Goal: Task Accomplishment & Management: Complete application form

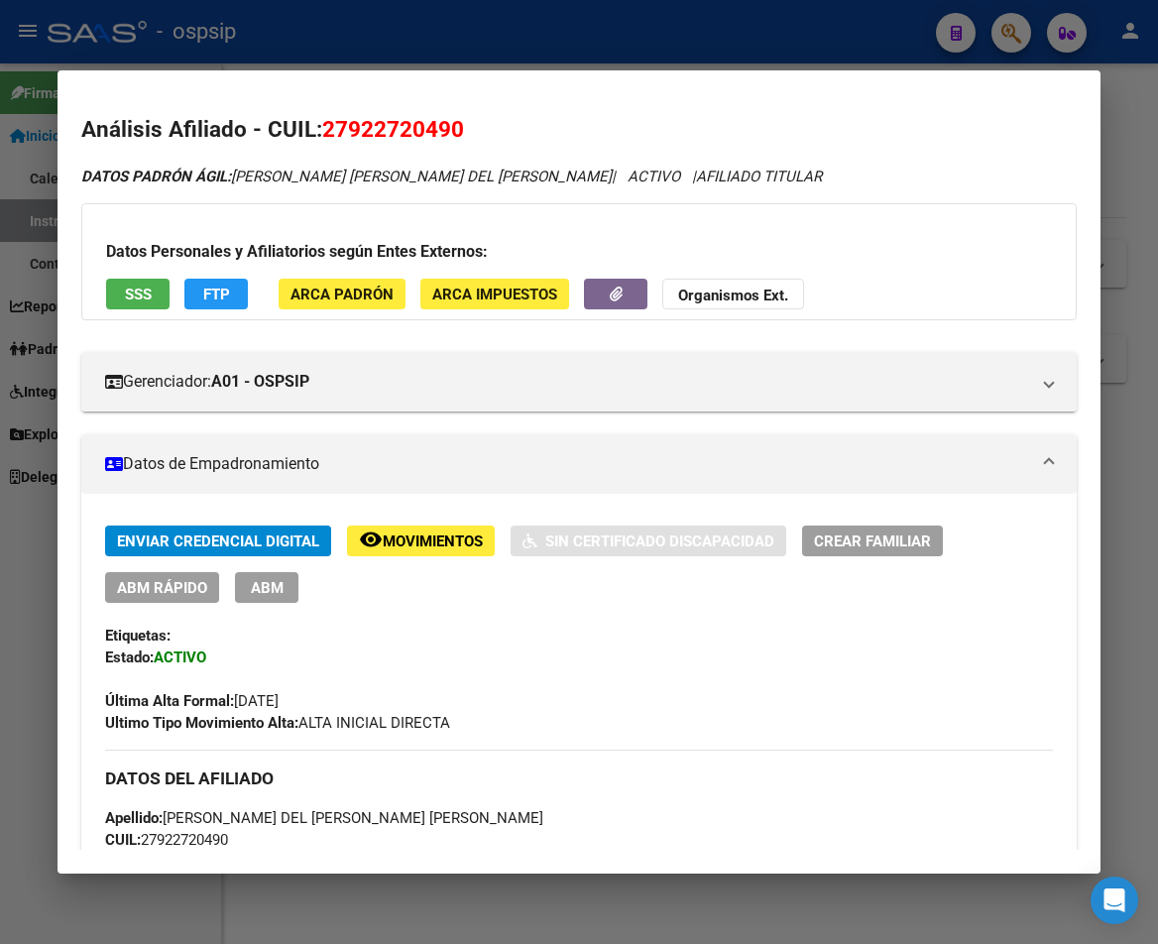
click at [533, 45] on div at bounding box center [579, 472] width 1158 height 944
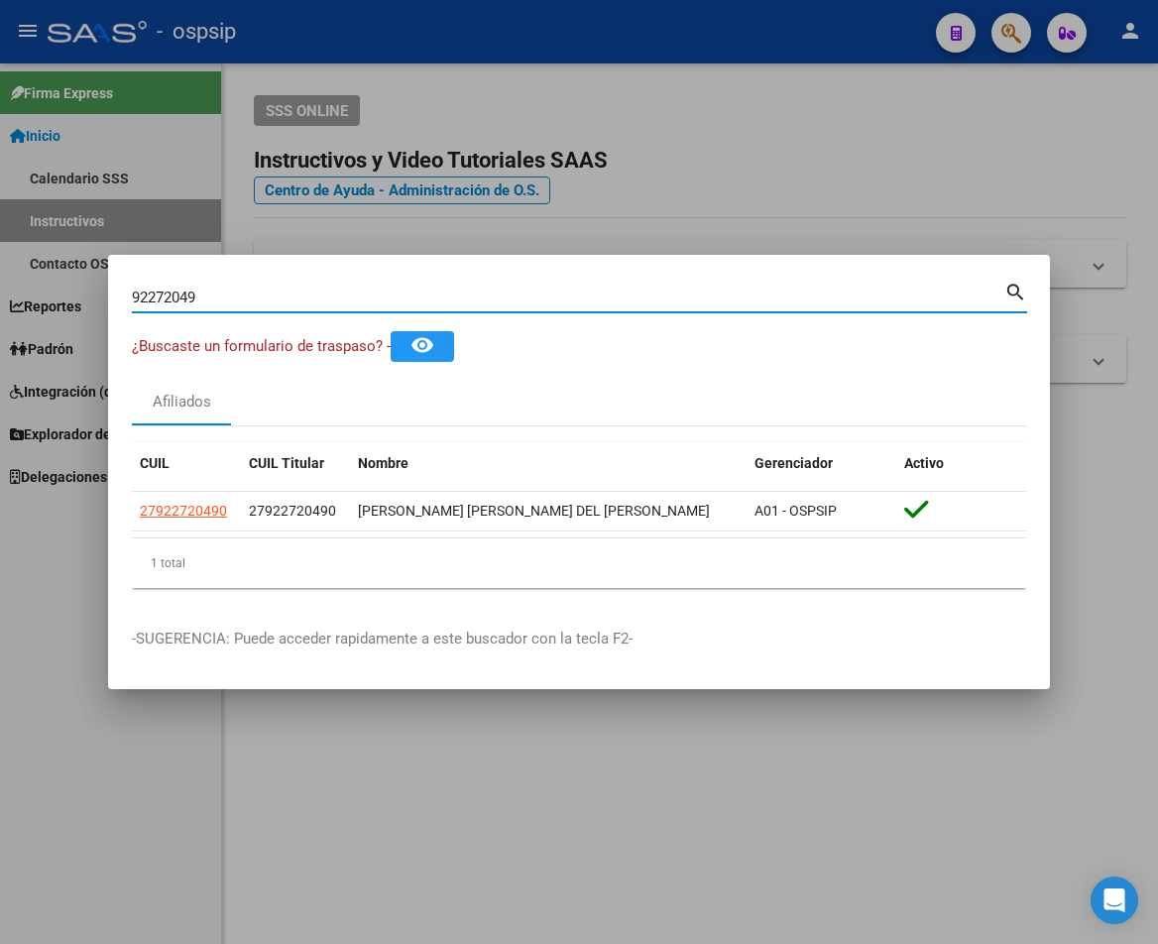
click at [216, 296] on input "92272049" at bounding box center [568, 297] width 872 height 18
type input "9"
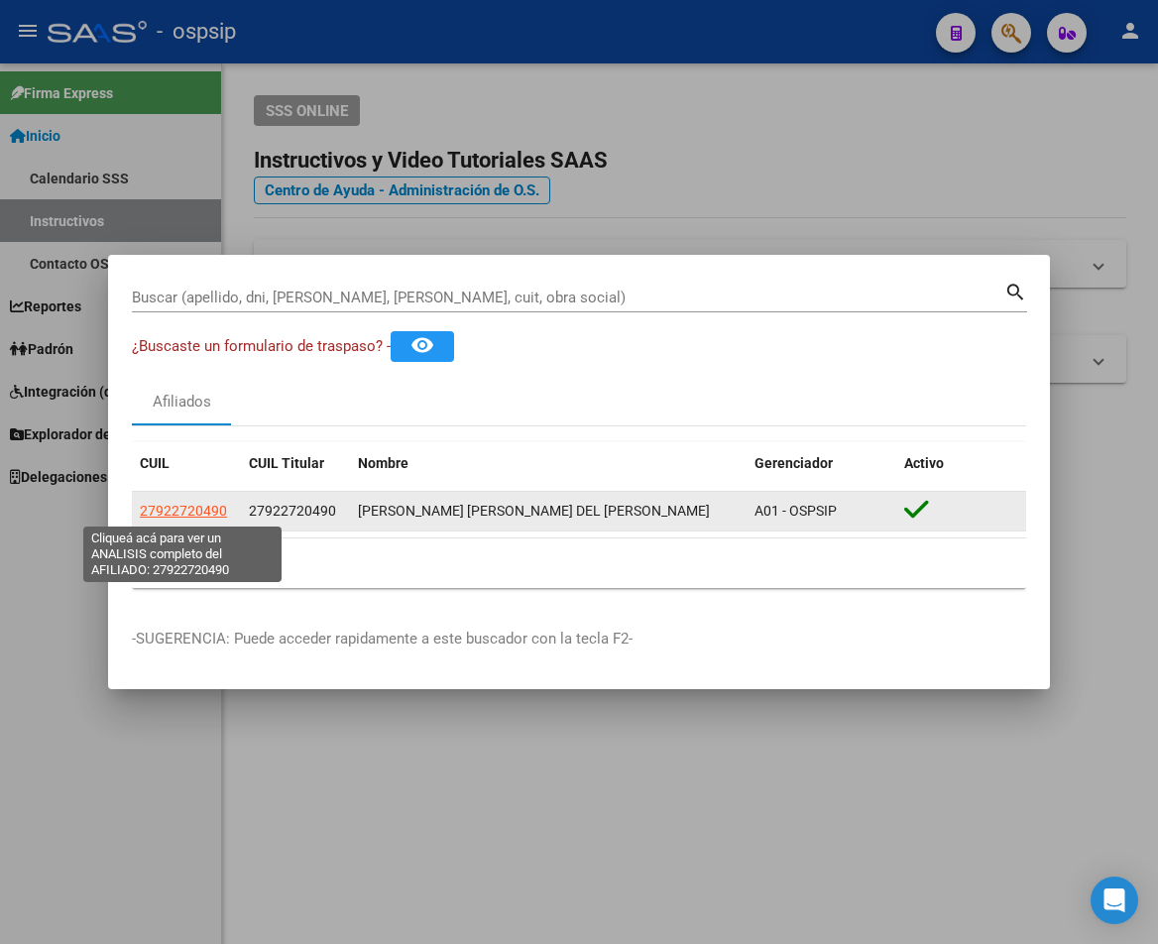
click at [214, 509] on span "27922720490" at bounding box center [183, 511] width 87 height 16
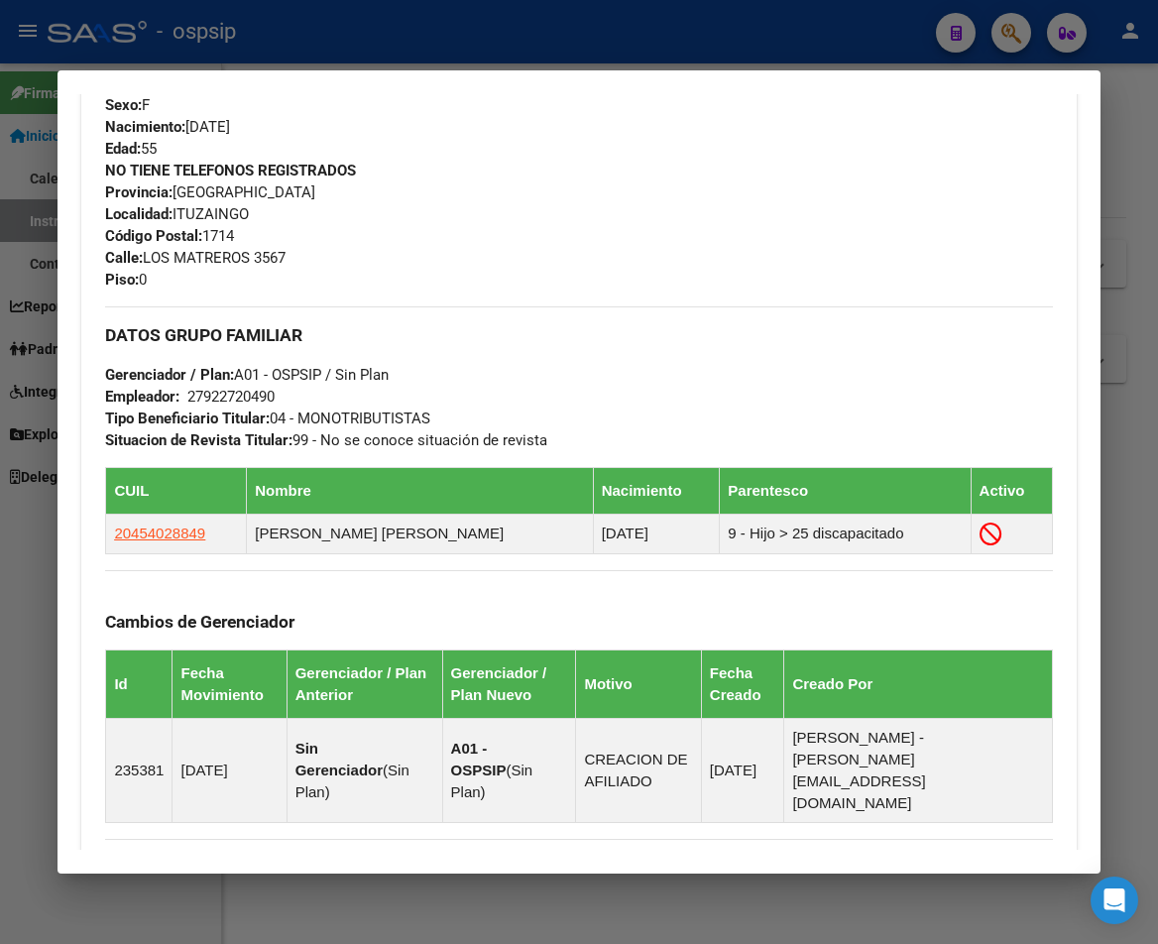
scroll to position [793, 0]
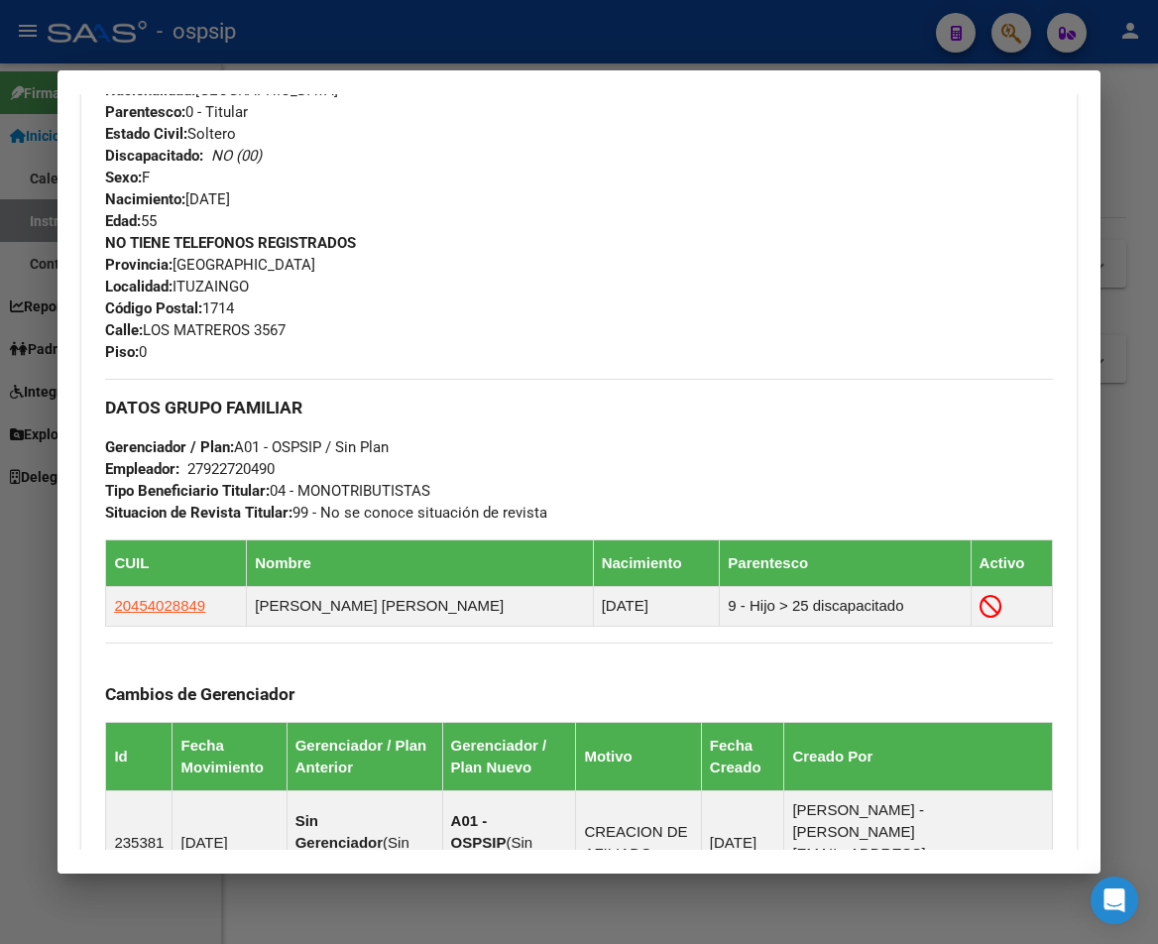
click at [433, 47] on div at bounding box center [579, 472] width 1158 height 944
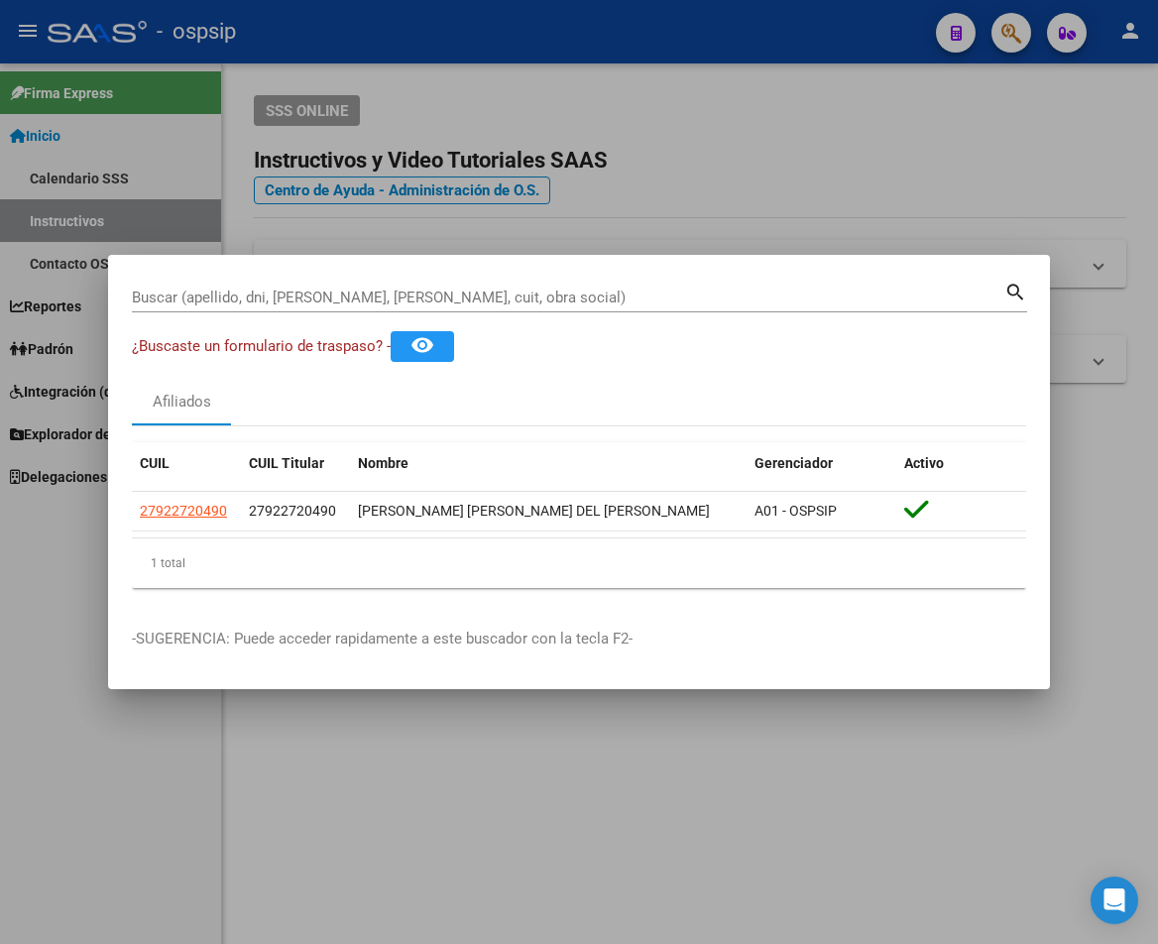
click at [433, 47] on div at bounding box center [579, 472] width 1158 height 944
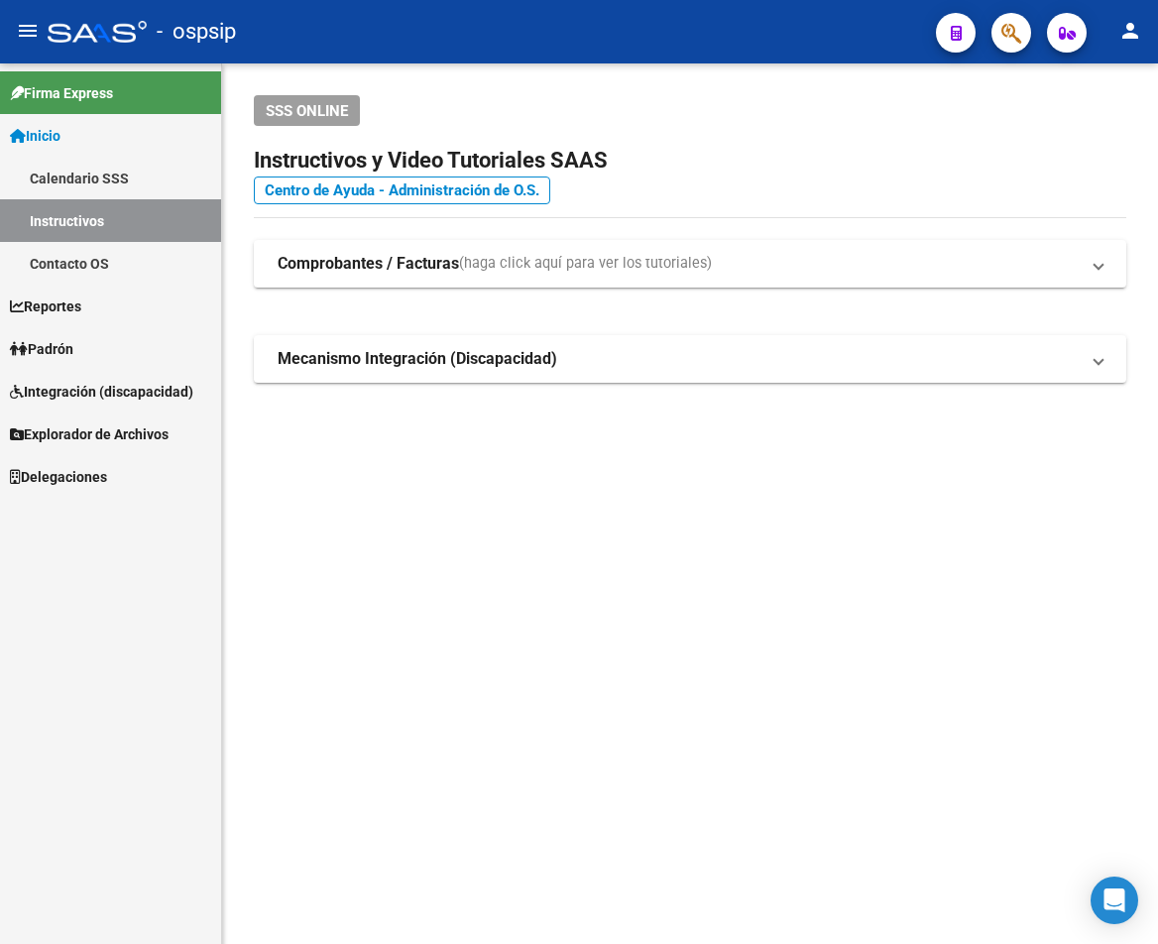
click at [433, 47] on div "- ospsip" at bounding box center [484, 32] width 872 height 44
click at [996, 38] on button "button" at bounding box center [1011, 33] width 40 height 40
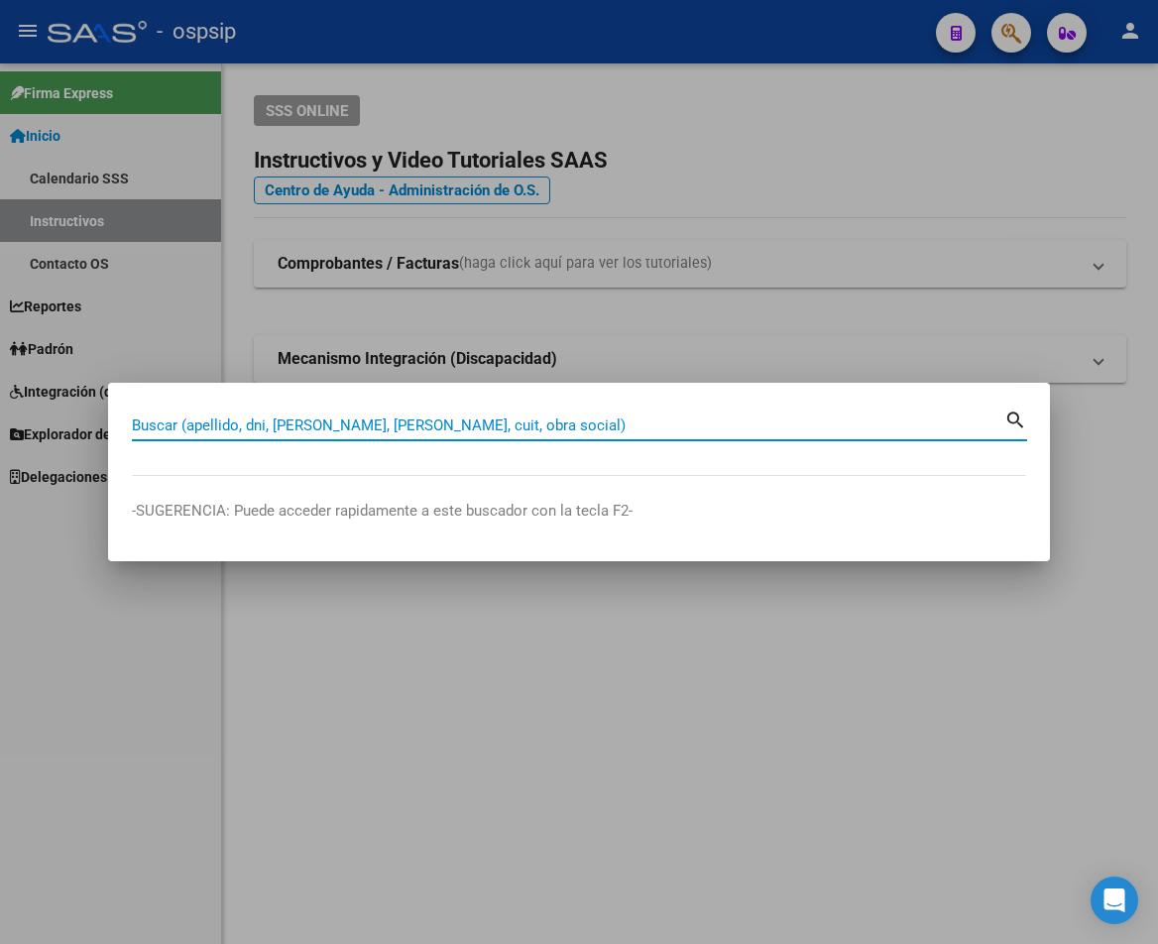
click at [169, 425] on input "Buscar (apellido, dni, [PERSON_NAME], [PERSON_NAME], cuit, obra social)" at bounding box center [568, 425] width 872 height 18
type input "28908342"
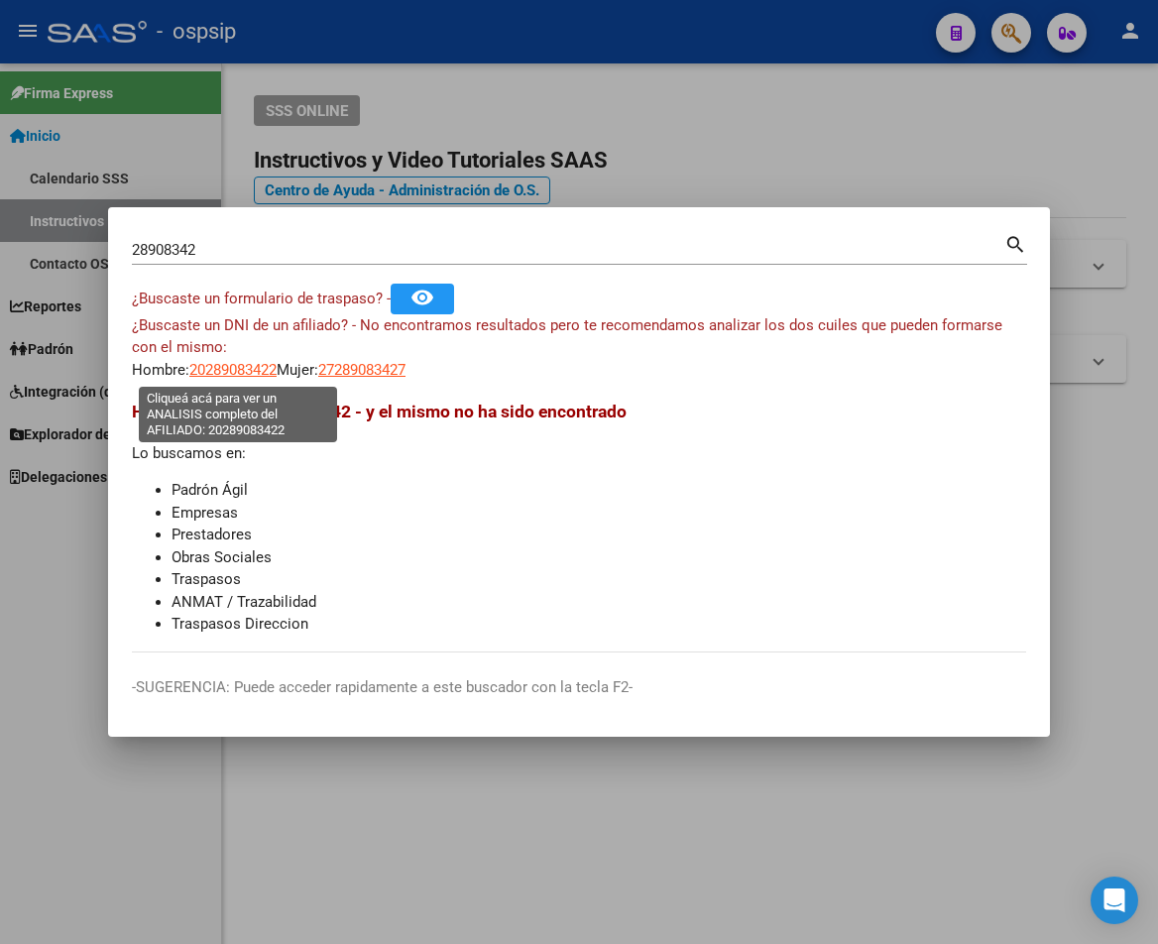
click at [219, 362] on span "20289083422" at bounding box center [232, 370] width 87 height 18
type textarea "20289083422"
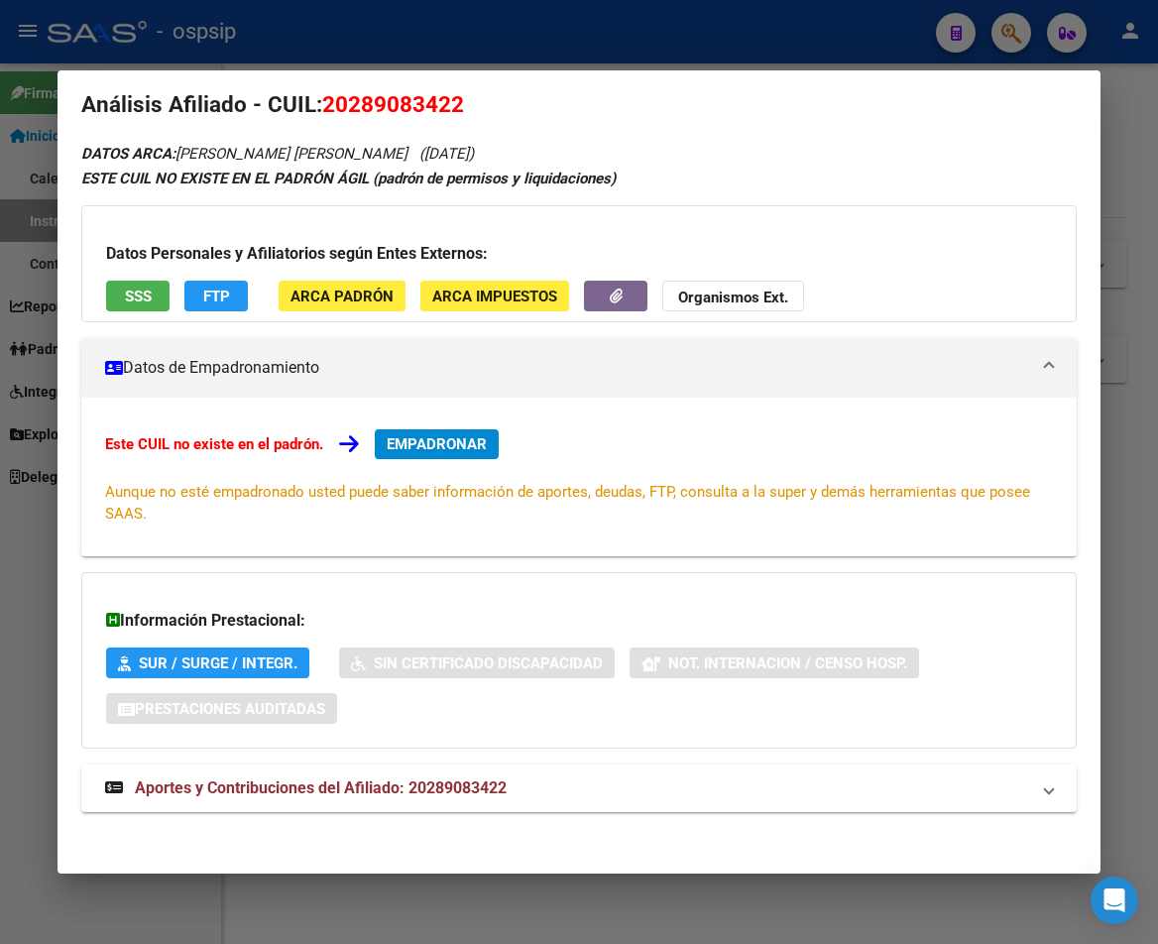
scroll to position [32, 0]
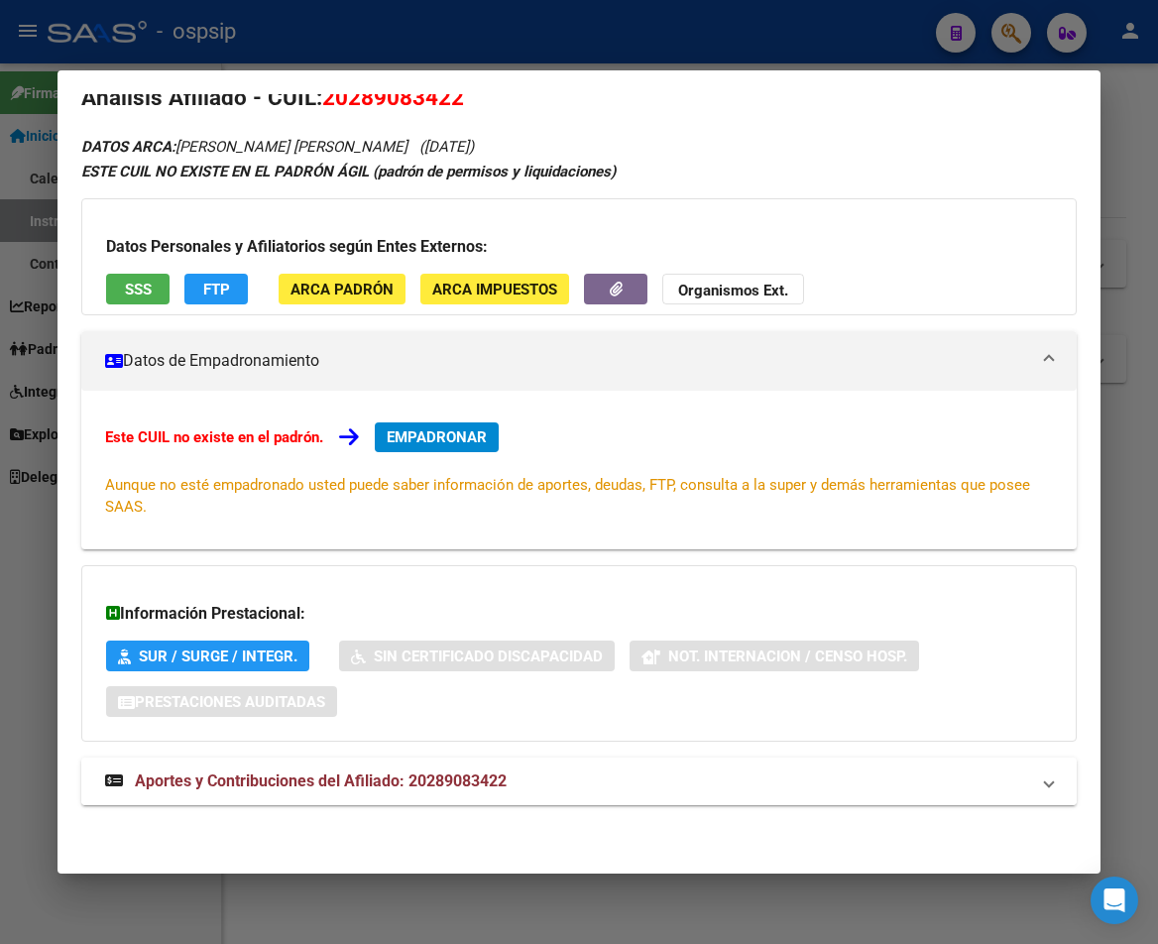
click at [343, 779] on span "Aportes y Contribuciones del Afiliado: 20289083422" at bounding box center [321, 780] width 372 height 19
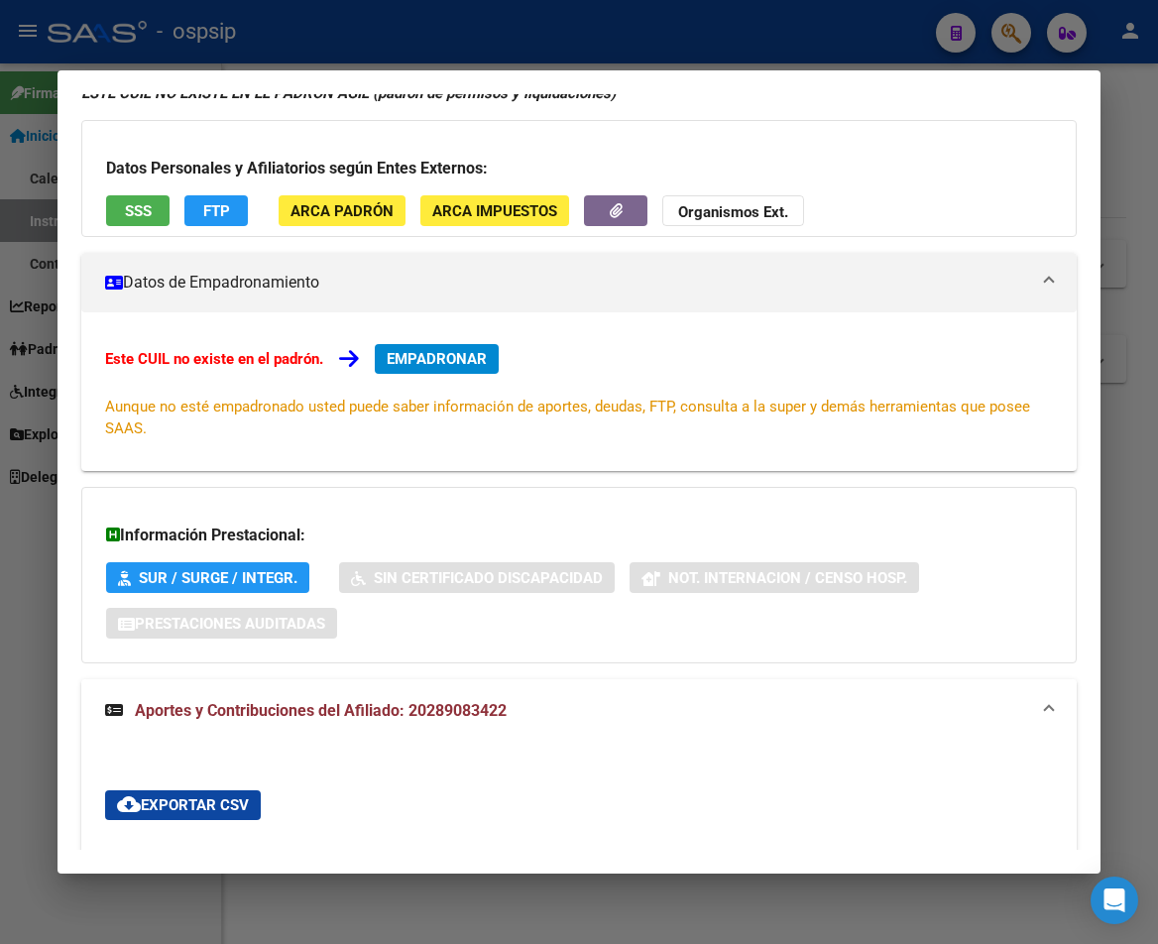
scroll to position [0, 0]
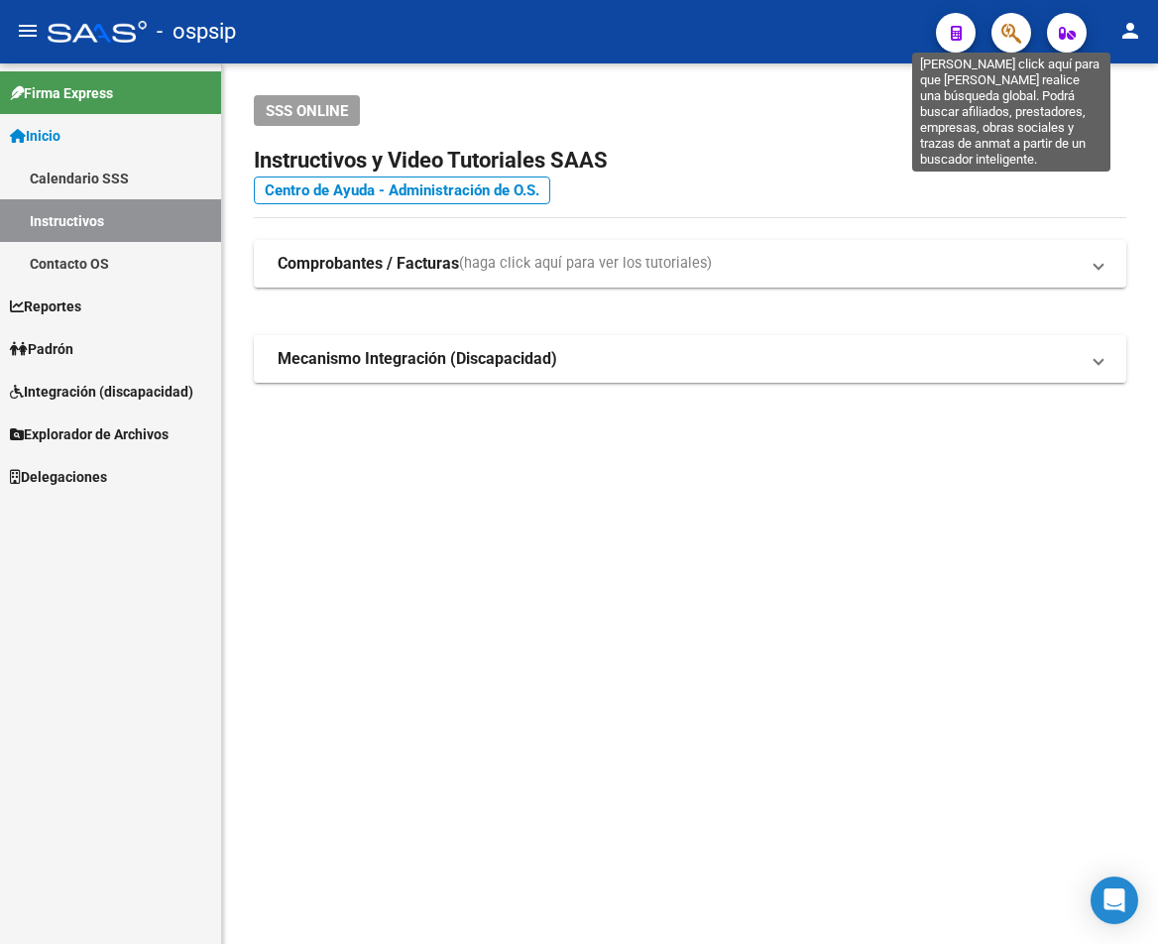
click at [1020, 37] on icon "button" at bounding box center [1011, 33] width 20 height 23
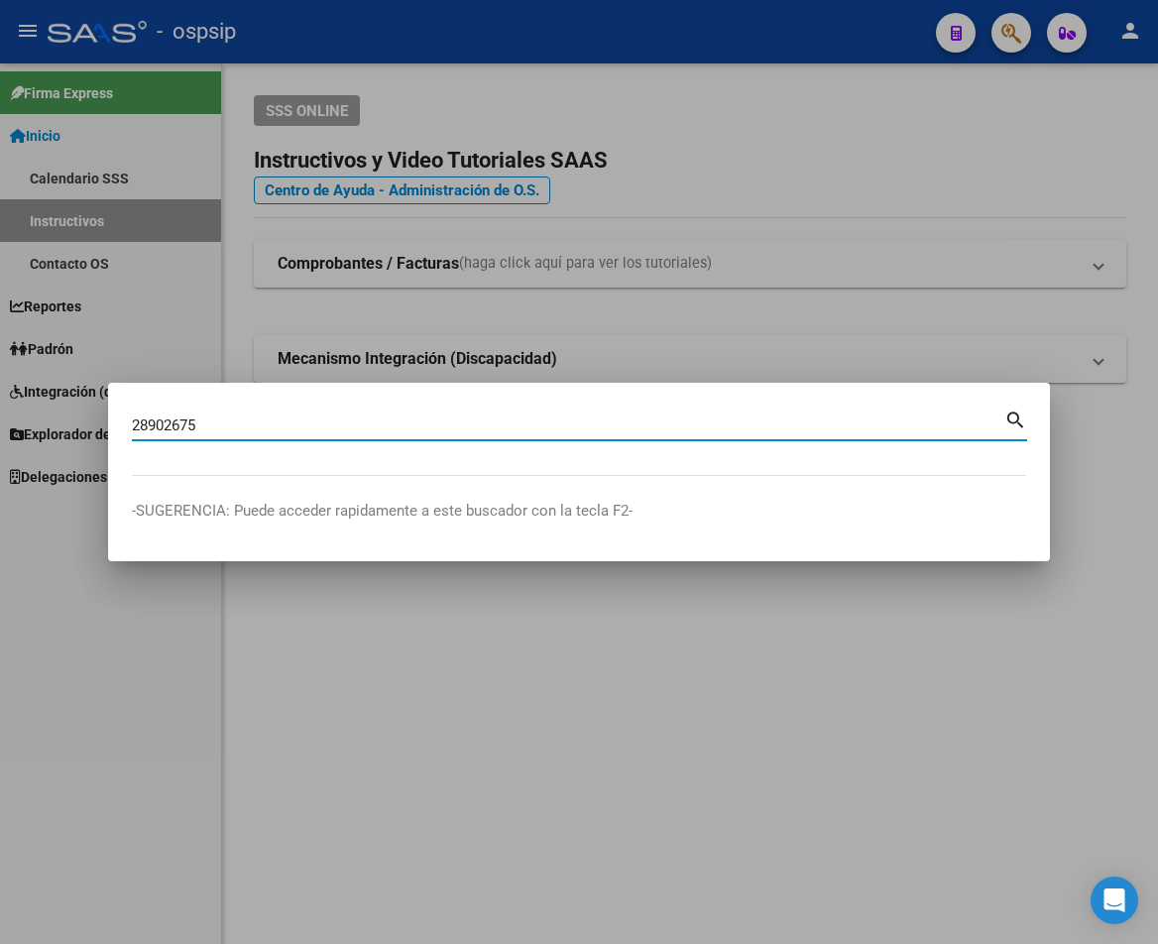
type input "28902675"
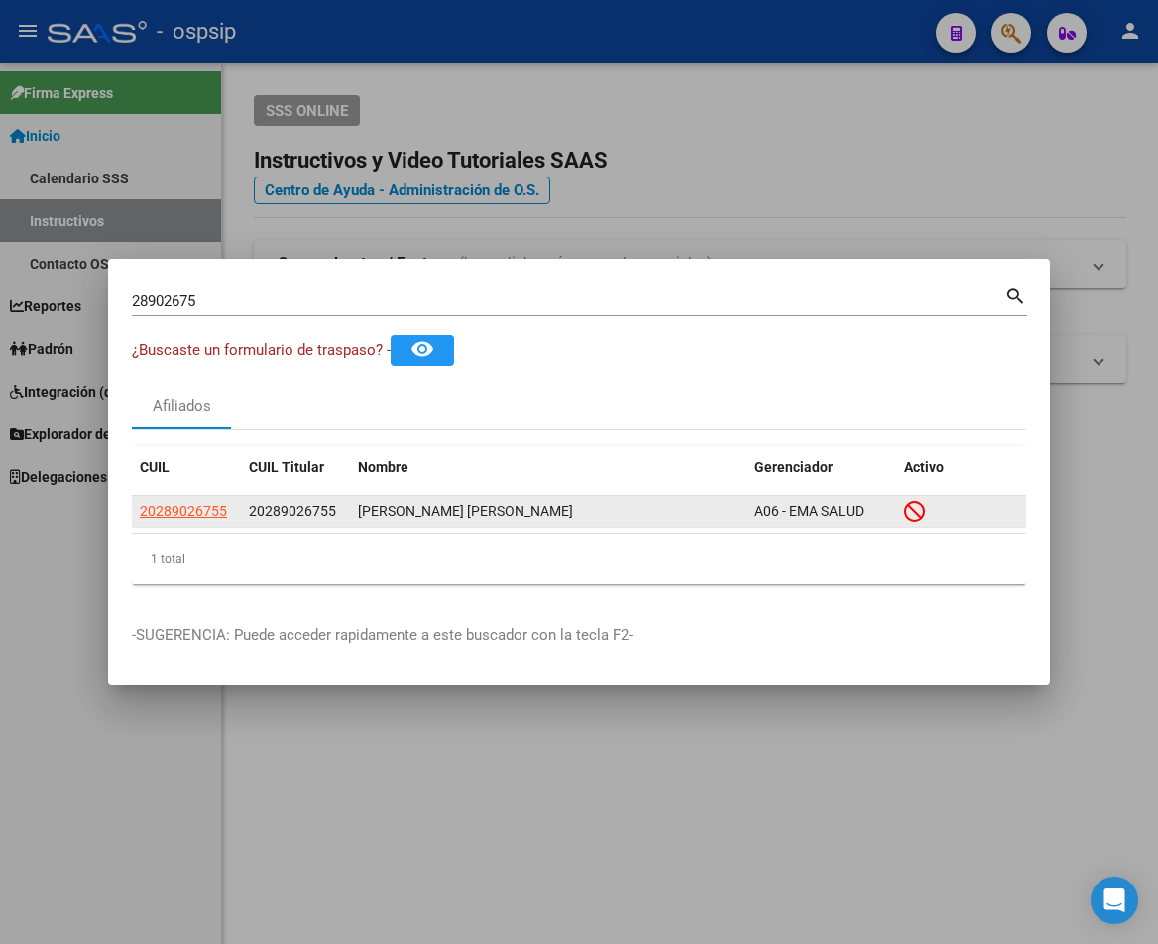
click at [187, 501] on app-link-go-to "20289026755" at bounding box center [183, 511] width 87 height 23
click at [172, 503] on span "20289026755" at bounding box center [183, 511] width 87 height 16
type textarea "20289026755"
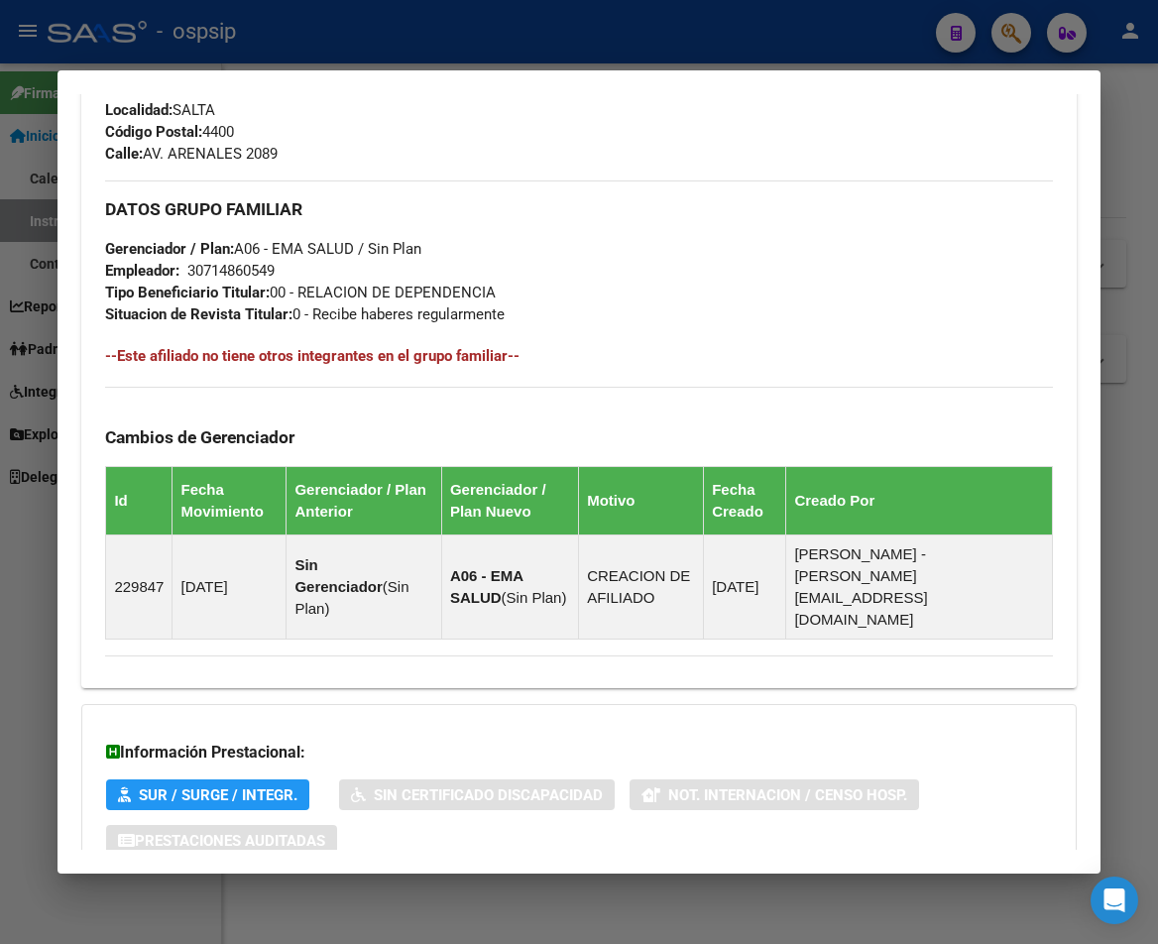
scroll to position [1087, 0]
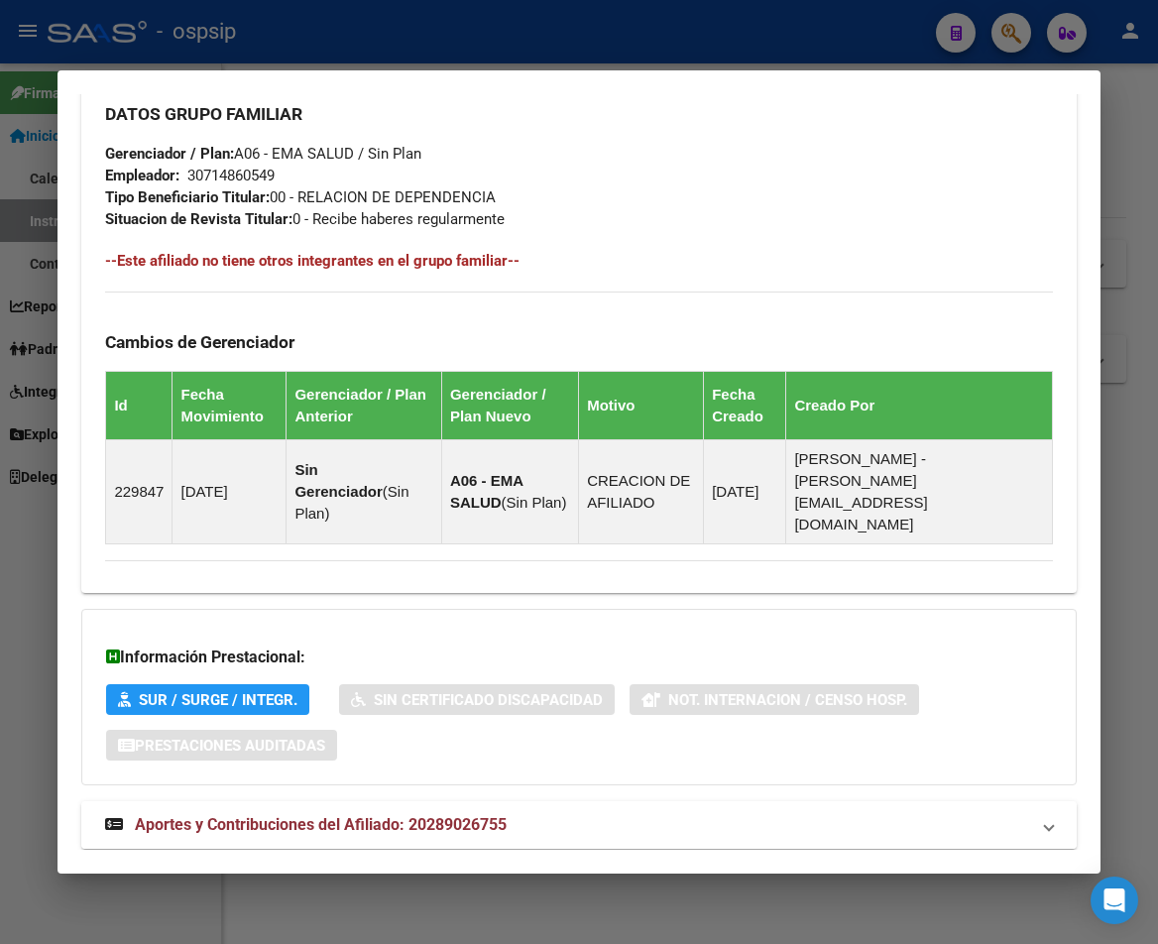
click at [273, 815] on span "Aportes y Contribuciones del Afiliado: 20289026755" at bounding box center [321, 824] width 372 height 19
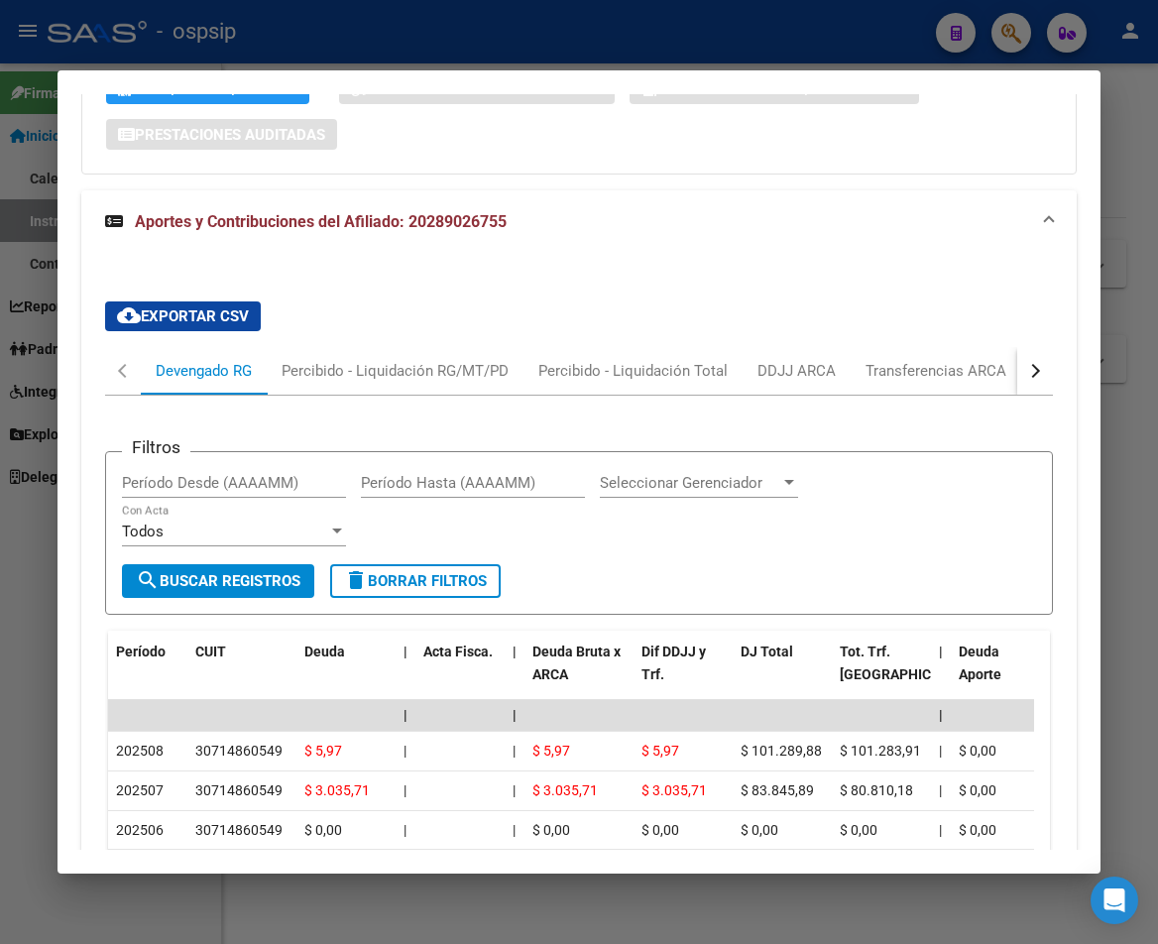
scroll to position [1698, 0]
click at [1026, 363] on div "button" at bounding box center [1033, 370] width 14 height 14
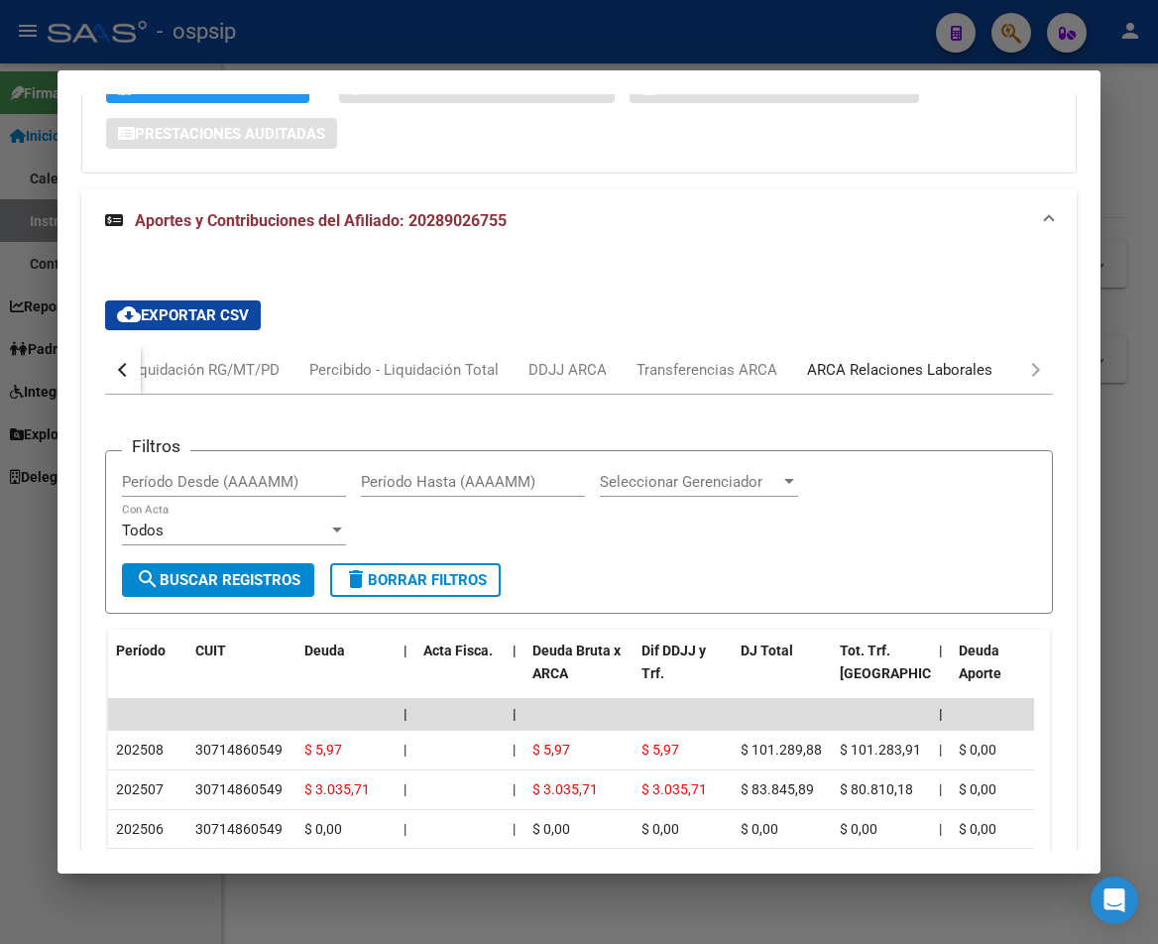
click at [954, 359] on div "ARCA Relaciones Laborales" at bounding box center [899, 370] width 185 height 22
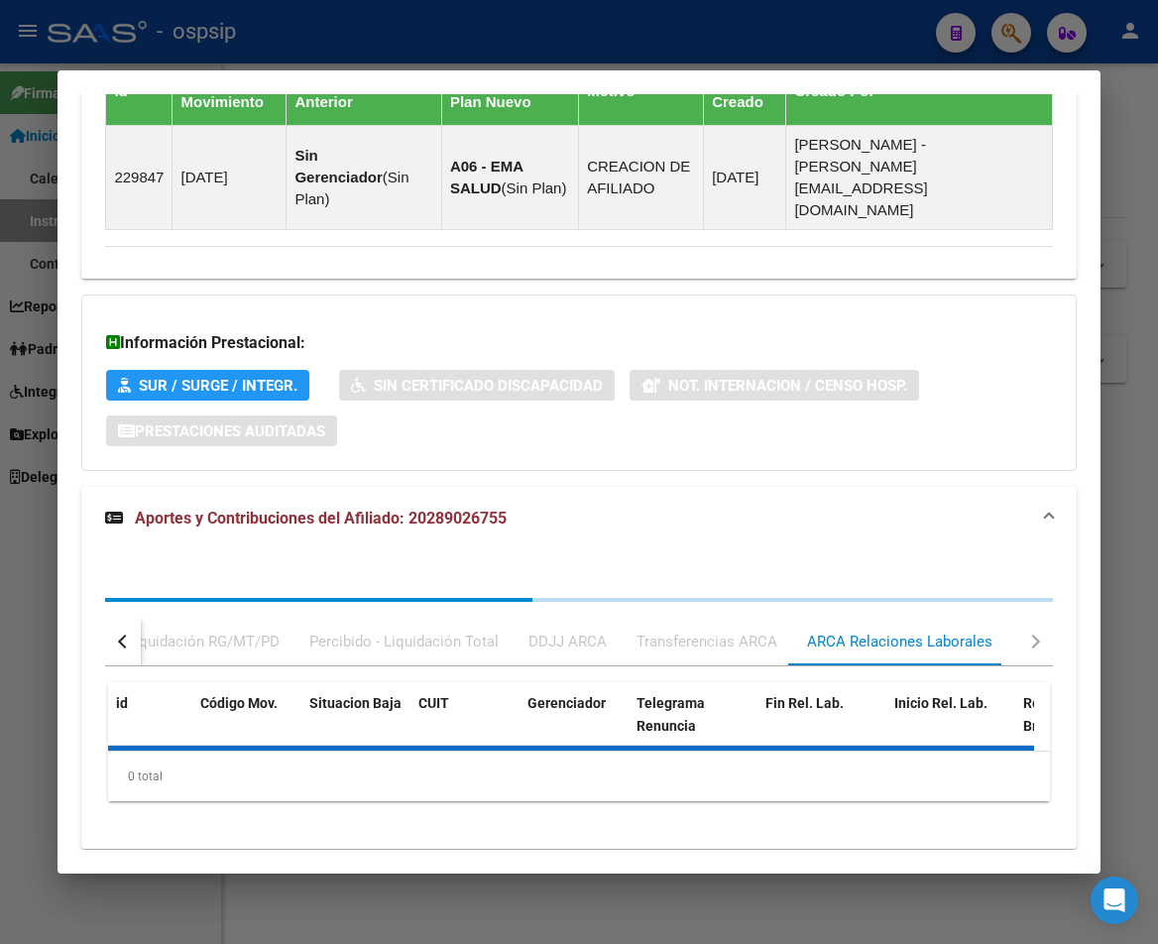
scroll to position [1641, 0]
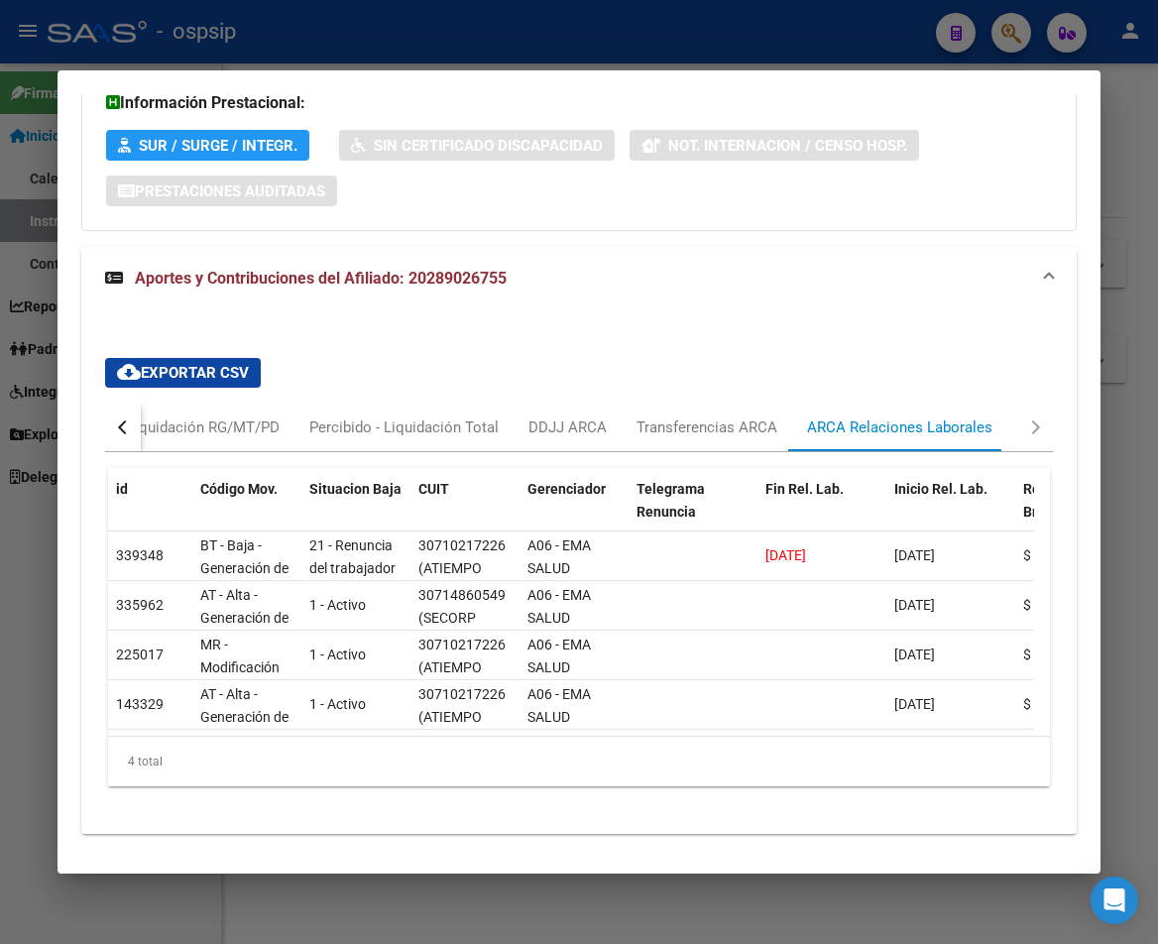
click at [121, 420] on div "button" at bounding box center [125, 427] width 14 height 14
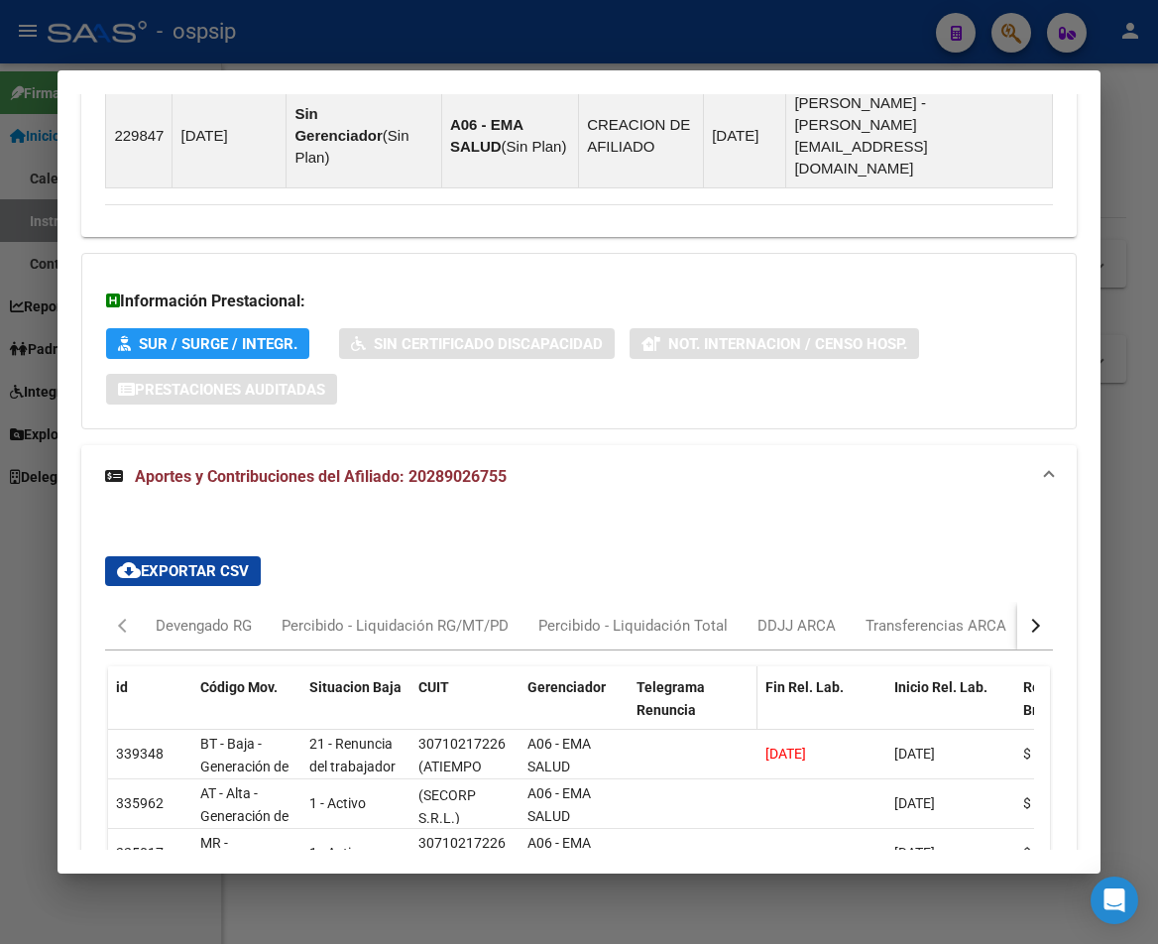
scroll to position [26, 0]
click at [1021, 602] on button "button" at bounding box center [1035, 626] width 36 height 48
click at [874, 615] on div "ARCA Relaciones Laborales" at bounding box center [899, 626] width 185 height 22
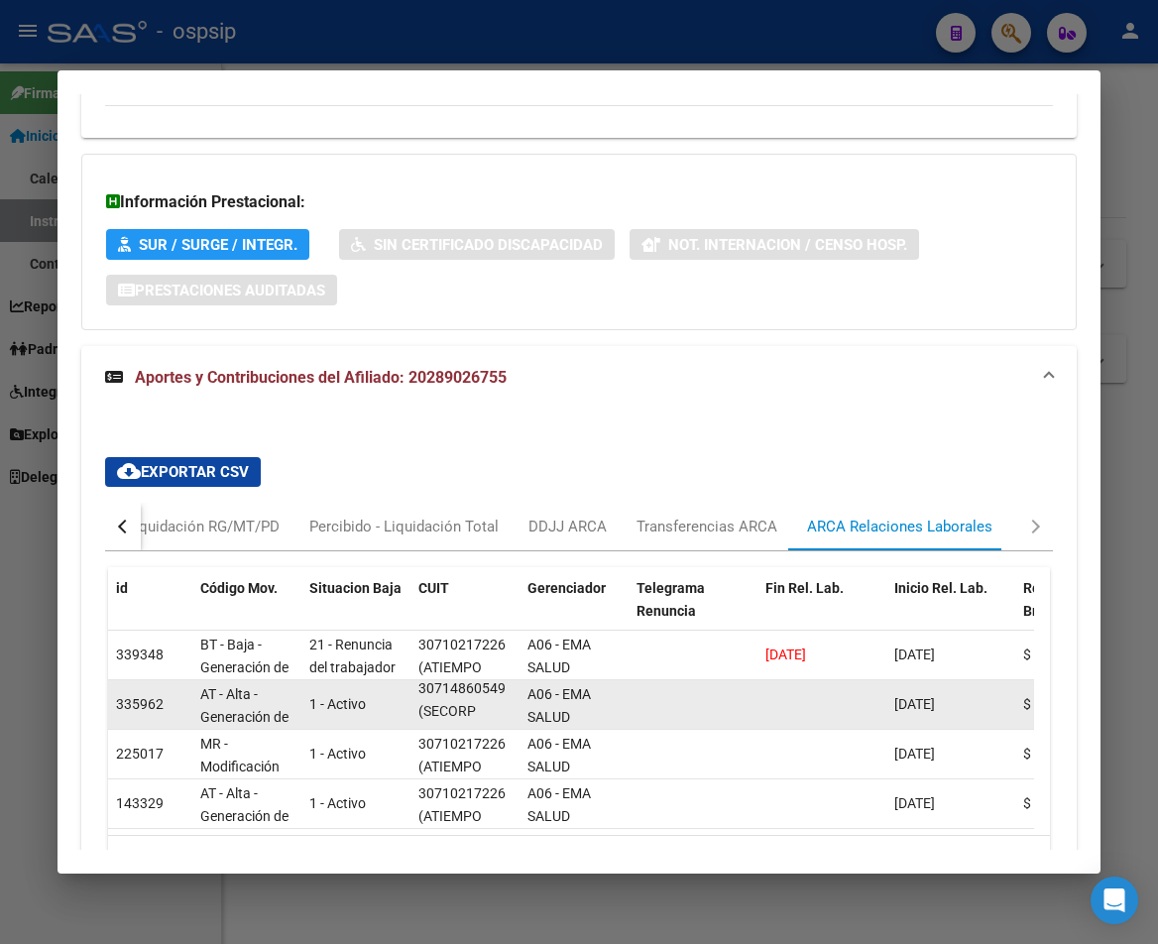
scroll to position [0, 0]
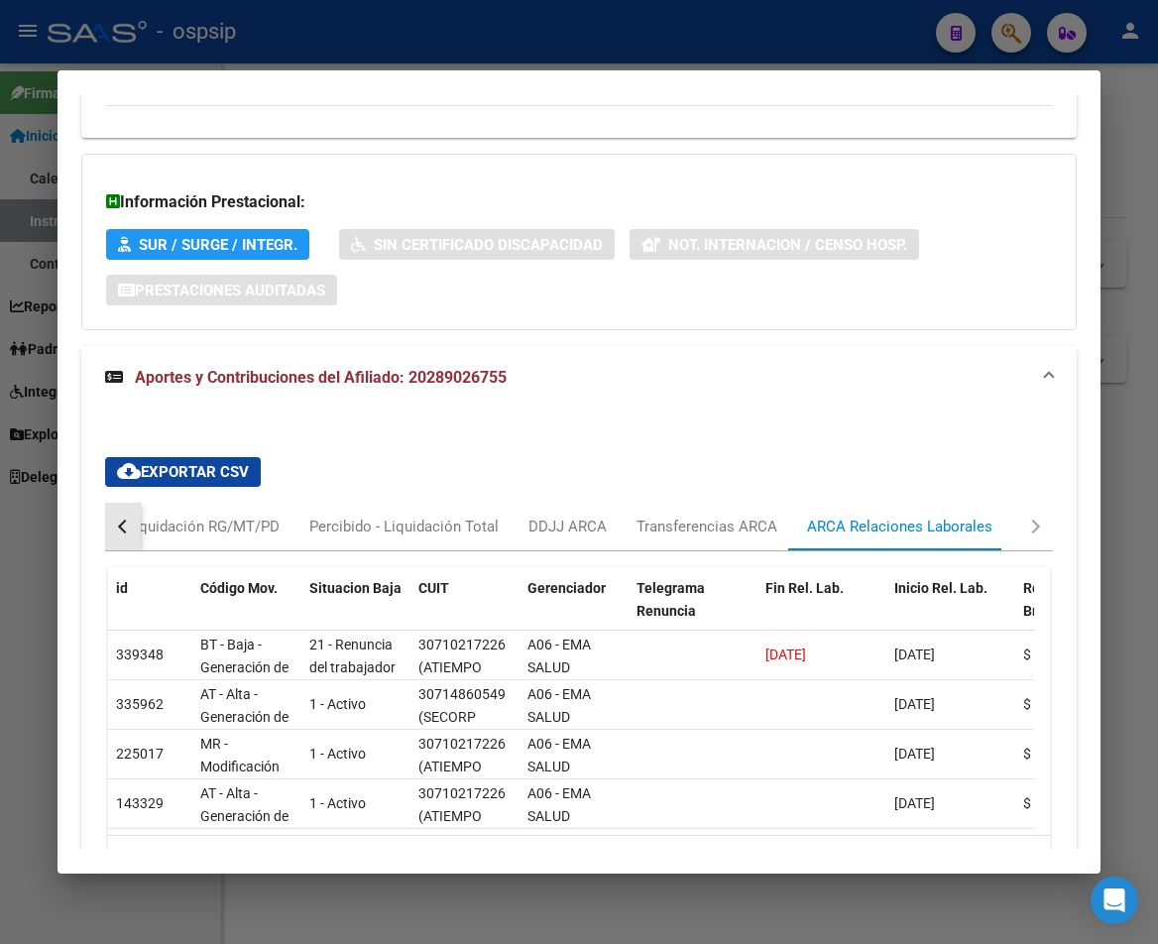
click at [120, 519] on div "button" at bounding box center [125, 526] width 14 height 14
click at [168, 516] on div "Devengado RG" at bounding box center [204, 527] width 96 height 22
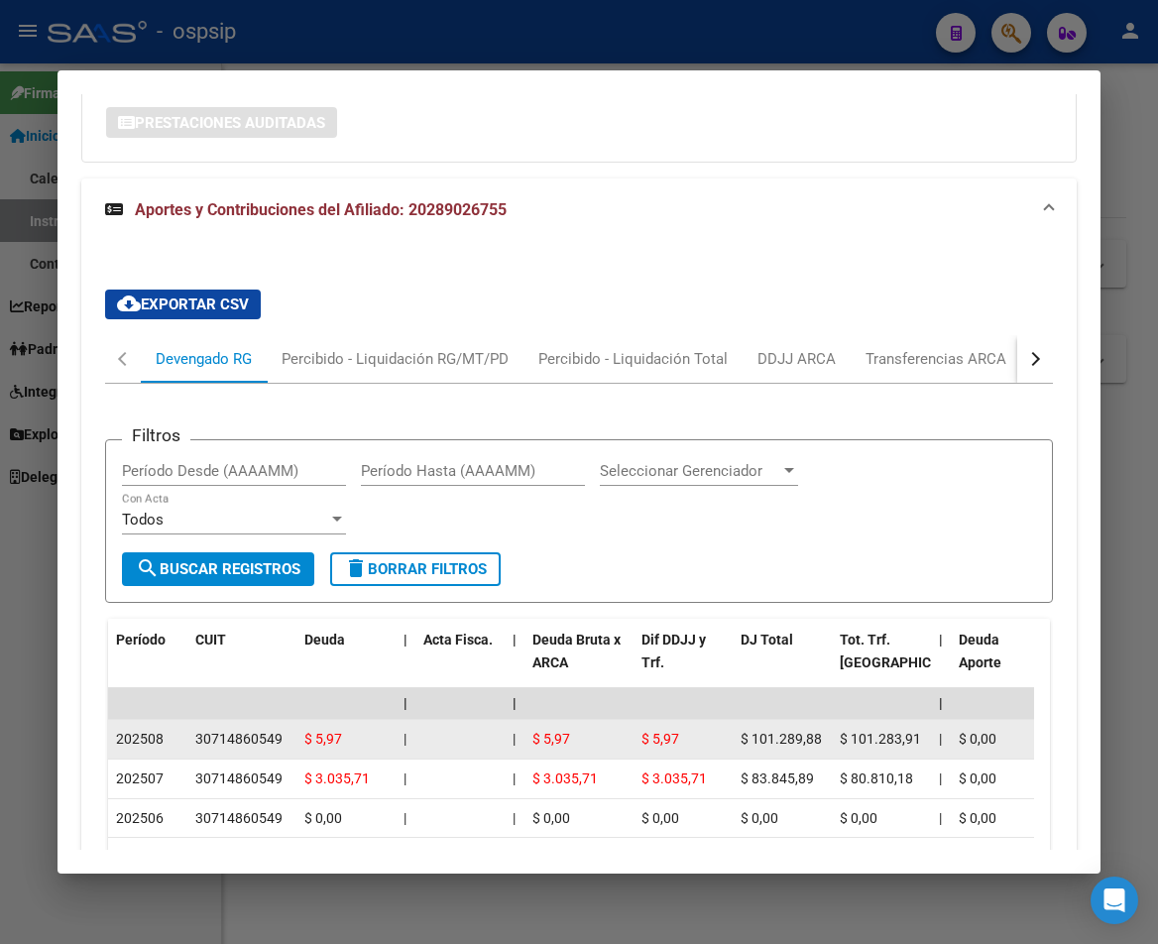
scroll to position [1740, 0]
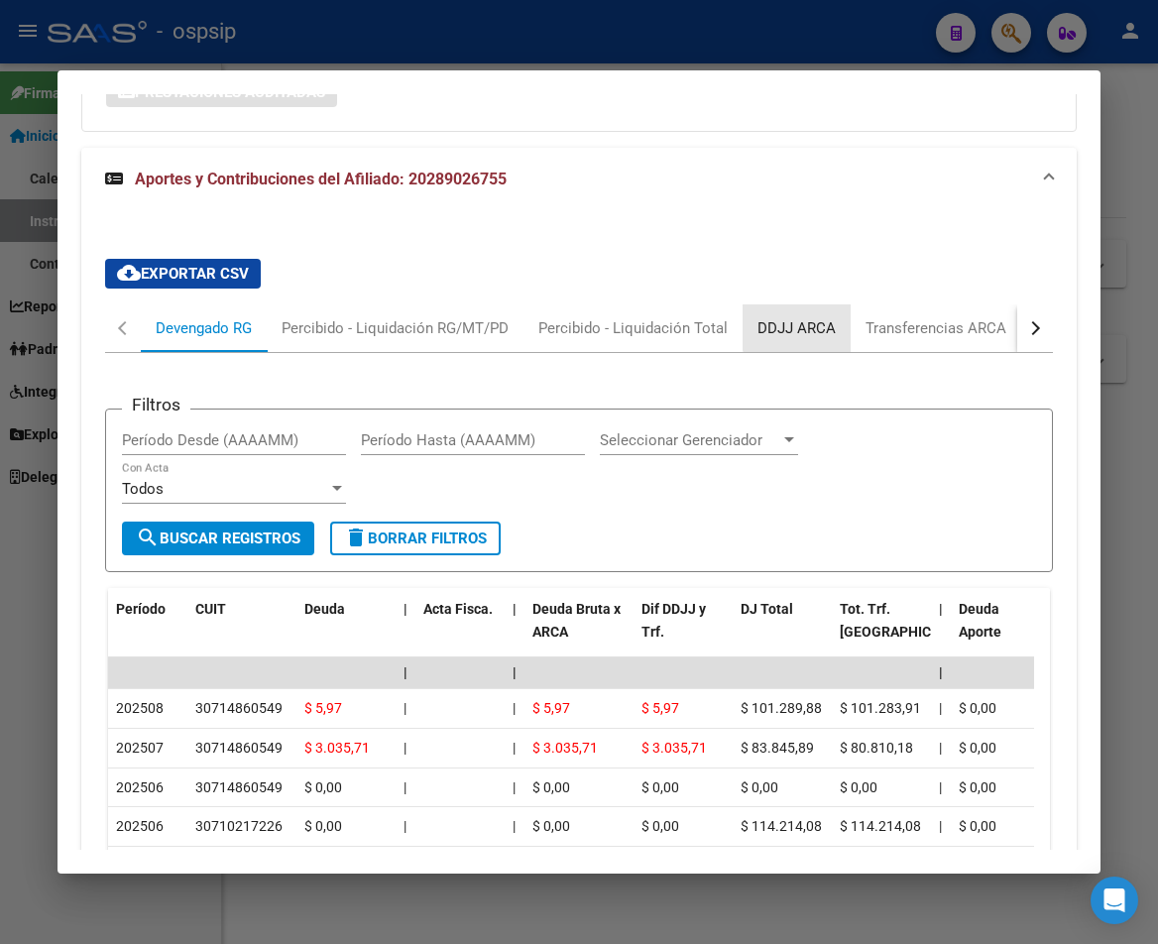
click at [815, 317] on div "DDJJ ARCA" at bounding box center [796, 328] width 78 height 22
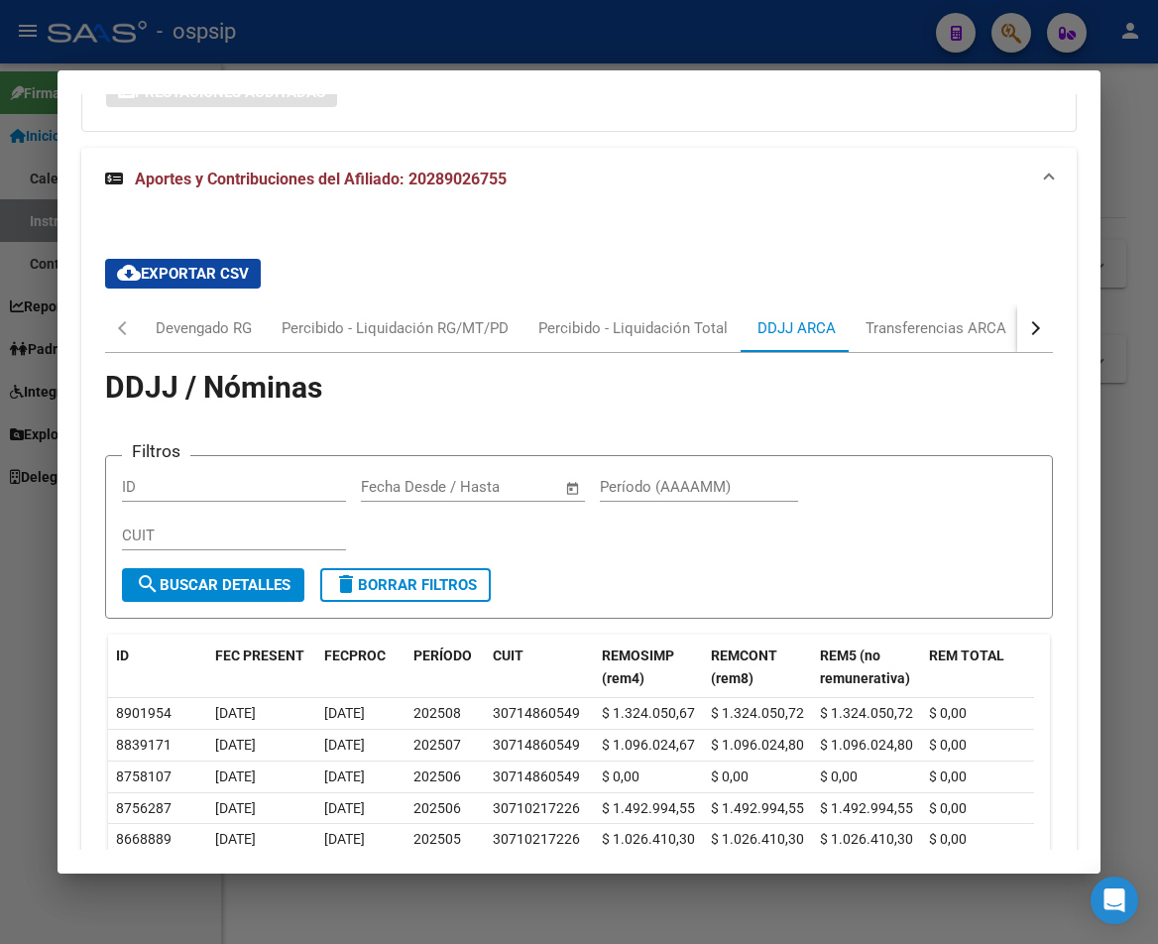
click at [1026, 321] on div "button" at bounding box center [1033, 328] width 14 height 14
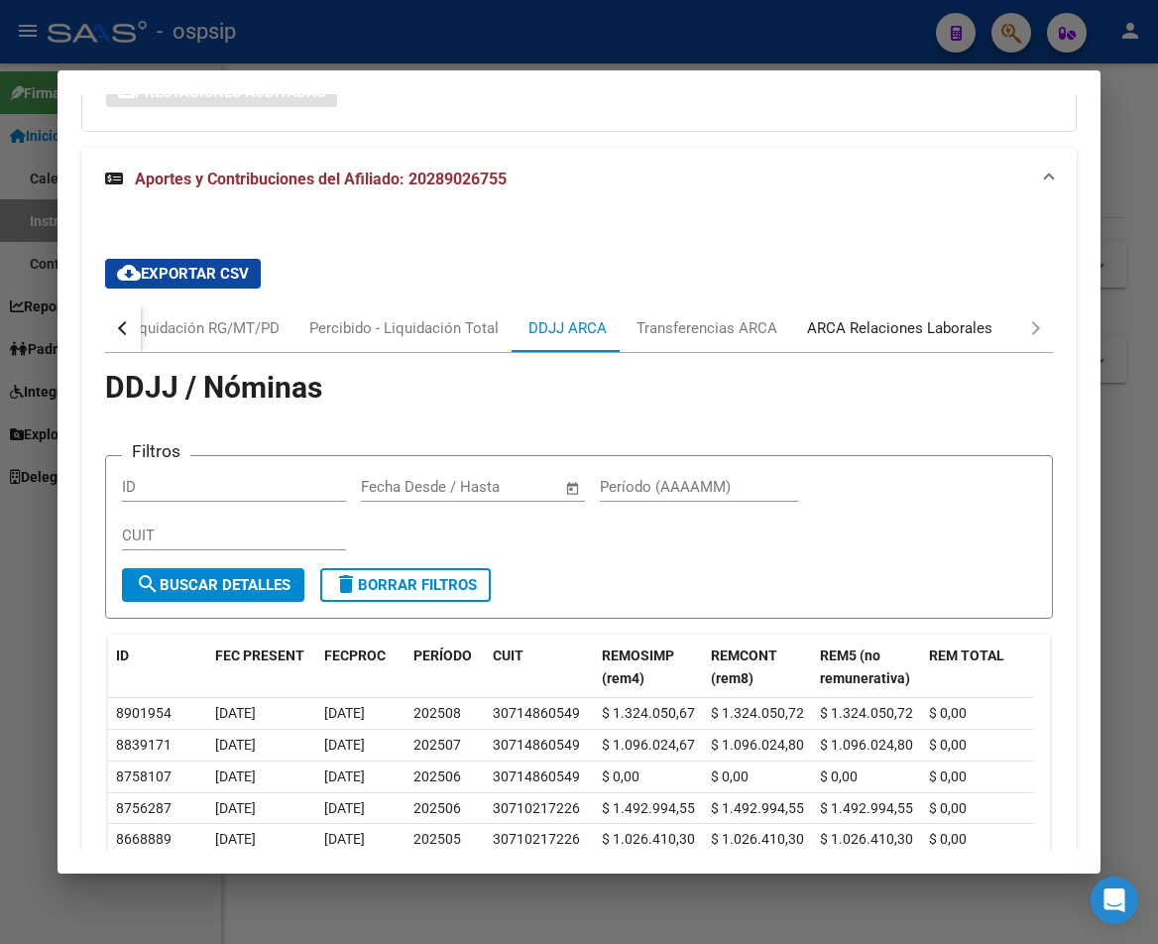
click at [895, 317] on div "ARCA Relaciones Laborales" at bounding box center [899, 328] width 185 height 22
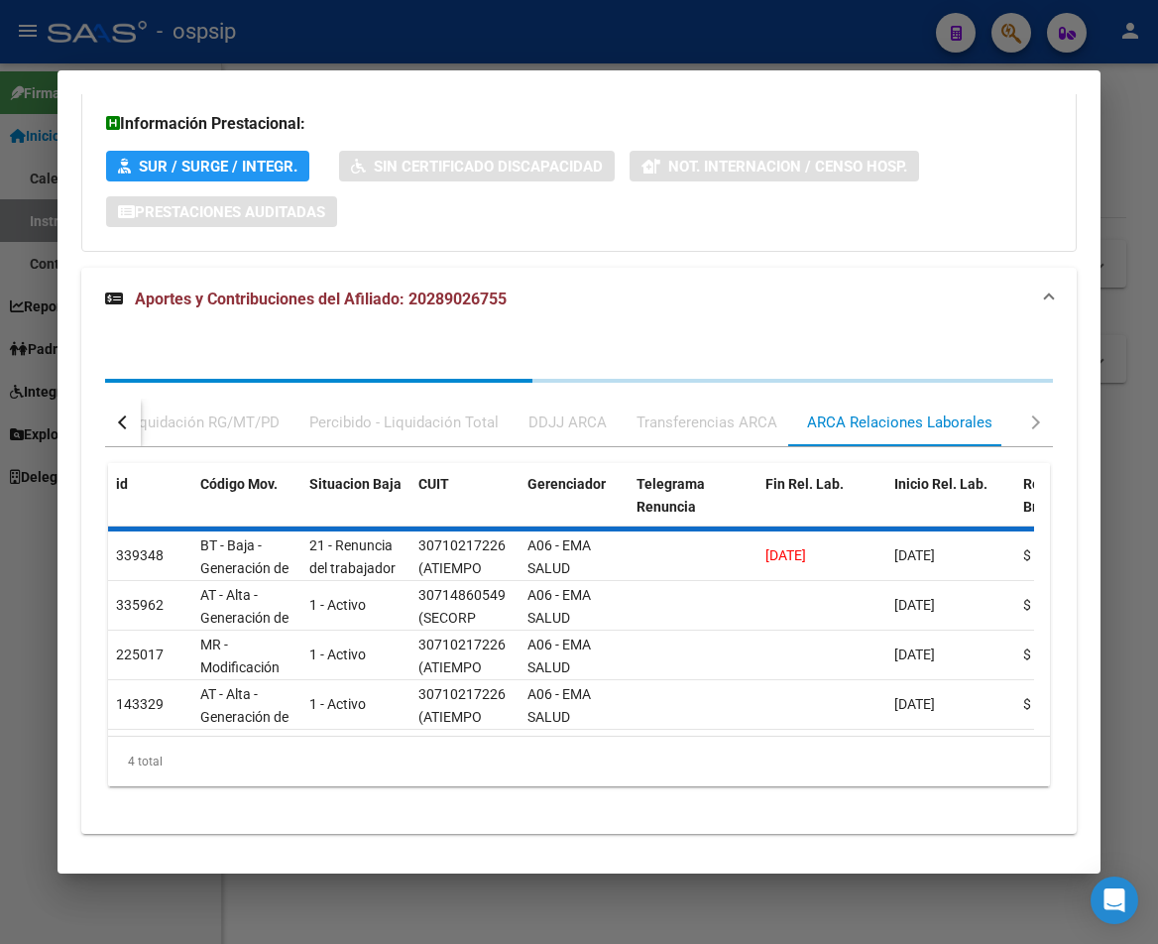
scroll to position [1641, 0]
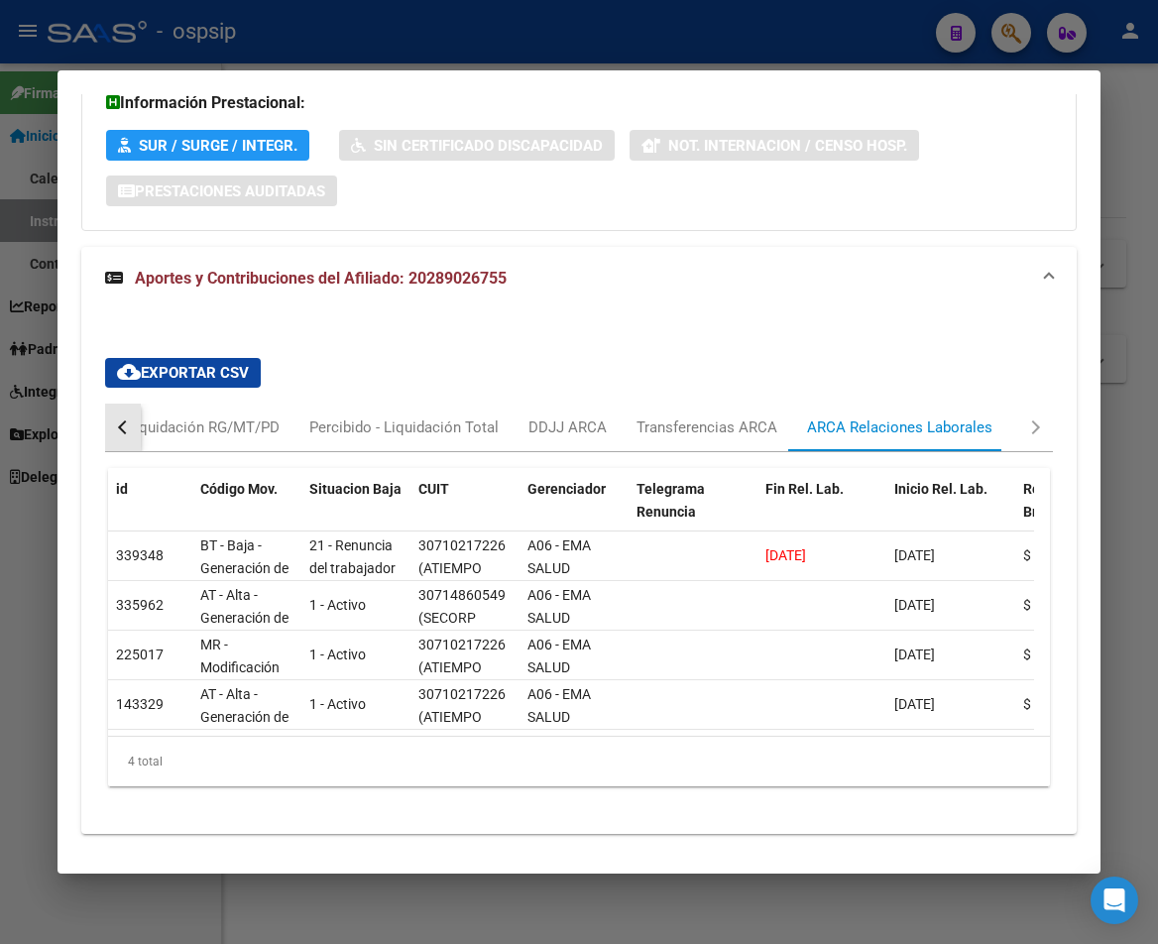
click at [116, 403] on button "button" at bounding box center [123, 427] width 36 height 48
click at [183, 416] on div "Devengado RG" at bounding box center [204, 427] width 96 height 22
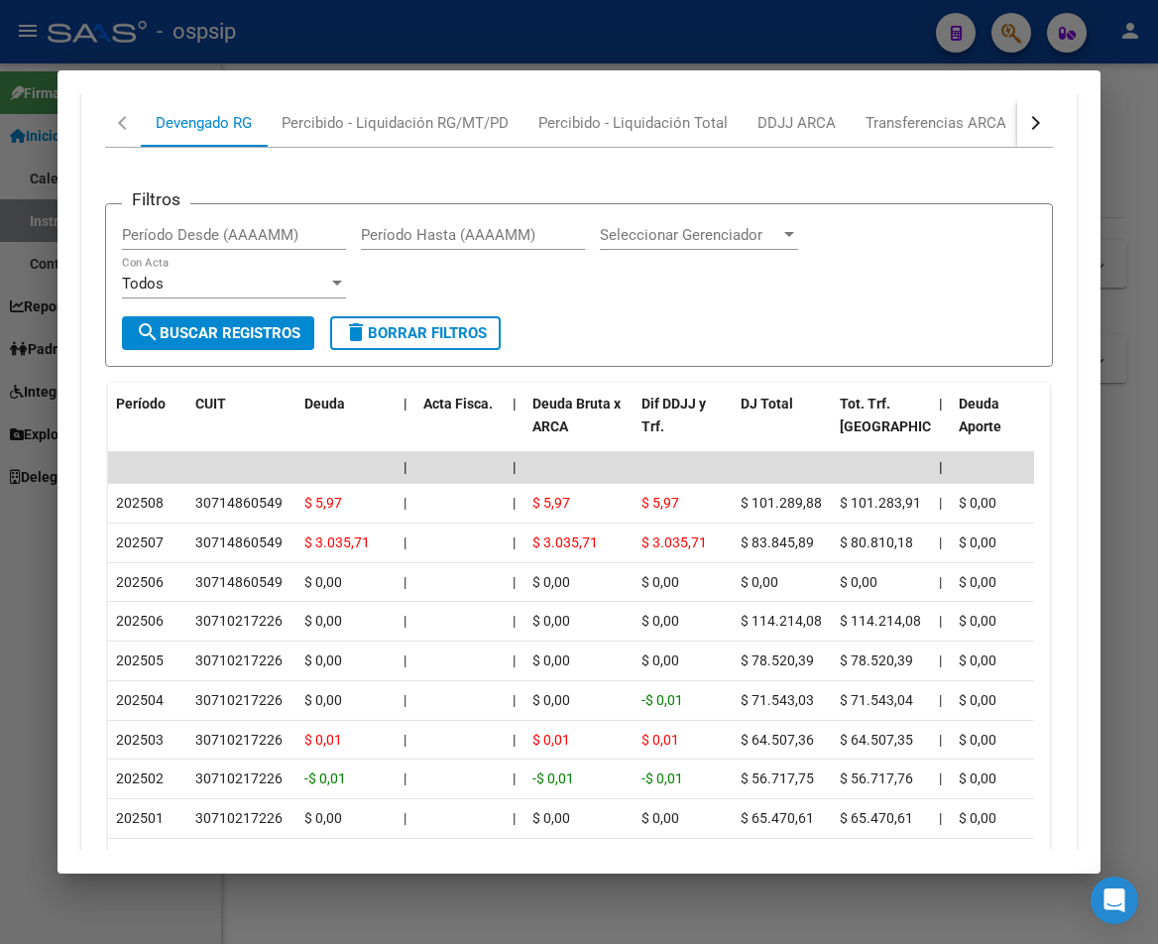
scroll to position [1839, 0]
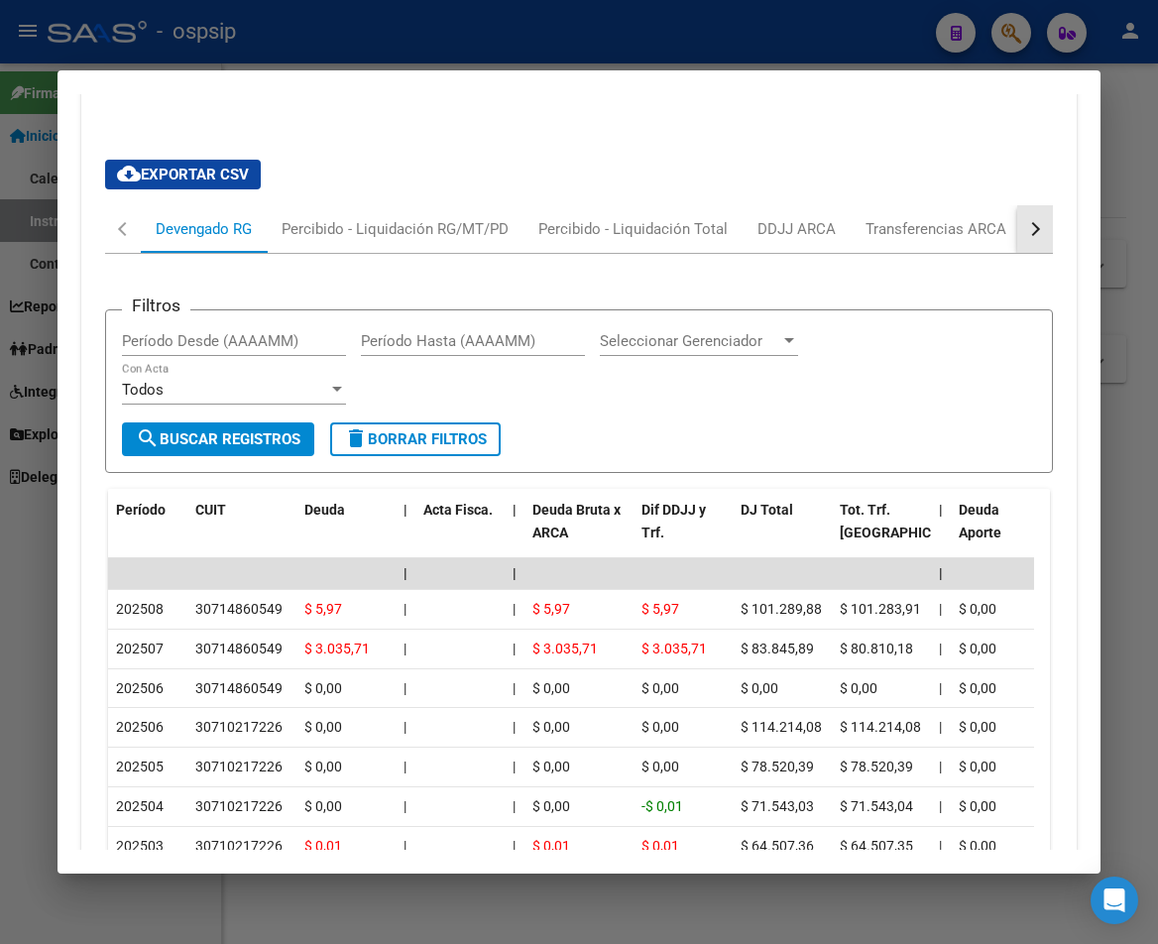
click at [1026, 222] on div "button" at bounding box center [1033, 229] width 14 height 14
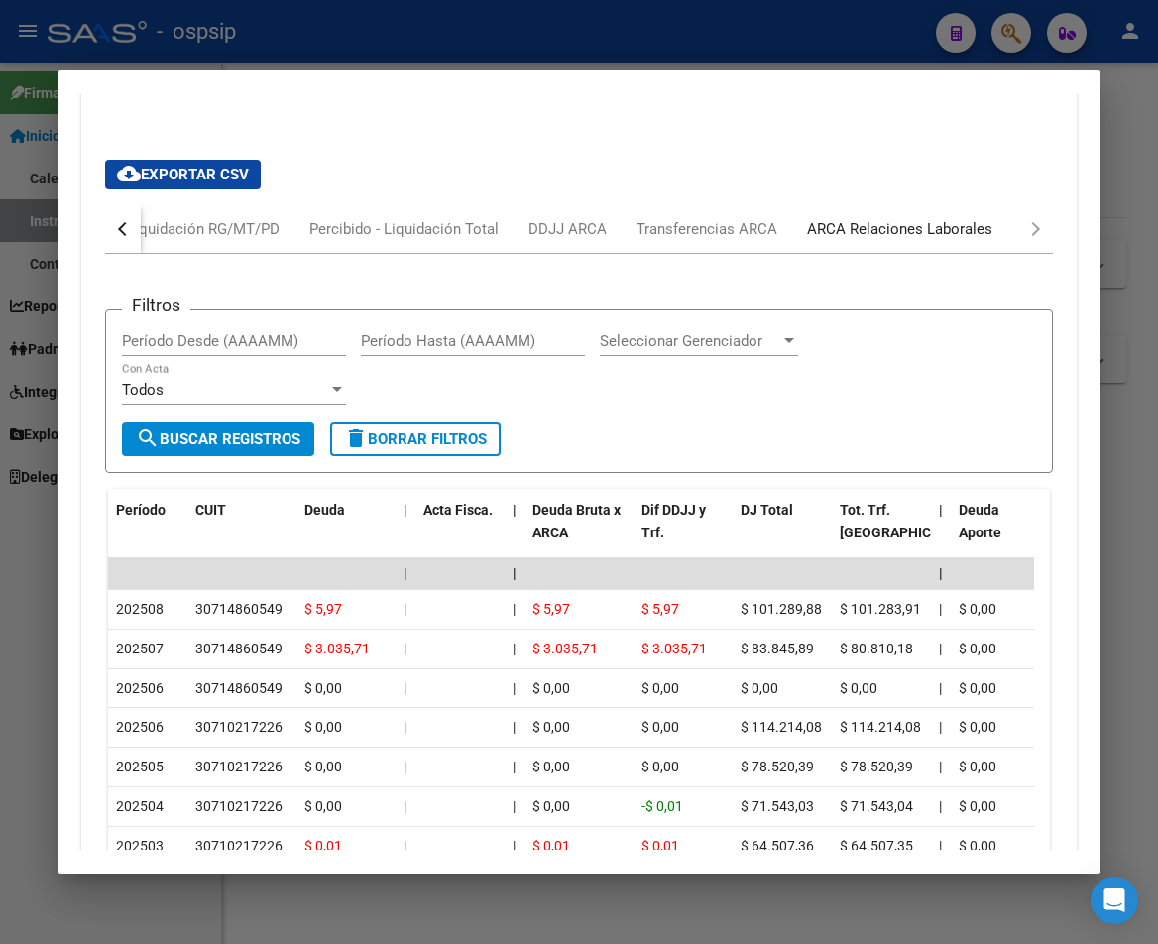
click at [939, 218] on div "ARCA Relaciones Laborales" at bounding box center [899, 229] width 185 height 22
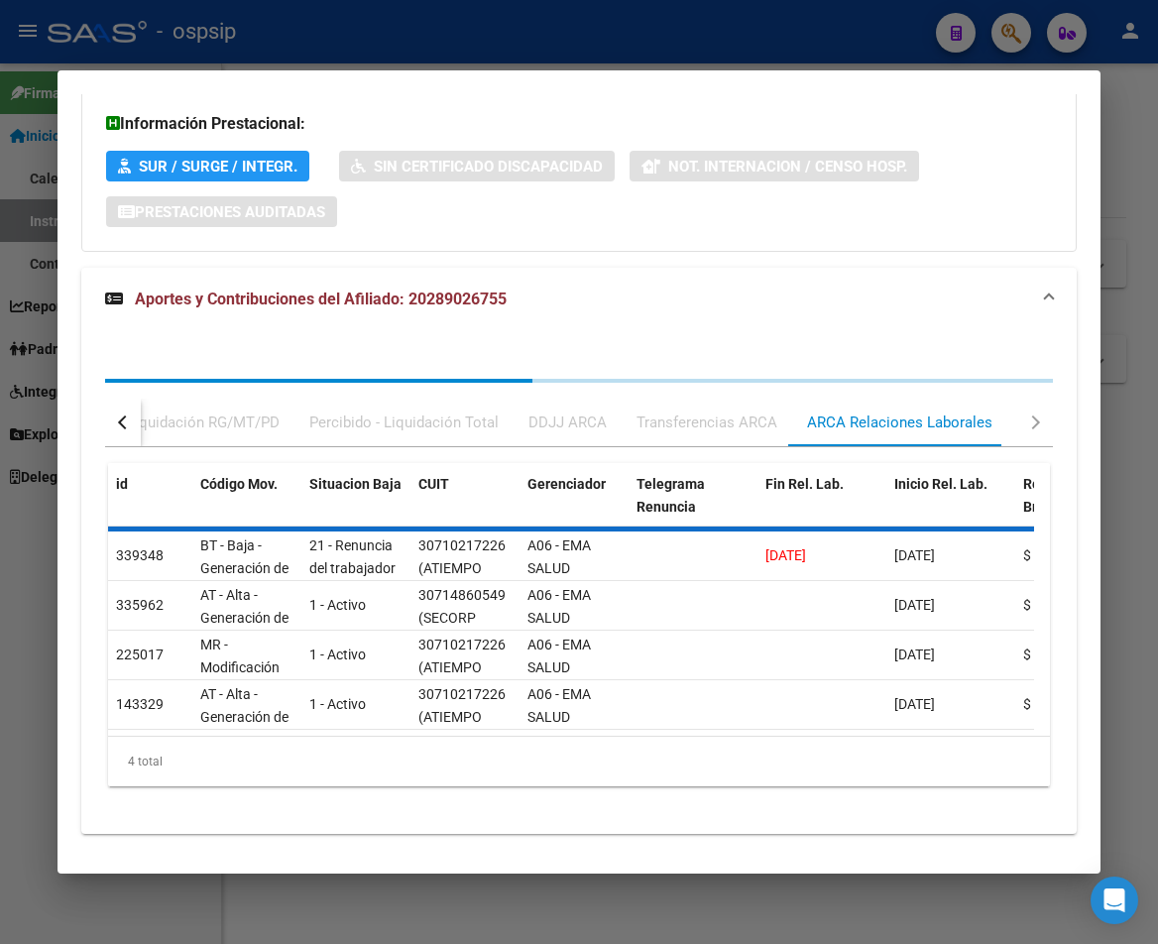
scroll to position [1641, 0]
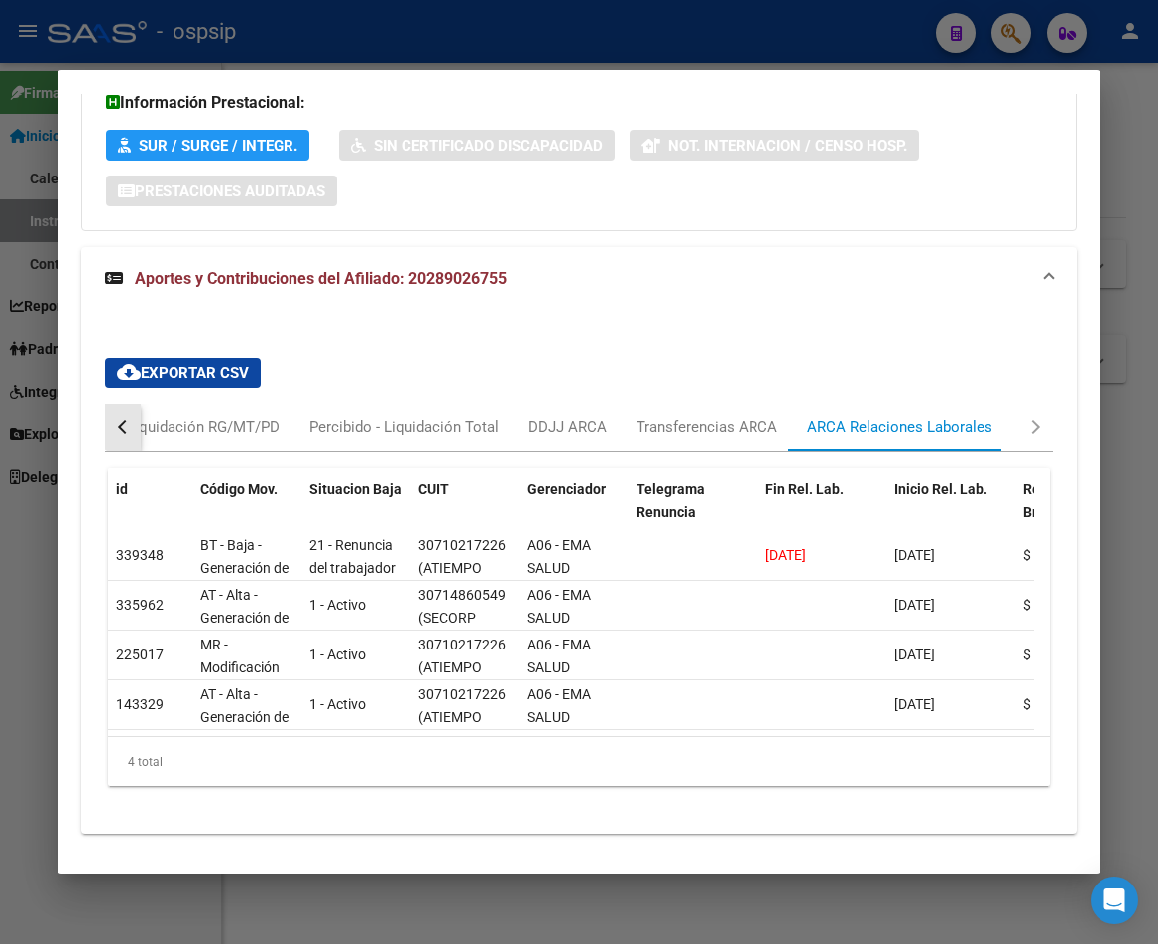
click at [127, 403] on button "button" at bounding box center [123, 427] width 36 height 48
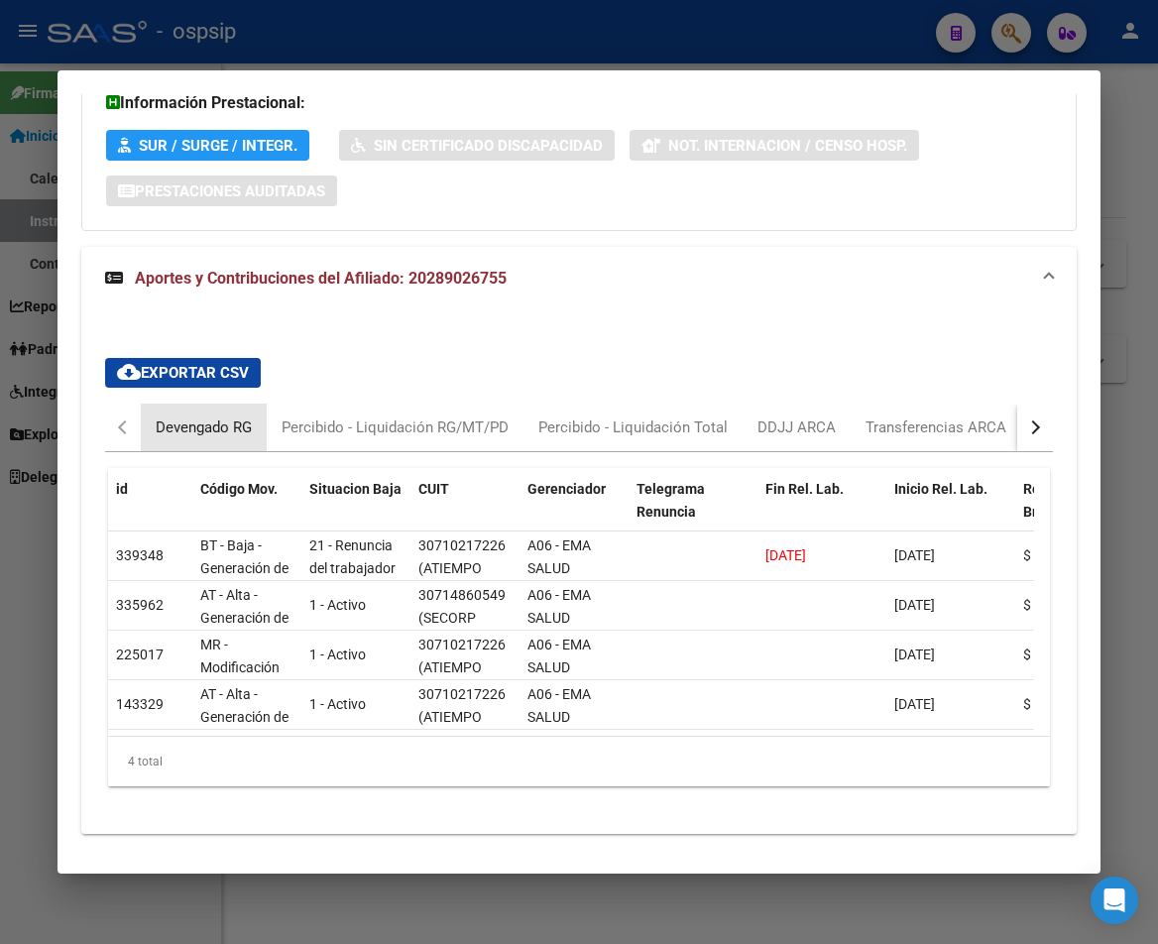
click at [201, 416] on div "Devengado RG" at bounding box center [204, 427] width 96 height 22
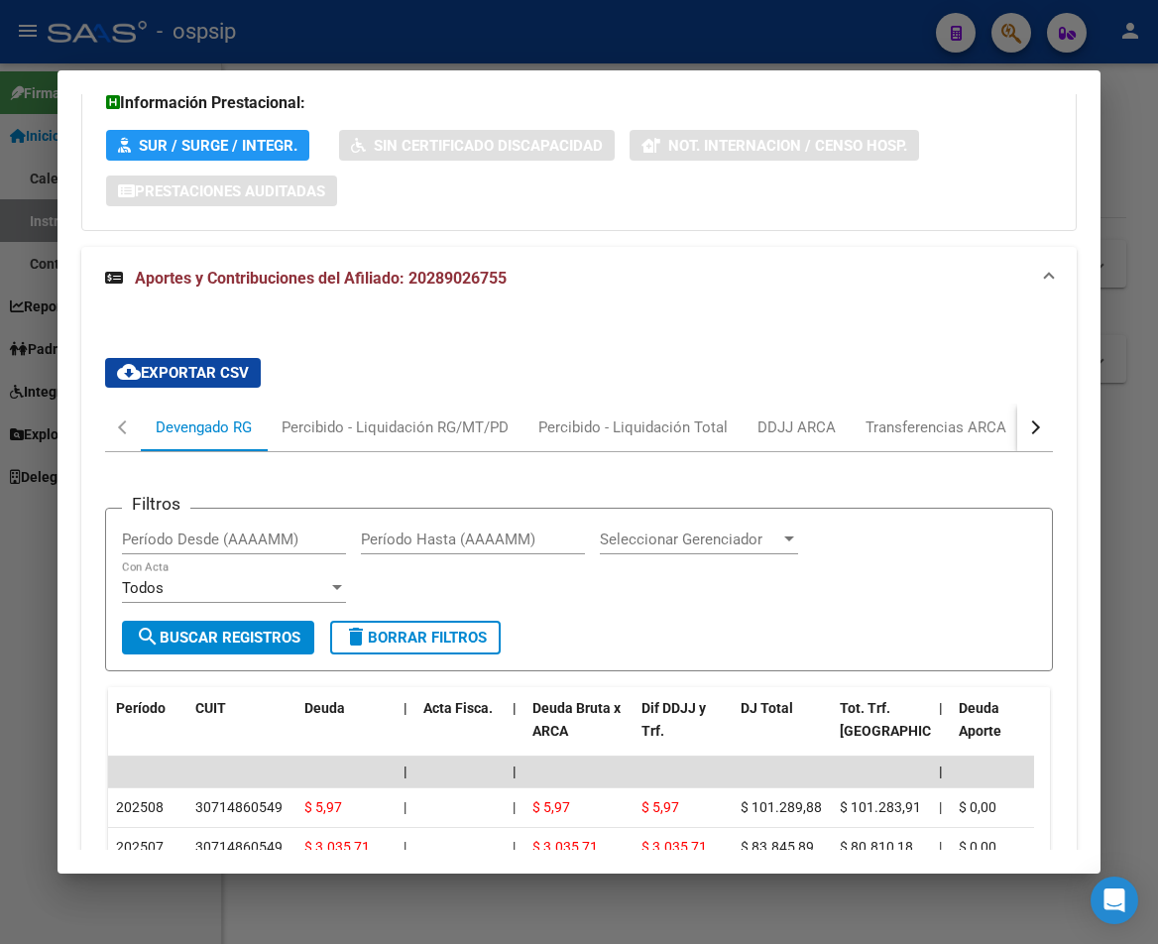
scroll to position [1542, 0]
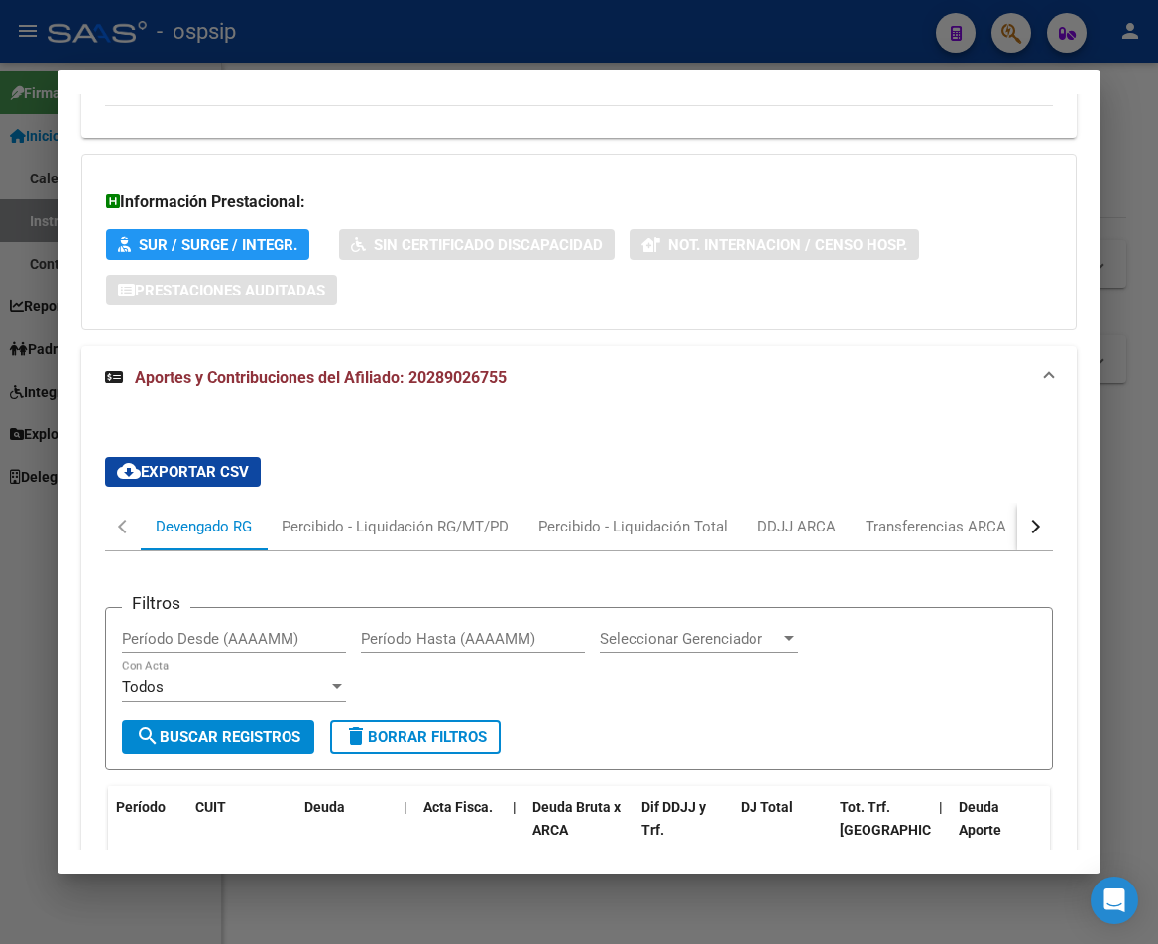
click at [1011, 30] on div at bounding box center [579, 472] width 1158 height 944
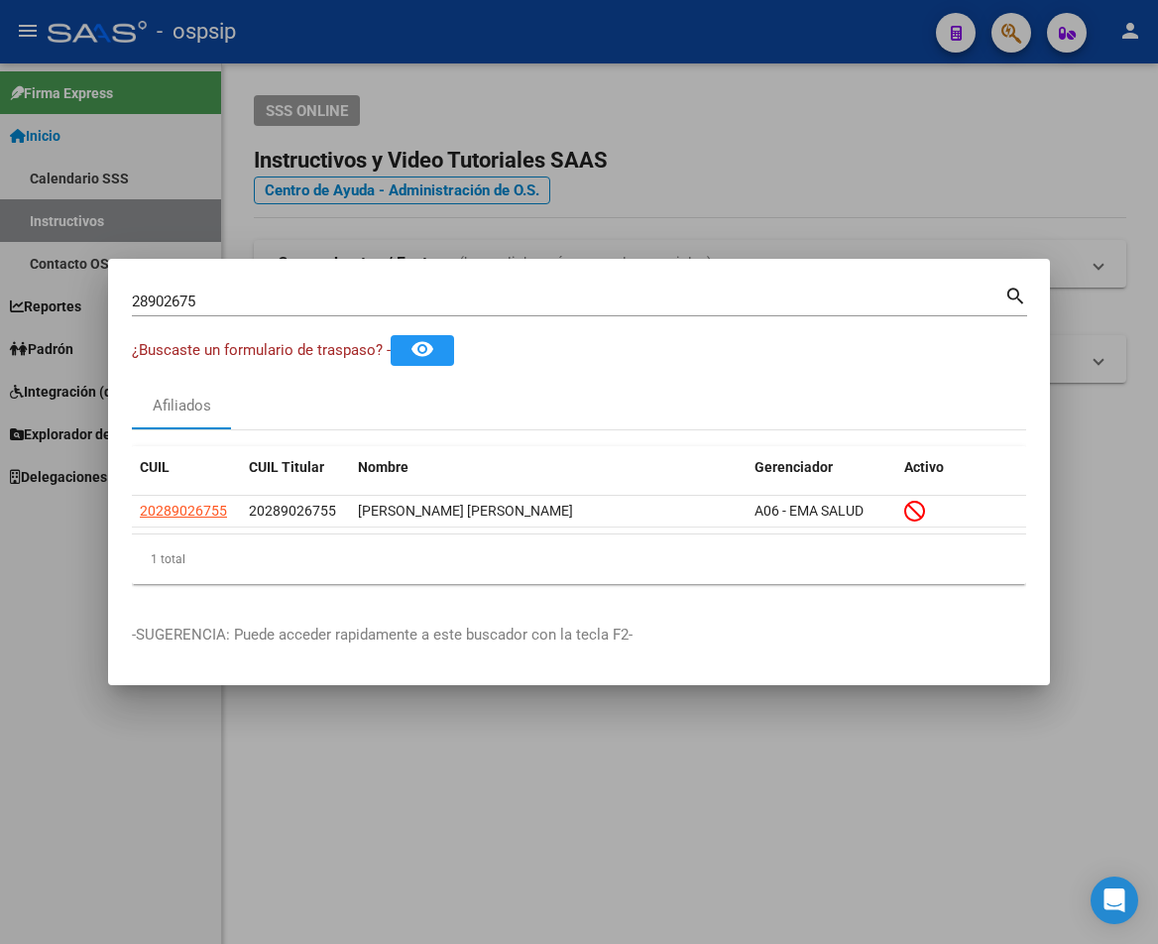
click at [204, 288] on div "28902675 Buscar (apellido, dni, [PERSON_NAME], [PERSON_NAME], cuit, obra social)" at bounding box center [568, 302] width 872 height 30
type input "2"
type input "37673537"
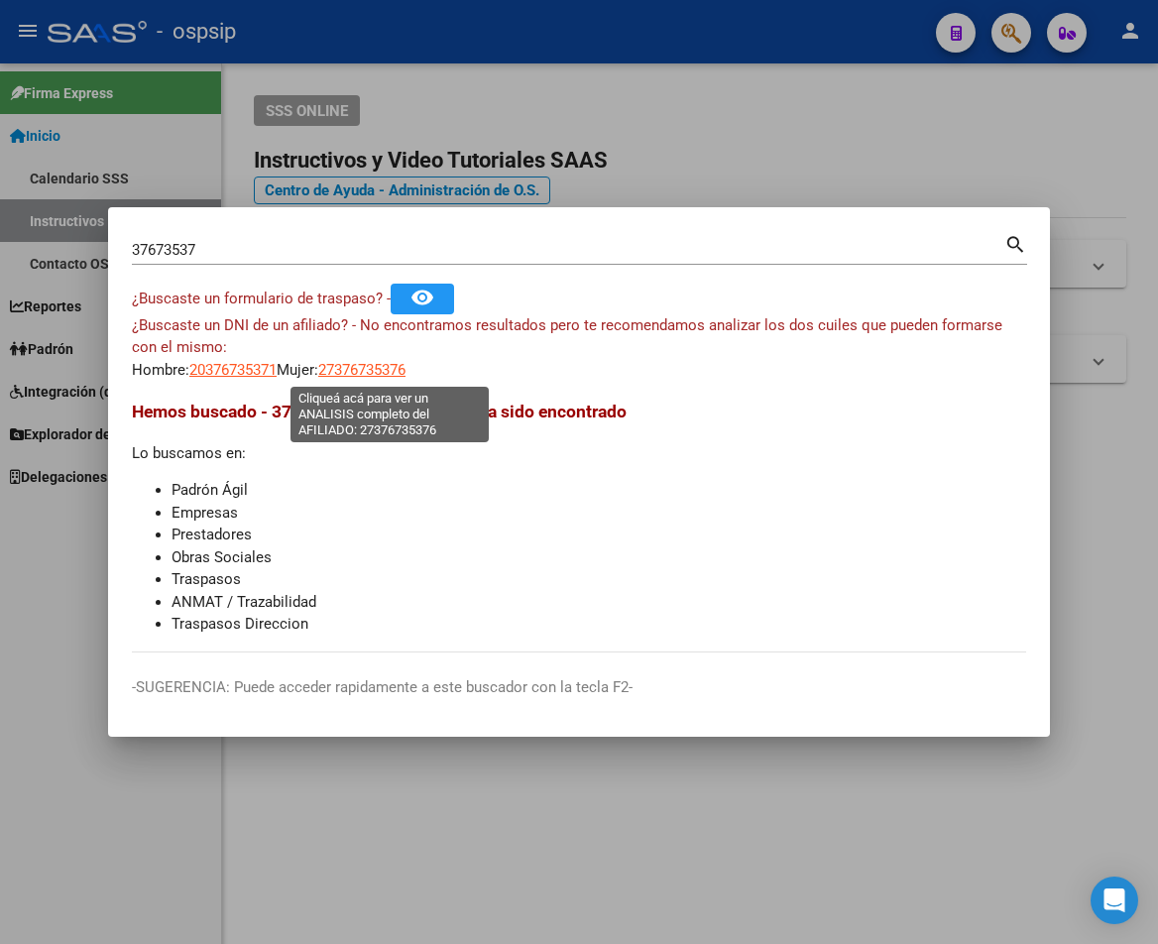
click at [382, 373] on span "27376735376" at bounding box center [361, 370] width 87 height 18
type textarea "27376735376"
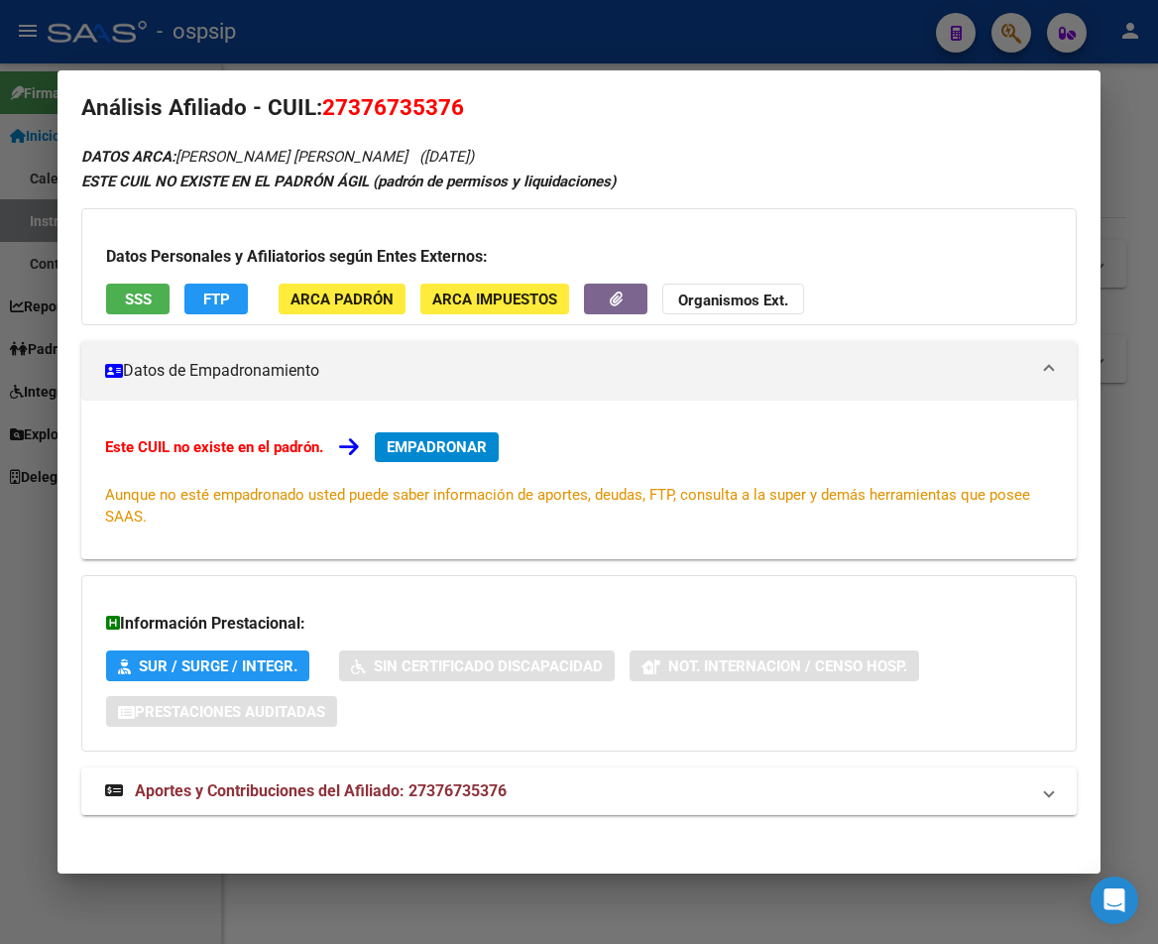
scroll to position [32, 0]
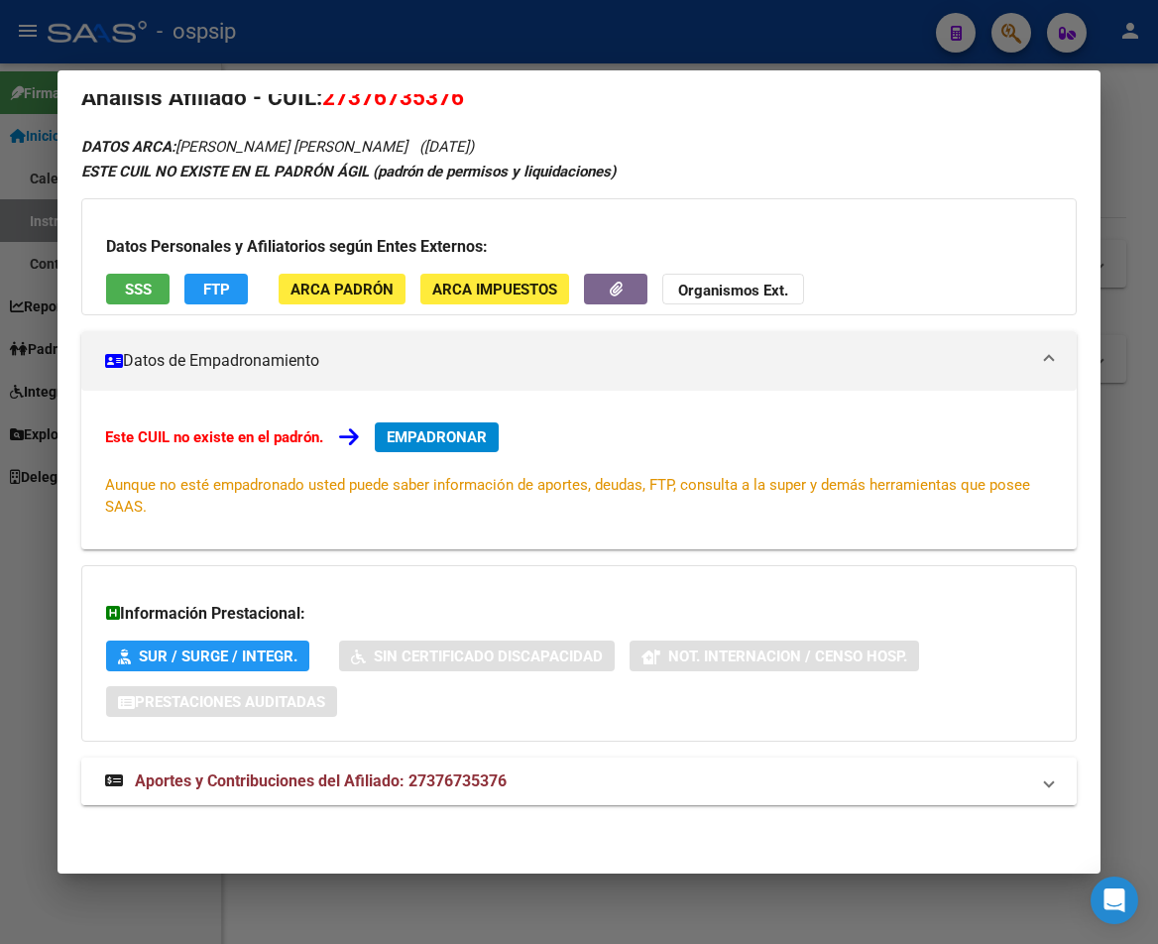
click at [314, 777] on span "Aportes y Contribuciones del Afiliado: 27376735376" at bounding box center [321, 780] width 372 height 19
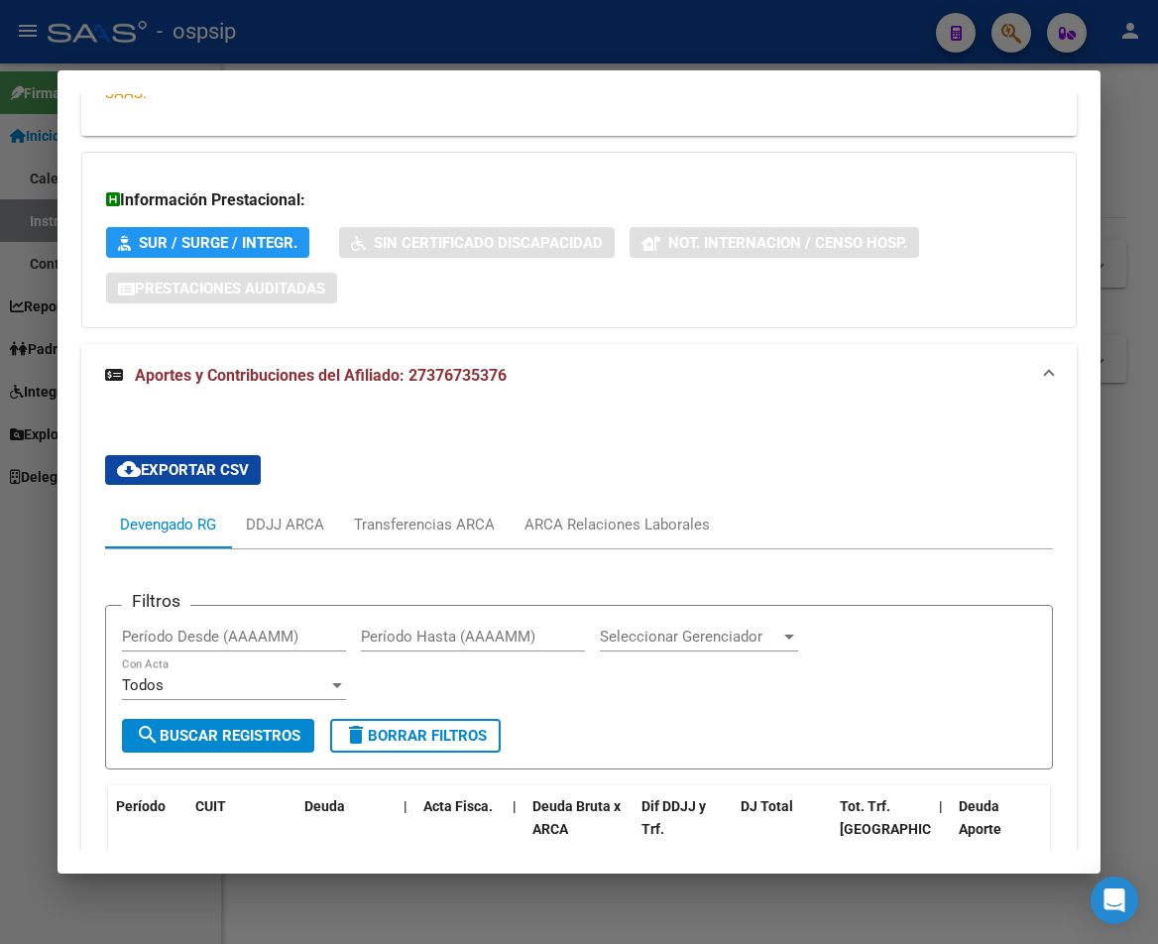
scroll to position [544, 0]
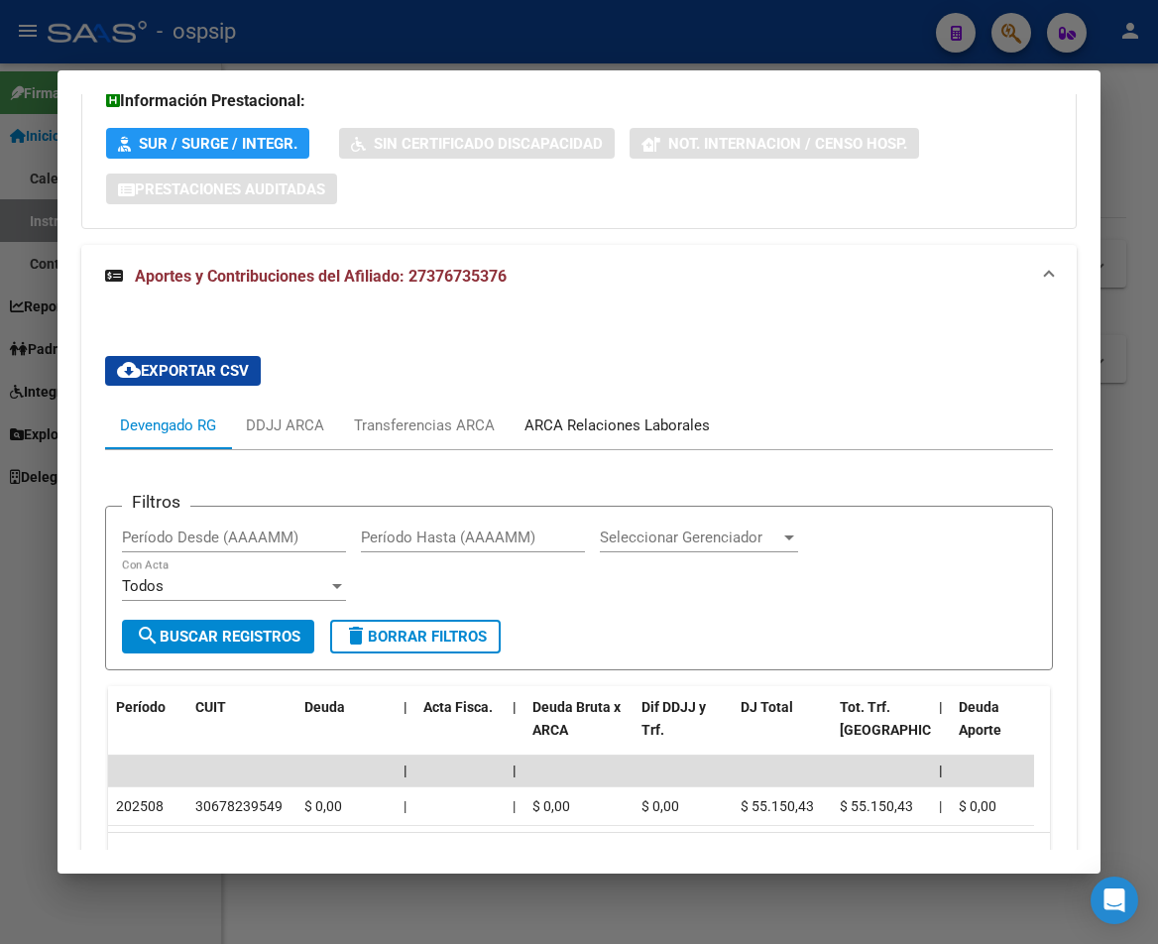
click at [629, 425] on div "ARCA Relaciones Laborales" at bounding box center [616, 425] width 185 height 22
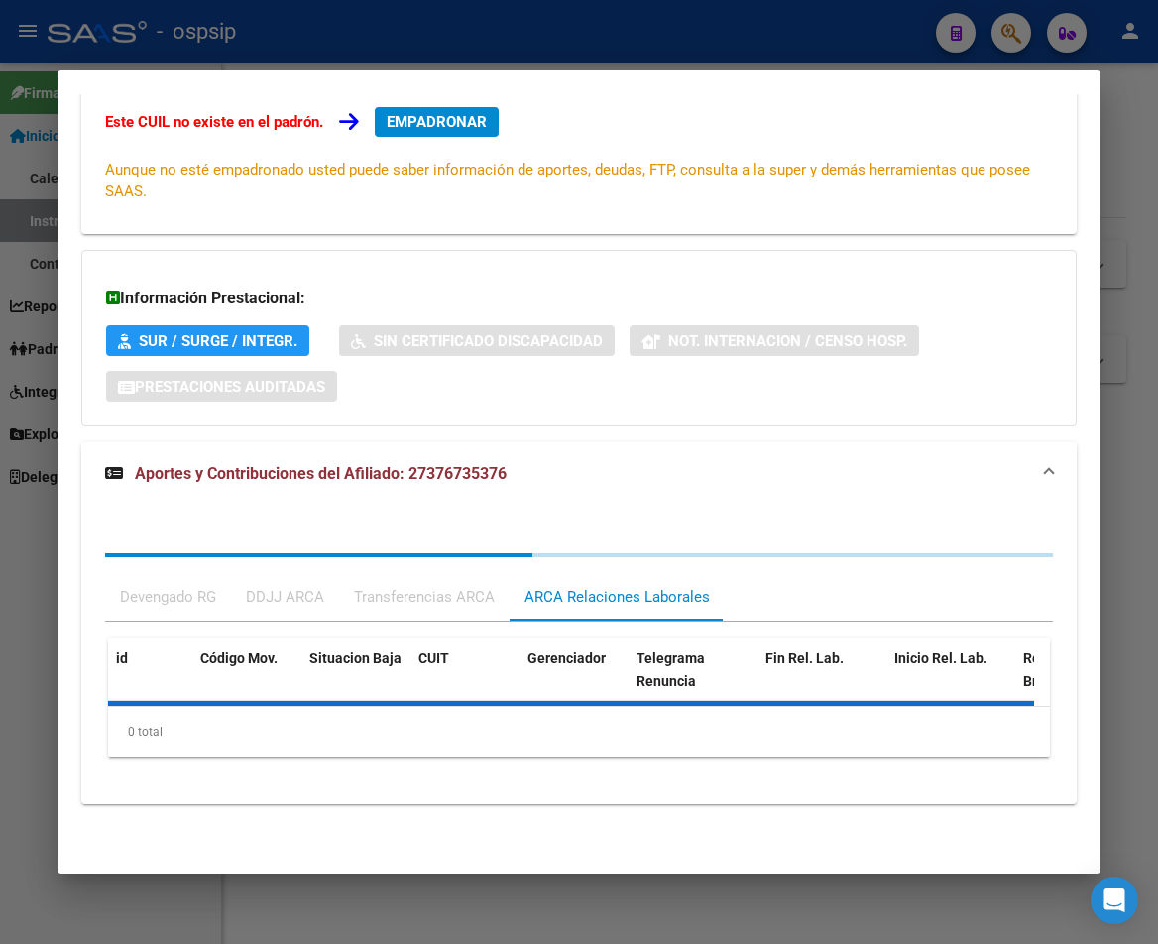
scroll to position [438, 0]
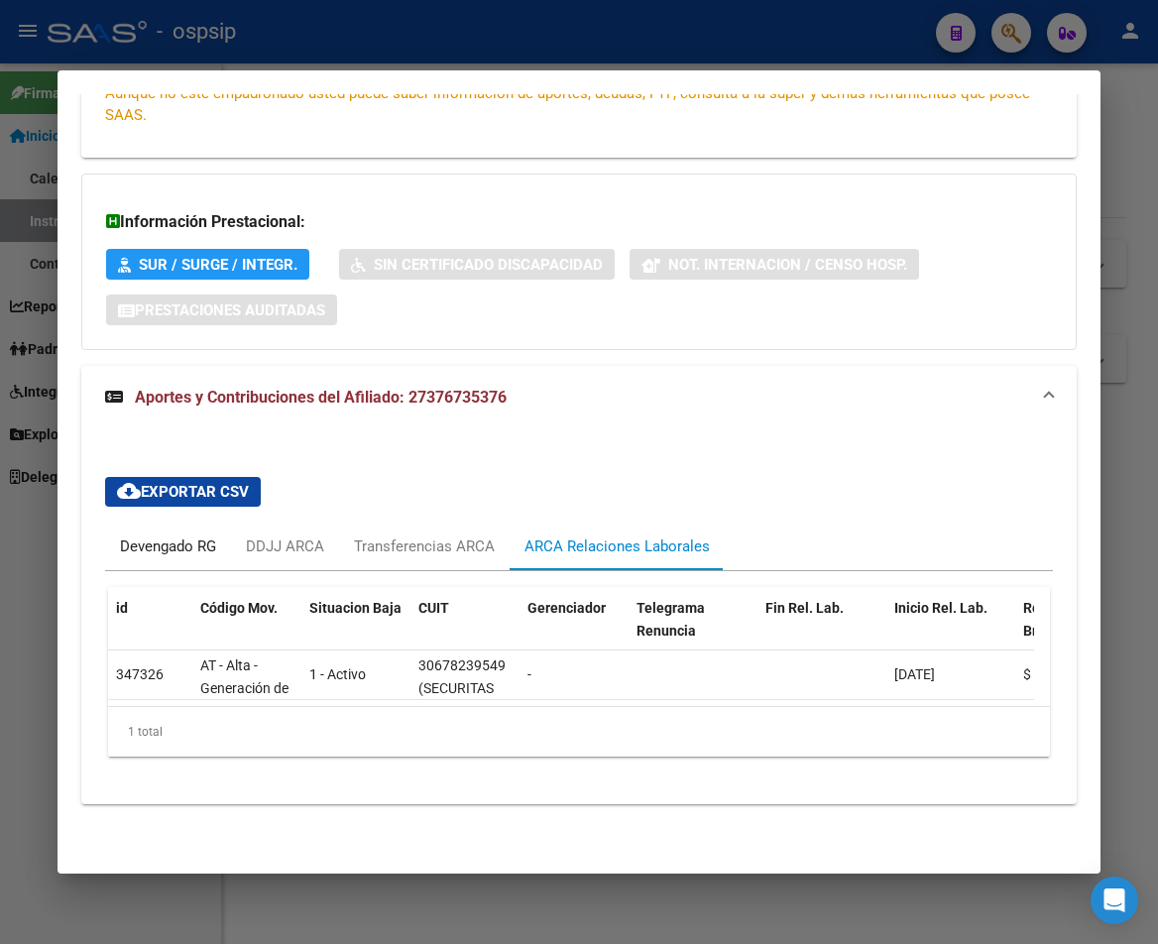
click at [170, 536] on div "Devengado RG" at bounding box center [168, 546] width 96 height 22
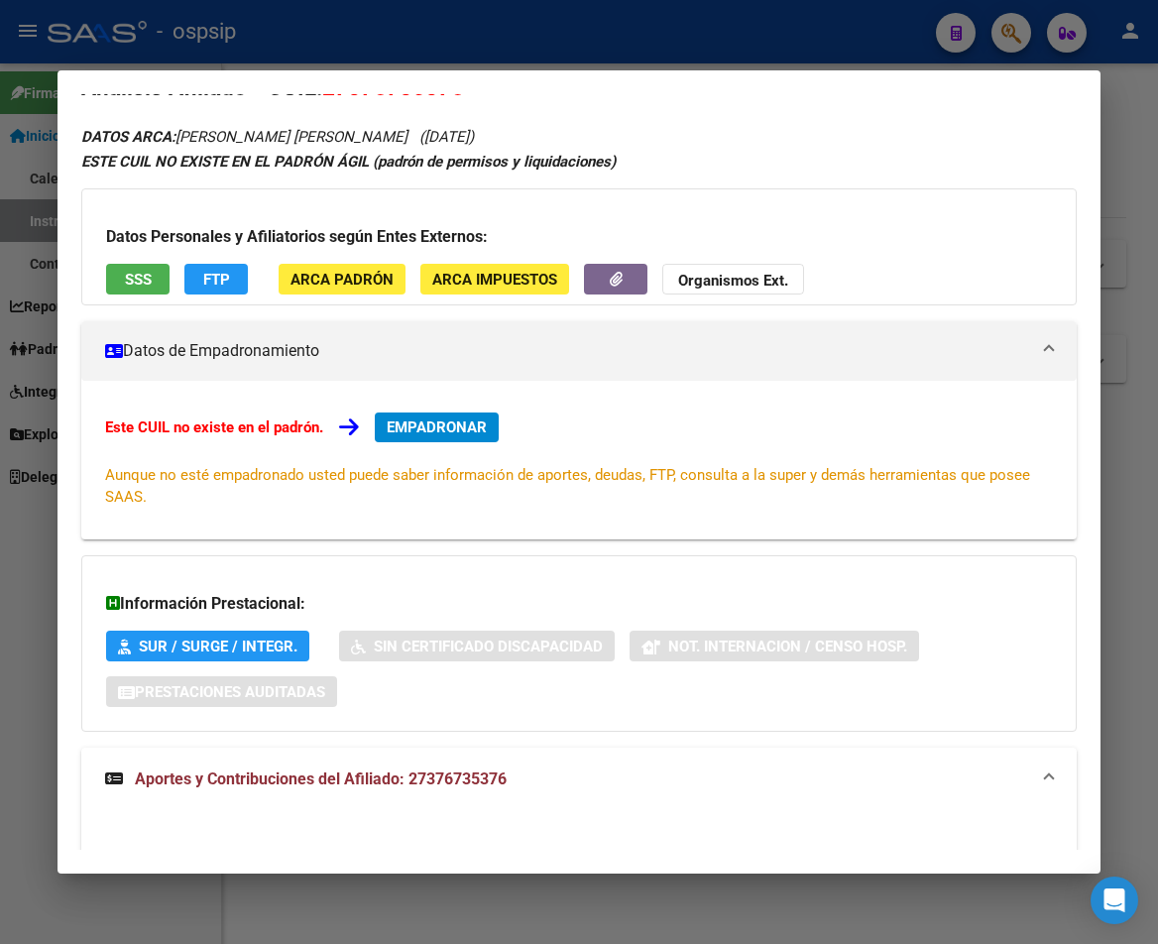
scroll to position [0, 0]
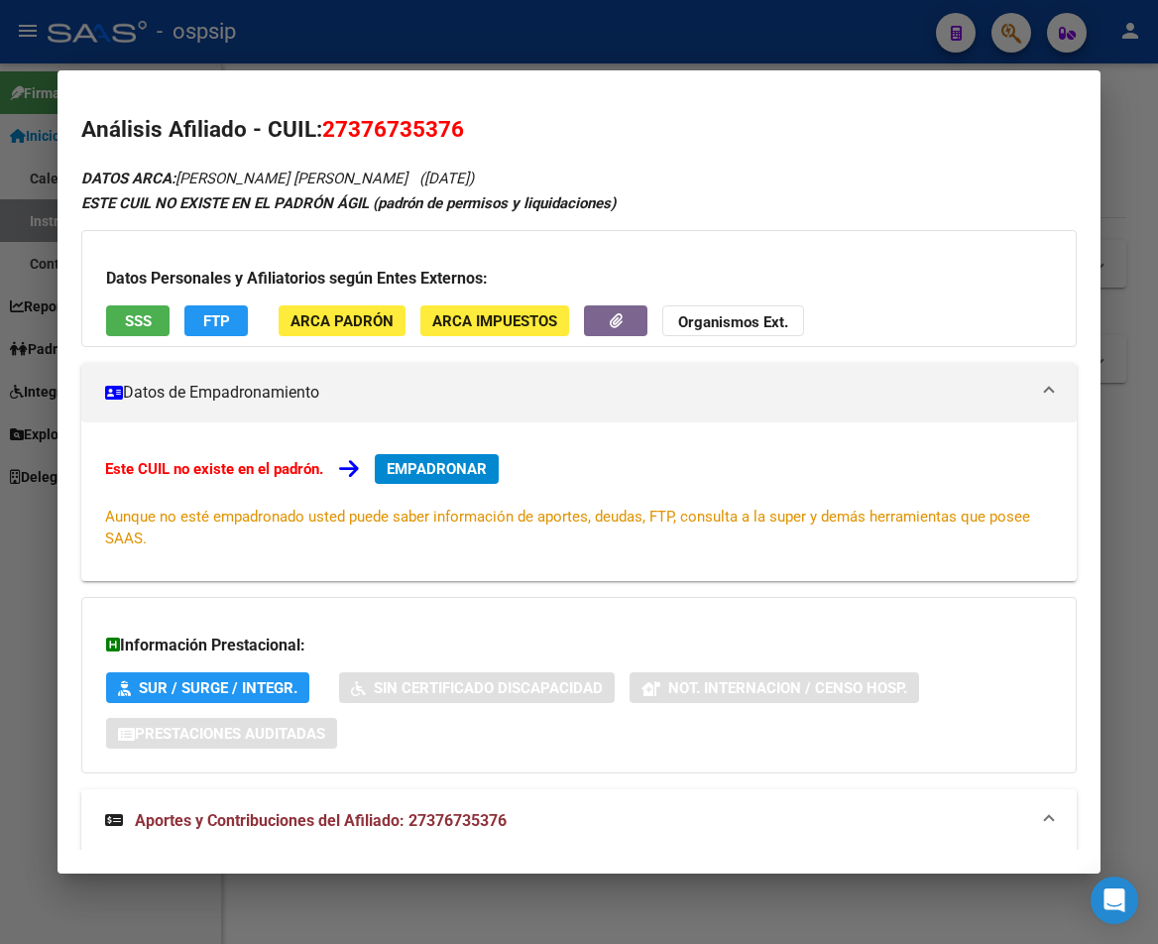
click at [1002, 38] on div at bounding box center [579, 472] width 1158 height 944
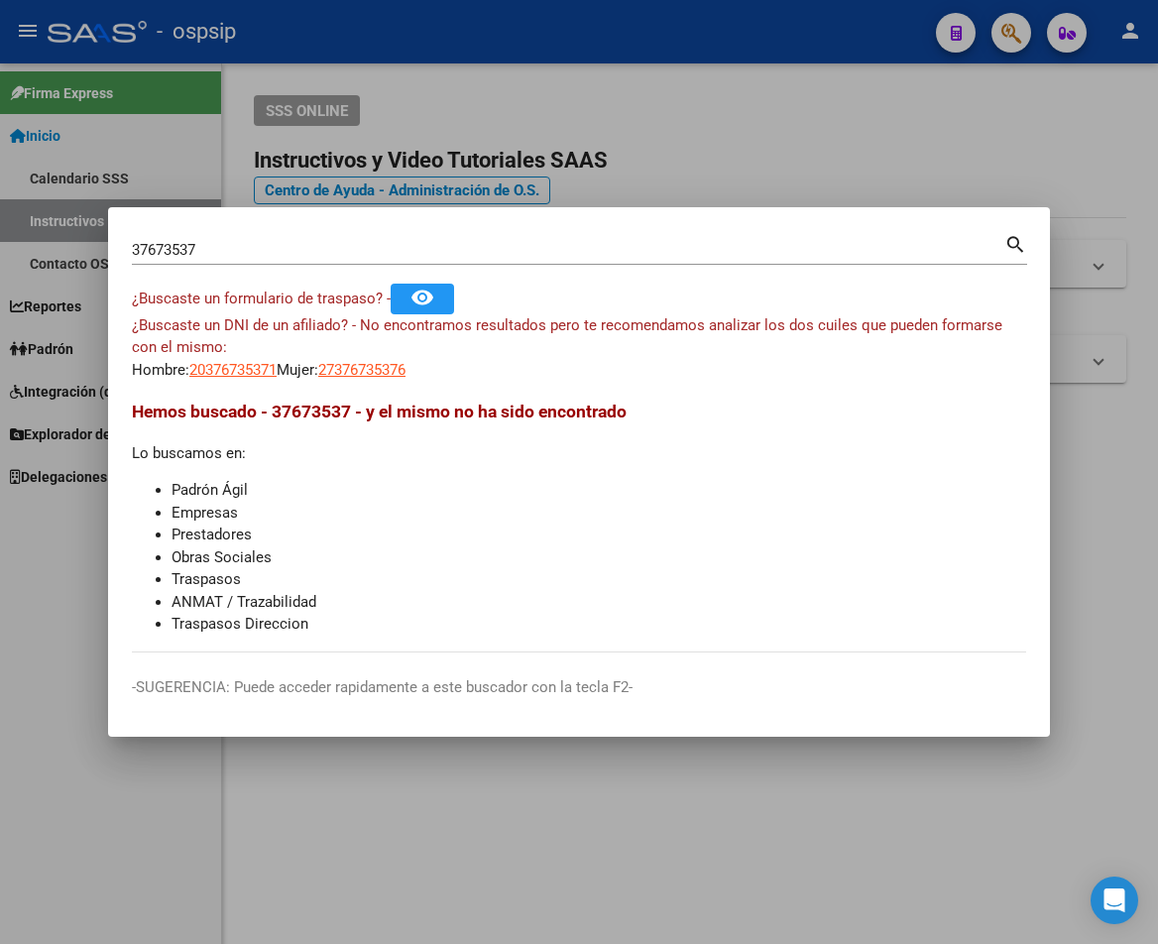
click at [211, 254] on input "37673537" at bounding box center [568, 250] width 872 height 18
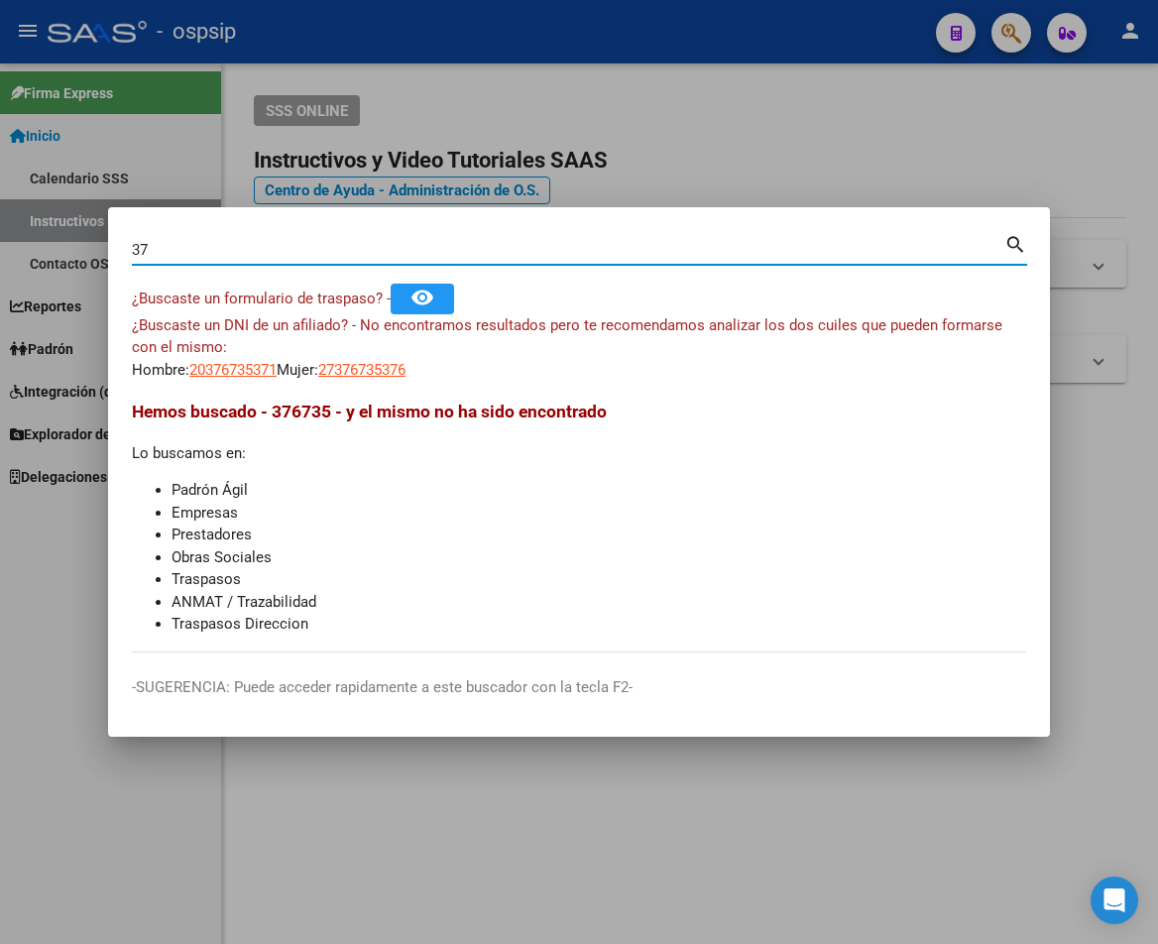
type input "3"
type input "25138965"
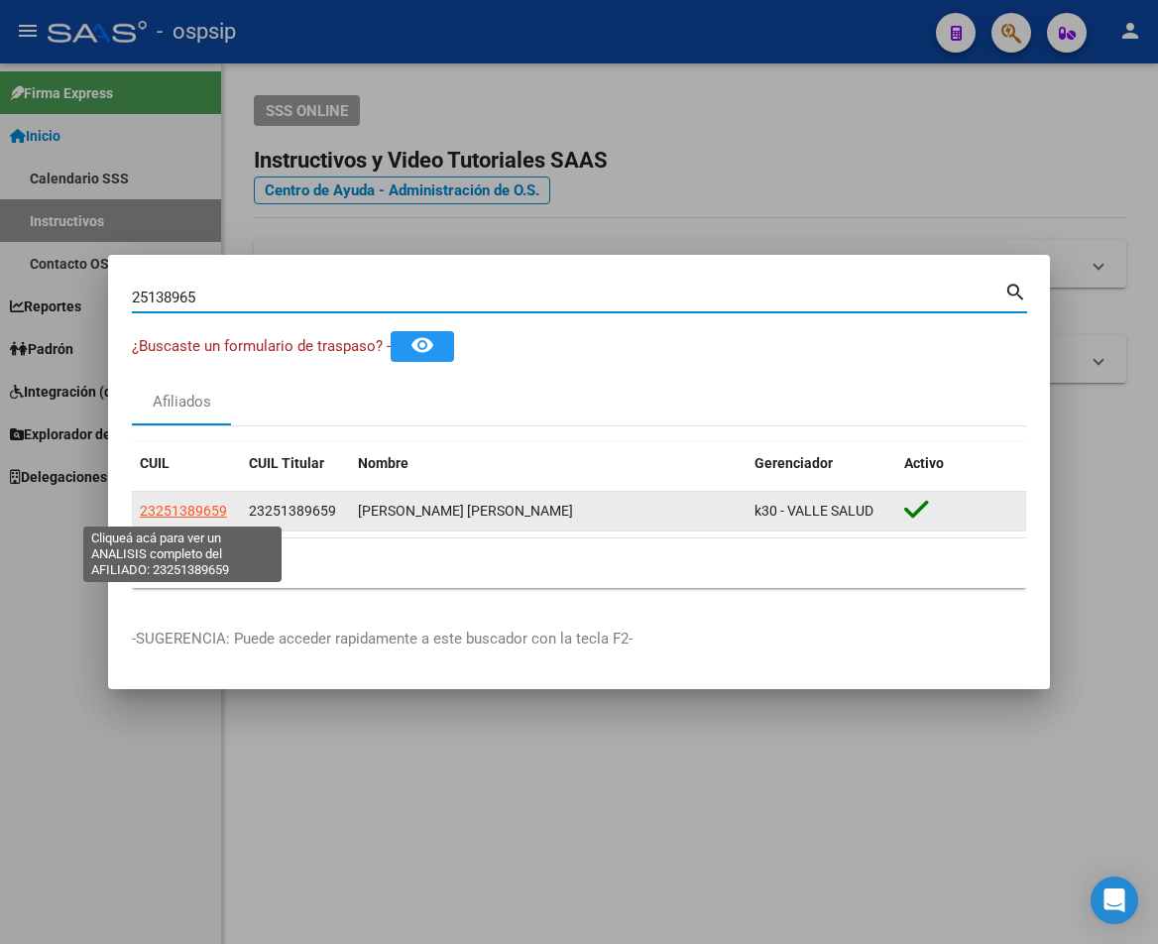
click at [165, 517] on span "23251389659" at bounding box center [183, 511] width 87 height 16
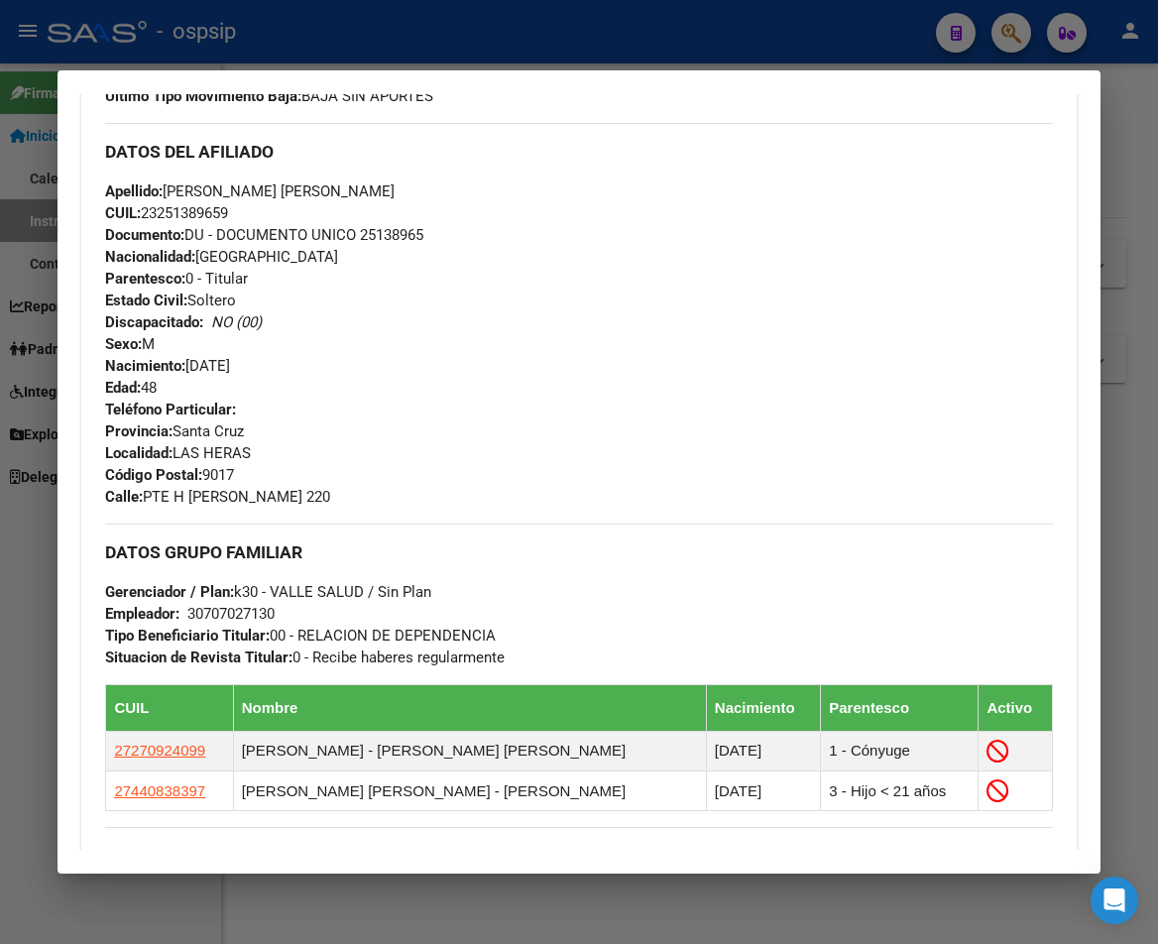
scroll to position [991, 0]
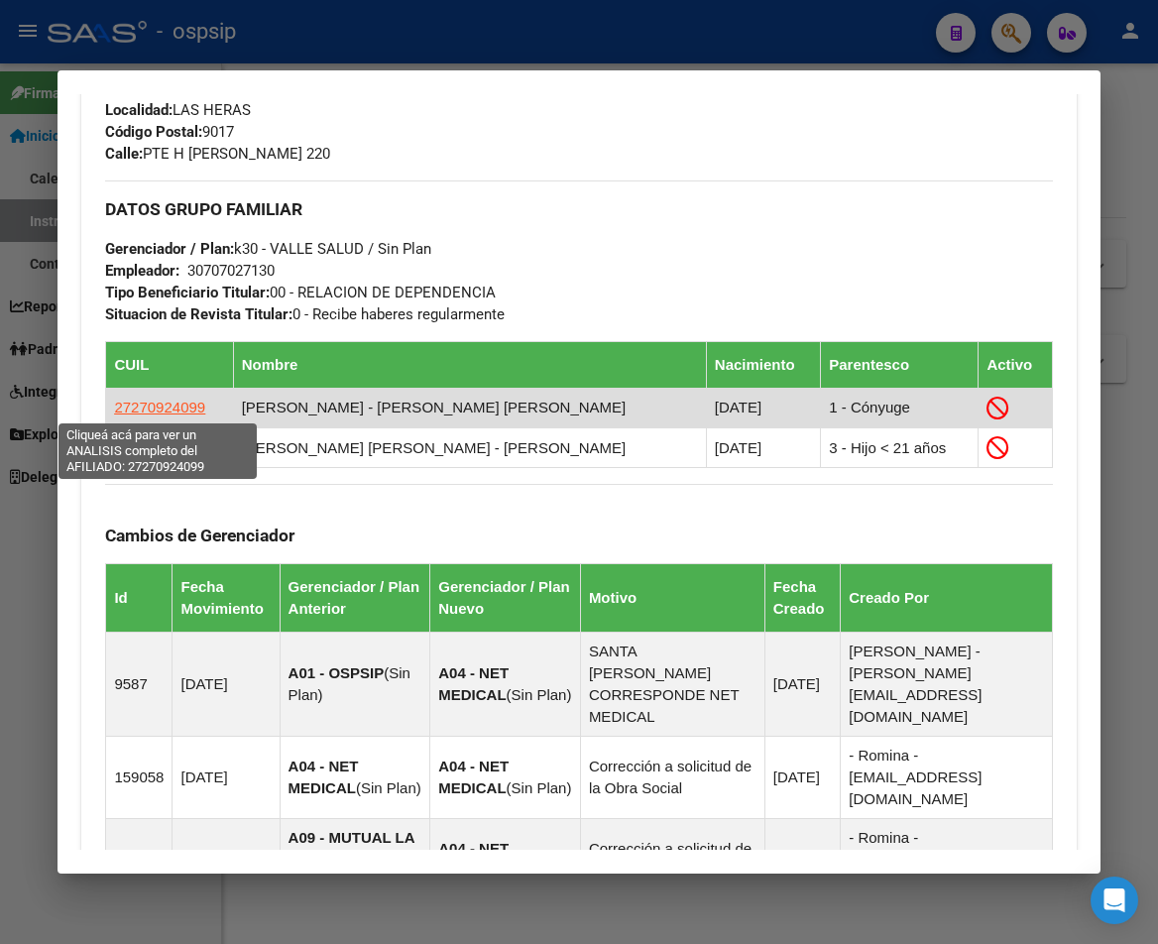
click at [133, 410] on span "27270924099" at bounding box center [159, 407] width 91 height 17
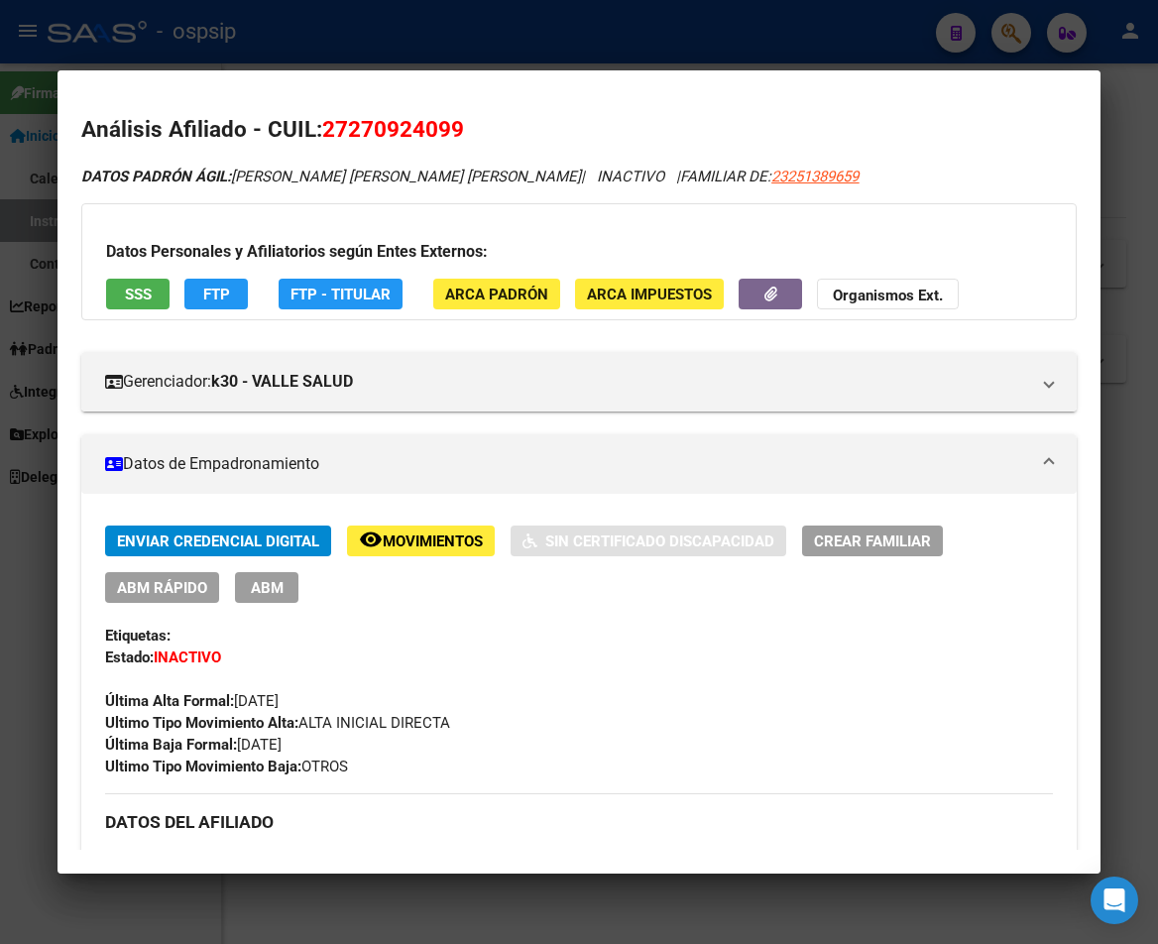
click at [417, 547] on span "Movimientos" at bounding box center [433, 541] width 100 height 18
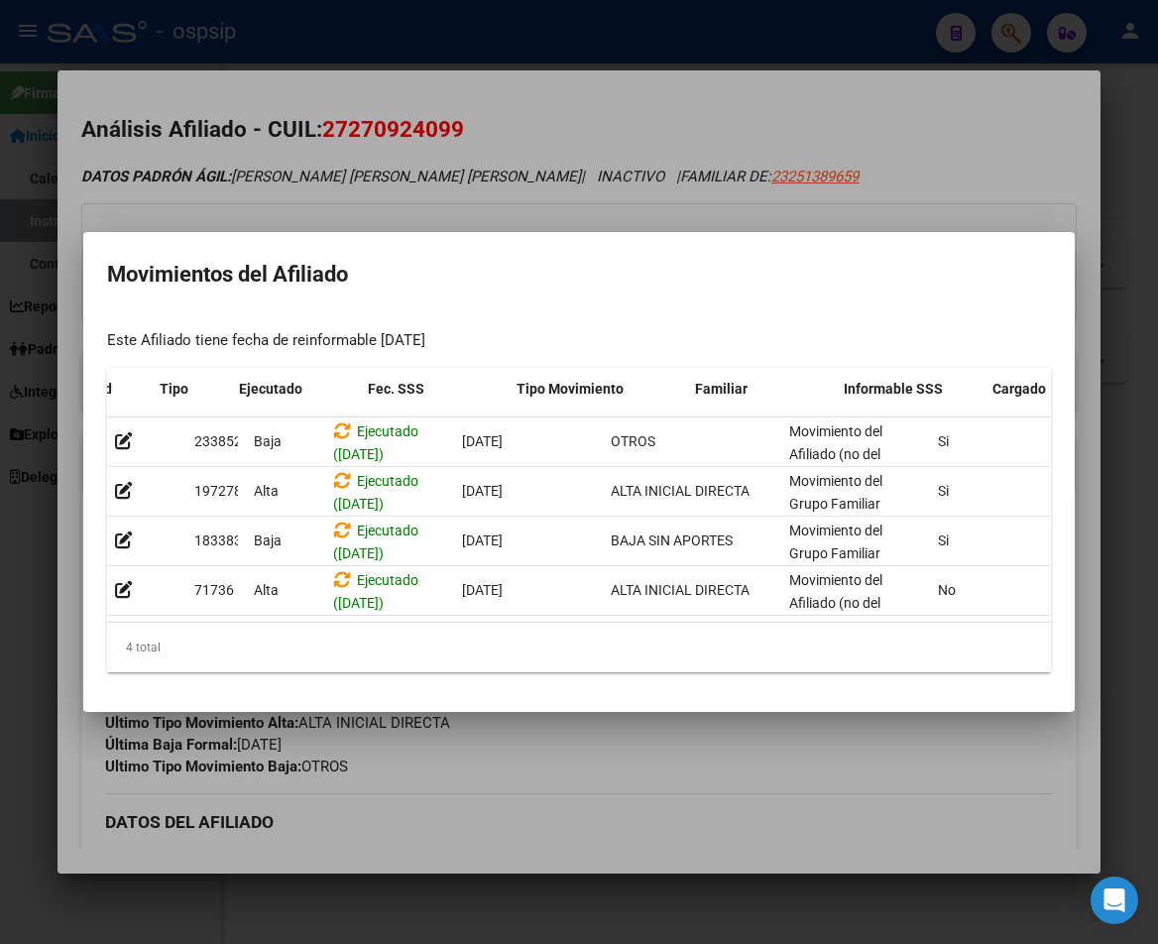
scroll to position [0, 325]
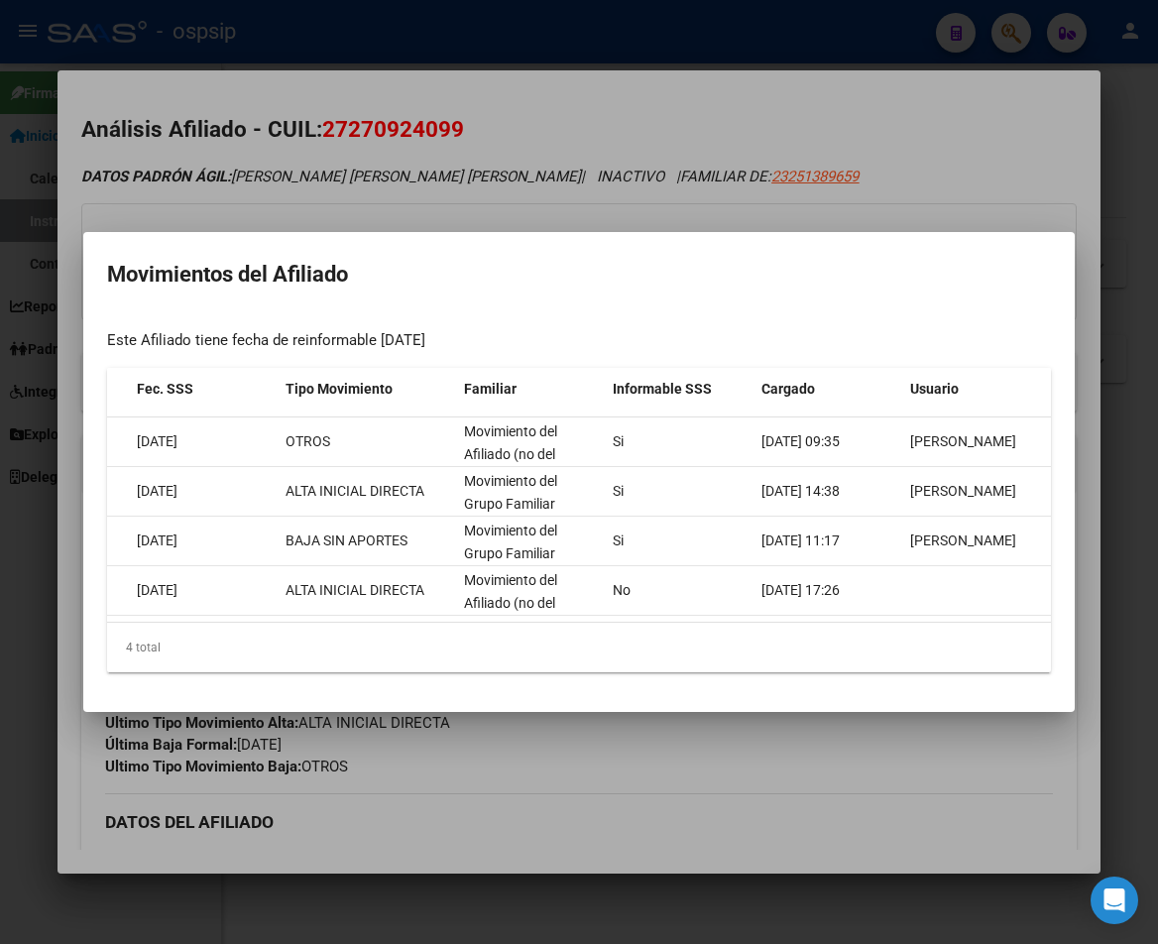
click at [787, 834] on div at bounding box center [579, 472] width 1158 height 944
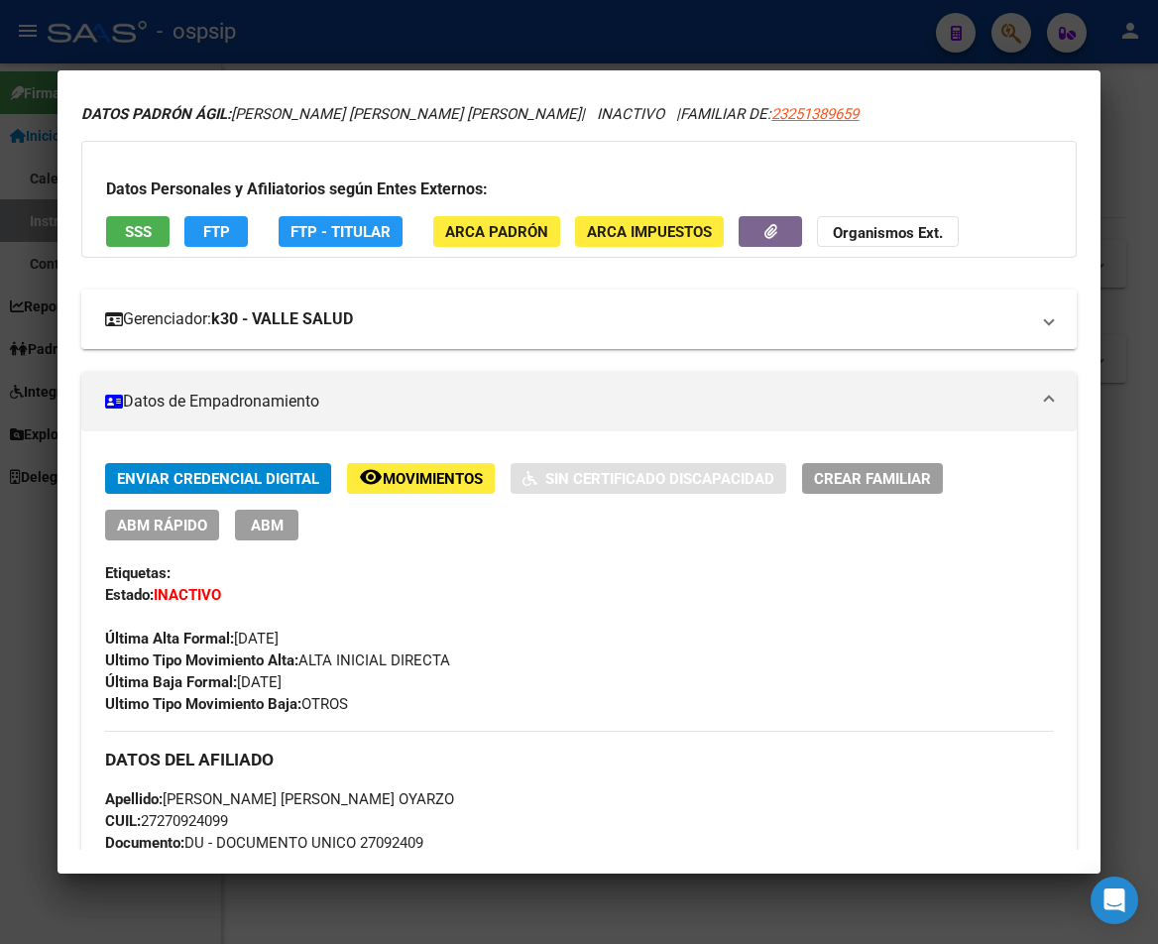
scroll to position [0, 0]
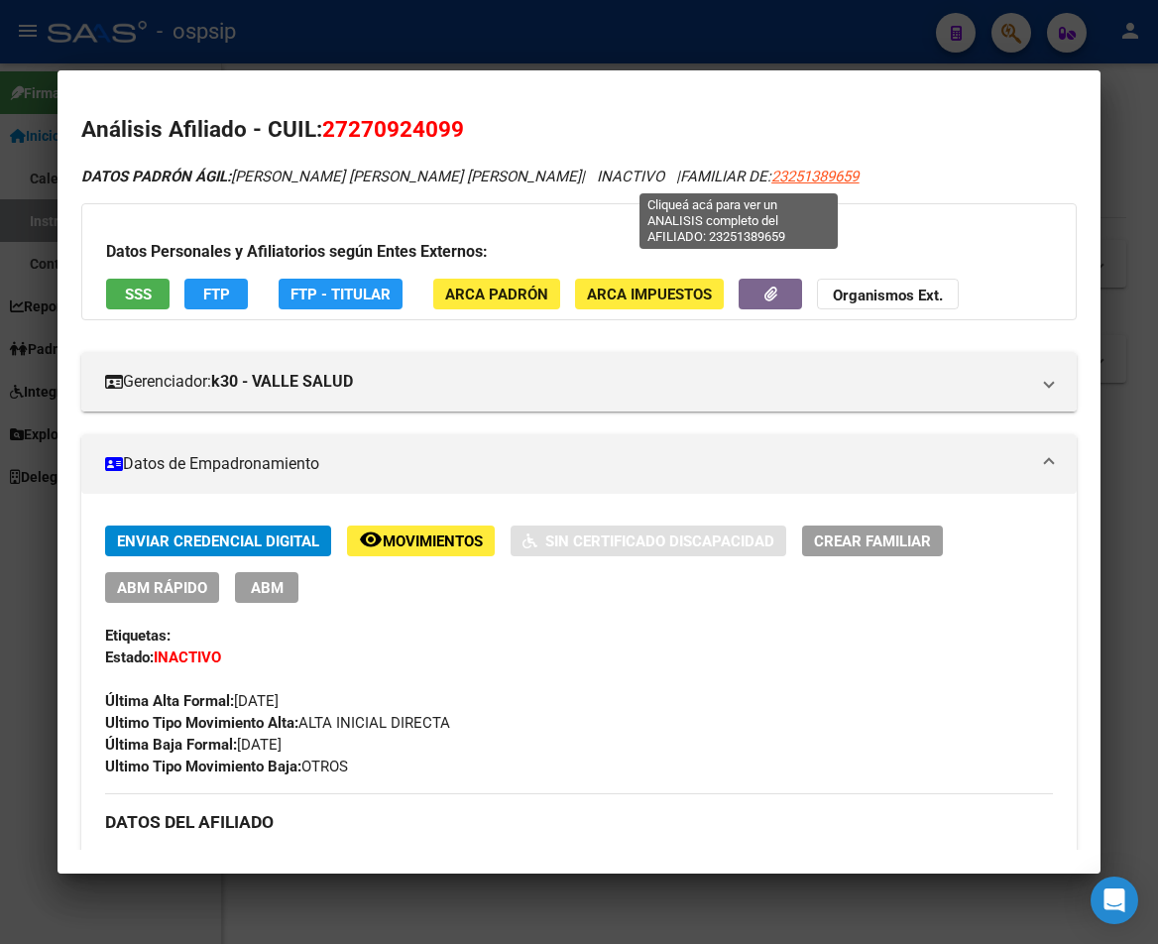
click at [771, 174] on span "23251389659" at bounding box center [814, 177] width 87 height 18
type textarea "23251389659"
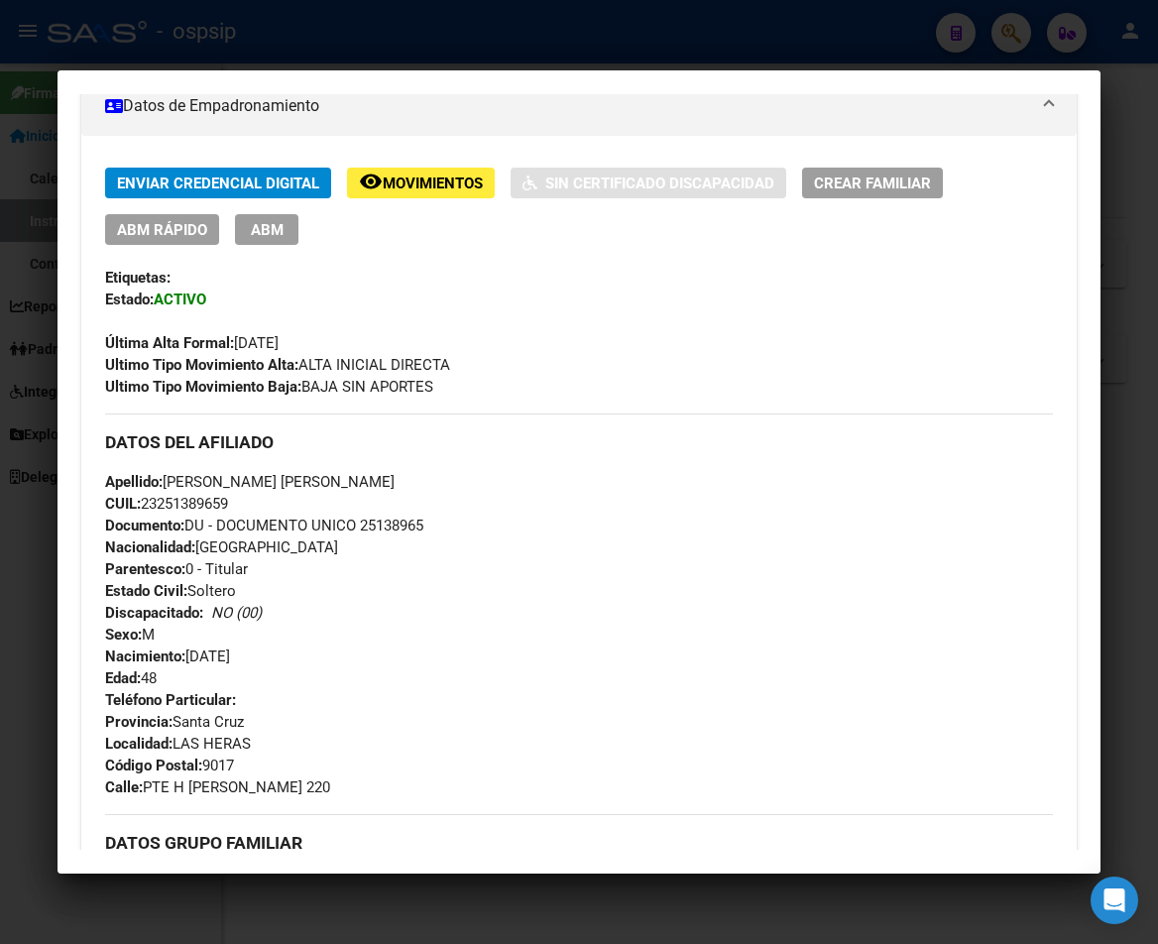
scroll to position [198, 0]
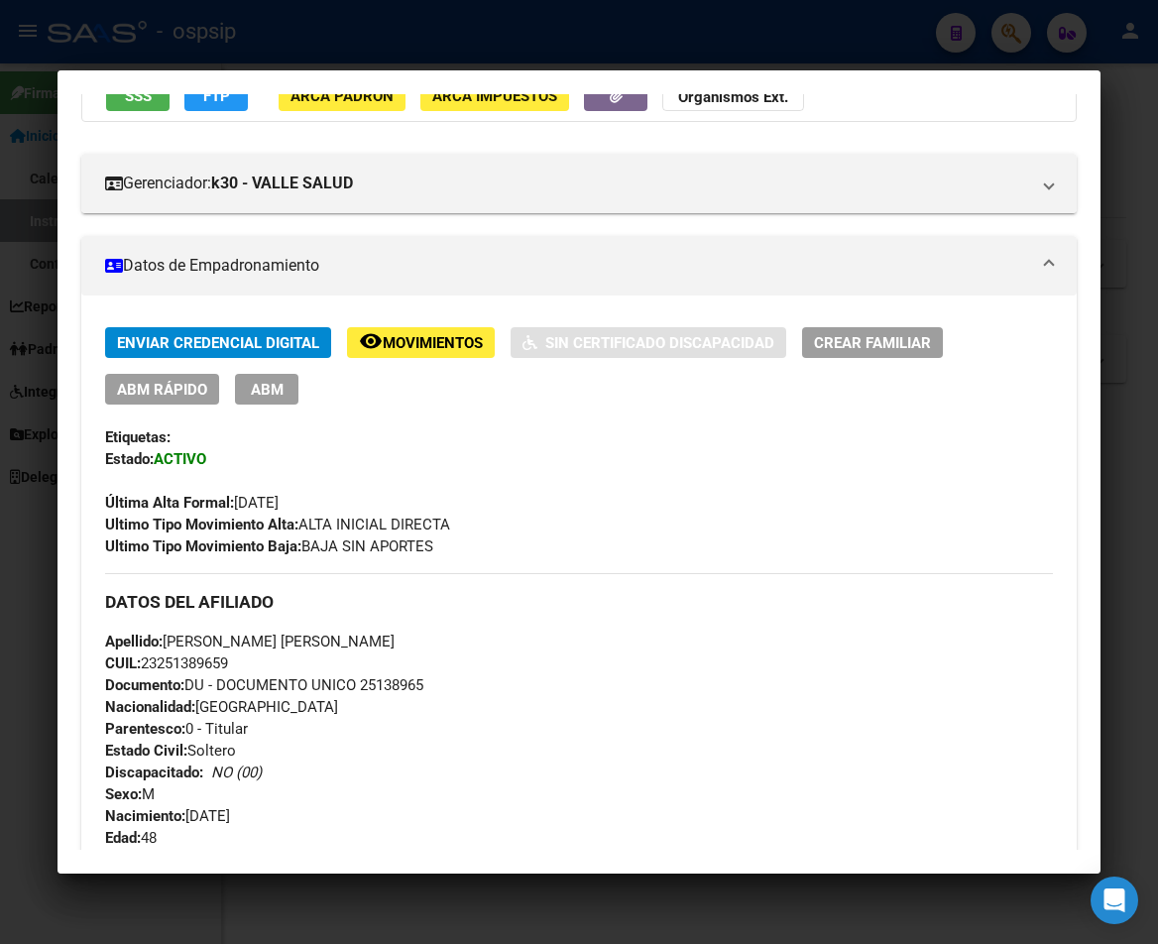
click at [259, 397] on span "ABM" at bounding box center [267, 390] width 33 height 18
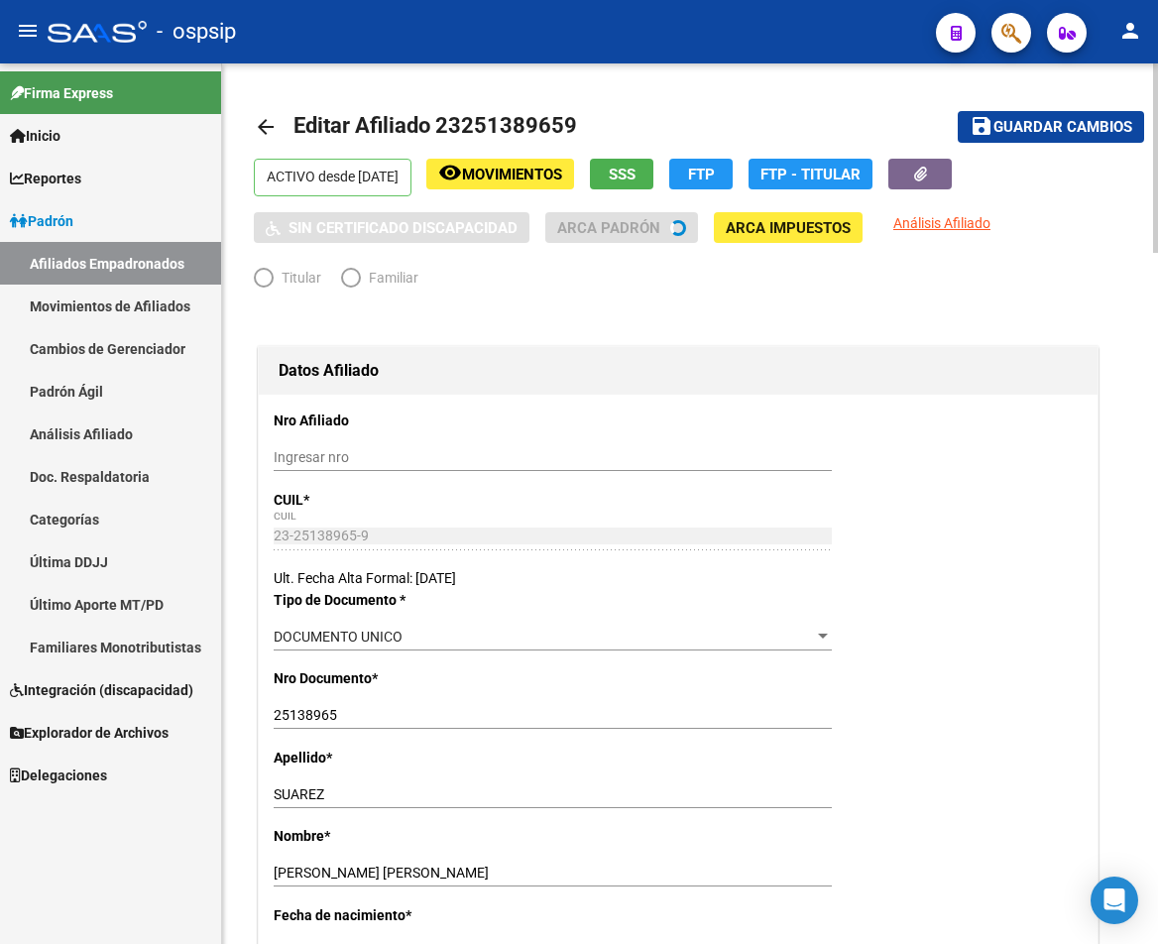
radio input "true"
type input "30-70702713-0"
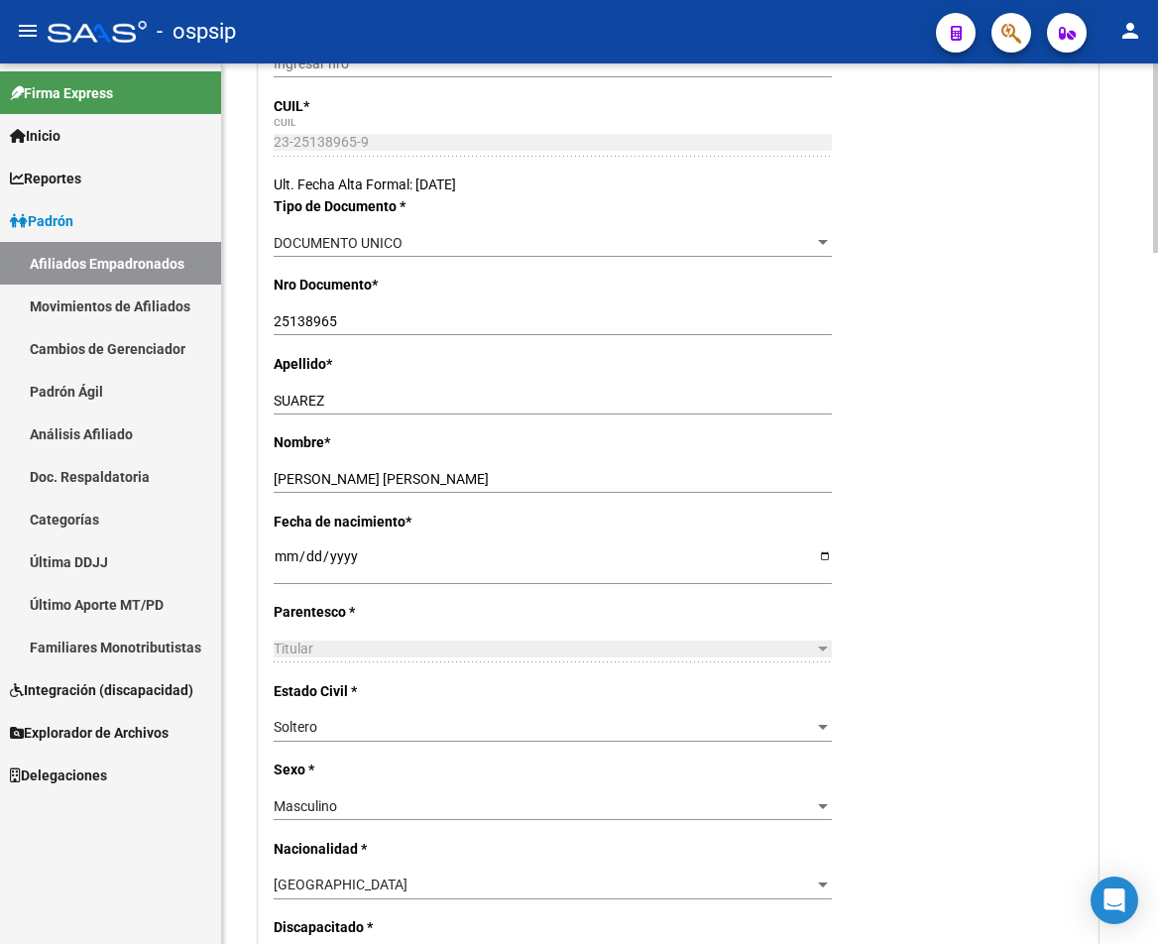
scroll to position [496, 0]
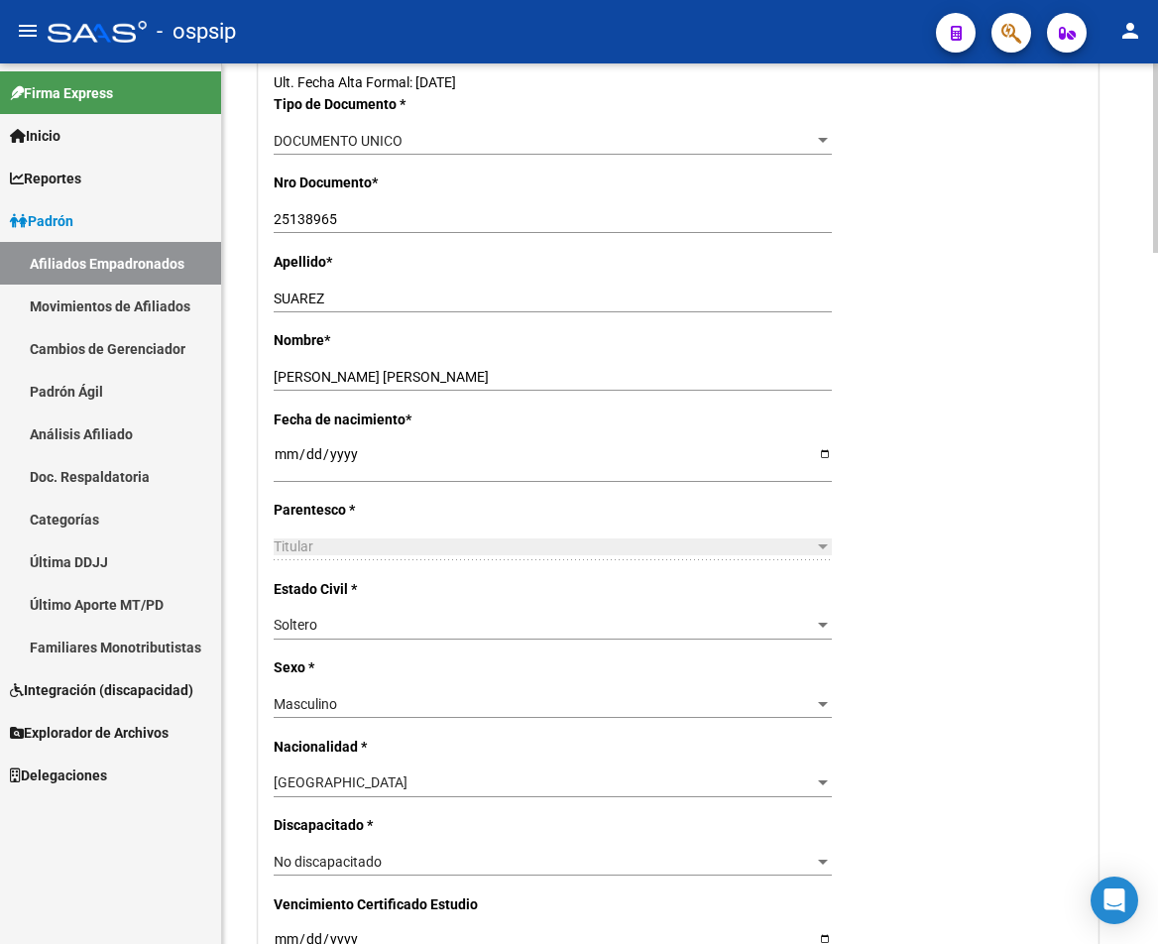
click at [531, 628] on div "Soltero" at bounding box center [544, 625] width 540 height 17
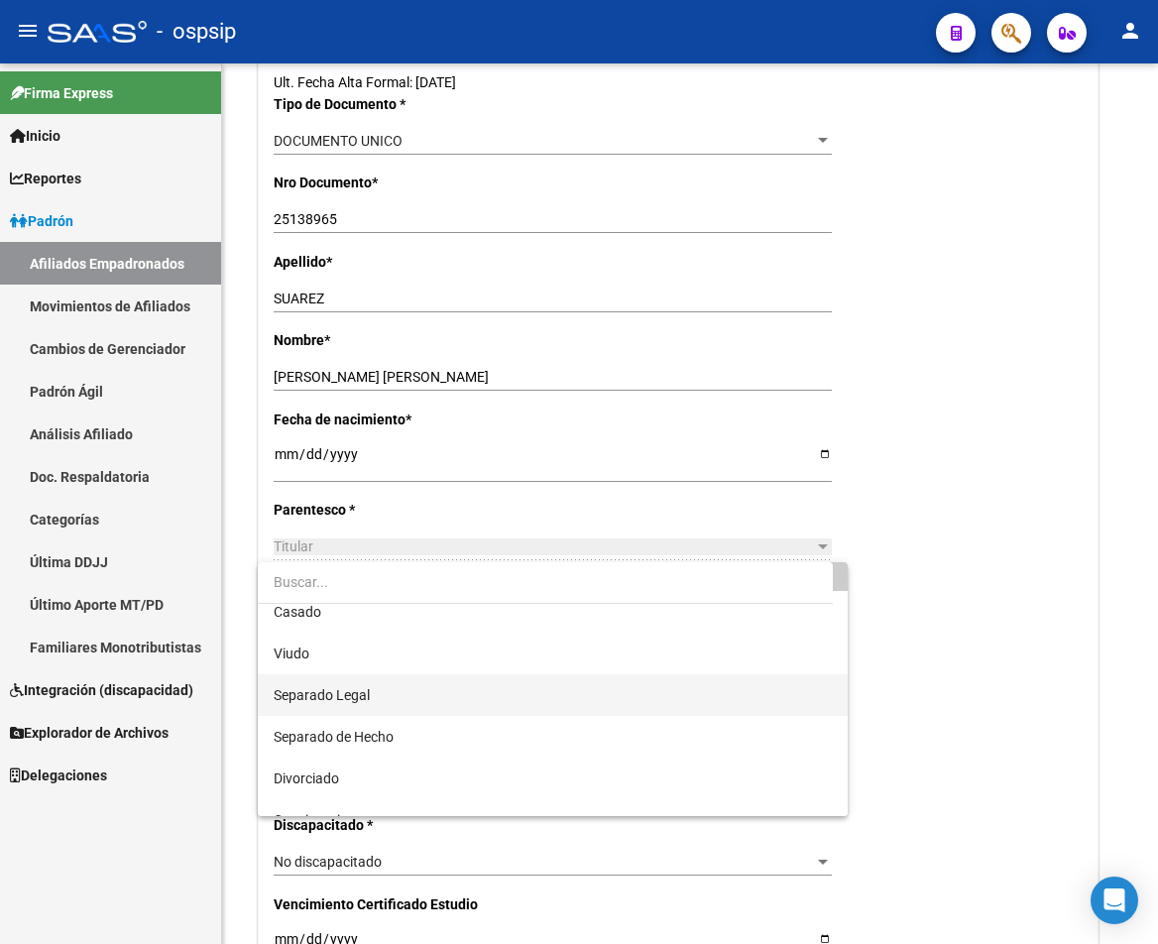
scroll to position [79, 0]
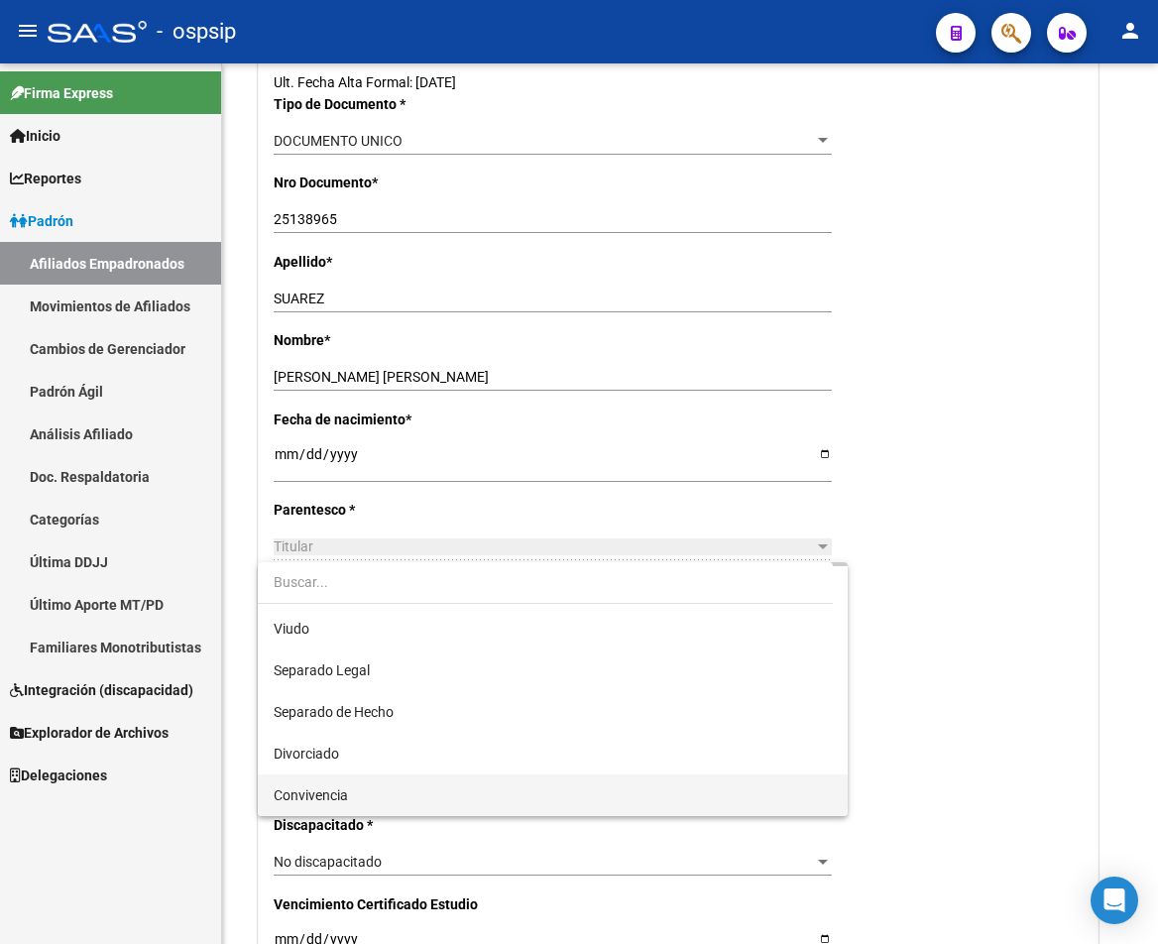
click at [394, 794] on span "Convivencia" at bounding box center [553, 795] width 558 height 42
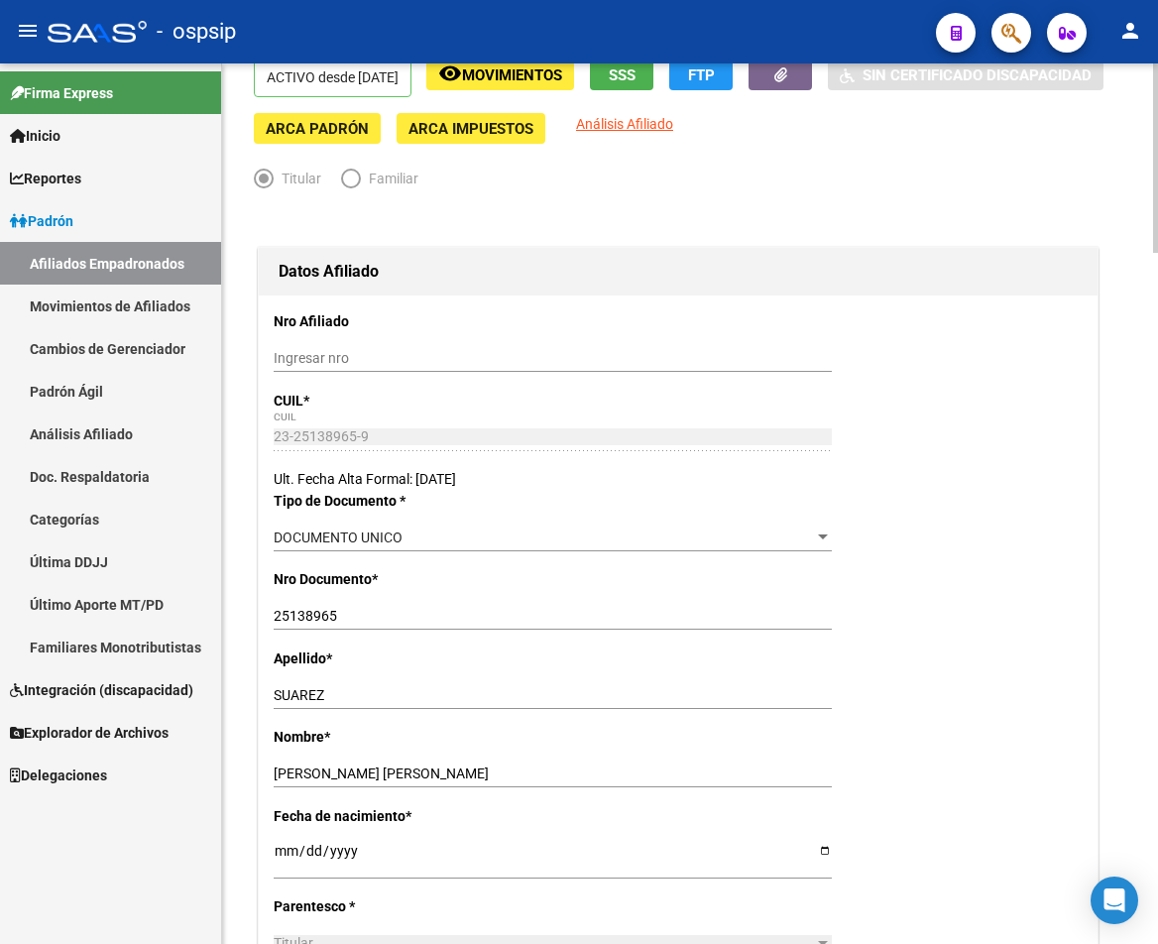
scroll to position [0, 0]
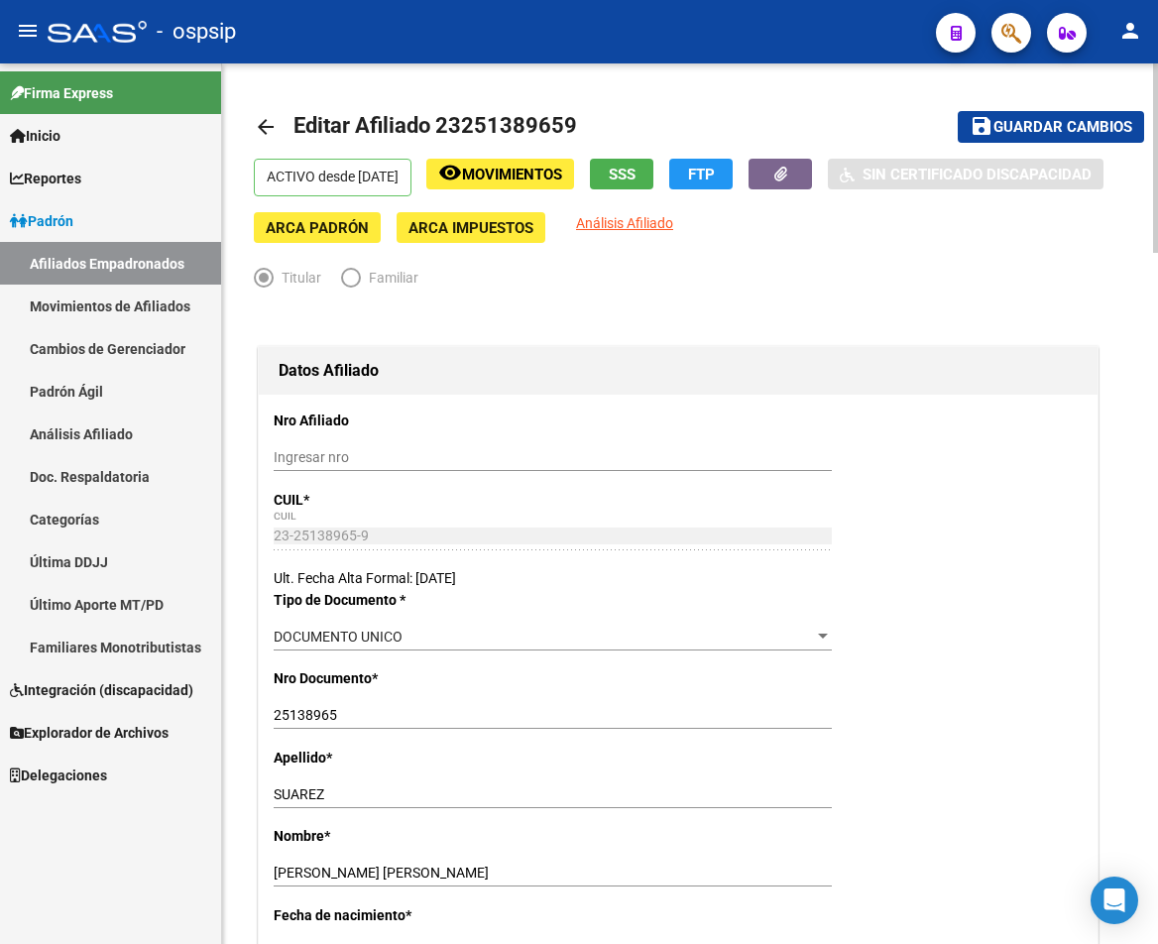
click at [1016, 136] on span "Guardar cambios" at bounding box center [1062, 128] width 139 height 18
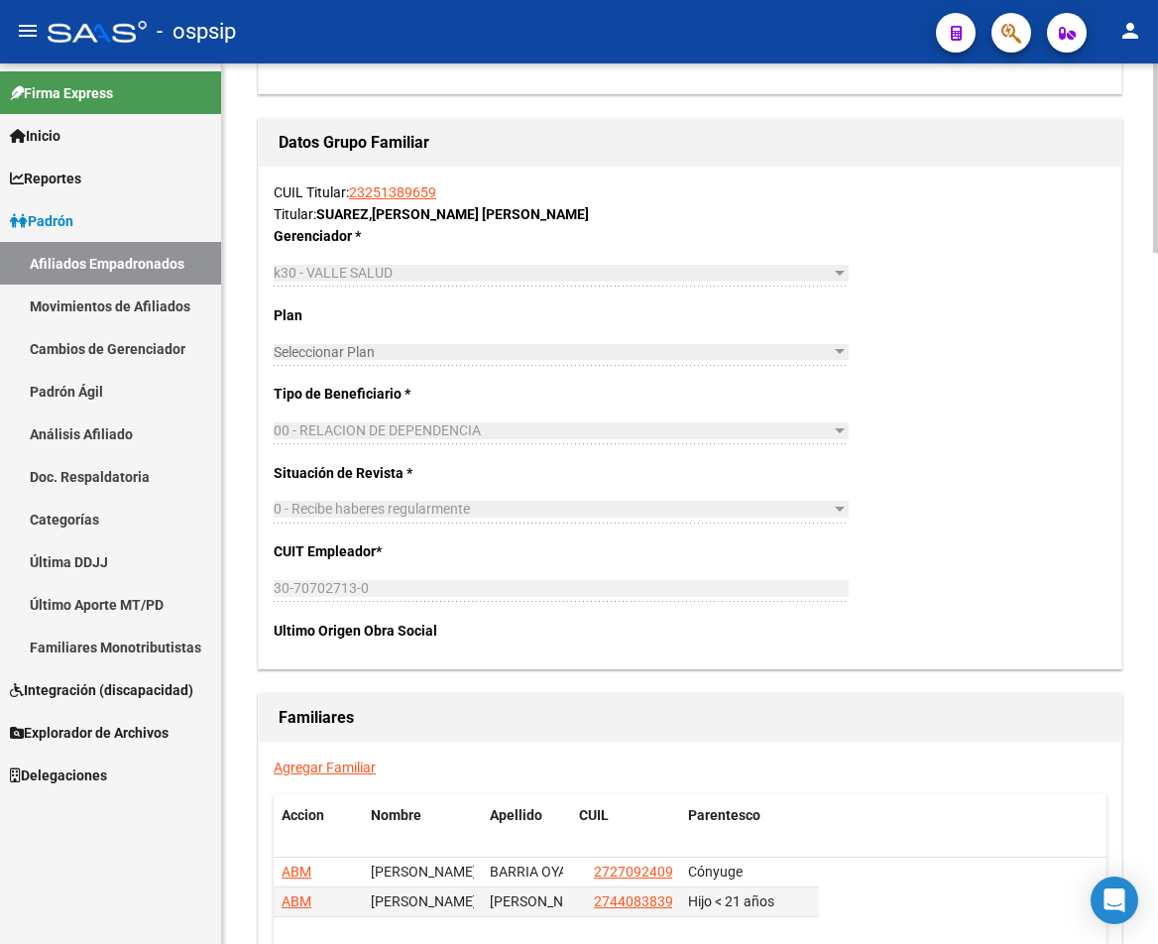
scroll to position [3073, 0]
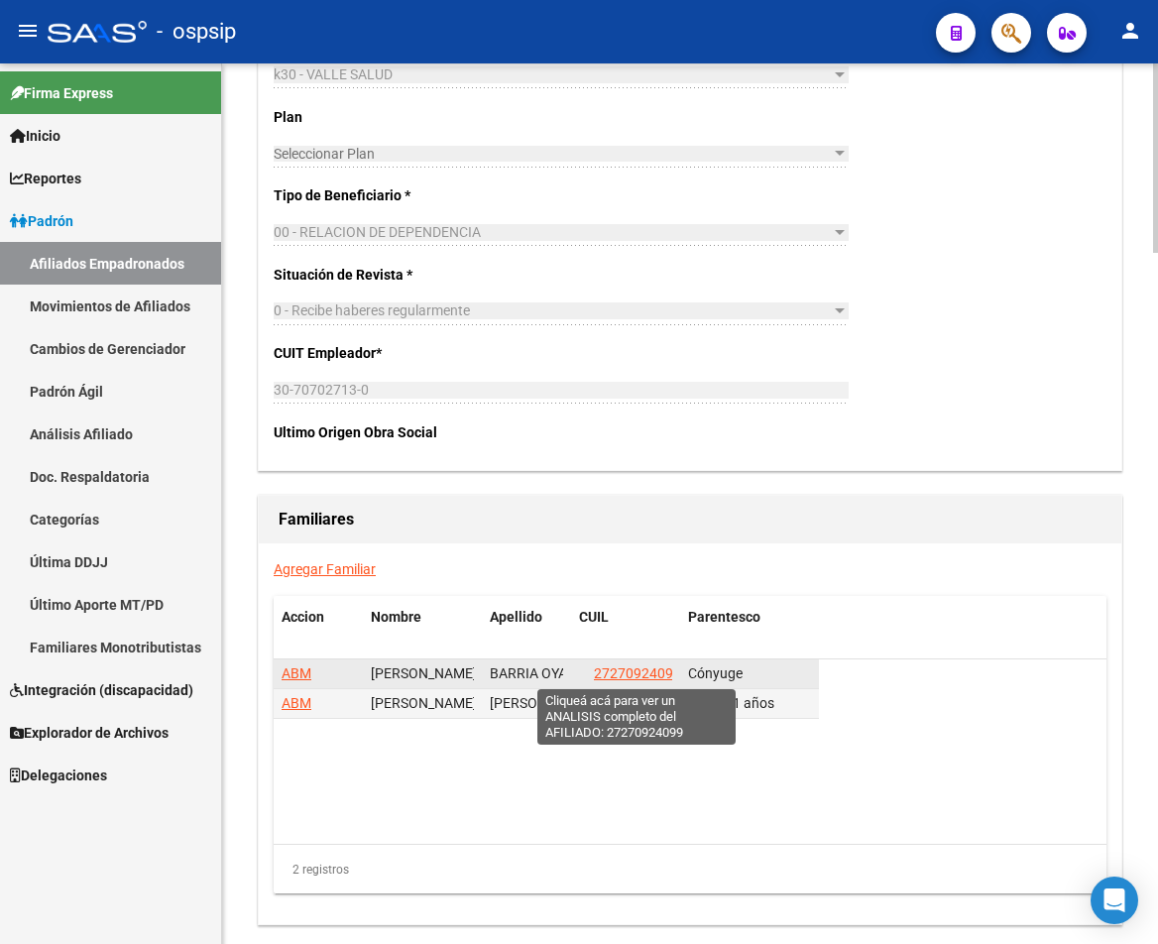
click at [638, 672] on span "27270924099" at bounding box center [637, 673] width 87 height 16
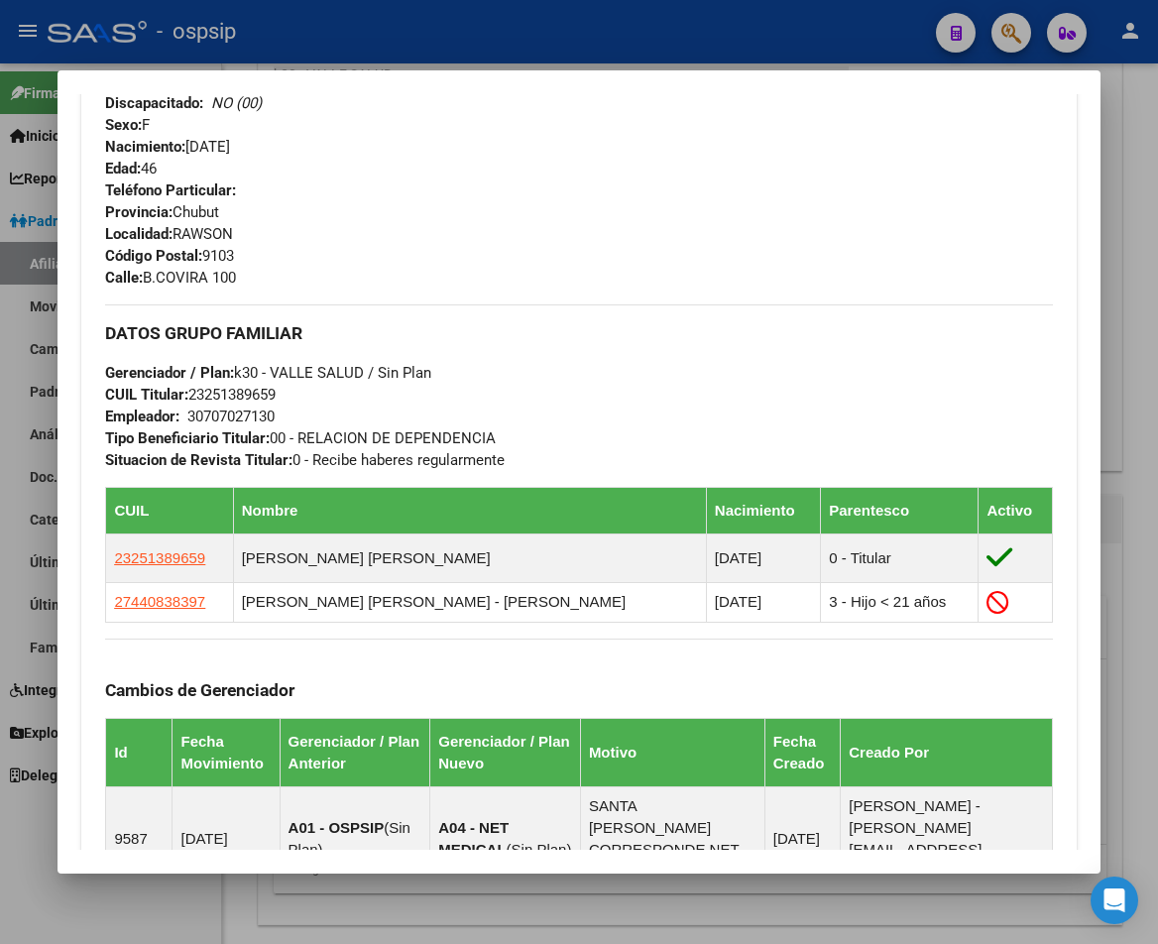
scroll to position [892, 0]
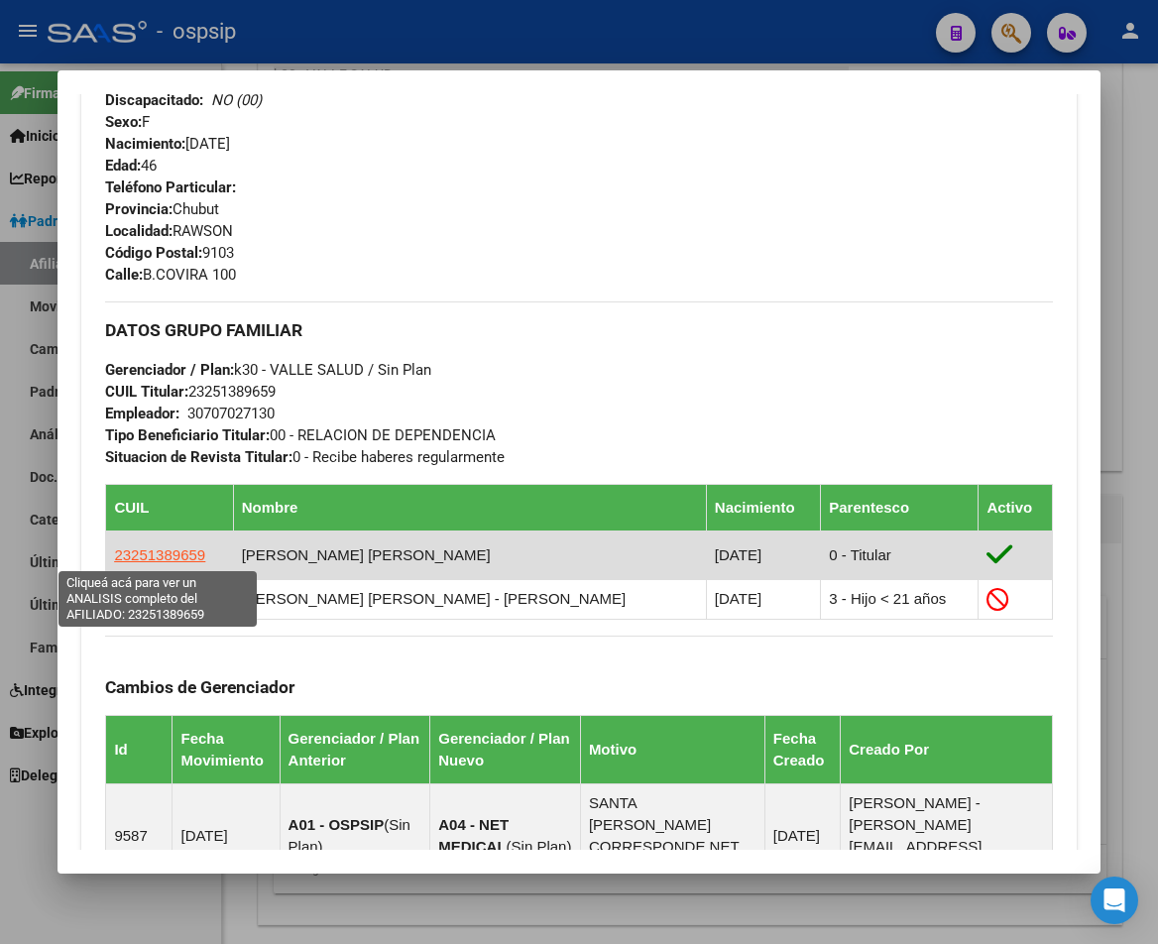
click at [170, 559] on span "23251389659" at bounding box center [159, 554] width 91 height 17
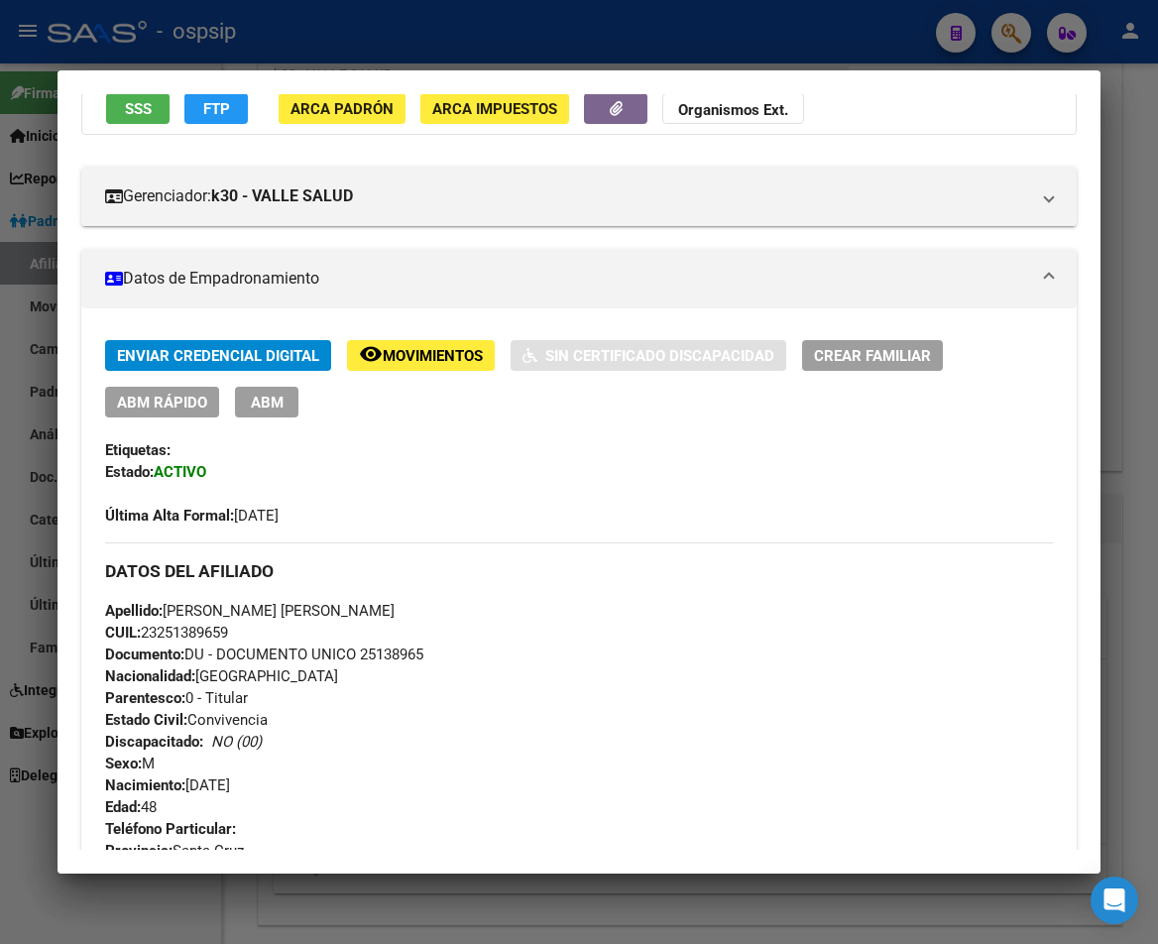
scroll to position [0, 0]
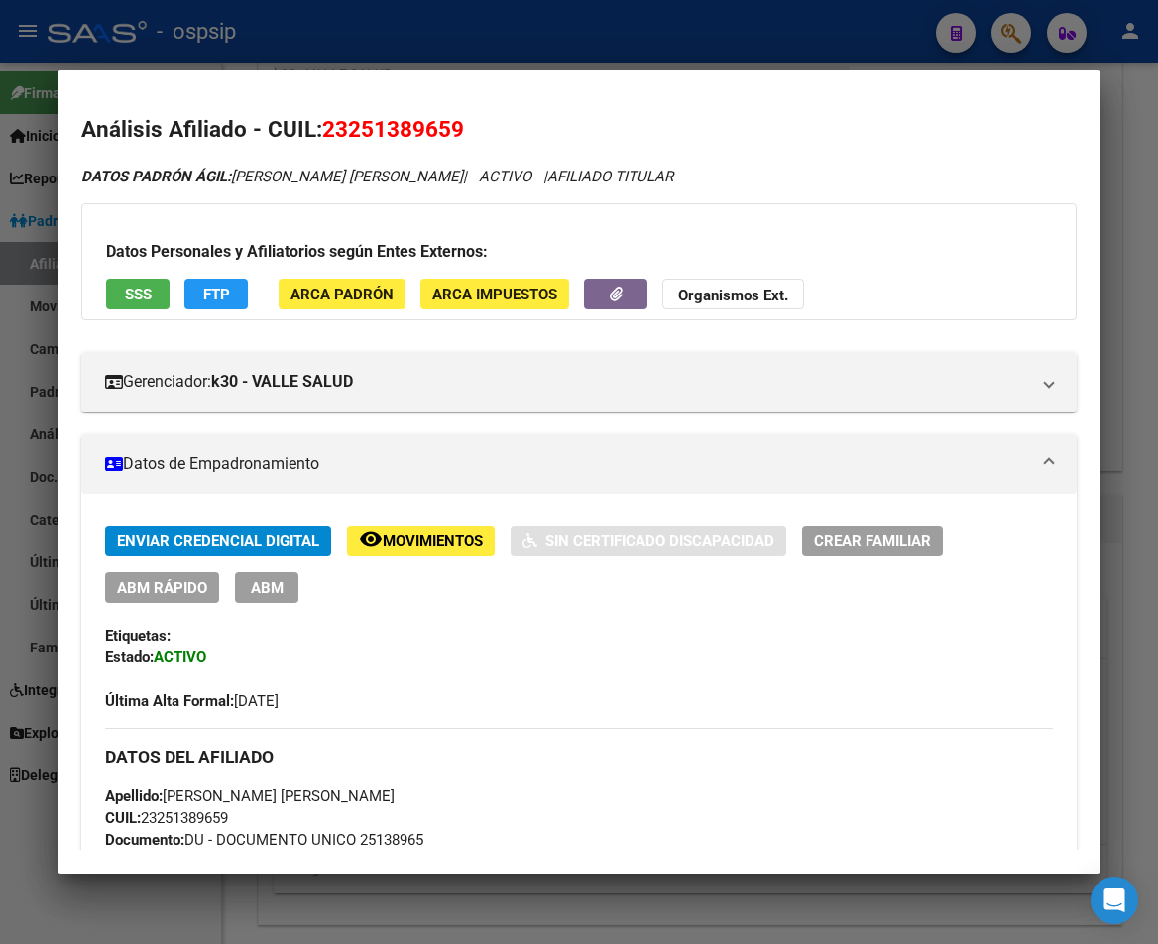
click at [426, 542] on span "Movimientos" at bounding box center [433, 541] width 100 height 18
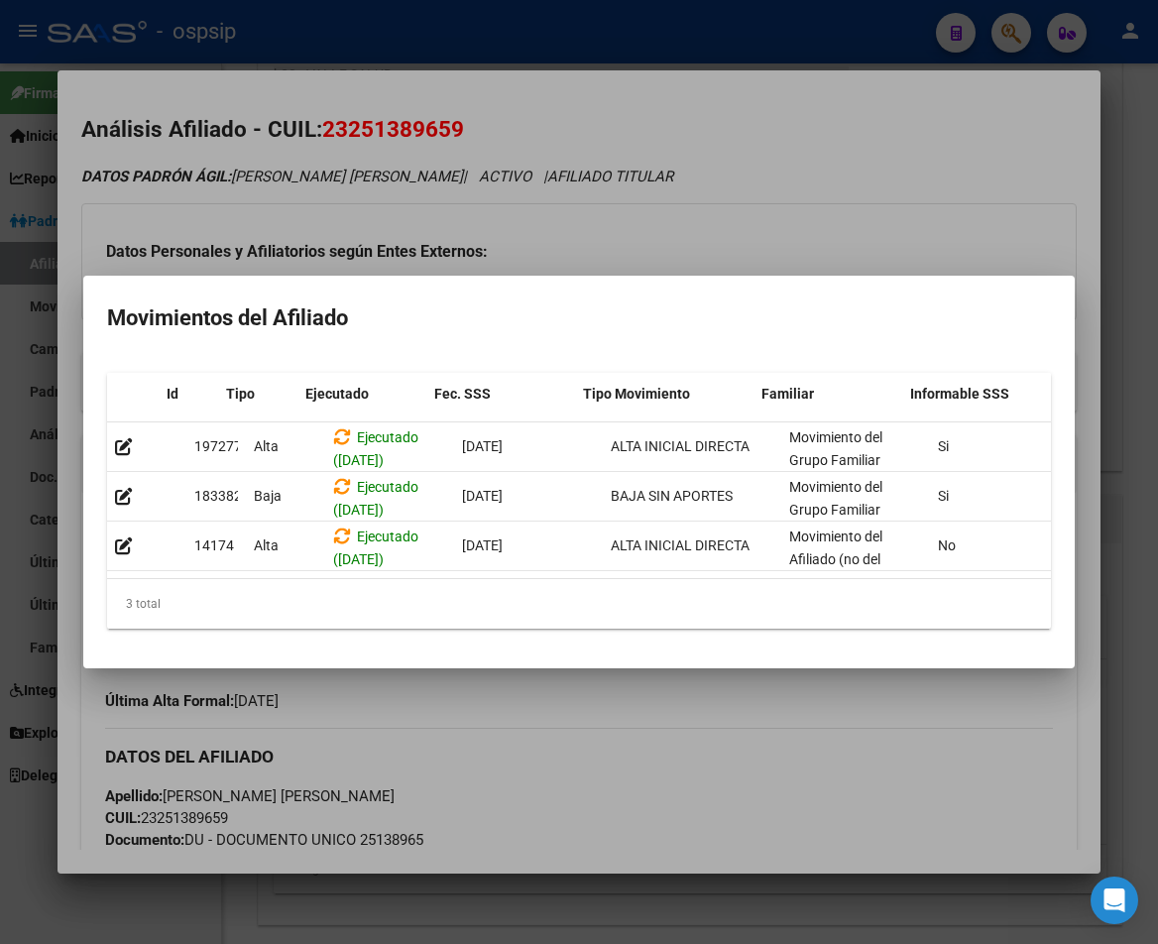
scroll to position [0, 325]
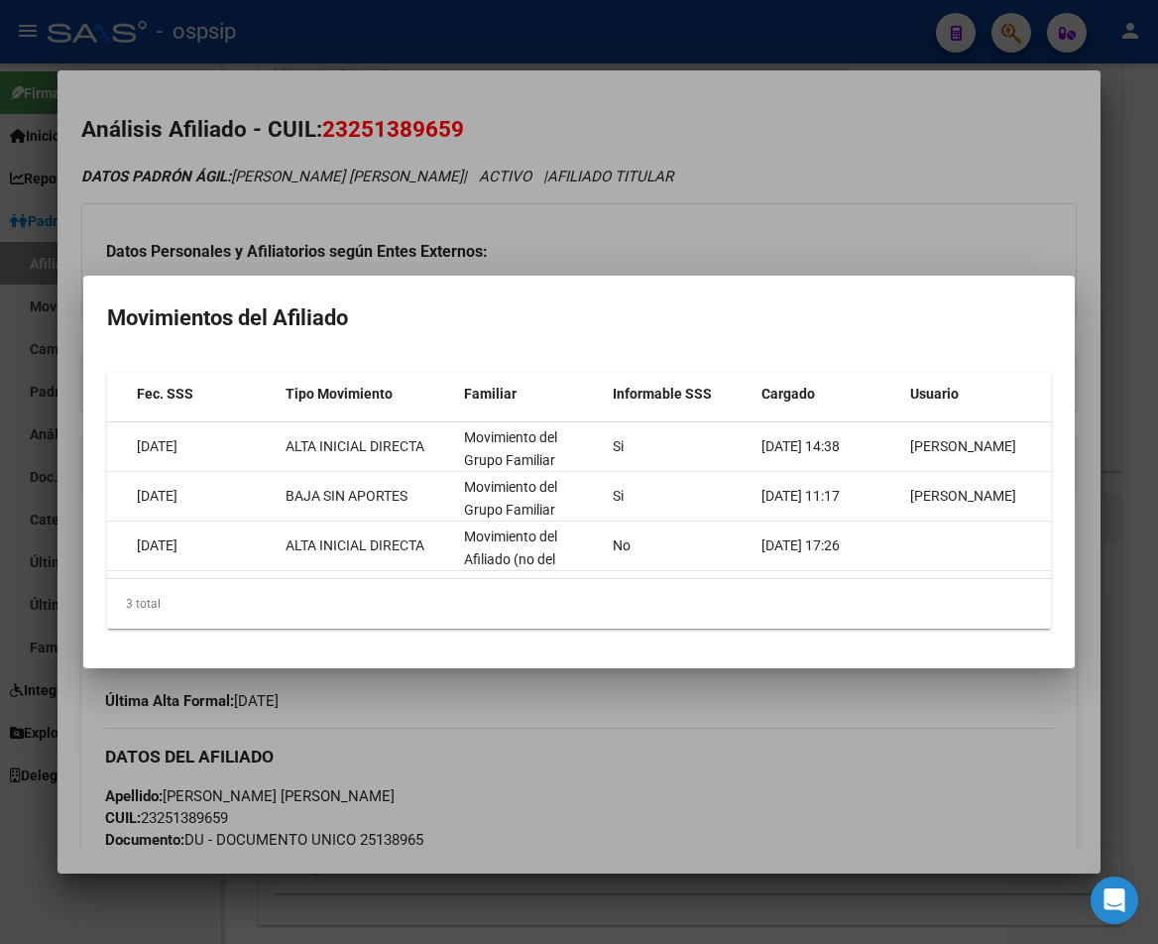
click at [688, 721] on div at bounding box center [579, 472] width 1158 height 944
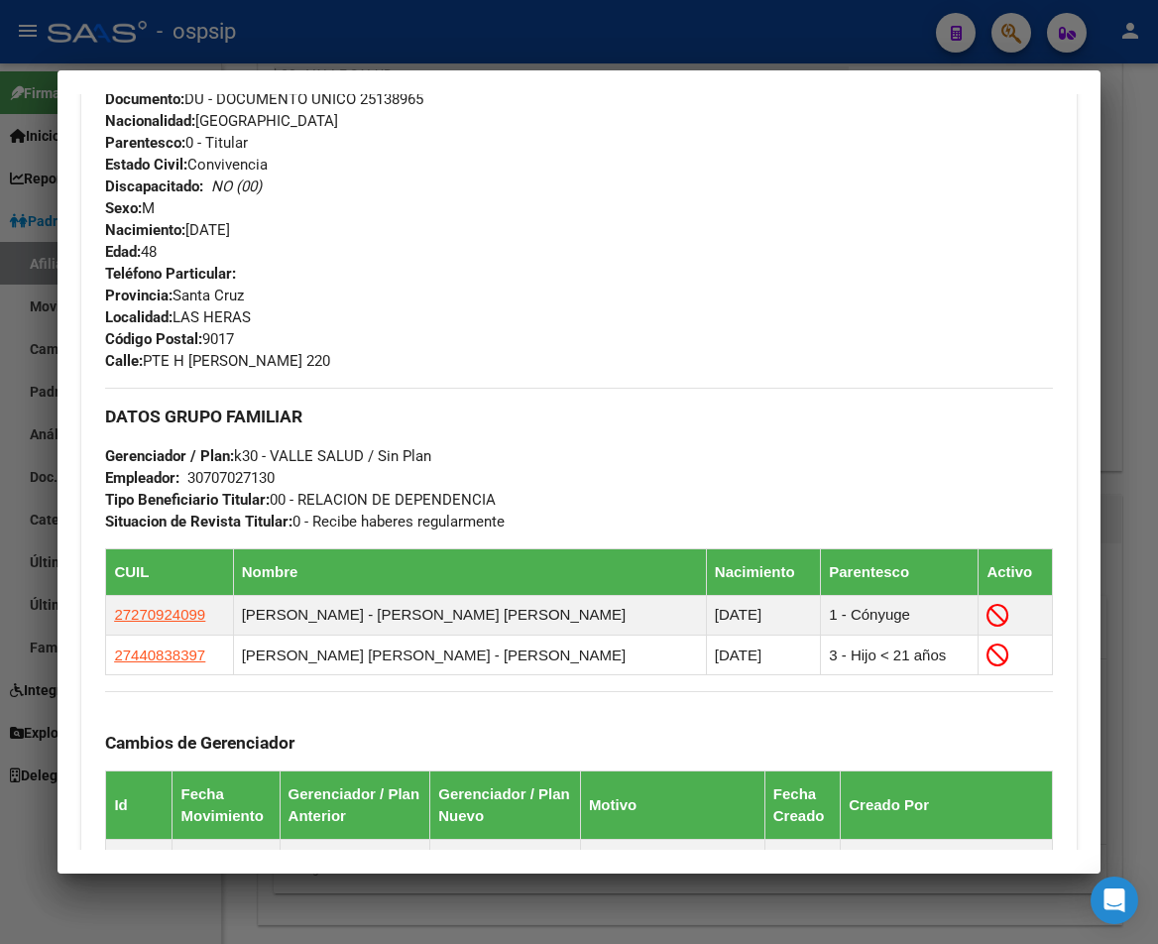
scroll to position [892, 0]
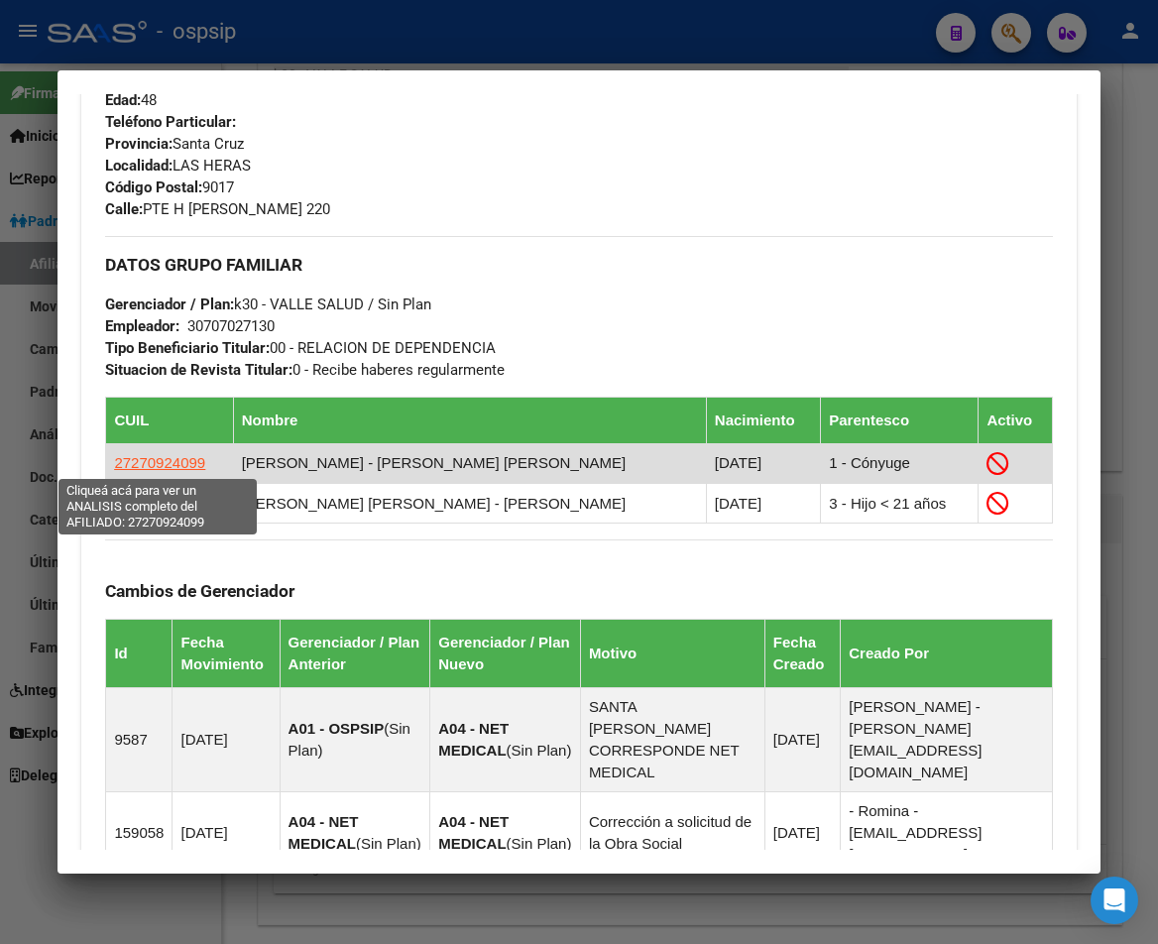
click at [180, 465] on span "27270924099" at bounding box center [159, 462] width 91 height 17
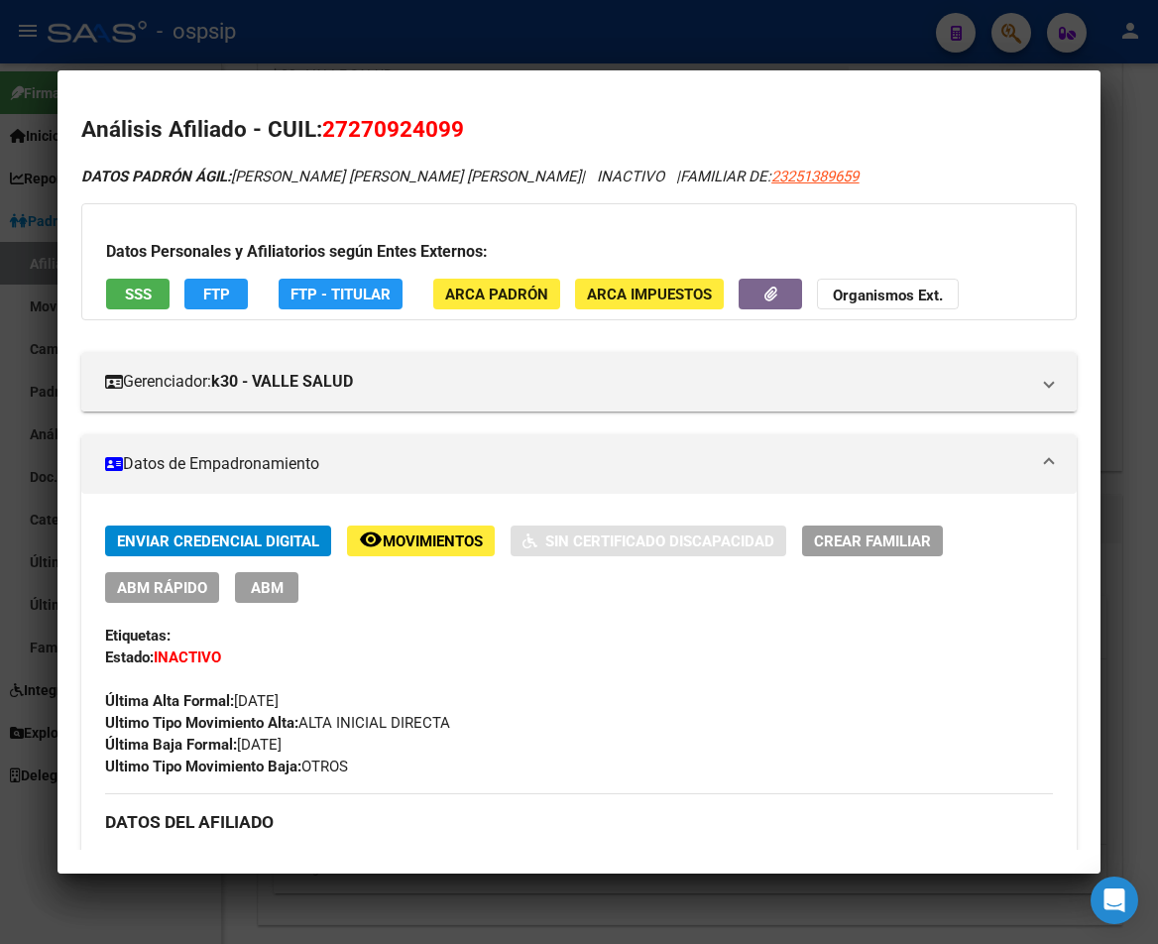
click at [430, 548] on span "Movimientos" at bounding box center [433, 541] width 100 height 18
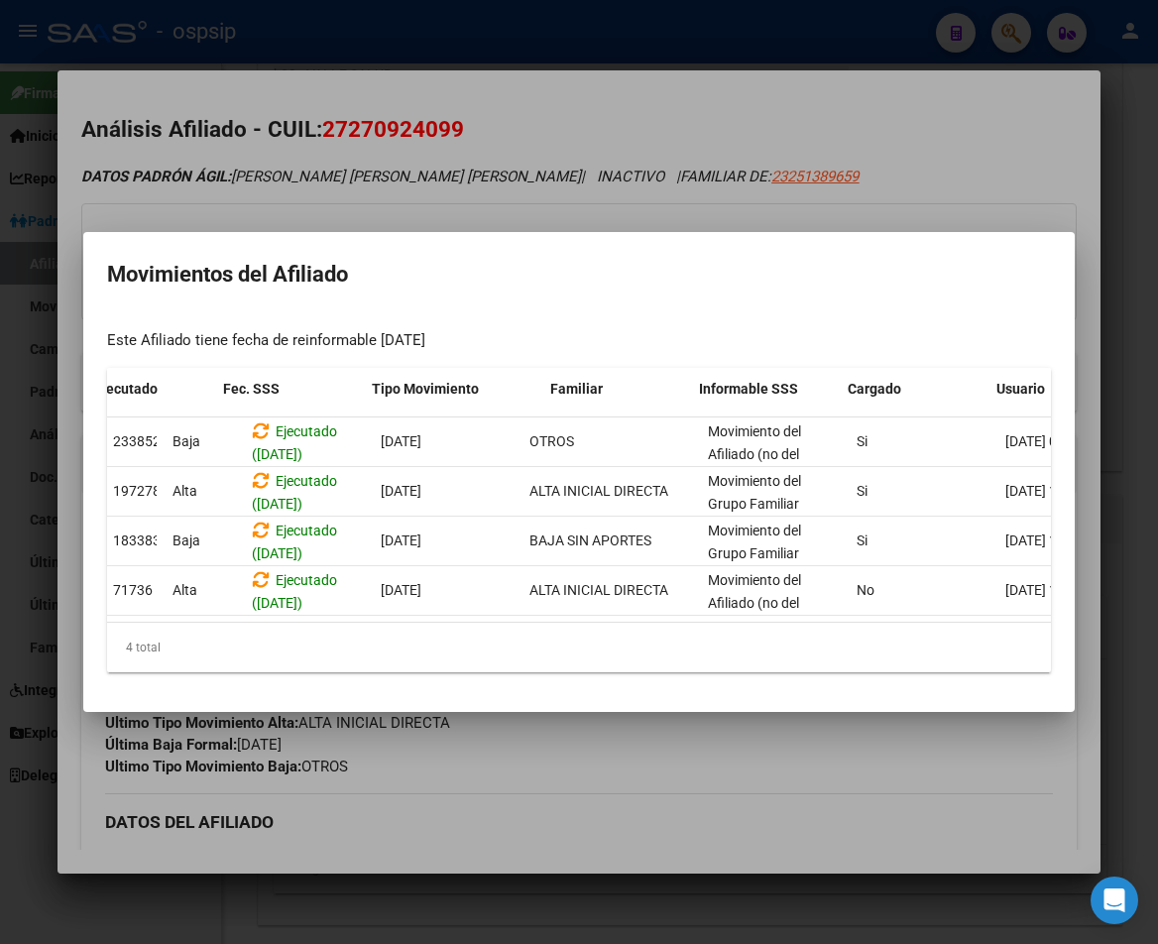
scroll to position [0, 53]
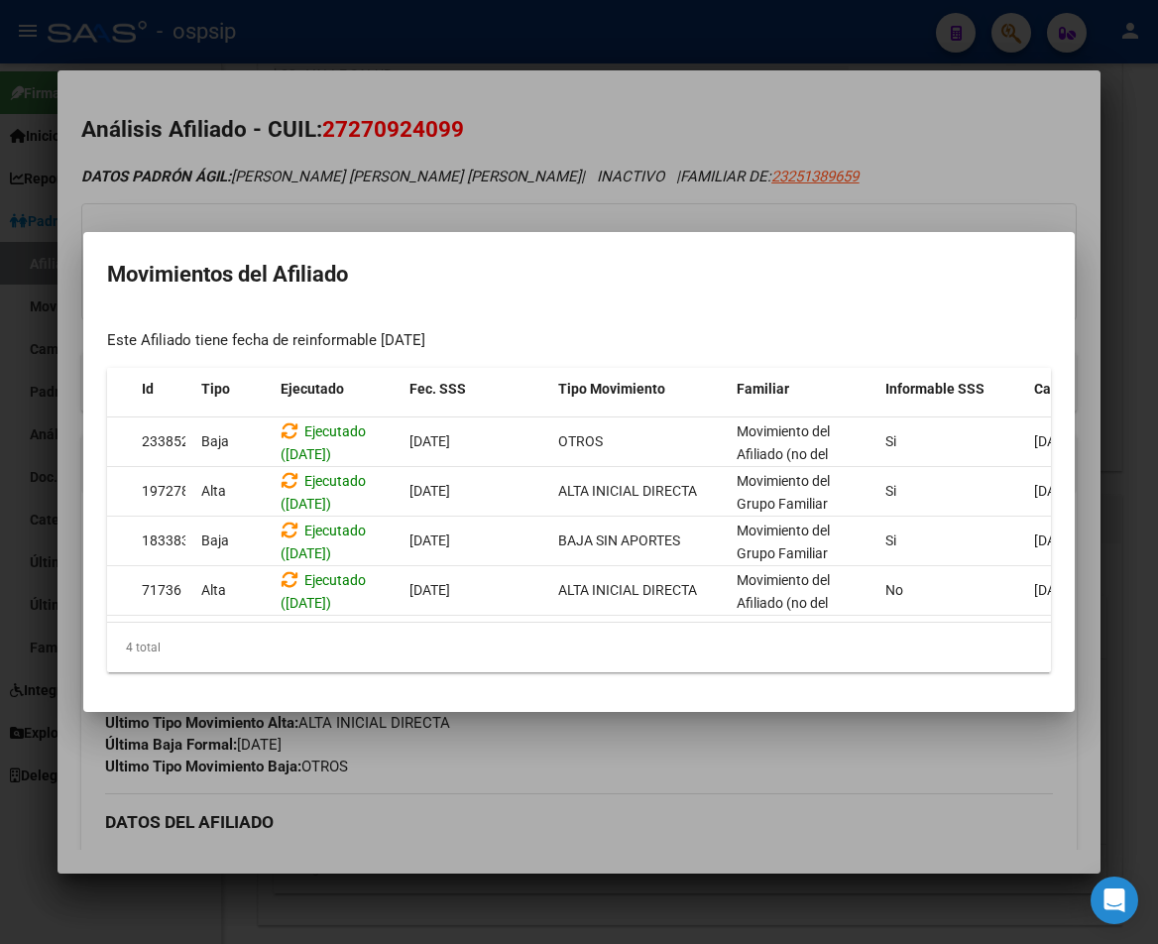
click at [622, 787] on div at bounding box center [579, 472] width 1158 height 944
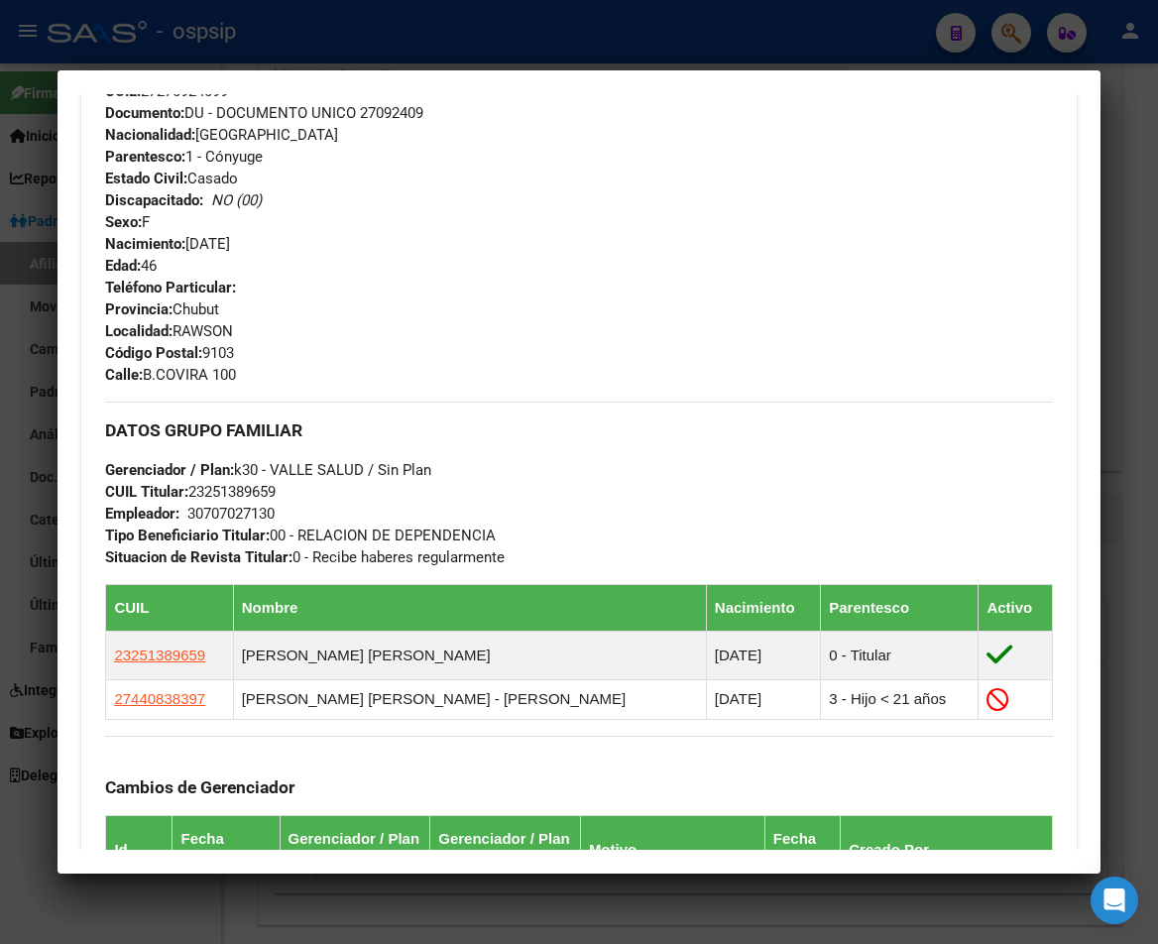
scroll to position [793, 0]
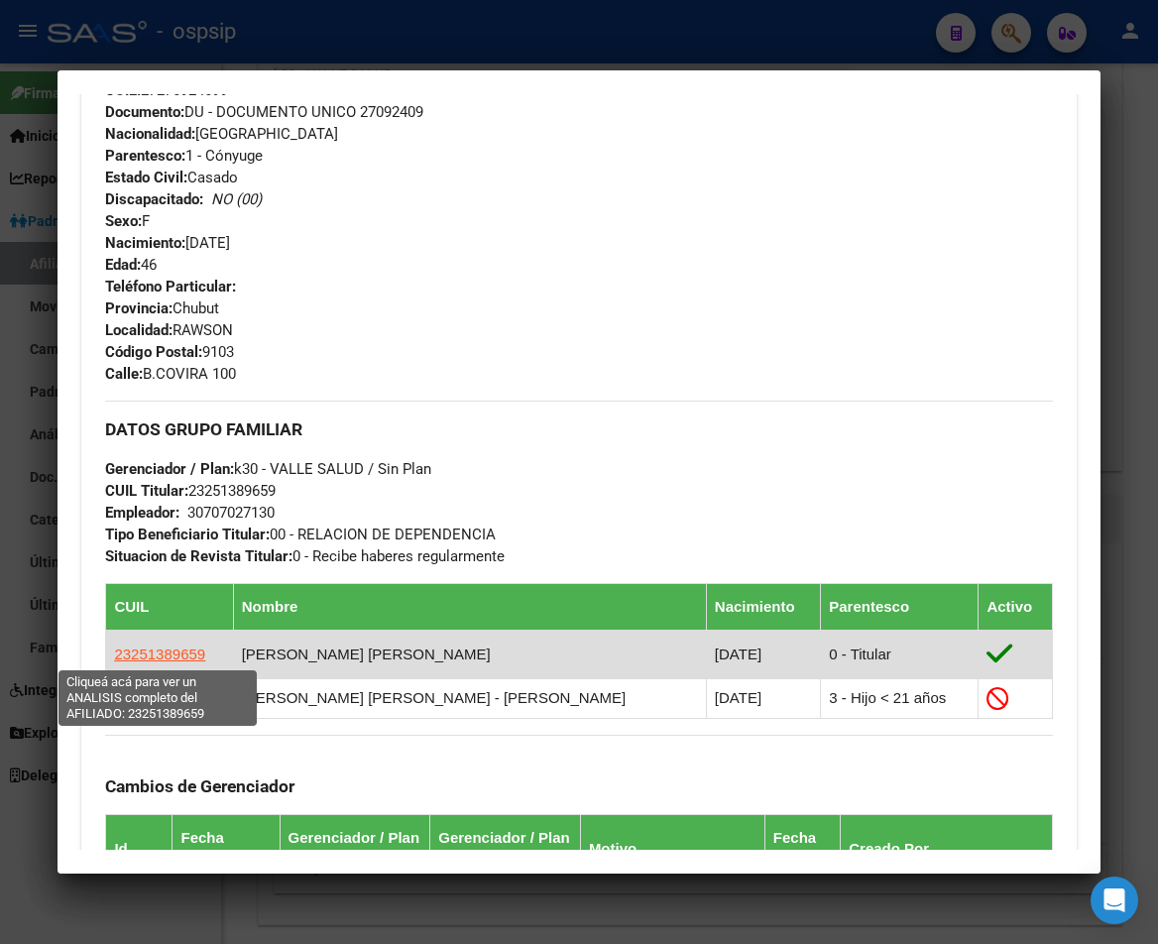
click at [138, 657] on span "23251389659" at bounding box center [159, 653] width 91 height 17
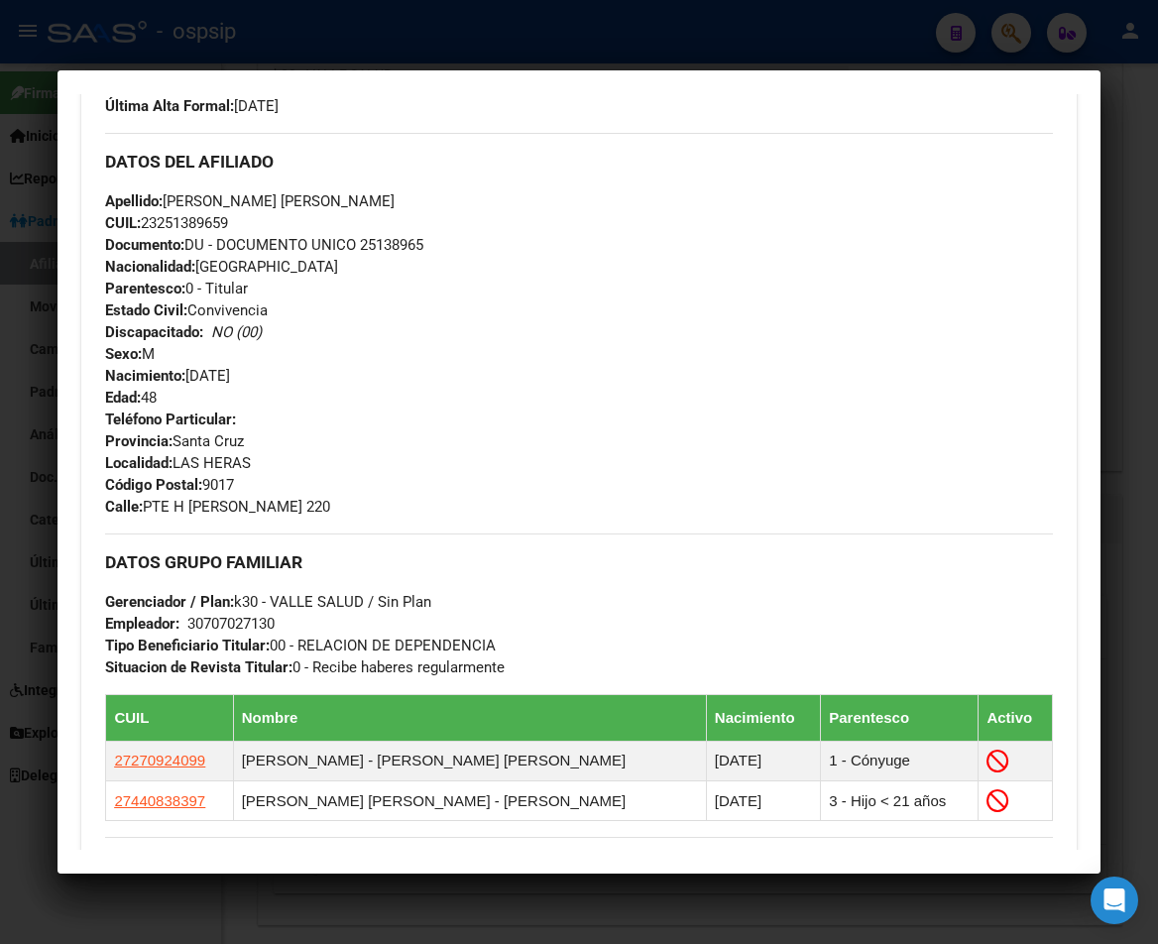
scroll to position [694, 0]
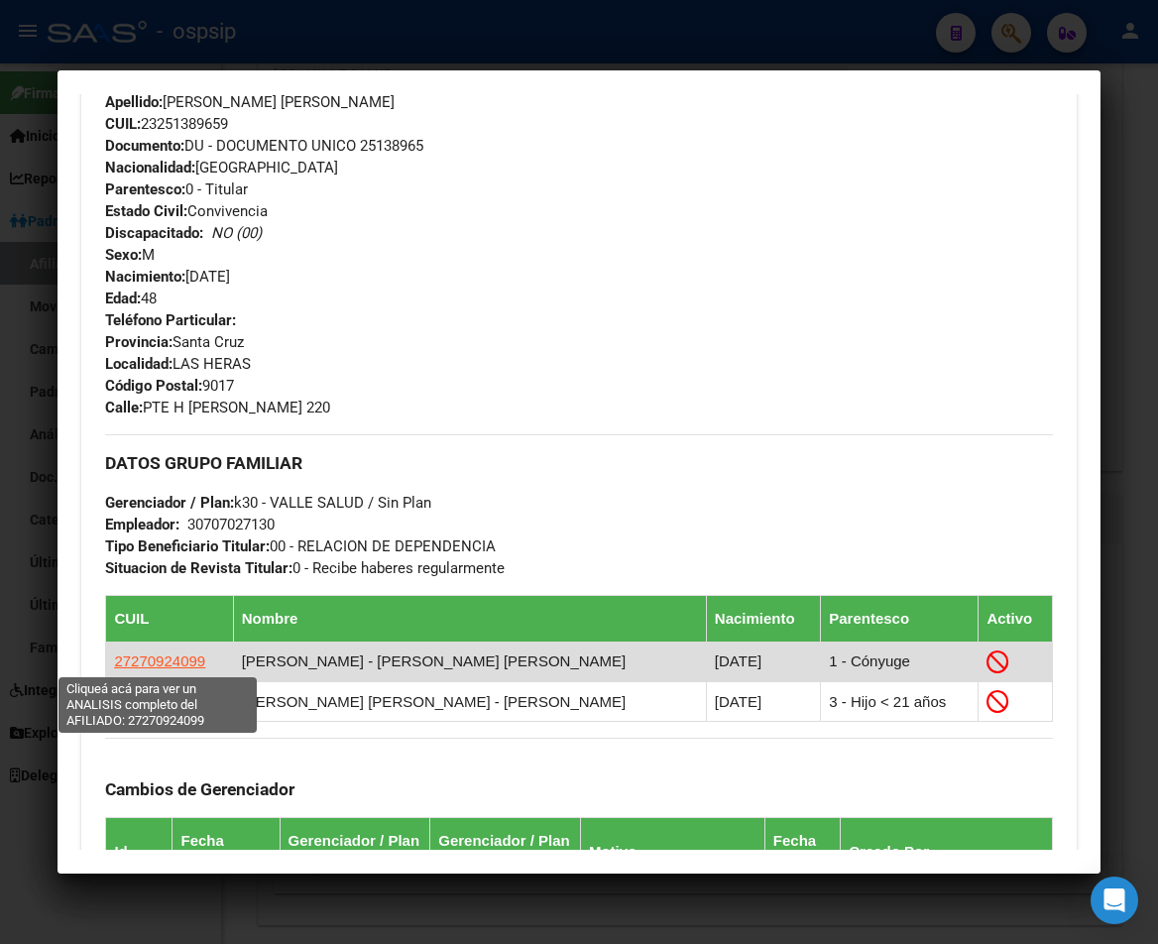
click at [175, 668] on span "27270924099" at bounding box center [159, 660] width 91 height 17
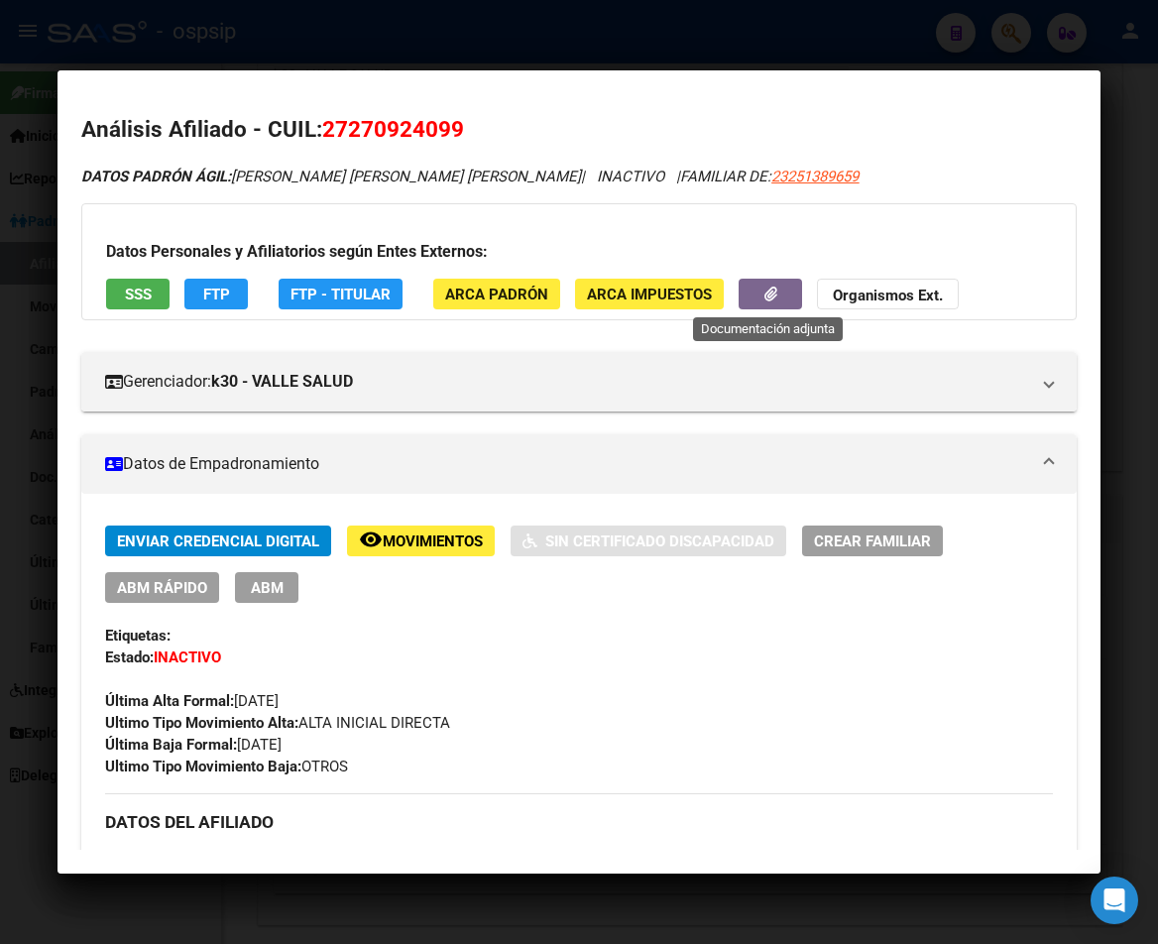
click at [751, 297] on button "button" at bounding box center [770, 294] width 63 height 31
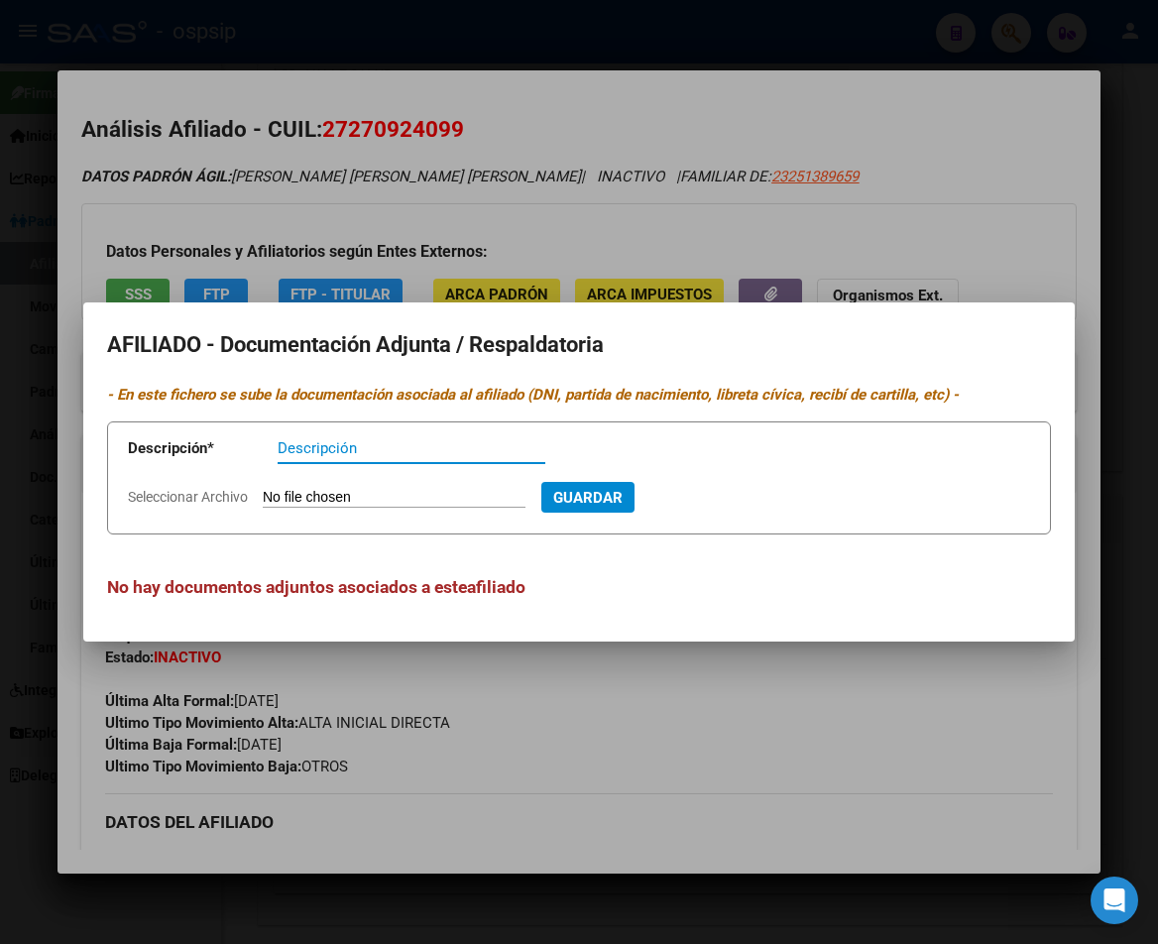
click at [786, 211] on div at bounding box center [579, 472] width 1158 height 944
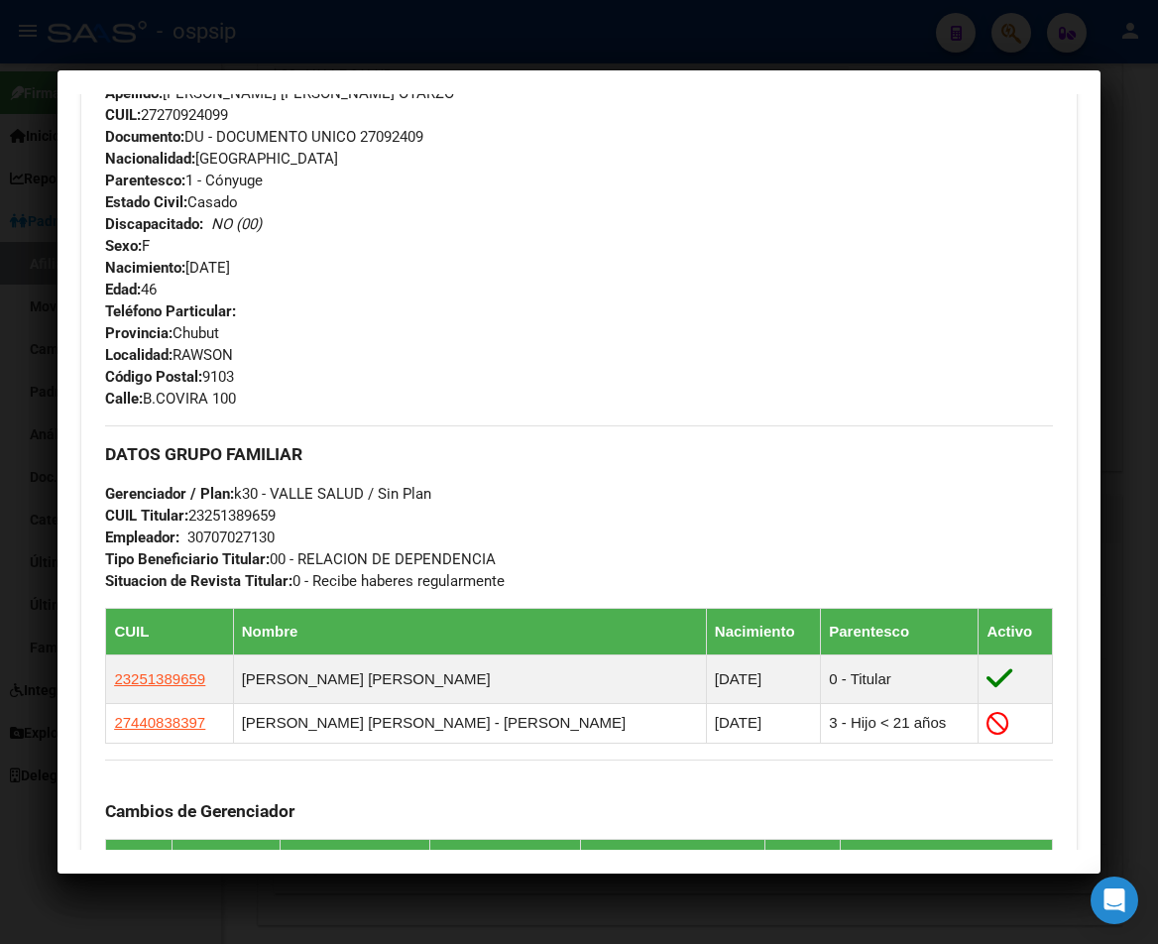
scroll to position [892, 0]
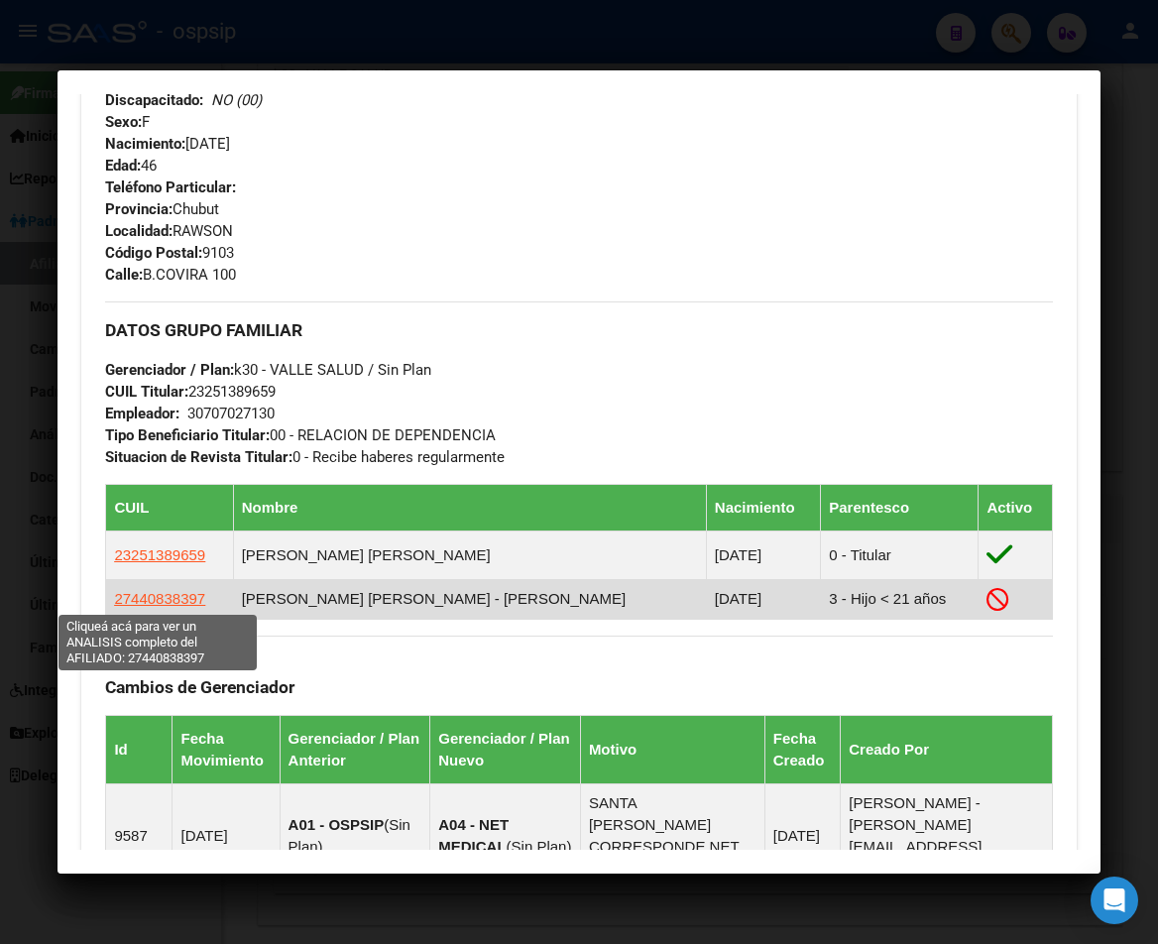
click at [174, 599] on span "27440838397" at bounding box center [159, 598] width 91 height 17
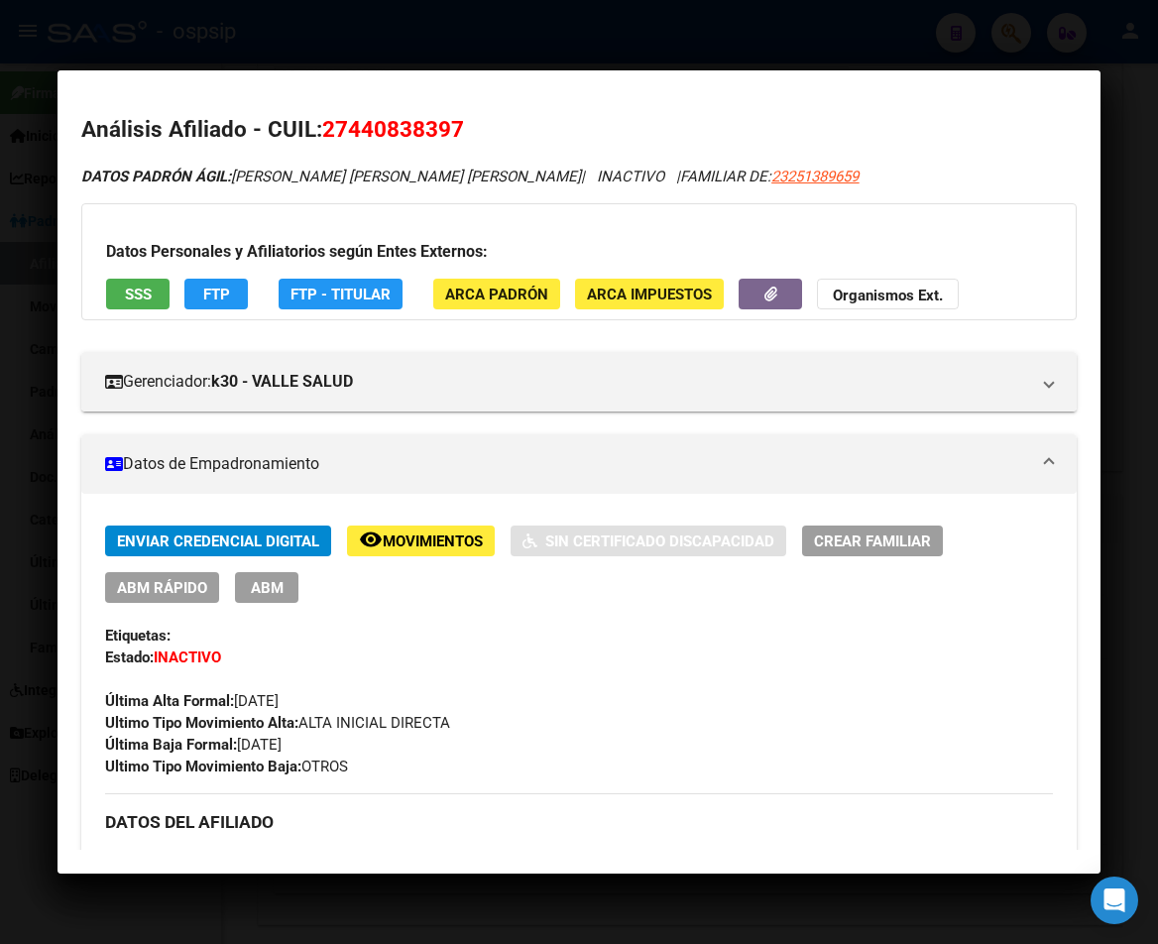
click at [441, 536] on span "Movimientos" at bounding box center [433, 541] width 100 height 18
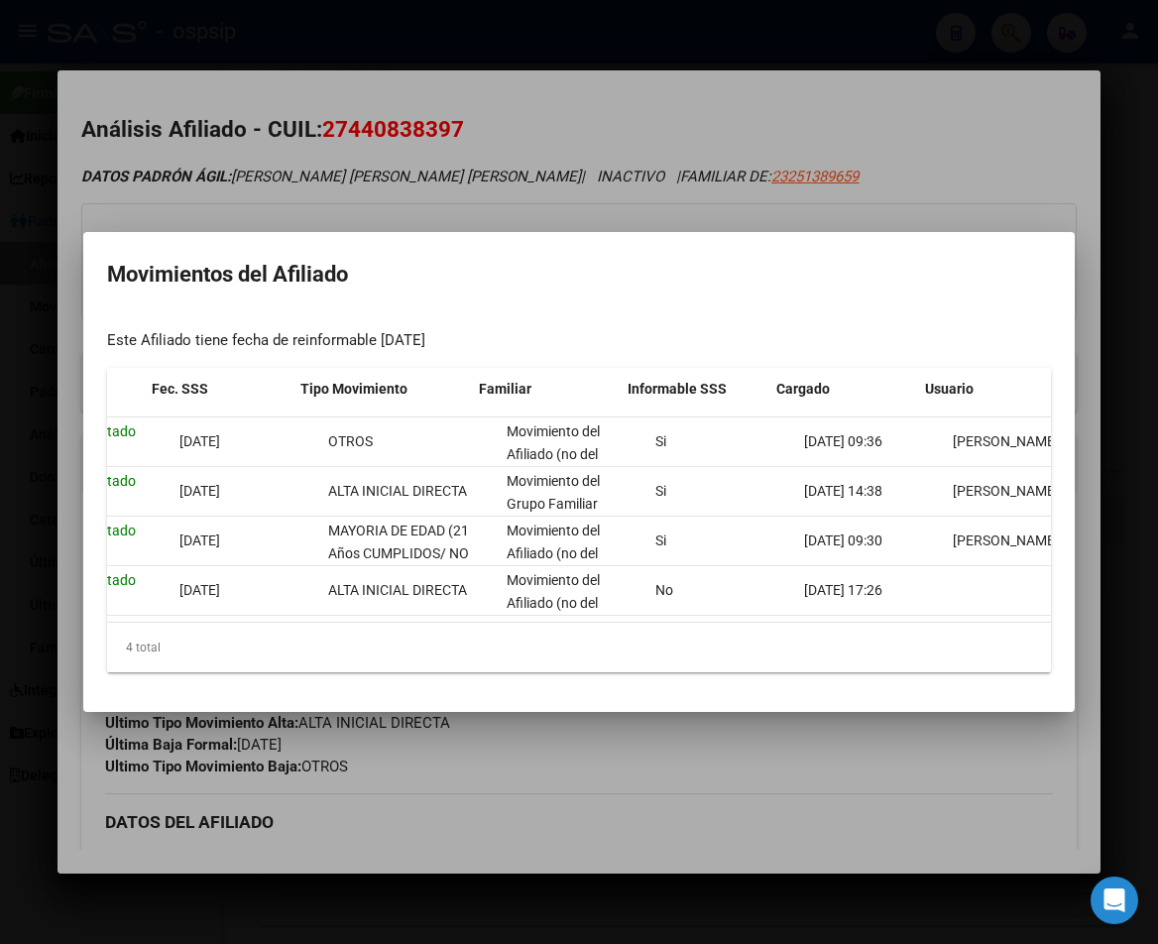
scroll to position [0, 311]
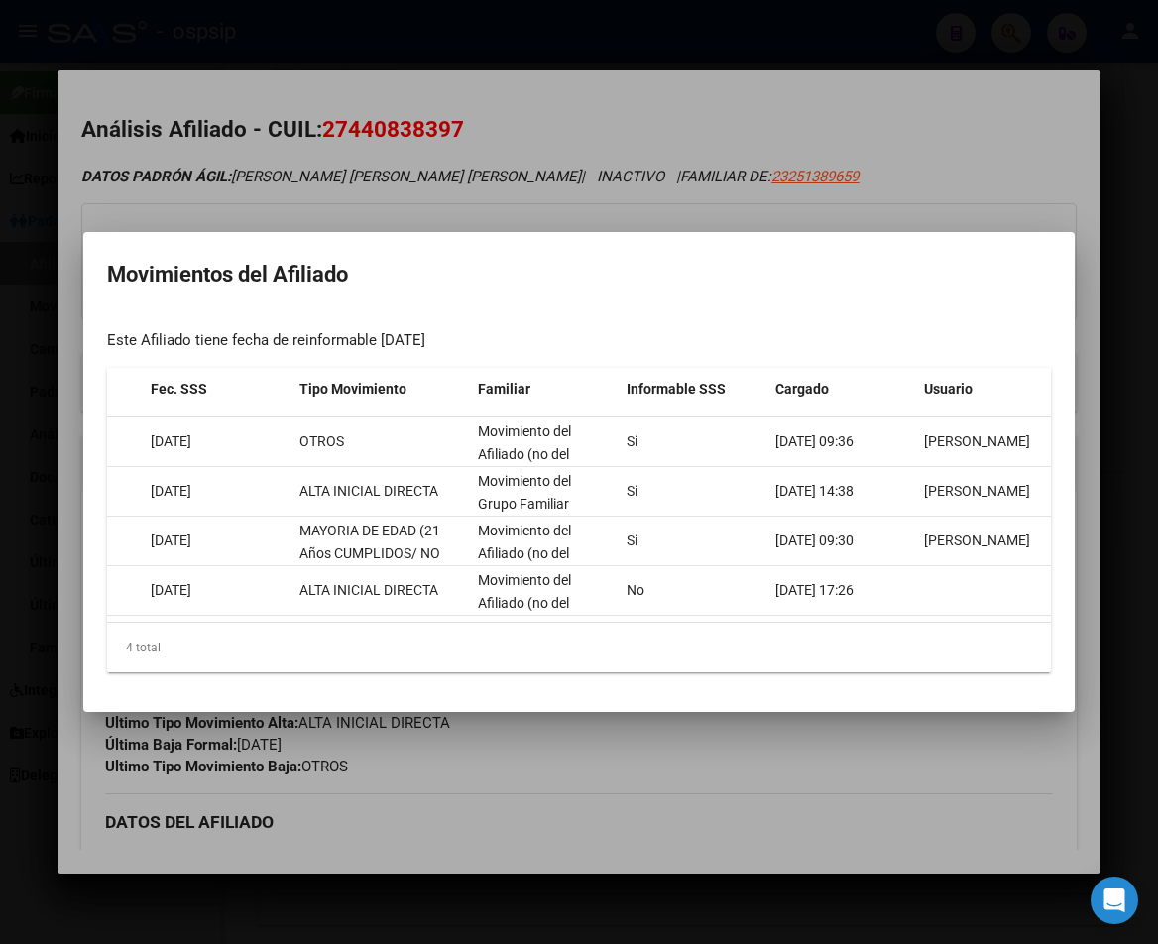
click at [675, 793] on div at bounding box center [579, 472] width 1158 height 944
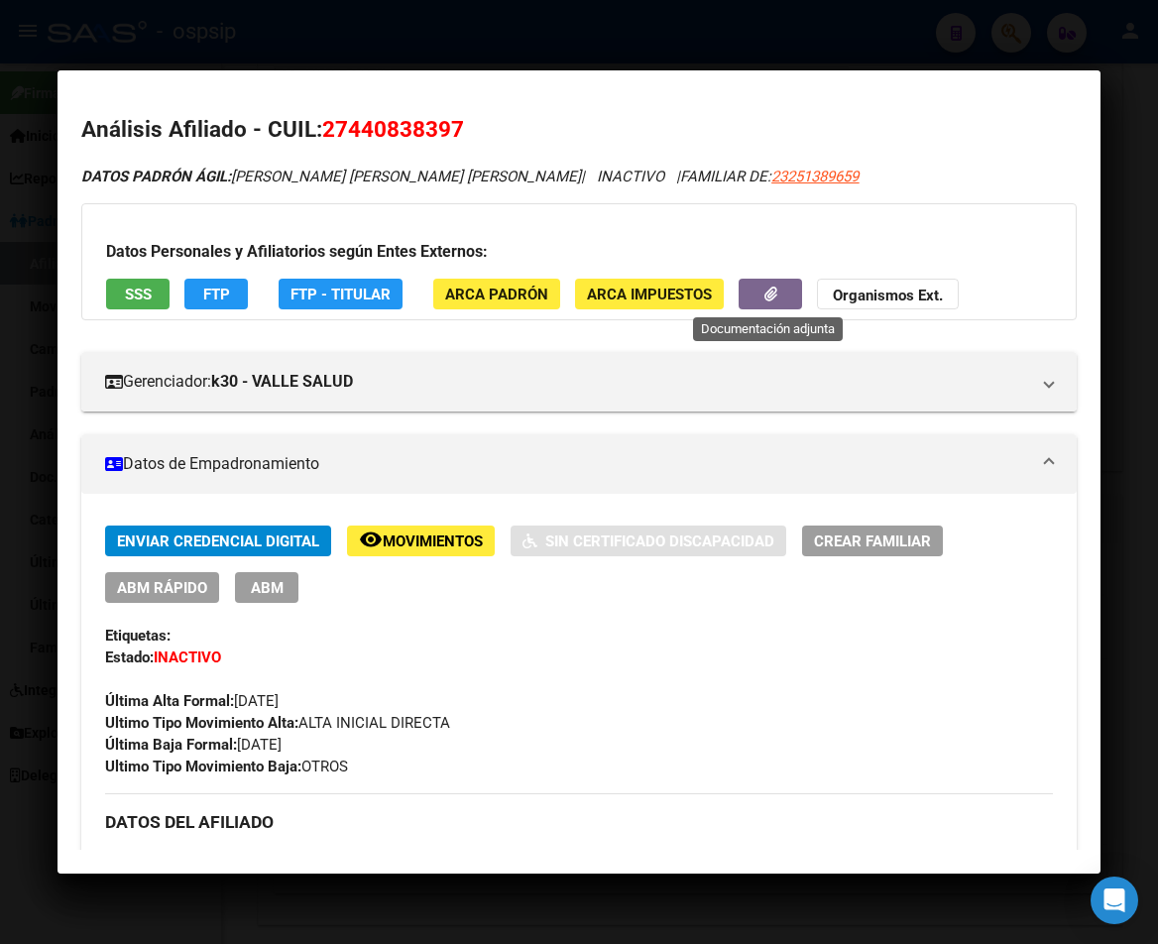
click at [753, 287] on button "button" at bounding box center [770, 294] width 63 height 31
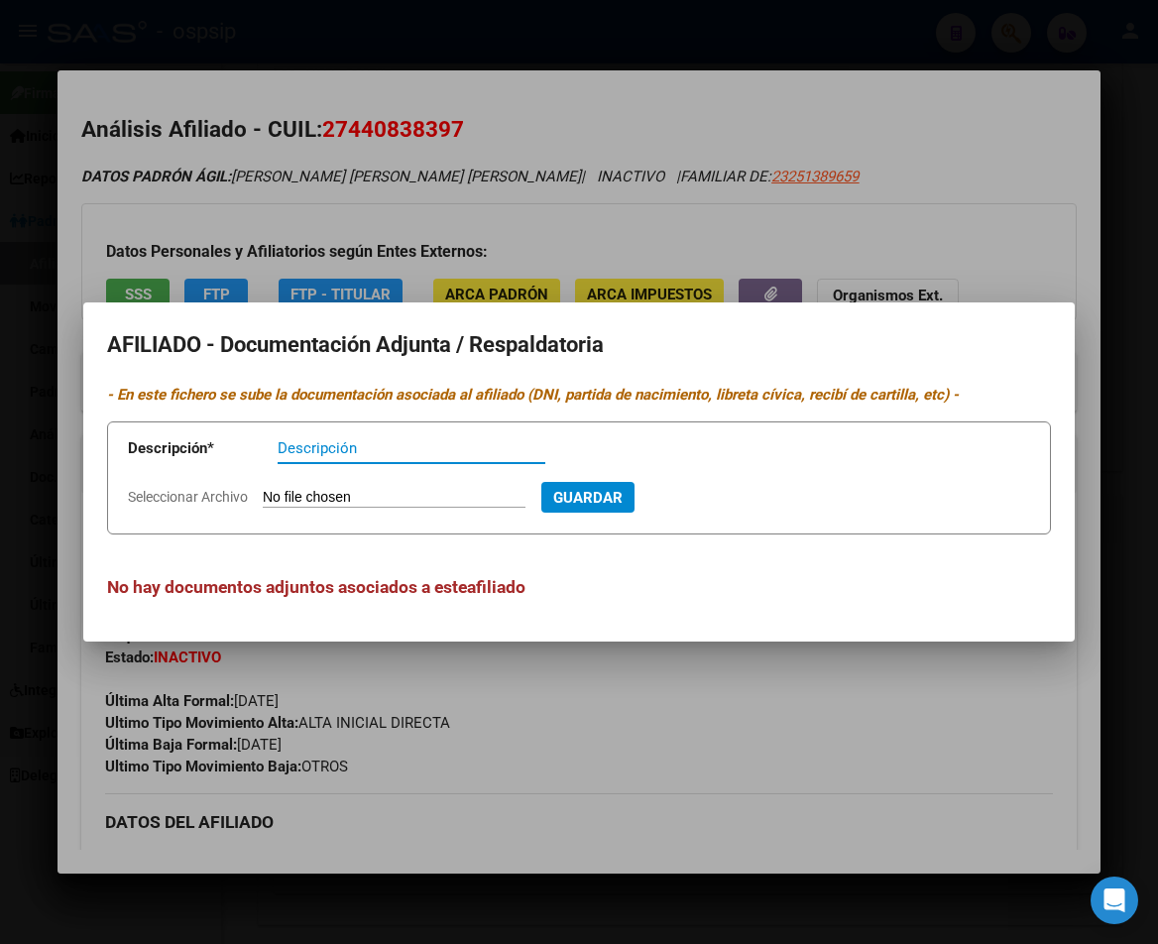
click at [724, 812] on div at bounding box center [579, 472] width 1158 height 944
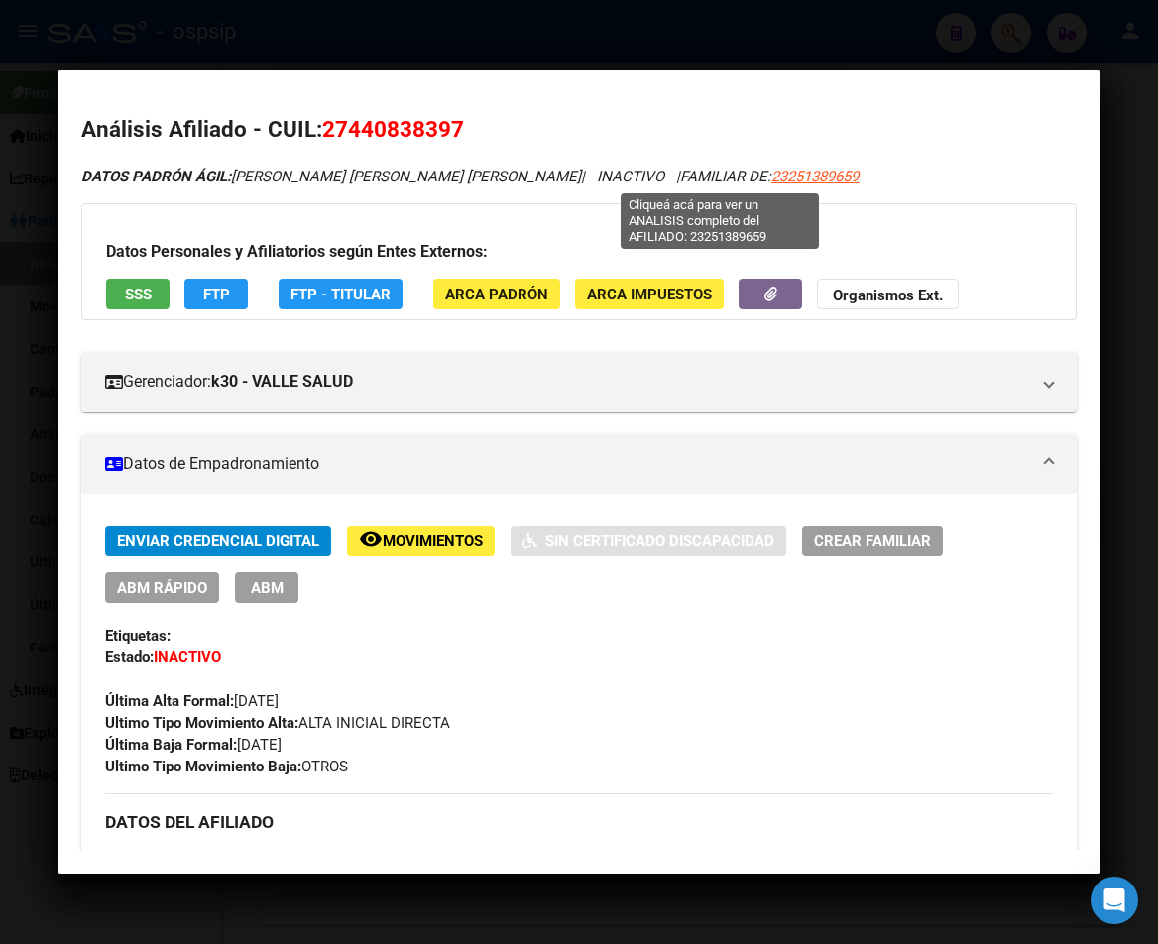
click at [771, 173] on span "23251389659" at bounding box center [814, 177] width 87 height 18
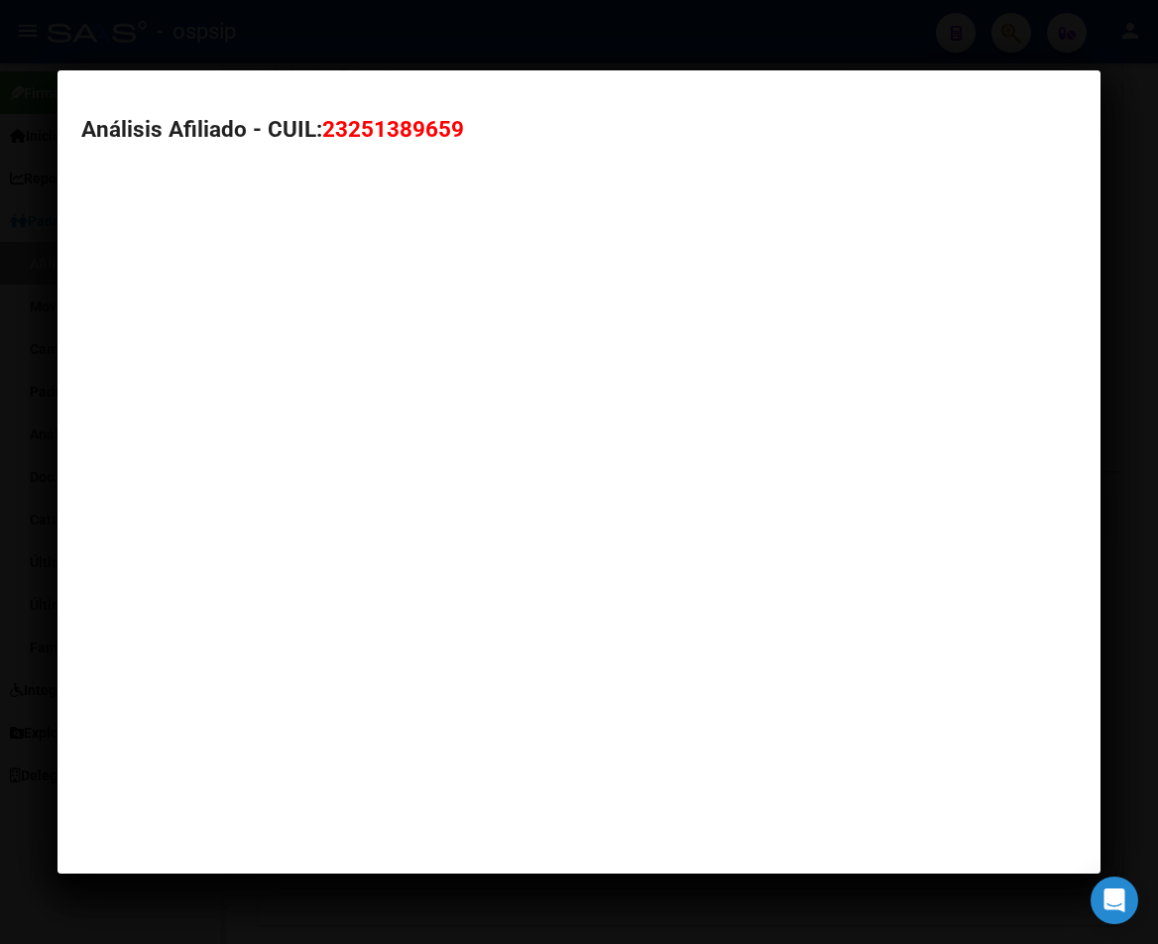
type textarea "23251389659"
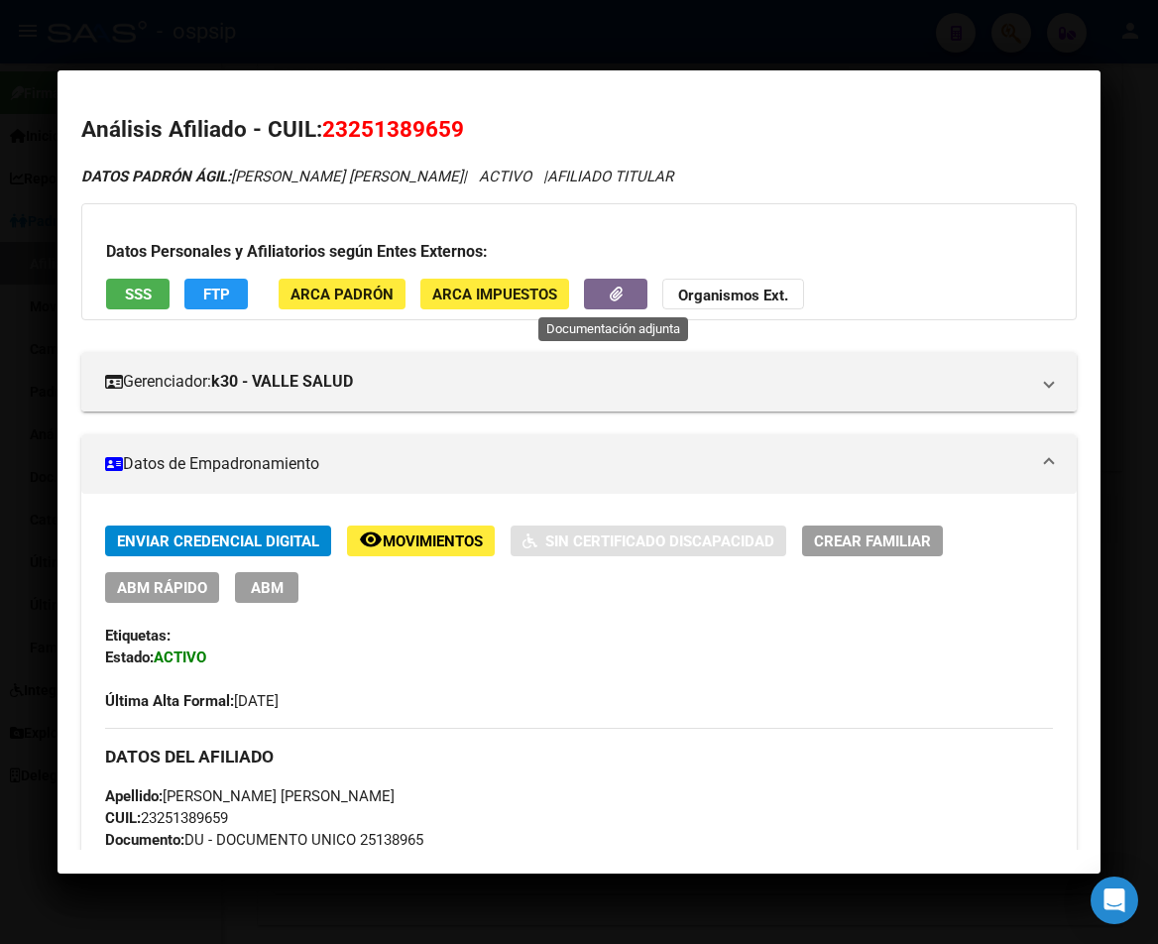
click at [597, 284] on button "button" at bounding box center [615, 294] width 63 height 31
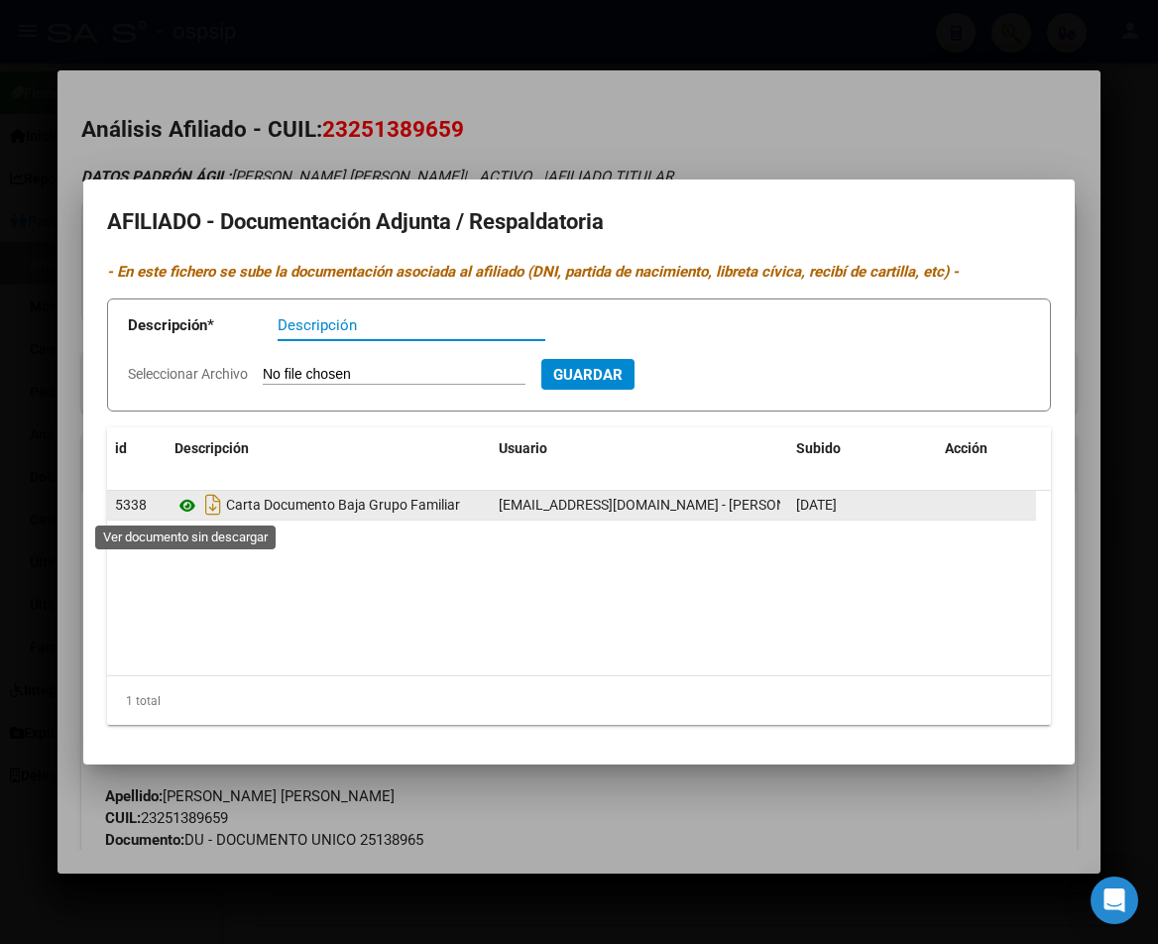
click at [189, 510] on icon at bounding box center [187, 506] width 26 height 24
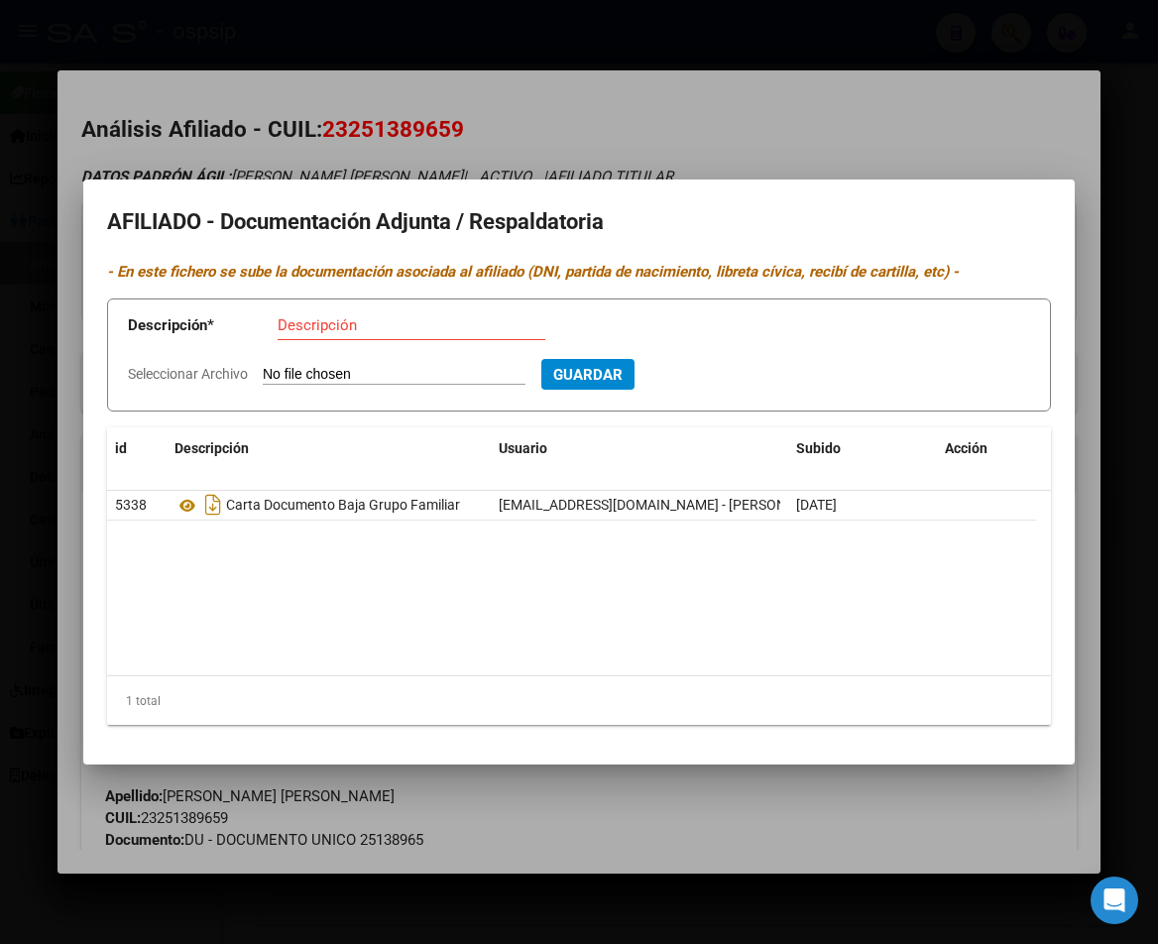
click at [643, 109] on div at bounding box center [579, 472] width 1158 height 944
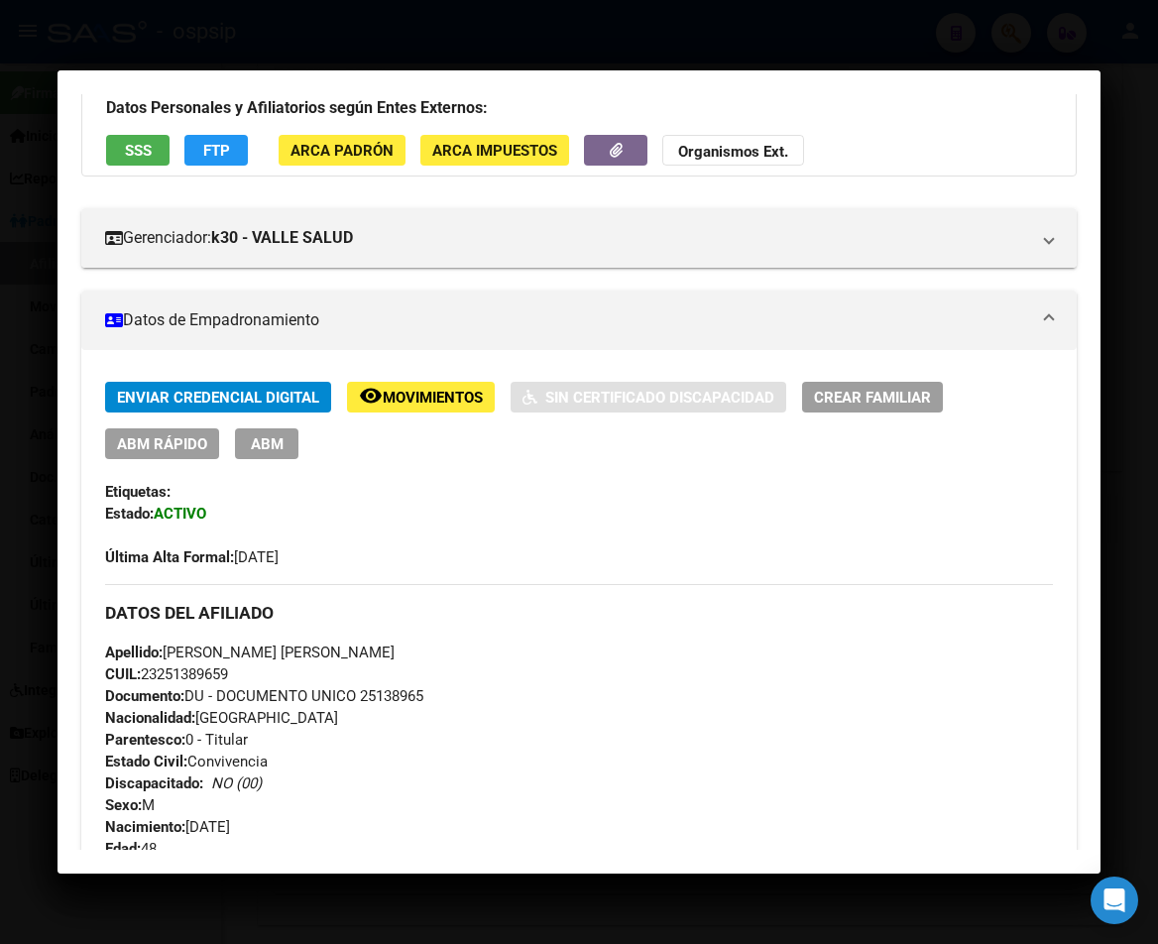
scroll to position [0, 0]
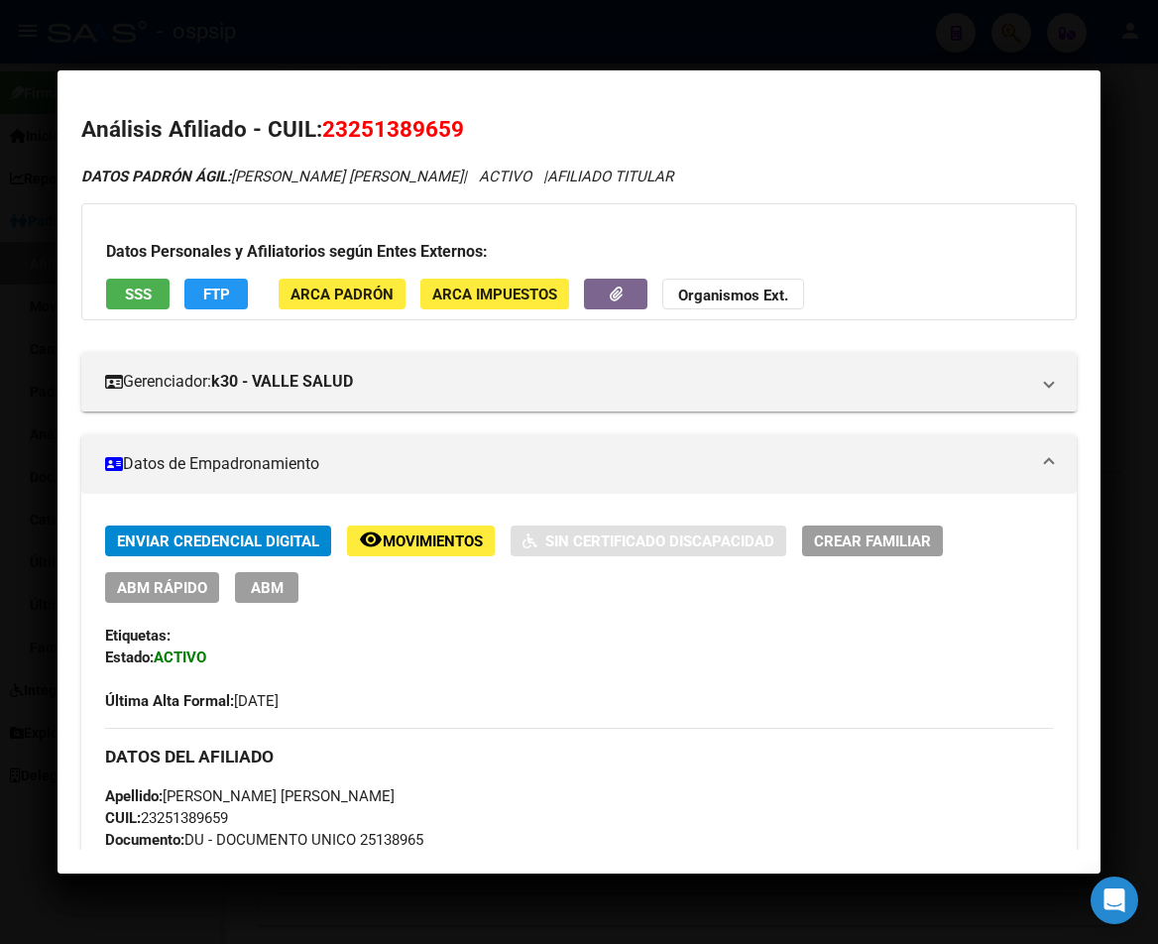
click at [979, 57] on div at bounding box center [579, 472] width 1158 height 944
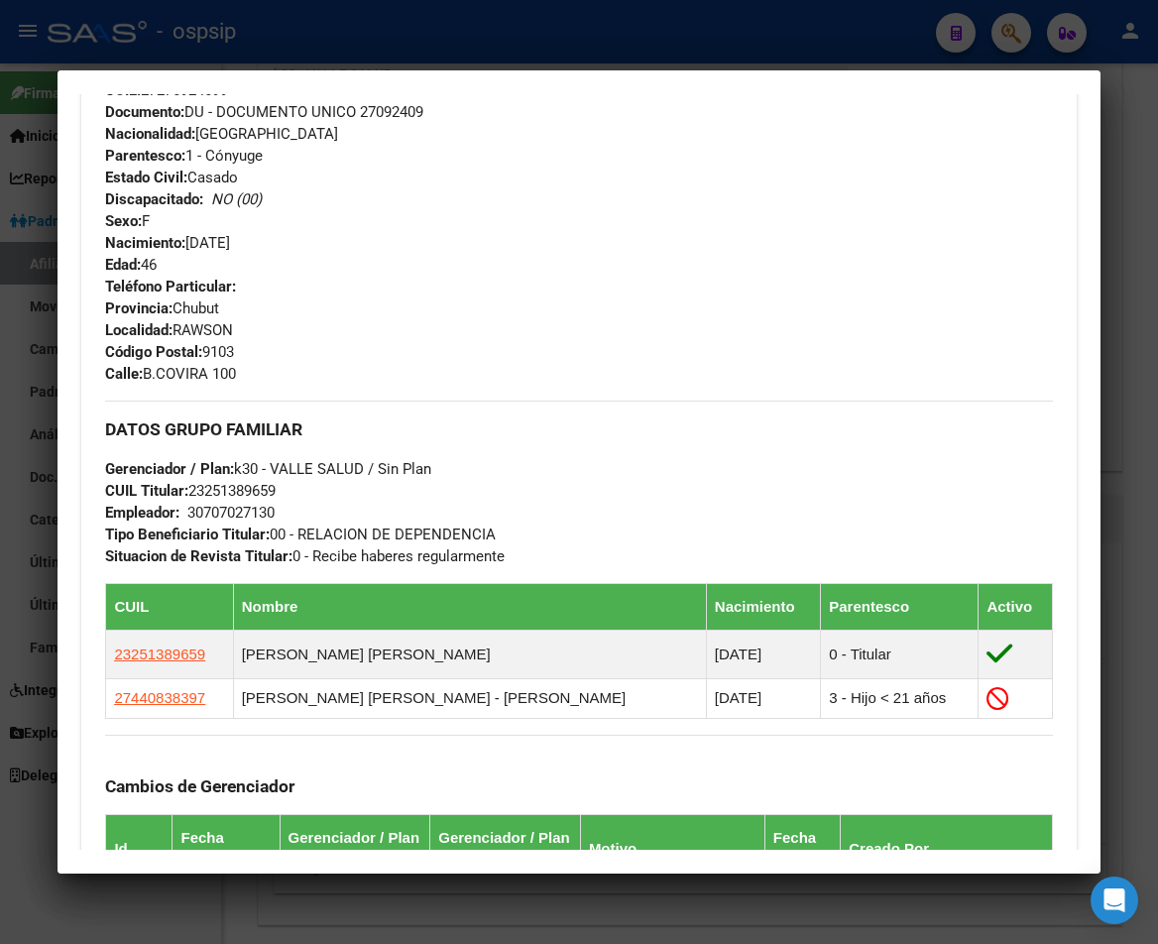
click at [1017, 33] on div at bounding box center [579, 472] width 1158 height 944
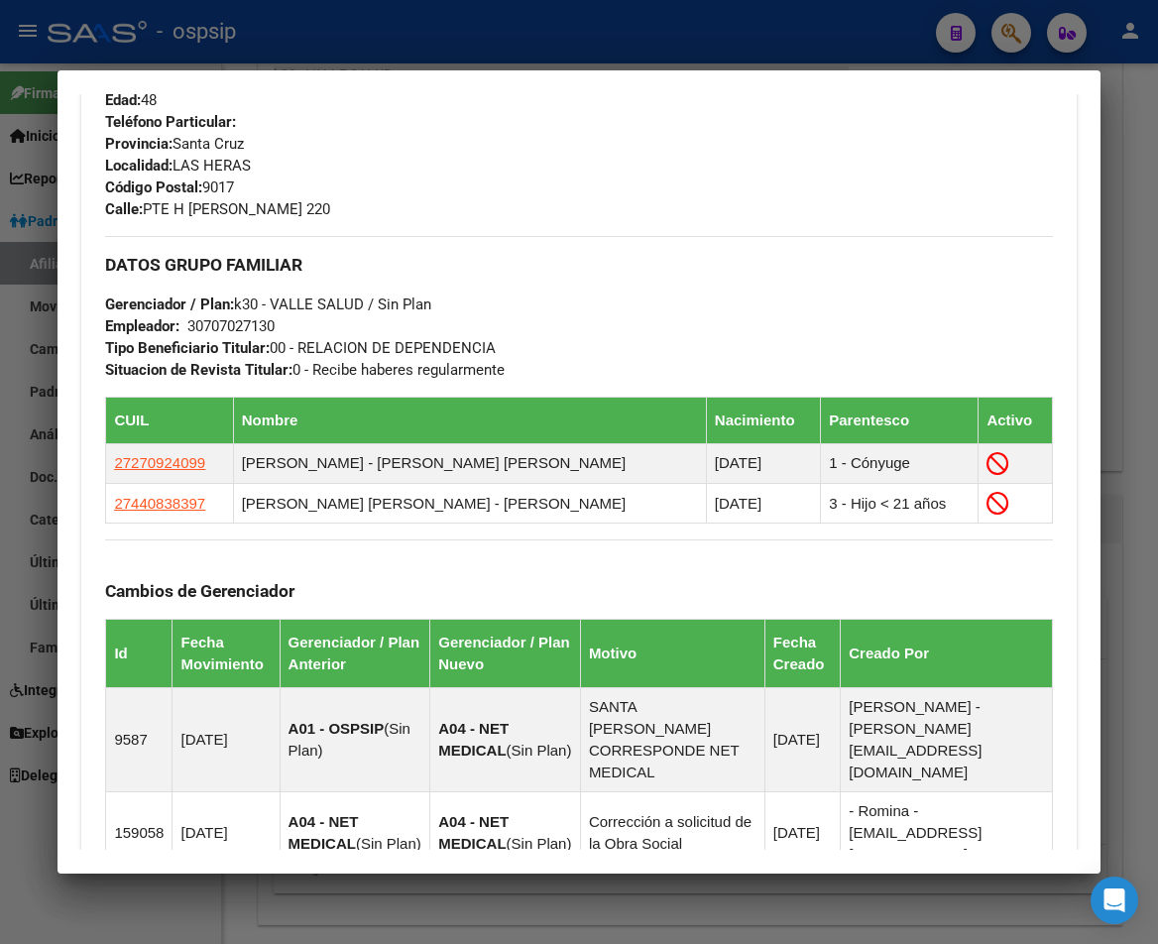
click at [1017, 33] on div at bounding box center [579, 472] width 1158 height 944
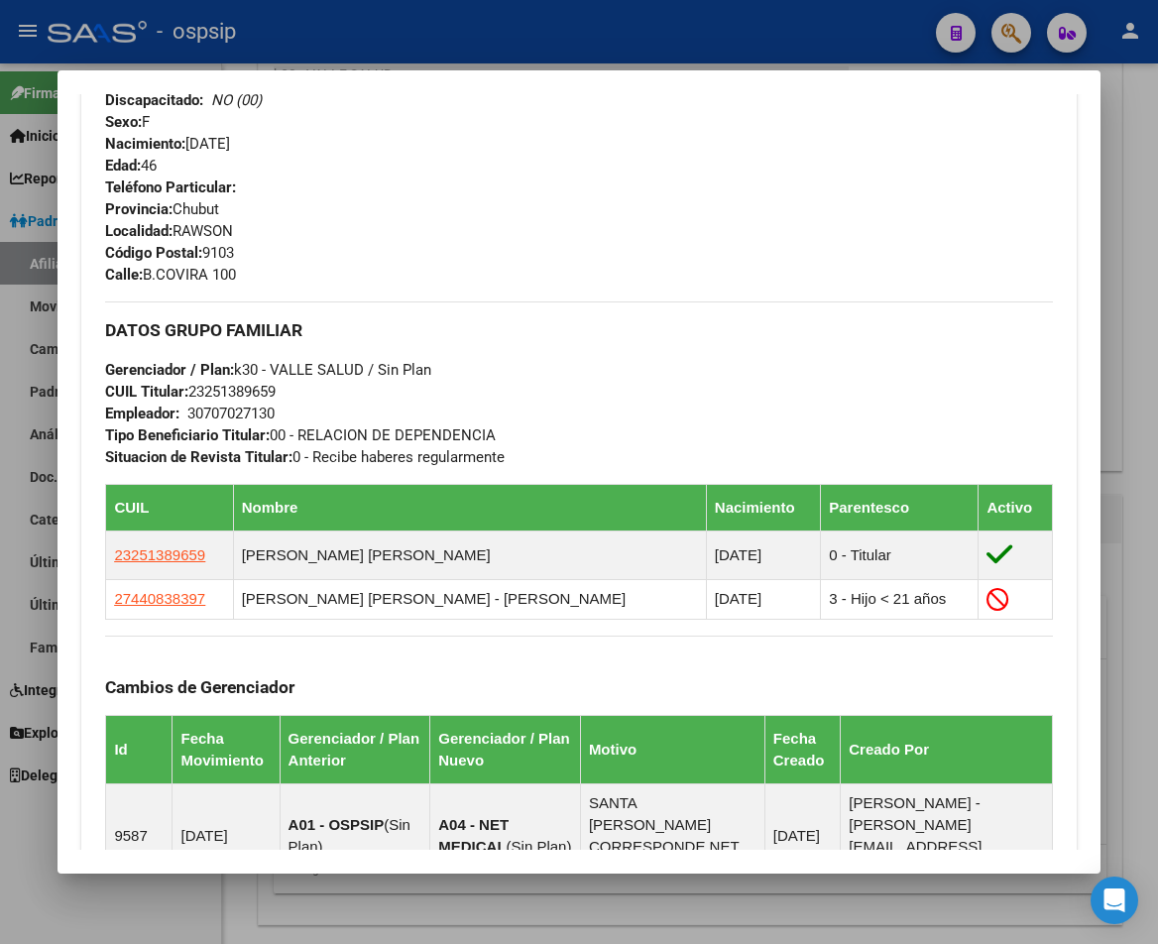
click at [1017, 33] on div at bounding box center [579, 472] width 1158 height 944
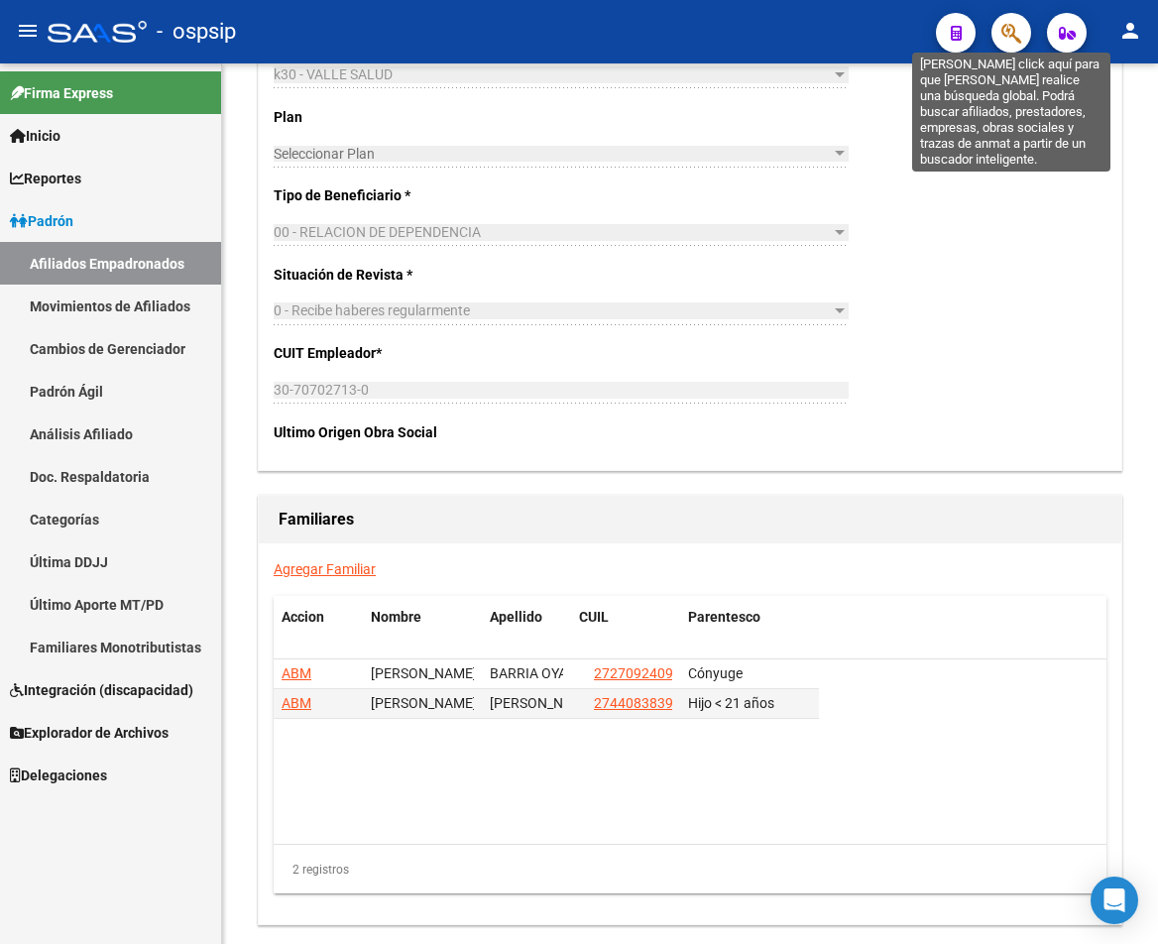
click at [1017, 33] on icon "button" at bounding box center [1011, 33] width 20 height 23
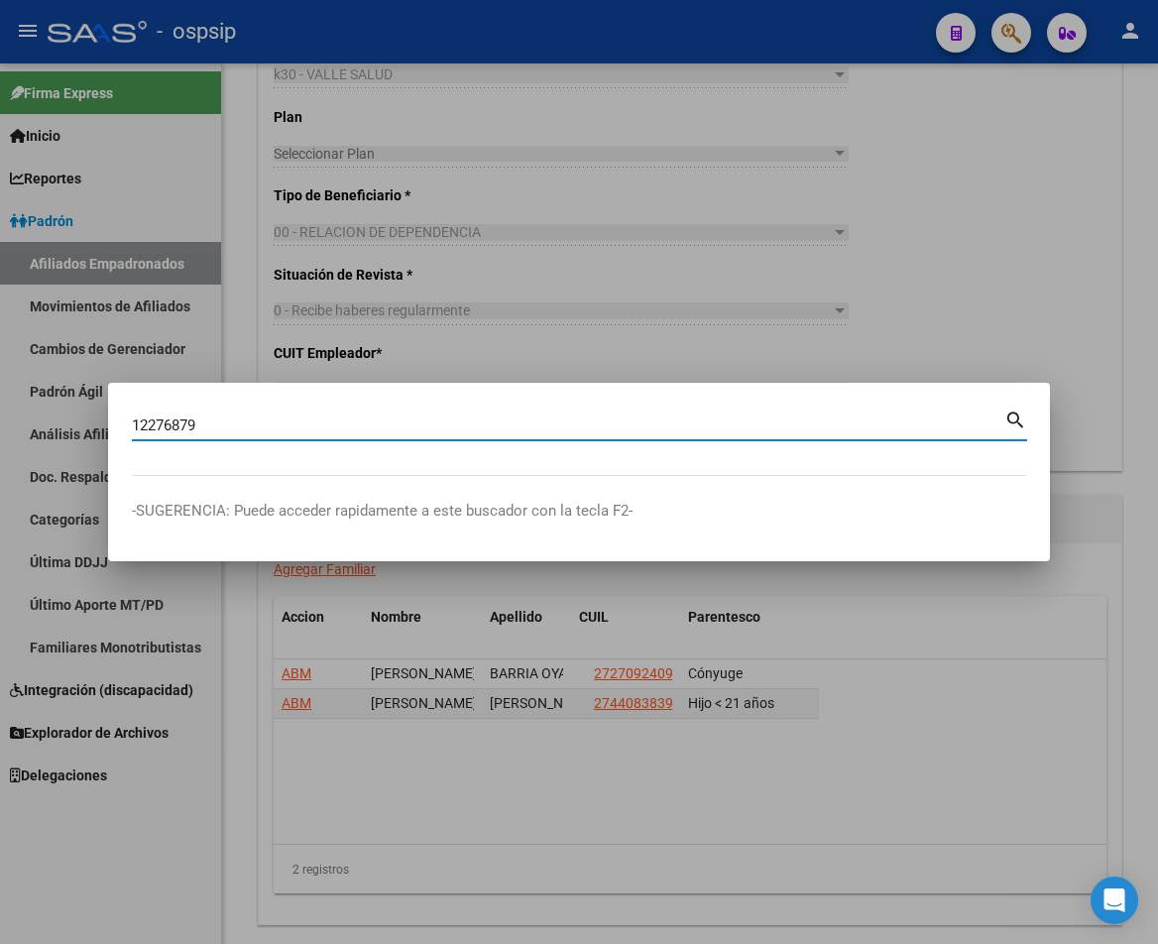
type input "12276879"
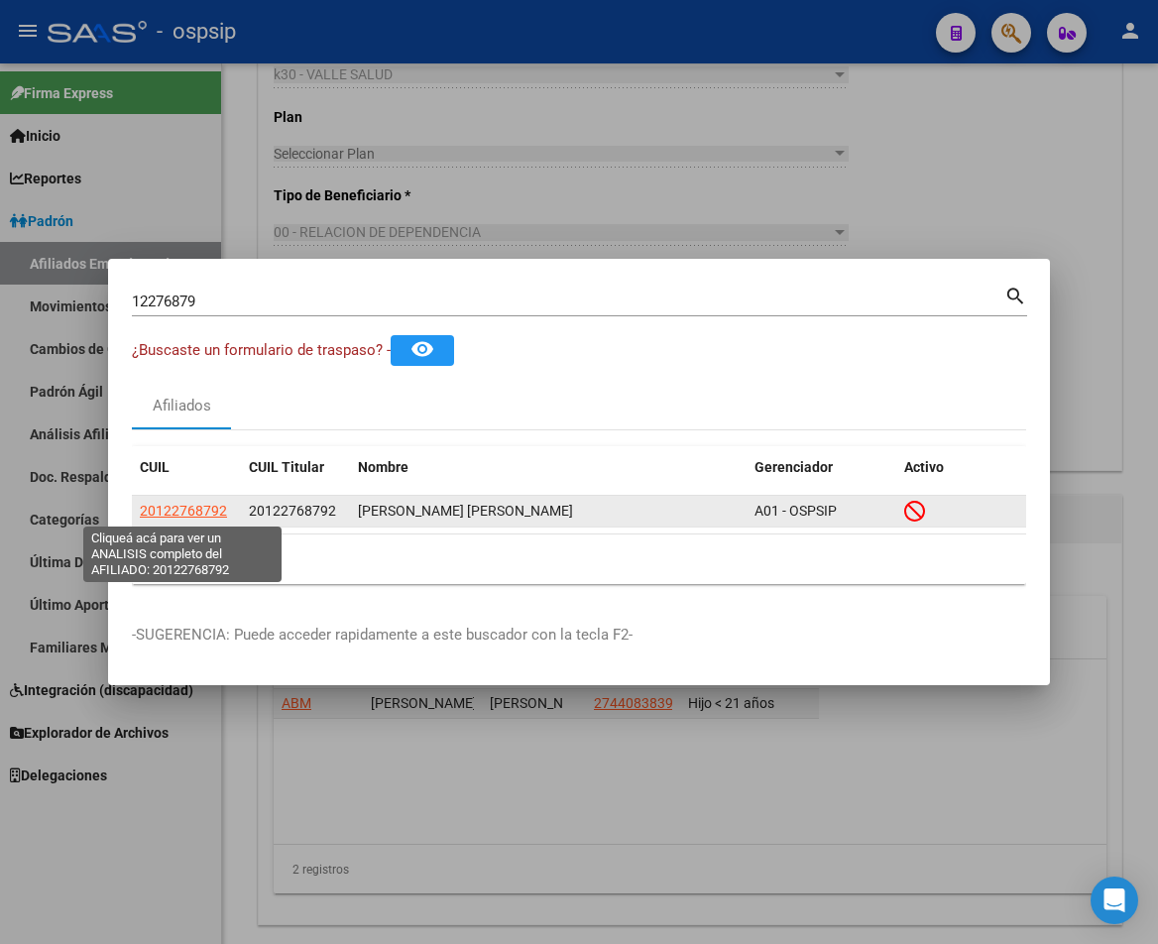
click at [205, 512] on span "20122768792" at bounding box center [183, 511] width 87 height 16
type textarea "20122768792"
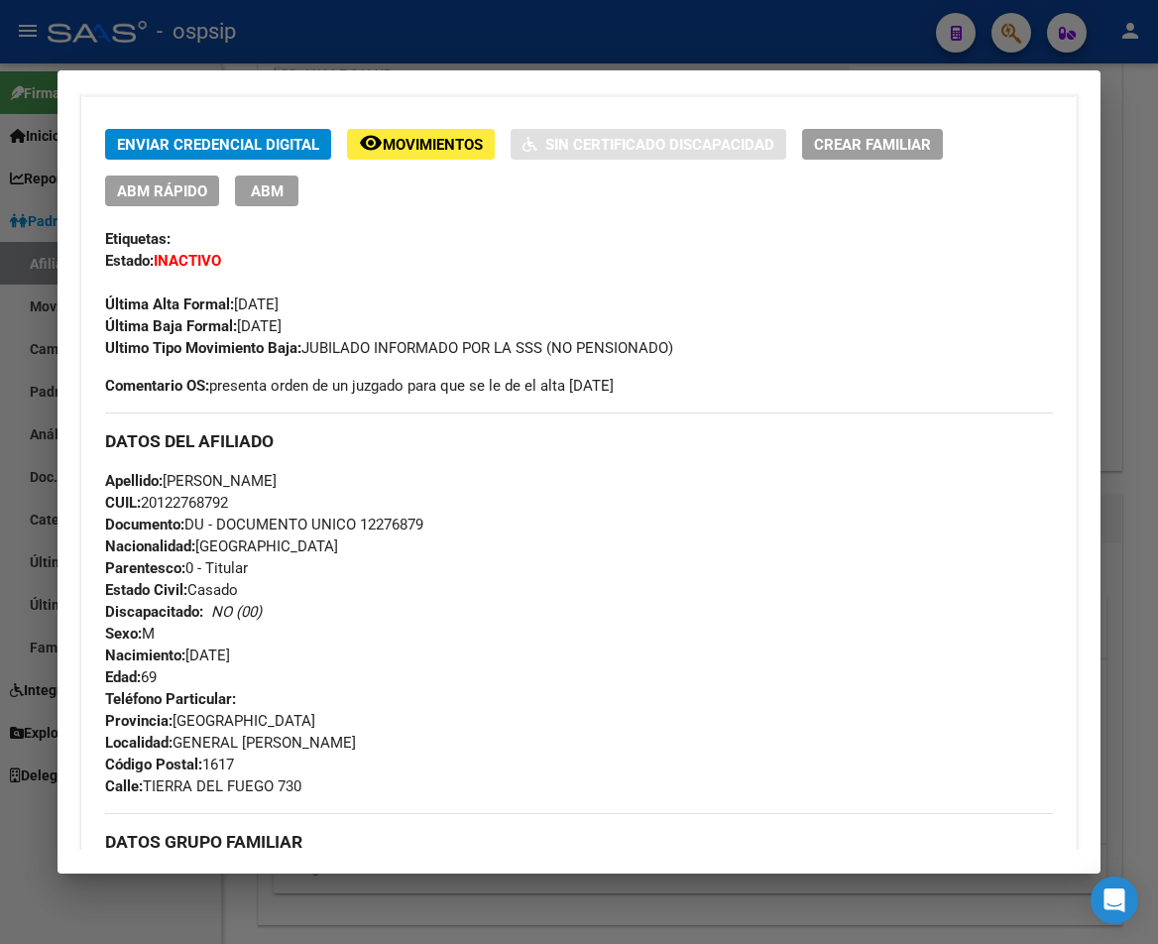
scroll to position [99, 0]
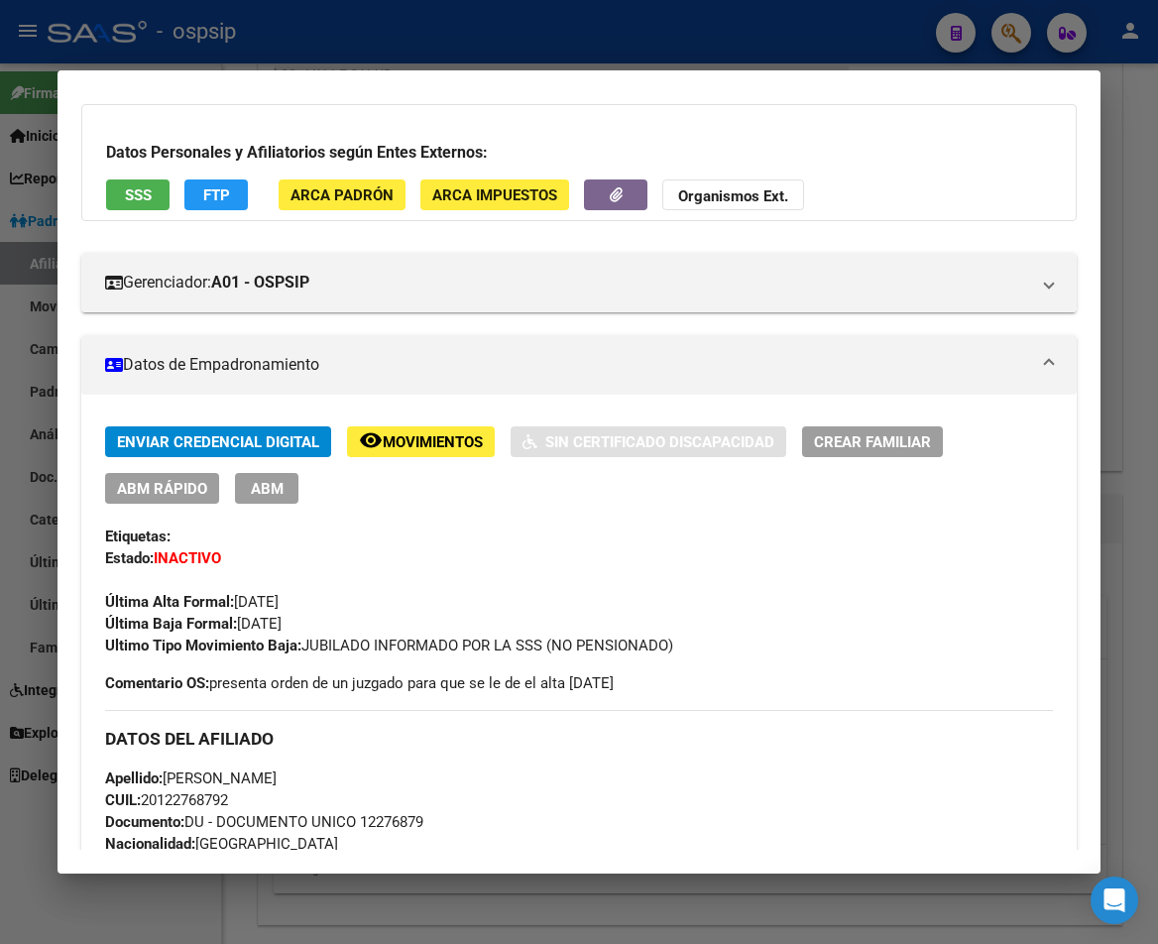
click at [446, 447] on span "Movimientos" at bounding box center [433, 442] width 100 height 18
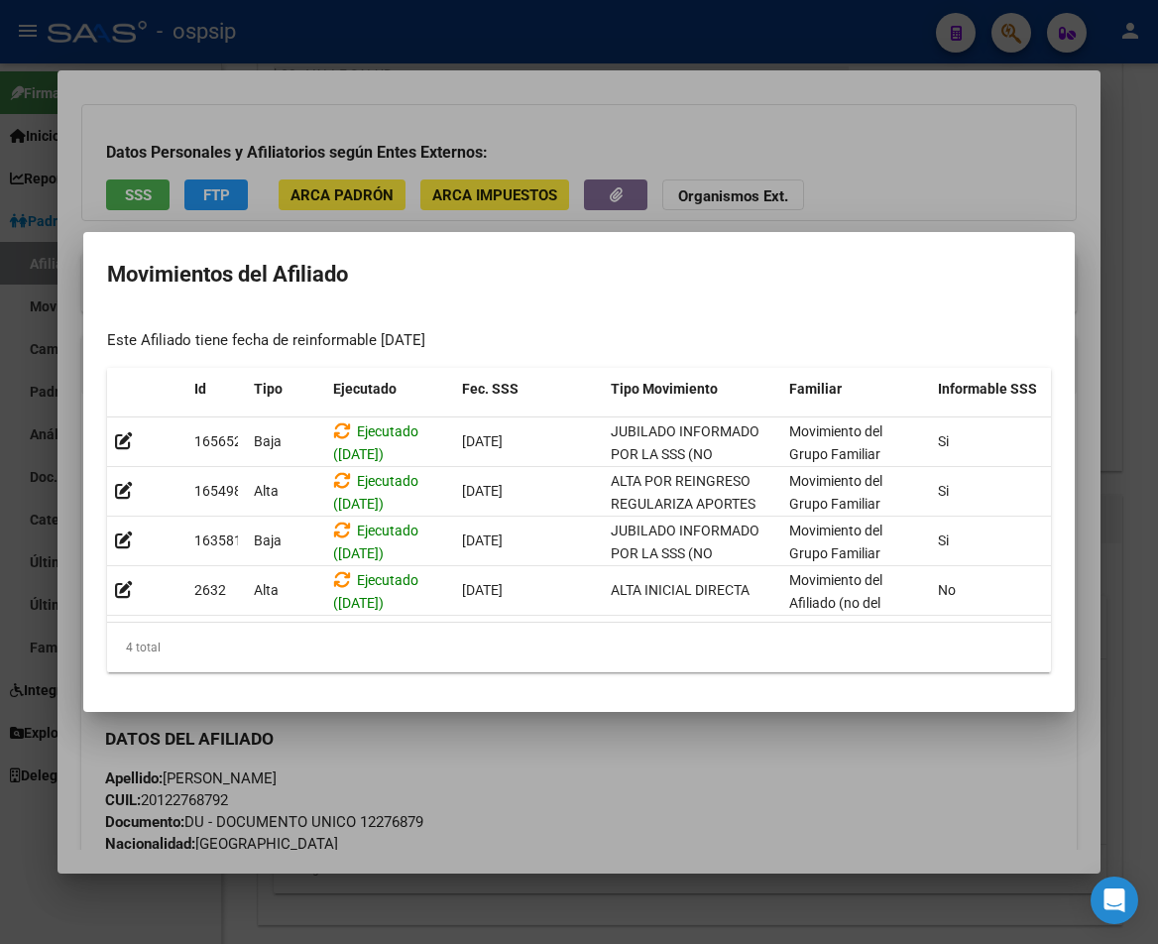
click at [610, 796] on div at bounding box center [579, 472] width 1158 height 944
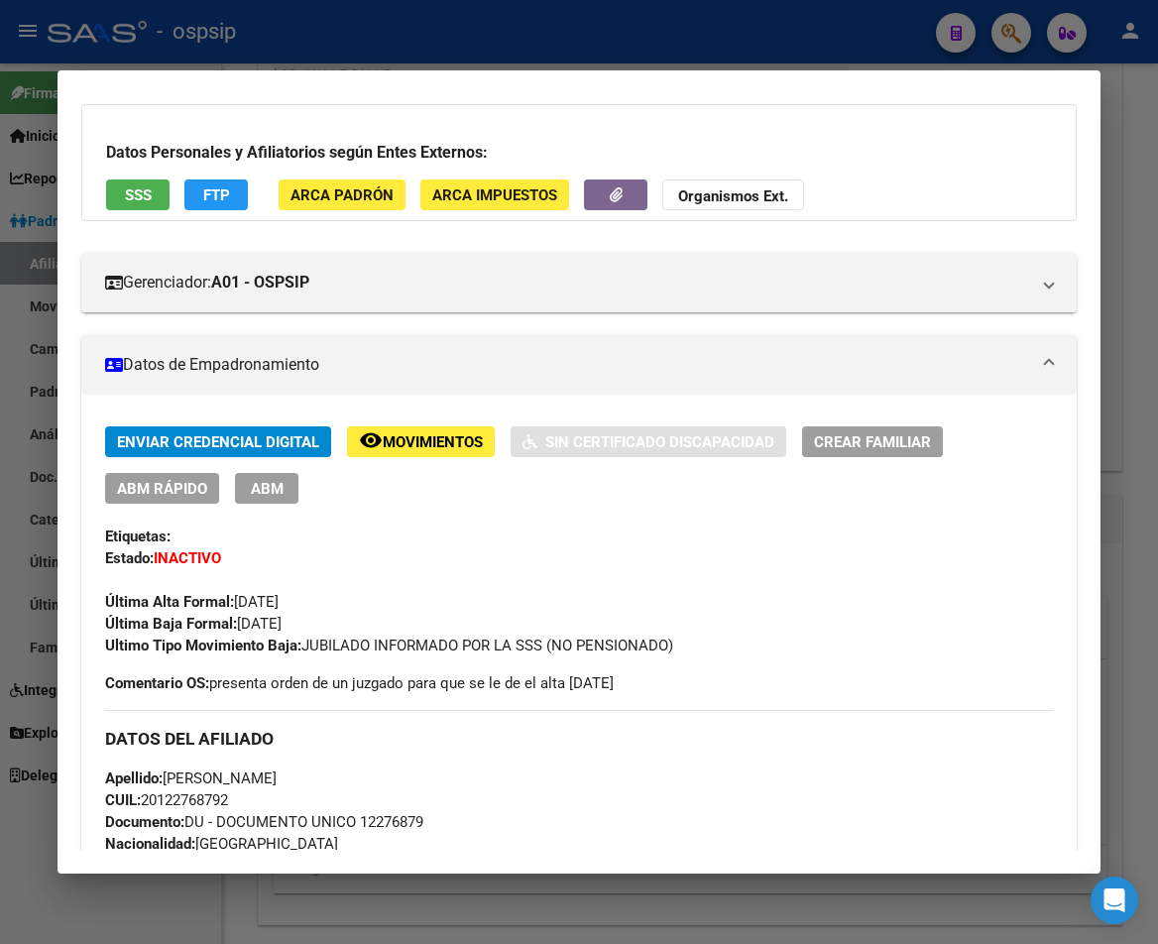
scroll to position [0, 0]
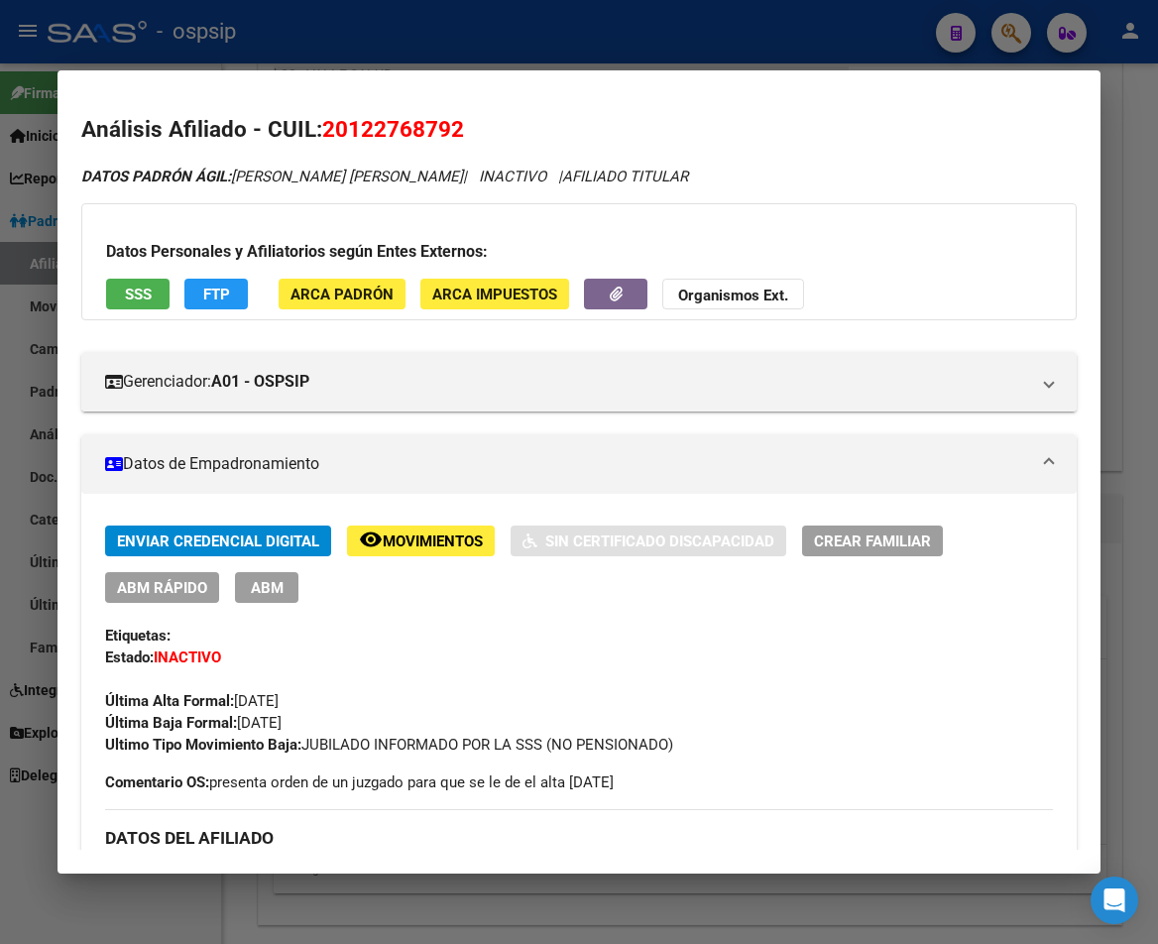
drag, startPoint x: 350, startPoint y: 124, endPoint x: 449, endPoint y: 121, distance: 99.2
click at [449, 121] on span "20122768792" at bounding box center [393, 129] width 142 height 26
copy span "12276879"
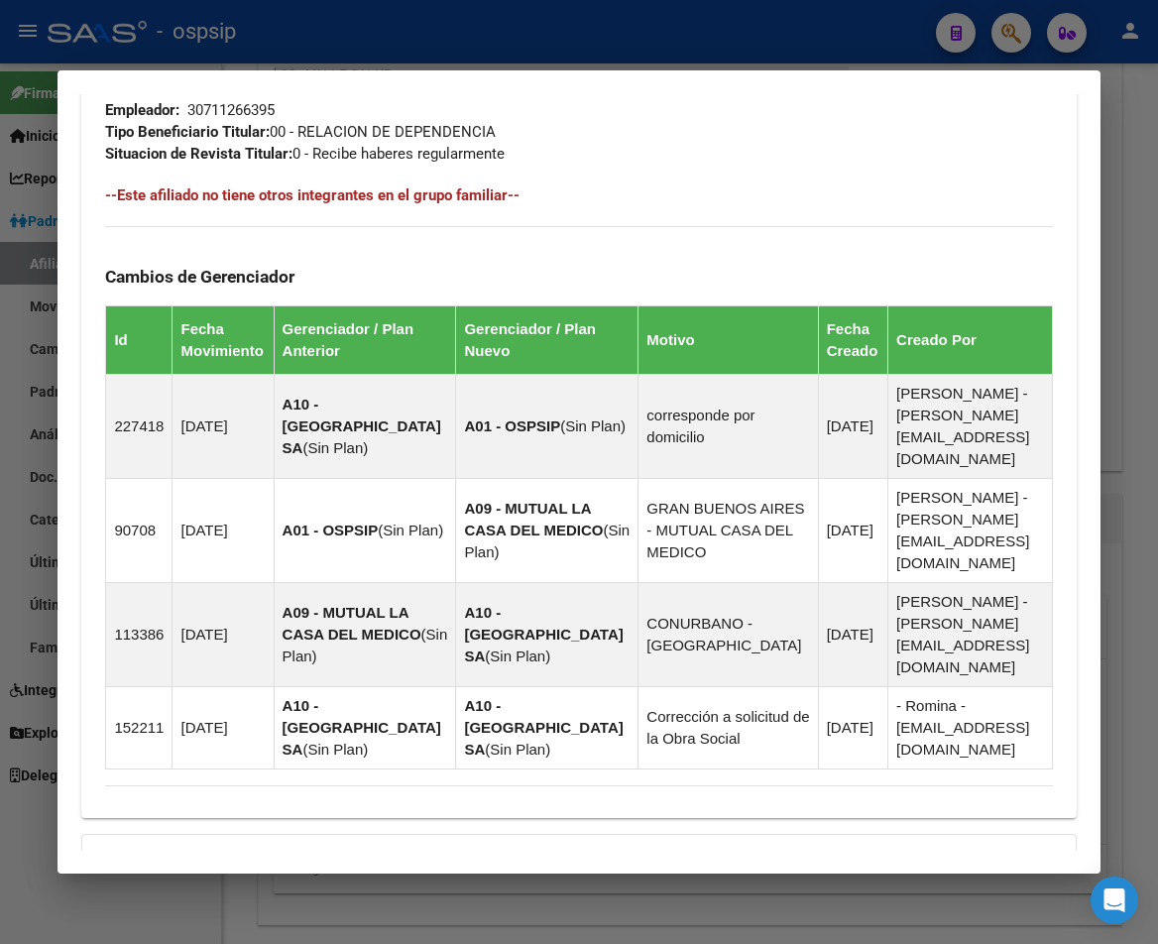
scroll to position [1371, 0]
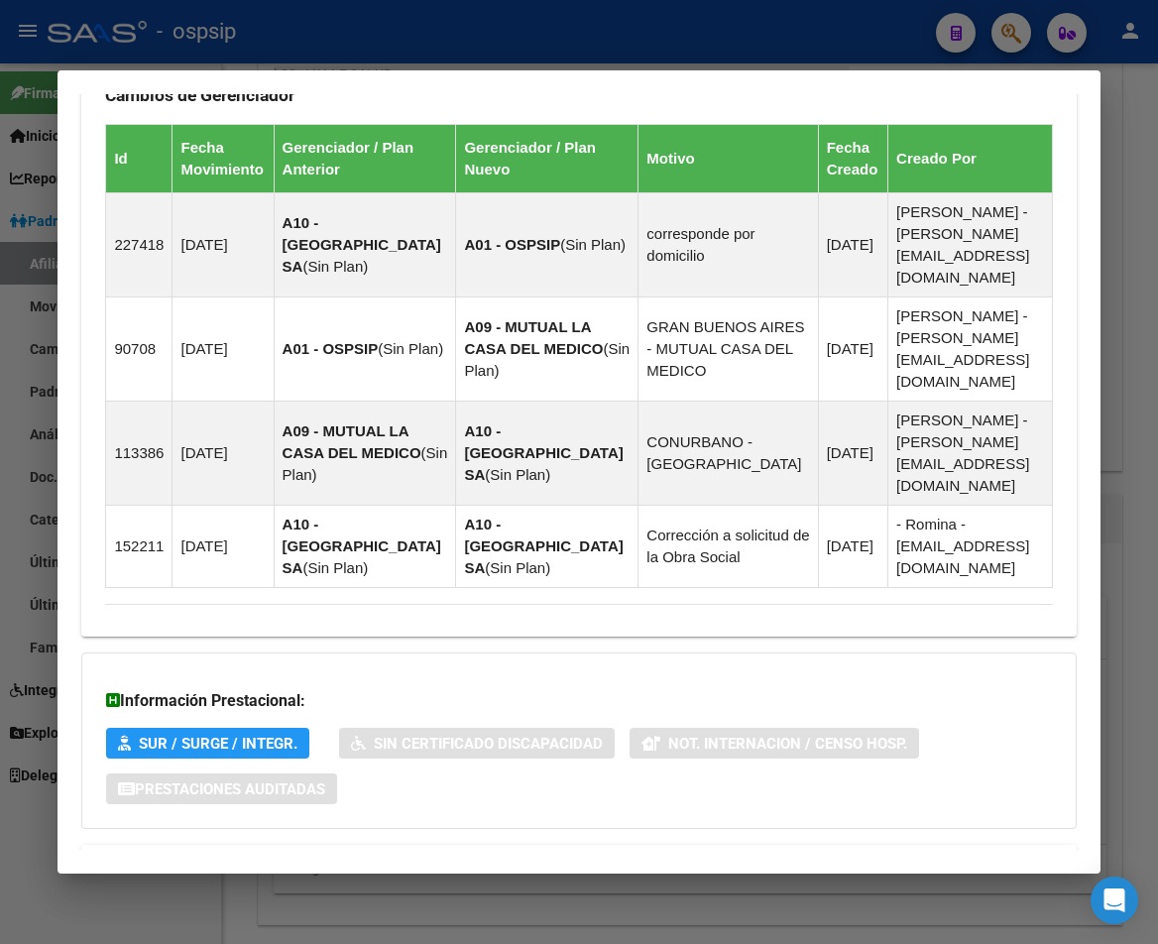
click at [339, 859] on span "Aportes y Contribuciones del Afiliado: 20122768792" at bounding box center [321, 868] width 372 height 19
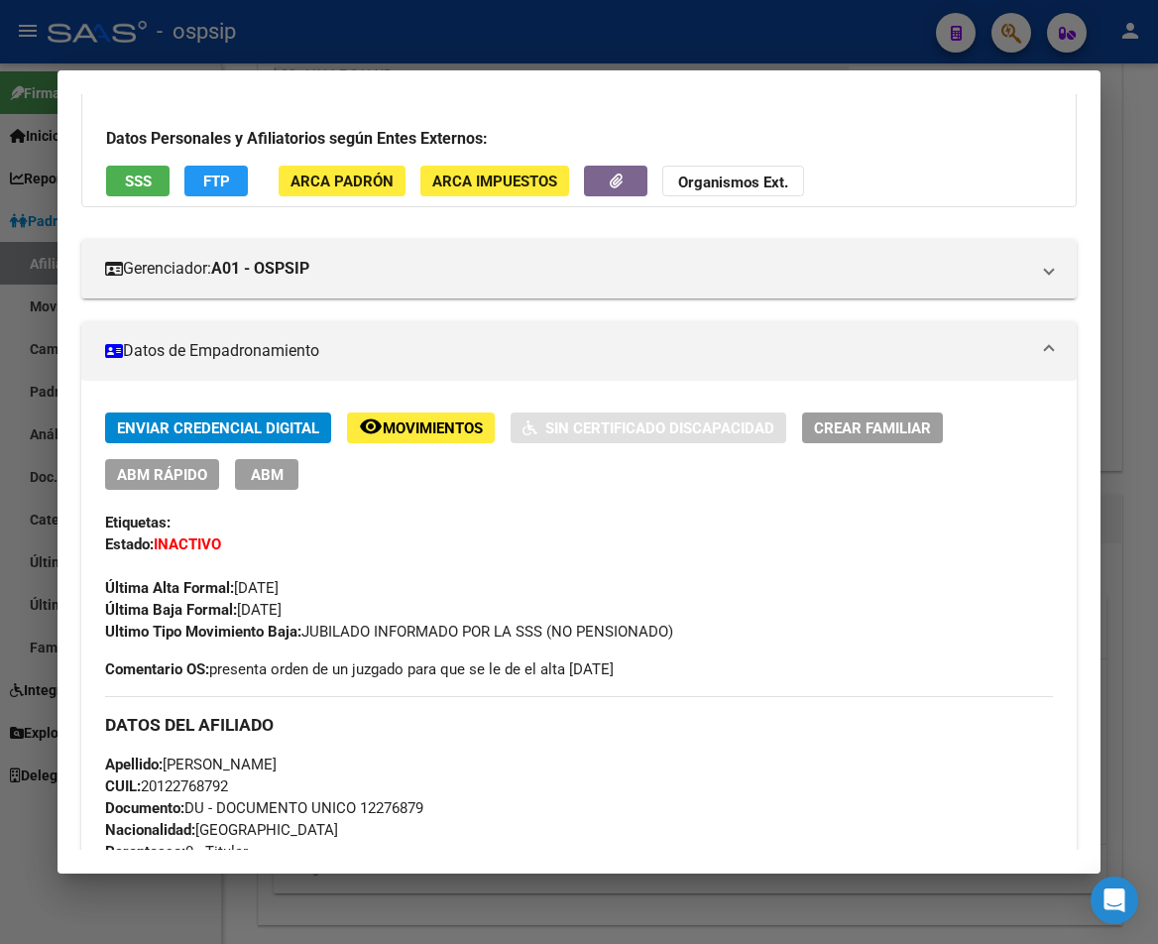
scroll to position [82, 0]
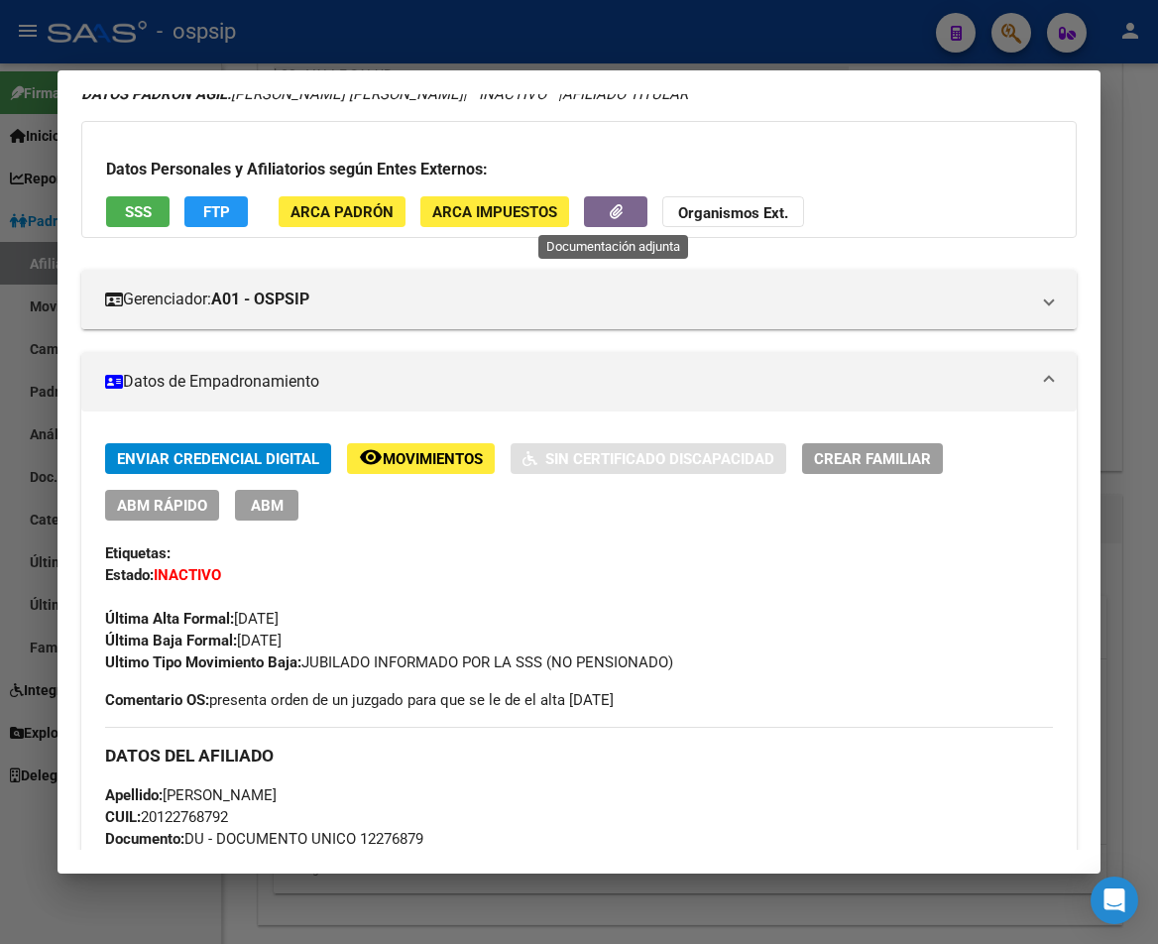
click at [613, 211] on icon "button" at bounding box center [616, 211] width 13 height 15
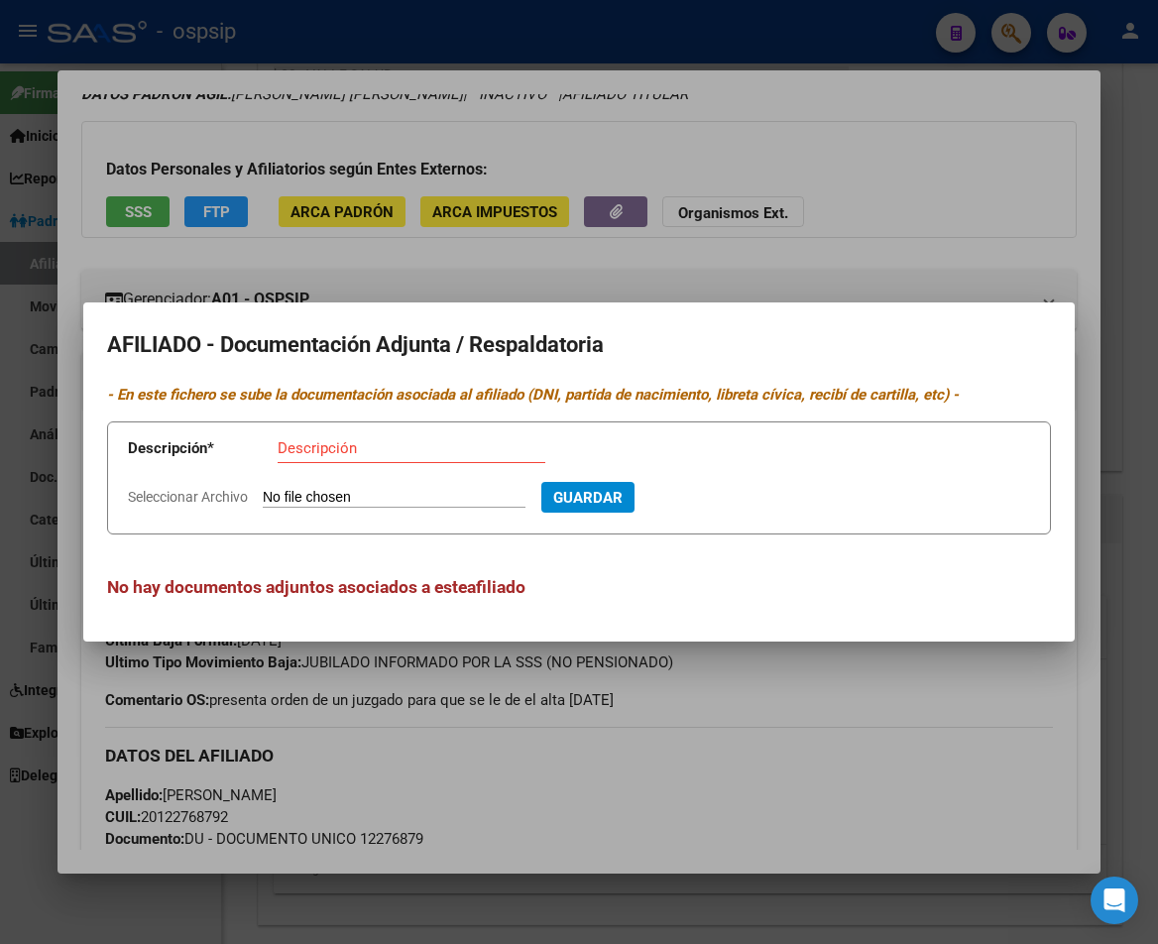
click at [587, 722] on div at bounding box center [579, 472] width 1158 height 944
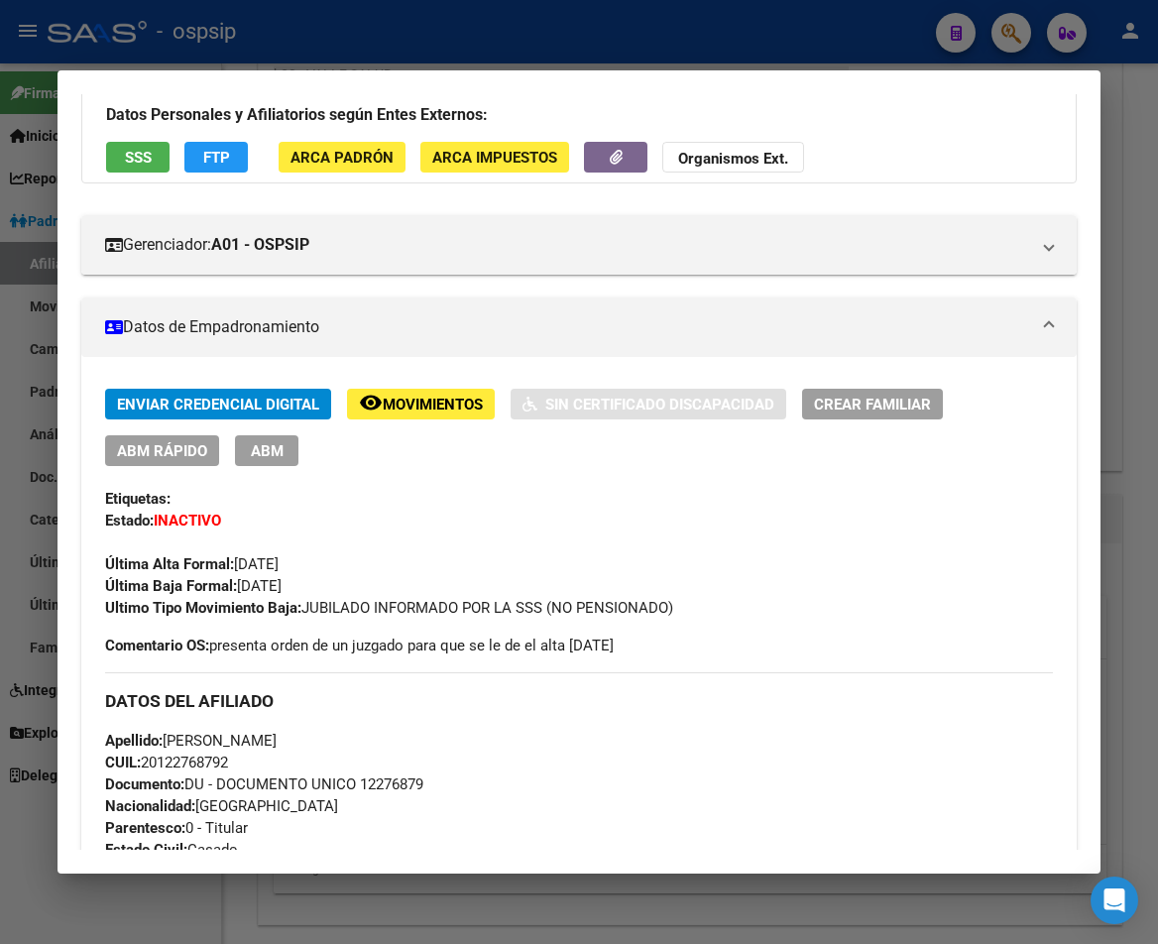
scroll to position [281, 0]
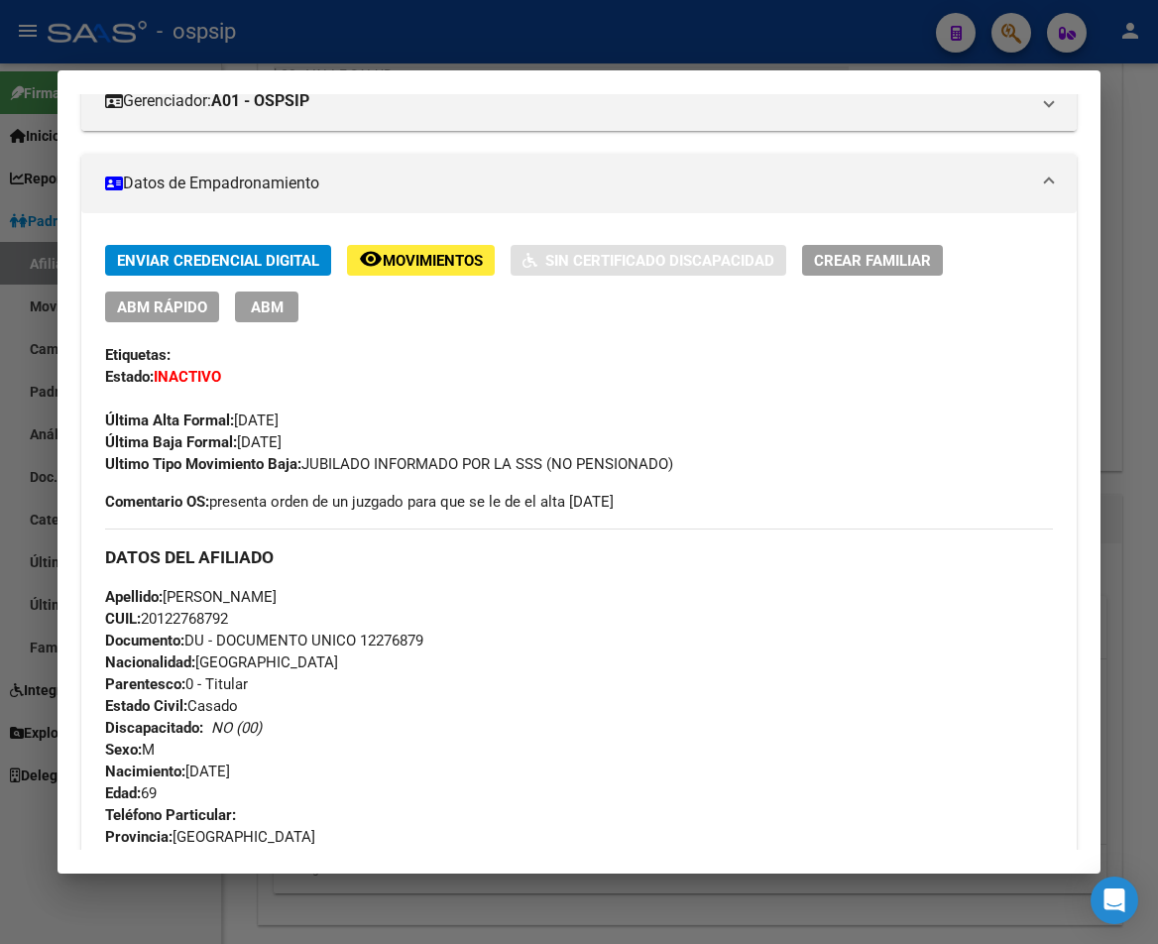
click at [435, 275] on button "remove_red_eye Movimientos" at bounding box center [421, 260] width 148 height 31
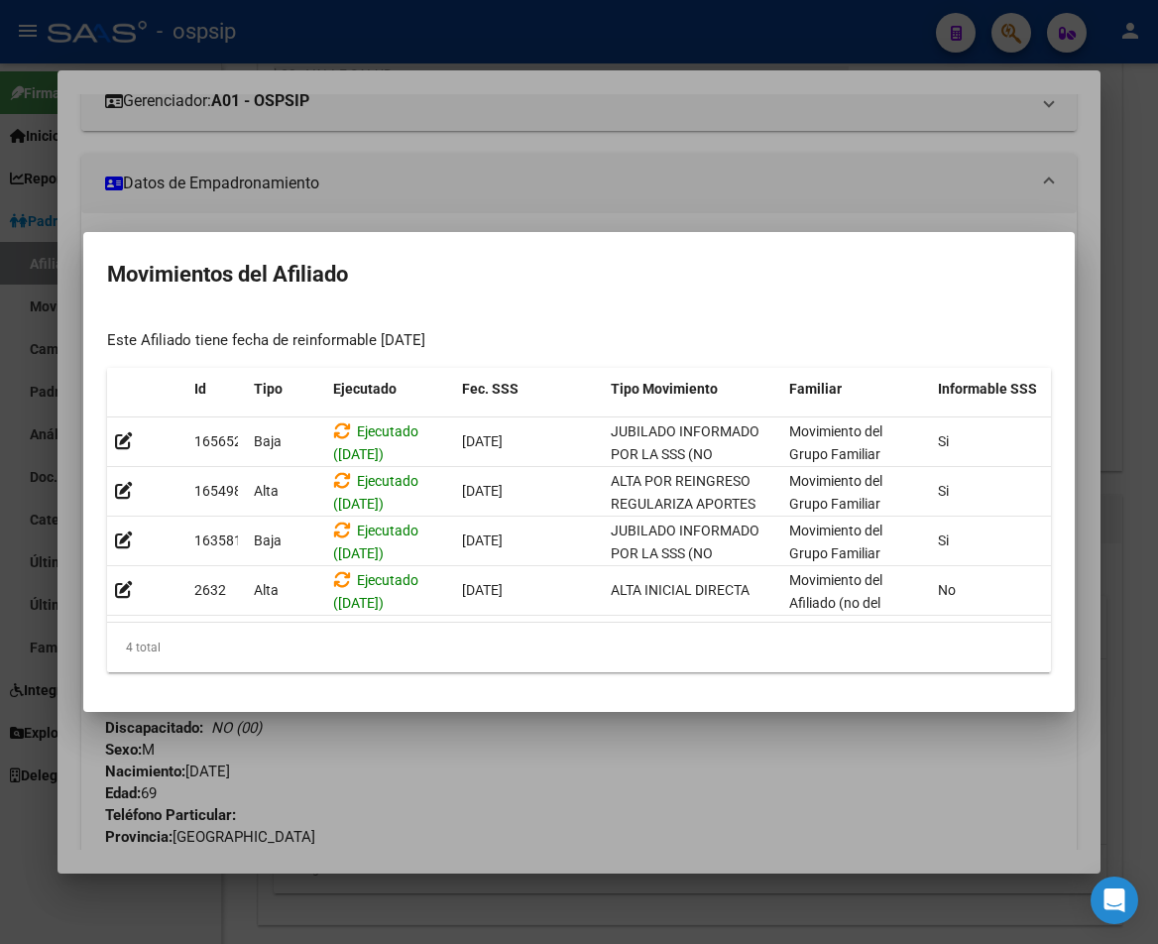
scroll to position [0, 325]
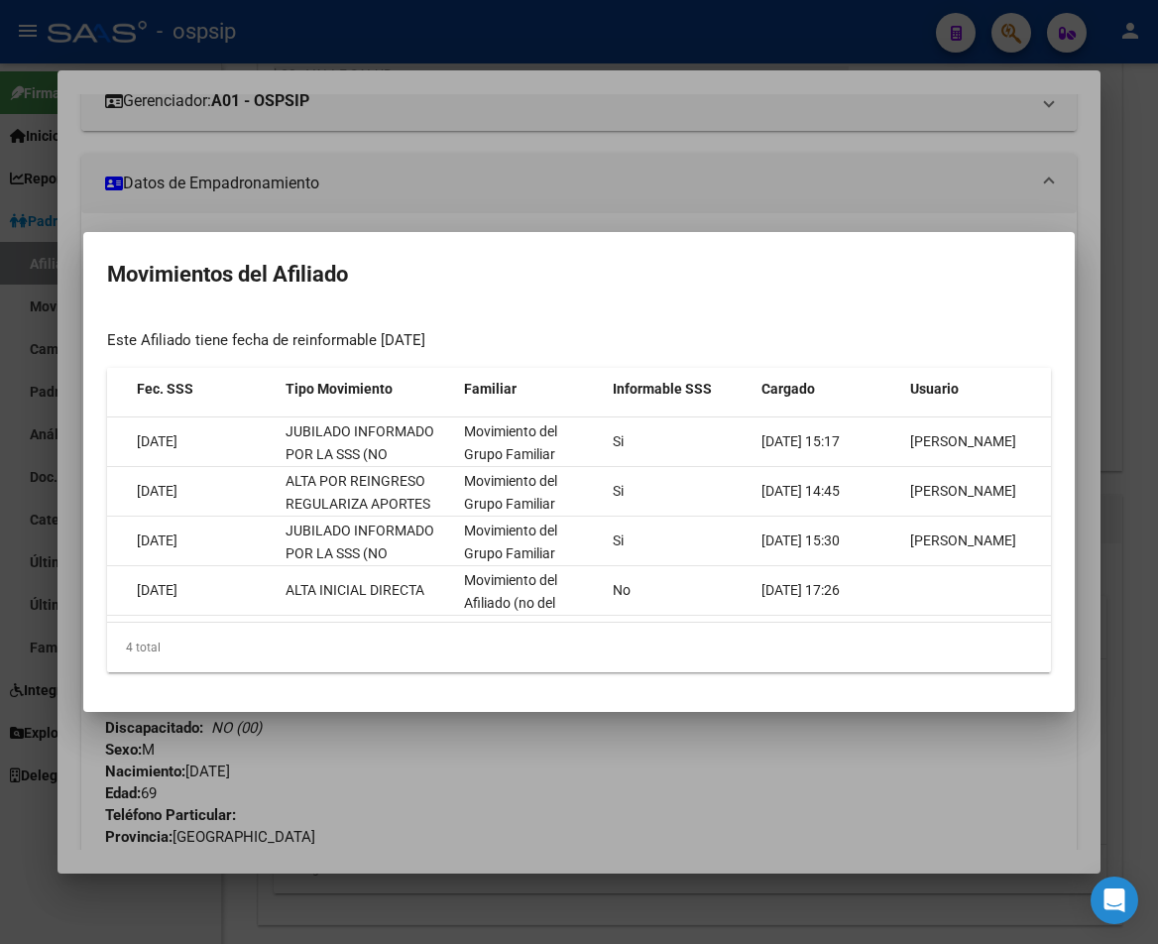
drag, startPoint x: 632, startPoint y: 637, endPoint x: 342, endPoint y: 641, distance: 290.5
click at [342, 641] on div "4 total" at bounding box center [579, 648] width 944 height 50
drag, startPoint x: 441, startPoint y: 630, endPoint x: -38, endPoint y: 601, distance: 479.7
click at [0, 601] on html "menu - ospsip person Firma Express Inicio Calendario SSS Instructivos Contacto …" at bounding box center [579, 472] width 1158 height 944
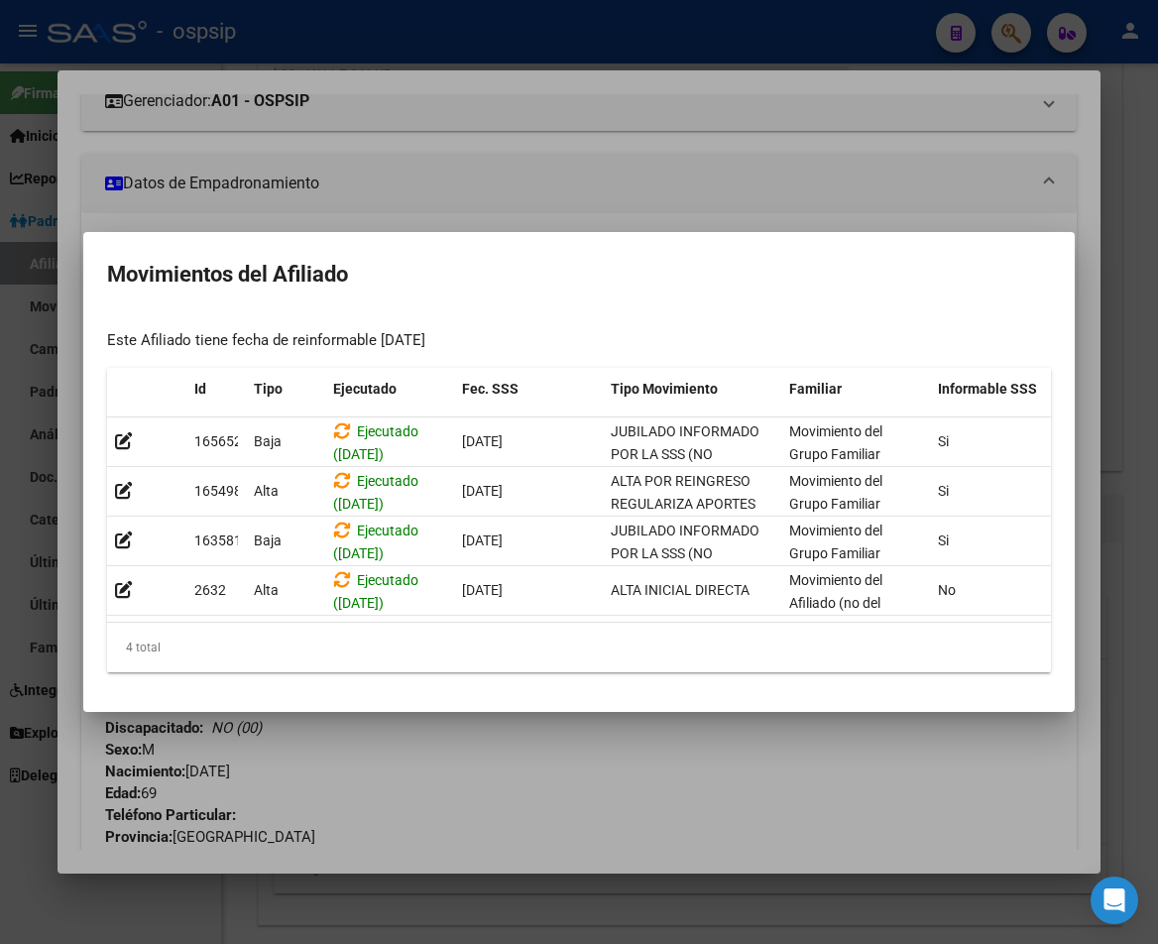
click at [546, 742] on div at bounding box center [579, 472] width 1158 height 944
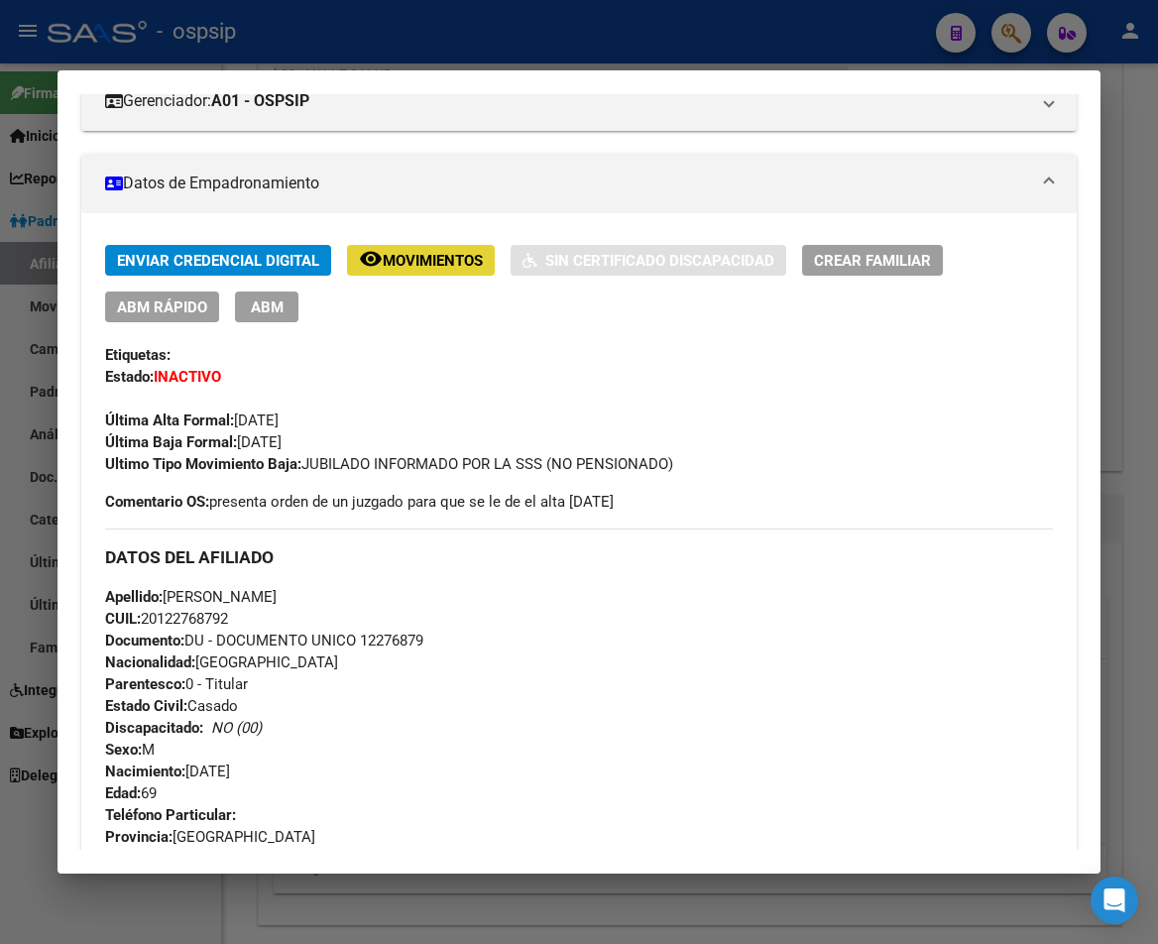
click at [428, 269] on span "Movimientos" at bounding box center [433, 261] width 100 height 18
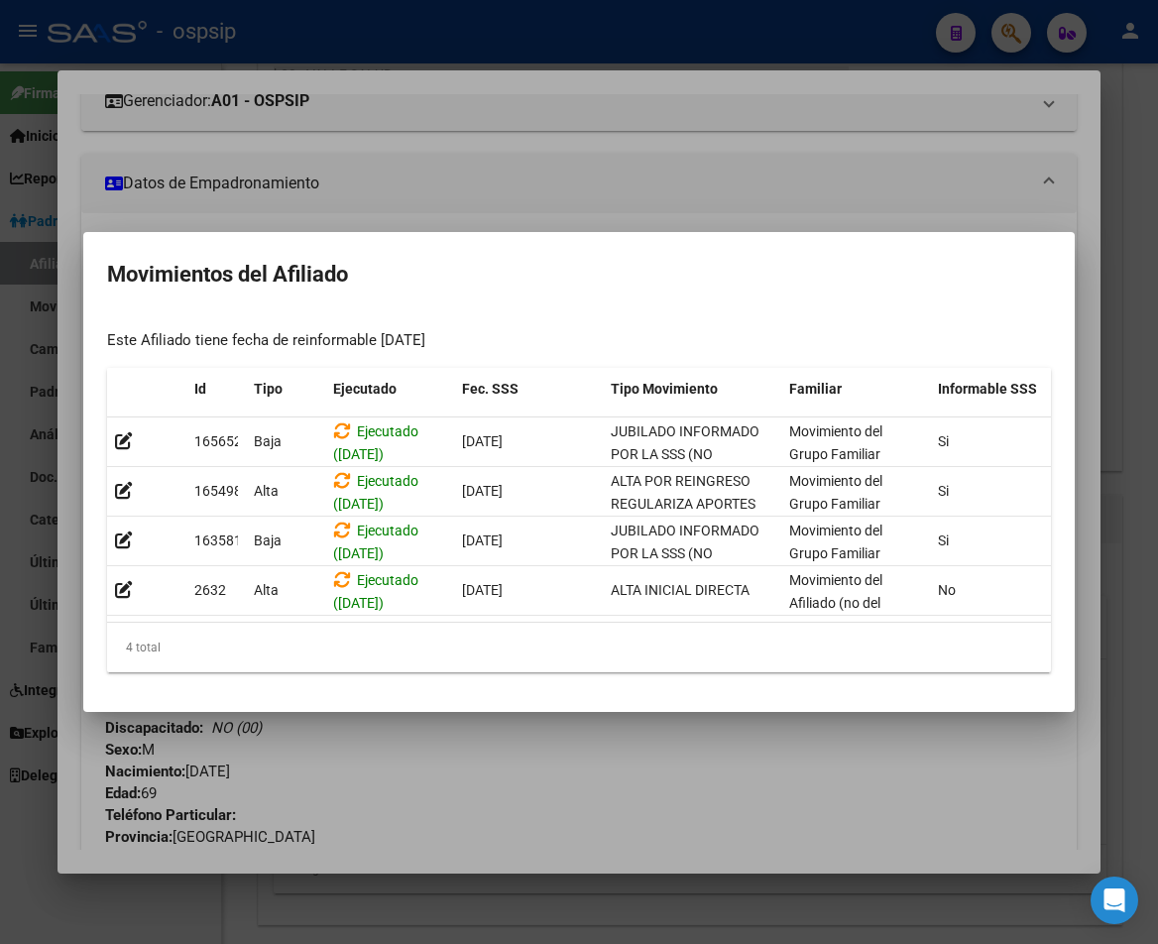
click at [619, 832] on div at bounding box center [579, 472] width 1158 height 944
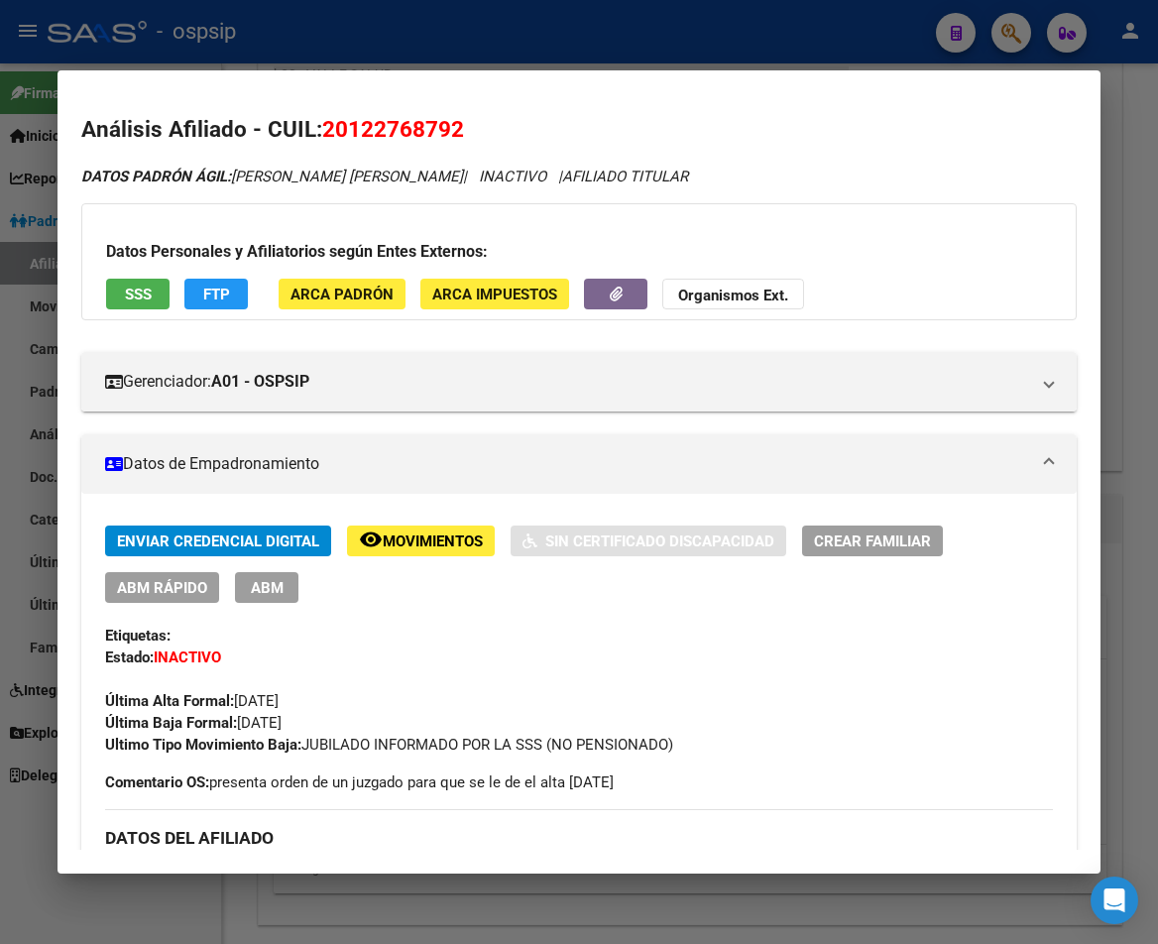
click at [433, 542] on button "remove_red_eye Movimientos" at bounding box center [421, 540] width 148 height 31
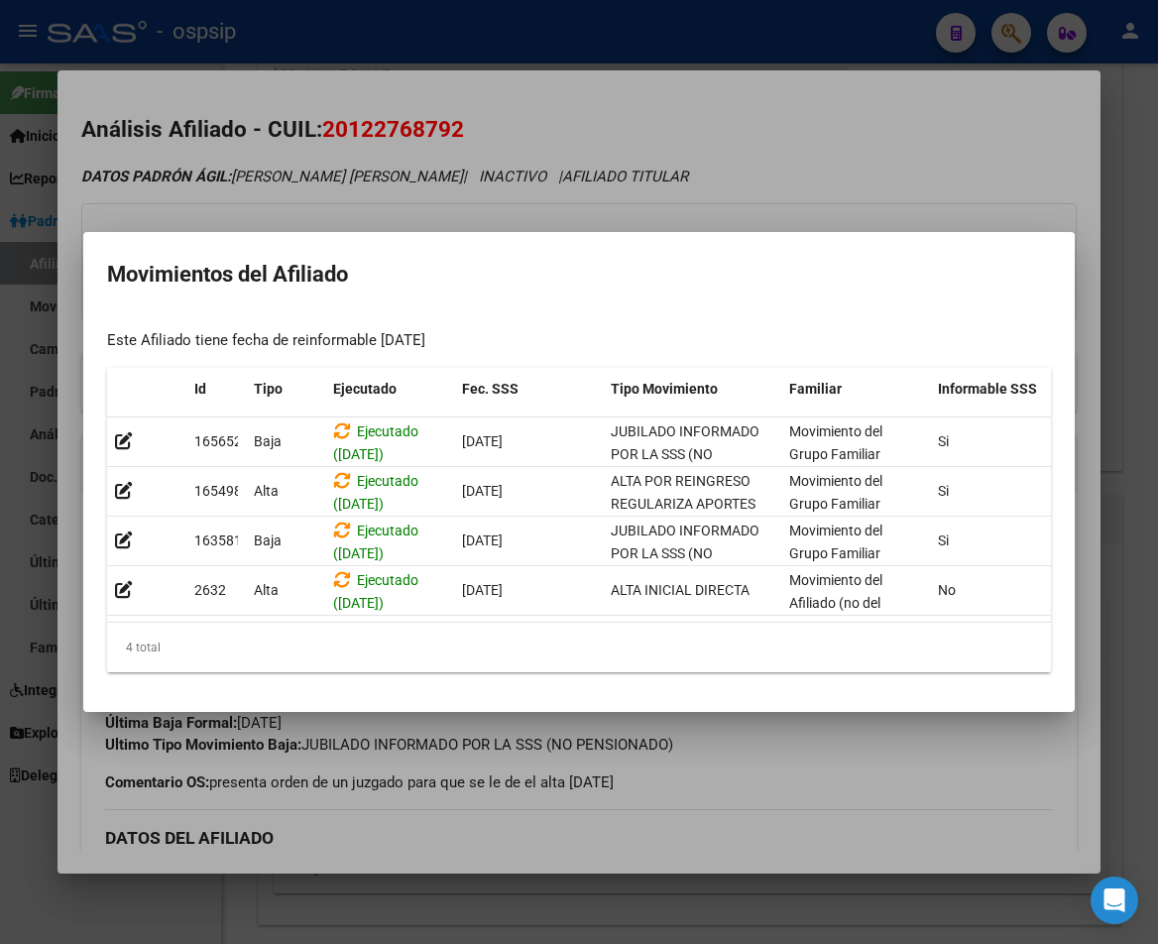
click at [828, 803] on div at bounding box center [579, 472] width 1158 height 944
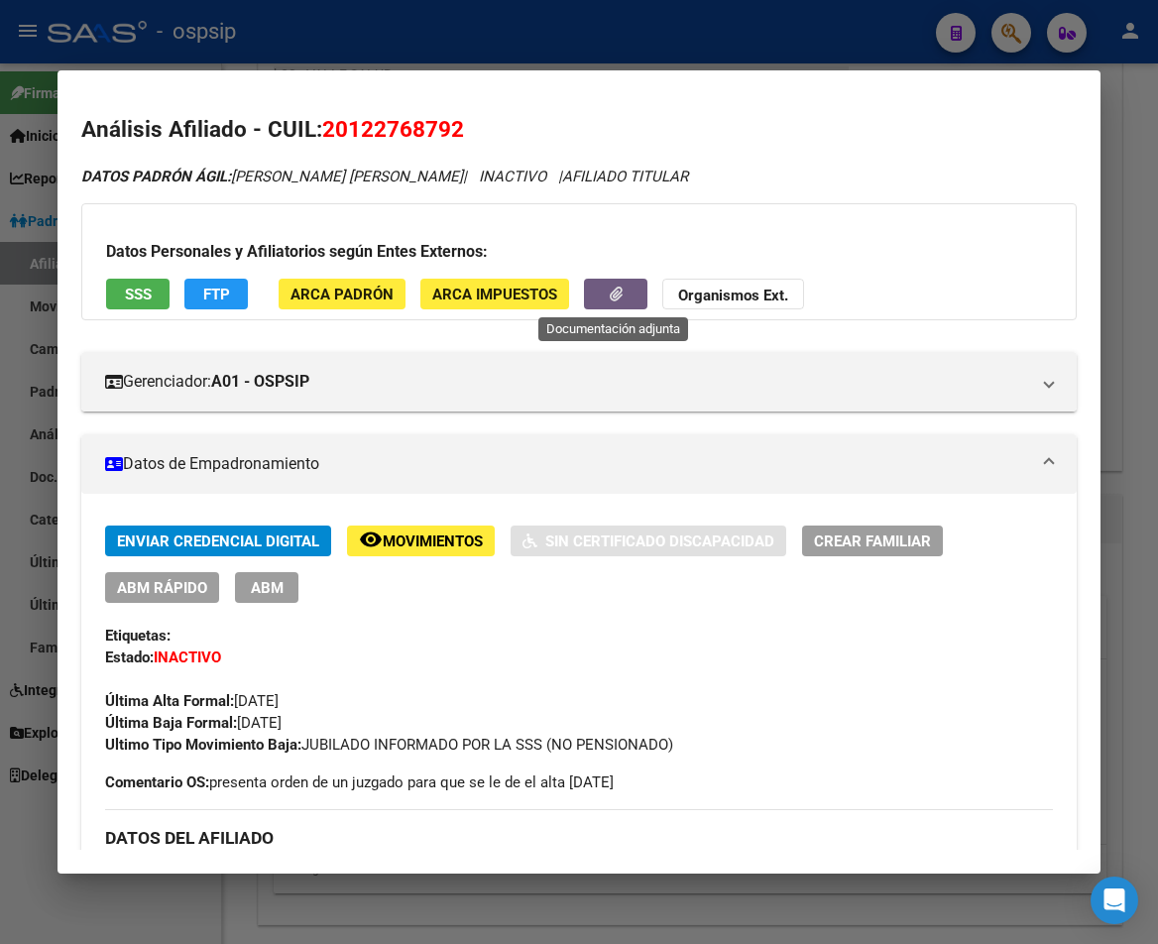
click at [601, 295] on button "button" at bounding box center [615, 294] width 63 height 31
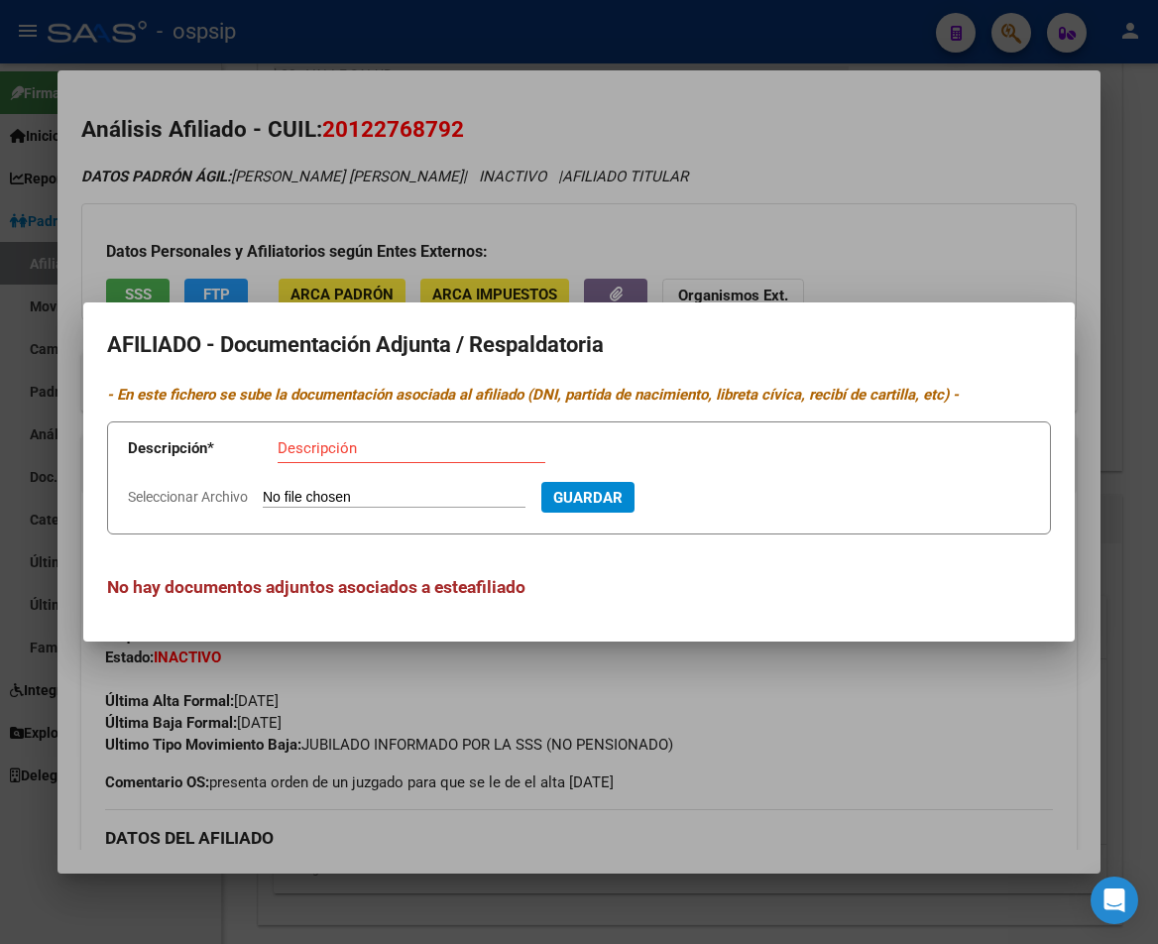
click at [836, 203] on div at bounding box center [579, 472] width 1158 height 944
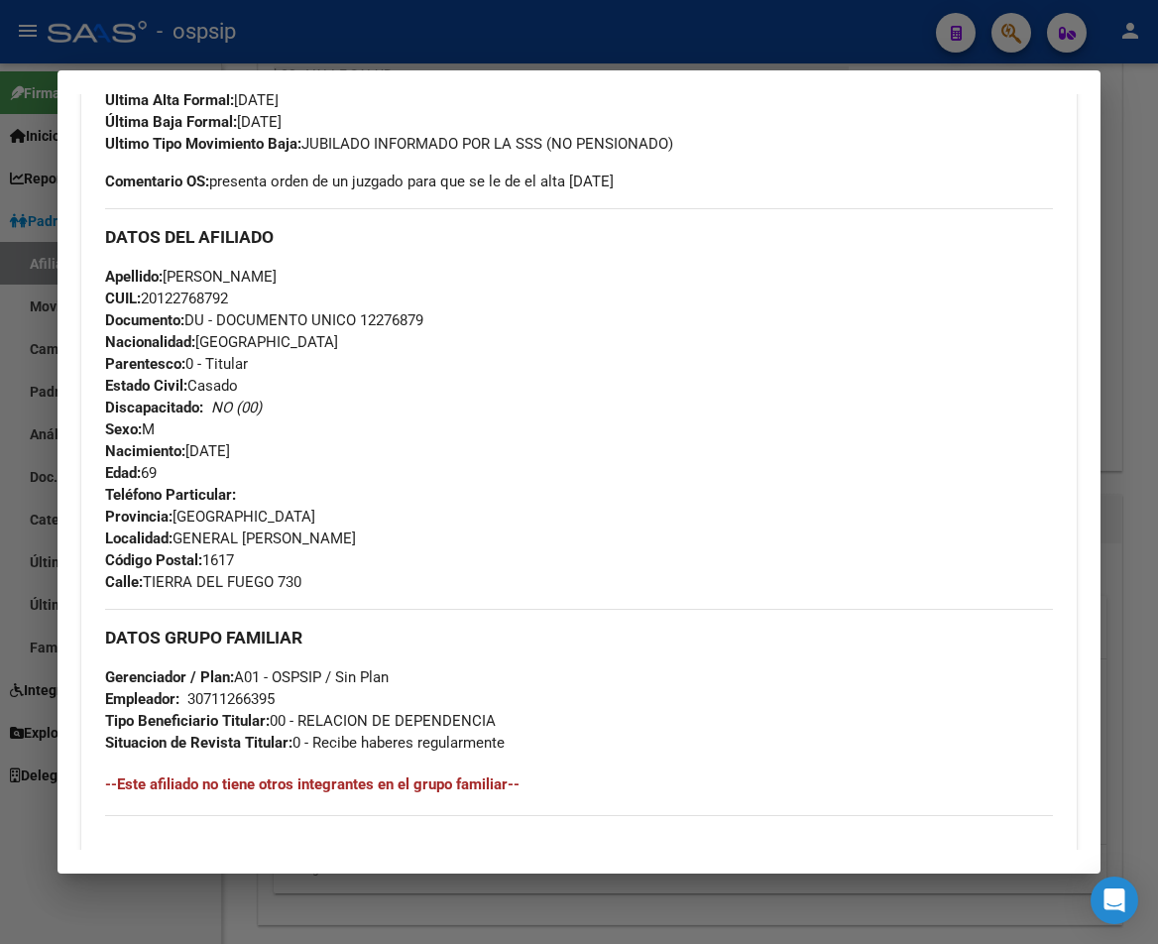
scroll to position [595, 0]
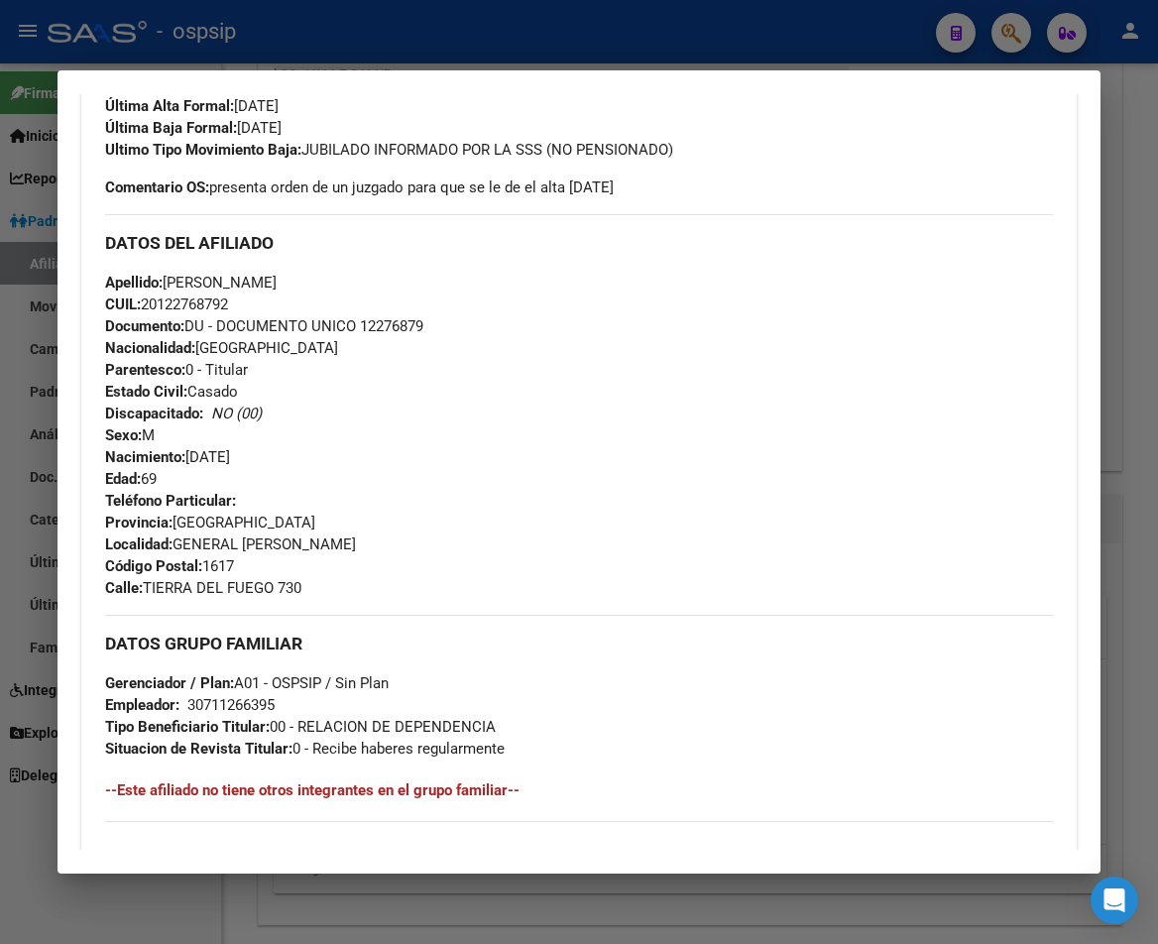
click at [600, 9] on div at bounding box center [579, 472] width 1158 height 944
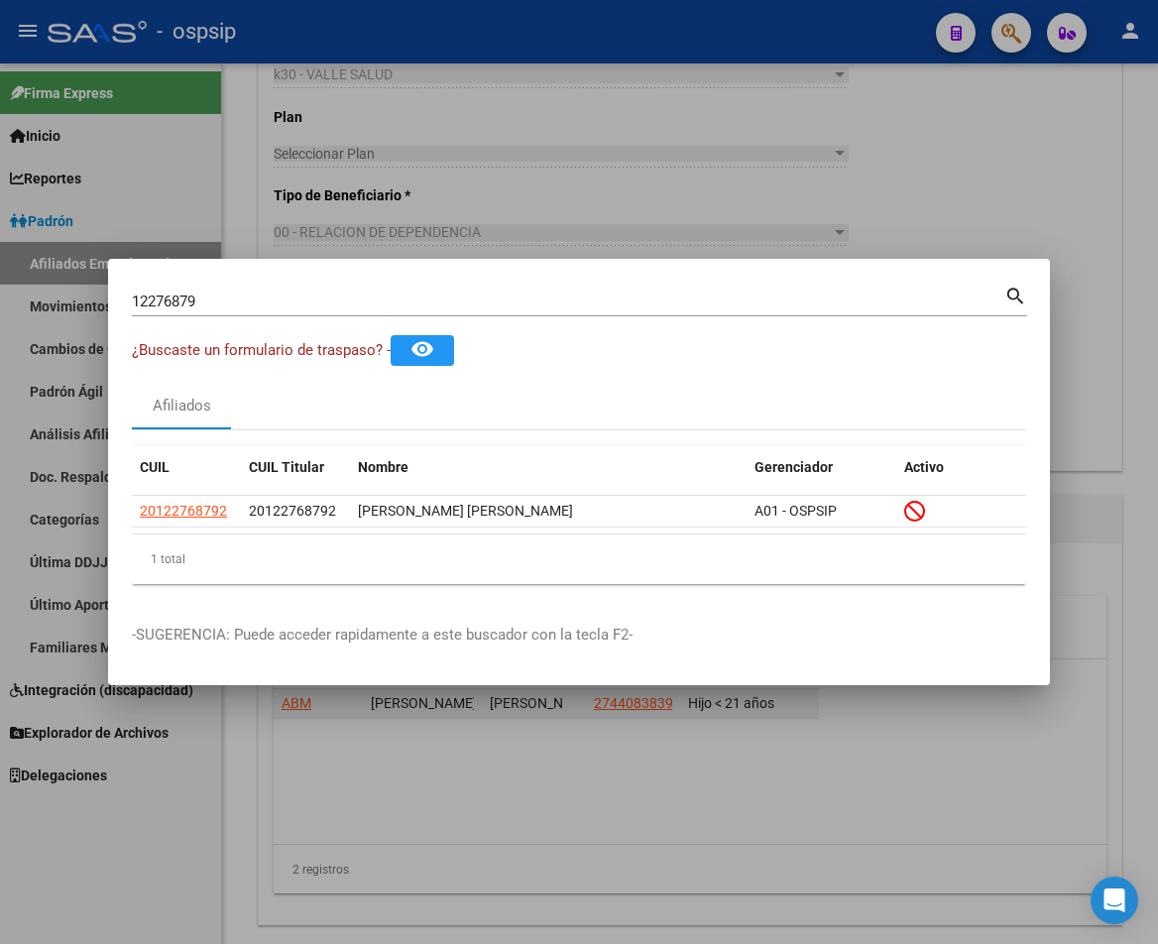
click at [737, 157] on div at bounding box center [579, 472] width 1158 height 944
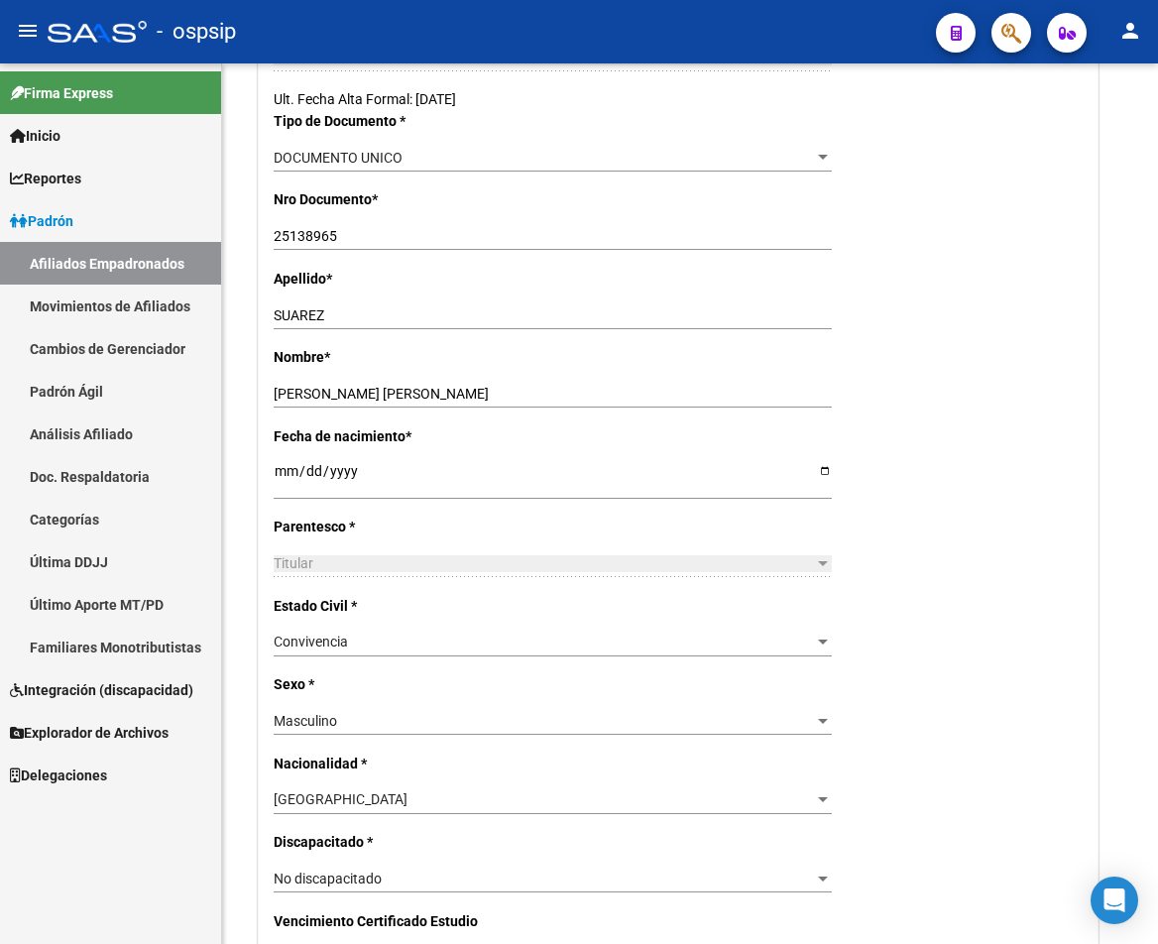
scroll to position [445, 0]
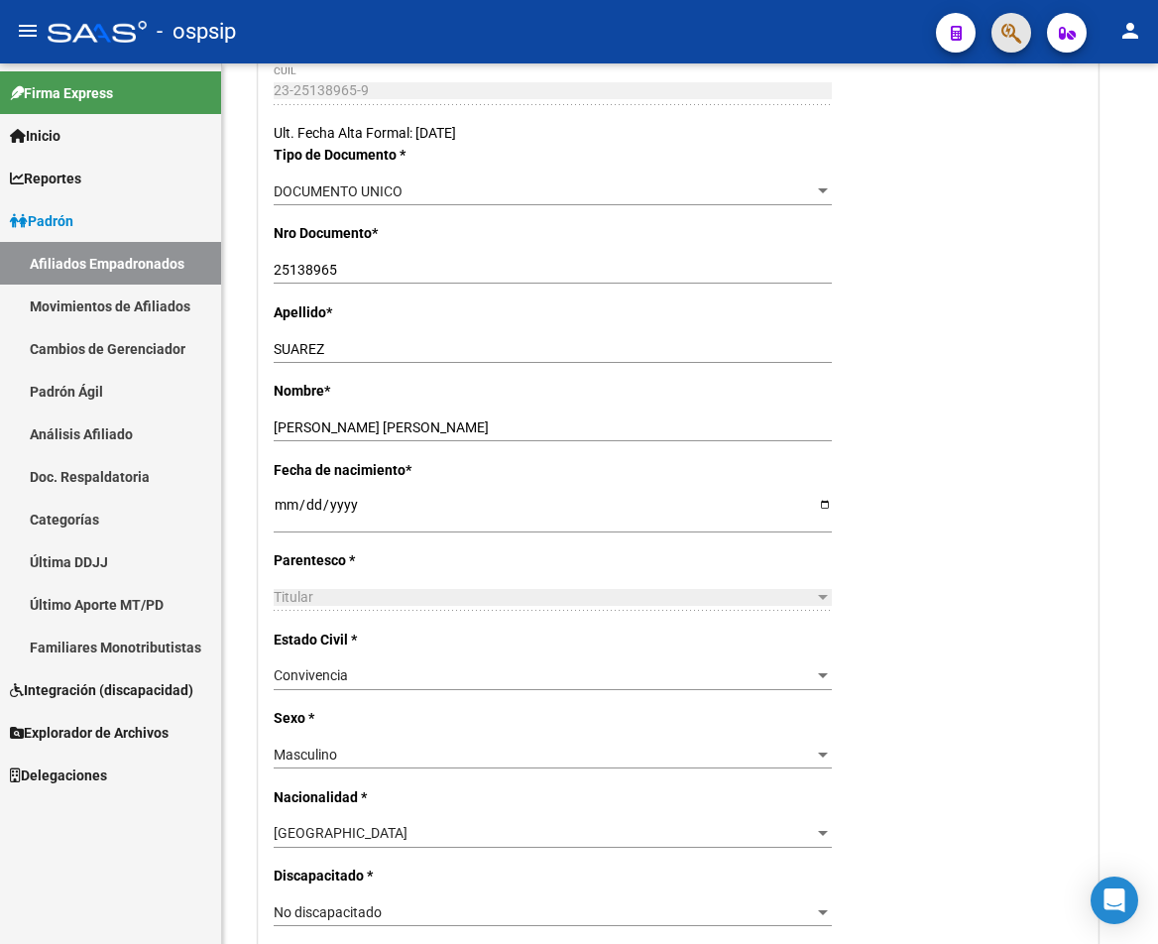
click at [994, 23] on button "button" at bounding box center [1011, 33] width 40 height 40
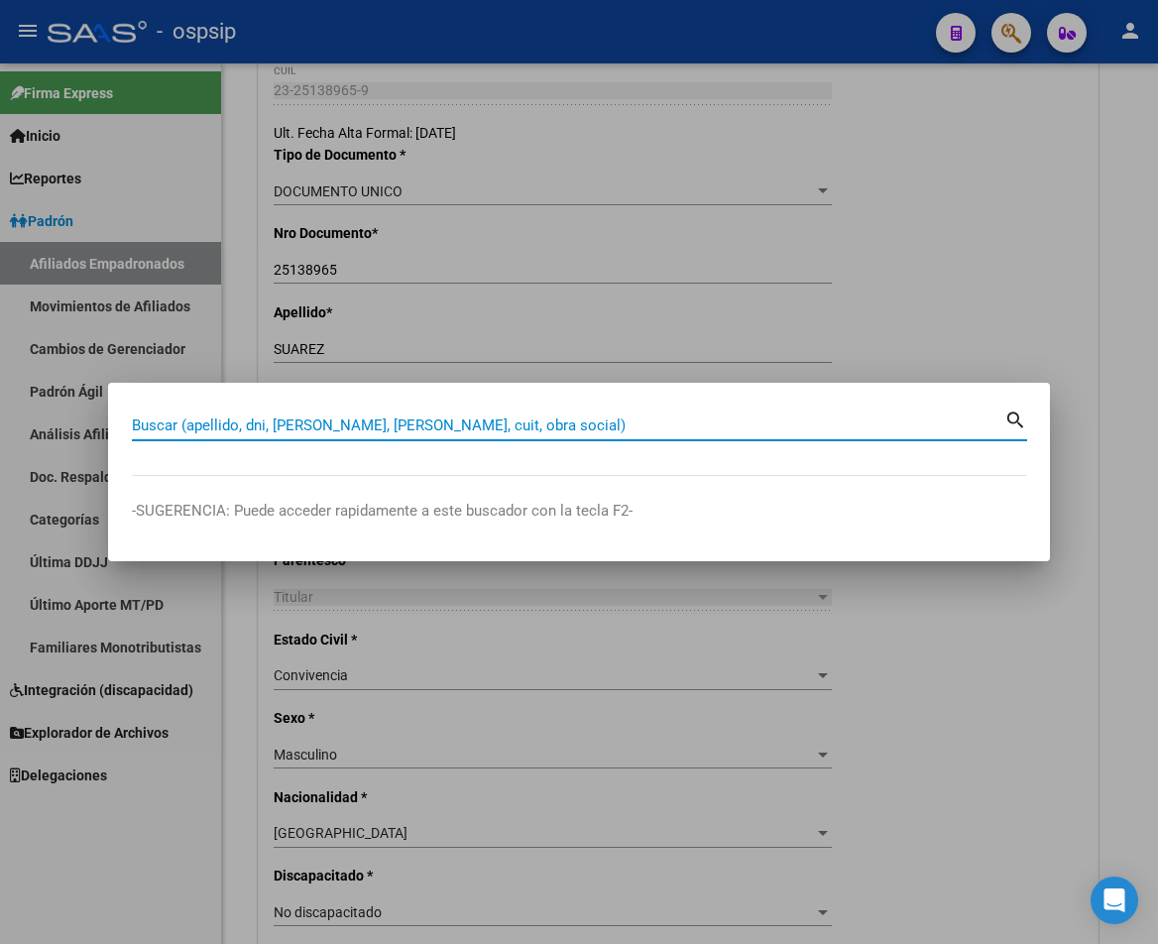
click at [195, 438] on div "Buscar (apellido, dni, [PERSON_NAME], [PERSON_NAME], cuit, obra social)" at bounding box center [568, 425] width 872 height 30
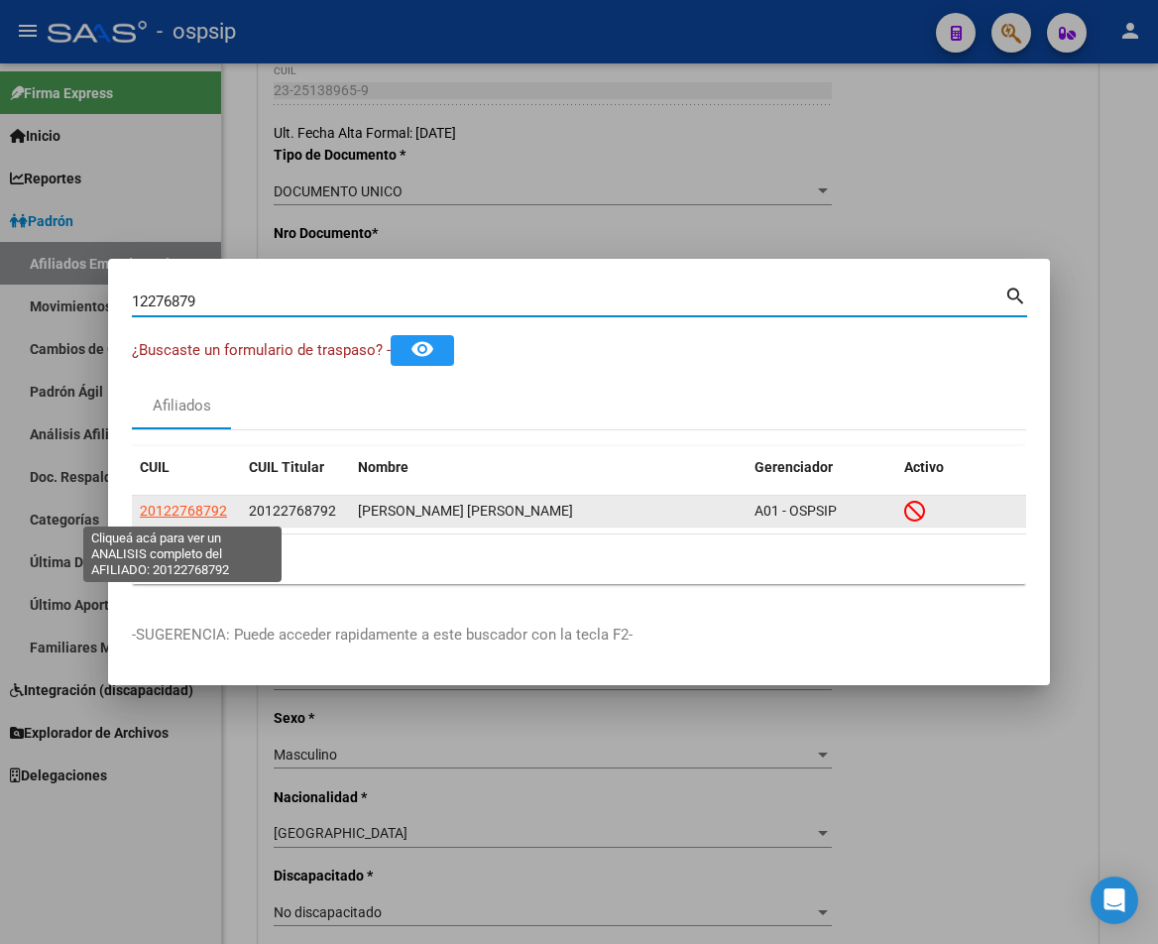
click at [188, 517] on span "20122768792" at bounding box center [183, 511] width 87 height 16
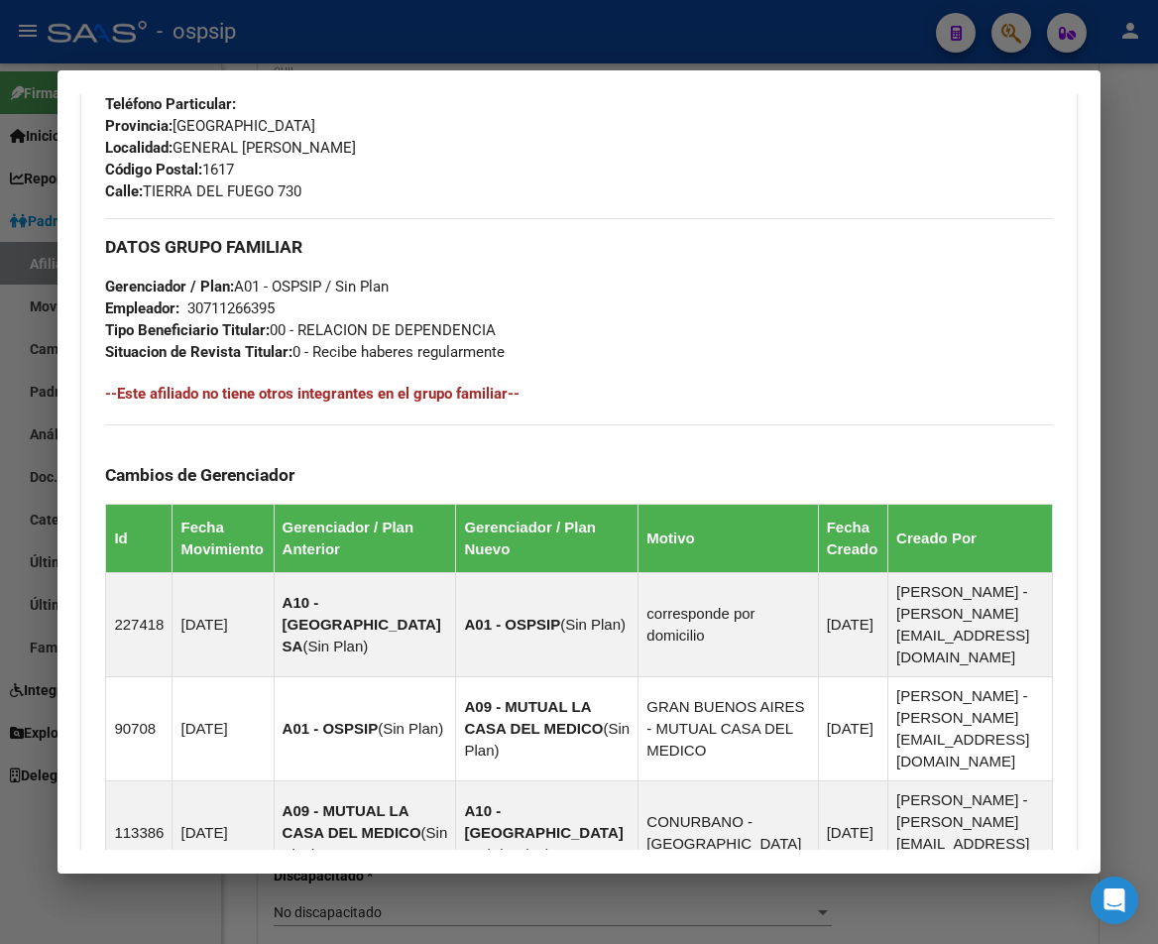
scroll to position [1371, 0]
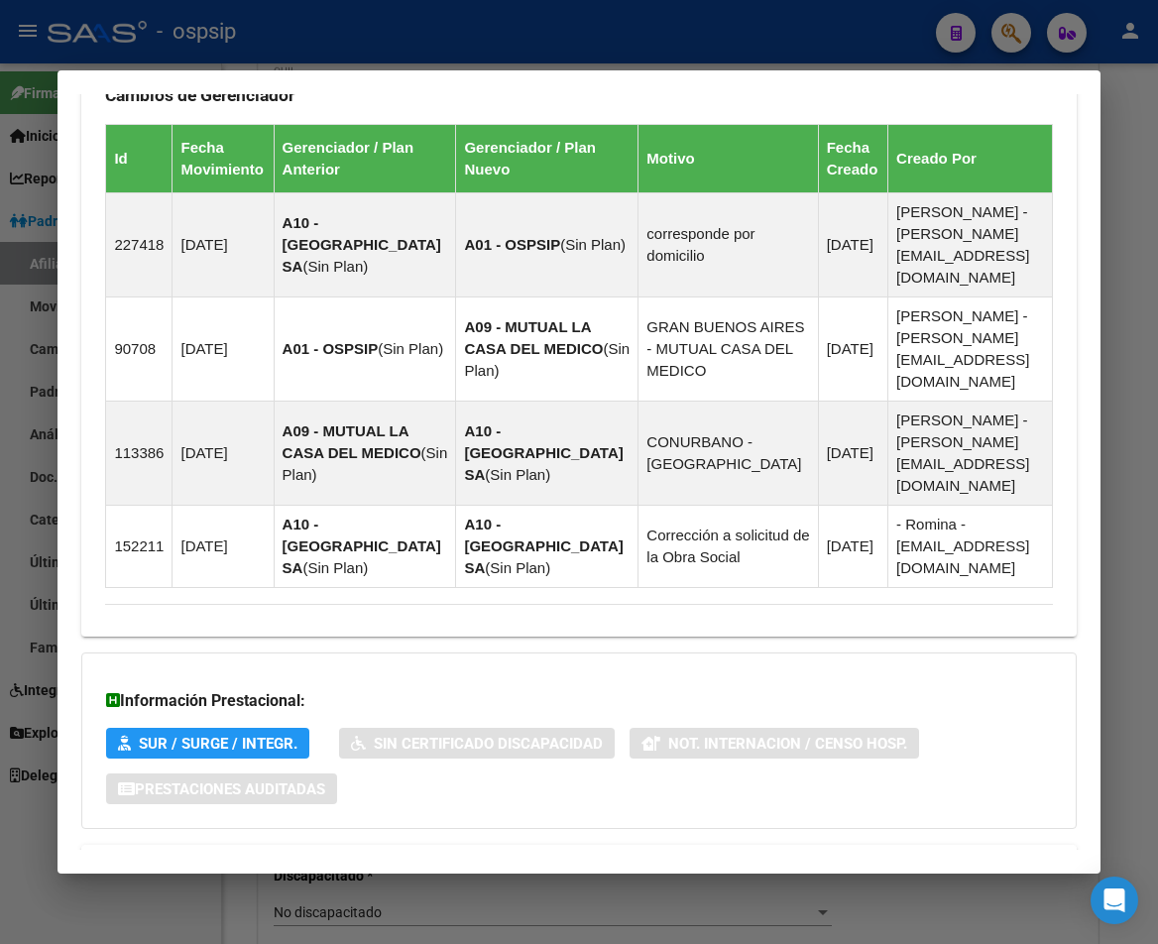
click at [251, 859] on span "Aportes y Contribuciones del Afiliado: 20122768792" at bounding box center [321, 868] width 372 height 19
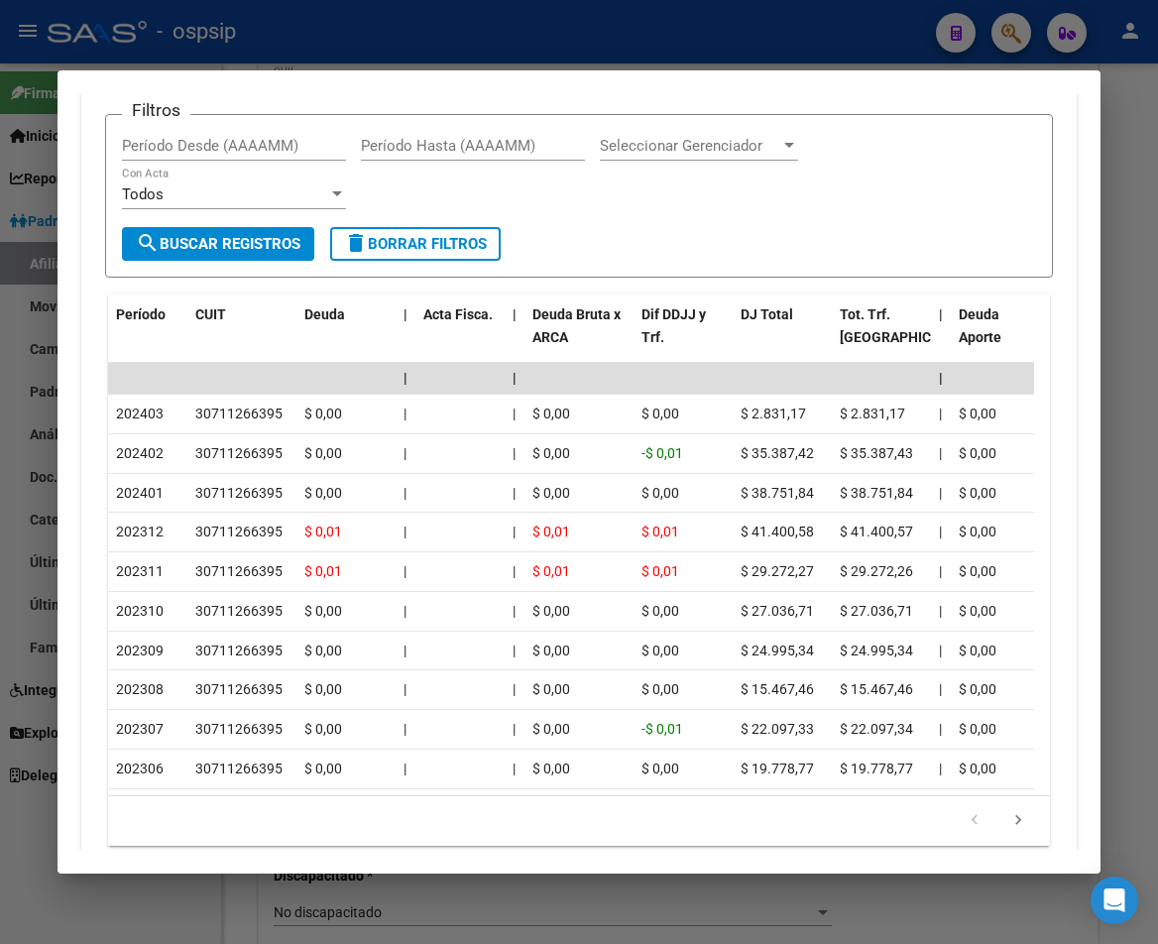
scroll to position [1955, 0]
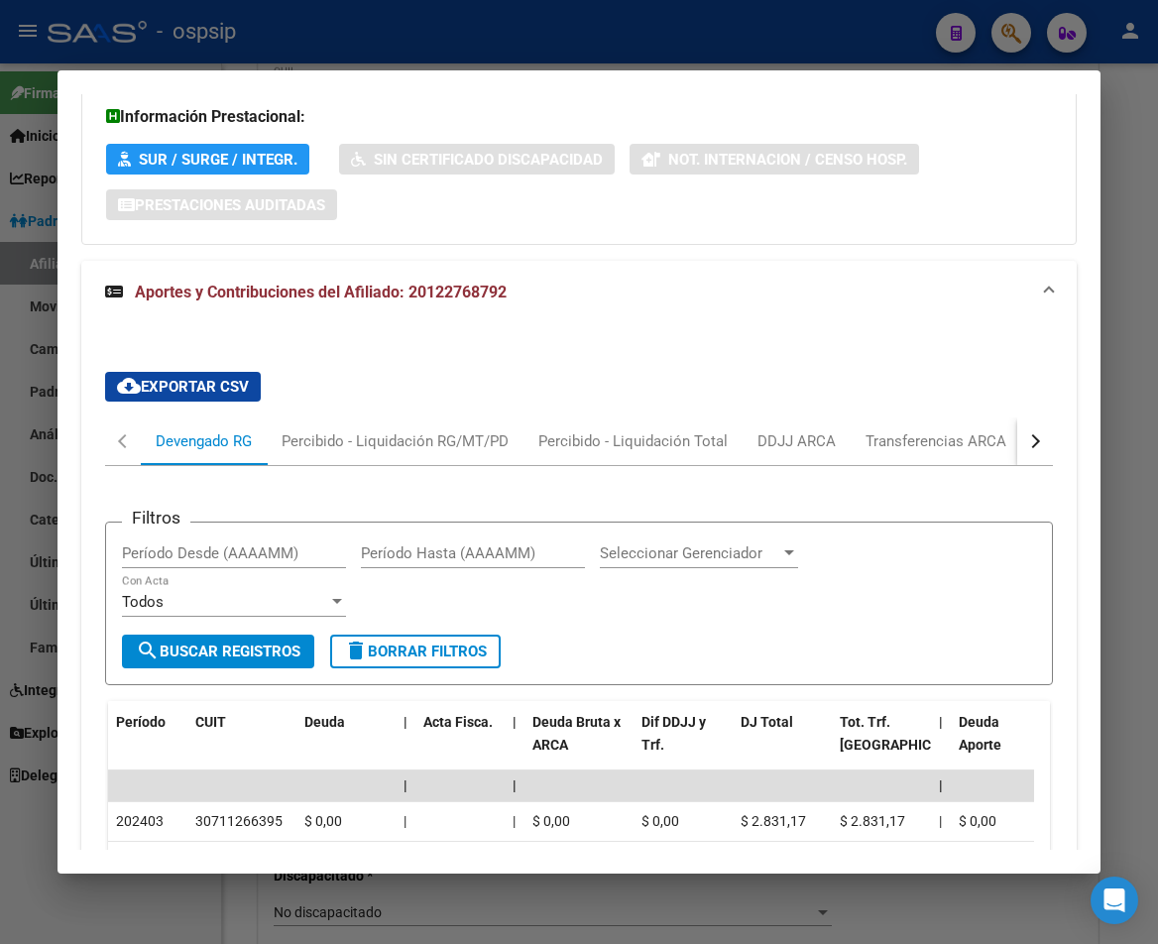
click at [1006, 21] on div at bounding box center [579, 472] width 1158 height 944
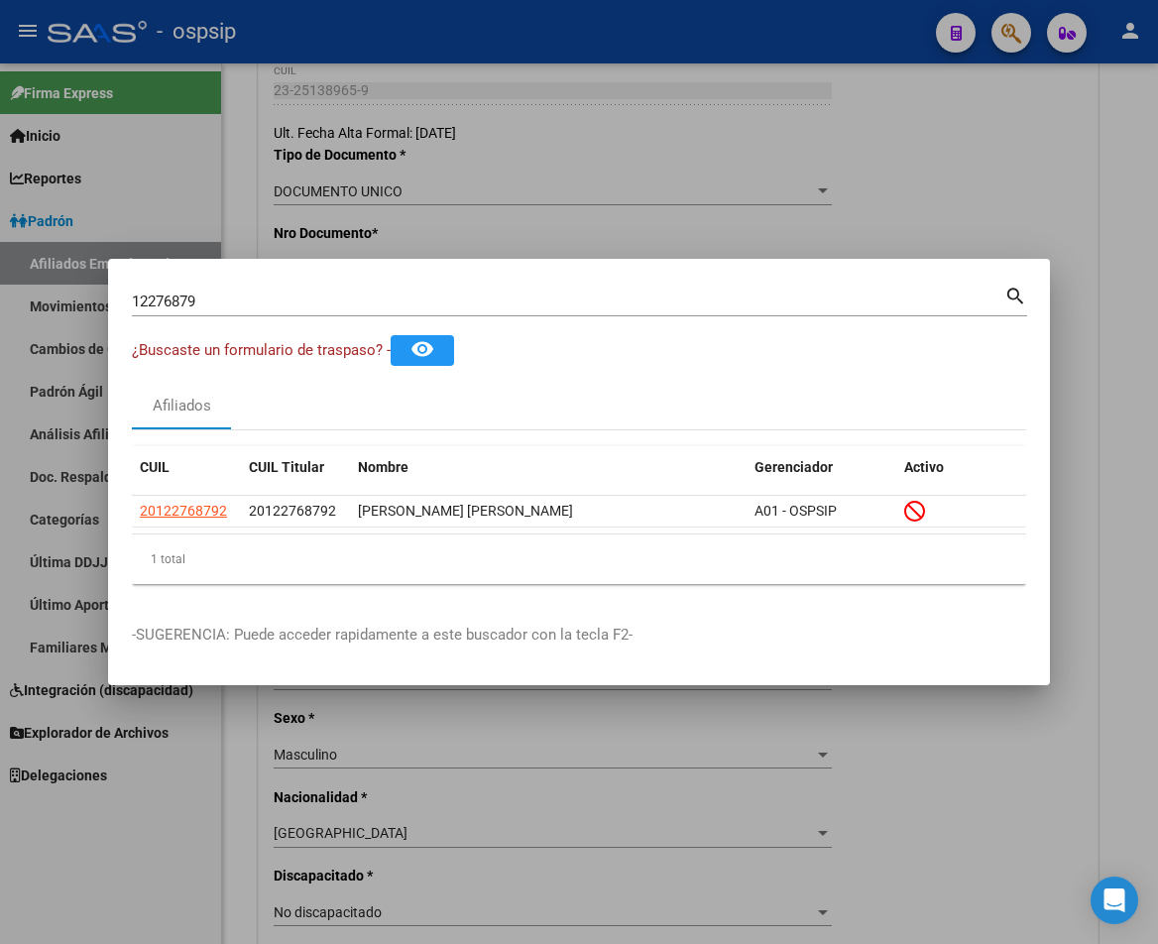
click at [239, 312] on div "12276879 Buscar (apellido, dni, [PERSON_NAME], [PERSON_NAME], cuit, obra social)" at bounding box center [568, 302] width 872 height 30
type input "1"
type input "18480389"
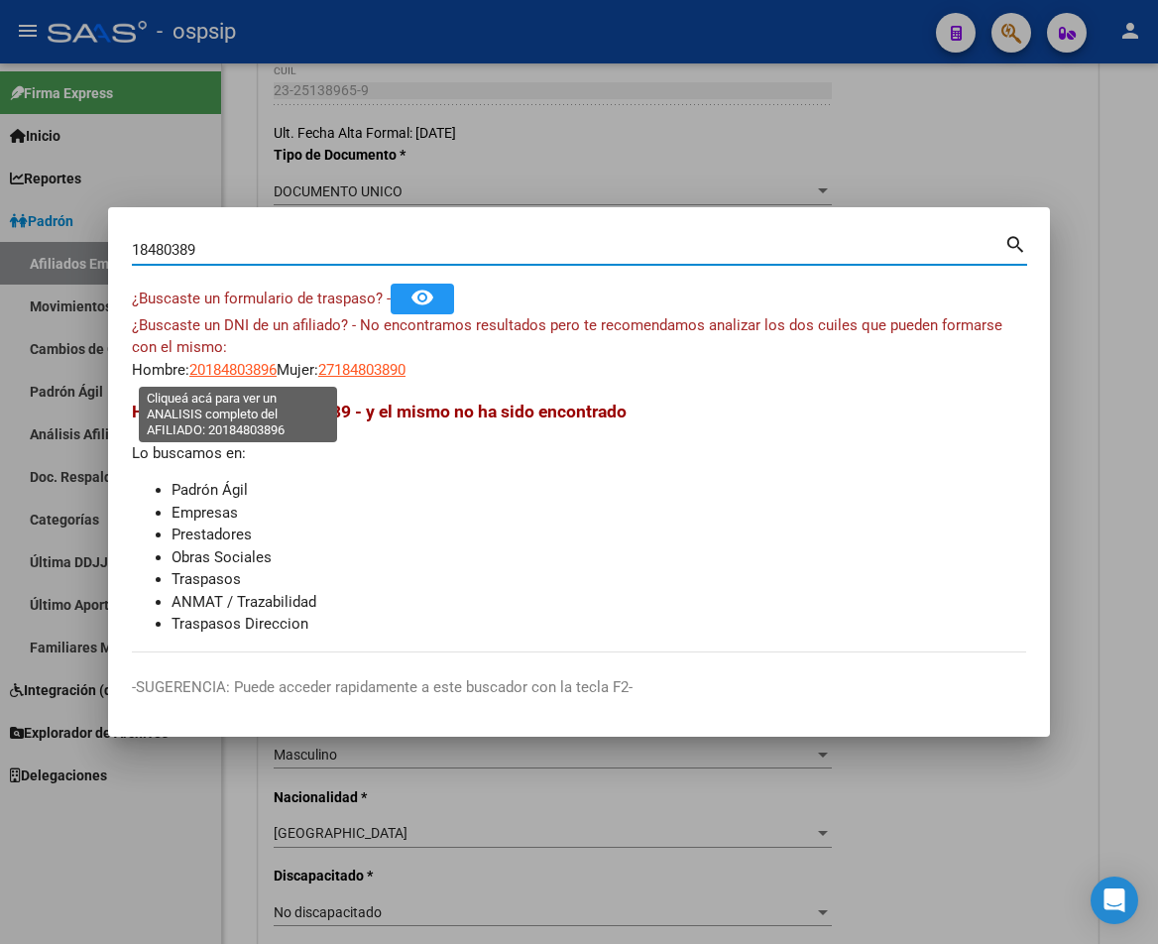
click at [260, 369] on span "20184803896" at bounding box center [232, 370] width 87 height 18
type textarea "20184803896"
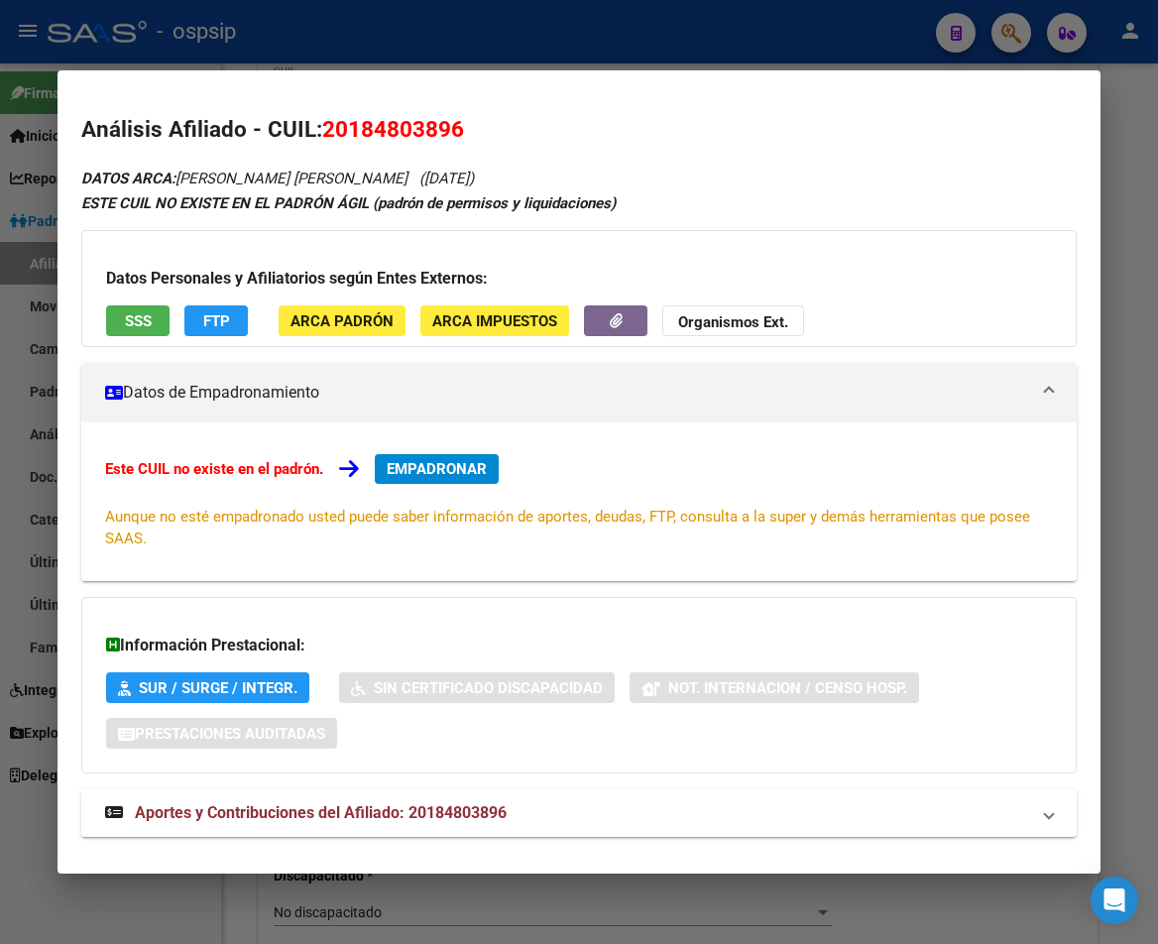
scroll to position [32, 0]
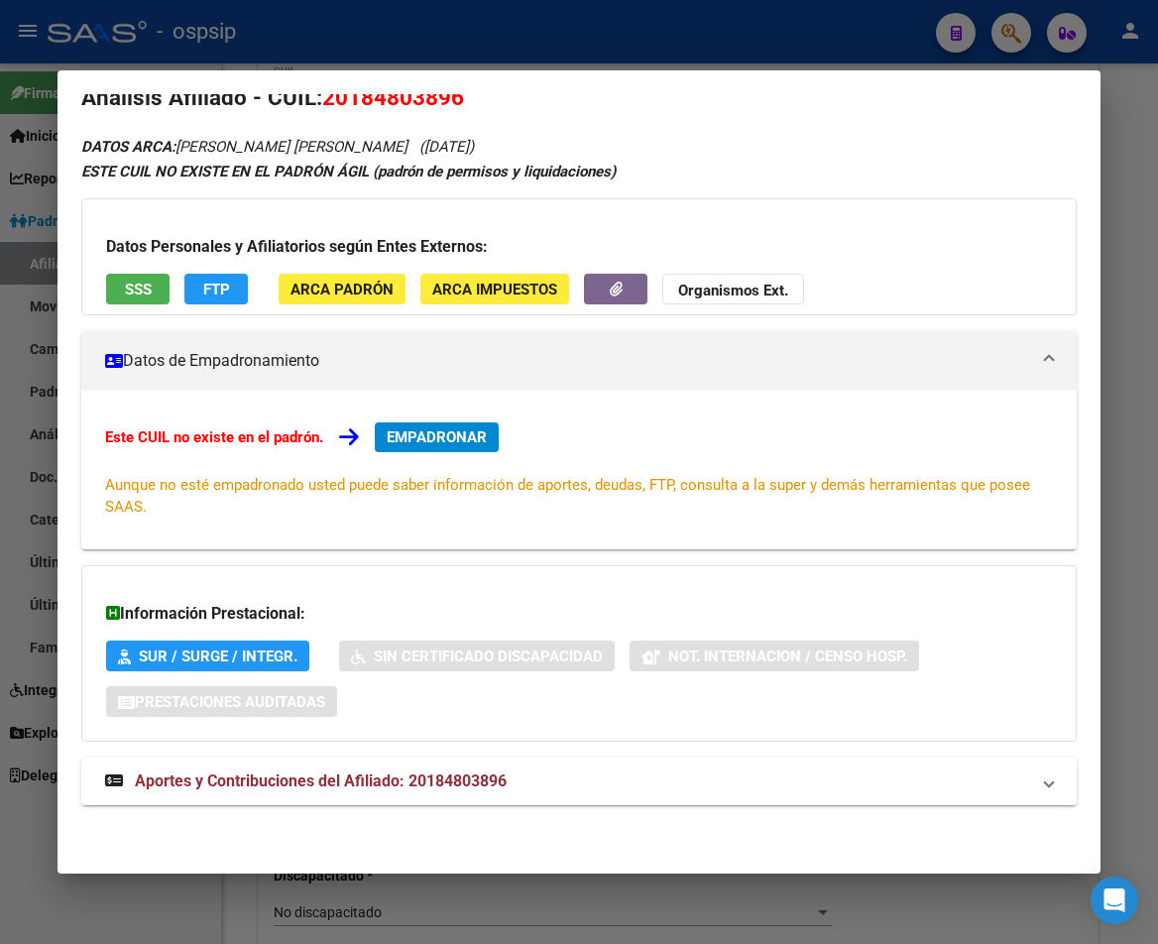
click at [309, 792] on strong "Aportes y Contribuciones del Afiliado: 20184803896" at bounding box center [306, 781] width 402 height 24
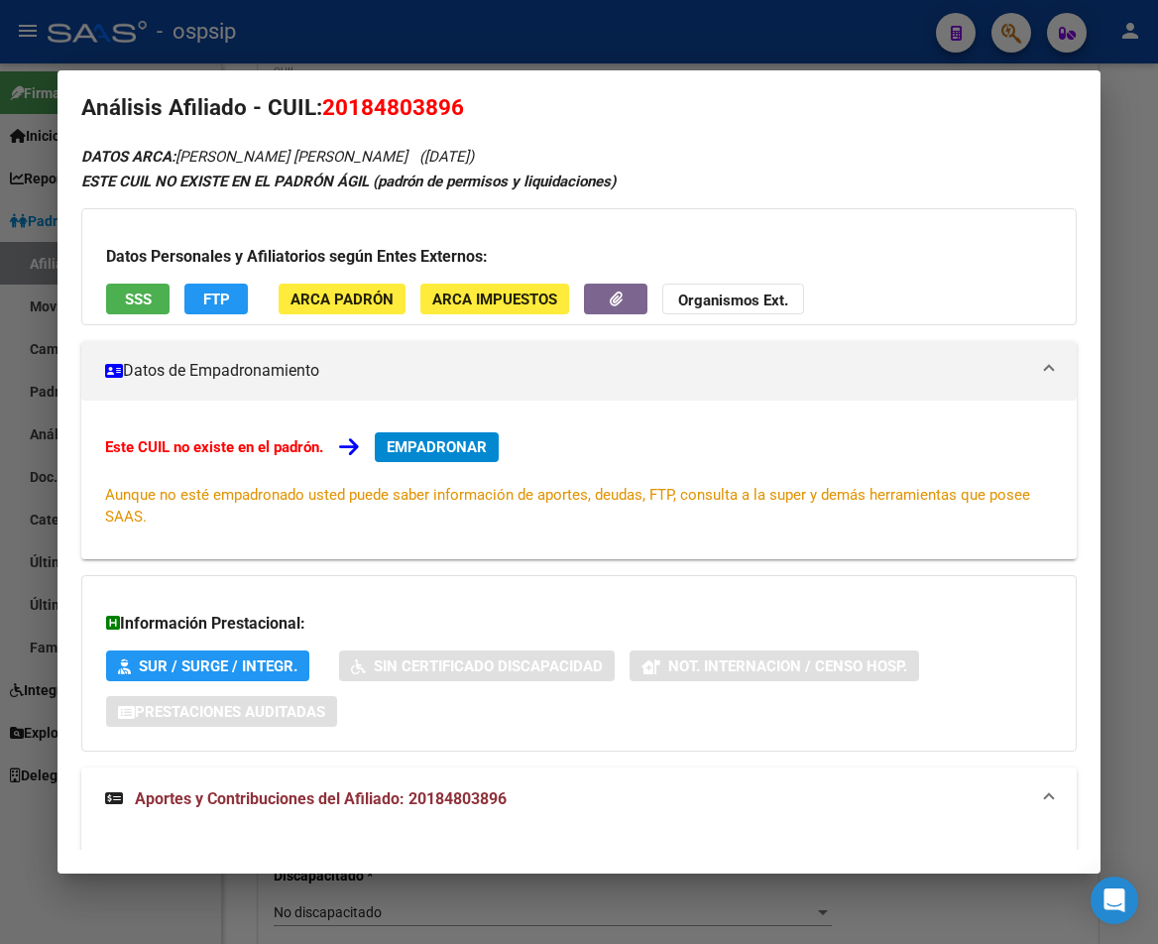
scroll to position [0, 0]
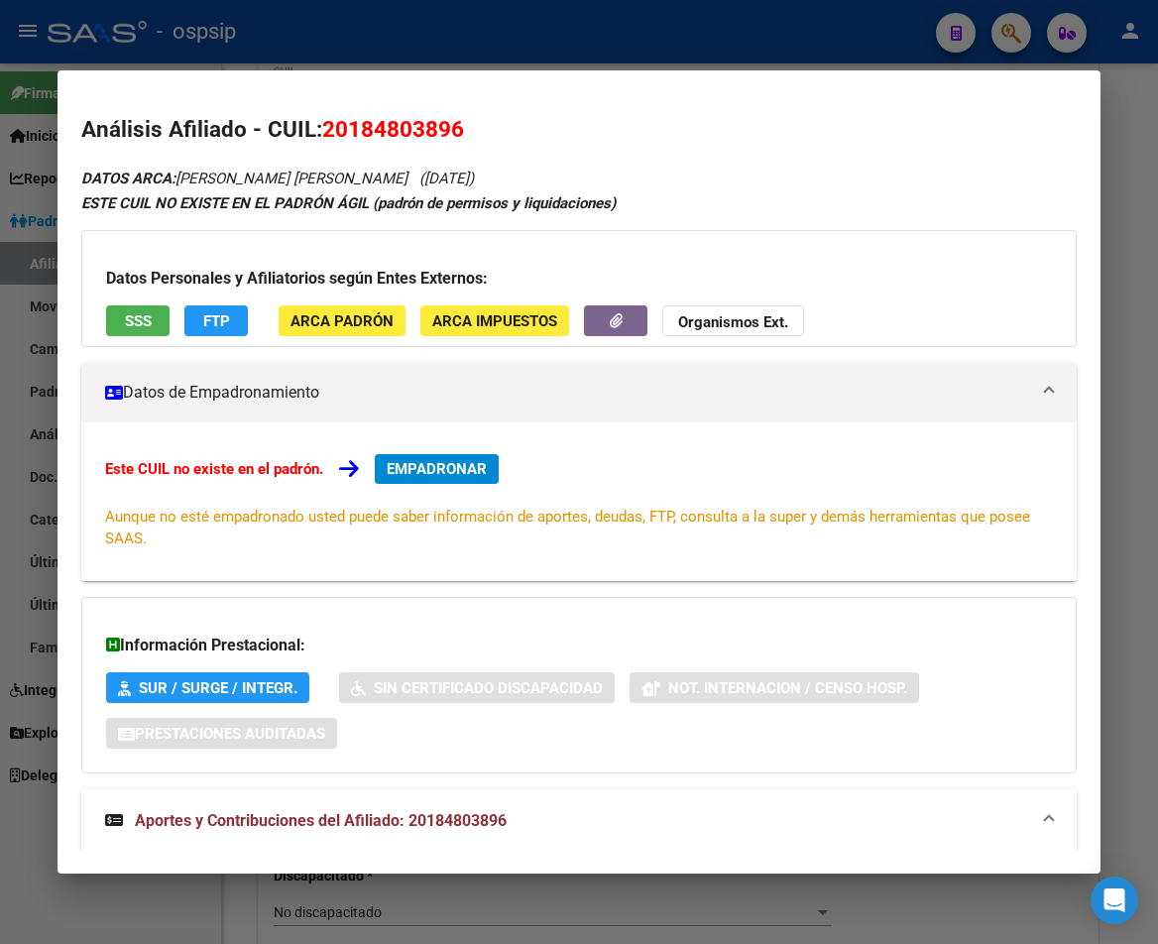
drag, startPoint x: 352, startPoint y: 123, endPoint x: 462, endPoint y: 129, distance: 110.2
click at [462, 129] on span "20184803896" at bounding box center [393, 129] width 142 height 26
drag, startPoint x: 321, startPoint y: 123, endPoint x: 509, endPoint y: 134, distance: 187.7
click at [509, 134] on h2 "Análisis Afiliado - CUIL: 20184803896" at bounding box center [578, 130] width 994 height 34
copy h2 "20184803896"
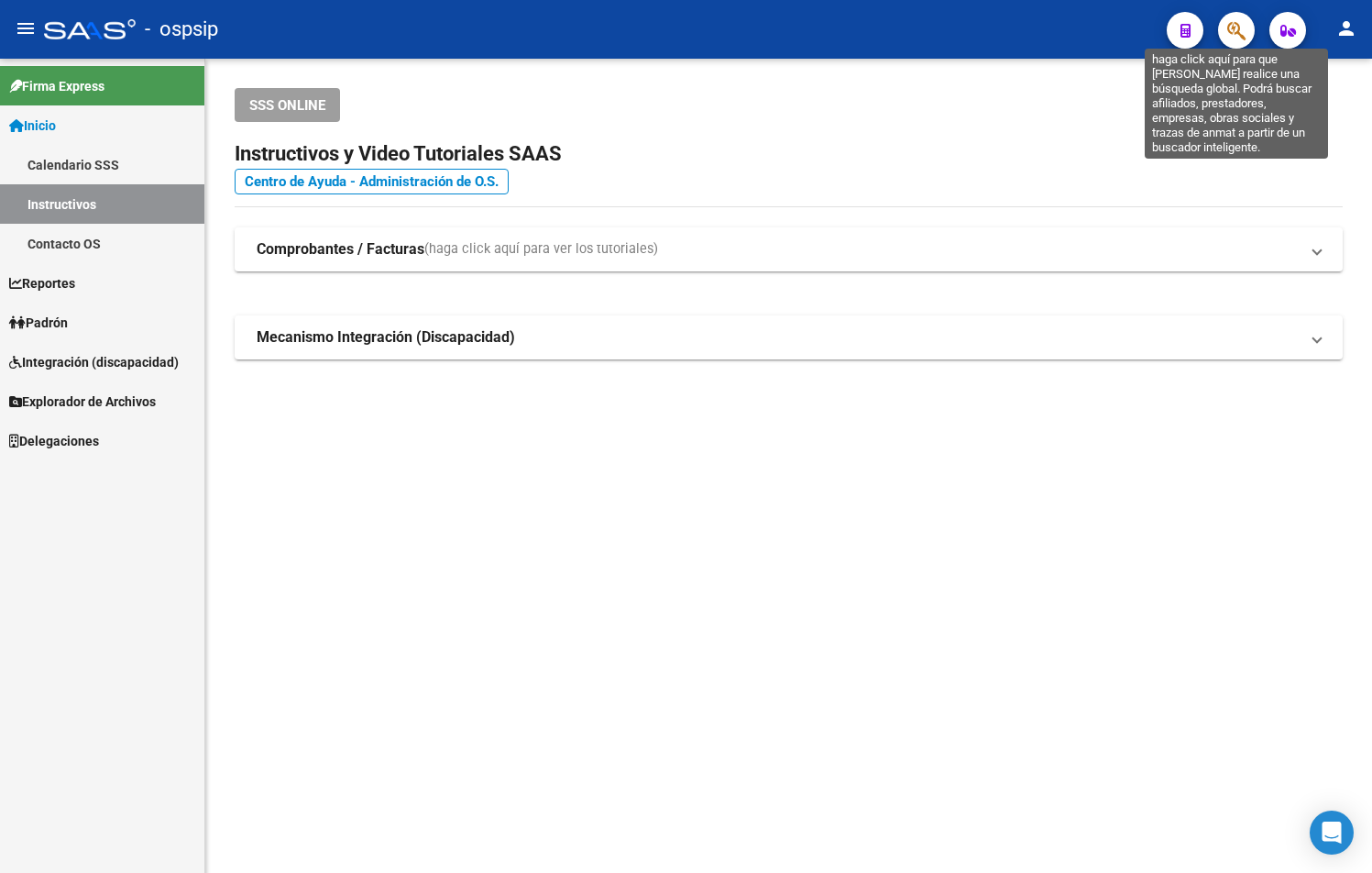
click at [1233, 27] on icon "button" at bounding box center [1236, 31] width 18 height 21
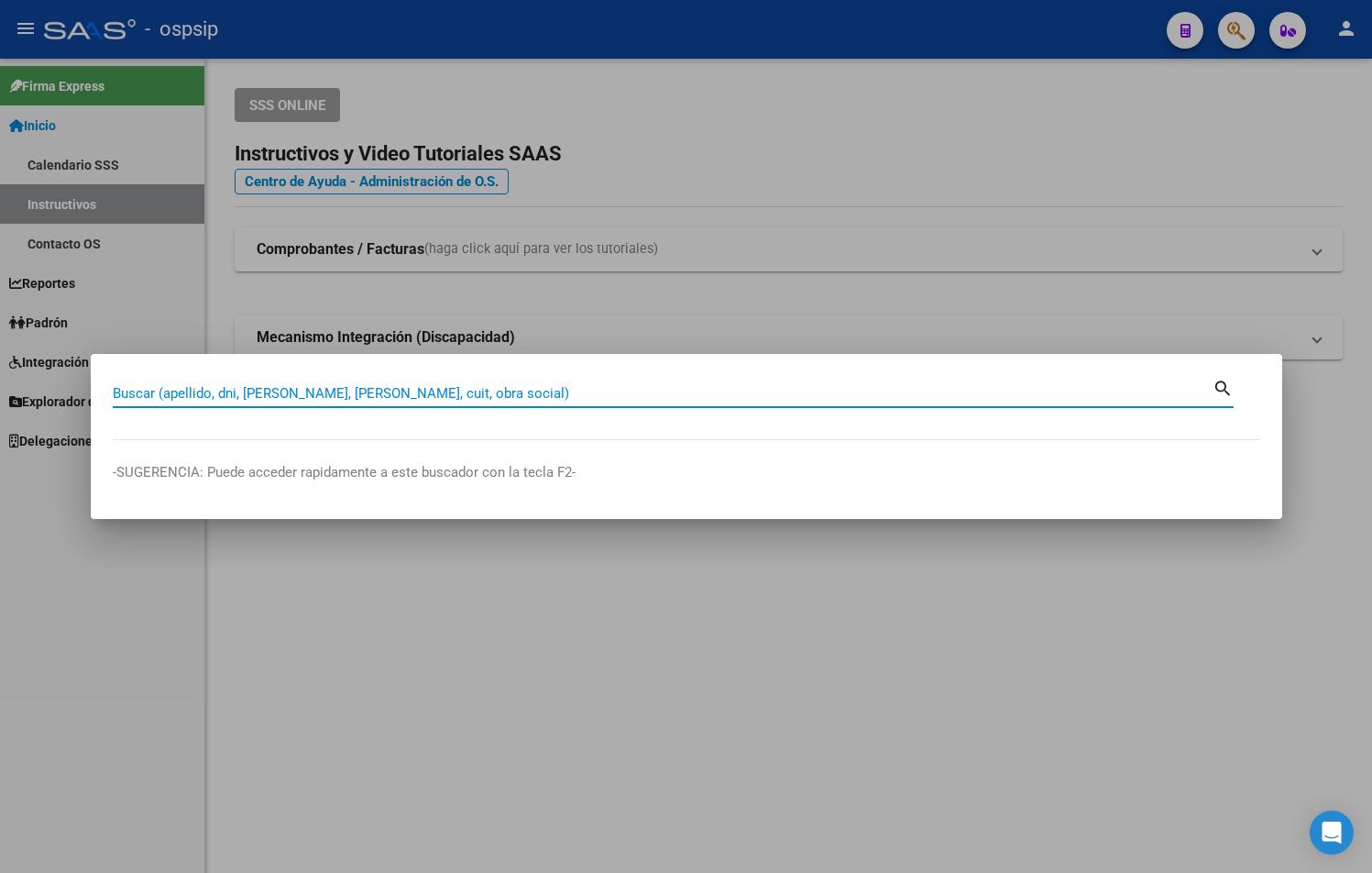
click at [175, 385] on input "Buscar (apellido, dni, [PERSON_NAME], [PERSON_NAME], cuit, obra social)" at bounding box center [663, 393] width 1100 height 17
type input "12276879"
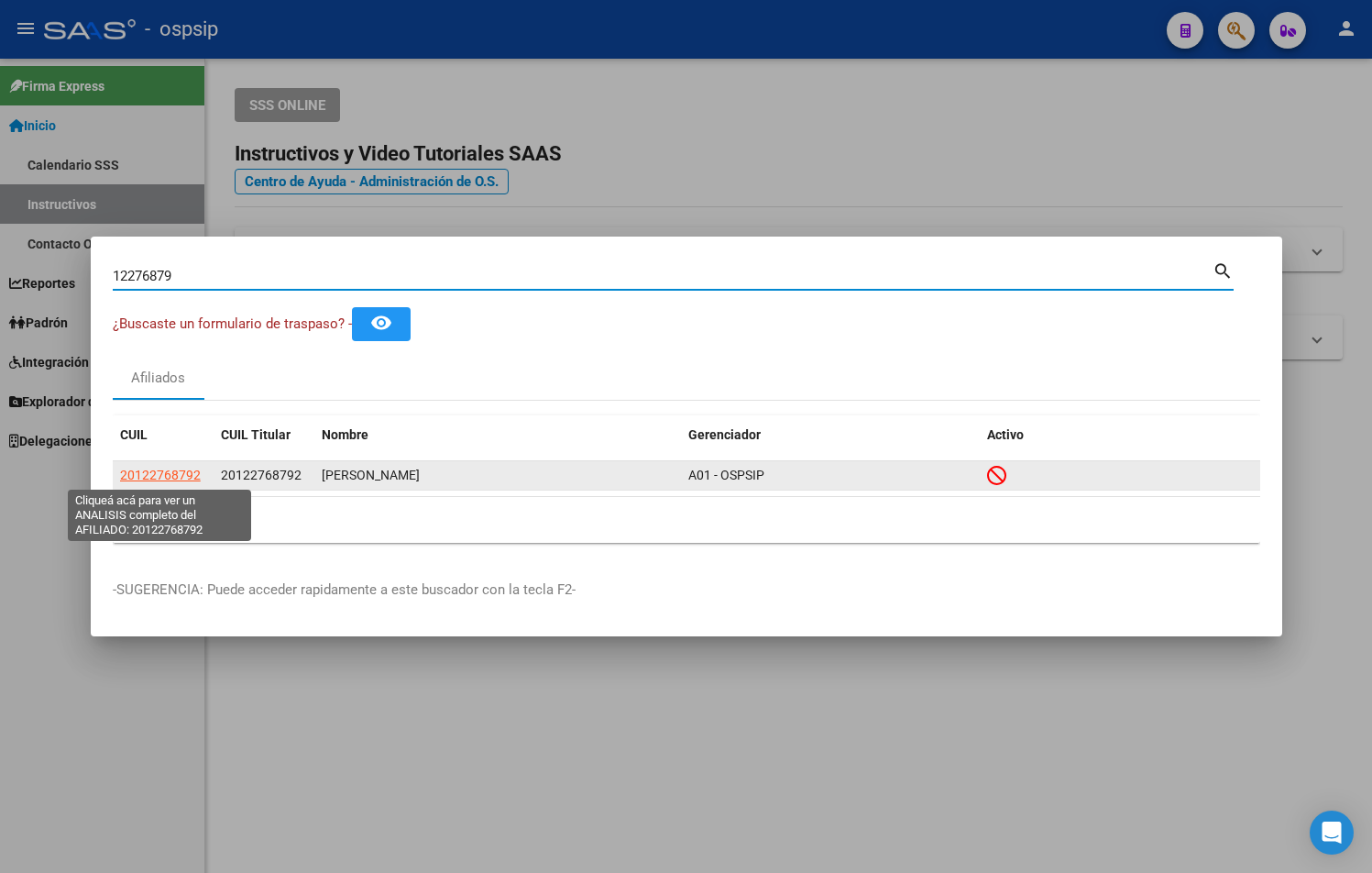
click at [160, 476] on span "20122768792" at bounding box center [160, 475] width 80 height 15
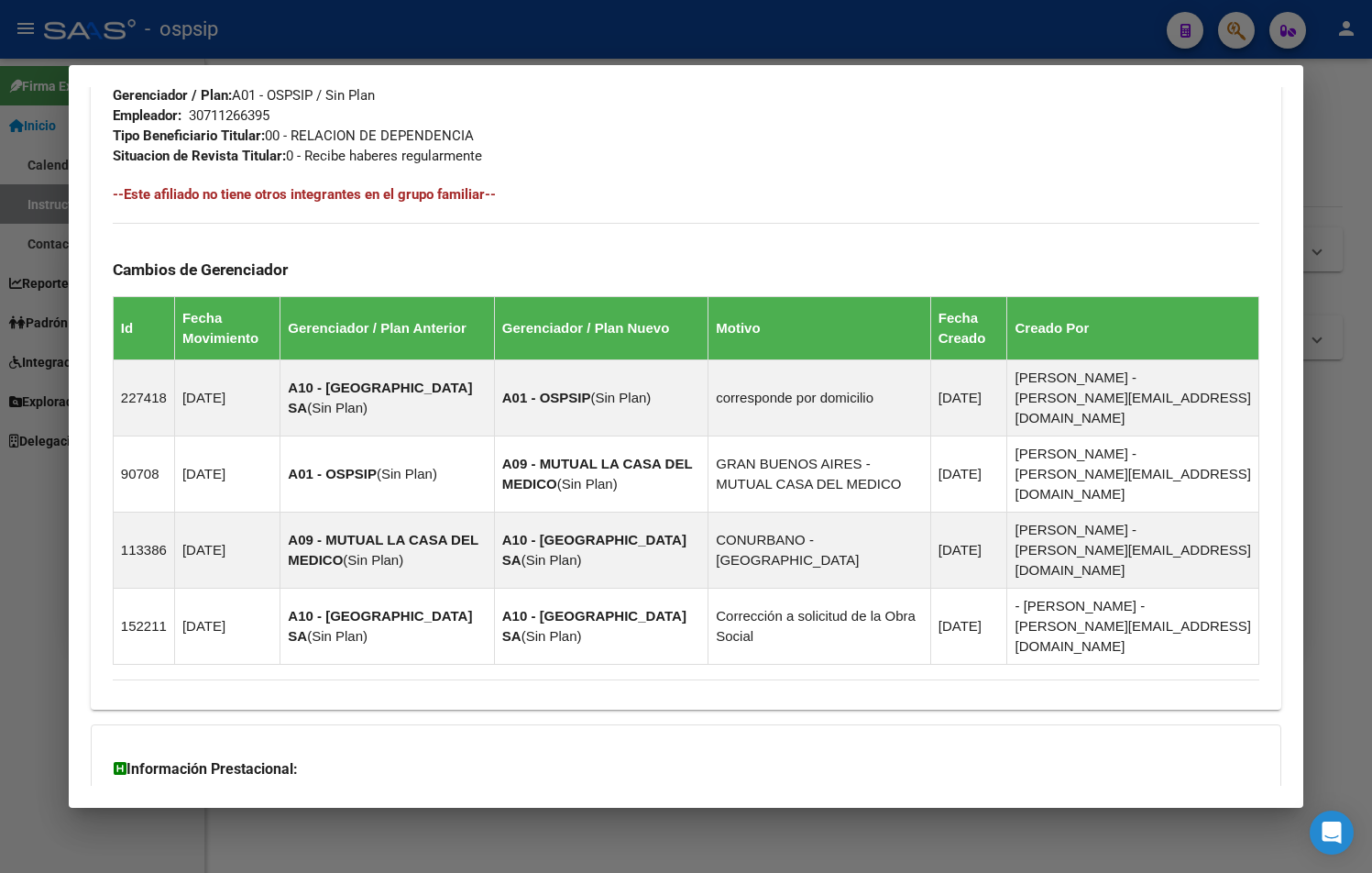
scroll to position [1038, 0]
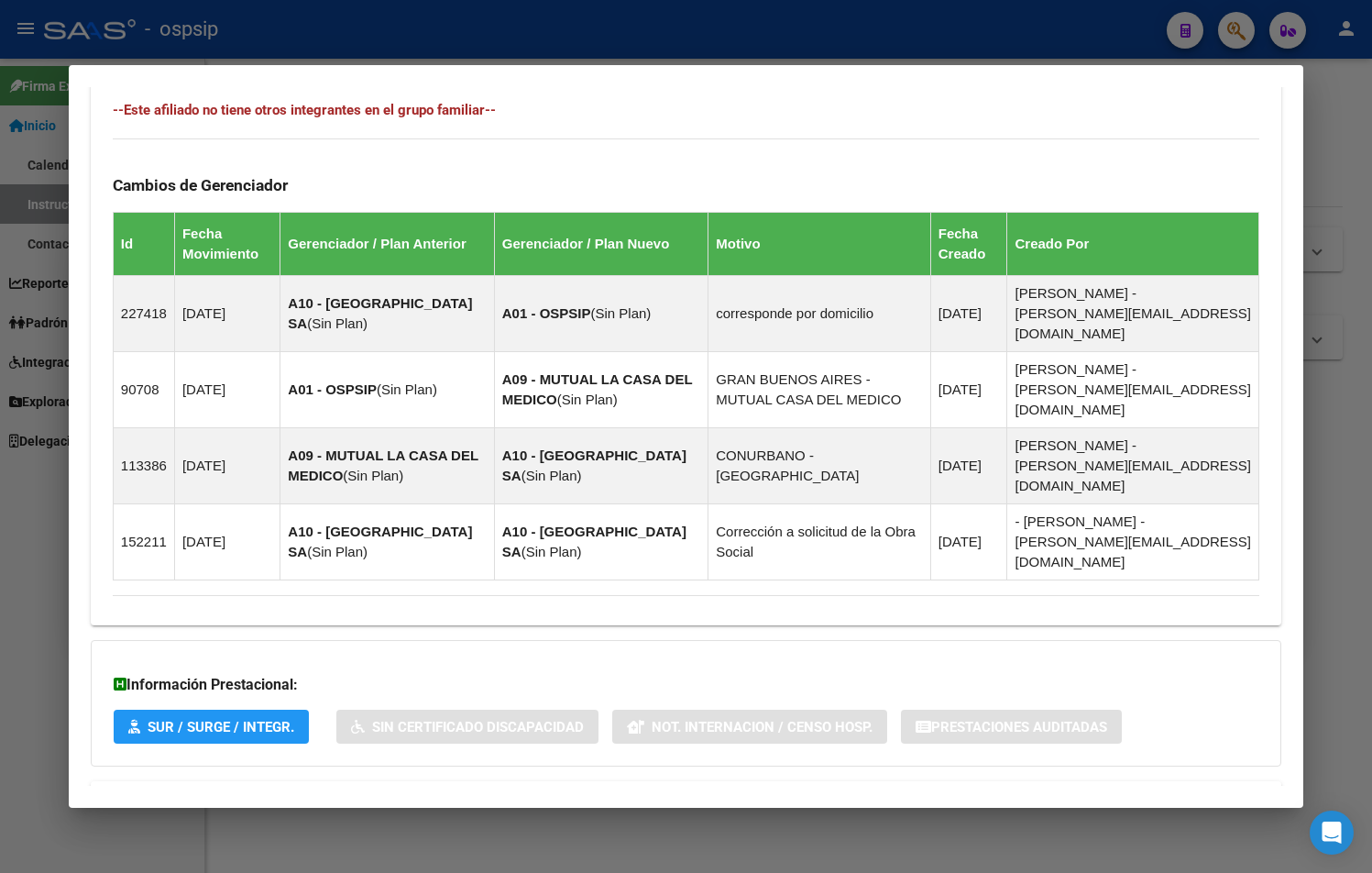
drag, startPoint x: 421, startPoint y: 717, endPoint x: 471, endPoint y: 718, distance: 50.0
click at [421, 794] on span "Aportes y Contribuciones del Afiliado: 20122768792" at bounding box center [312, 803] width 344 height 18
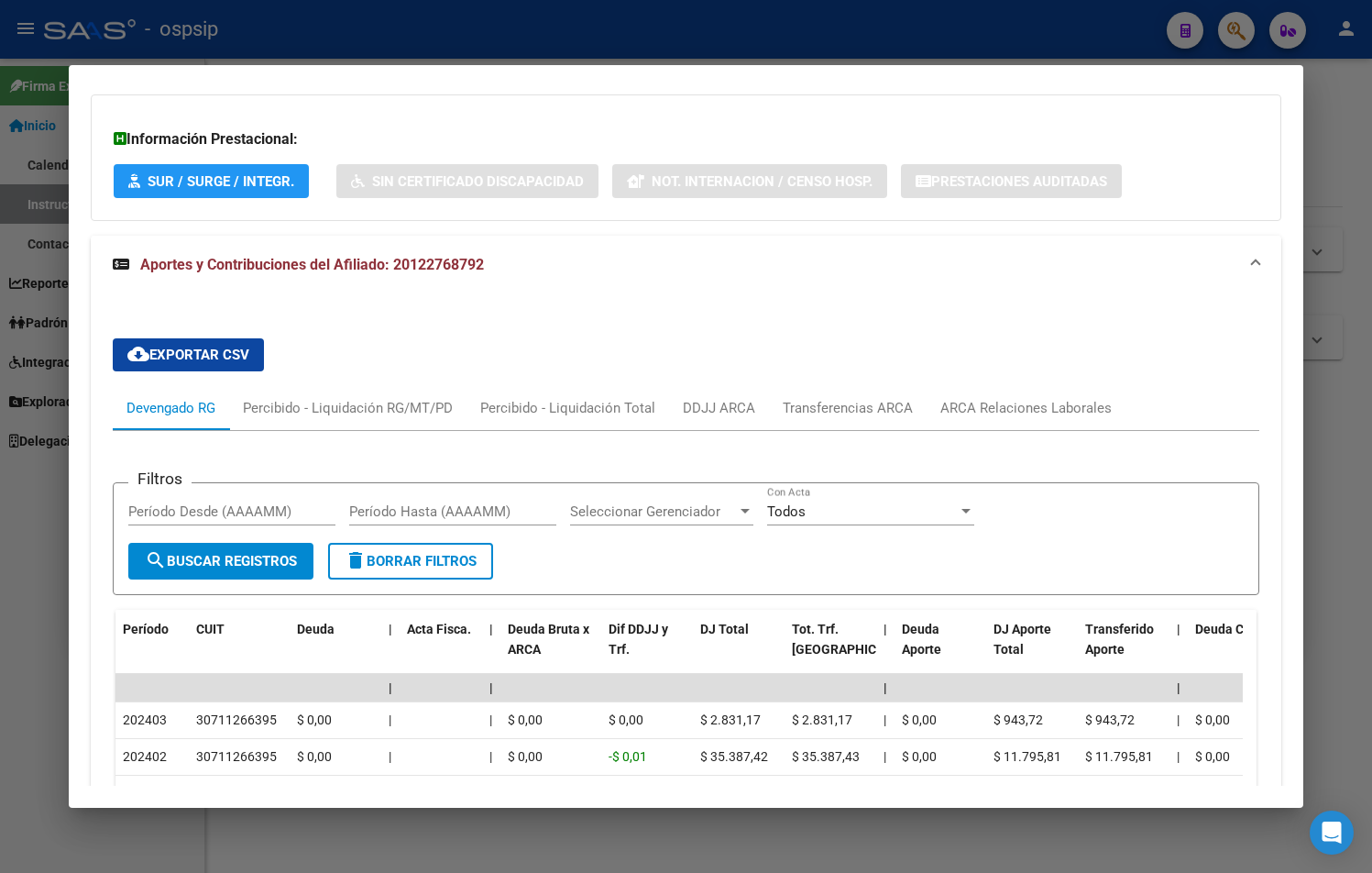
scroll to position [1588, 0]
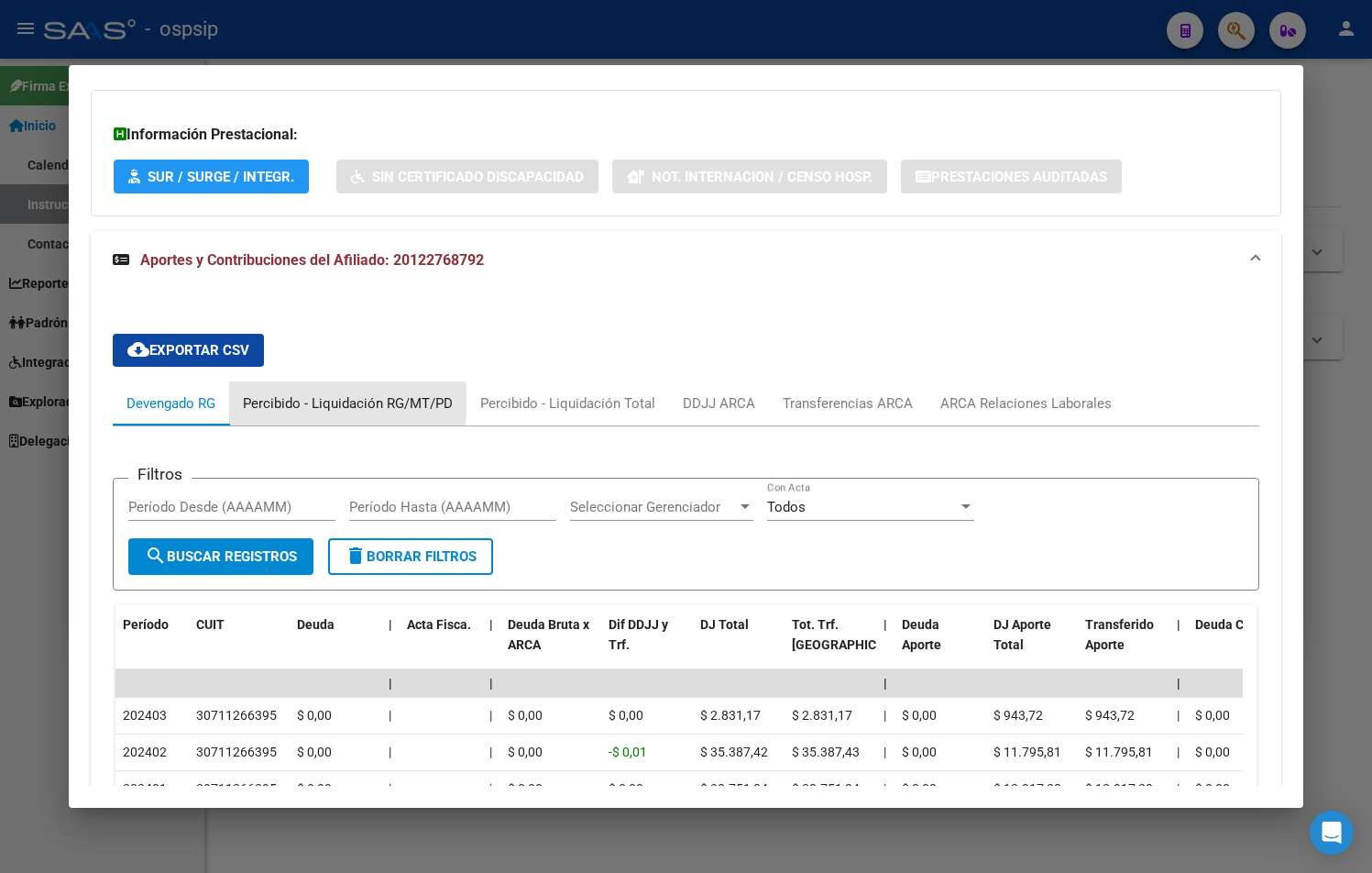
click at [322, 393] on div "Percibido - Liquidación RG/MT/PD" at bounding box center [348, 403] width 210 height 20
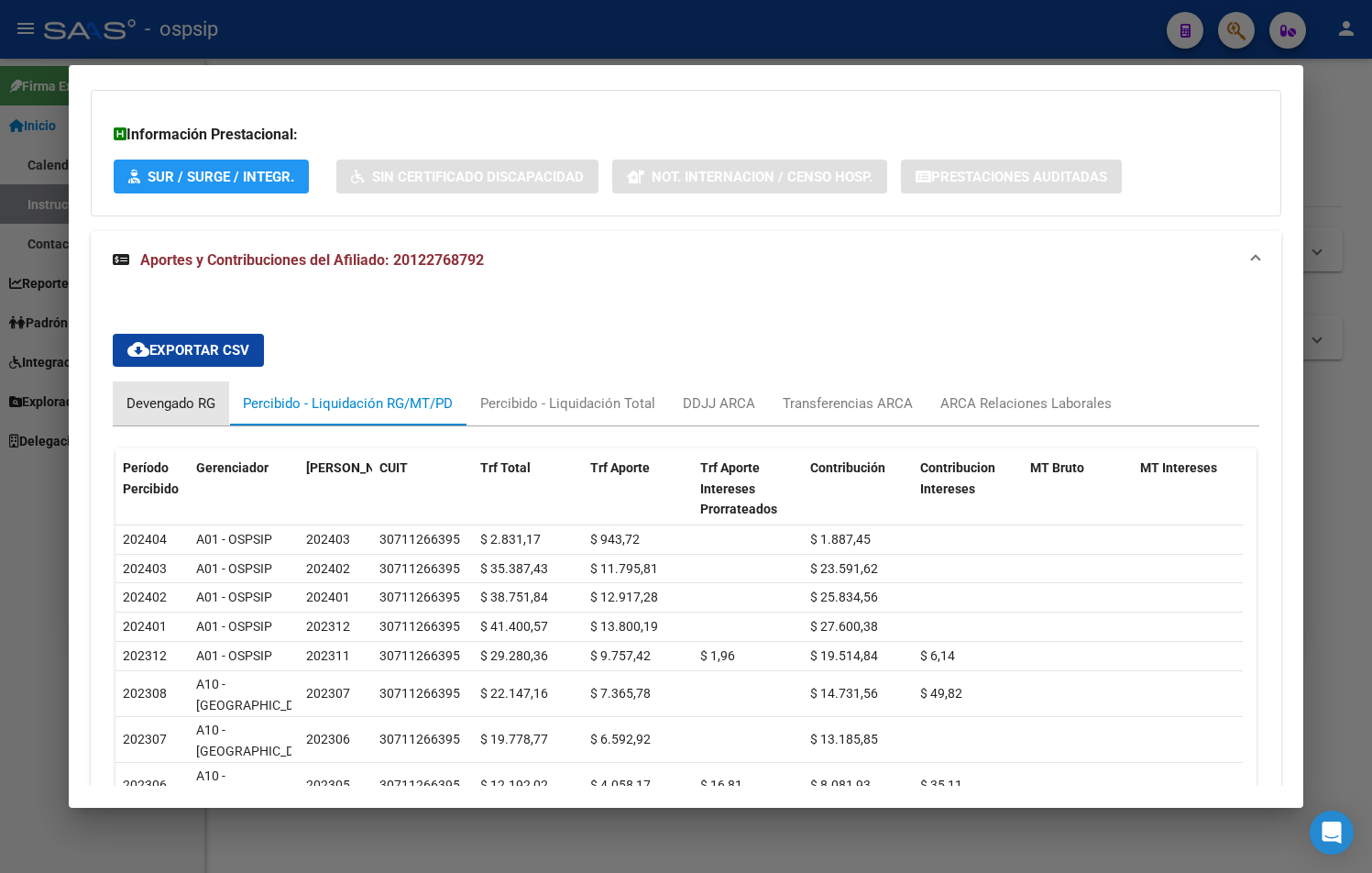
click at [135, 393] on div "Devengado RG" at bounding box center [171, 403] width 89 height 20
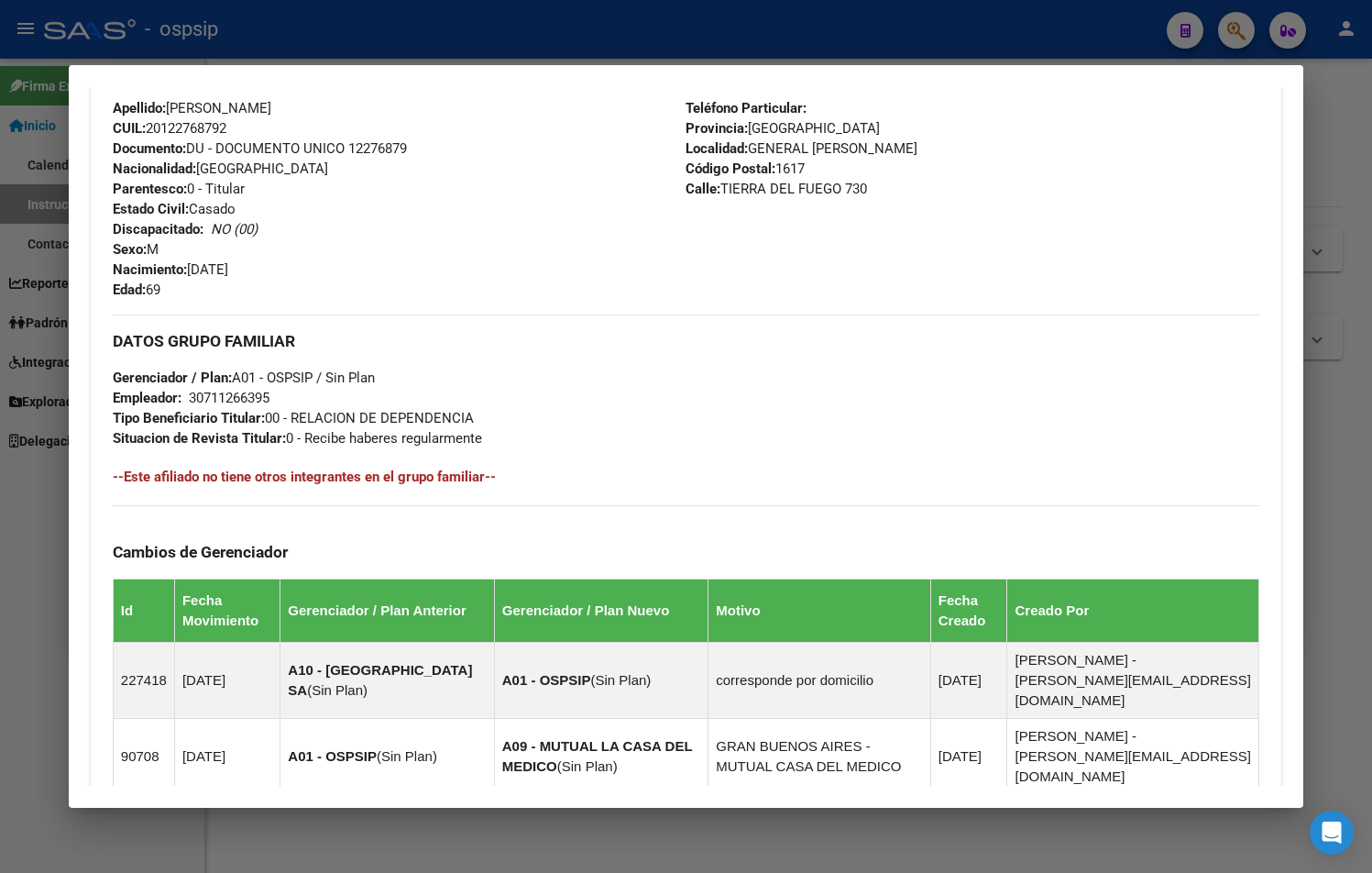
scroll to position [213, 0]
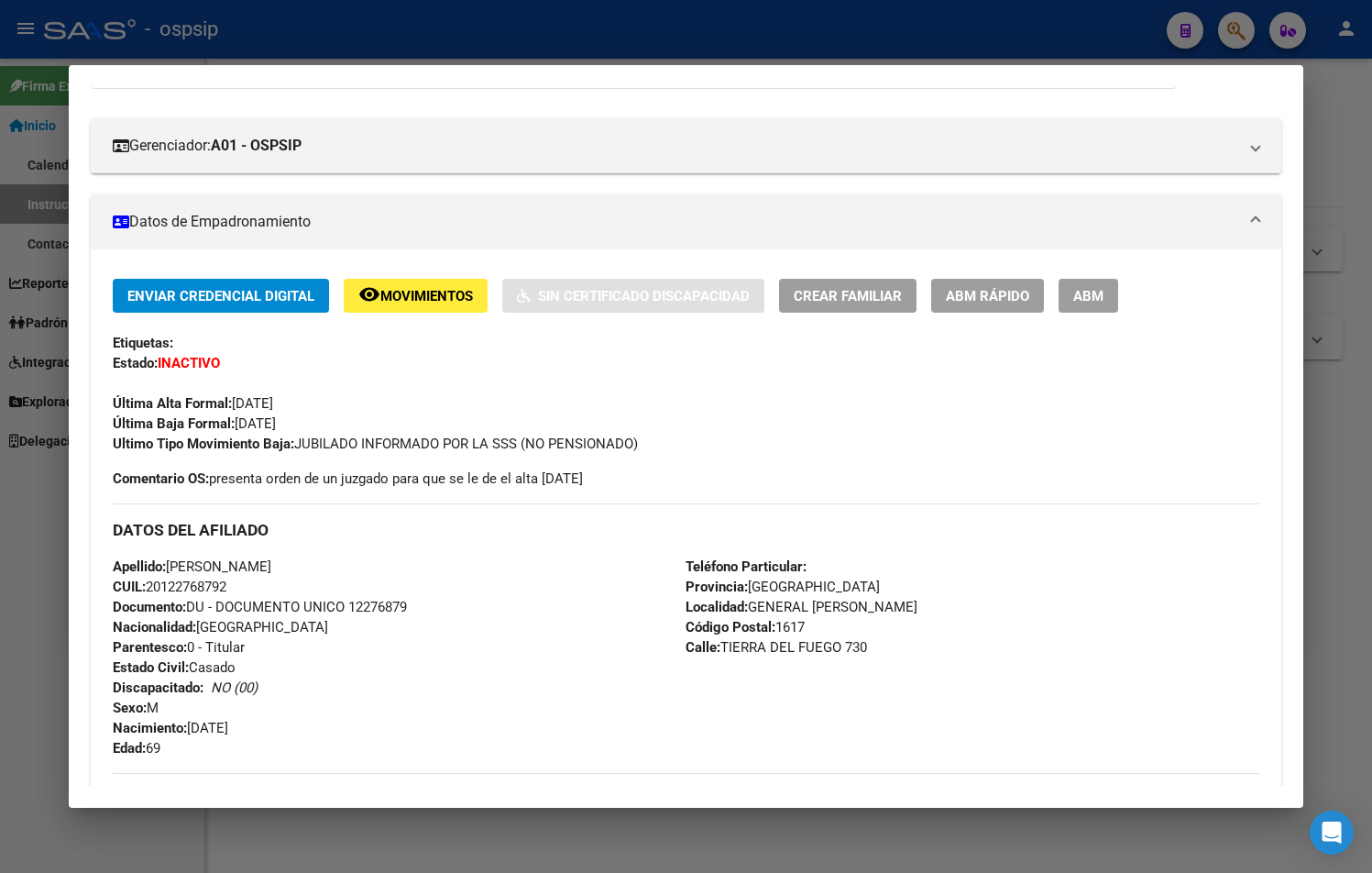
click at [408, 284] on button "remove_red_eye Movimientos" at bounding box center [416, 295] width 144 height 34
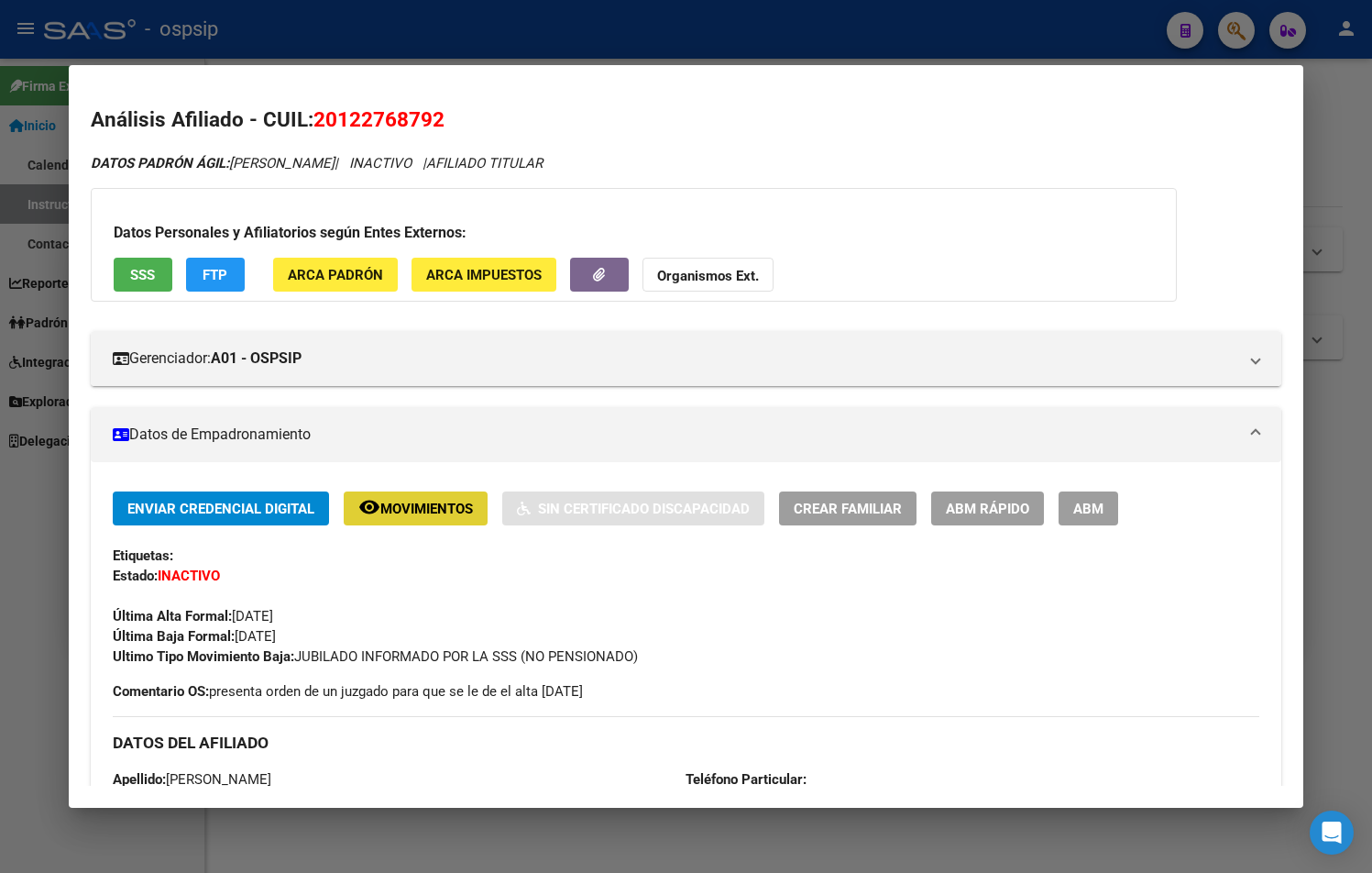
click at [125, 260] on button "SSS" at bounding box center [142, 275] width 58 height 34
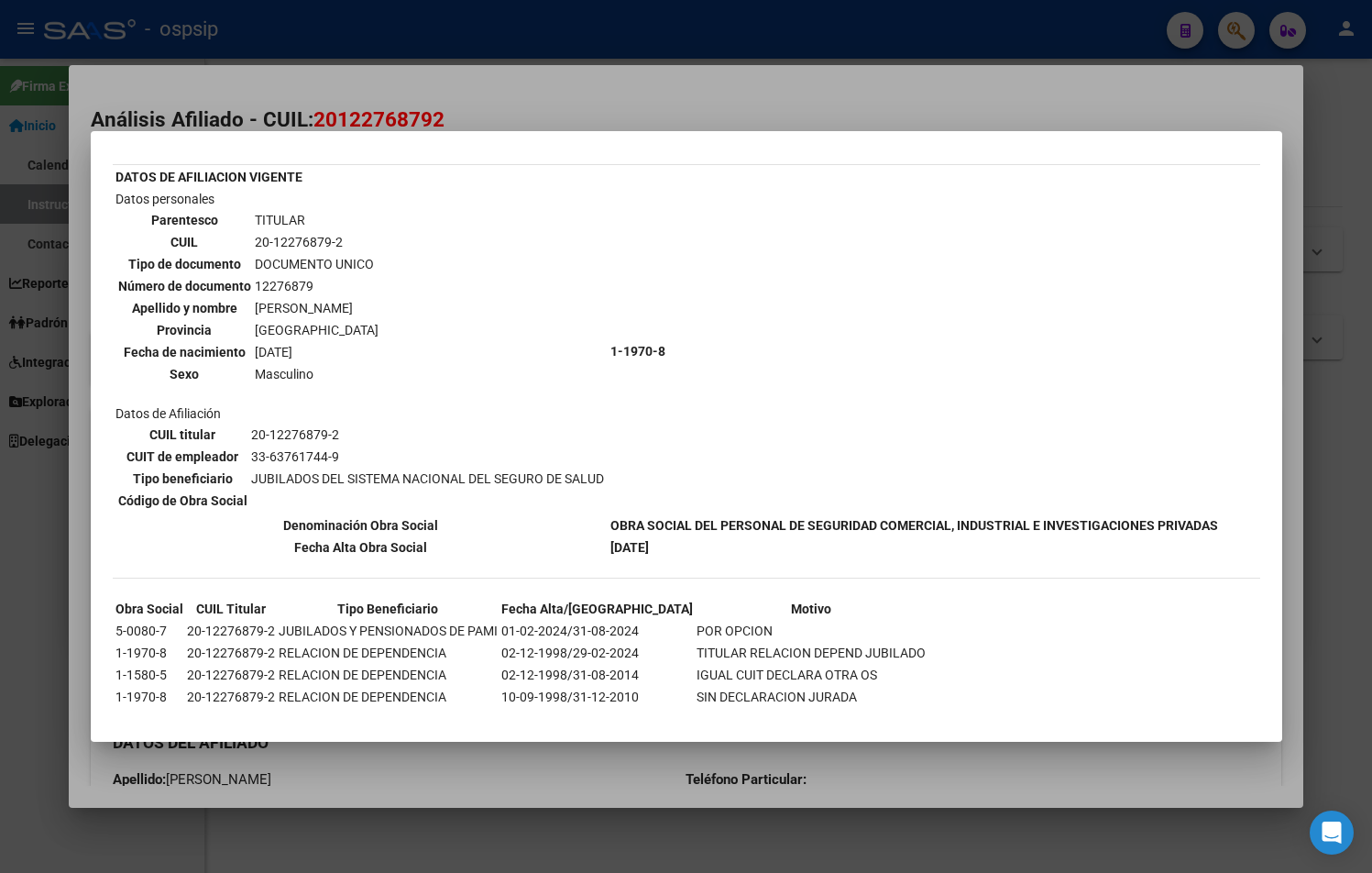
scroll to position [83, 0]
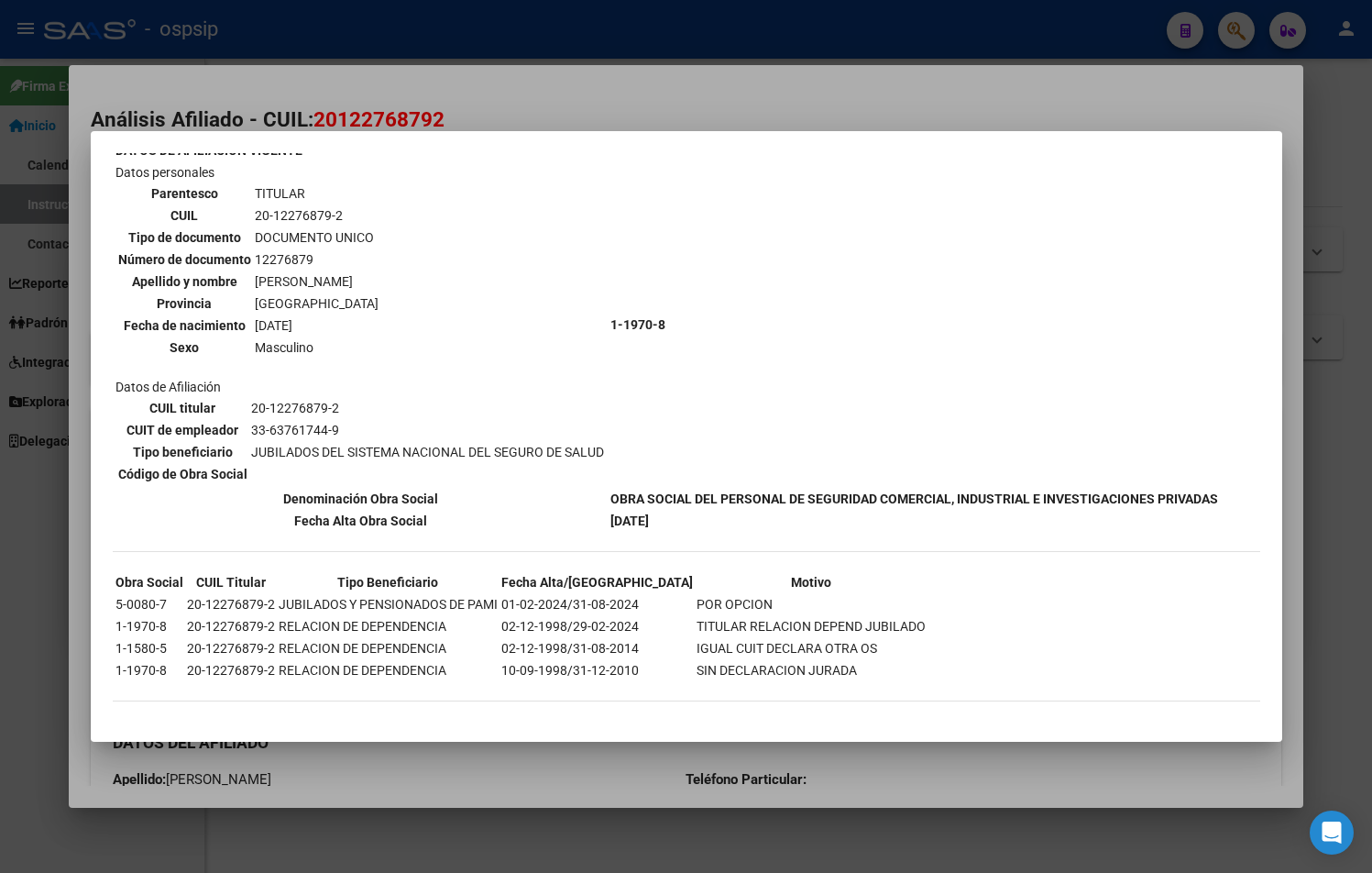
click at [430, 195] on td "Datos personales Parentesco TITULAR CUIL 20-12276879-2 Tipo de documento DOCUME…" at bounding box center [361, 324] width 493 height 325
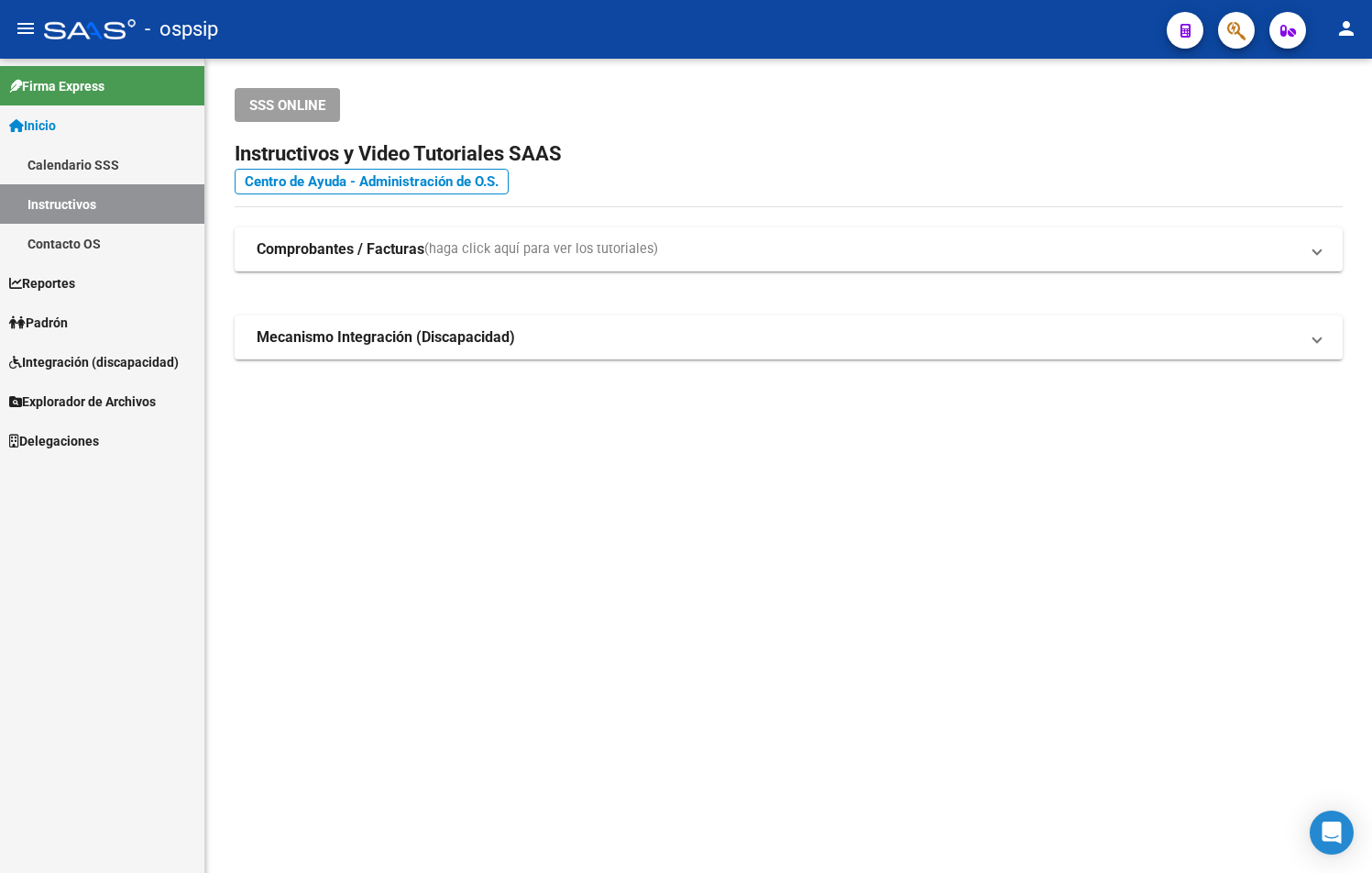
click at [354, 488] on mat-sidenav-content "SSS ONLINE Instructivos y Video Tutoriales SAAS Centro de Ayuda - Administració…" at bounding box center [789, 465] width 1167 height 814
click at [957, 143] on h2 "Instructivos y Video Tutoriales SAAS" at bounding box center [789, 154] width 1109 height 35
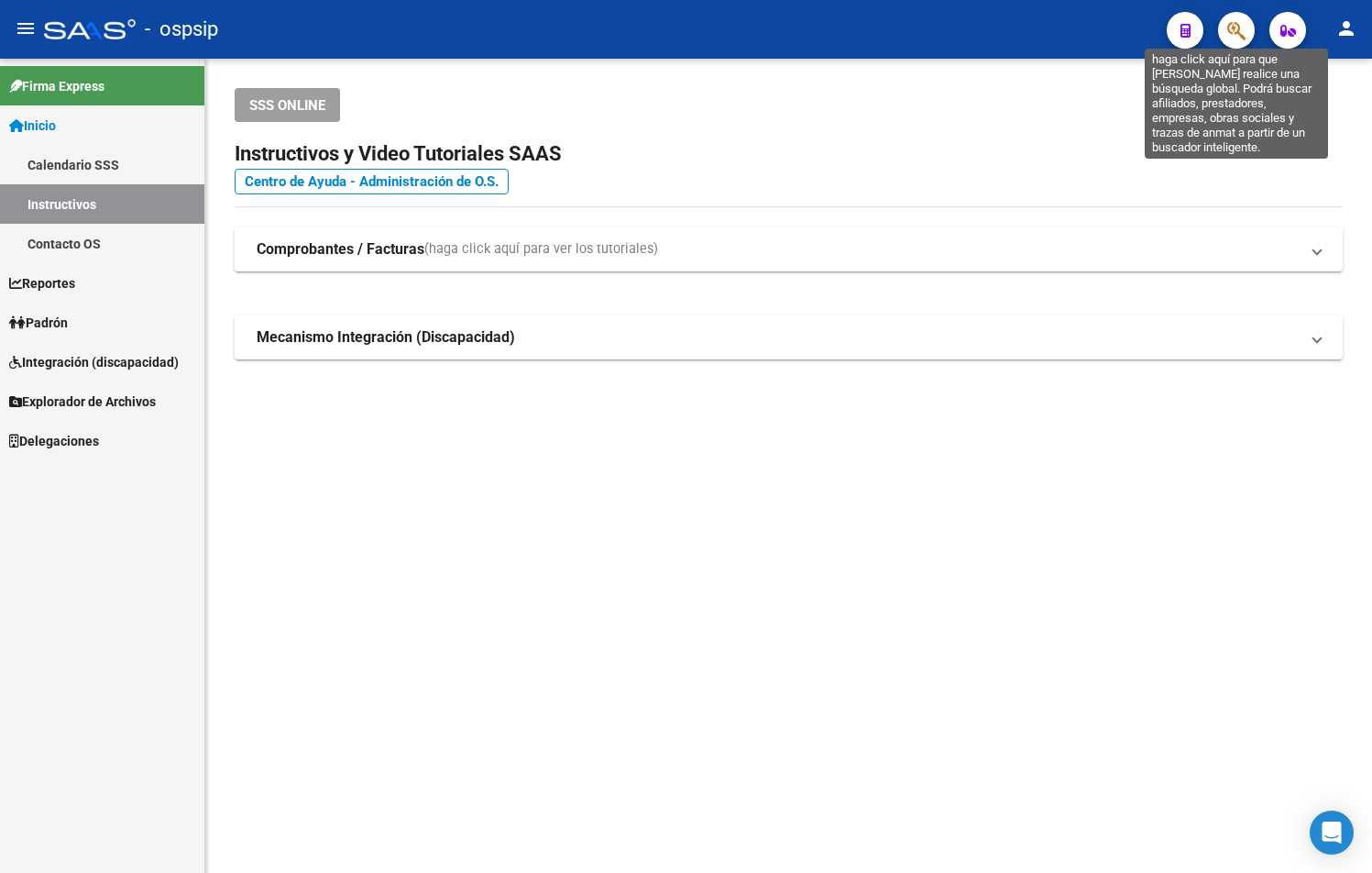
click at [1239, 28] on icon "button" at bounding box center [1236, 31] width 18 height 21
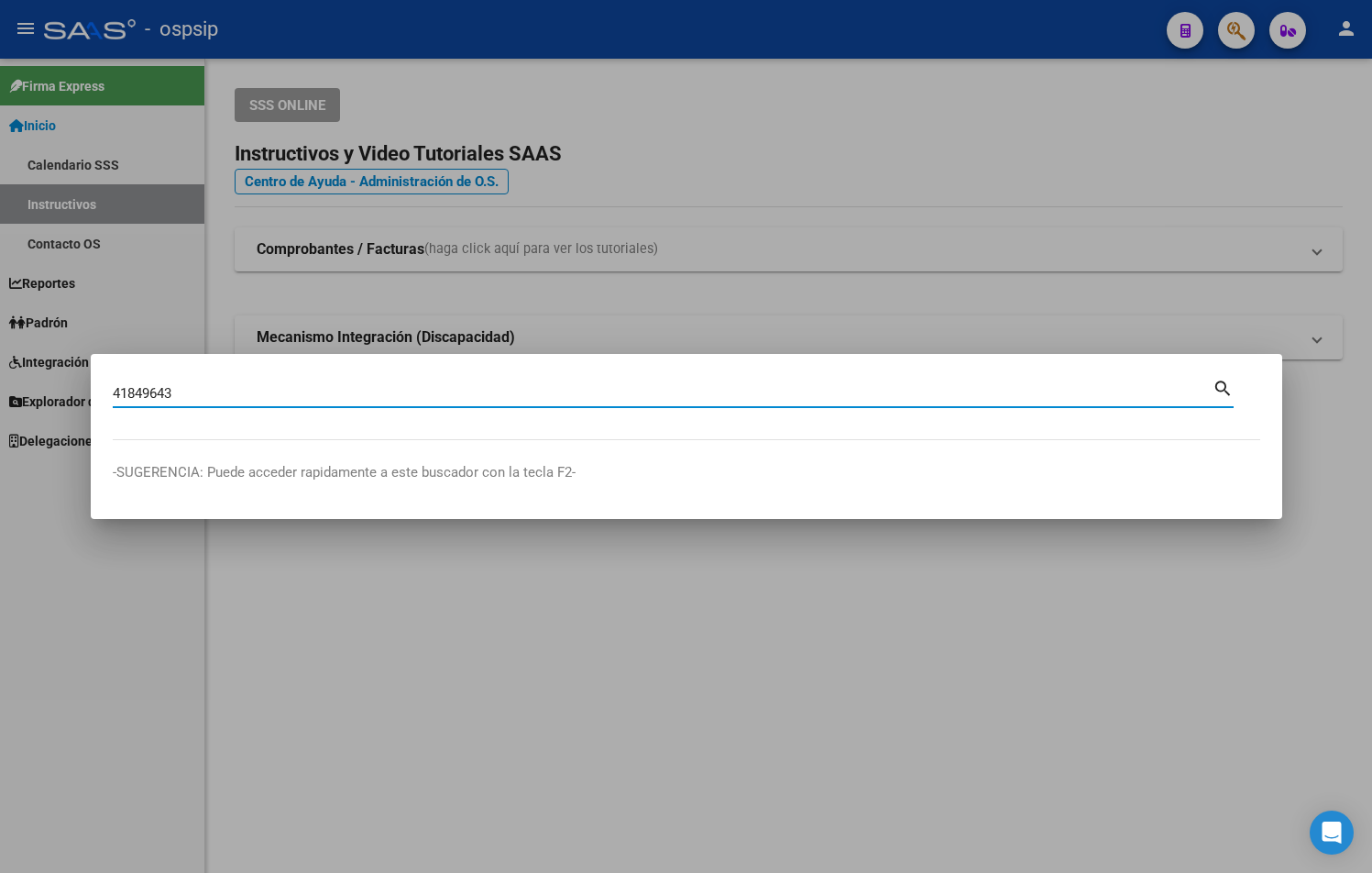
type input "41849643"
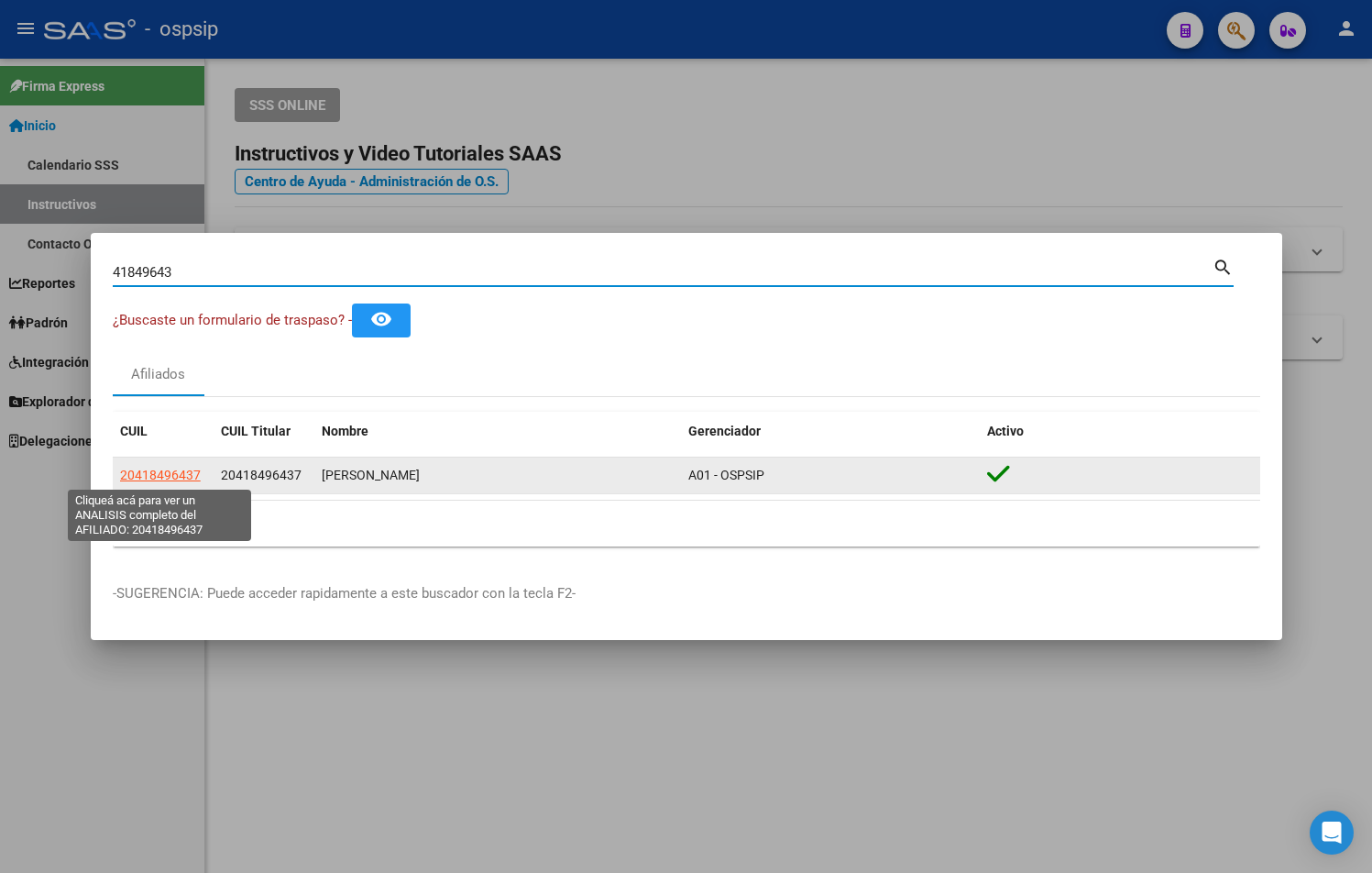
click at [174, 472] on span "20418496437" at bounding box center [160, 475] width 80 height 15
type textarea "20418496437"
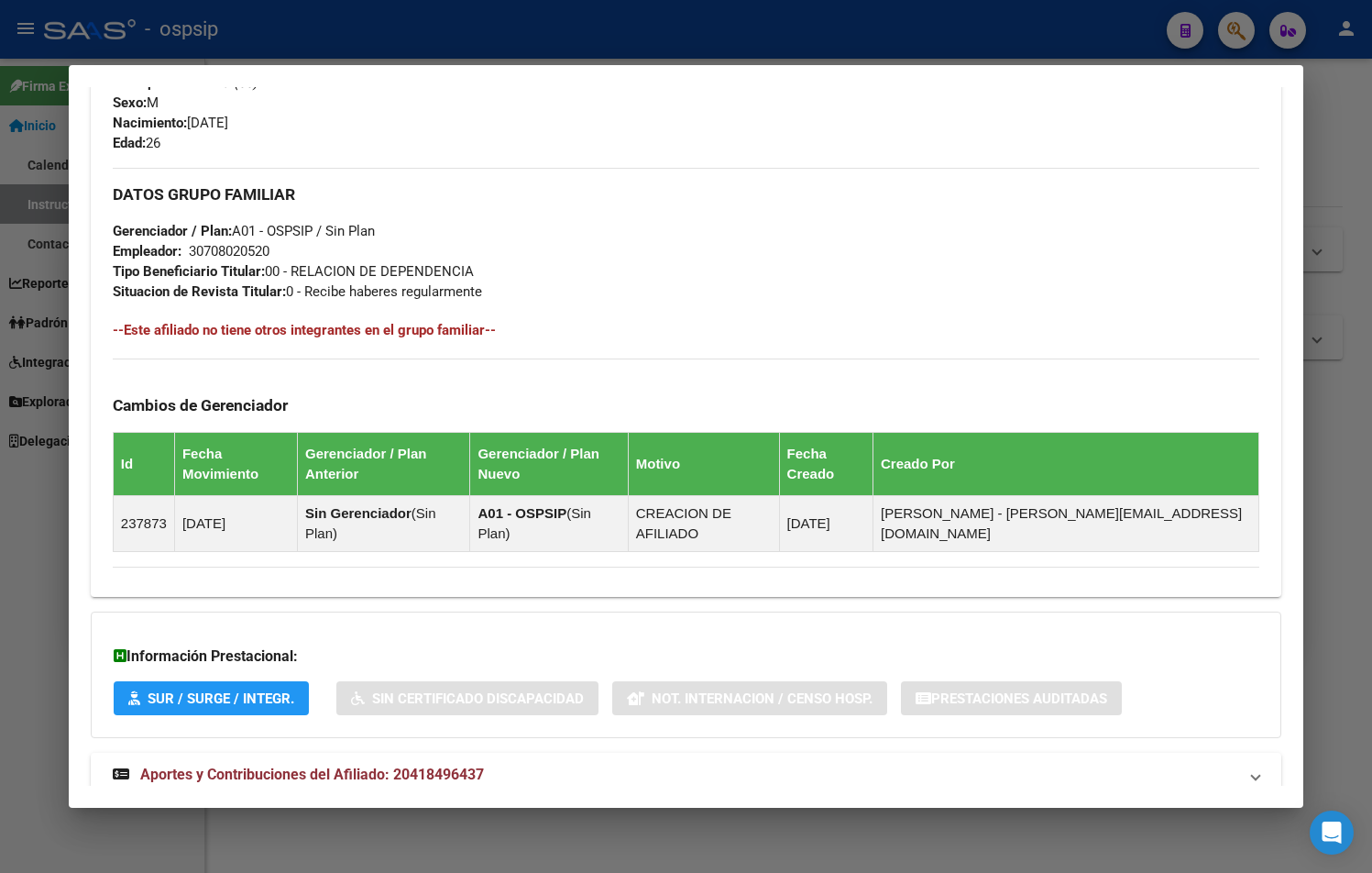
scroll to position [775, 0]
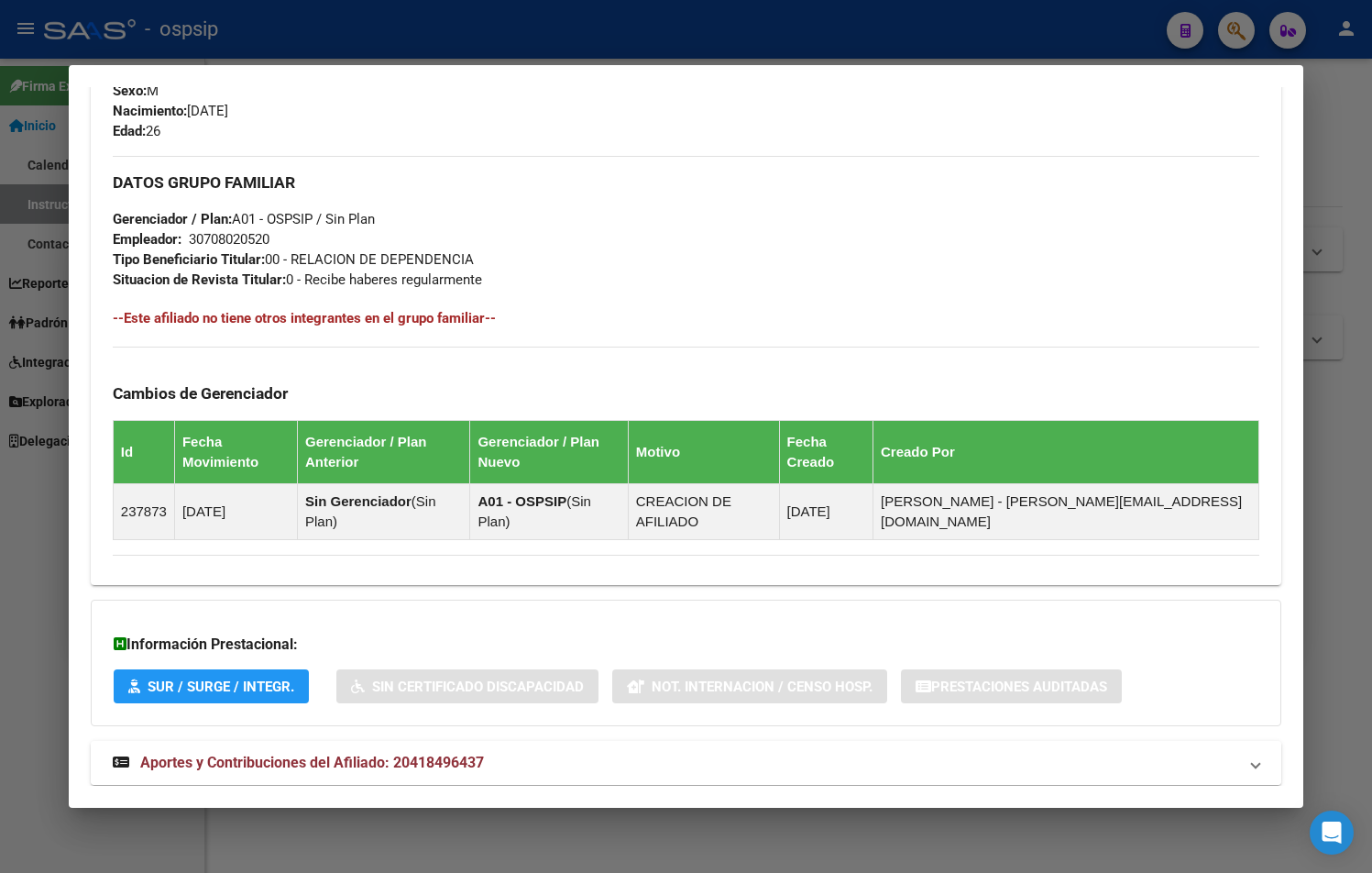
click at [422, 754] on span "Aportes y Contribuciones del Afiliado: 20418496437" at bounding box center [312, 762] width 344 height 18
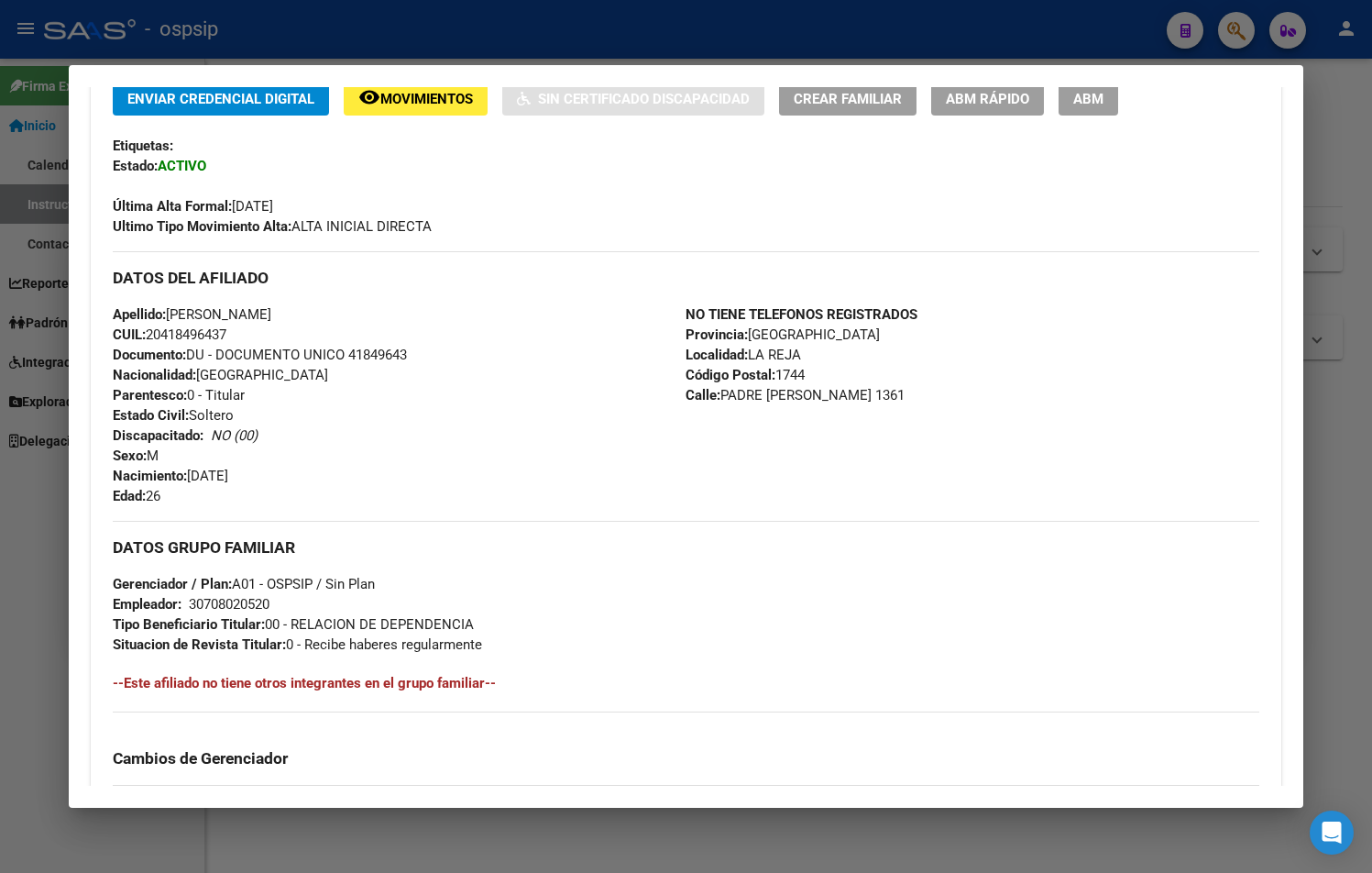
scroll to position [0, 0]
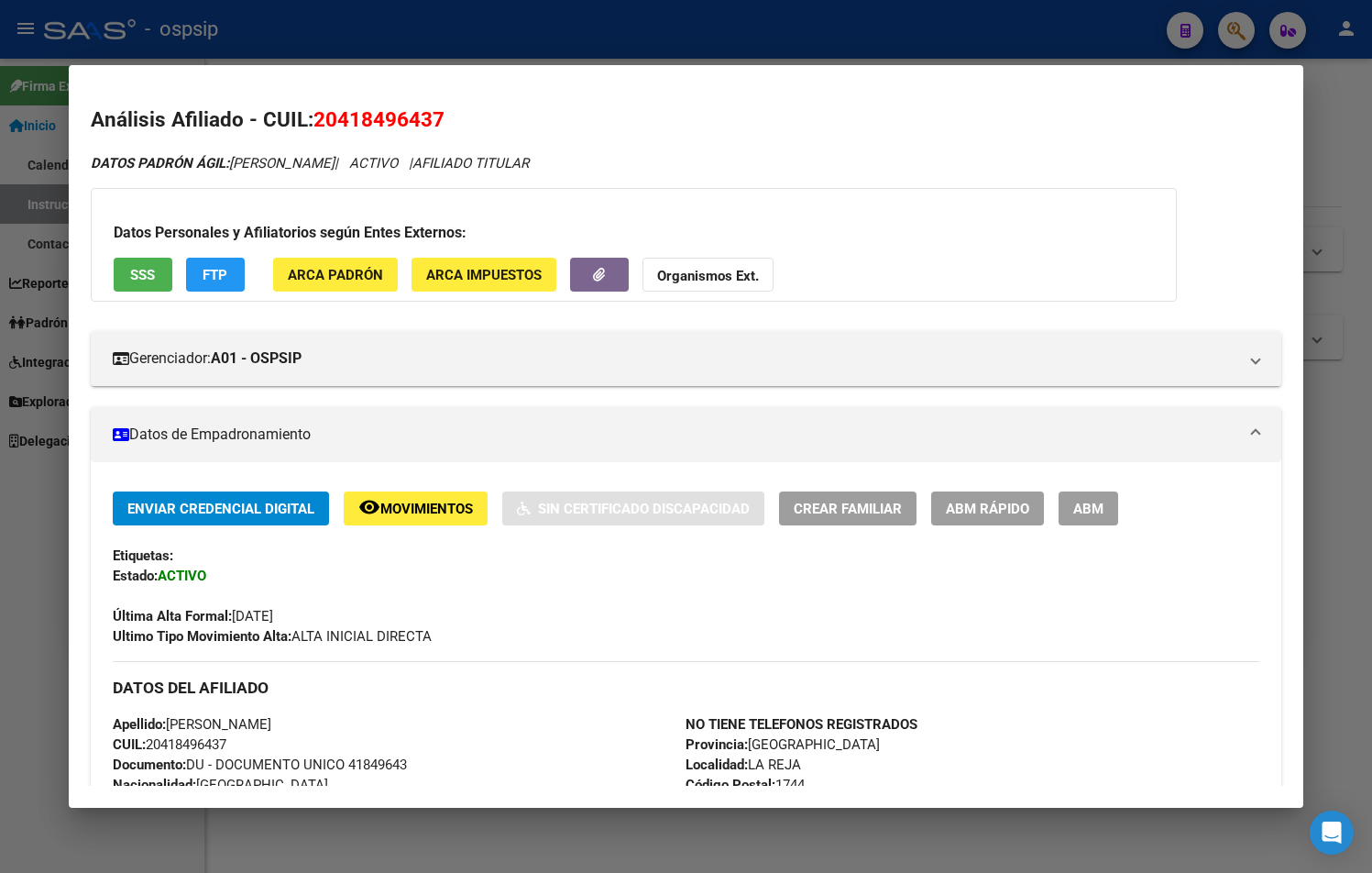
click at [771, 203] on div "Datos Personales y Afiliatorios según Entes Externos: SSS FTP ARCA Padrón ARCA …" at bounding box center [633, 244] width 1086 height 114
click at [1092, 502] on span "ABM" at bounding box center [1088, 509] width 31 height 17
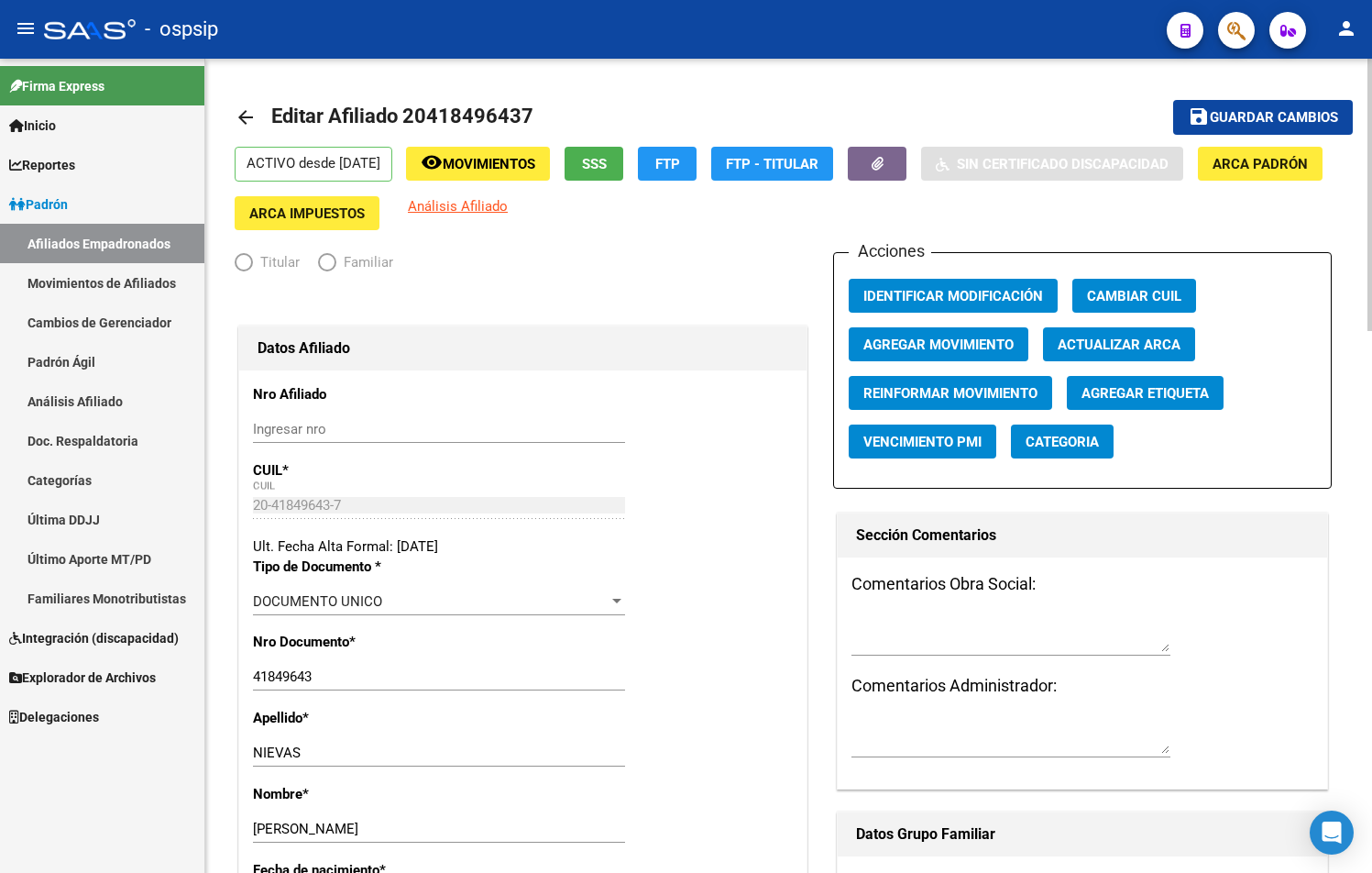
radio input "true"
type input "30-70802052-0"
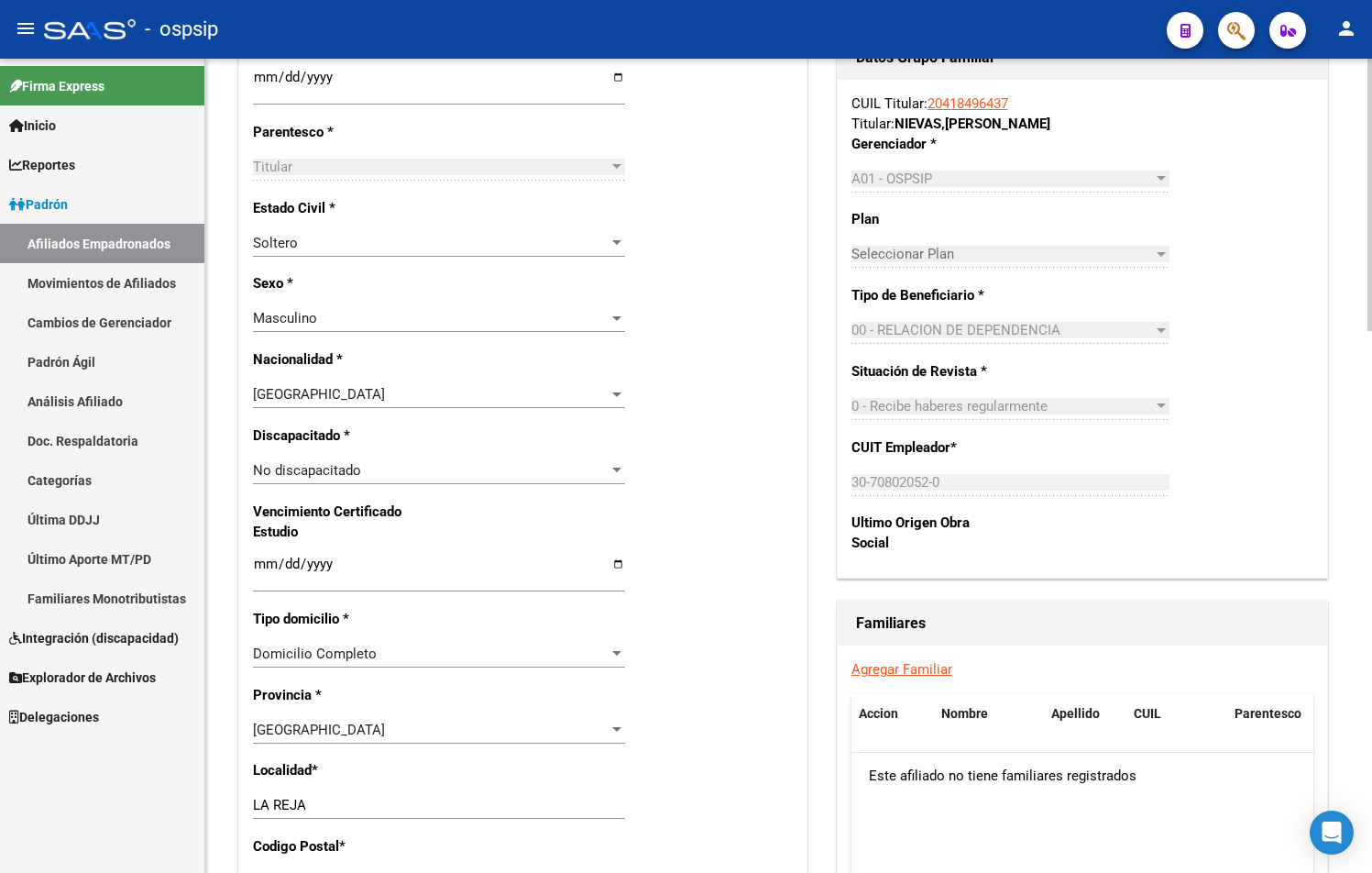
scroll to position [1009, 0]
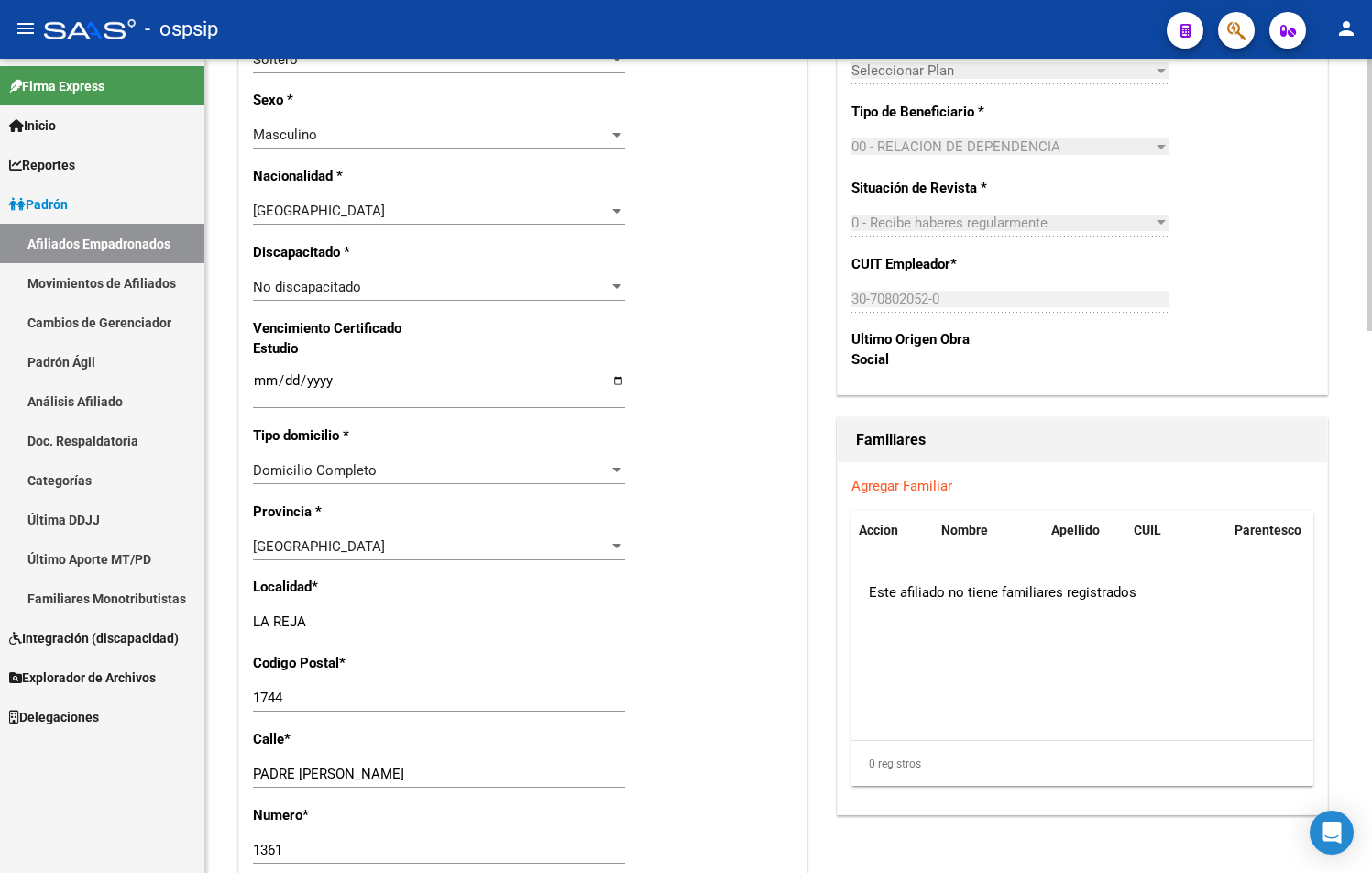
click at [885, 482] on link "Agregar Familiar" at bounding box center [901, 486] width 101 height 17
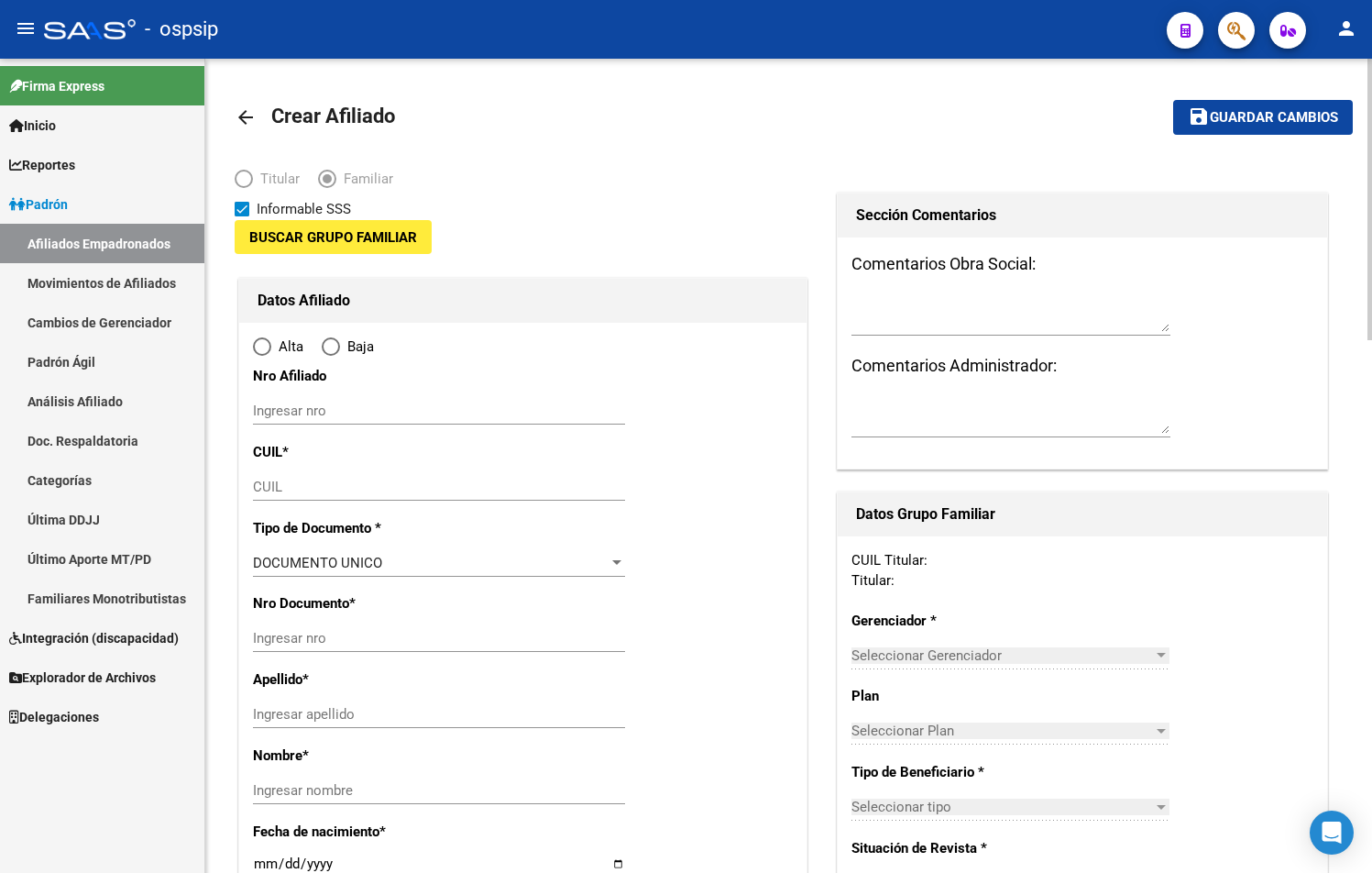
type input "30-70802052-0"
type input "LA REJA"
type input "1744"
type input "PADRE ARELLANO"
type input "1361"
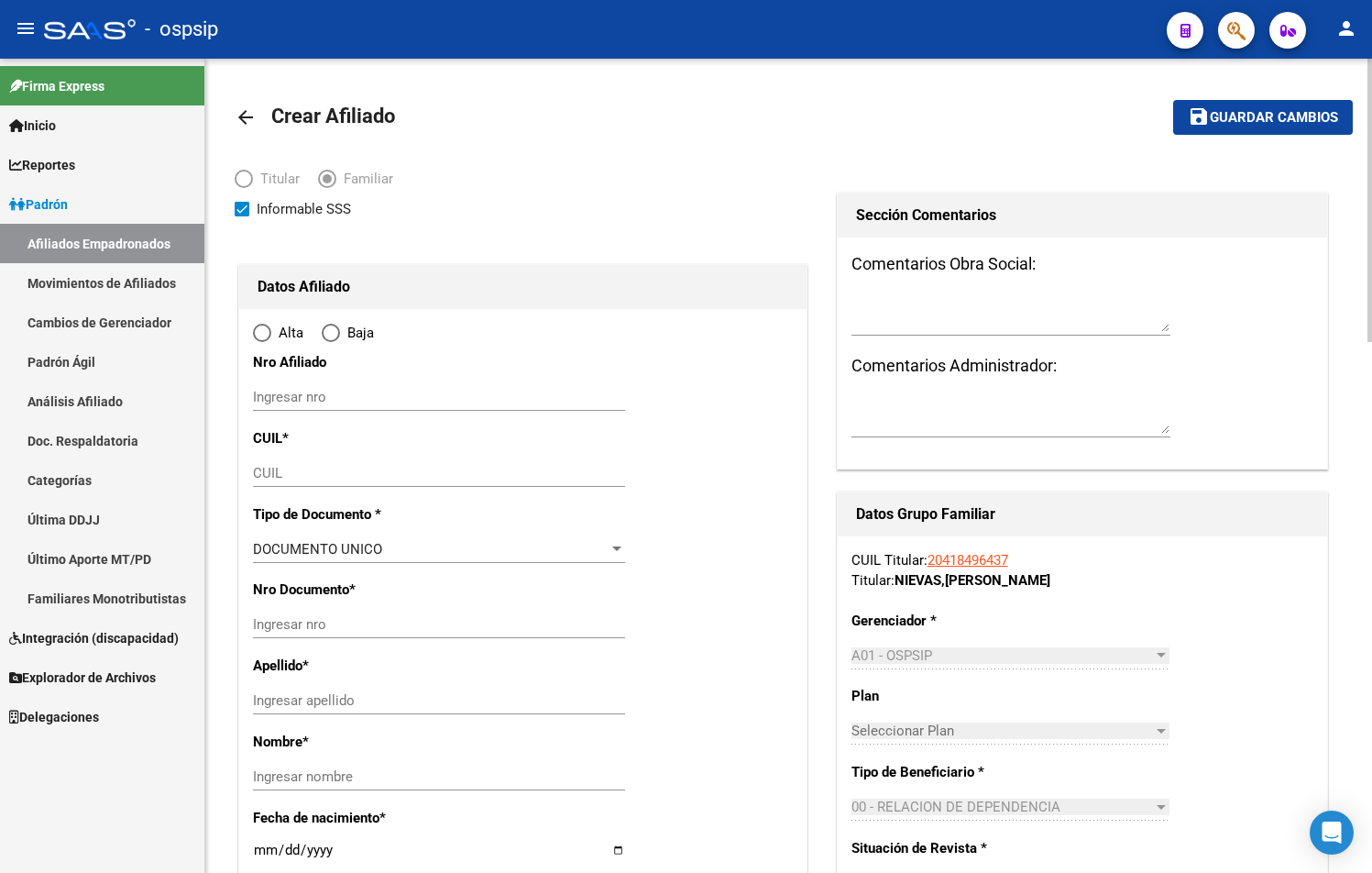
radio input "true"
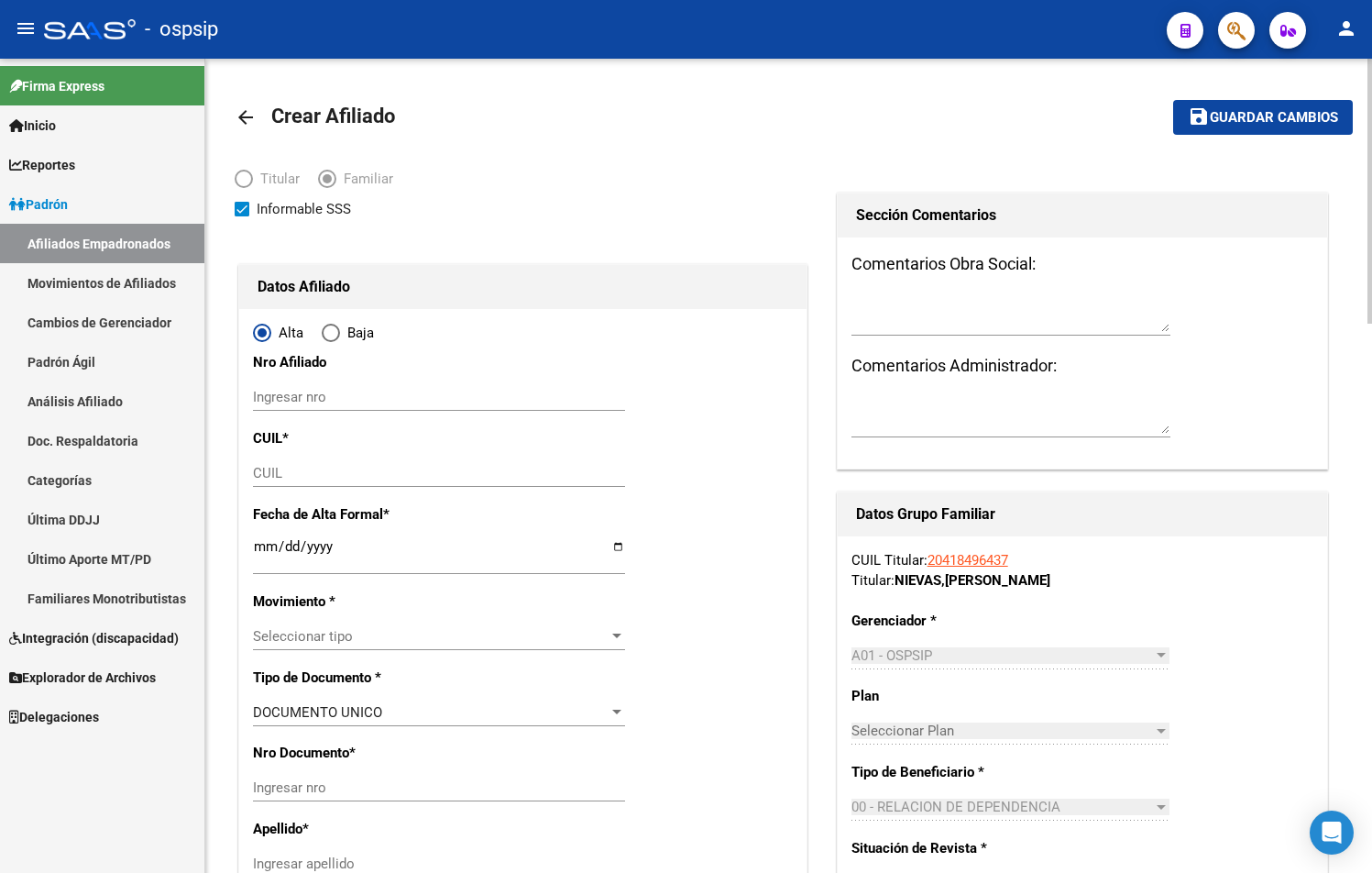
type input "30-70802052-0"
click at [286, 468] on input "CUIL" at bounding box center [439, 473] width 372 height 17
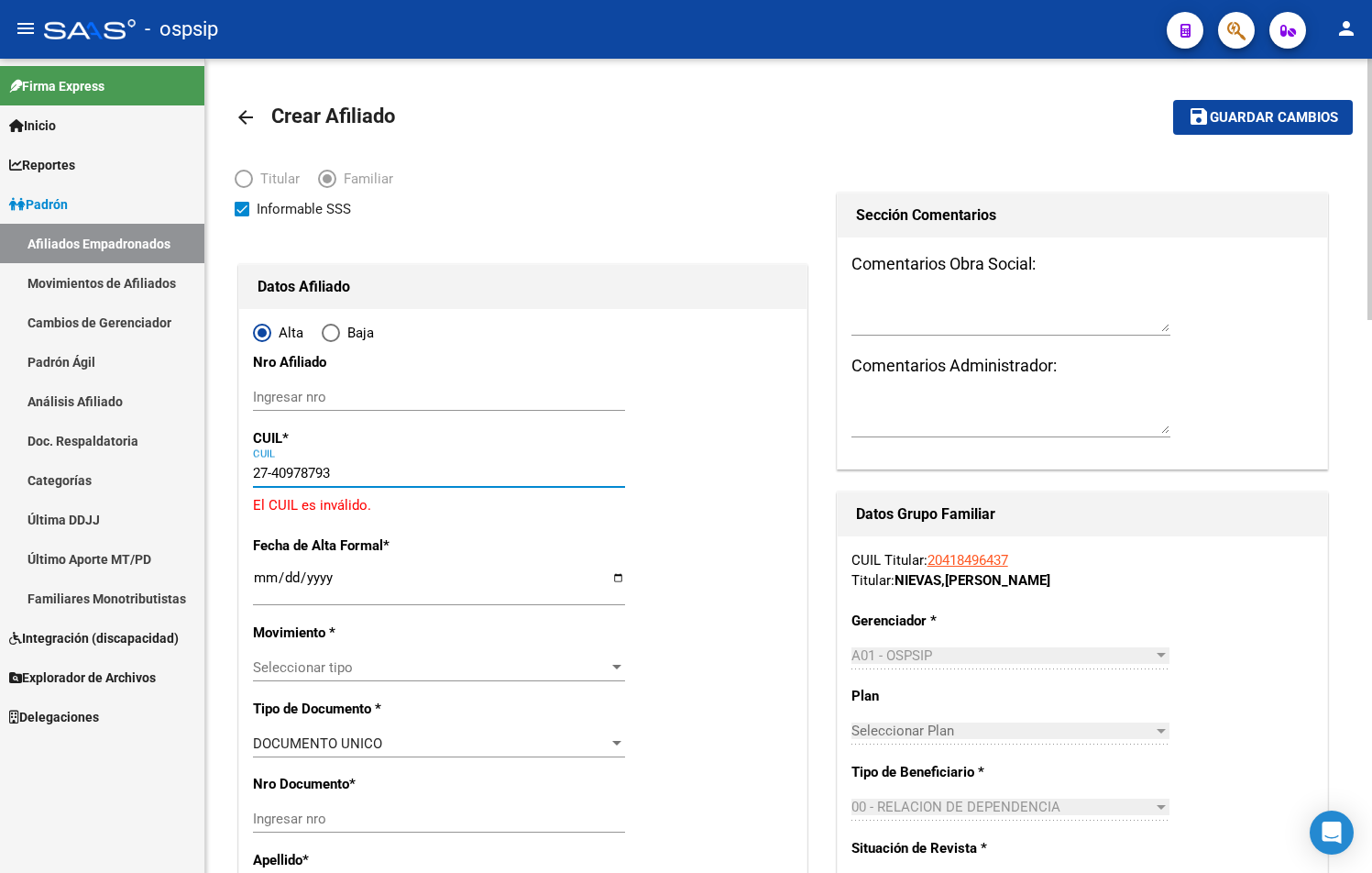
type input "27-40978793-8"
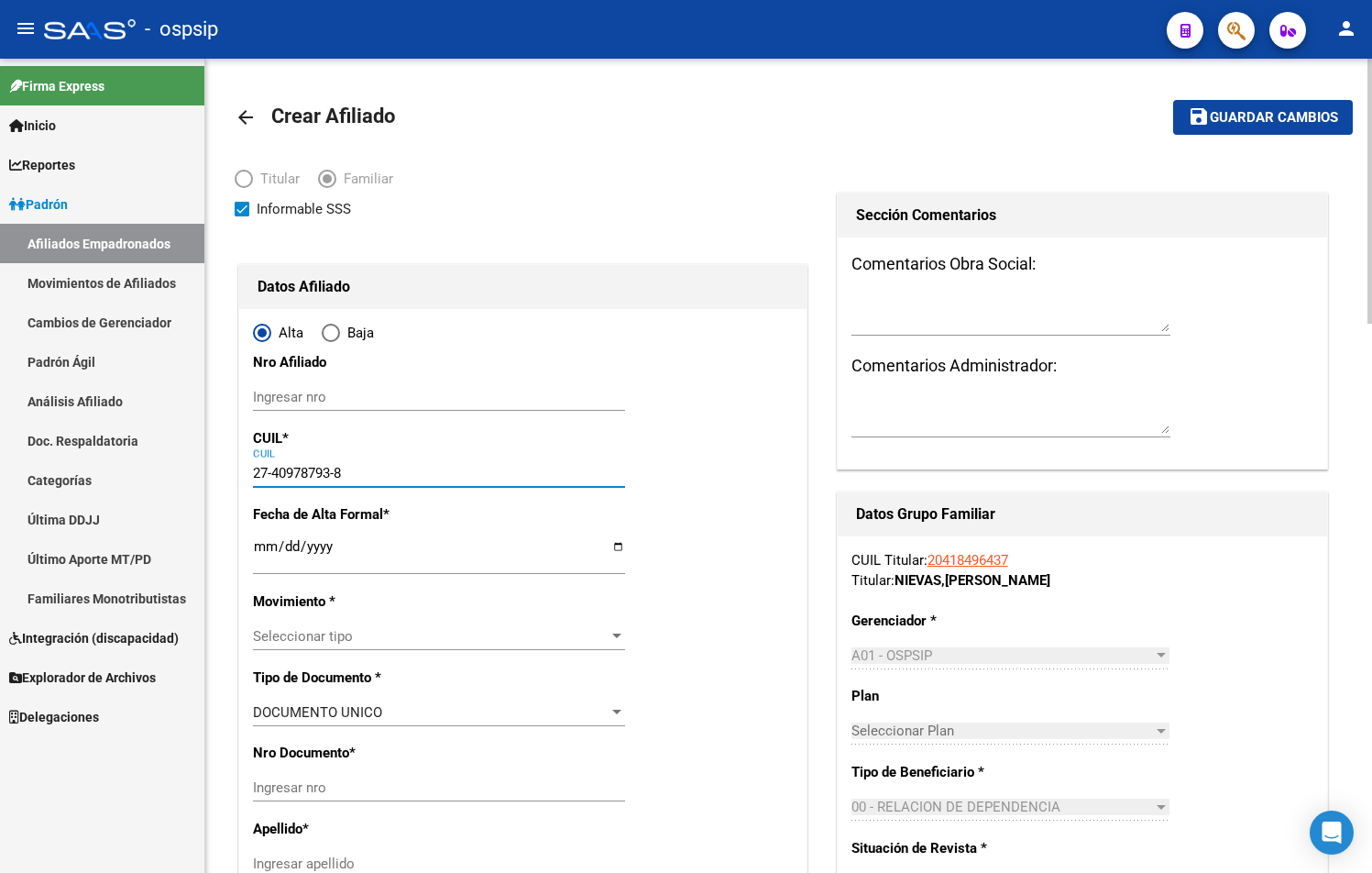
type input "40978793"
type input "ROJAS"
type input "MICAELA BELEN"
type input "1998-02-18"
type input "BARRIO LA PORTEÑA"
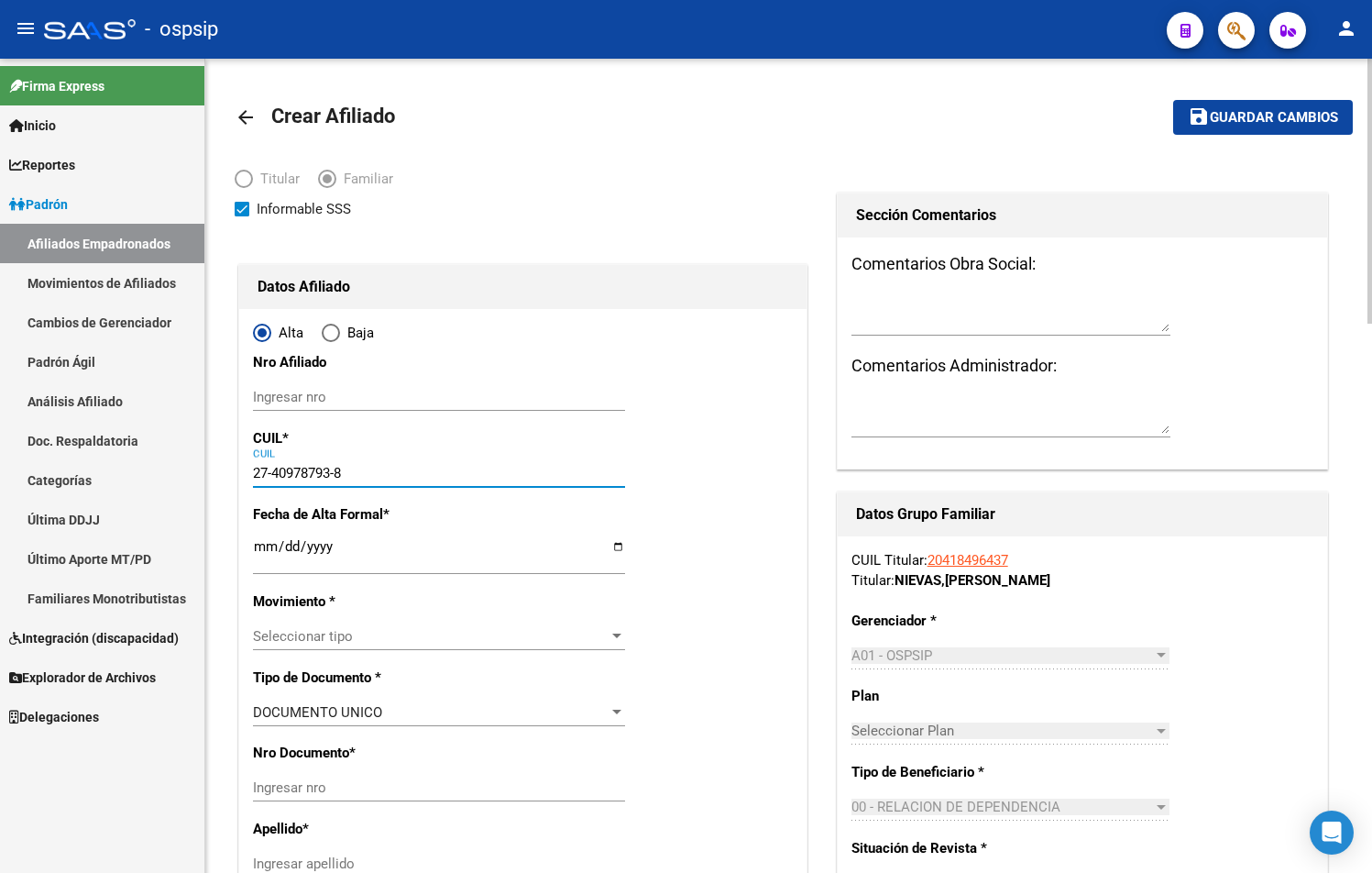
type input "CASTRO BARROS"
type input "78"
type input "27-40978793-8"
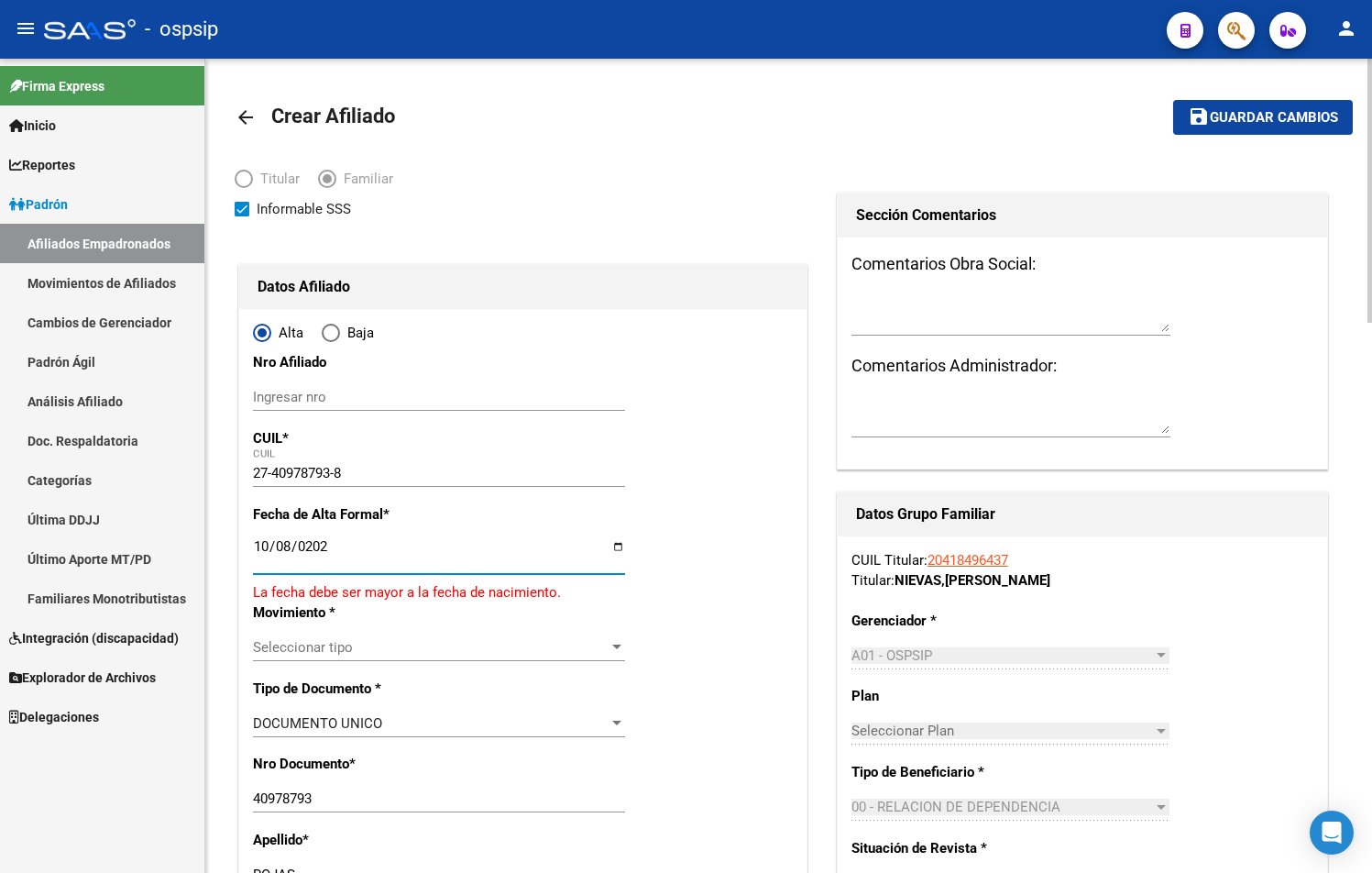
type input "2025-10-08"
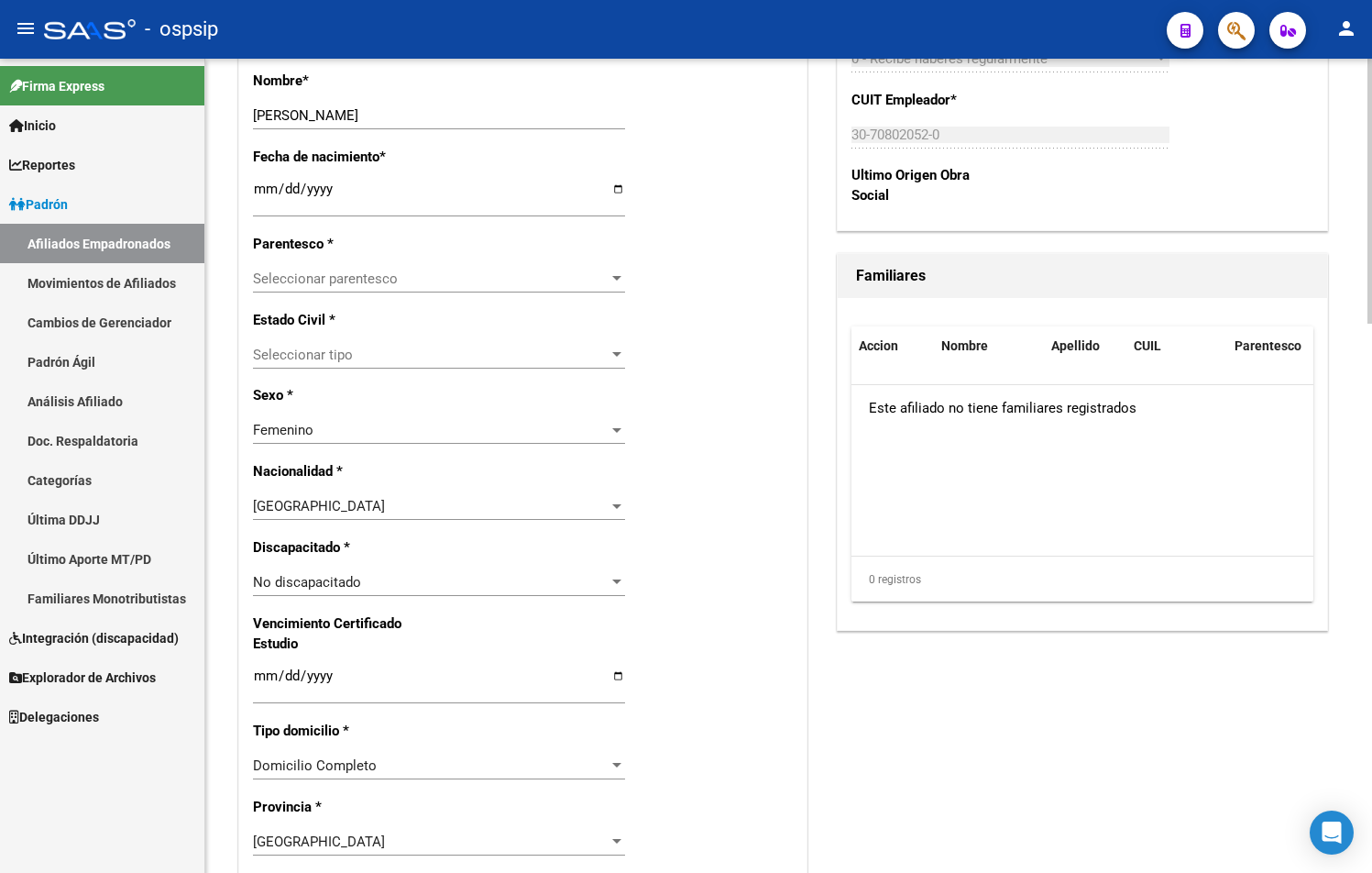
scroll to position [825, 0]
click at [309, 284] on span "Seleccionar parentesco" at bounding box center [431, 277] width 356 height 17
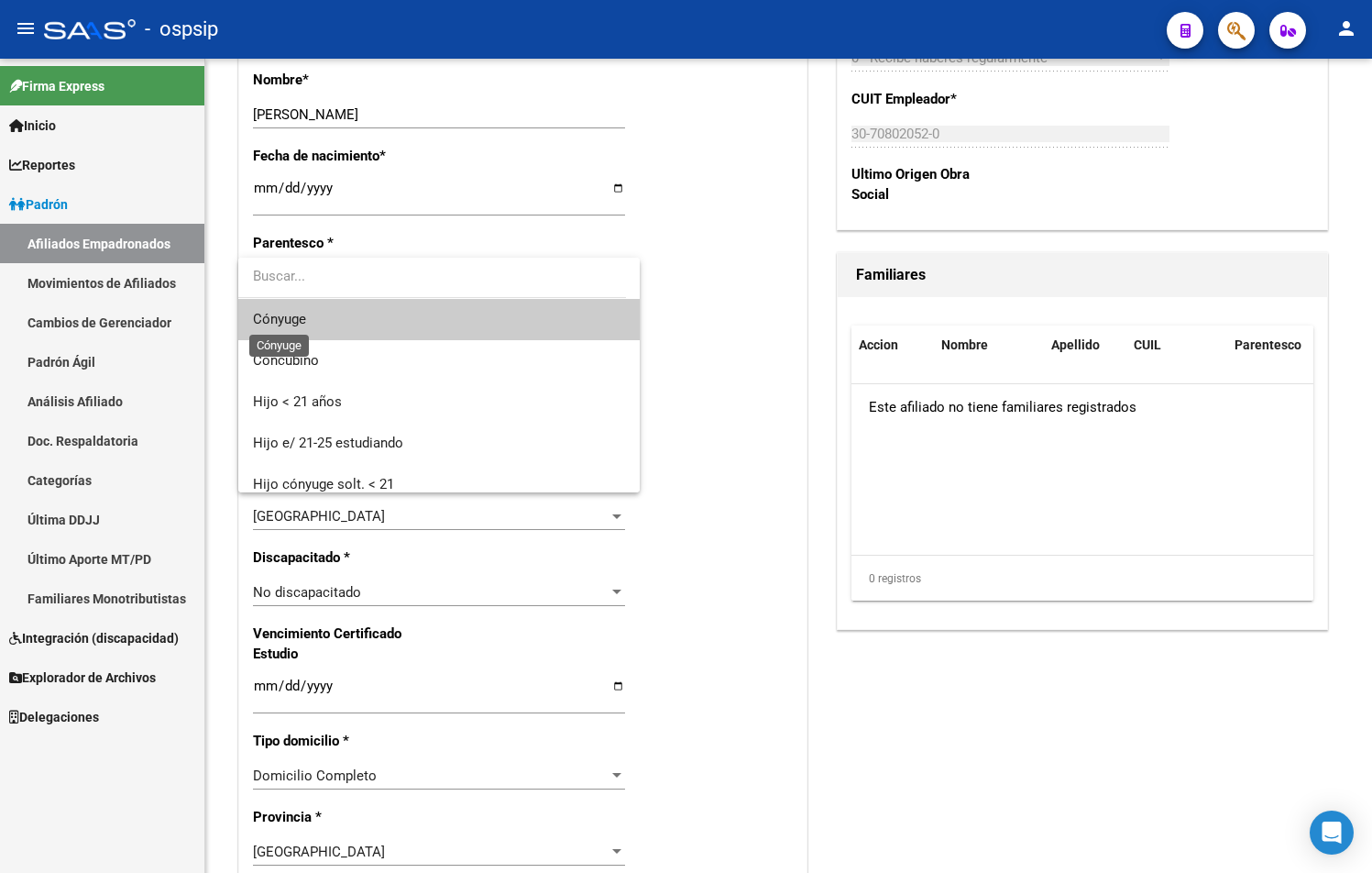
click at [301, 317] on span "Cónyuge" at bounding box center [279, 319] width 53 height 17
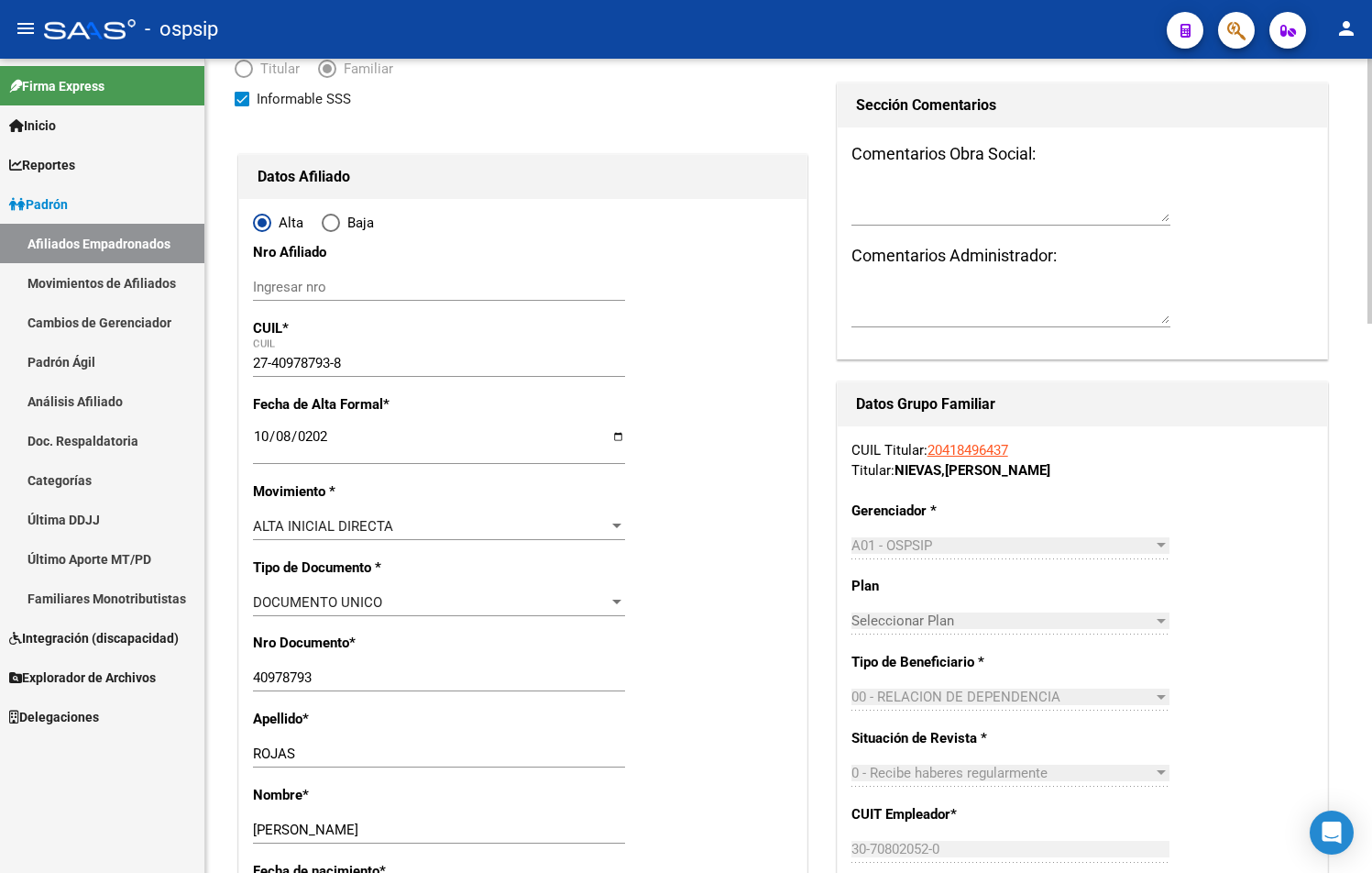
scroll to position [0, 0]
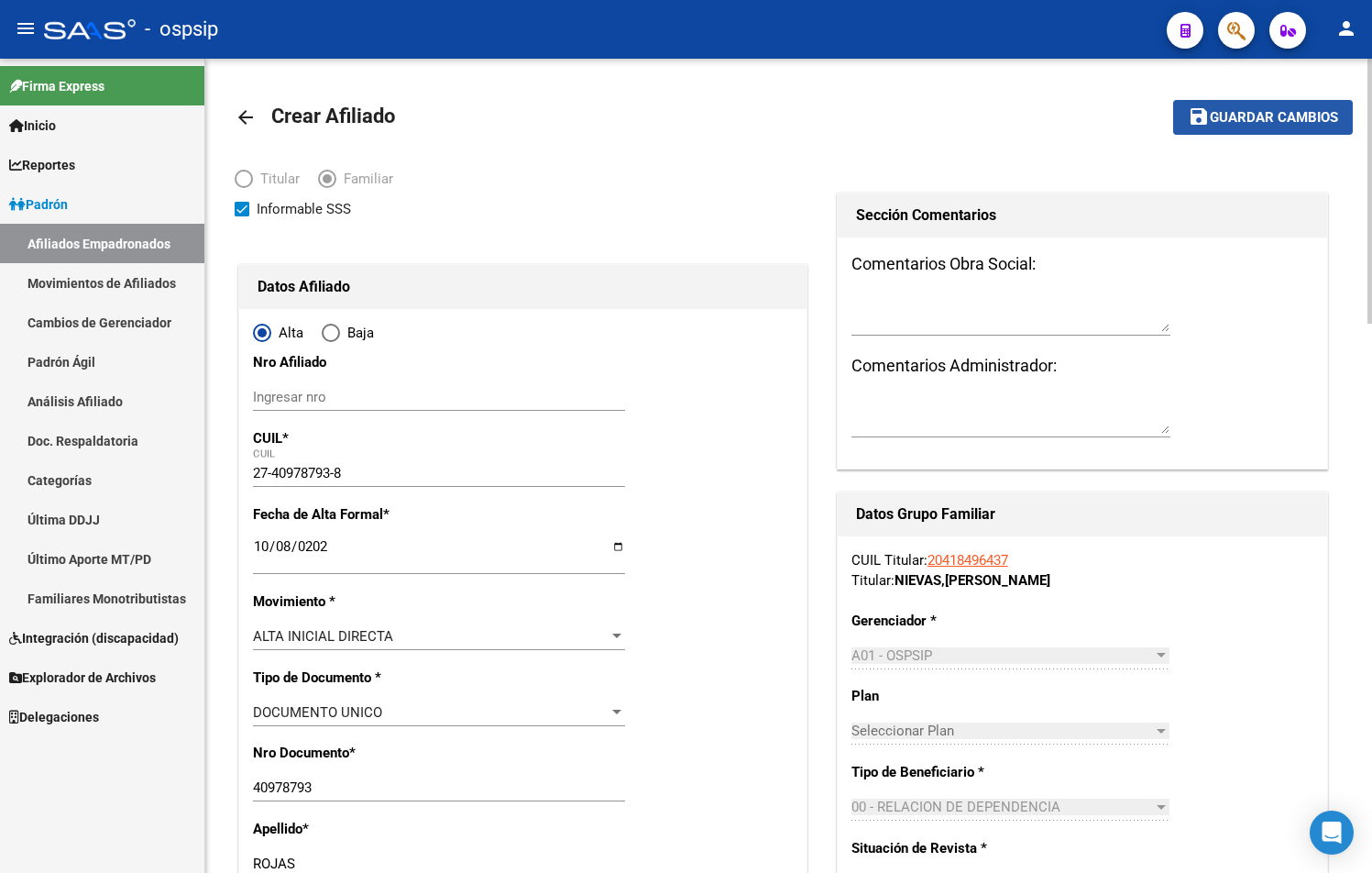
click at [1236, 121] on span "Guardar cambios" at bounding box center [1274, 118] width 129 height 17
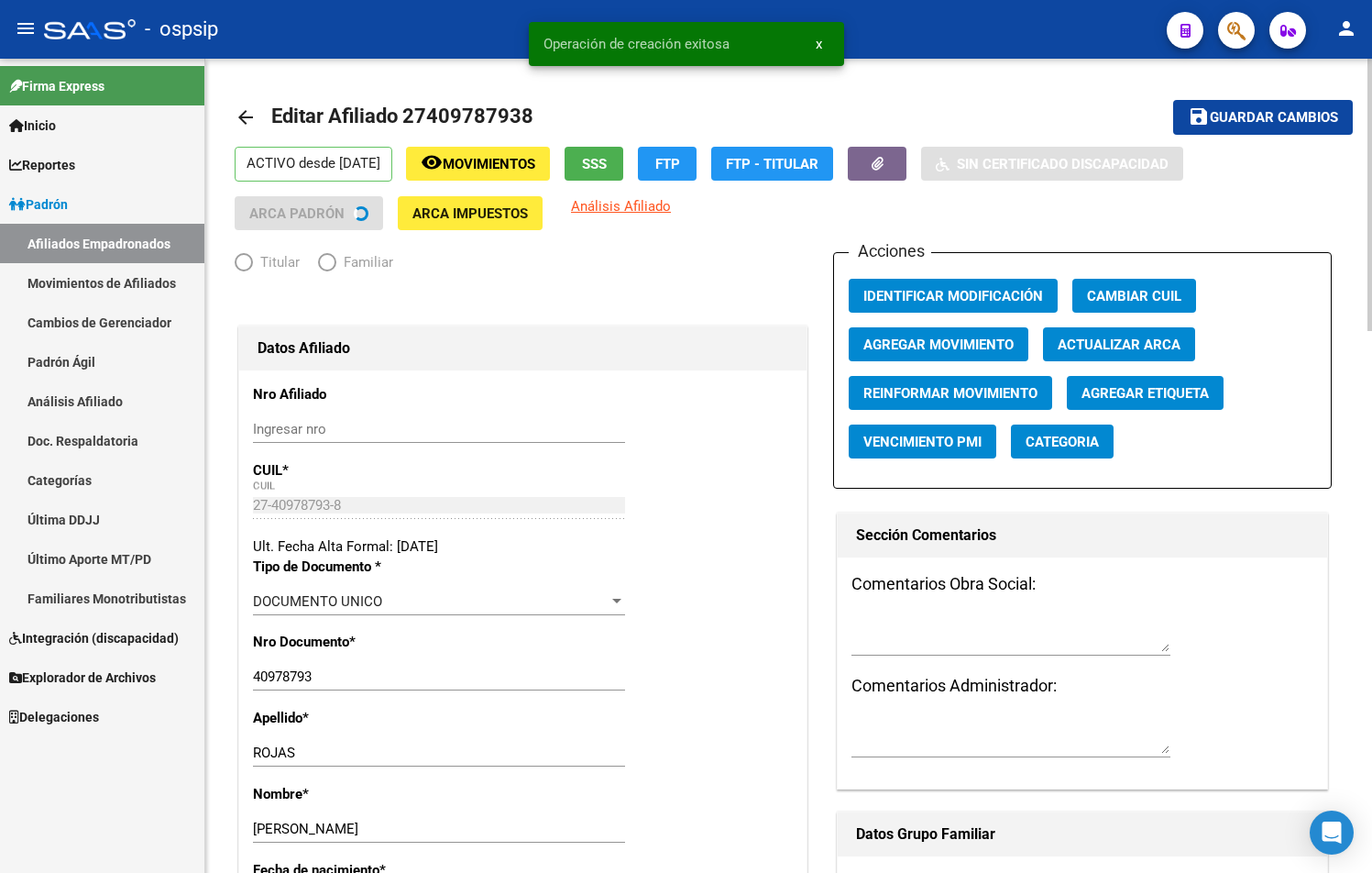
radio input "true"
type input "30-70802052-0"
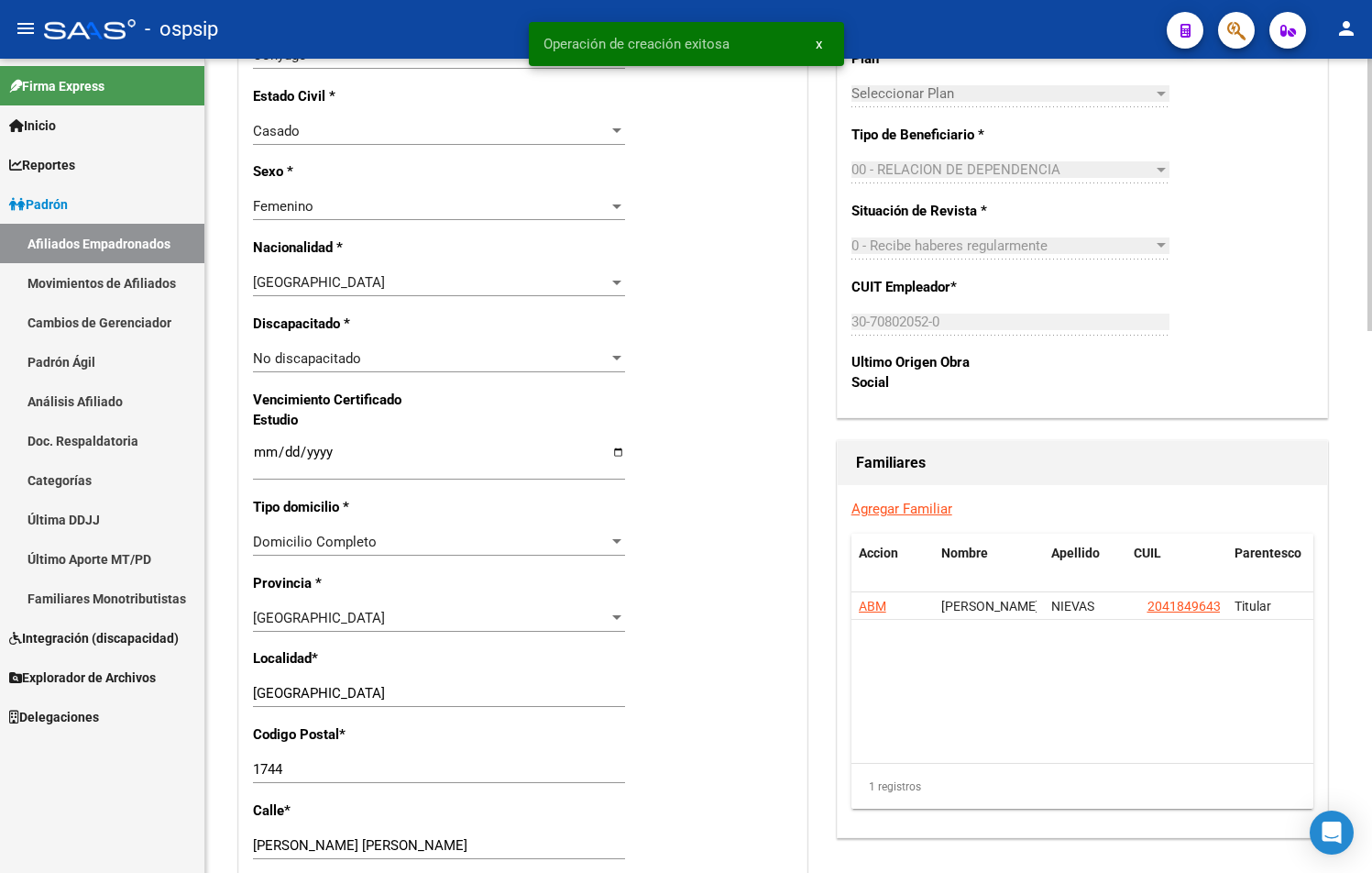
scroll to position [1100, 0]
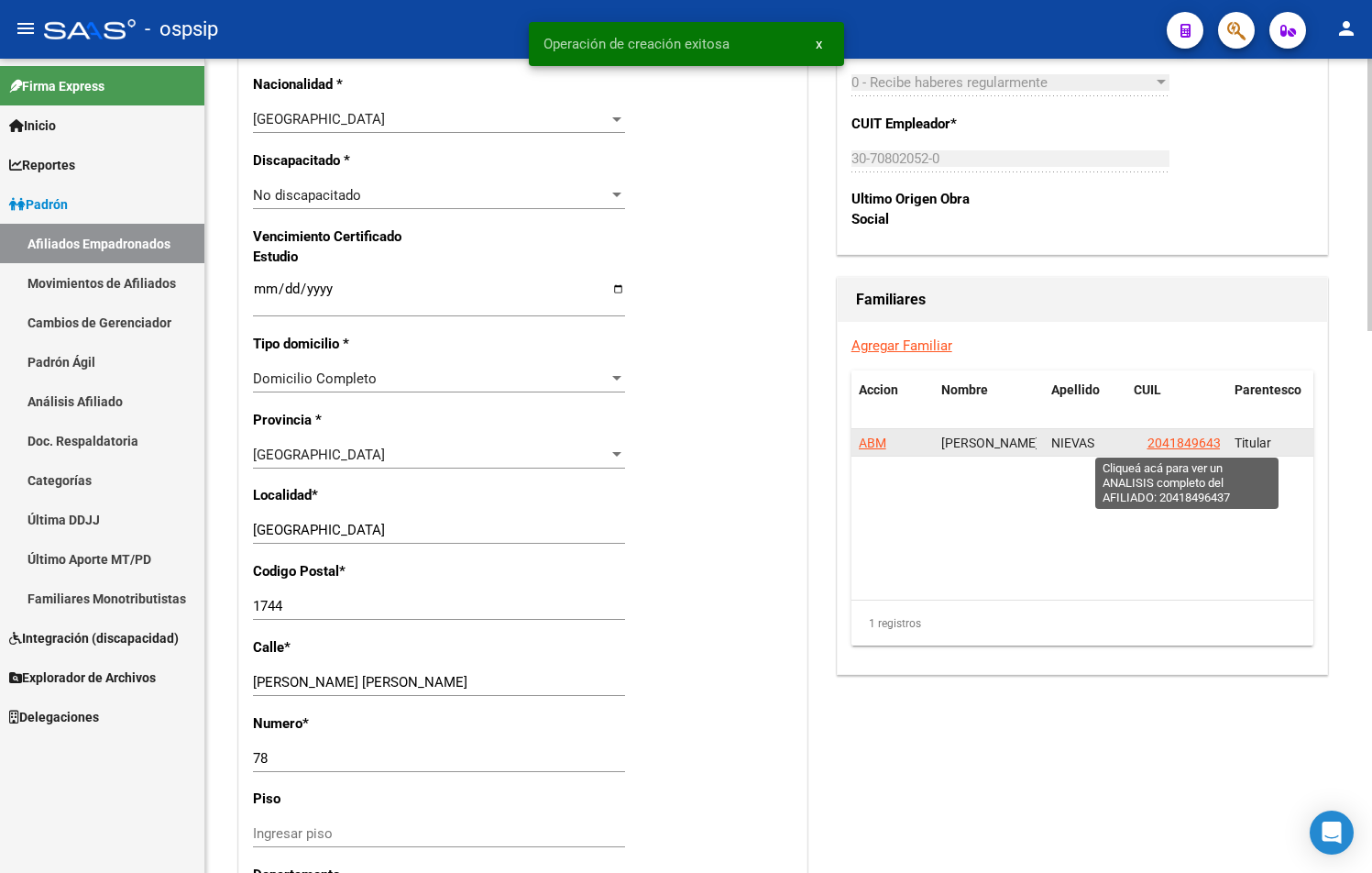
click at [1190, 442] on span "20418496437" at bounding box center [1187, 443] width 80 height 15
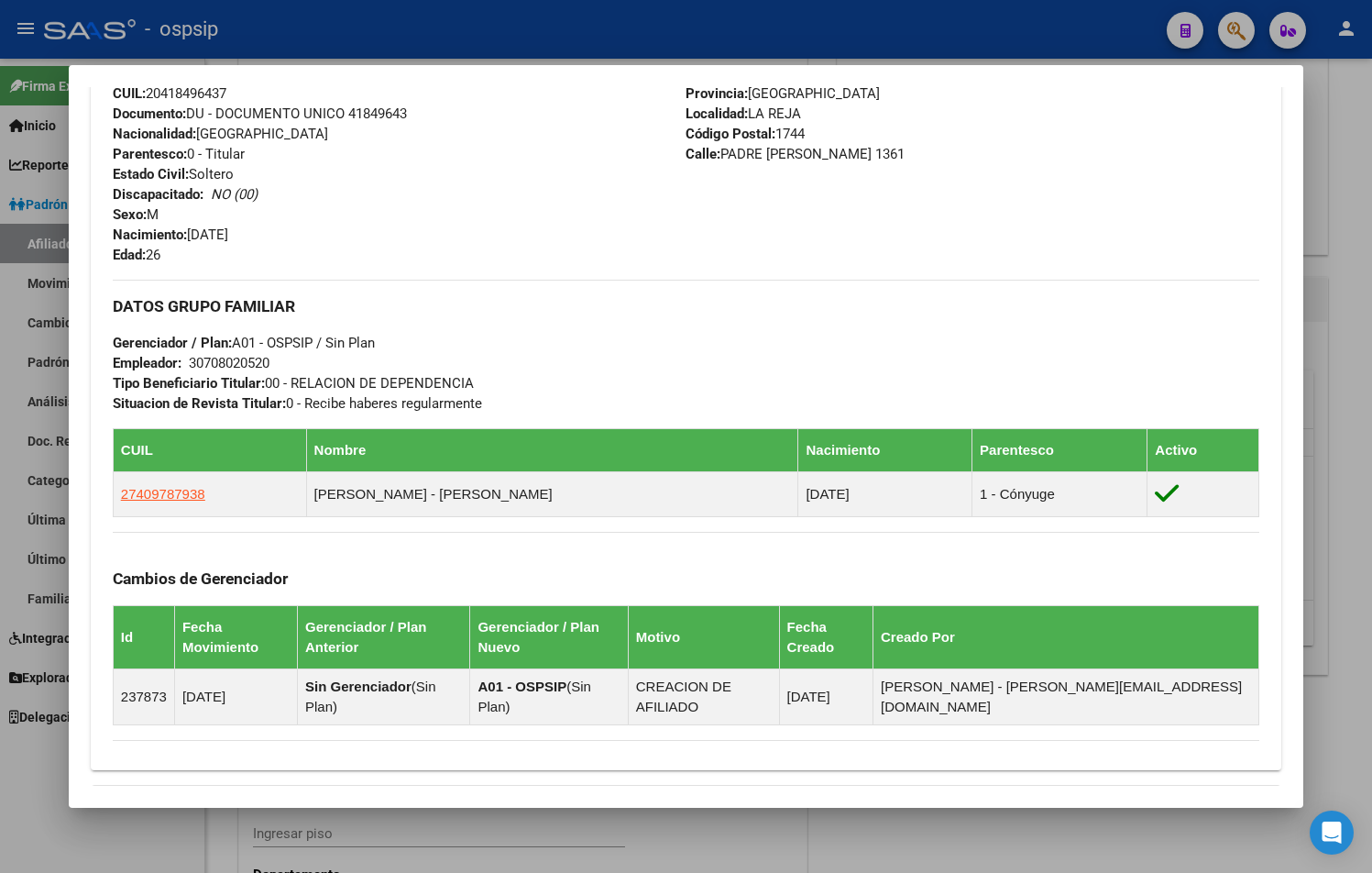
scroll to position [561, 0]
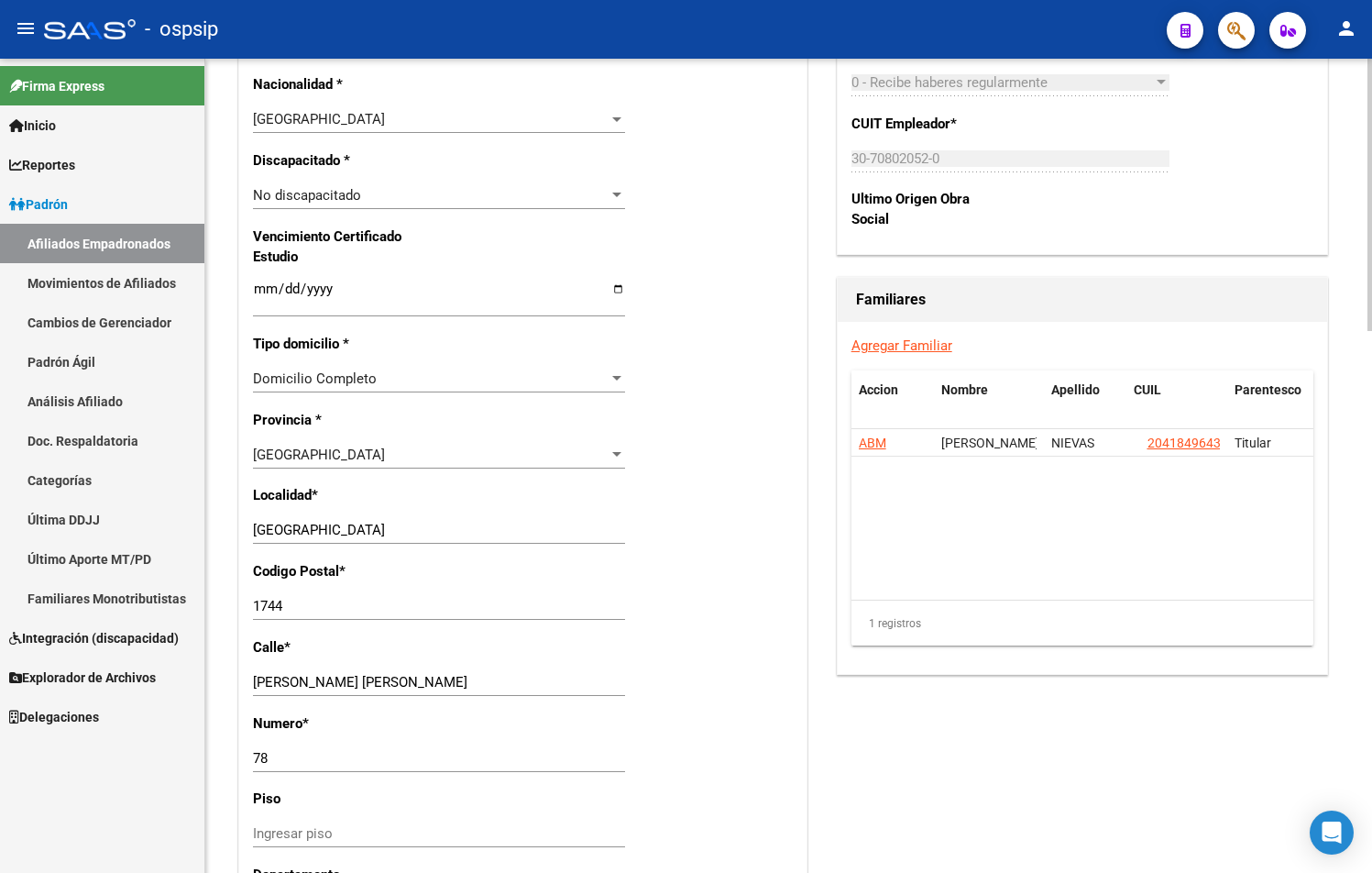
click at [894, 346] on link "Agregar Familiar" at bounding box center [901, 346] width 101 height 17
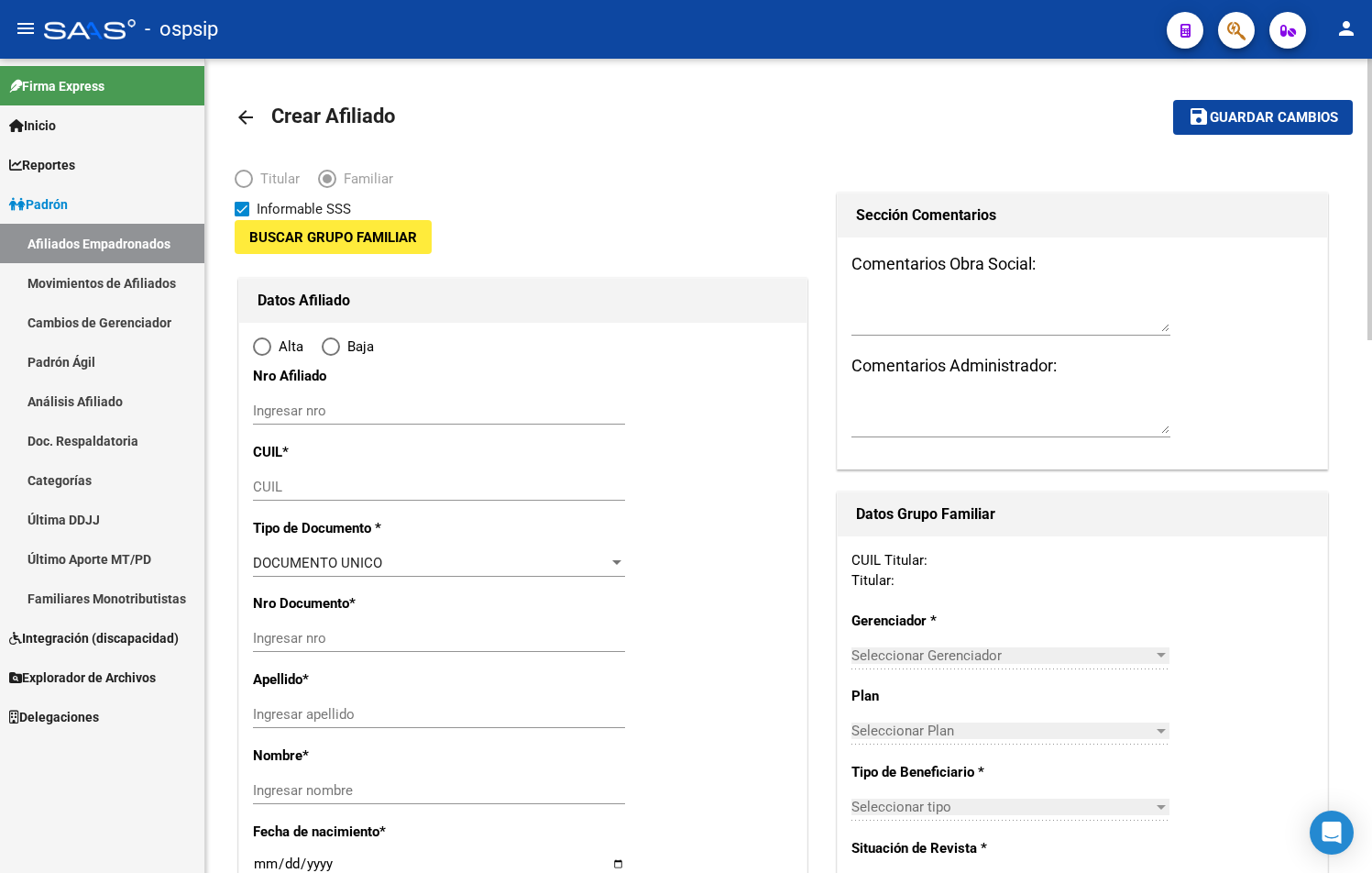
type input "30-70802052-0"
type input "LA REJA"
type input "1744"
type input "PADRE ARELLANO"
type input "1361"
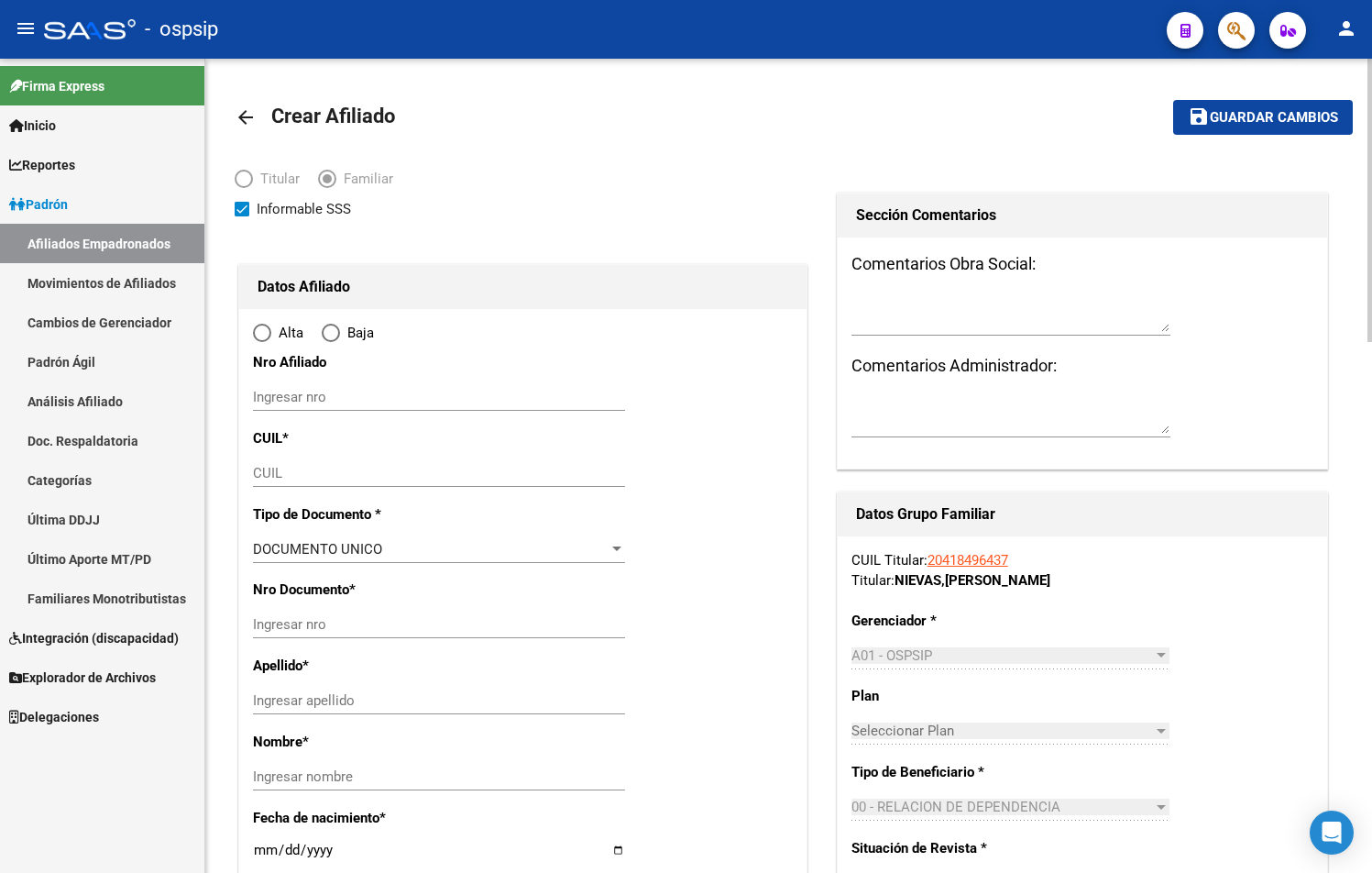
radio input "true"
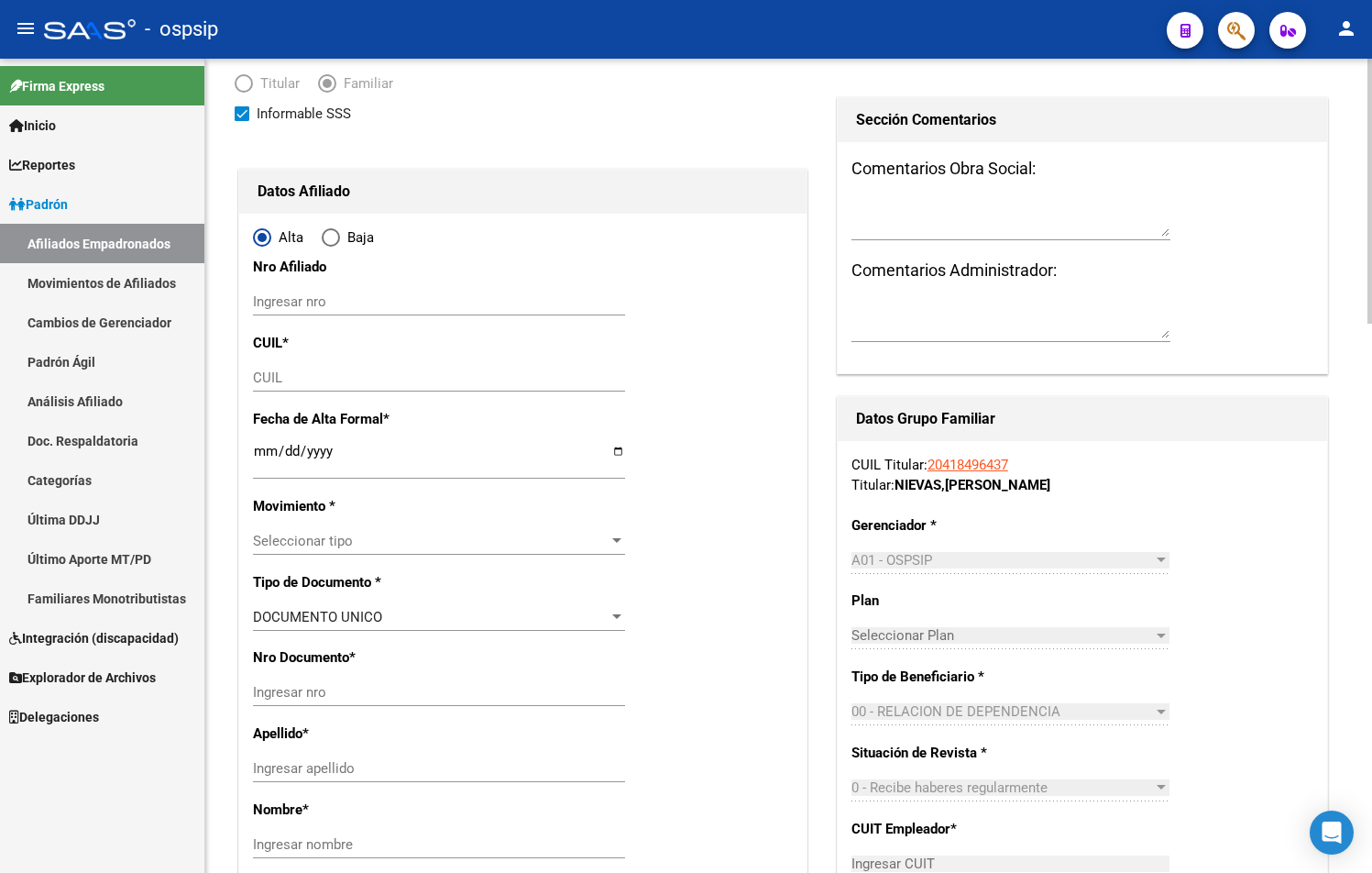
type input "30-70802052-0"
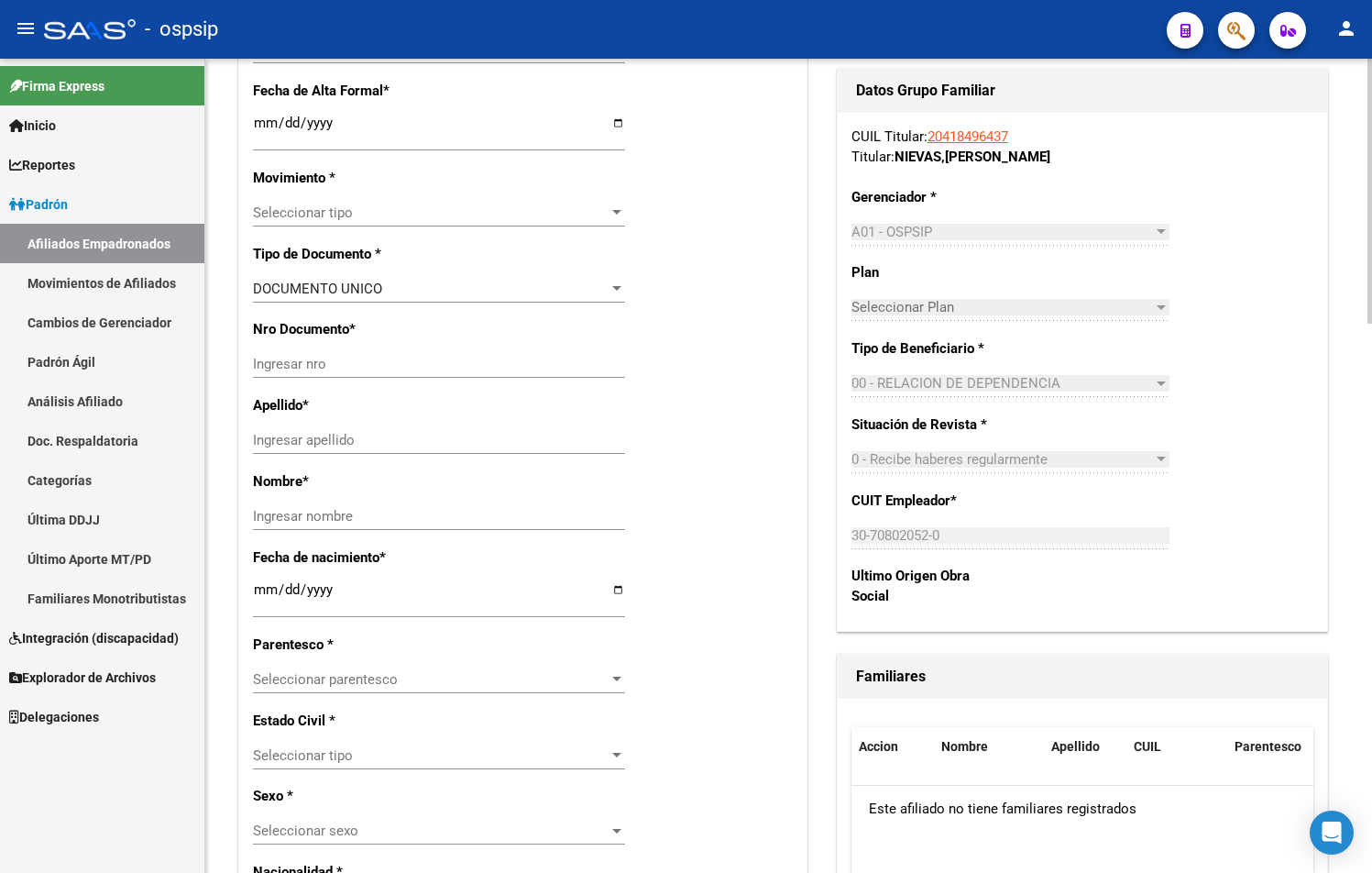
scroll to position [183, 0]
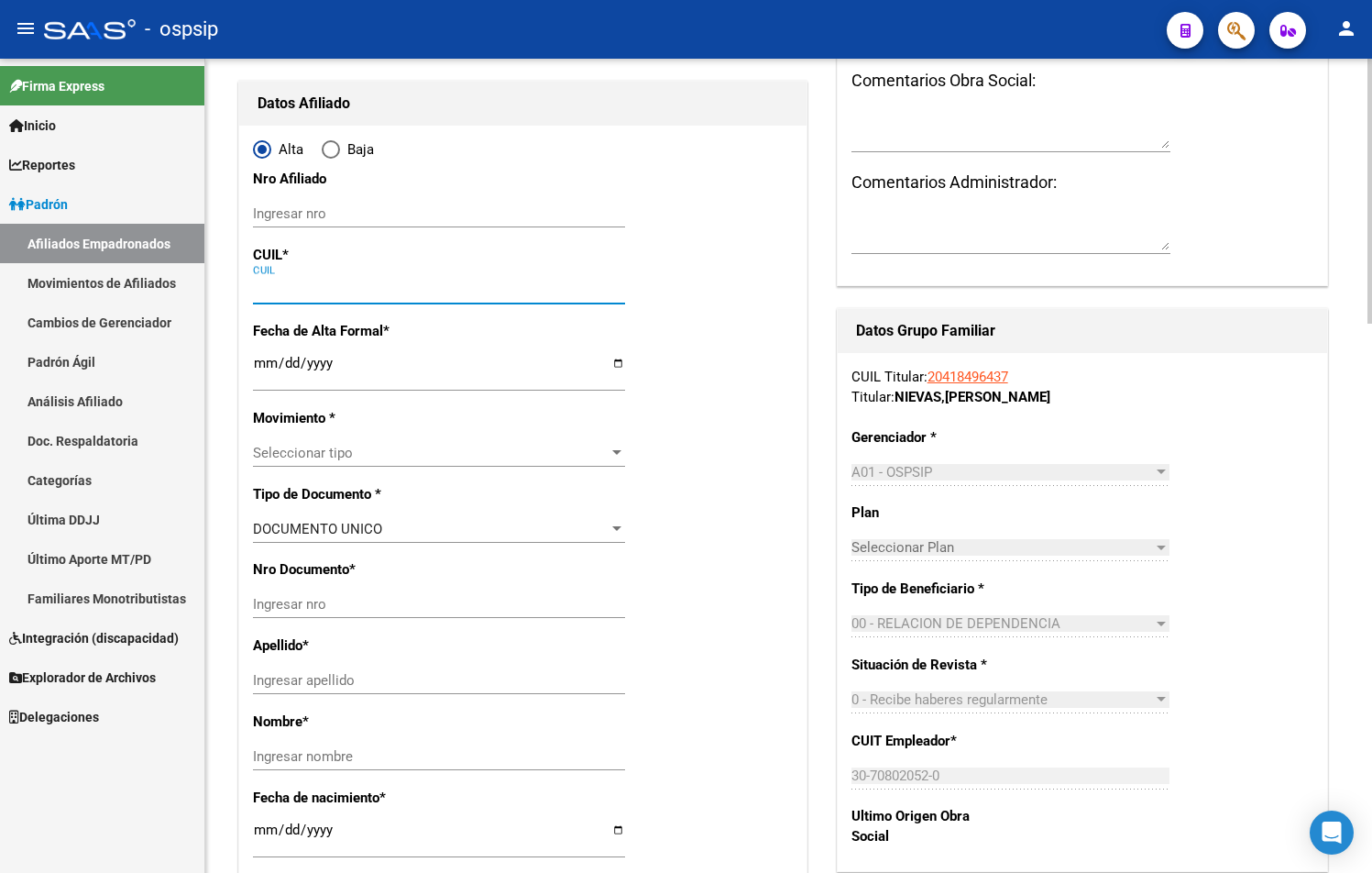
click at [284, 287] on input "CUIL" at bounding box center [439, 289] width 372 height 17
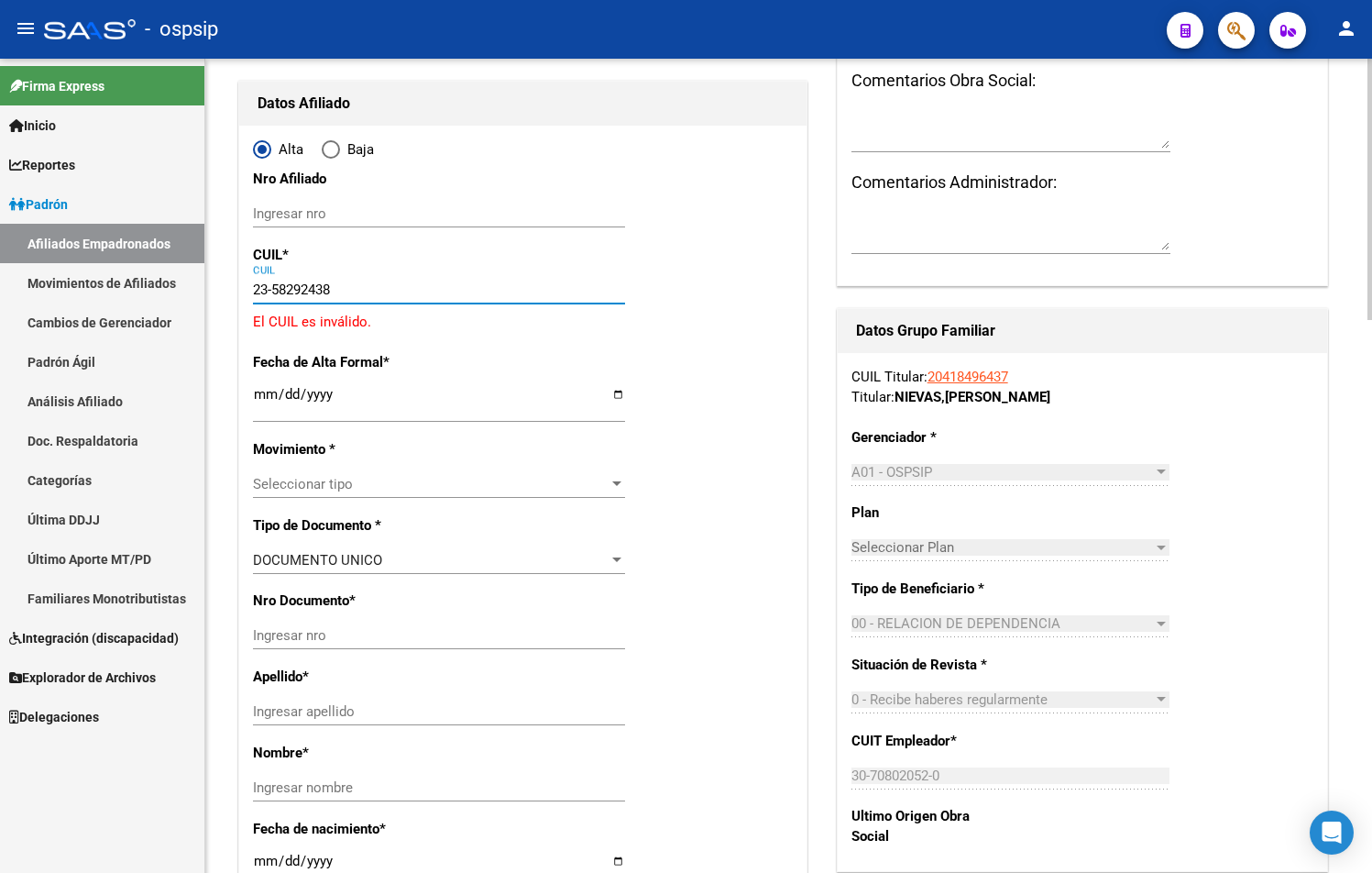
type input "23-58292438-4"
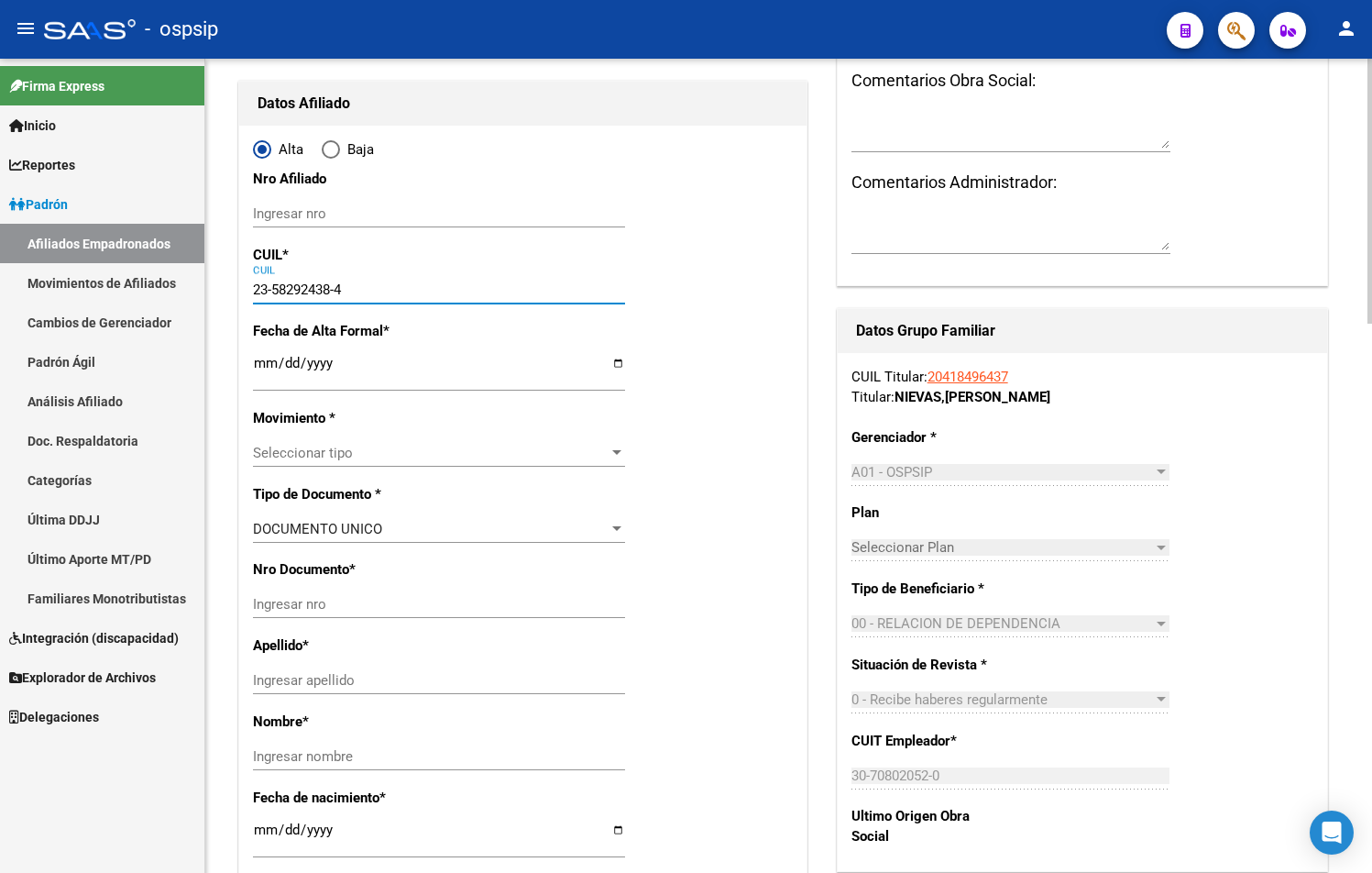
type input "58292438"
type input "NIEVAS ROJAS"
type input "MAIA SOLANGE"
type input "2020-03-31"
type input "MORENO"
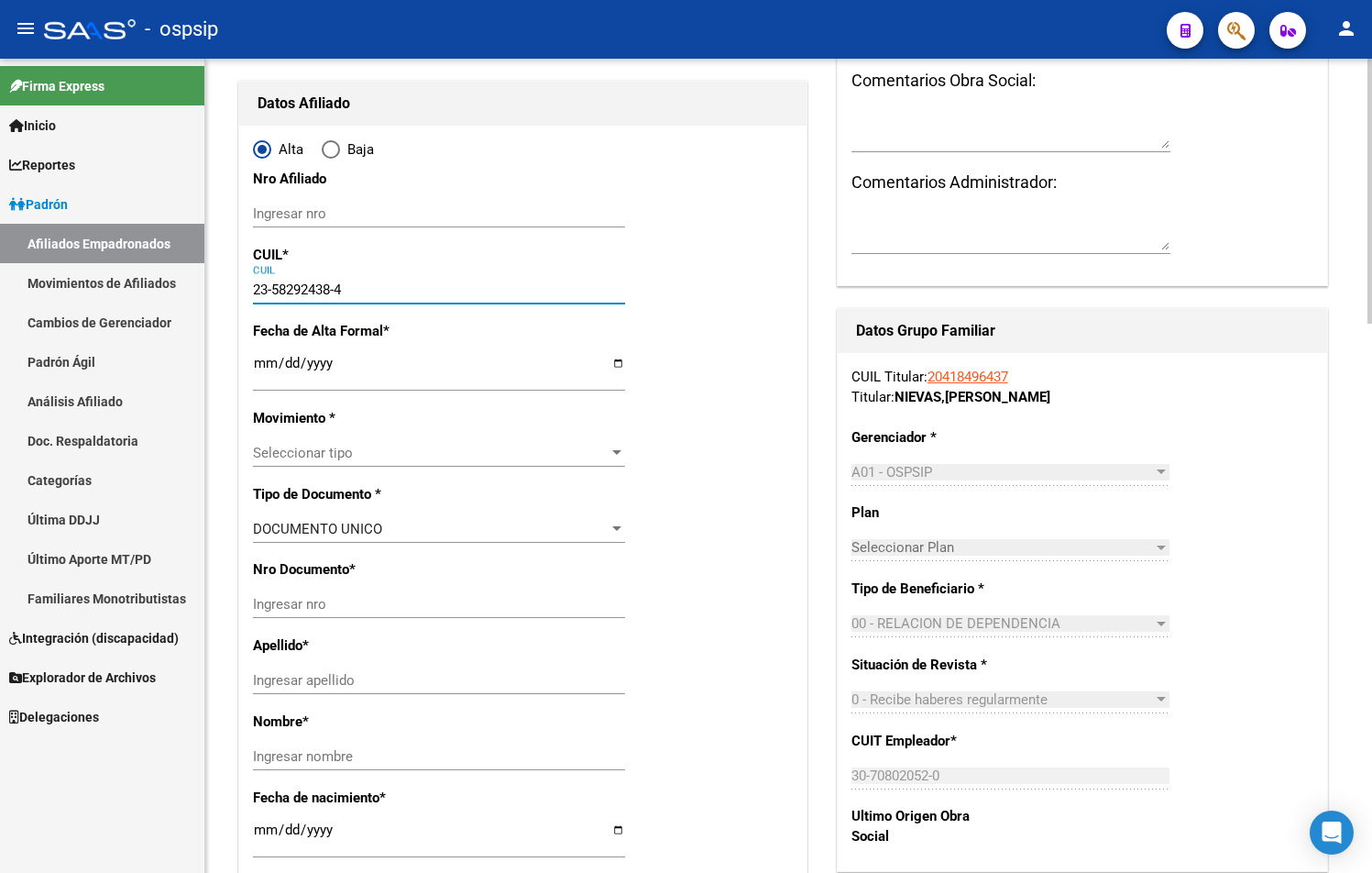
type input "CASTRO BARROS"
type input "82"
type input "23-58292438-4"
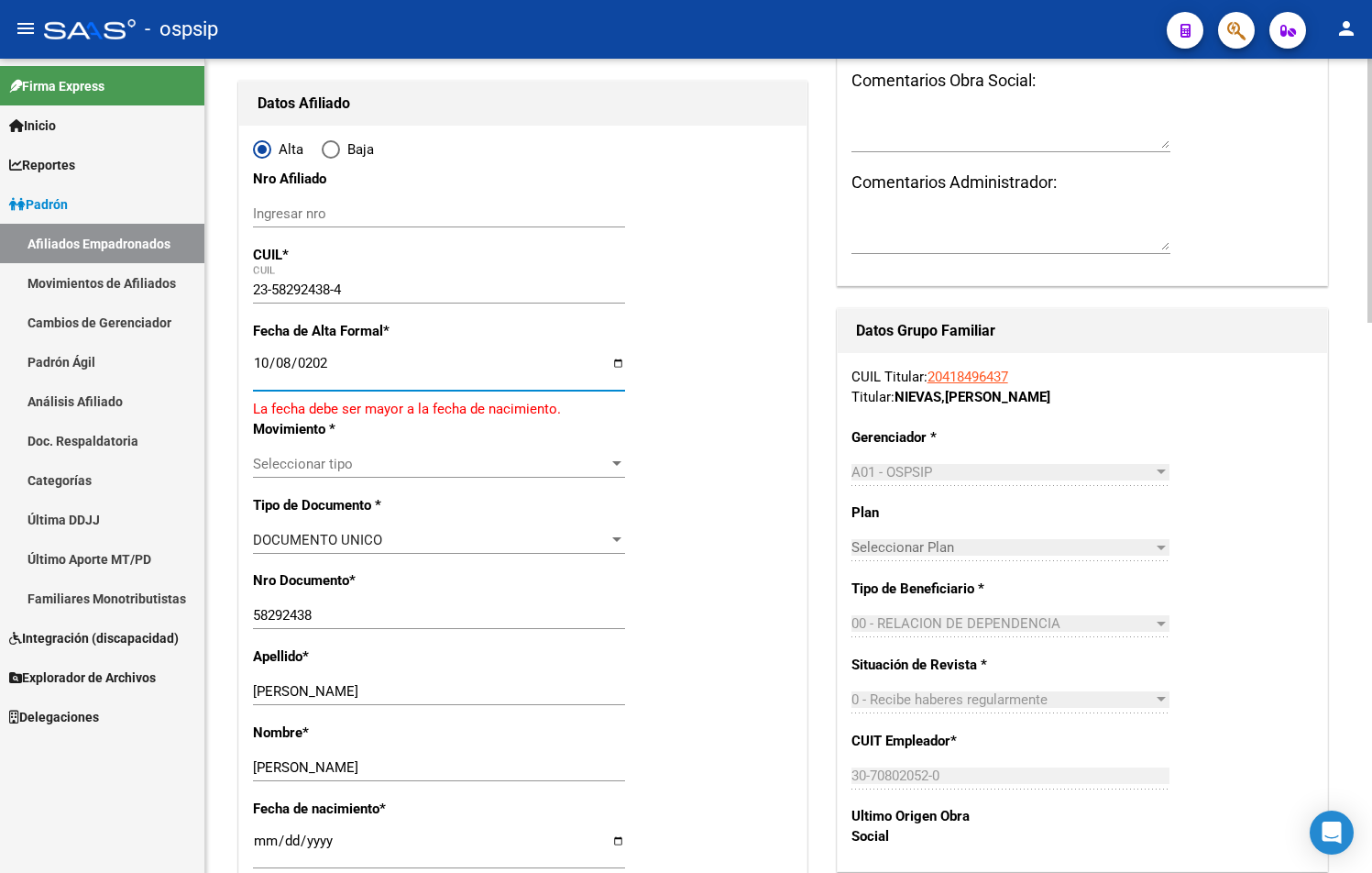
type input "2025-10-08"
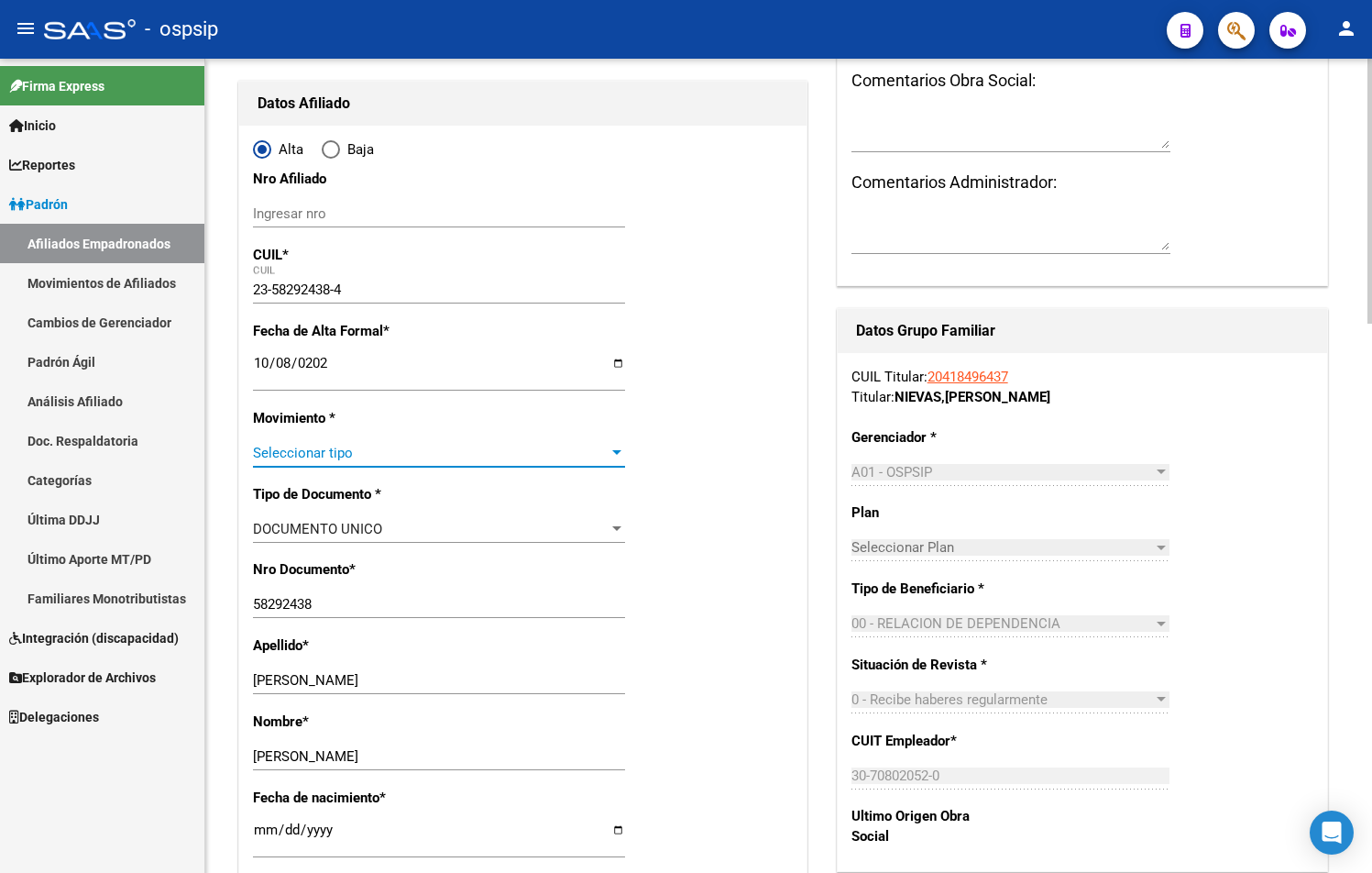
click at [342, 455] on span "Seleccionar tipo" at bounding box center [431, 453] width 356 height 17
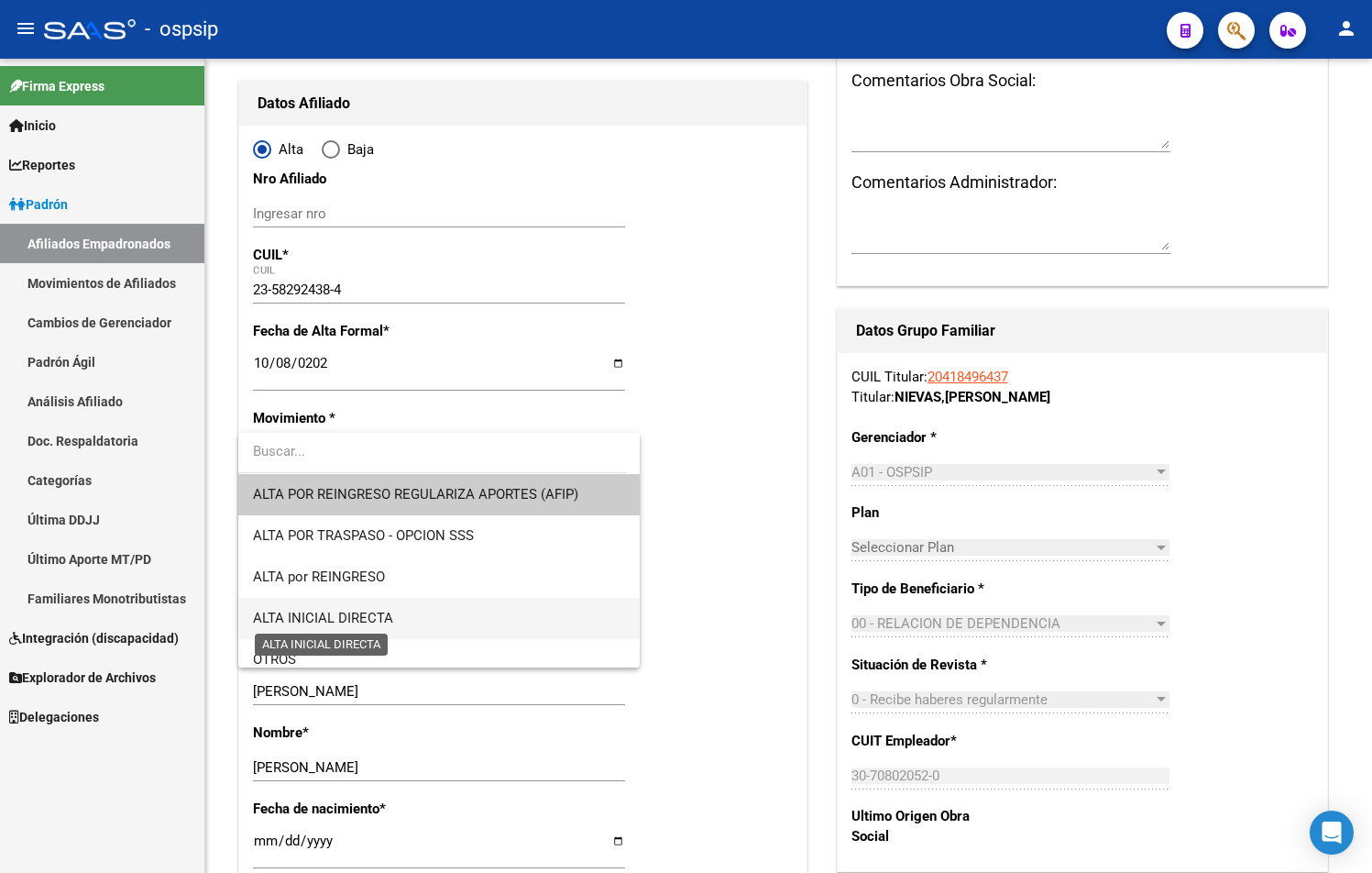
click at [360, 621] on span "ALTA INICIAL DIRECTA" at bounding box center [324, 618] width 141 height 17
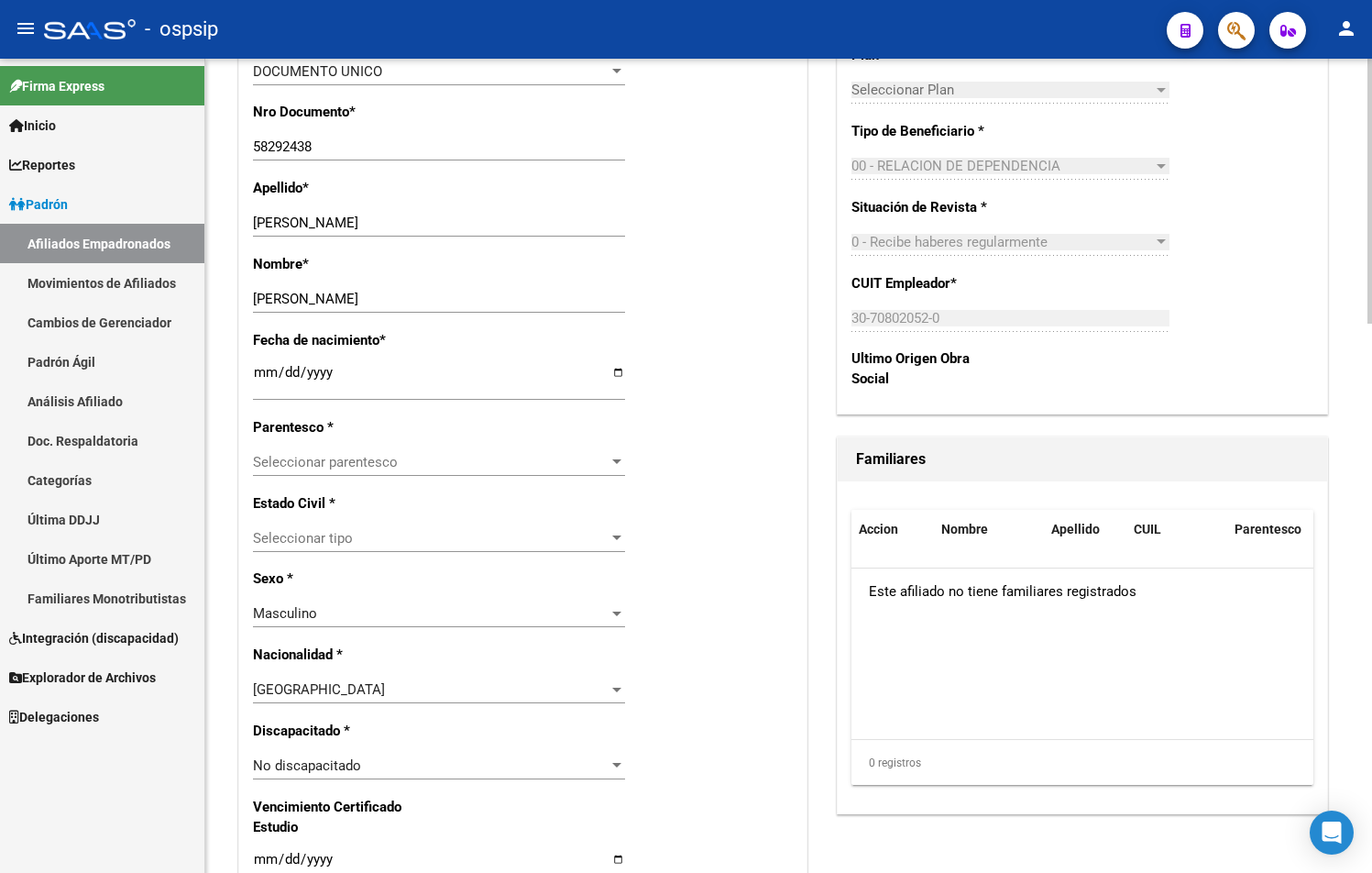
scroll to position [642, 0]
click at [300, 462] on span "Seleccionar parentesco" at bounding box center [431, 461] width 356 height 17
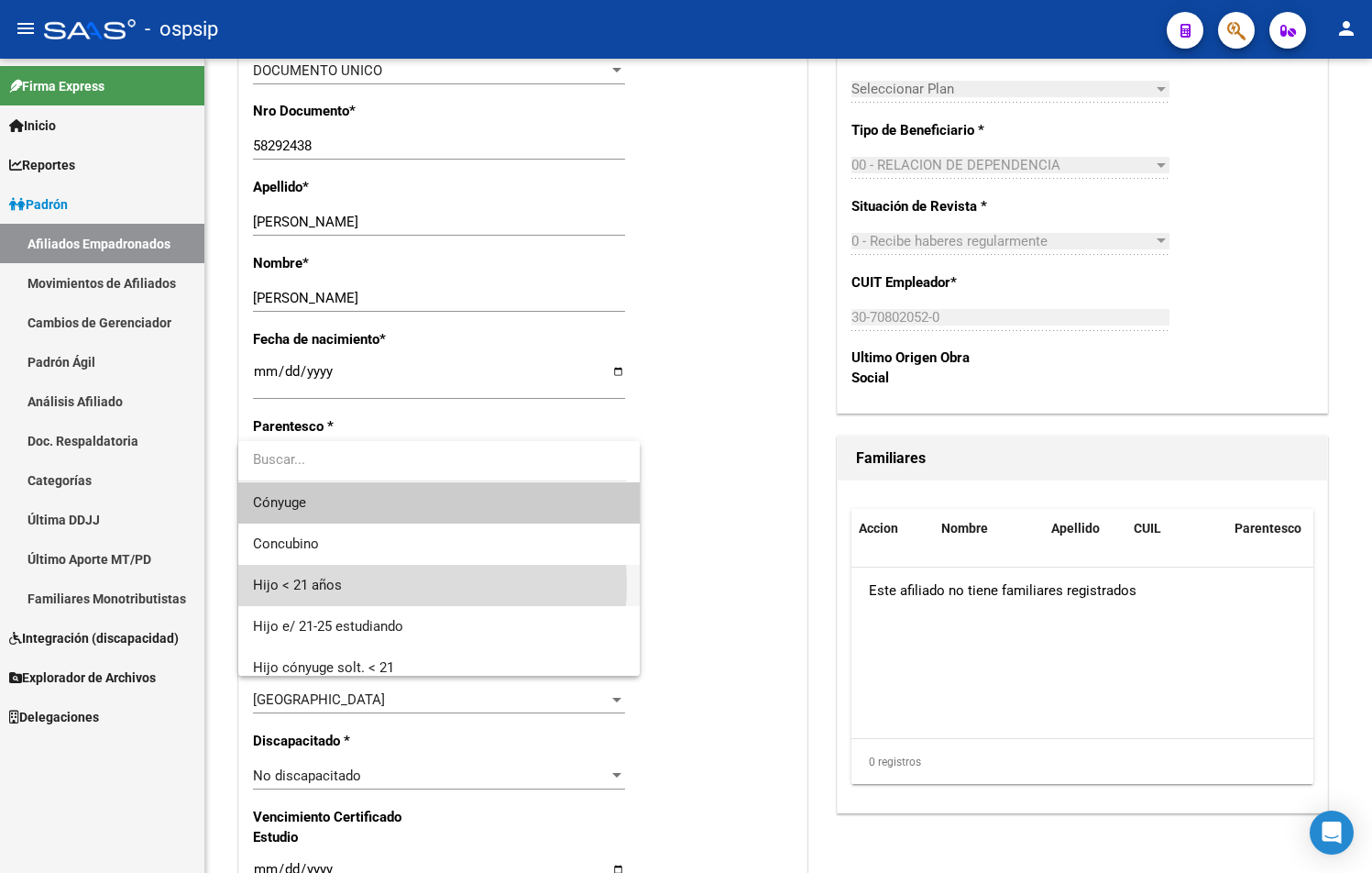
click at [375, 584] on span "Hijo < 21 años" at bounding box center [439, 585] width 372 height 42
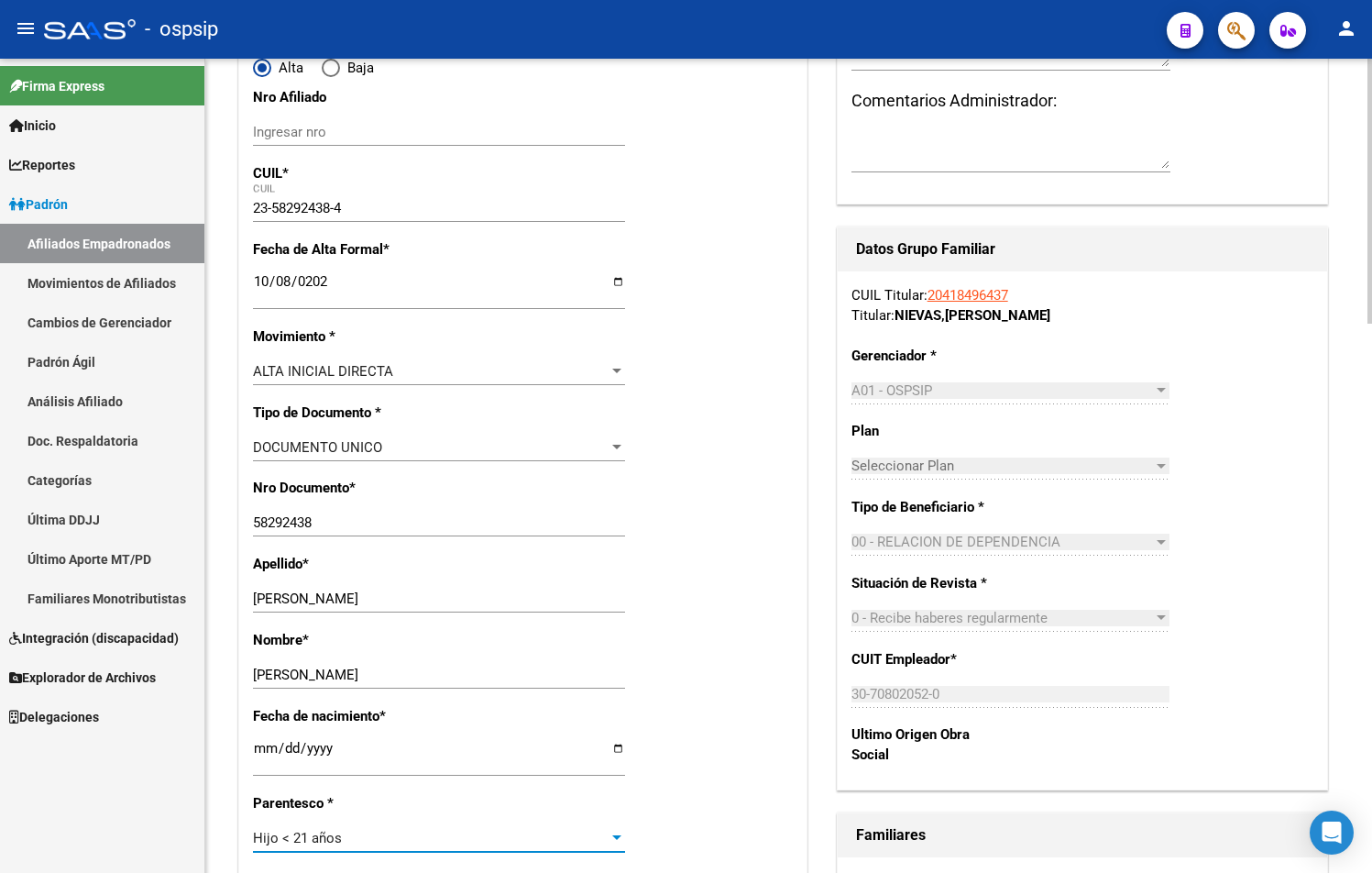
scroll to position [0, 0]
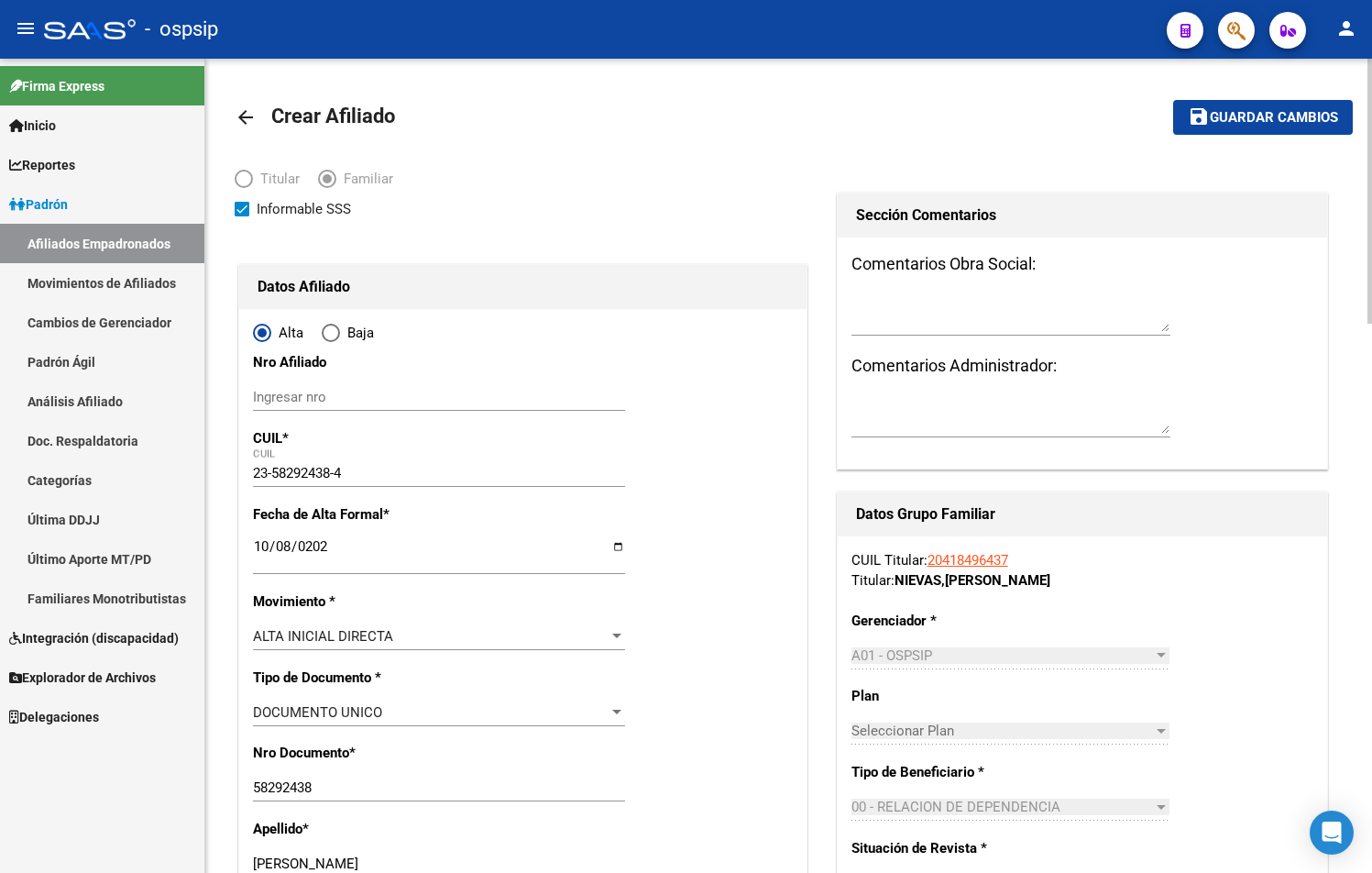
click at [1270, 113] on span "Guardar cambios" at bounding box center [1274, 118] width 129 height 17
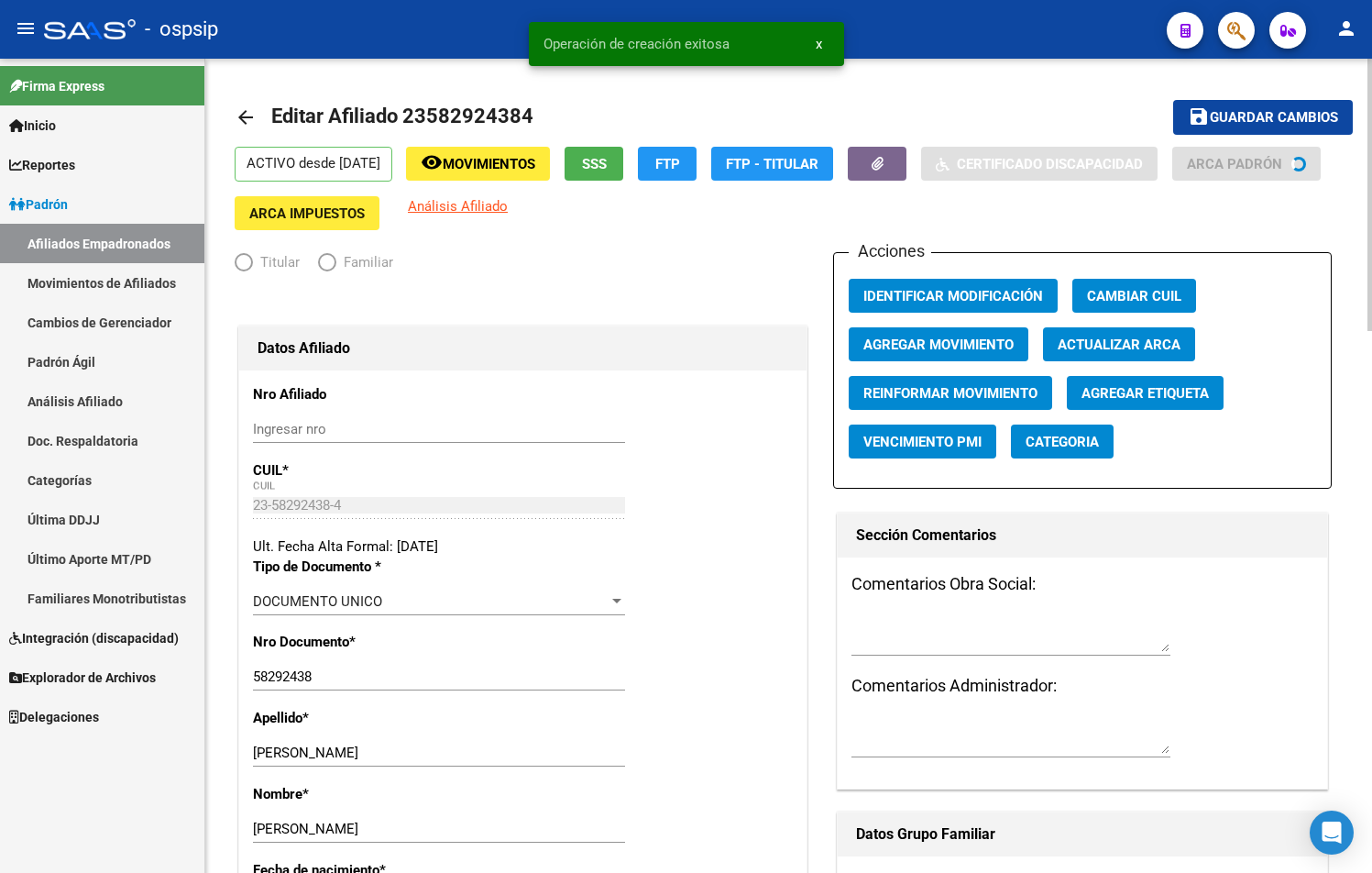
radio input "true"
type input "30-70802052-0"
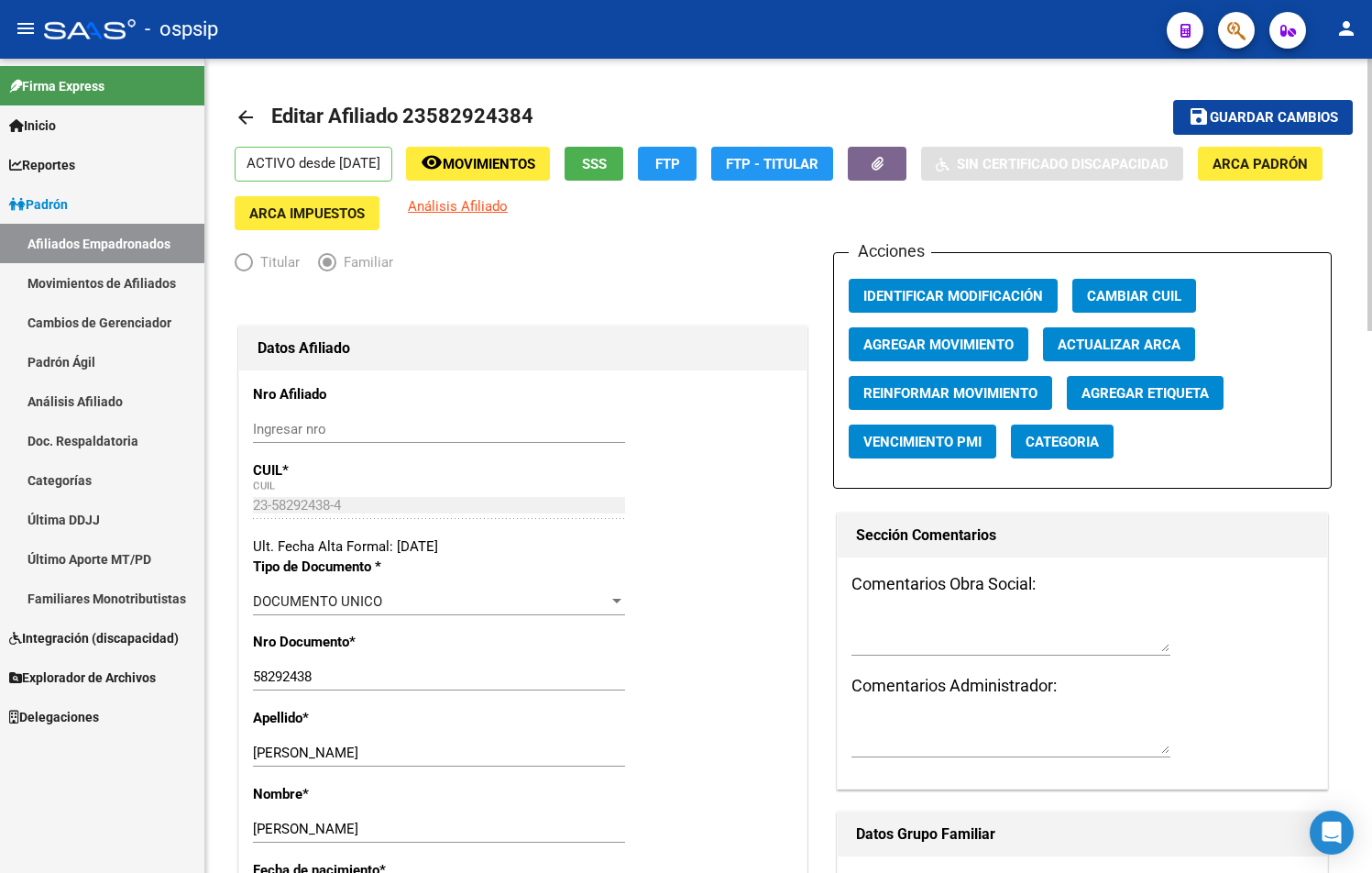
drag, startPoint x: 440, startPoint y: 409, endPoint x: 665, endPoint y: 536, distance: 258.4
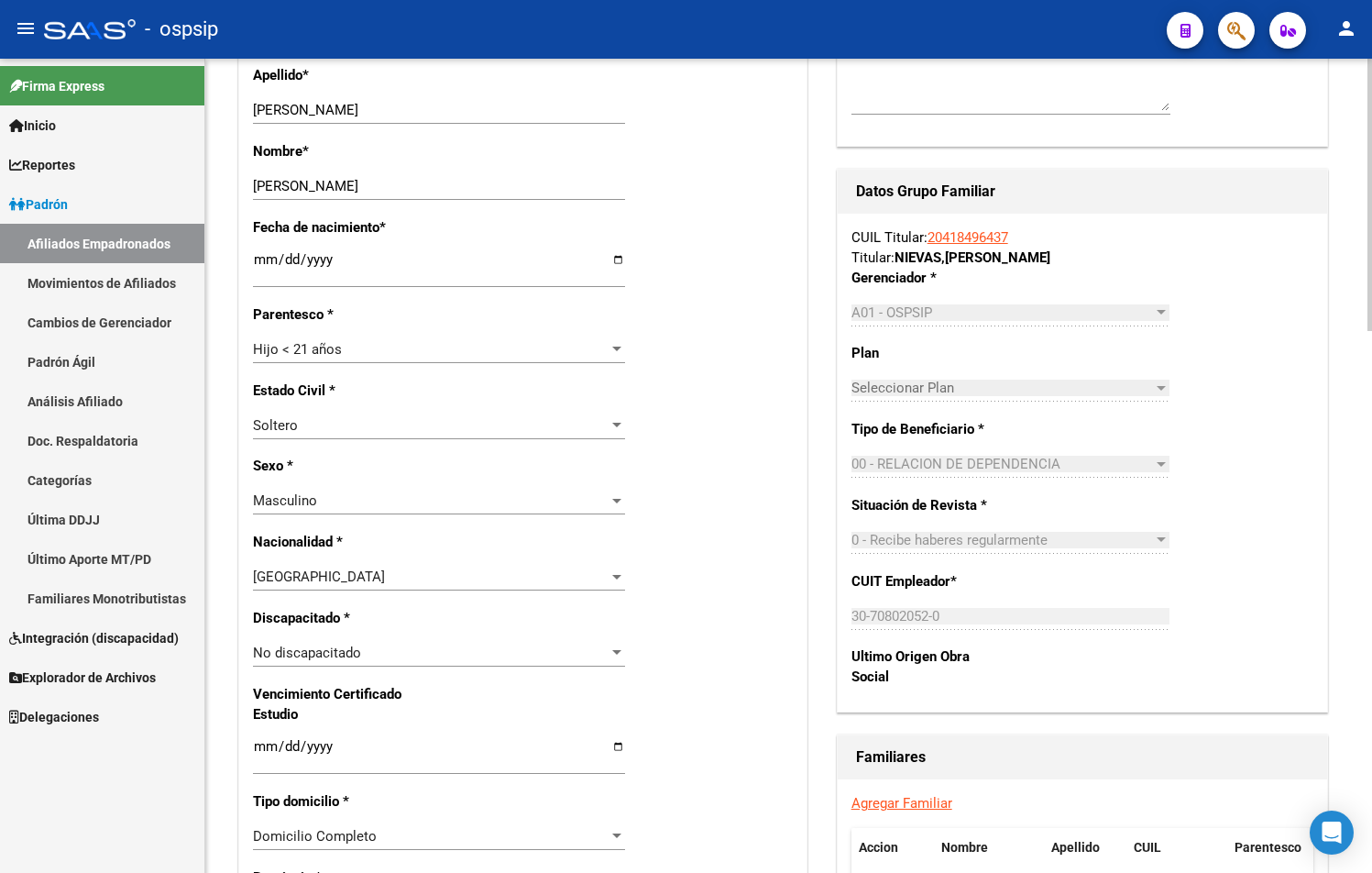
scroll to position [825, 0]
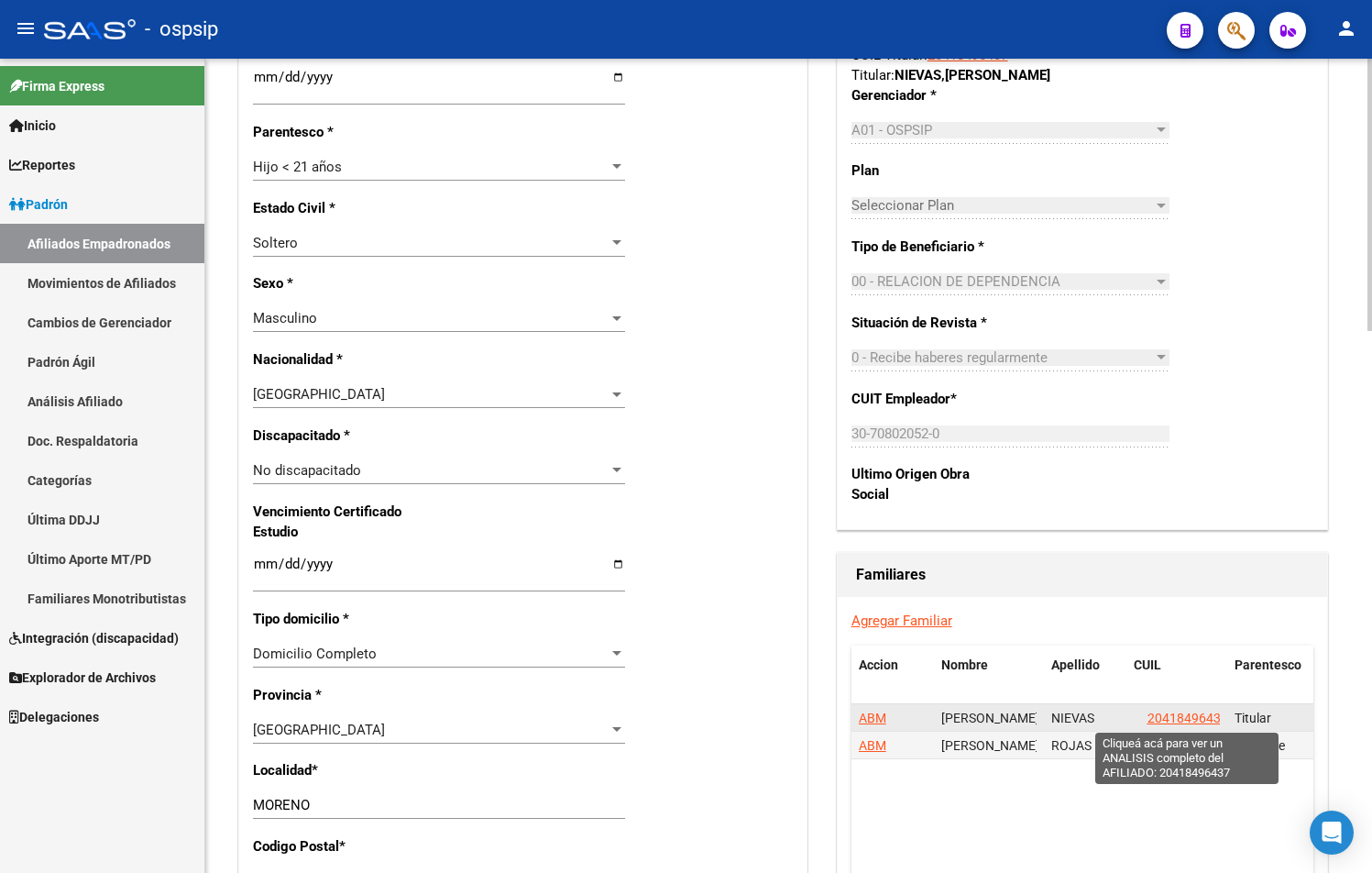
click at [1194, 721] on span "20418496437" at bounding box center [1187, 718] width 80 height 15
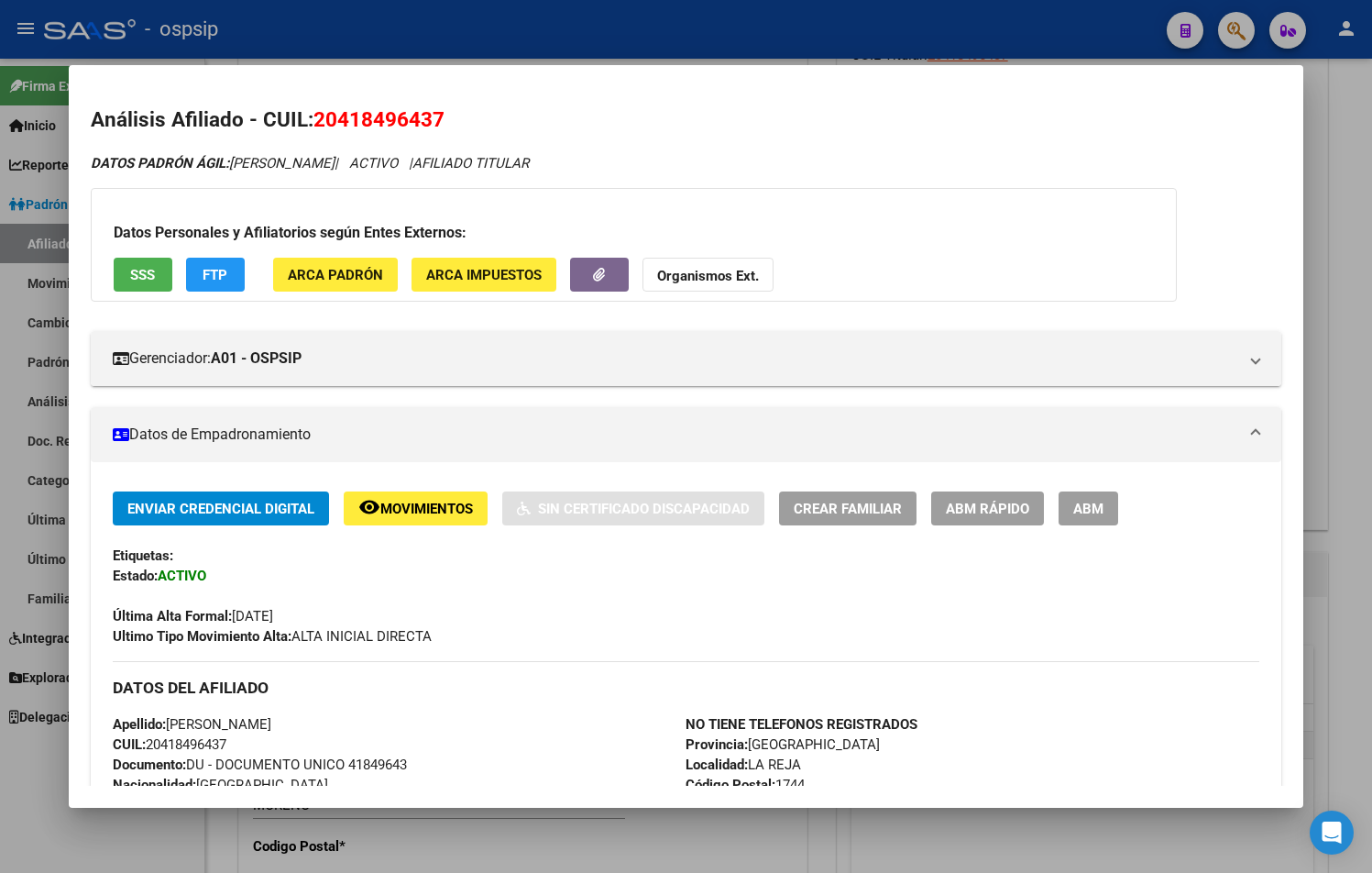
scroll to position [459, 0]
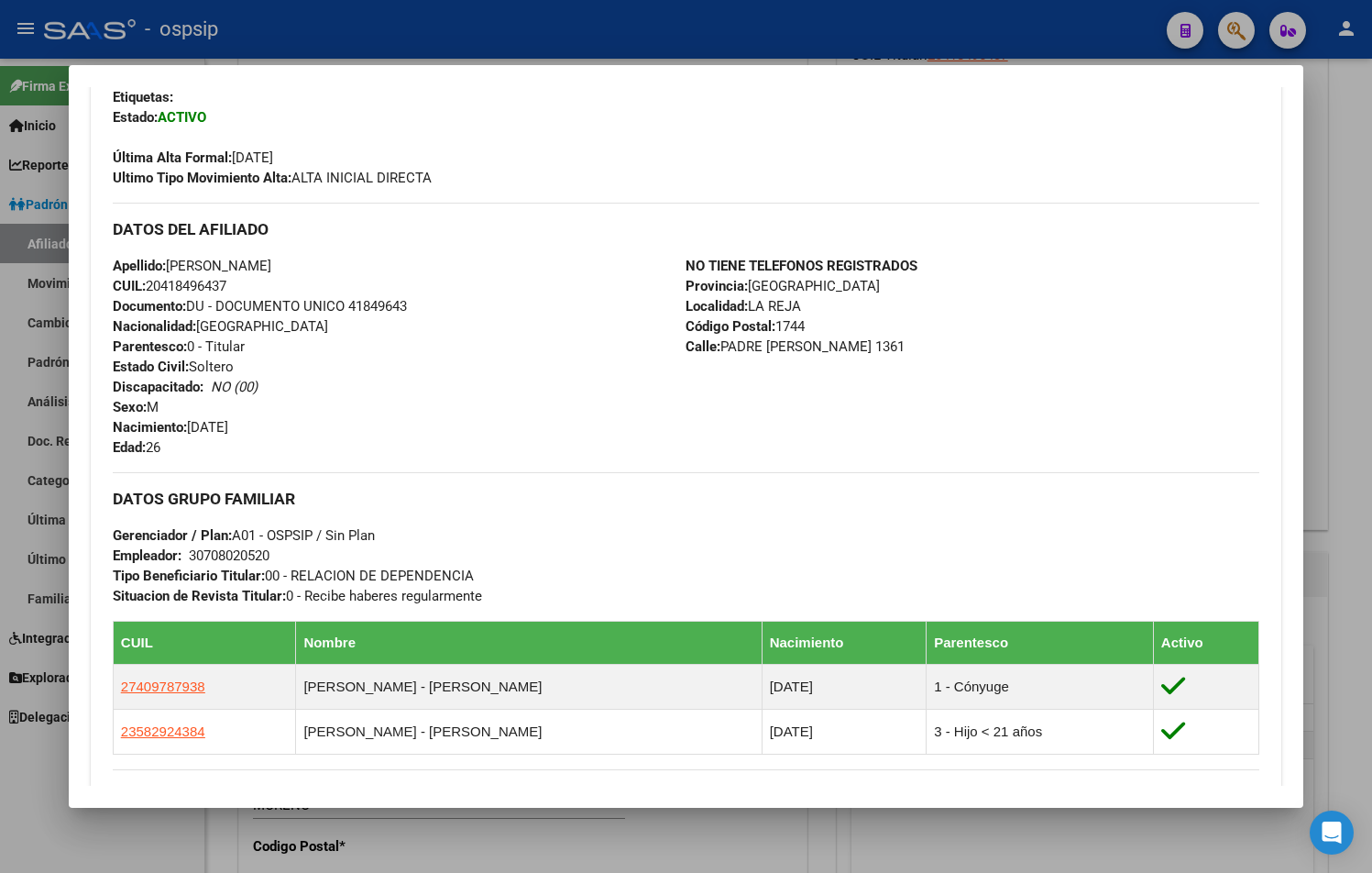
click at [283, 94] on div "Etiquetas:" at bounding box center [686, 97] width 1146 height 20
click at [350, 457] on div "Apellido: IVAN AGUSTN NIEVAS CUIL: 20418496437 Documento: DU - DOCUMENTO UNICO …" at bounding box center [399, 357] width 574 height 202
click at [689, 230] on h3 "DATOS DEL AFILIADO" at bounding box center [686, 229] width 1146 height 20
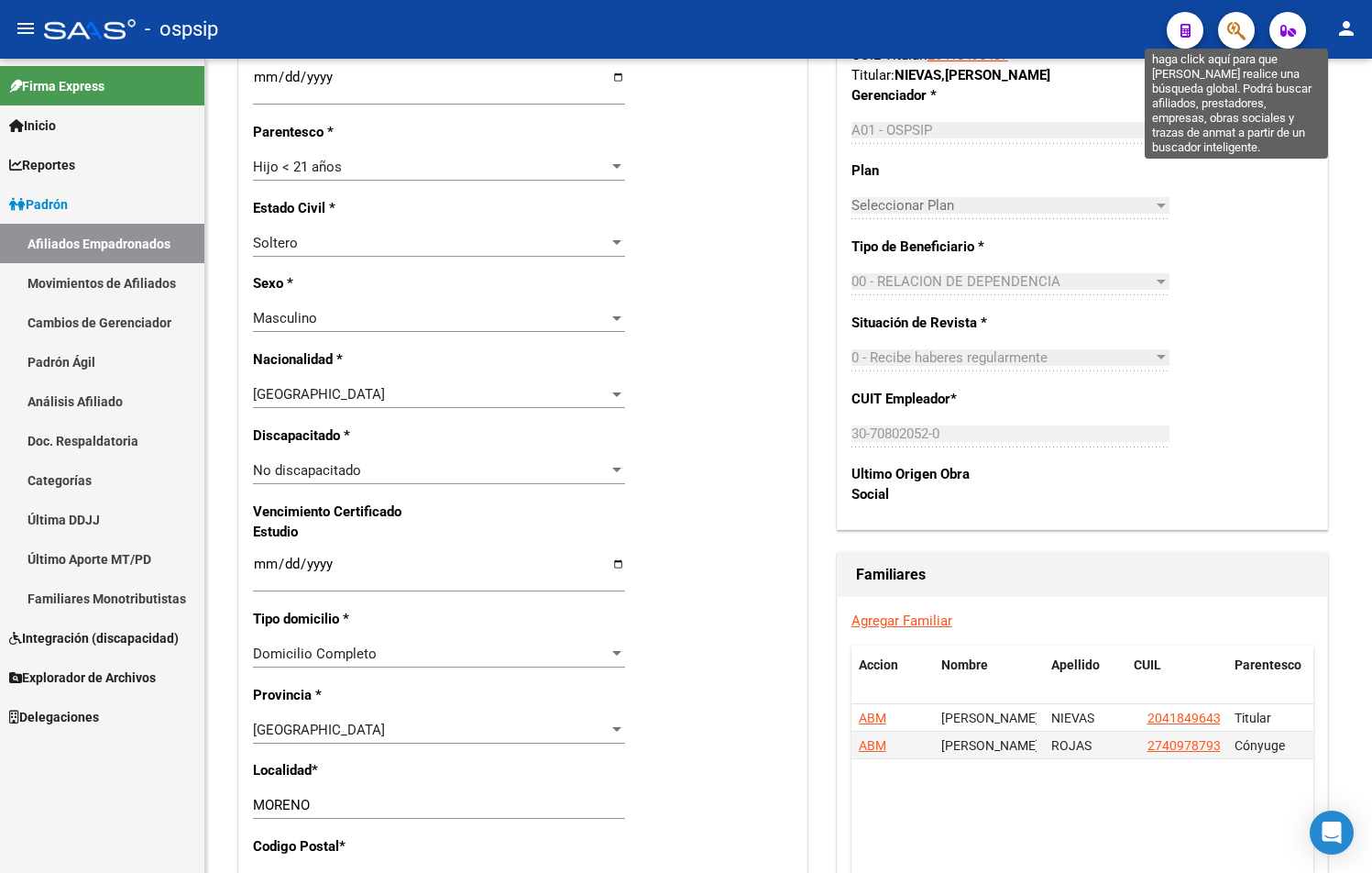
click at [1239, 31] on icon "button" at bounding box center [1236, 31] width 18 height 21
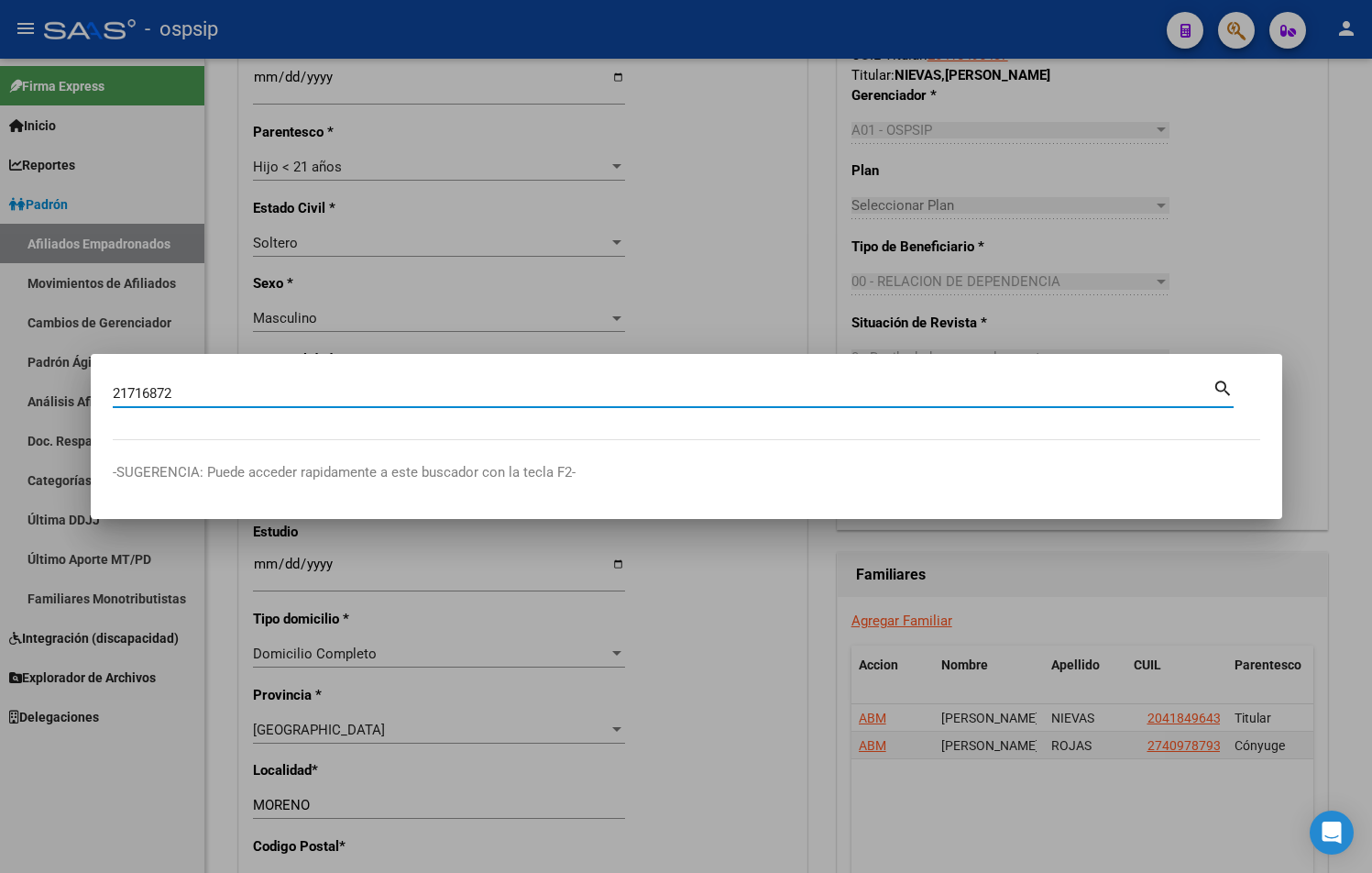
type input "21716872"
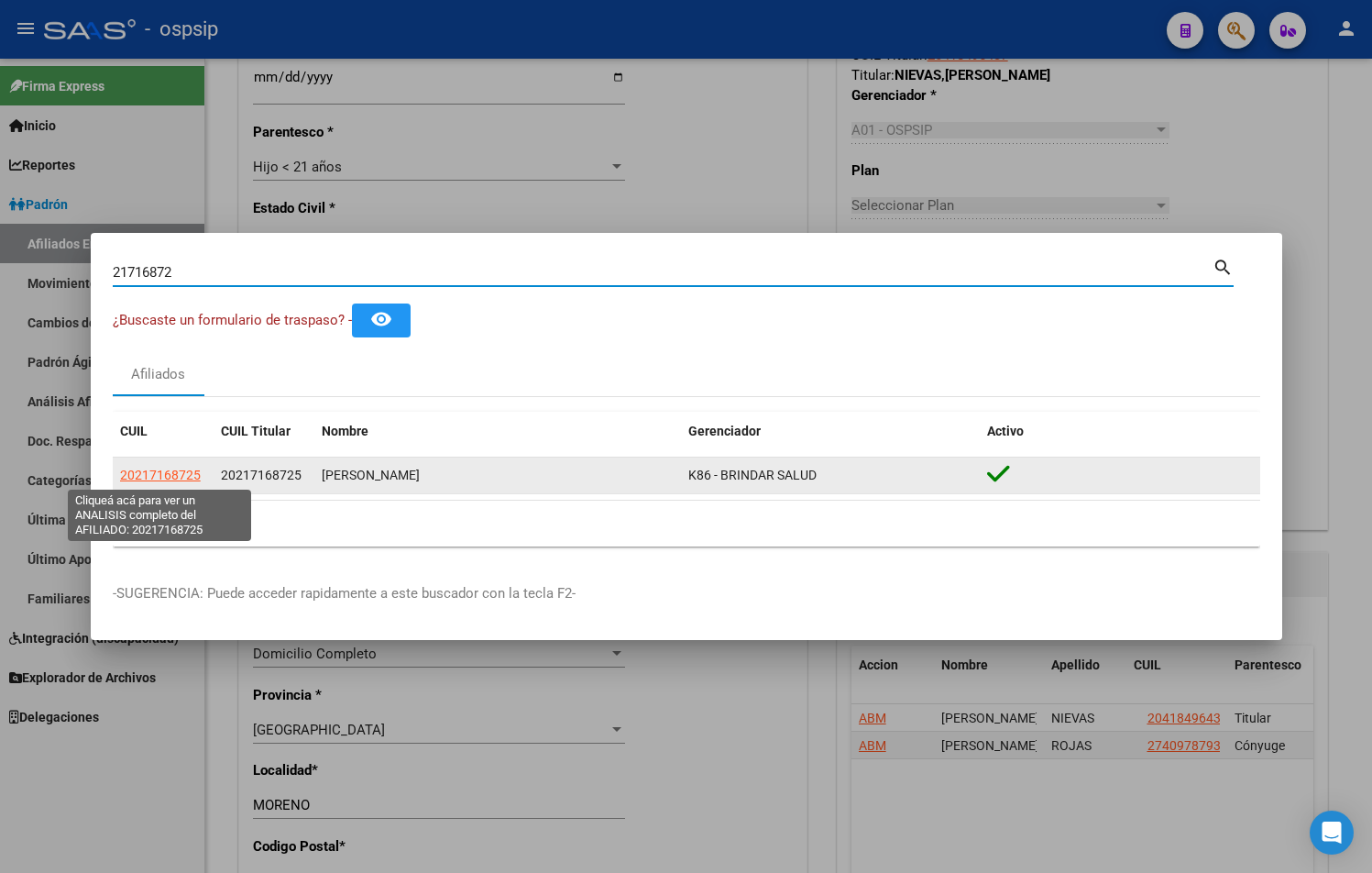
click at [166, 473] on span "20217168725" at bounding box center [160, 475] width 80 height 15
type textarea "20217168725"
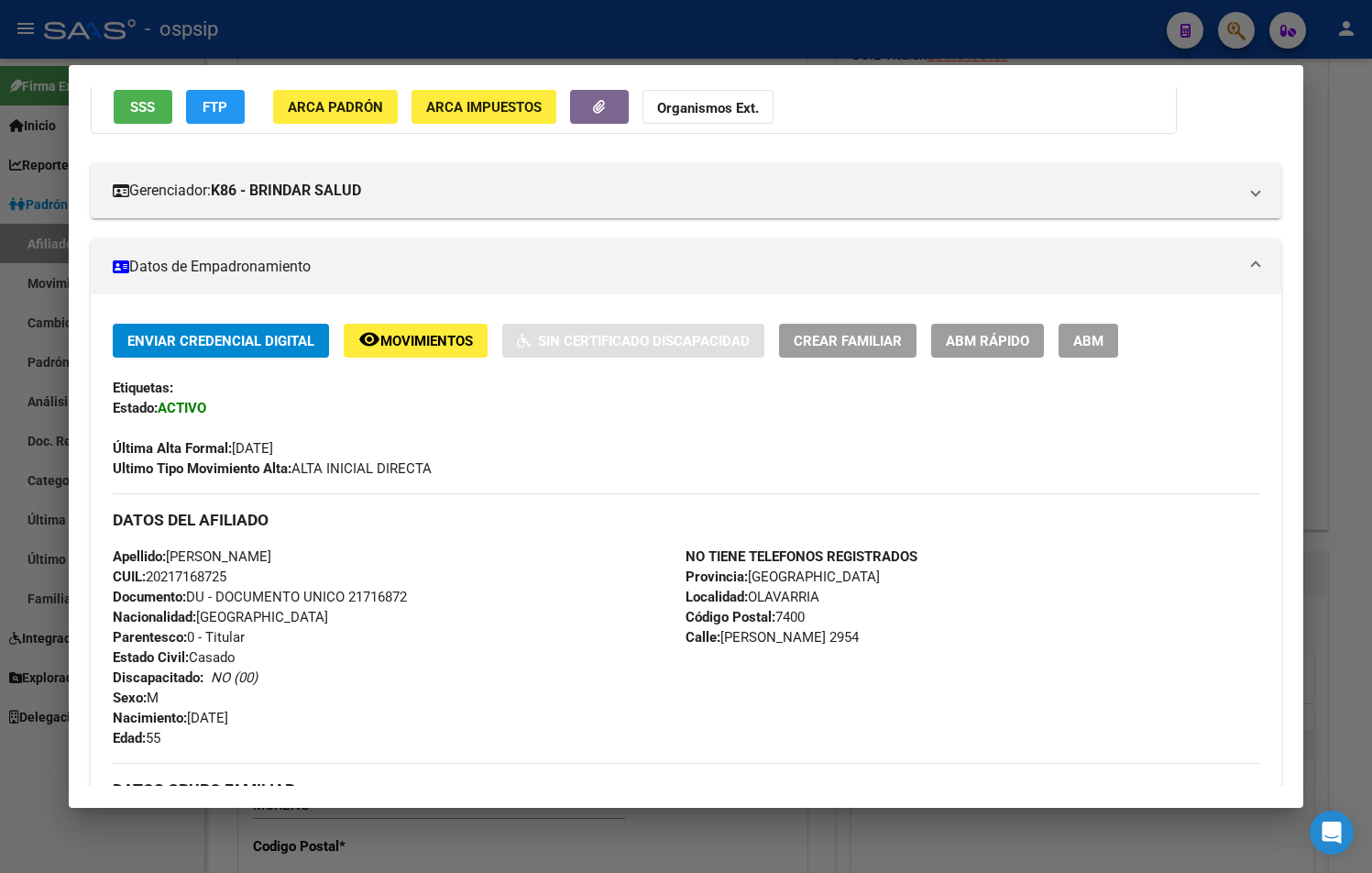
scroll to position [275, 0]
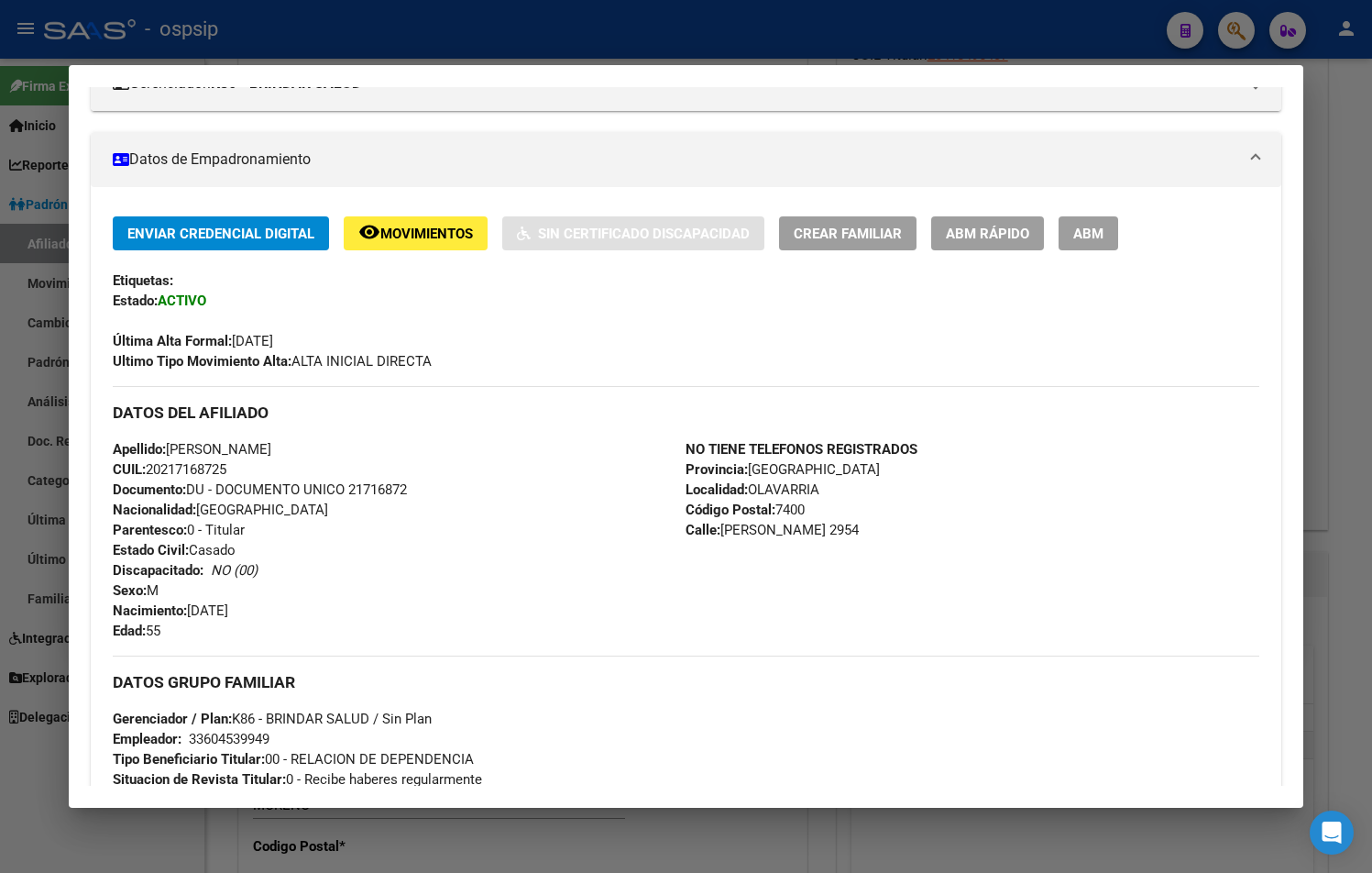
click at [531, 541] on div "Apellido: HORACIO OSCAR MARTINEZ CUIL: 20217168725 Documento: DU - DOCUMENTO UN…" at bounding box center [399, 540] width 574 height 202
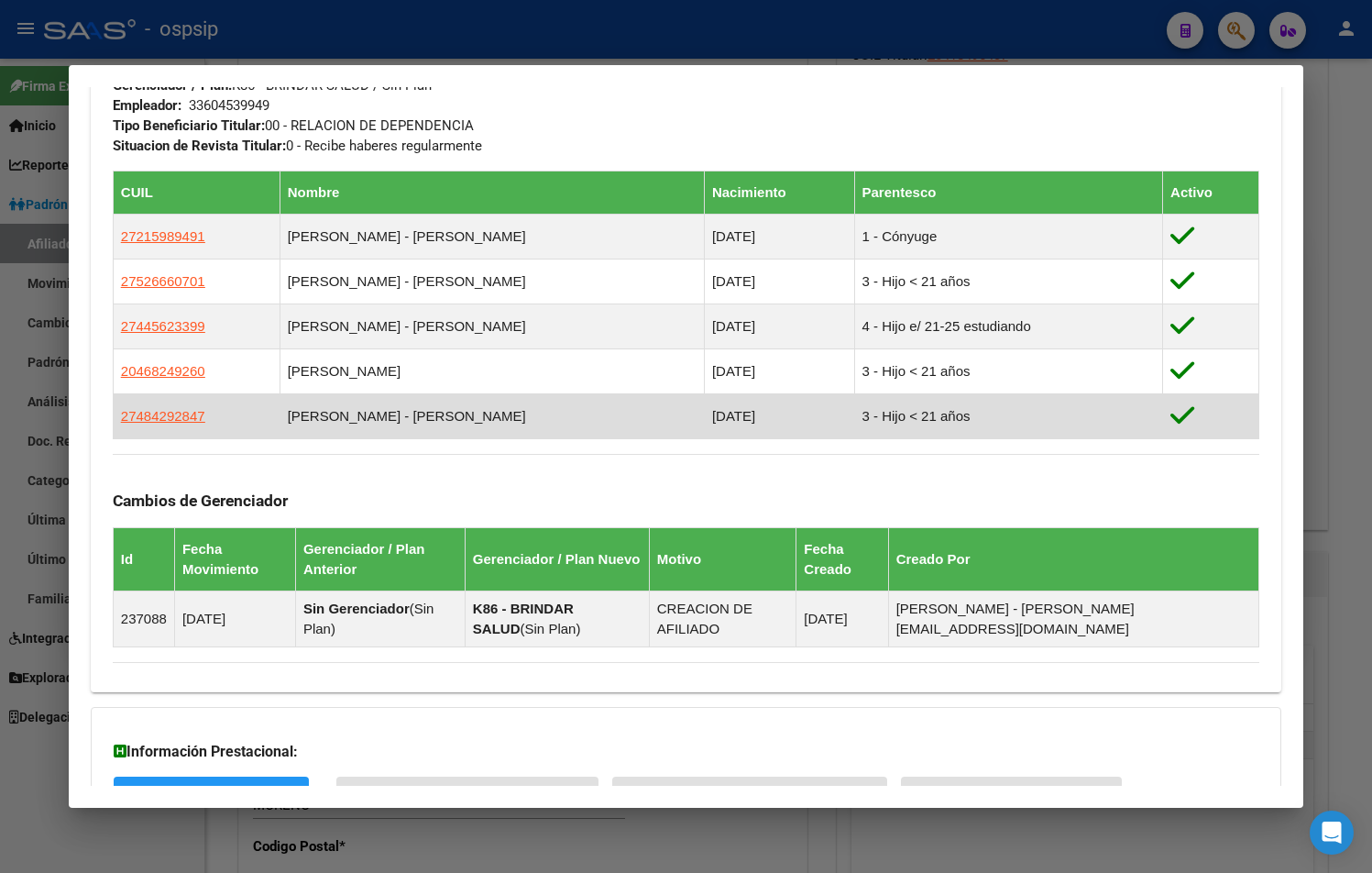
scroll to position [1015, 0]
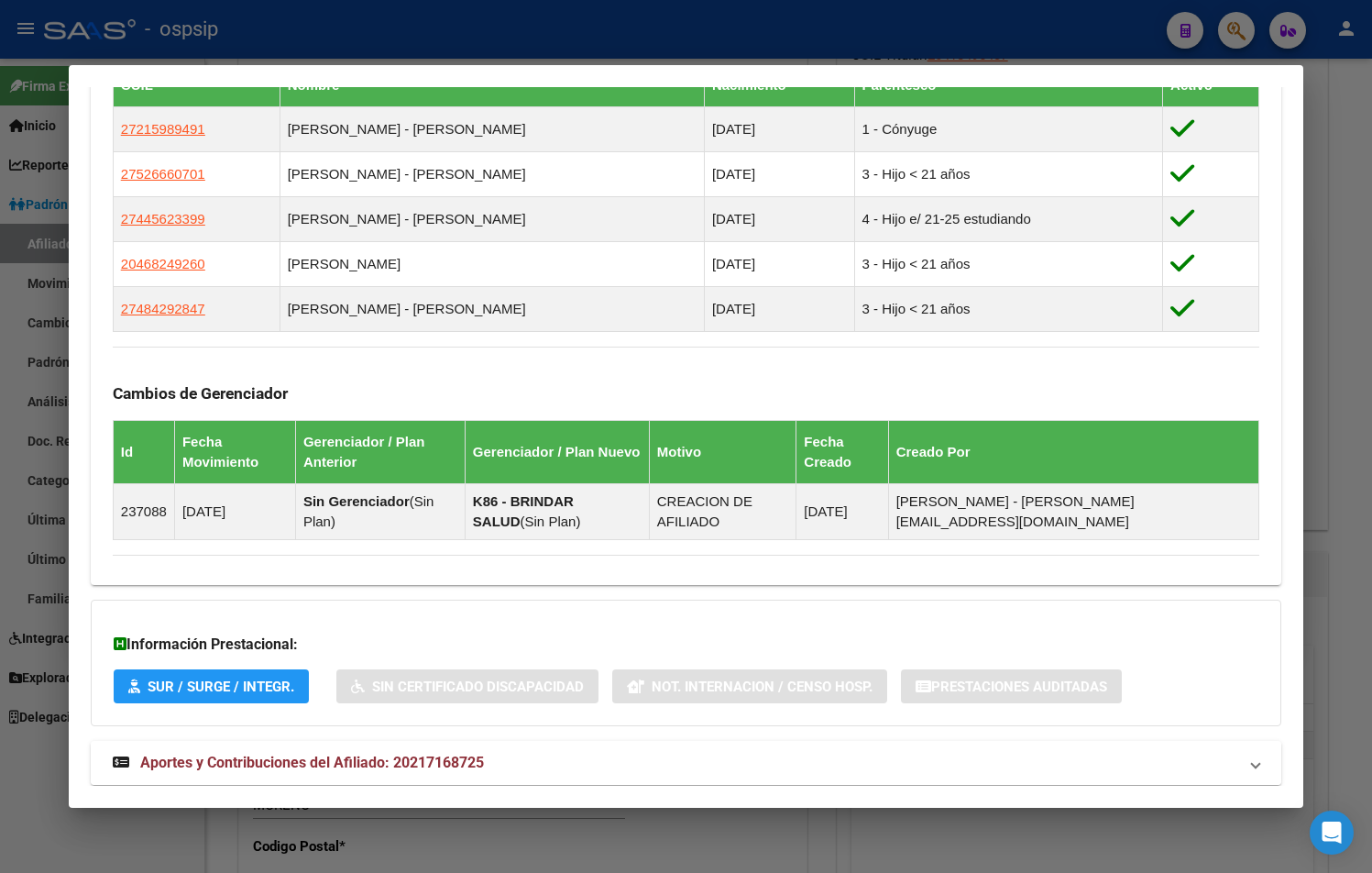
click at [415, 754] on span "Aportes y Contribuciones del Afiliado: 20217168725" at bounding box center [312, 762] width 344 height 18
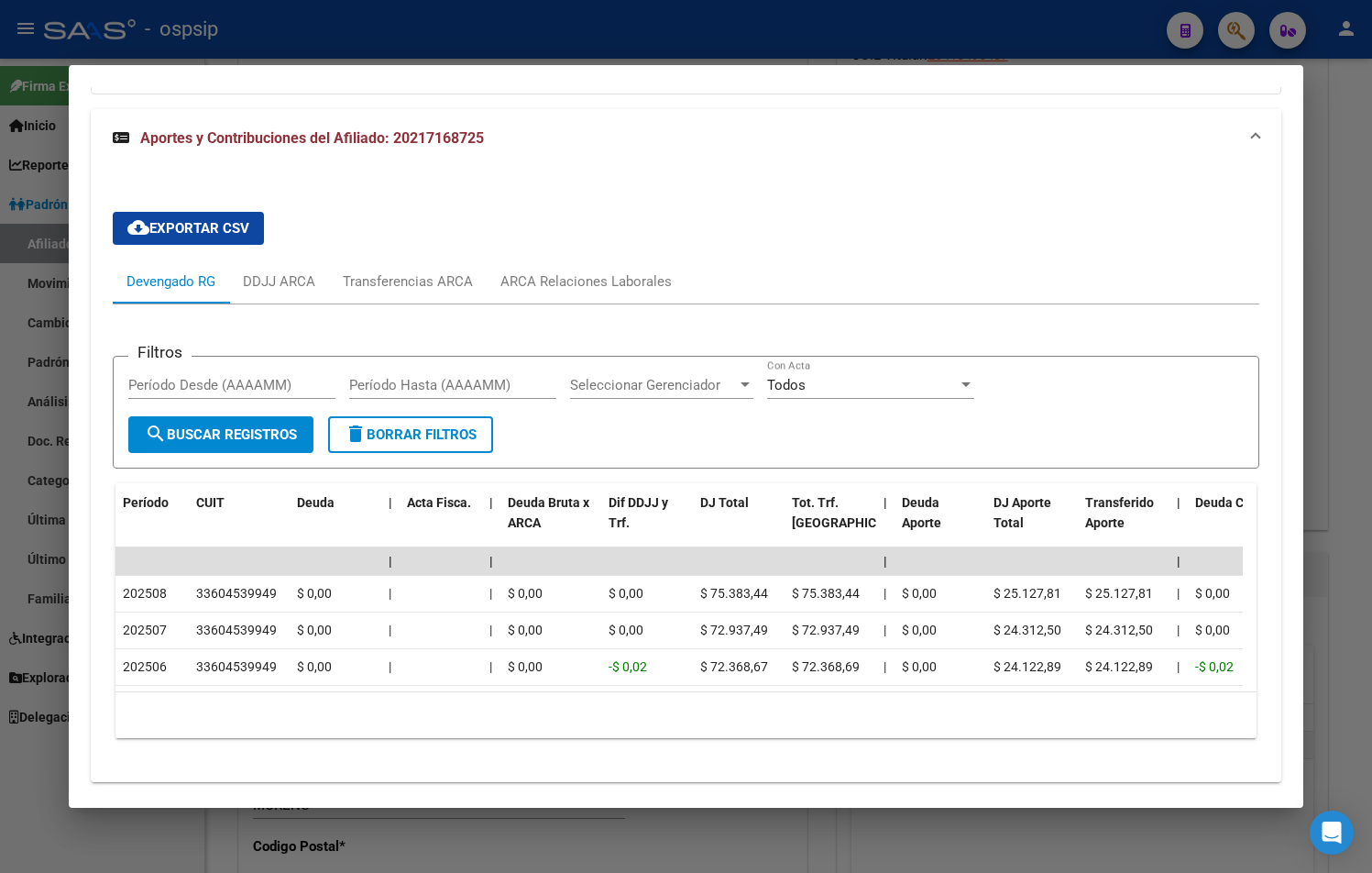
scroll to position [1657, 0]
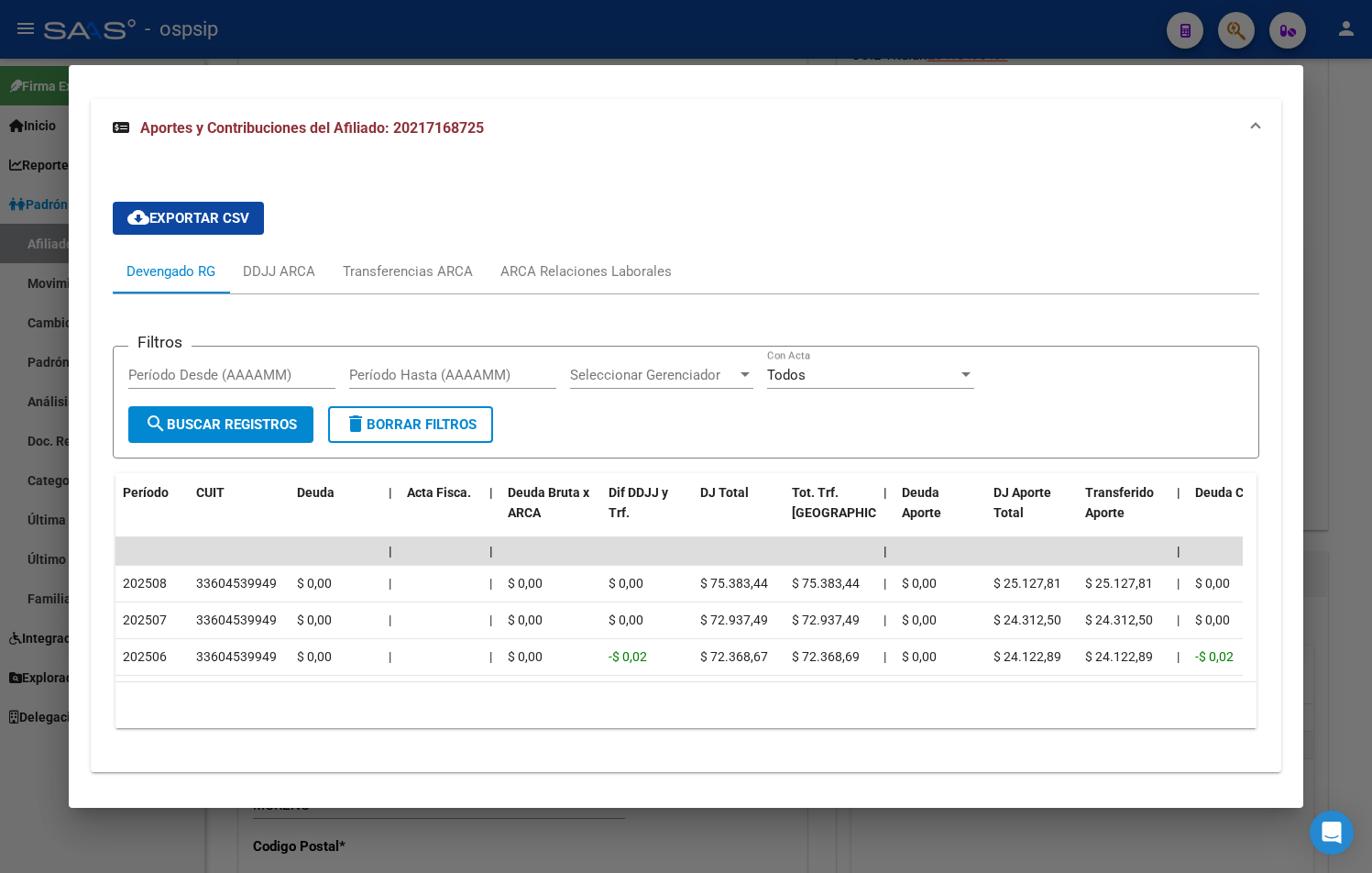
click at [691, 294] on div "Filtros Período Desde (AAAAMM) Período Hasta (AAAAMM) Seleccionar Gerenciador S…" at bounding box center [686, 518] width 1146 height 449
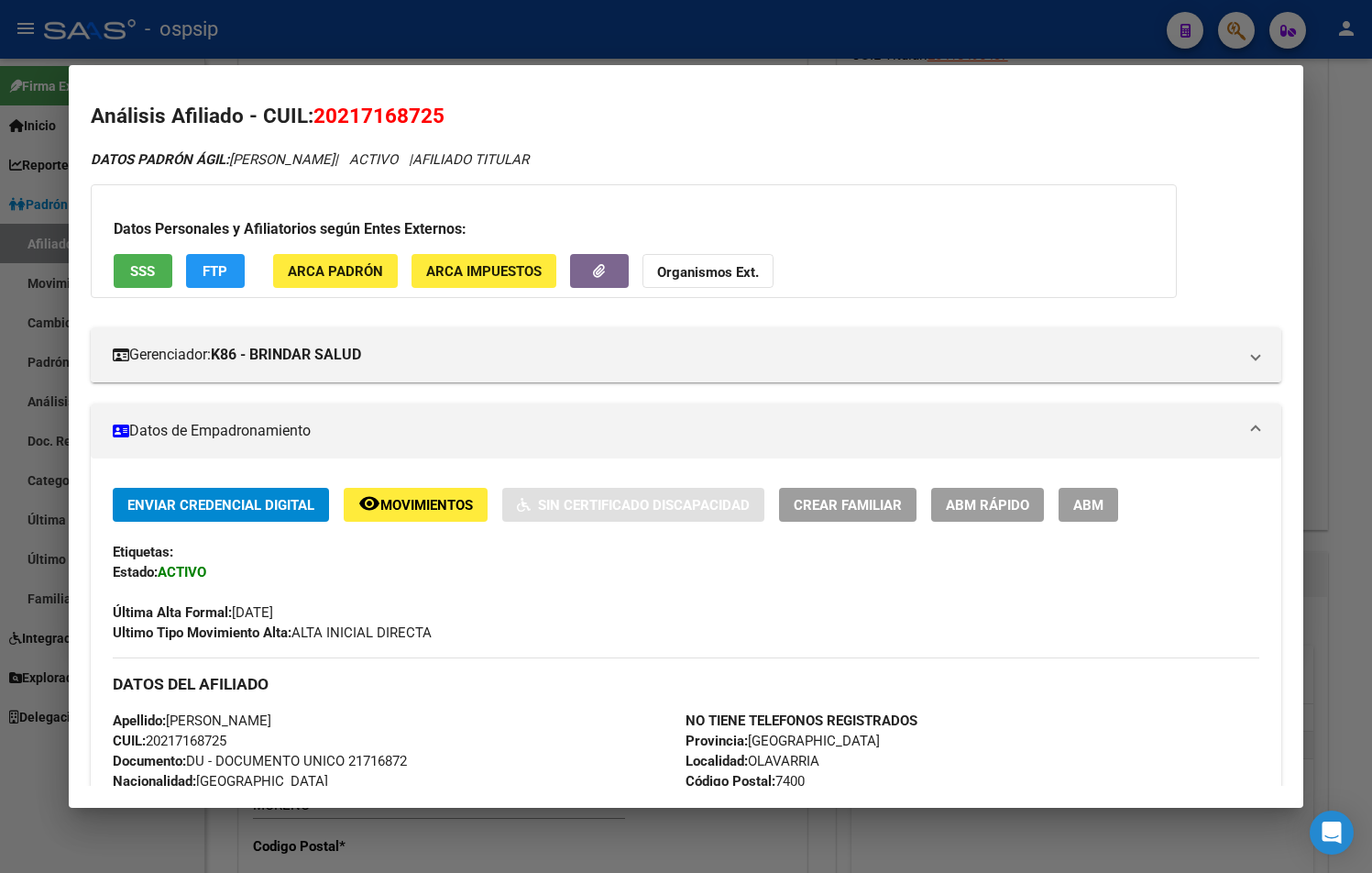
scroll to position [0, 0]
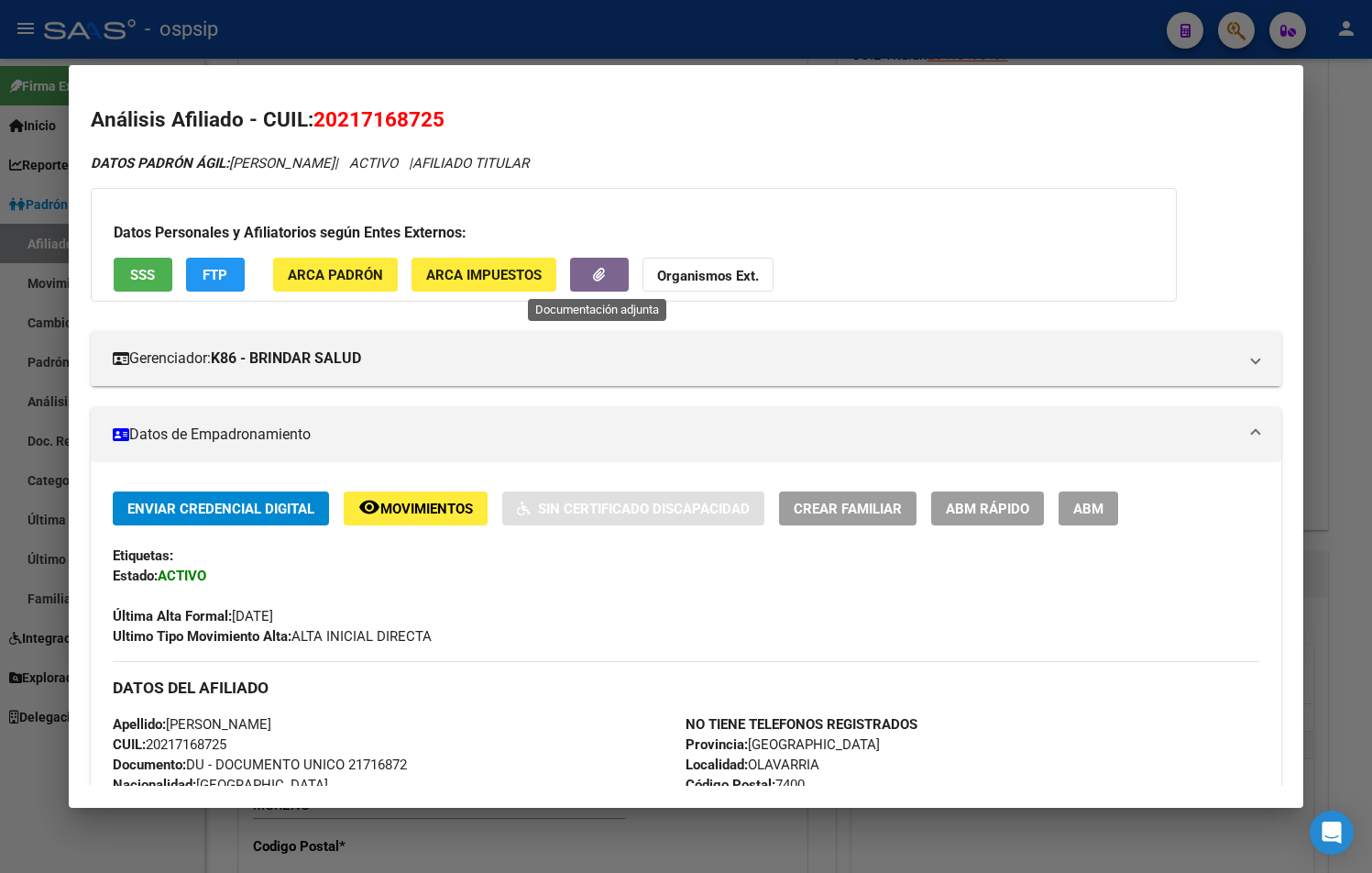
click at [602, 279] on icon "button" at bounding box center [598, 274] width 12 height 14
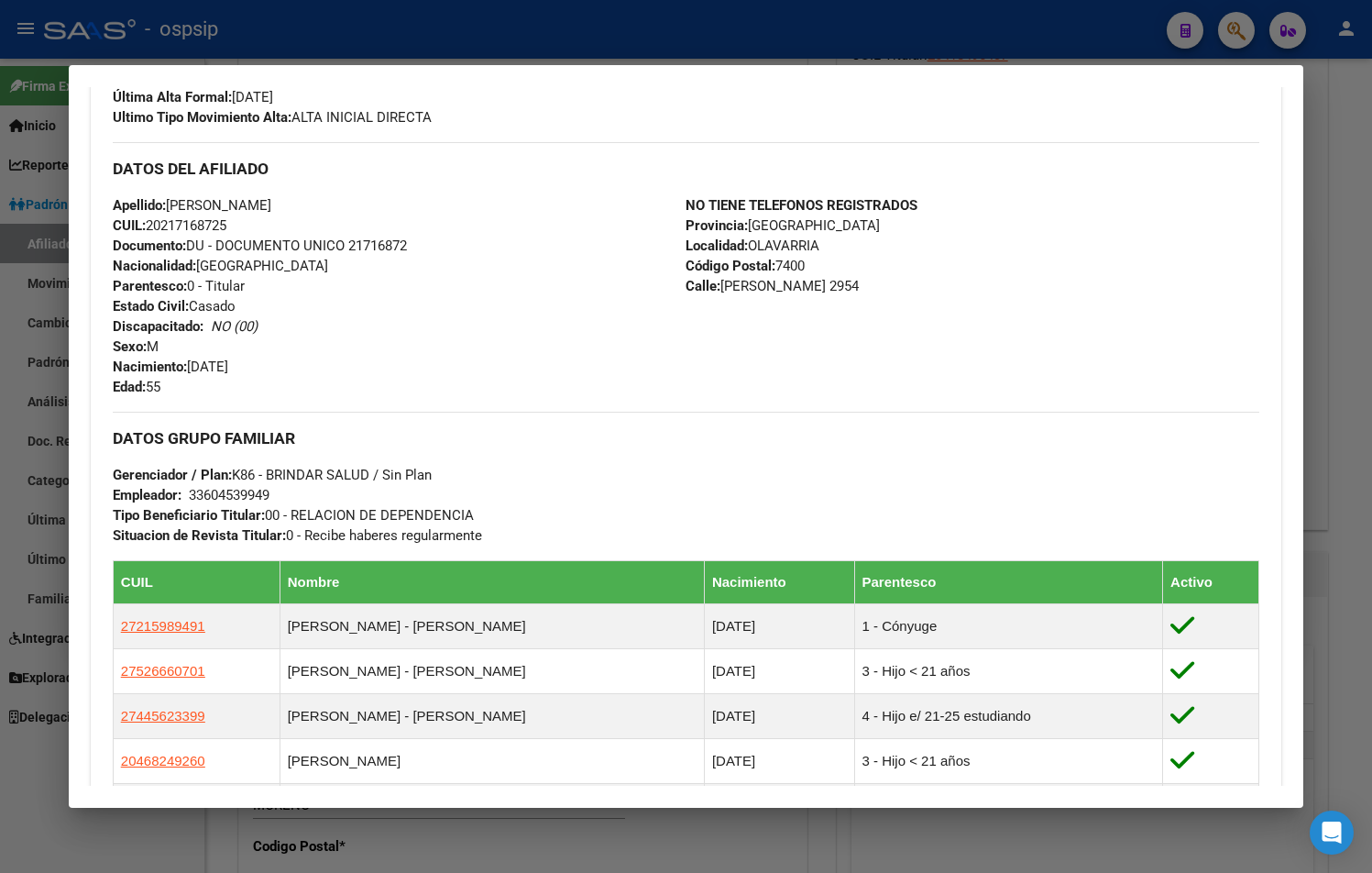
scroll to position [550, 0]
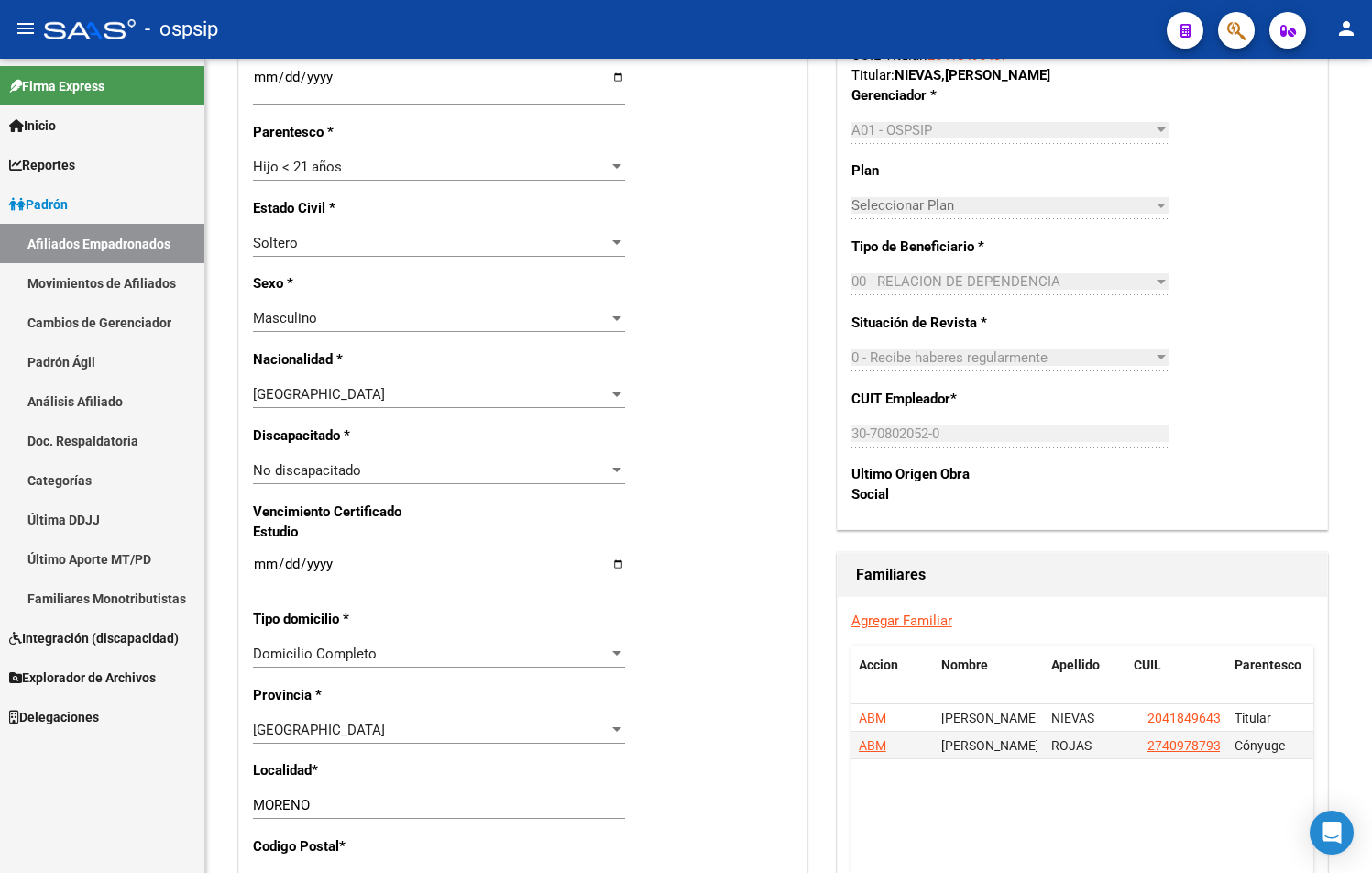
click at [1222, 33] on button "button" at bounding box center [1237, 31] width 37 height 37
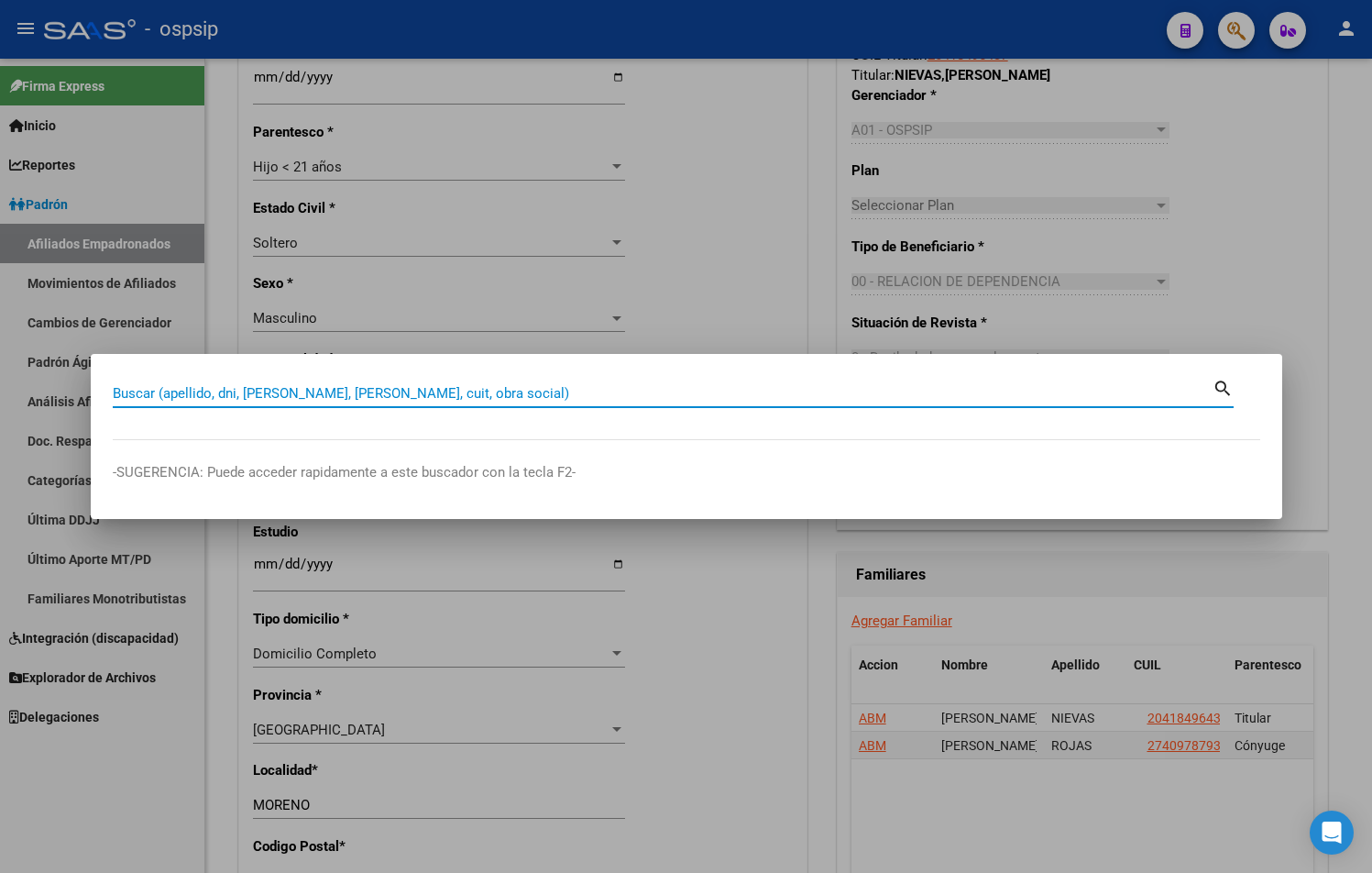
paste input "20217168725"
type input "20217168725"
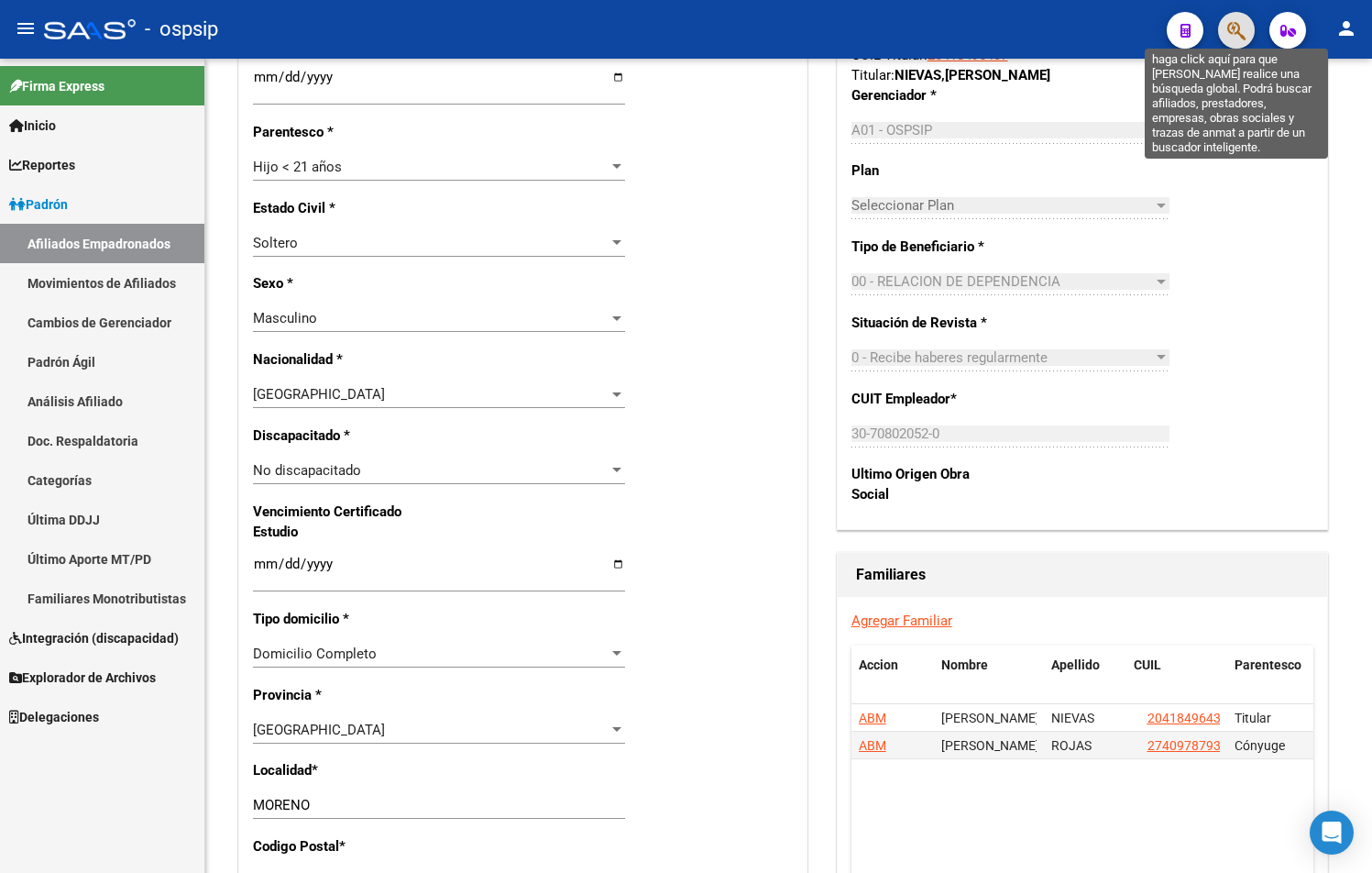
click at [1238, 18] on span "button" at bounding box center [1236, 31] width 18 height 38
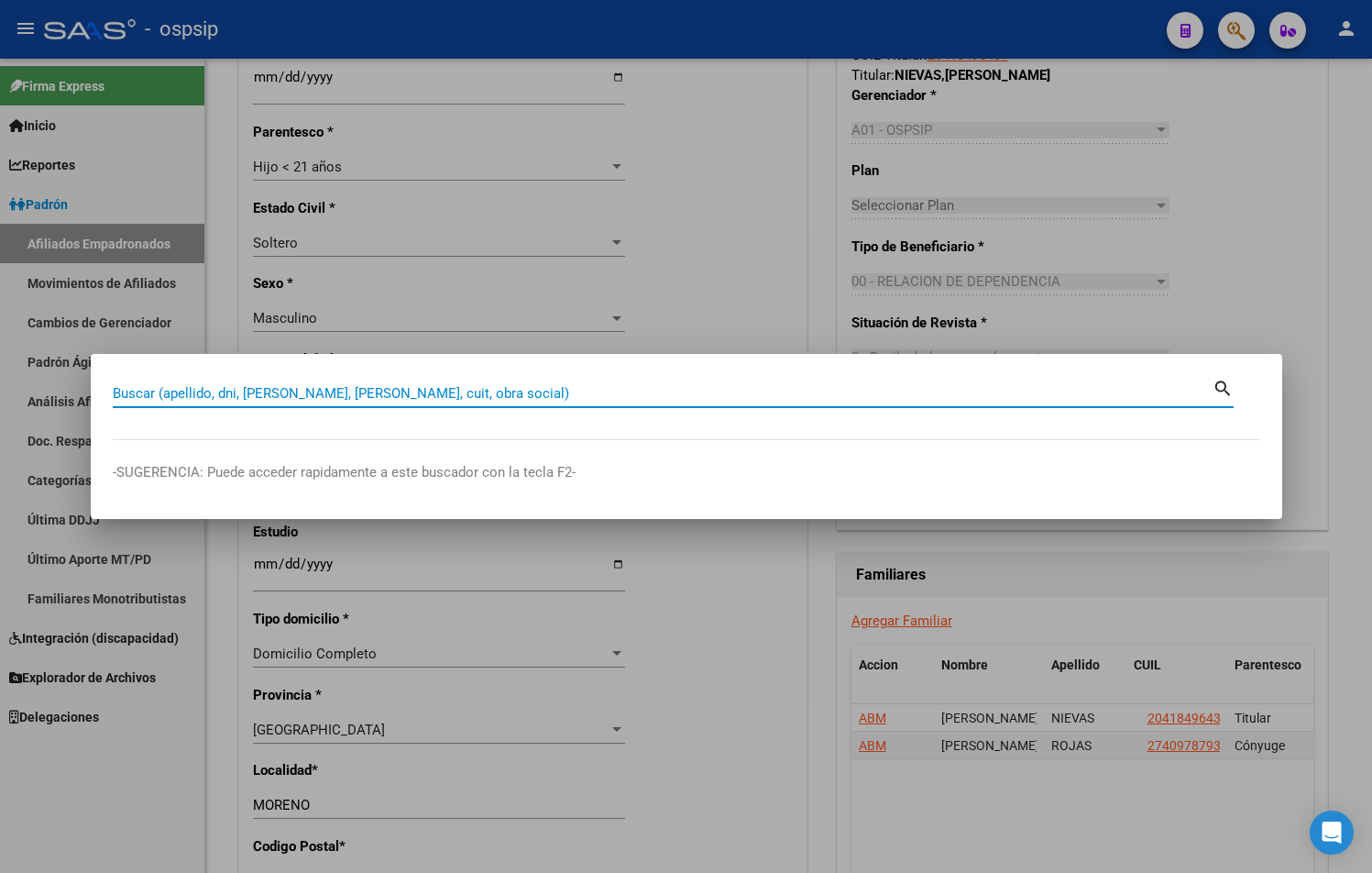
paste input "36788775"
type input "36788775"
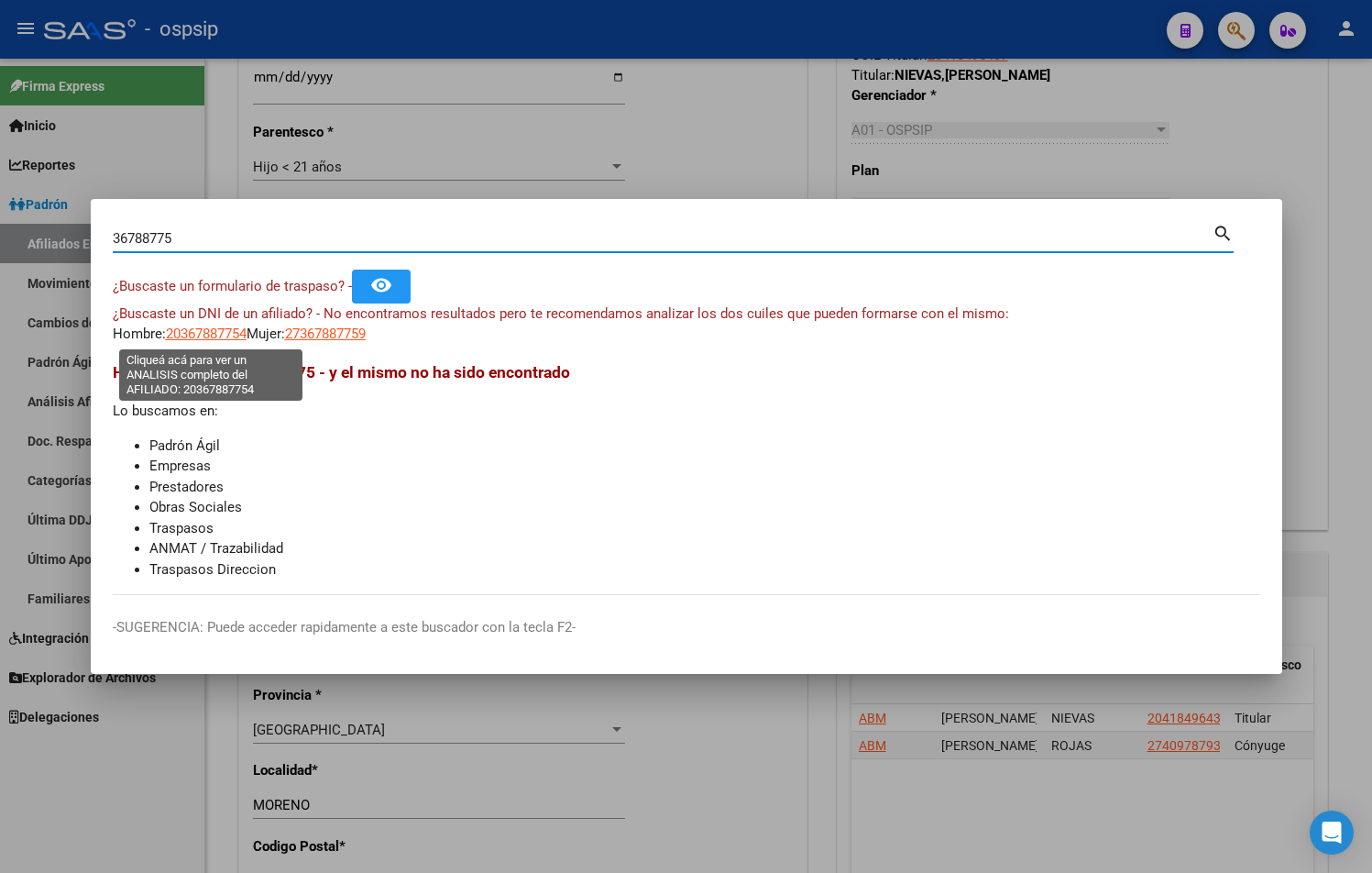
click at [199, 335] on span "20367887754" at bounding box center [205, 334] width 80 height 17
type textarea "20367887754"
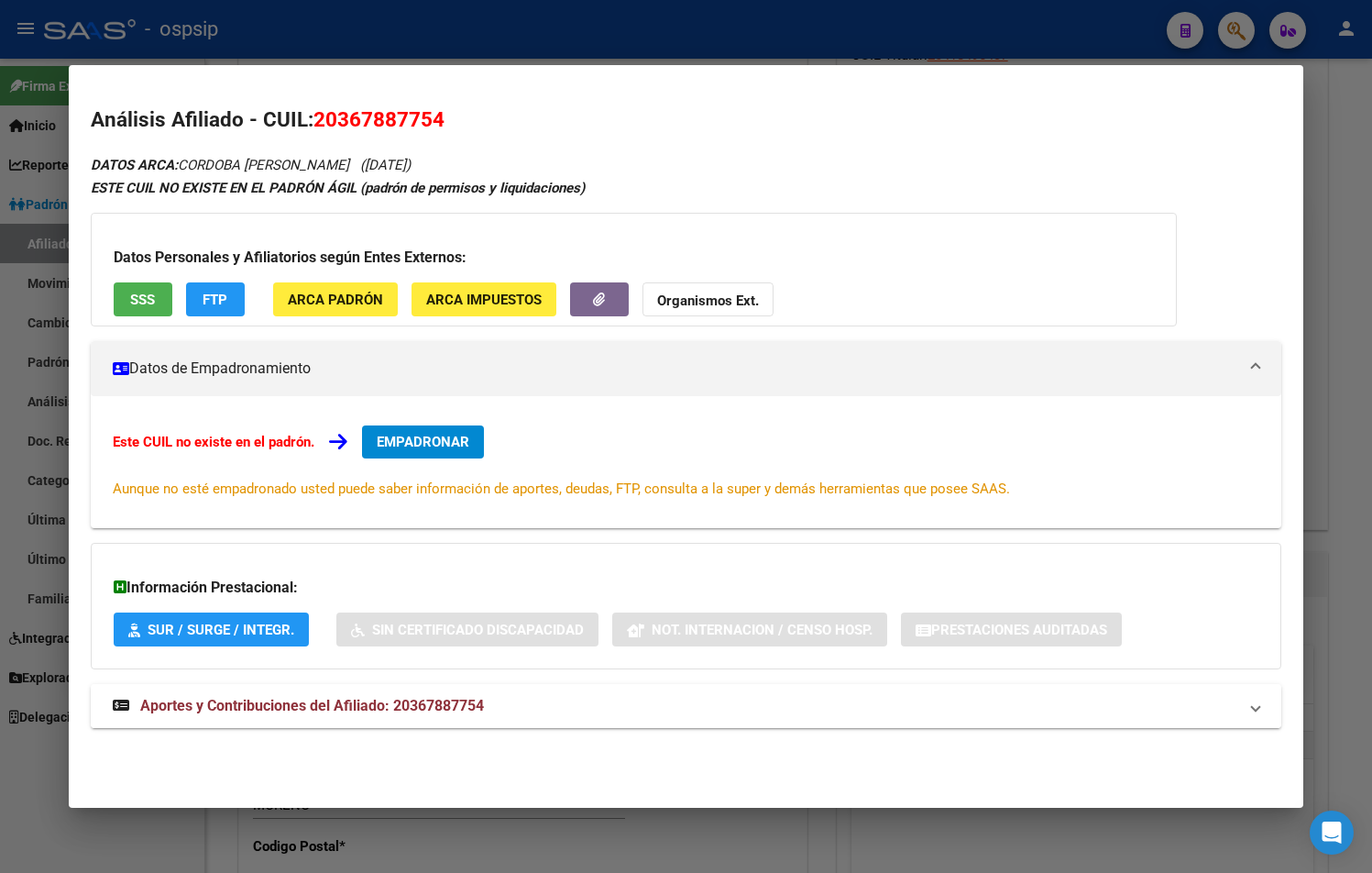
click at [442, 707] on span "Aportes y Contribuciones del Afiliado: 20367887754" at bounding box center [312, 705] width 344 height 18
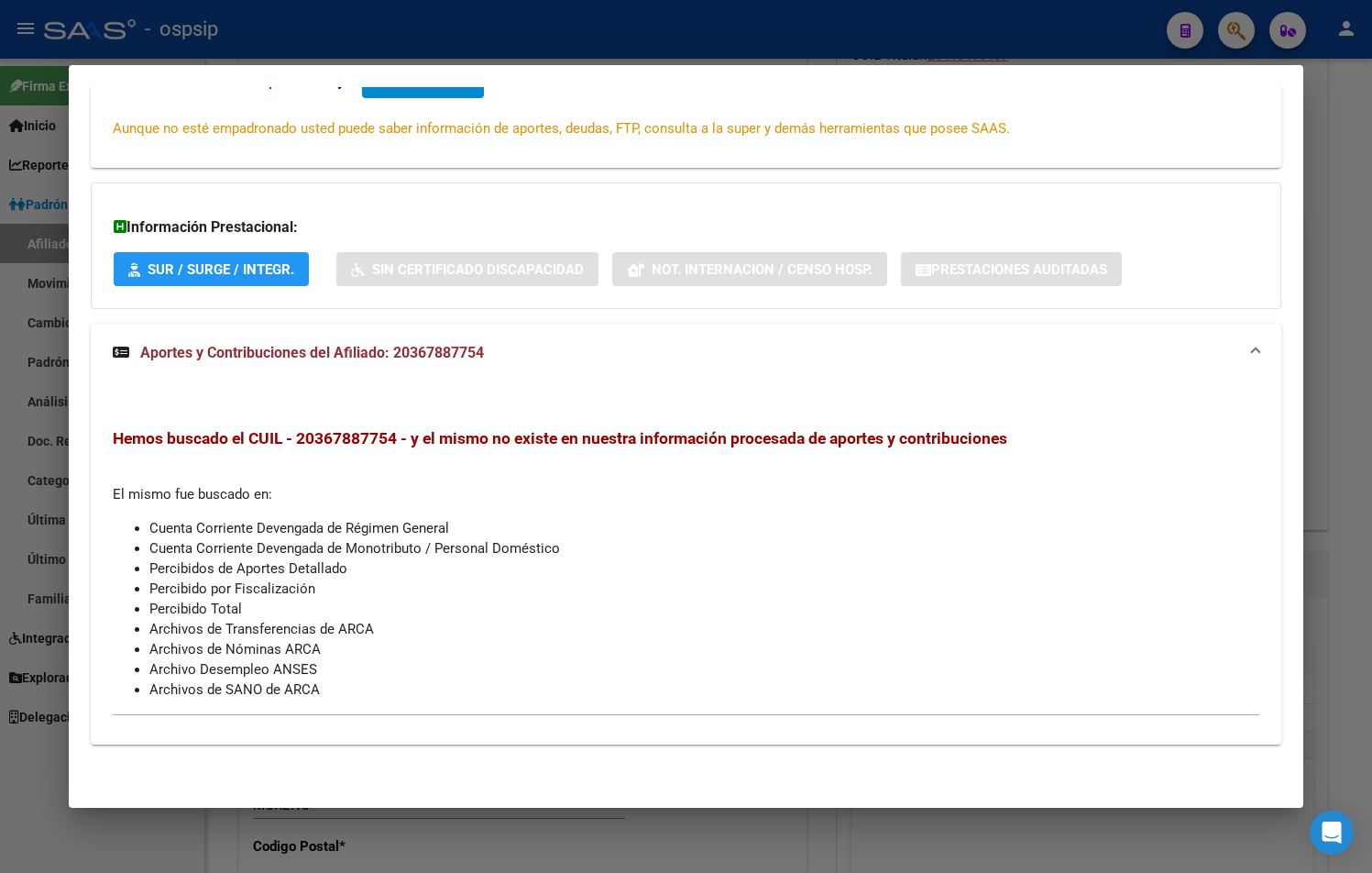
scroll to position [0, 0]
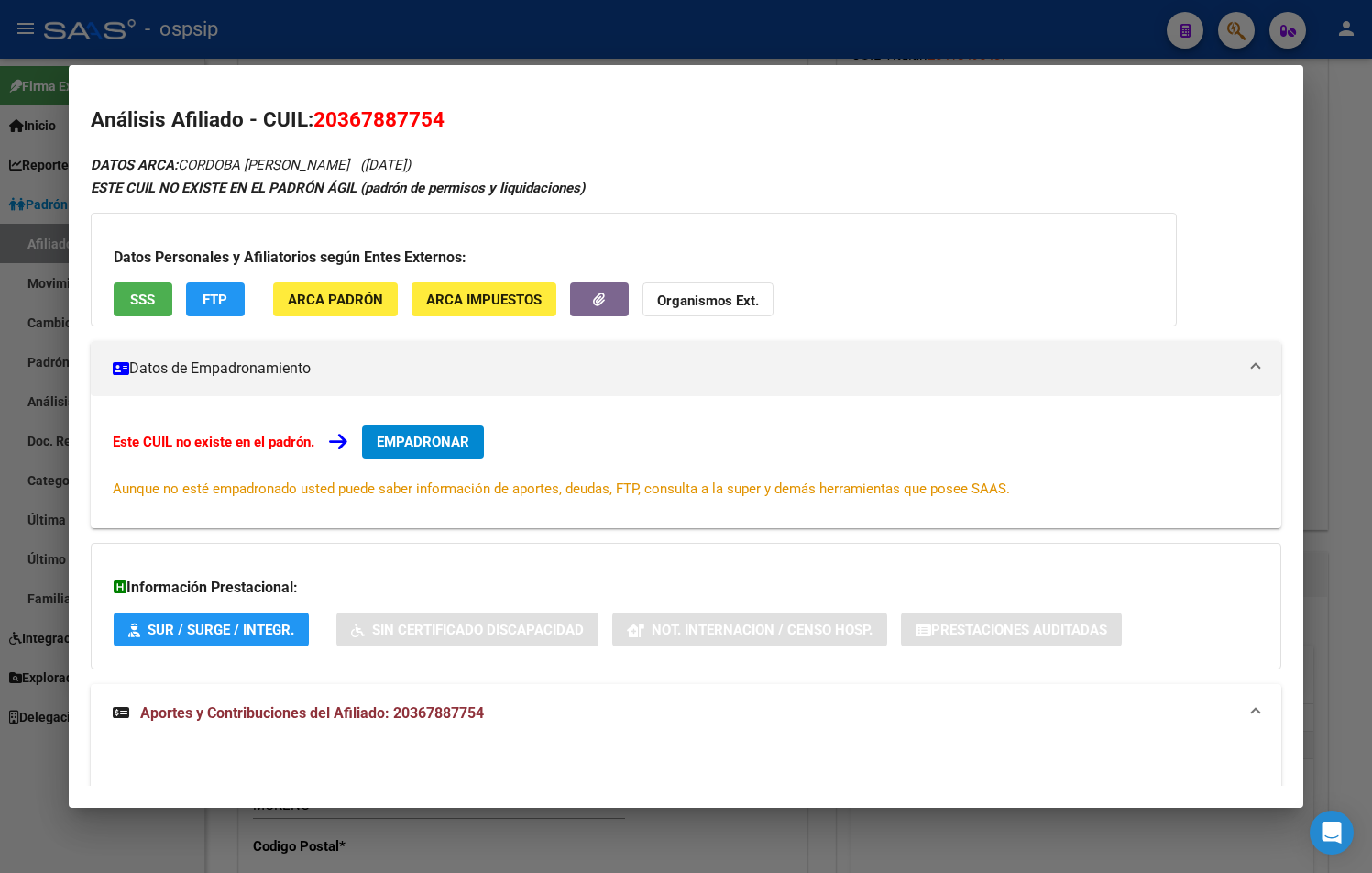
drag, startPoint x: 319, startPoint y: 117, endPoint x: 447, endPoint y: 122, distance: 128.1
click at [447, 122] on h2 "Análisis Afiliado - CUIL: 20367887754" at bounding box center [686, 120] width 1191 height 31
copy span "20367887754"
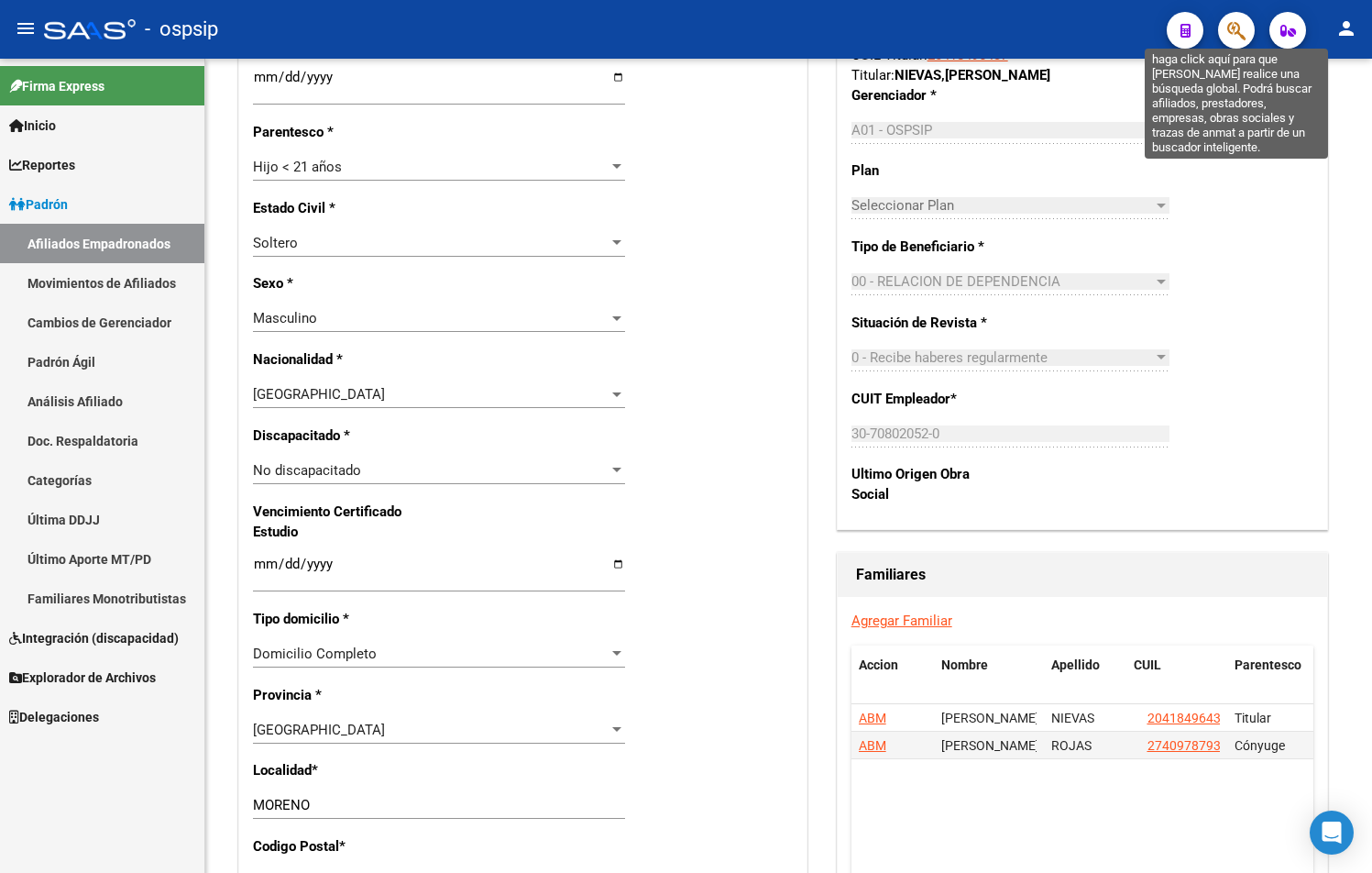
click at [1243, 20] on icon "button" at bounding box center [1236, 31] width 18 height 21
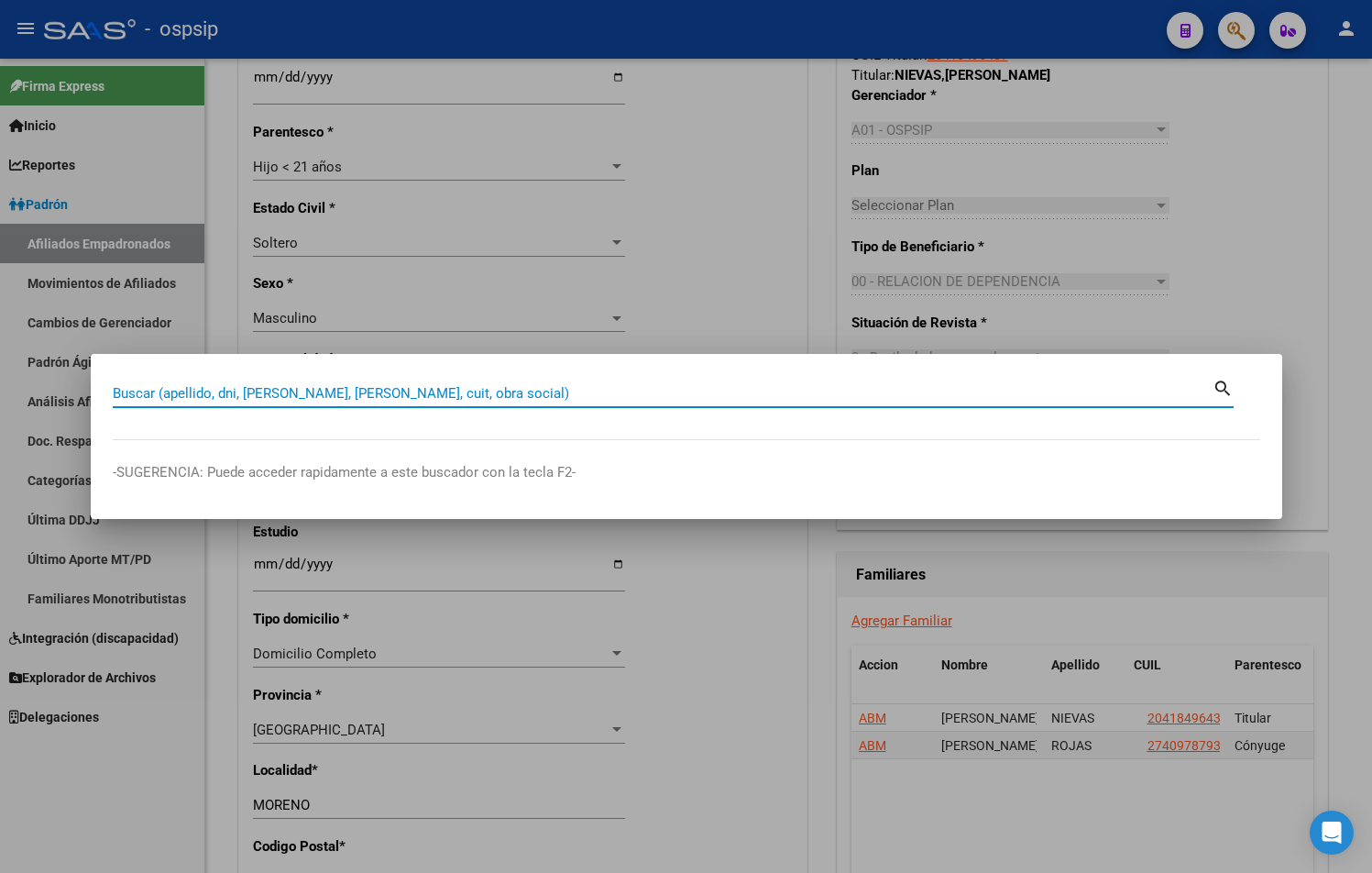
paste input "42592678"
type input "42592678"
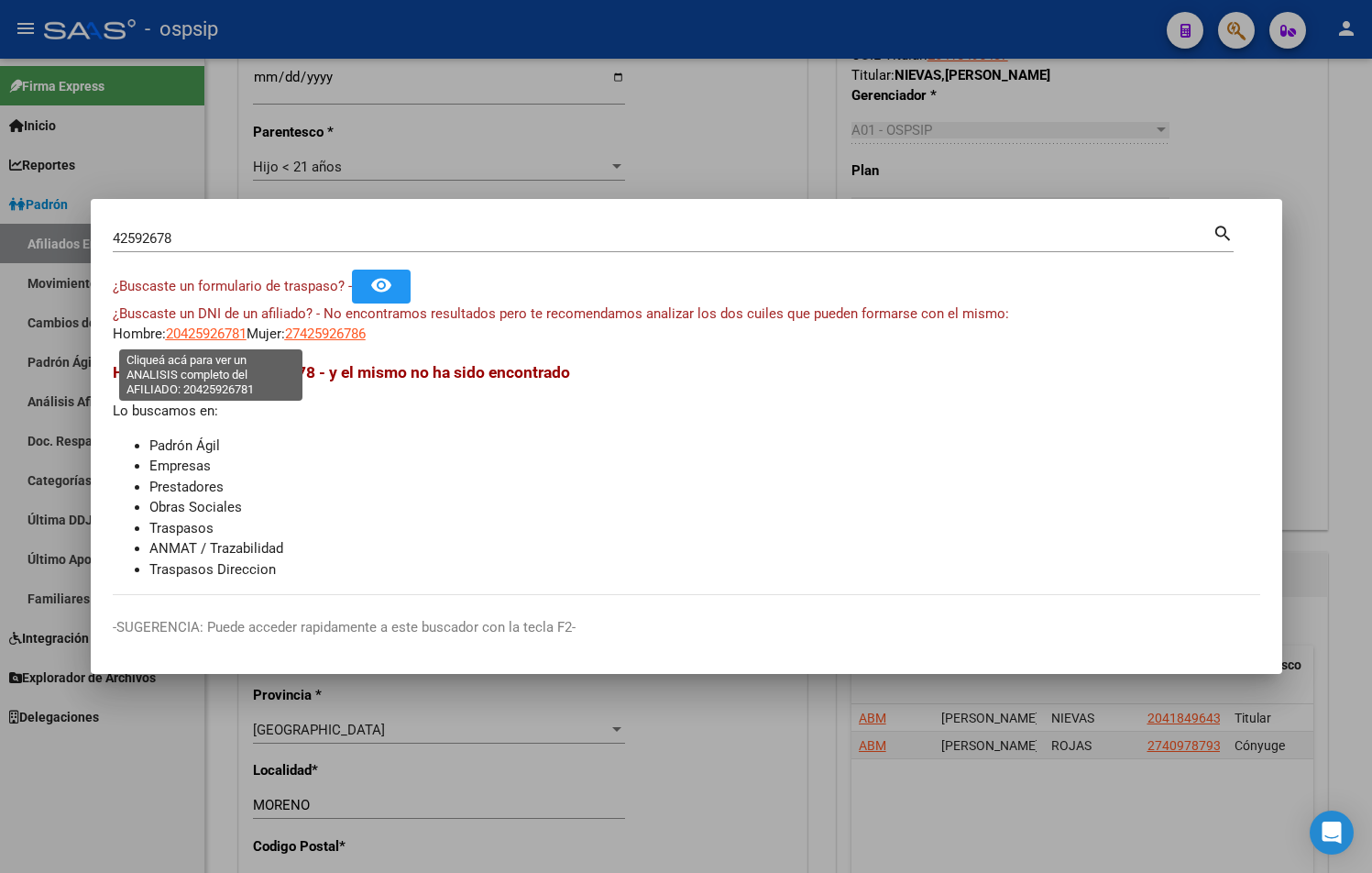
click at [215, 339] on span "20425926781" at bounding box center [205, 334] width 80 height 17
type textarea "20425926781"
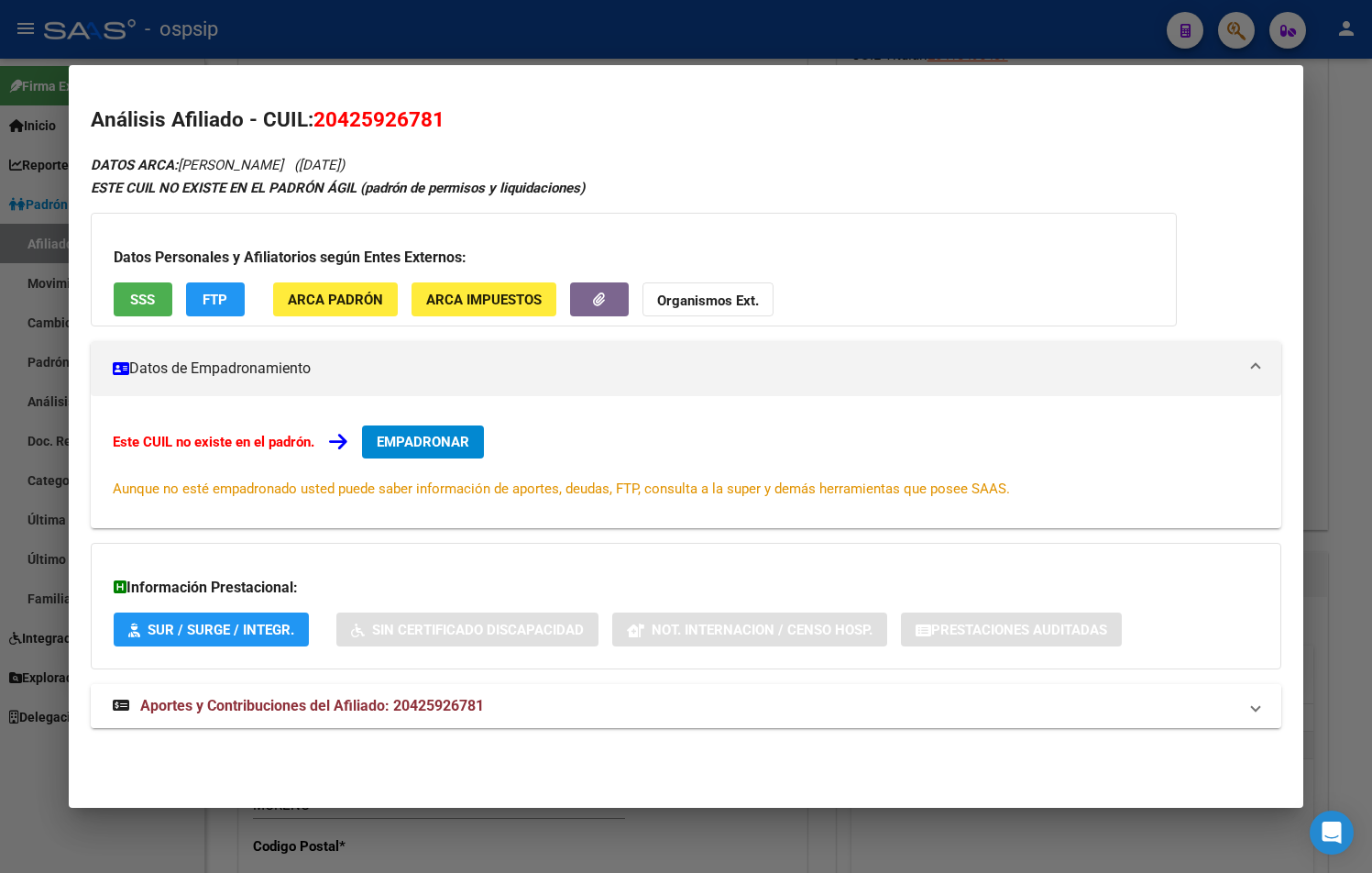
click at [427, 711] on span "Aportes y Contribuciones del Afiliado: 20425926781" at bounding box center [312, 705] width 344 height 18
drag, startPoint x: 319, startPoint y: 113, endPoint x: 610, endPoint y: 133, distance: 291.7
click at [610, 133] on h2 "Análisis Afiliado - CUIL: 20425926781" at bounding box center [686, 120] width 1191 height 31
copy span "20425926781"
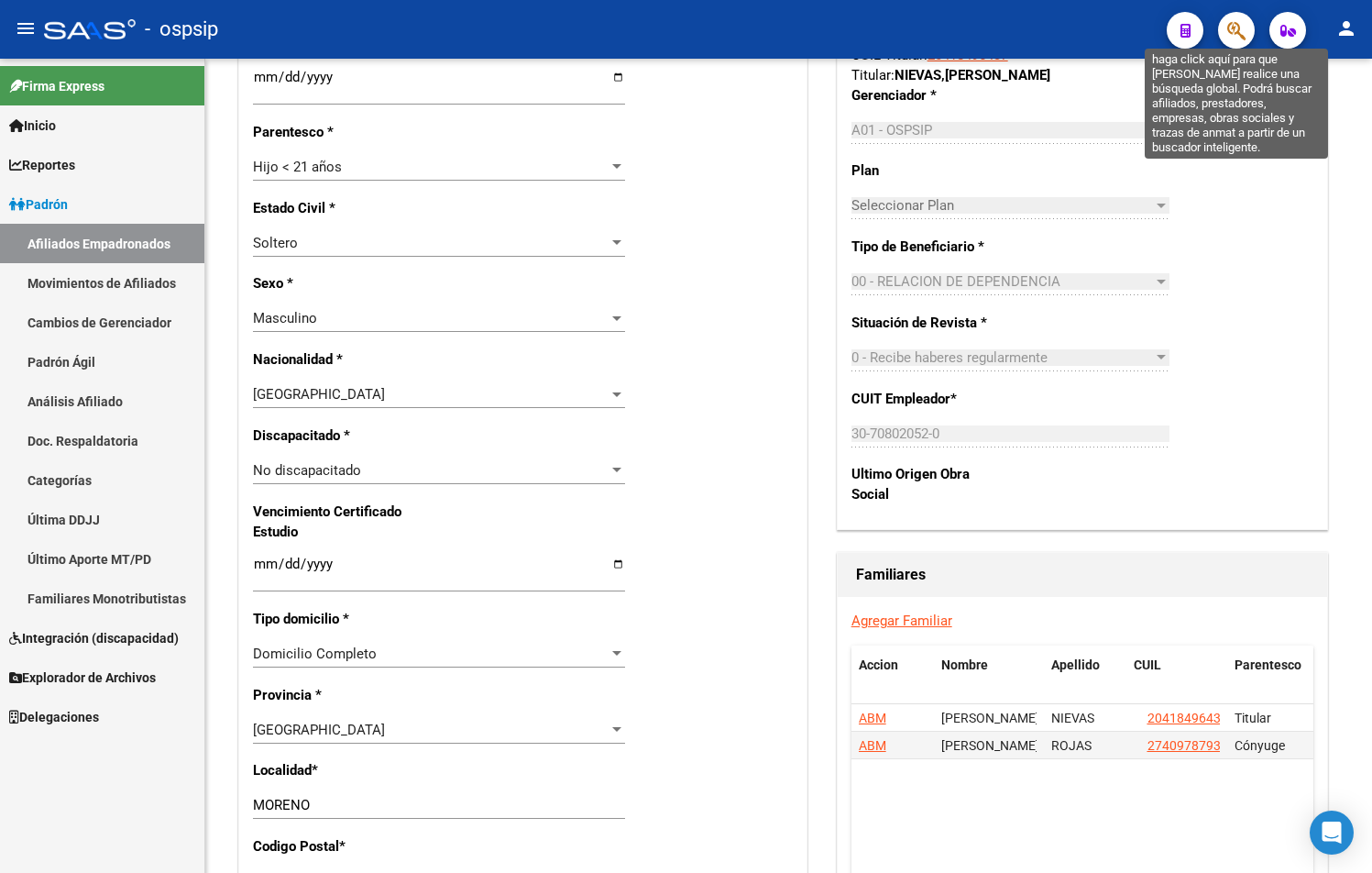
click at [1243, 27] on icon "button" at bounding box center [1236, 31] width 18 height 21
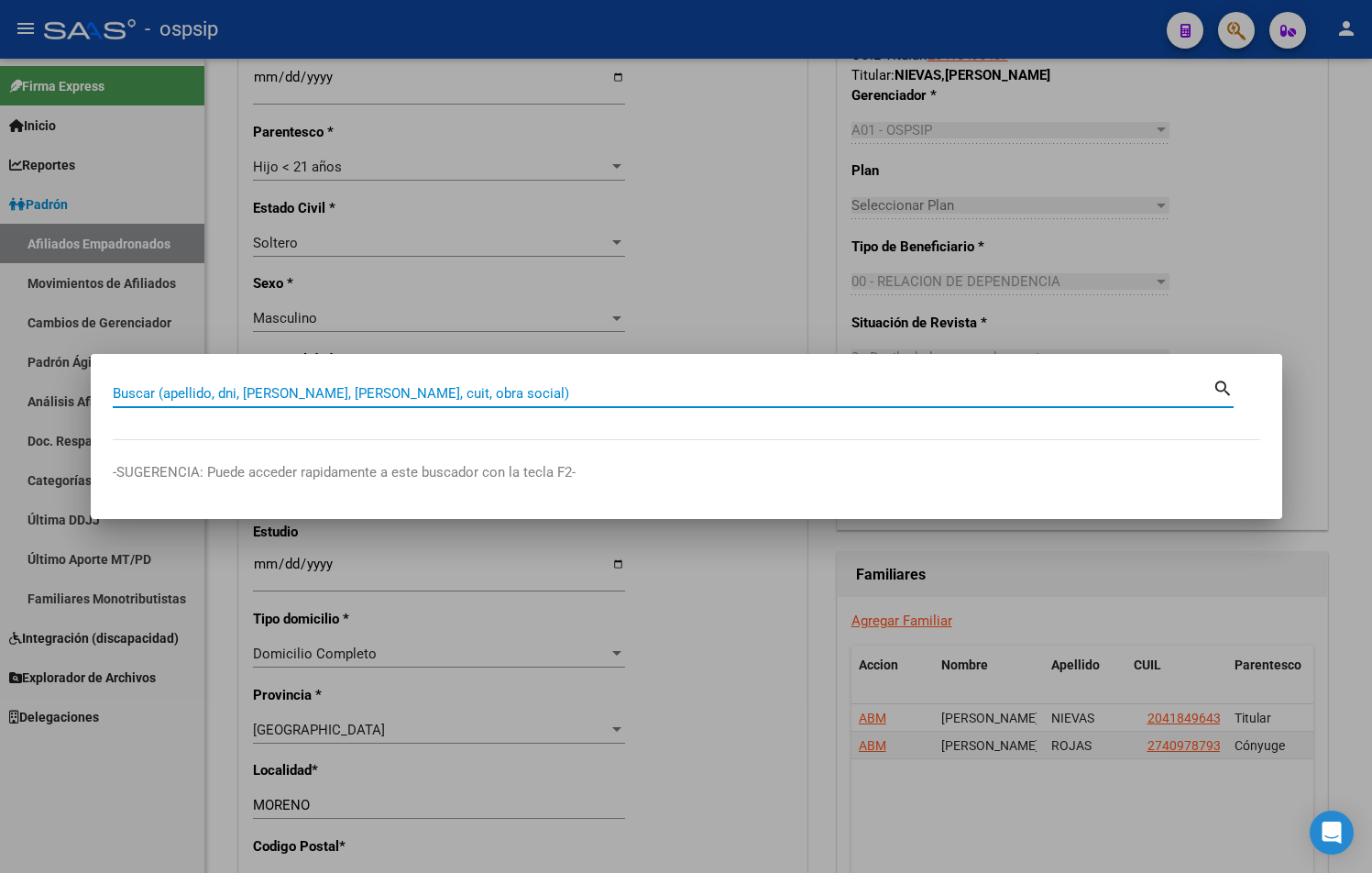
paste input "28908342"
type input "28908342"
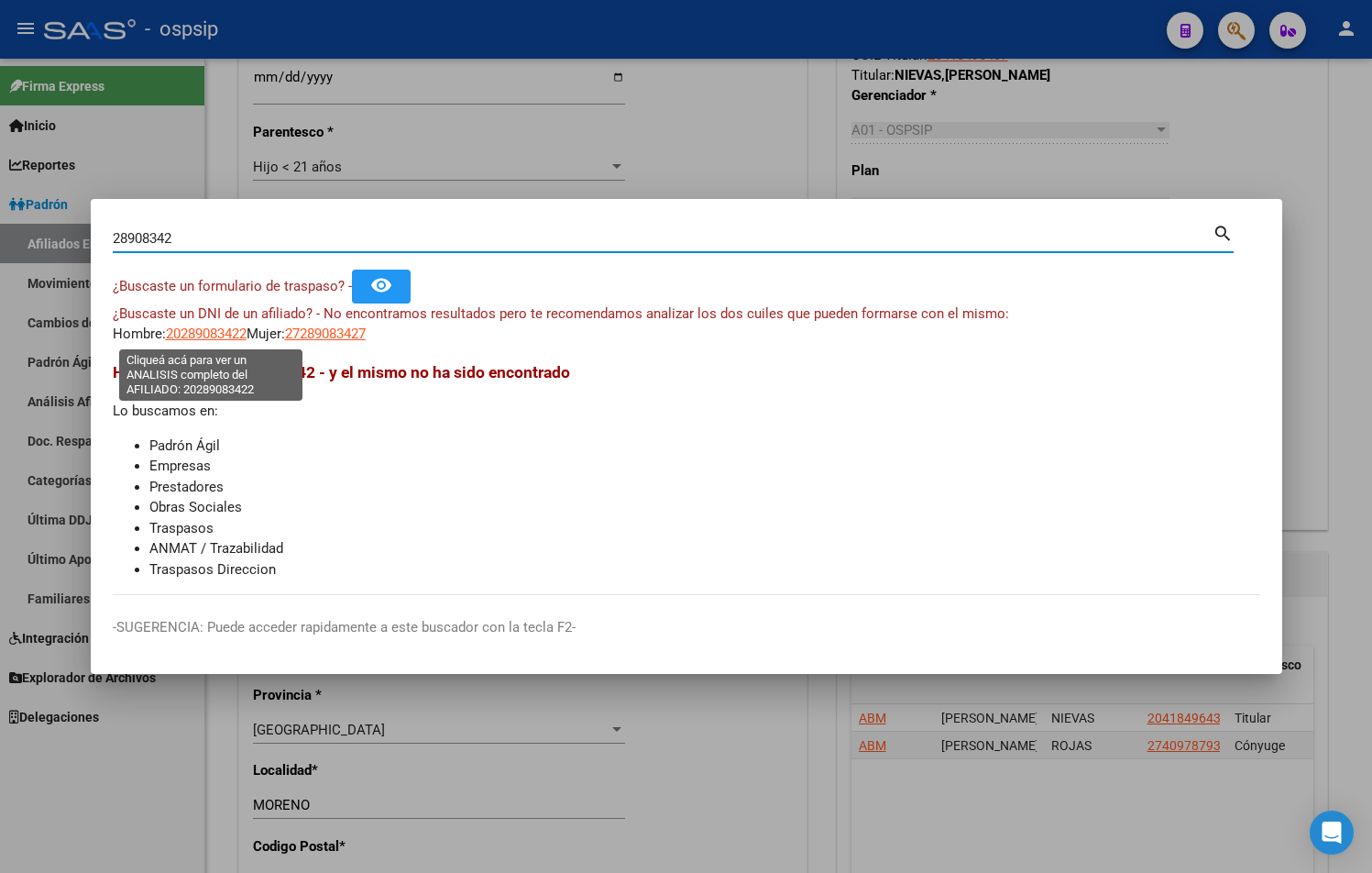
click at [206, 332] on span "20289083422" at bounding box center [205, 334] width 80 height 17
type textarea "20289083422"
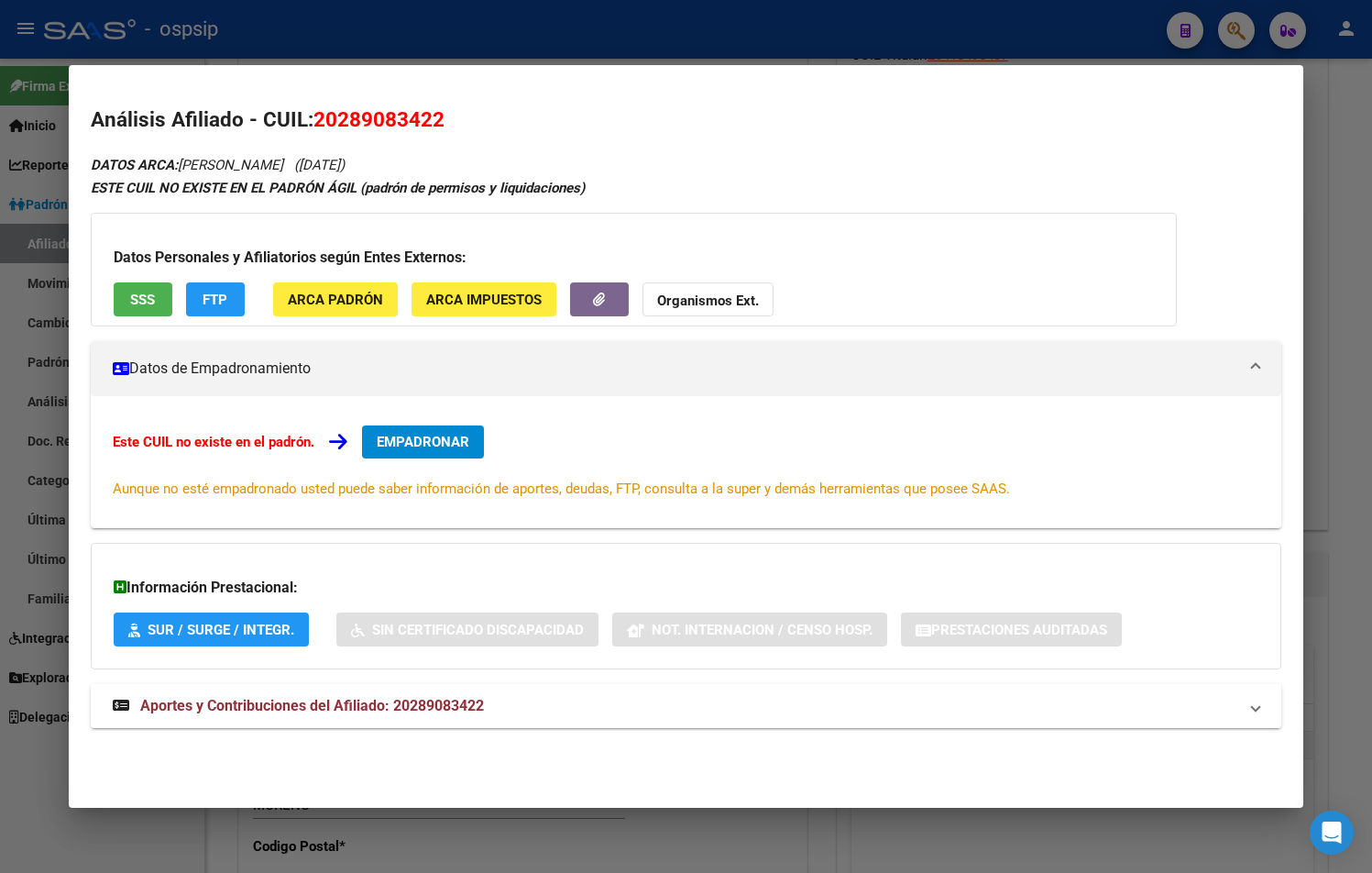
click at [416, 709] on span "Aportes y Contribuciones del Afiliado: 20289083422" at bounding box center [312, 705] width 344 height 18
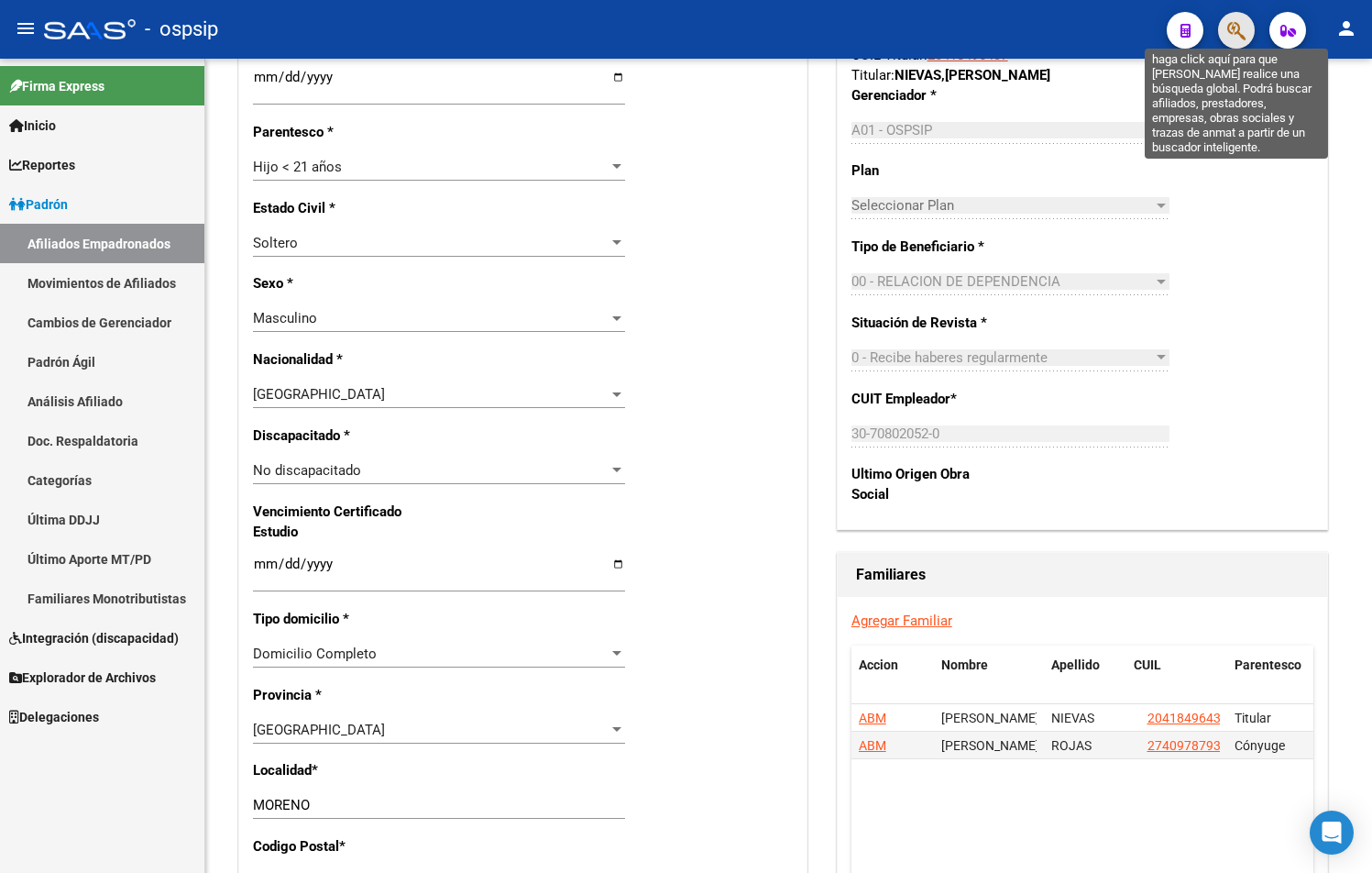
click at [1237, 27] on icon "button" at bounding box center [1236, 31] width 18 height 21
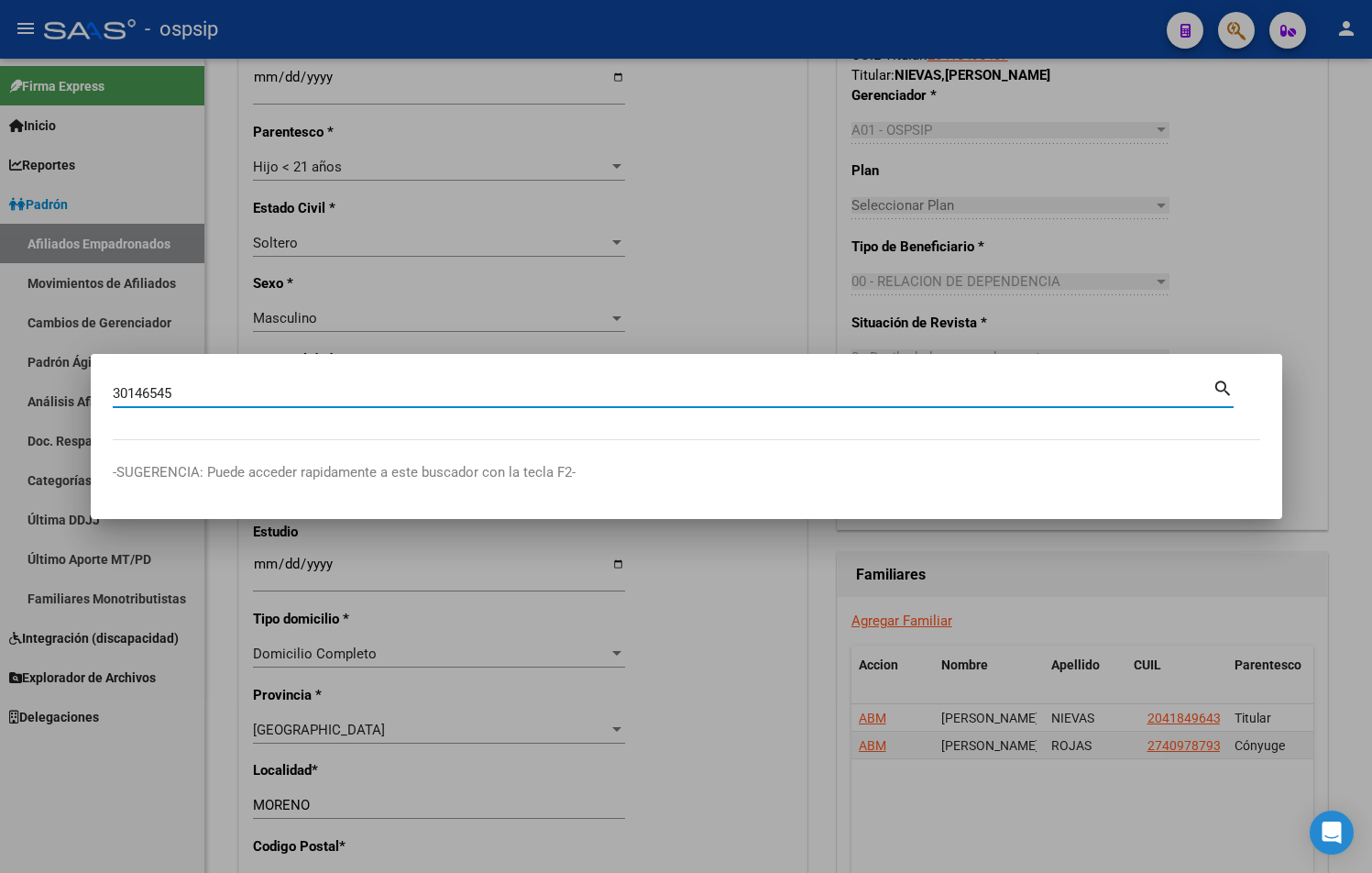
type input "30146545"
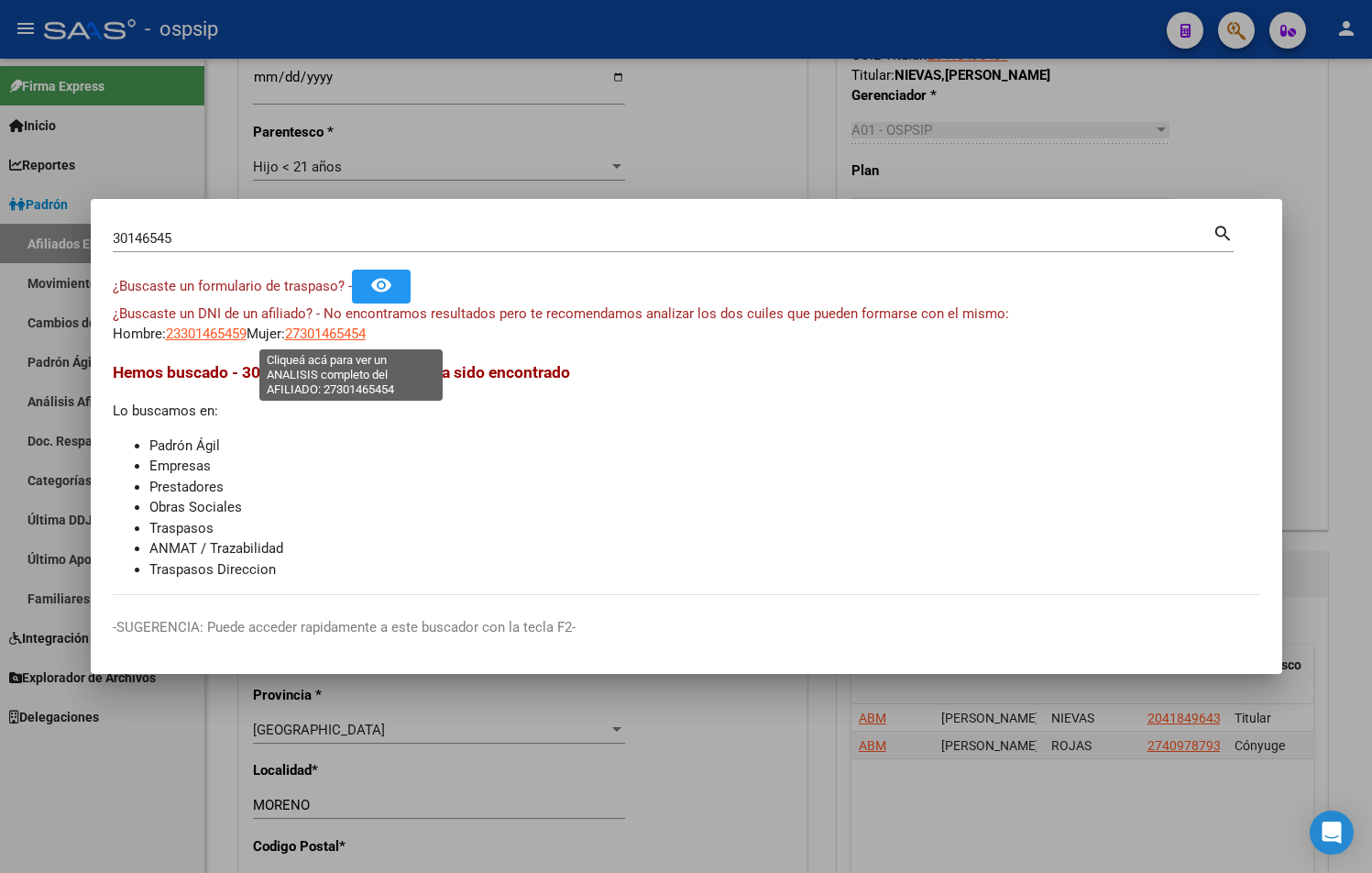
click at [333, 337] on span "27301465454" at bounding box center [325, 334] width 80 height 17
type textarea "27301465454"
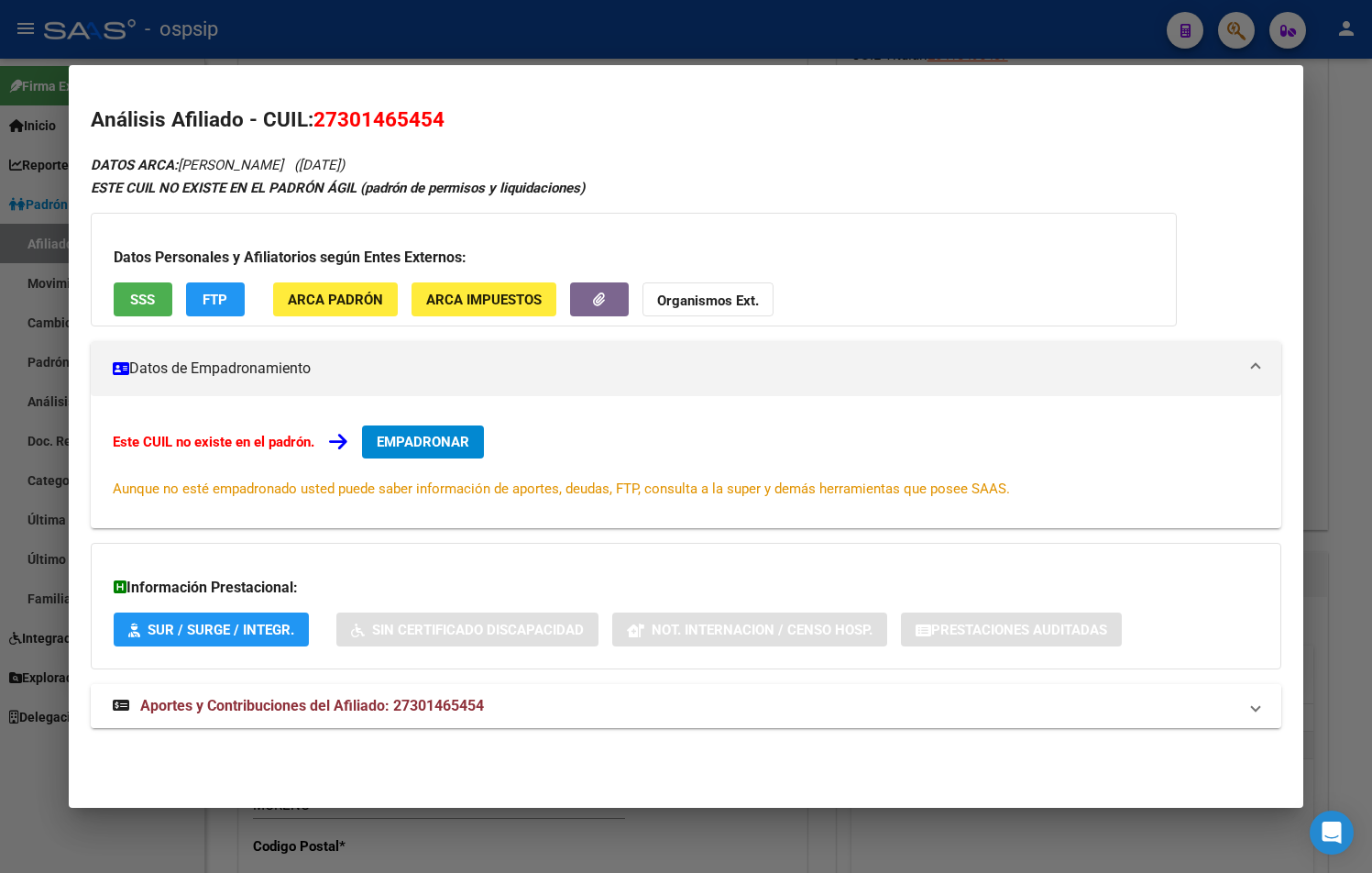
click at [374, 697] on span "Aportes y Contribuciones del Afiliado: 27301465454" at bounding box center [312, 705] width 344 height 18
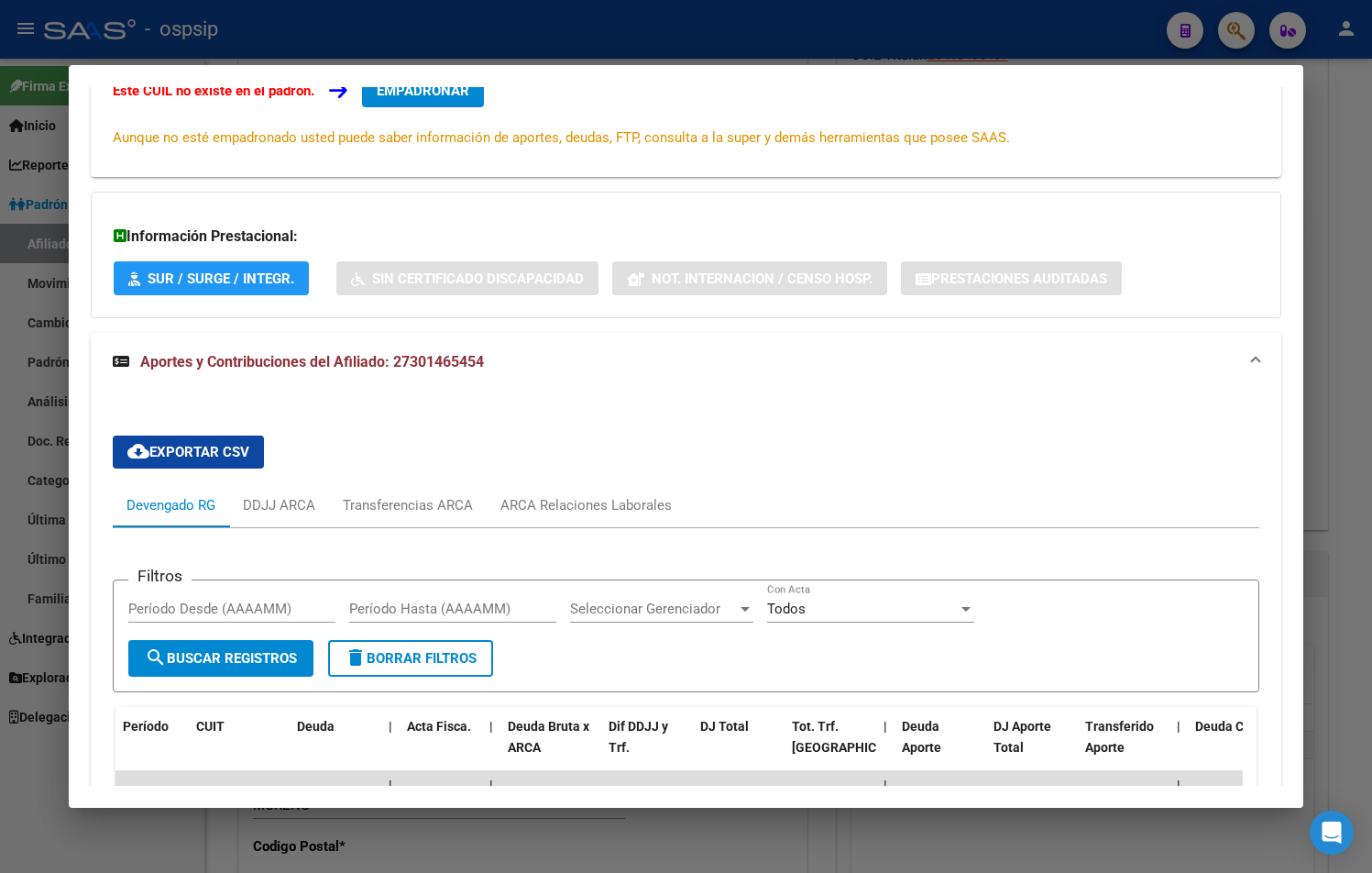
scroll to position [444, 0]
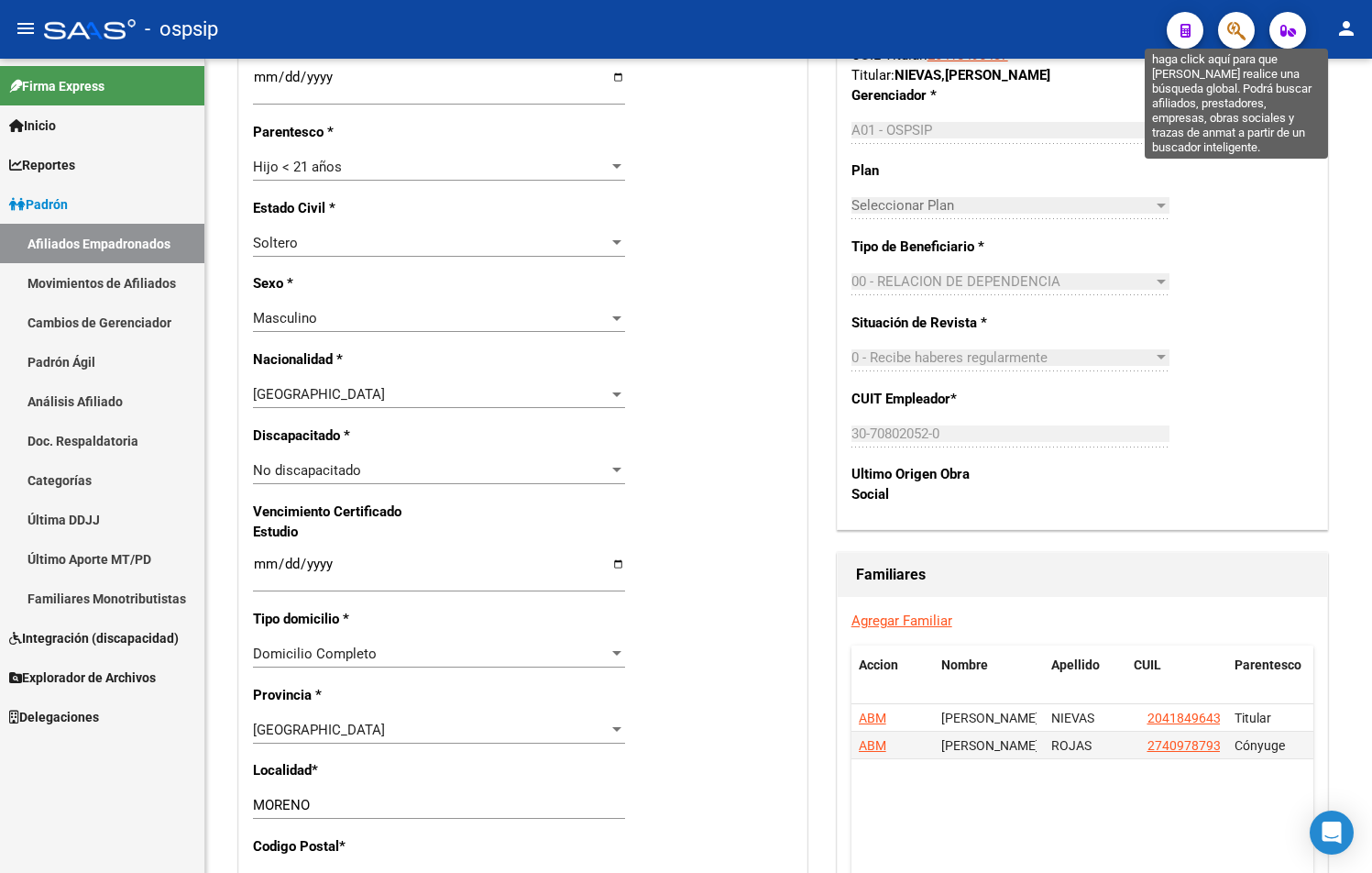
click at [1239, 25] on icon "button" at bounding box center [1236, 31] width 18 height 21
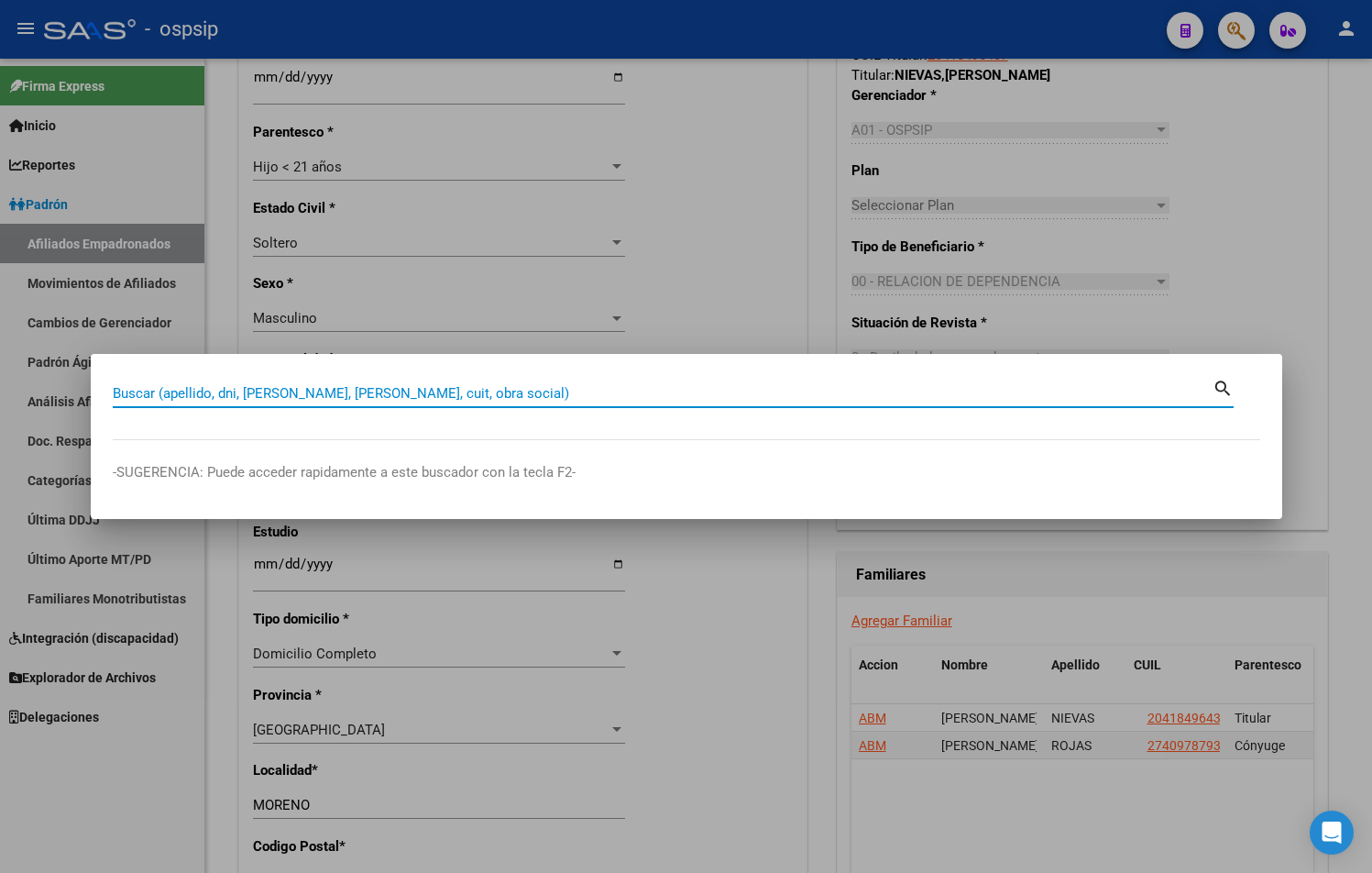
paste input "32543386"
type input "32543386"
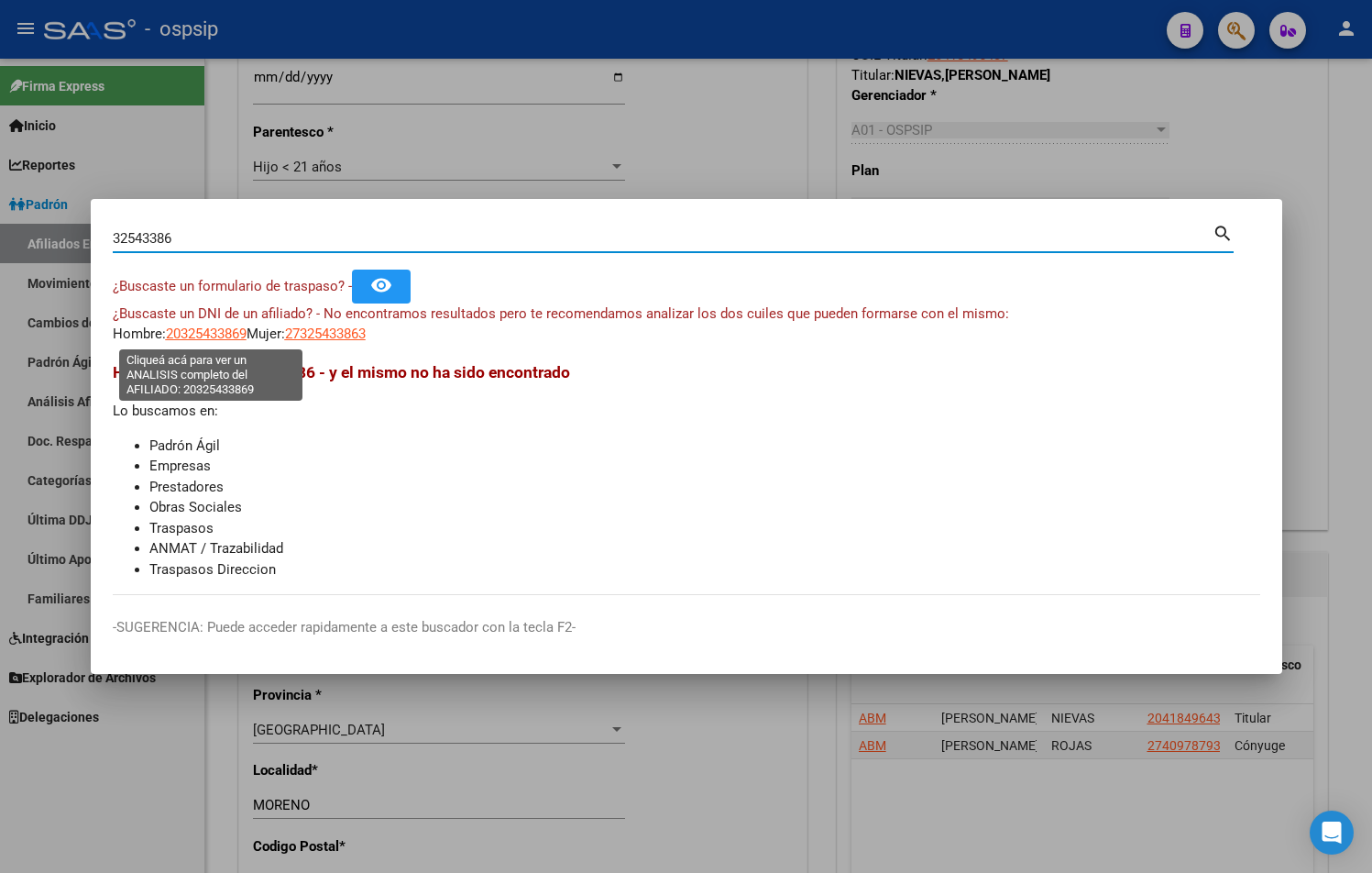
click at [211, 334] on span "20325433869" at bounding box center [205, 334] width 80 height 17
type textarea "20325433869"
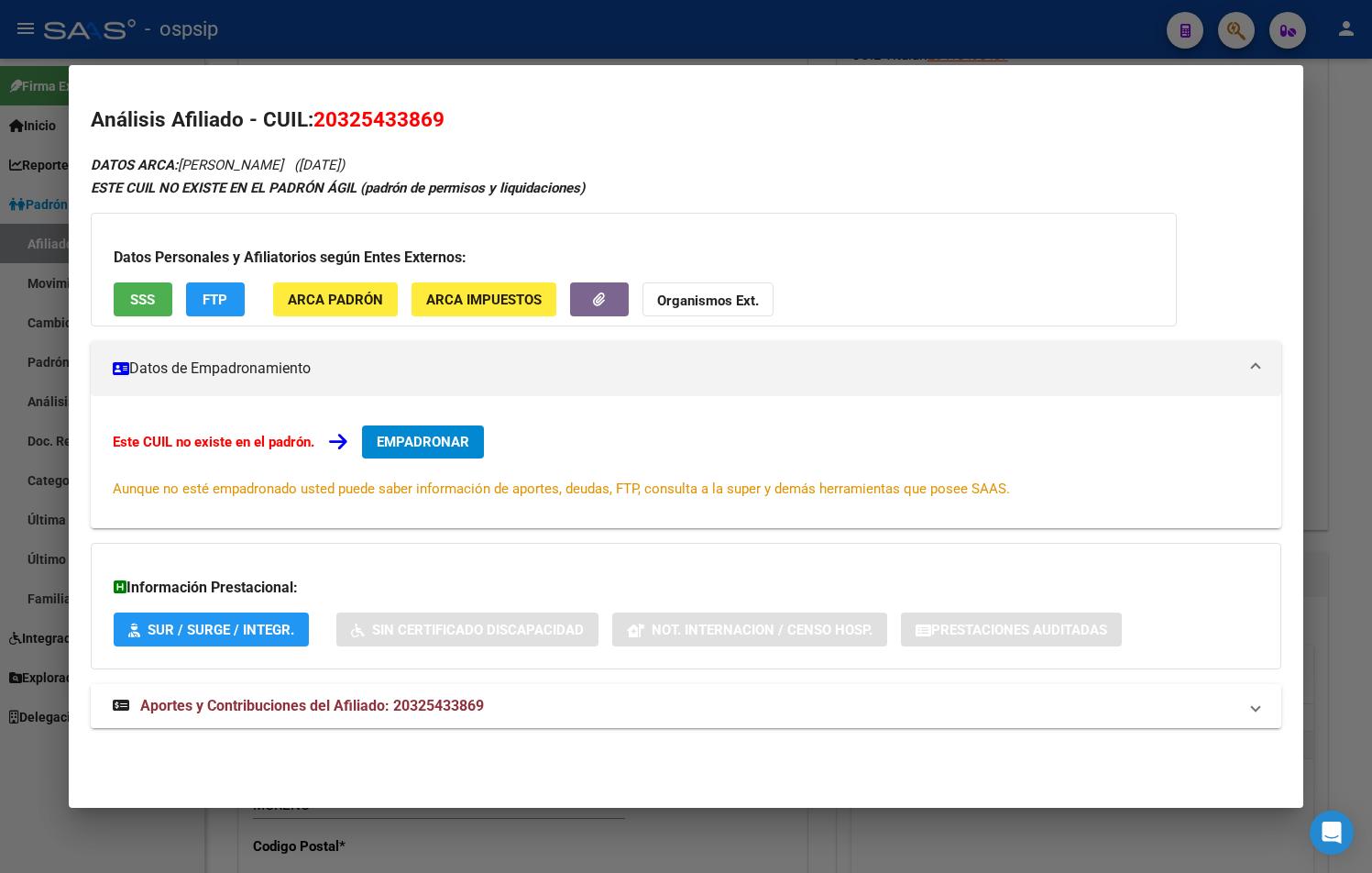
click at [424, 711] on span "Aportes y Contribuciones del Afiliado: 20325433869" at bounding box center [312, 705] width 344 height 18
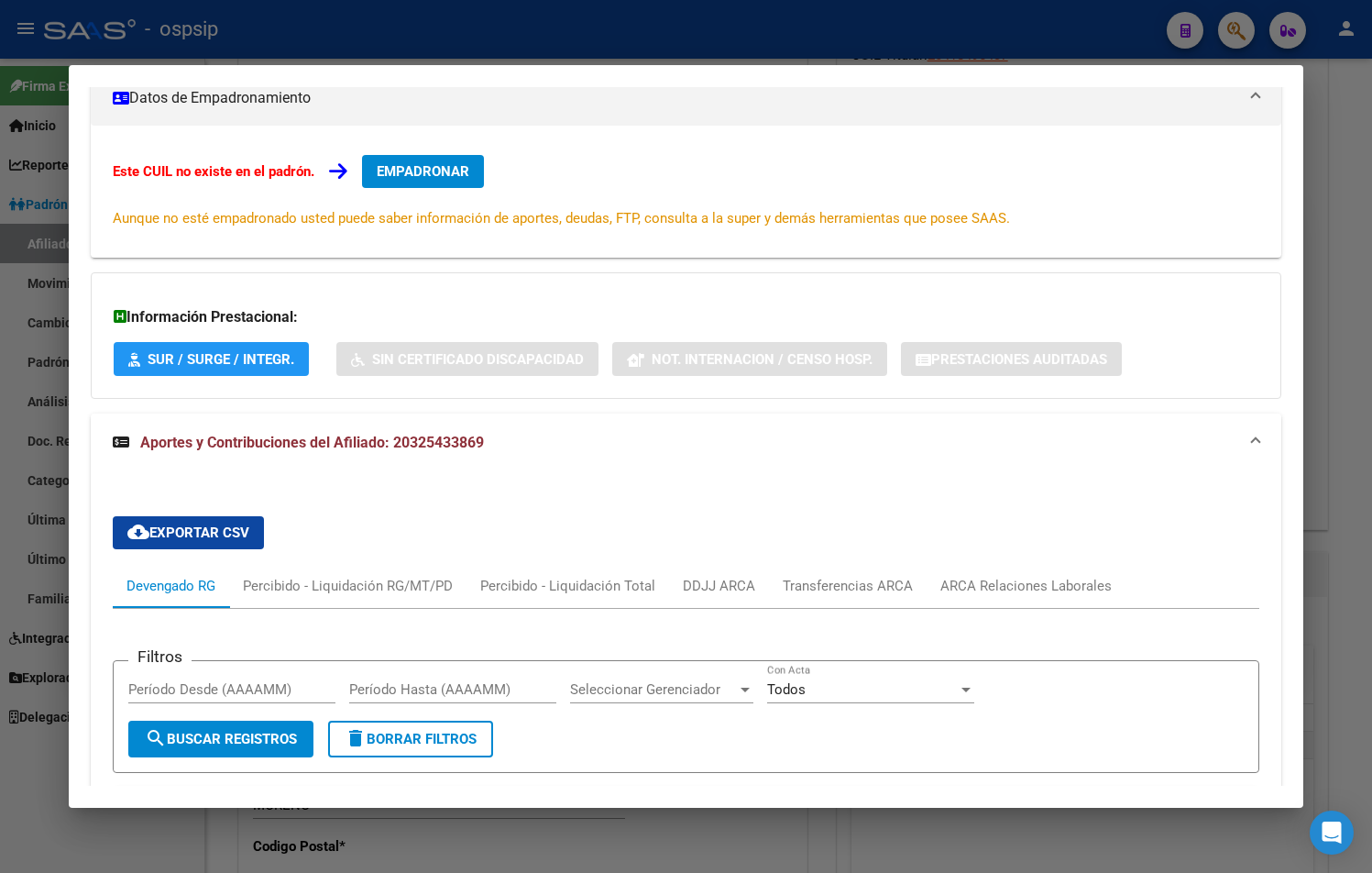
scroll to position [0, 0]
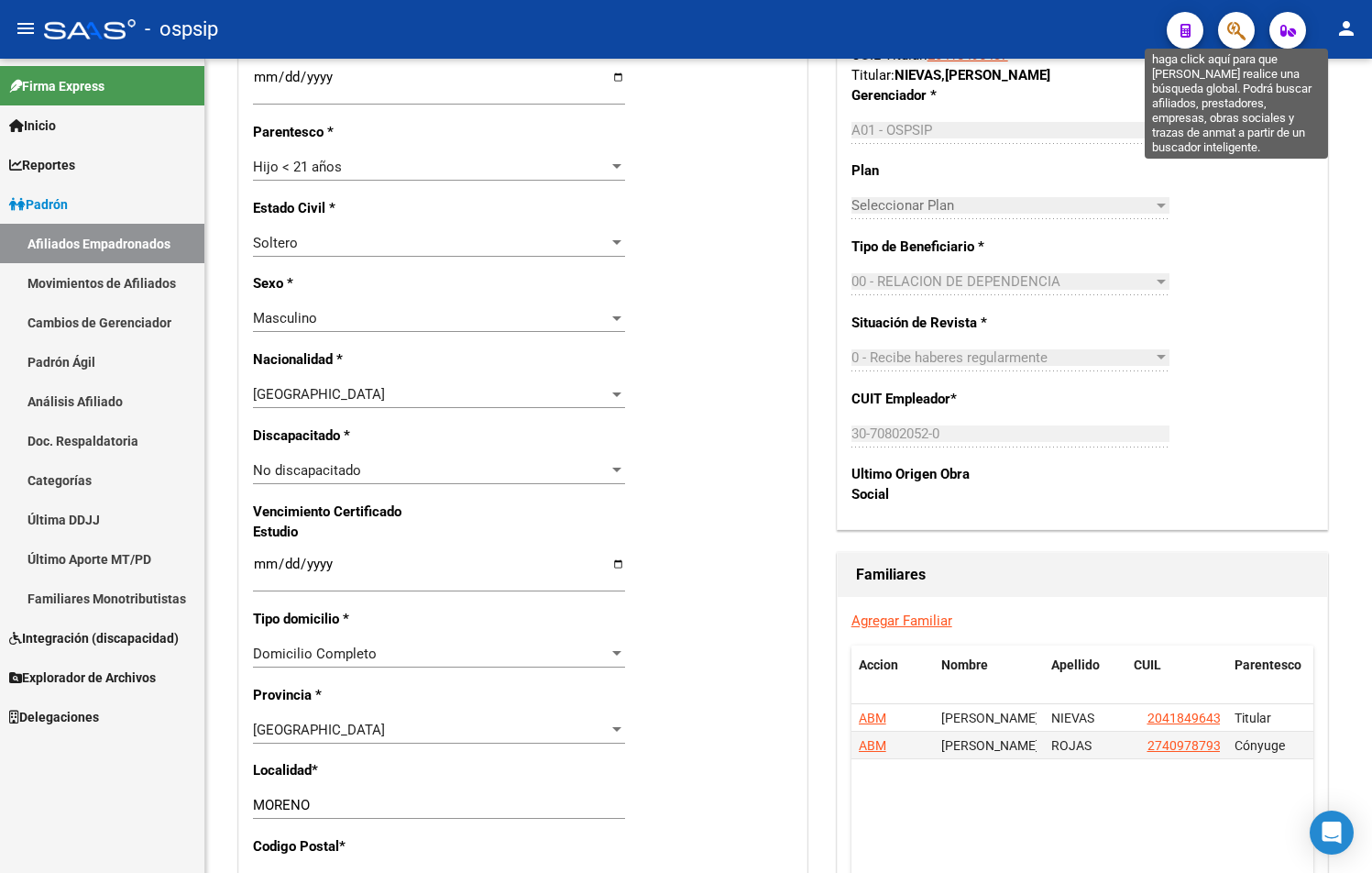
click at [1236, 26] on icon "button" at bounding box center [1236, 31] width 18 height 21
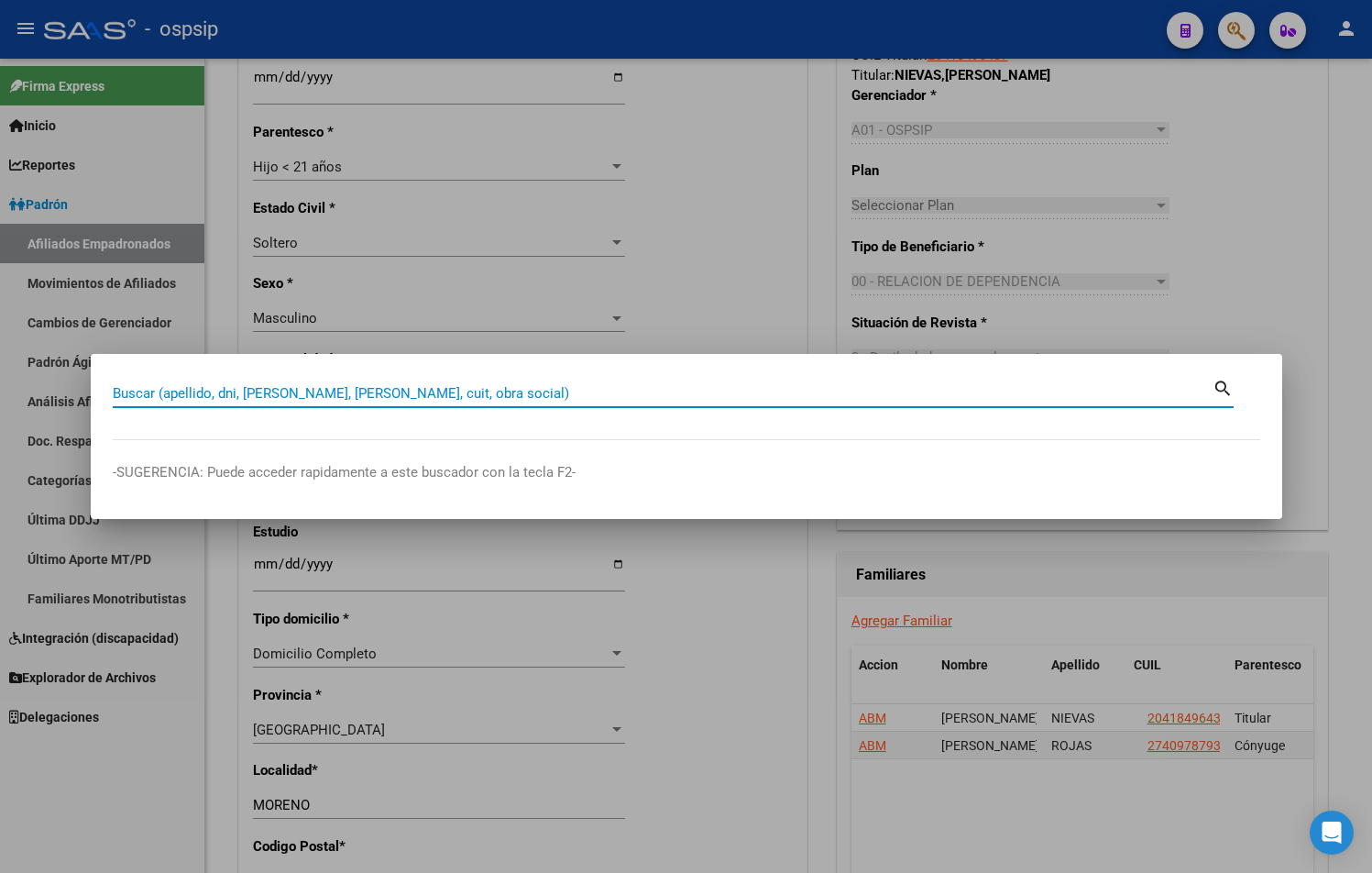
paste input "23851397"
type input "23851397"
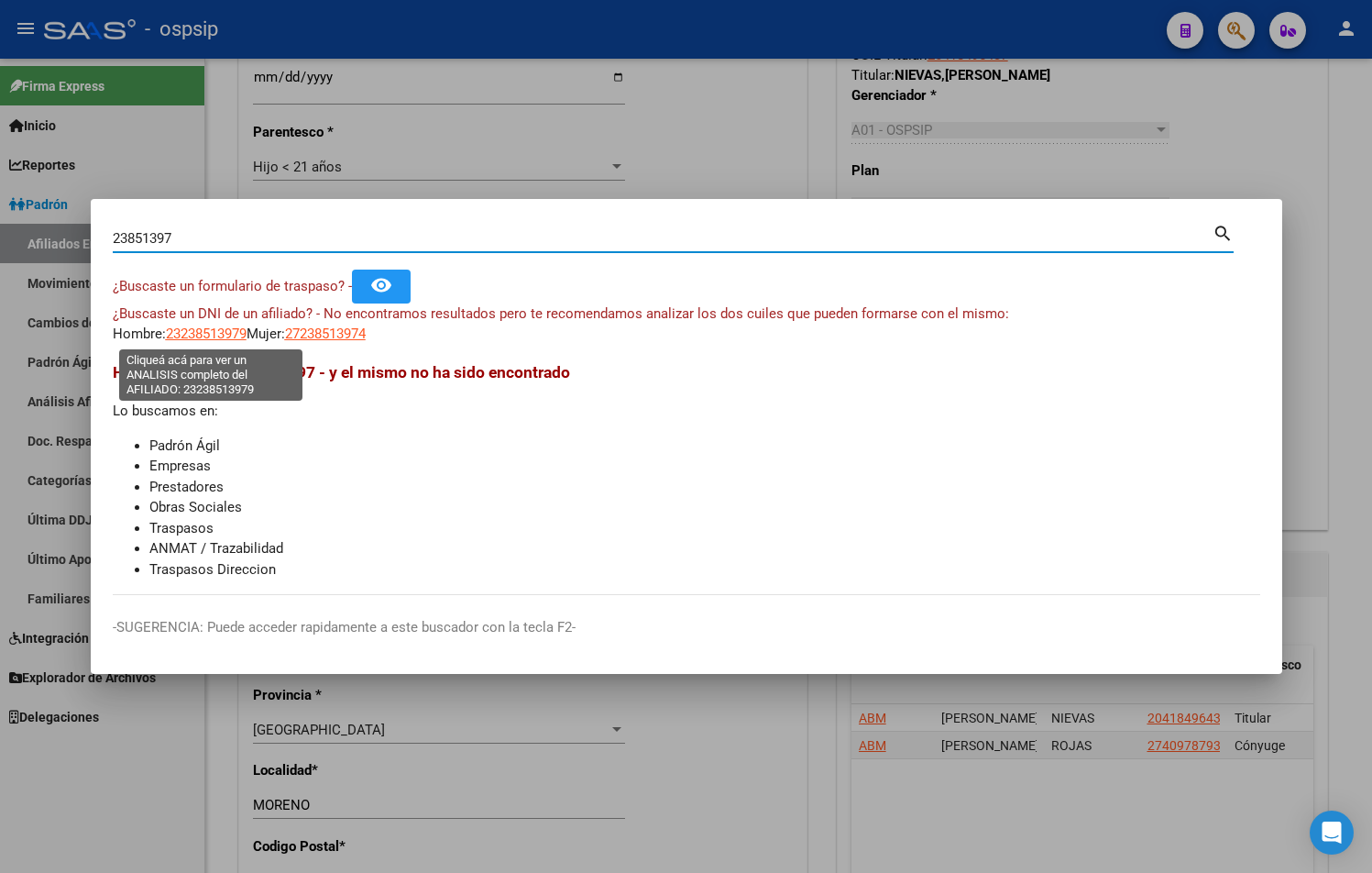
click at [197, 330] on span "23238513979" at bounding box center [205, 334] width 80 height 17
type textarea "23238513979"
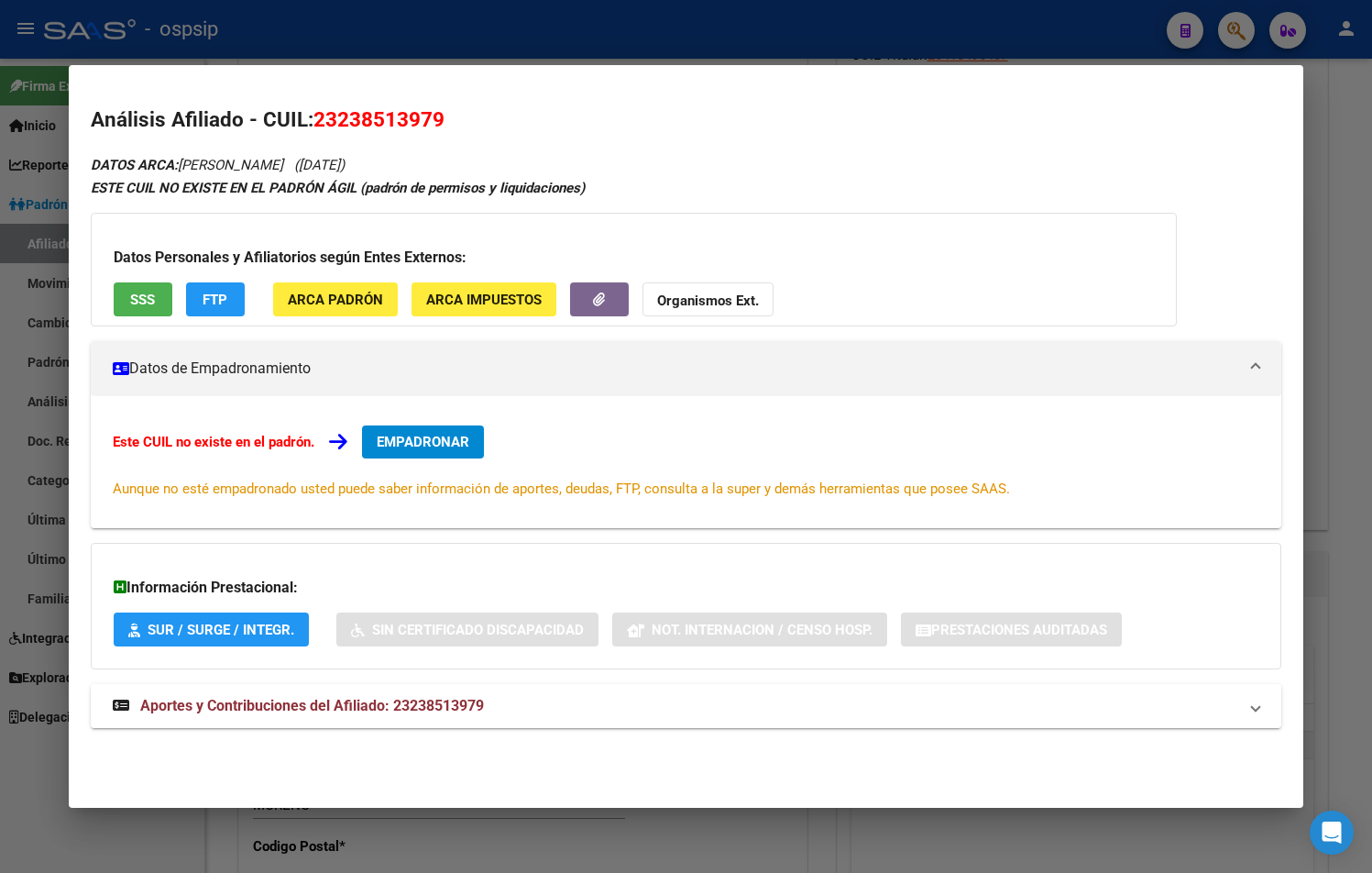
click at [439, 707] on span "Aportes y Contribuciones del Afiliado: 23238513979" at bounding box center [312, 705] width 344 height 18
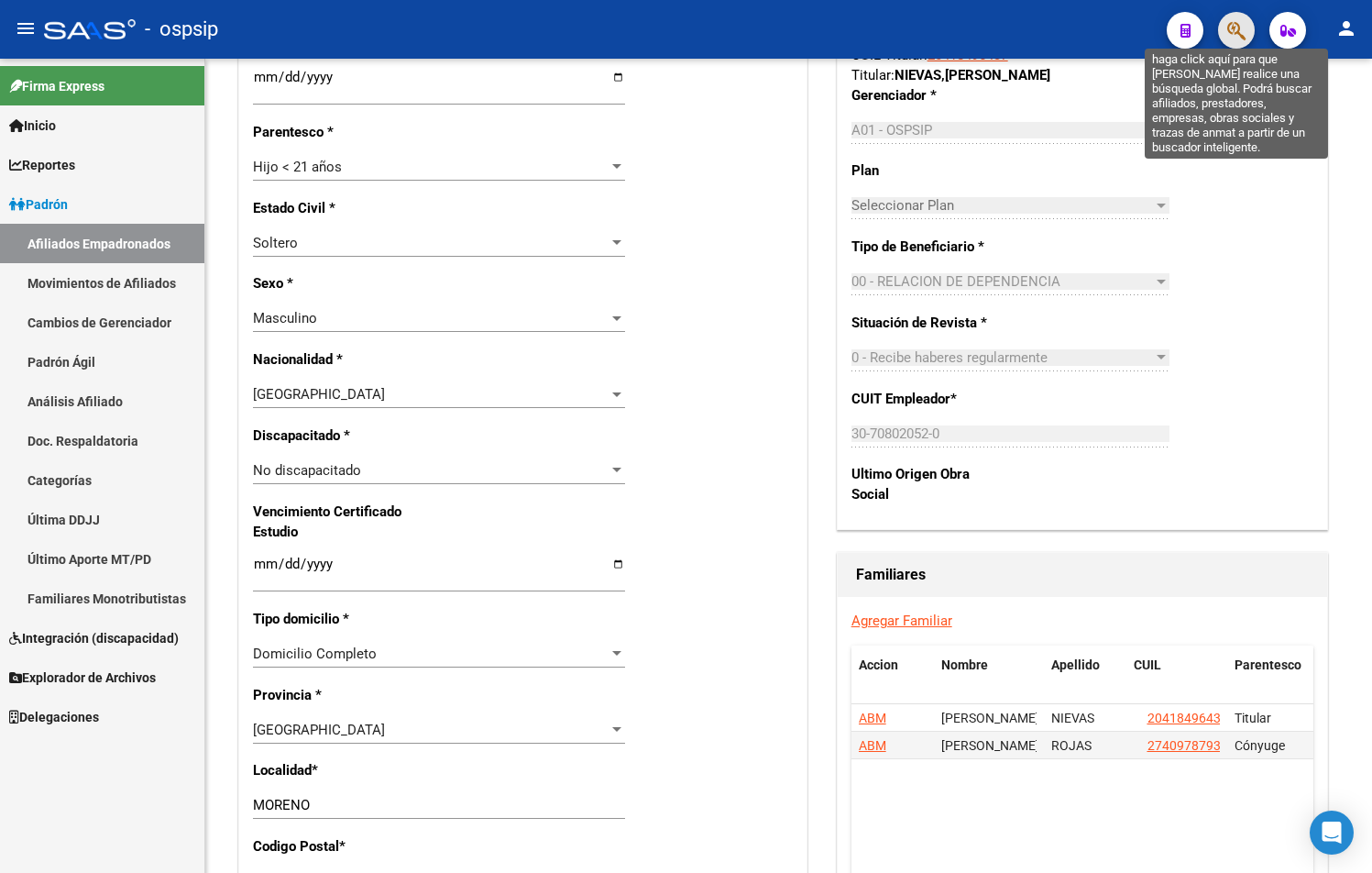
click at [1234, 35] on icon "button" at bounding box center [1236, 31] width 18 height 21
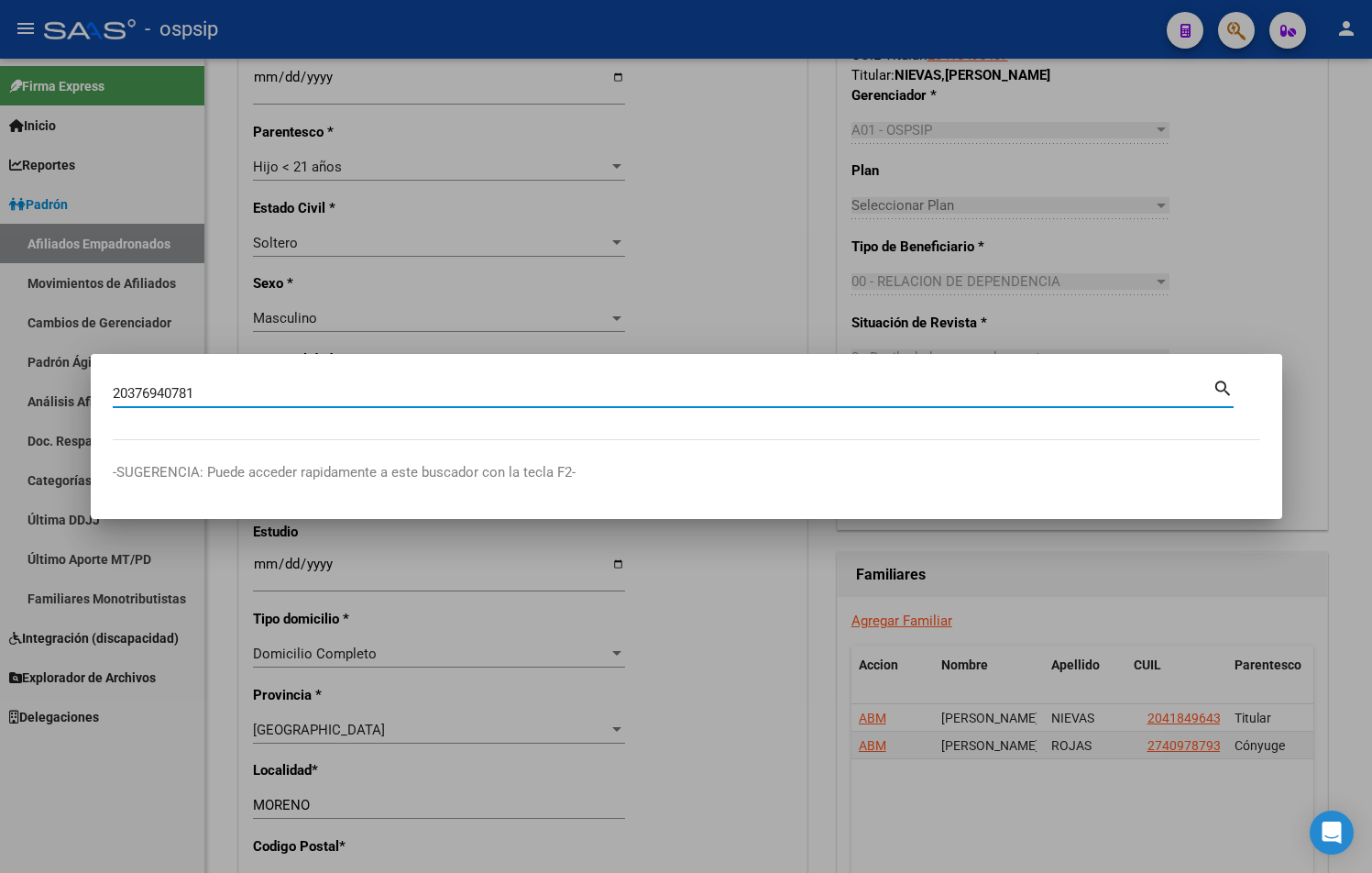
type input "20376940781"
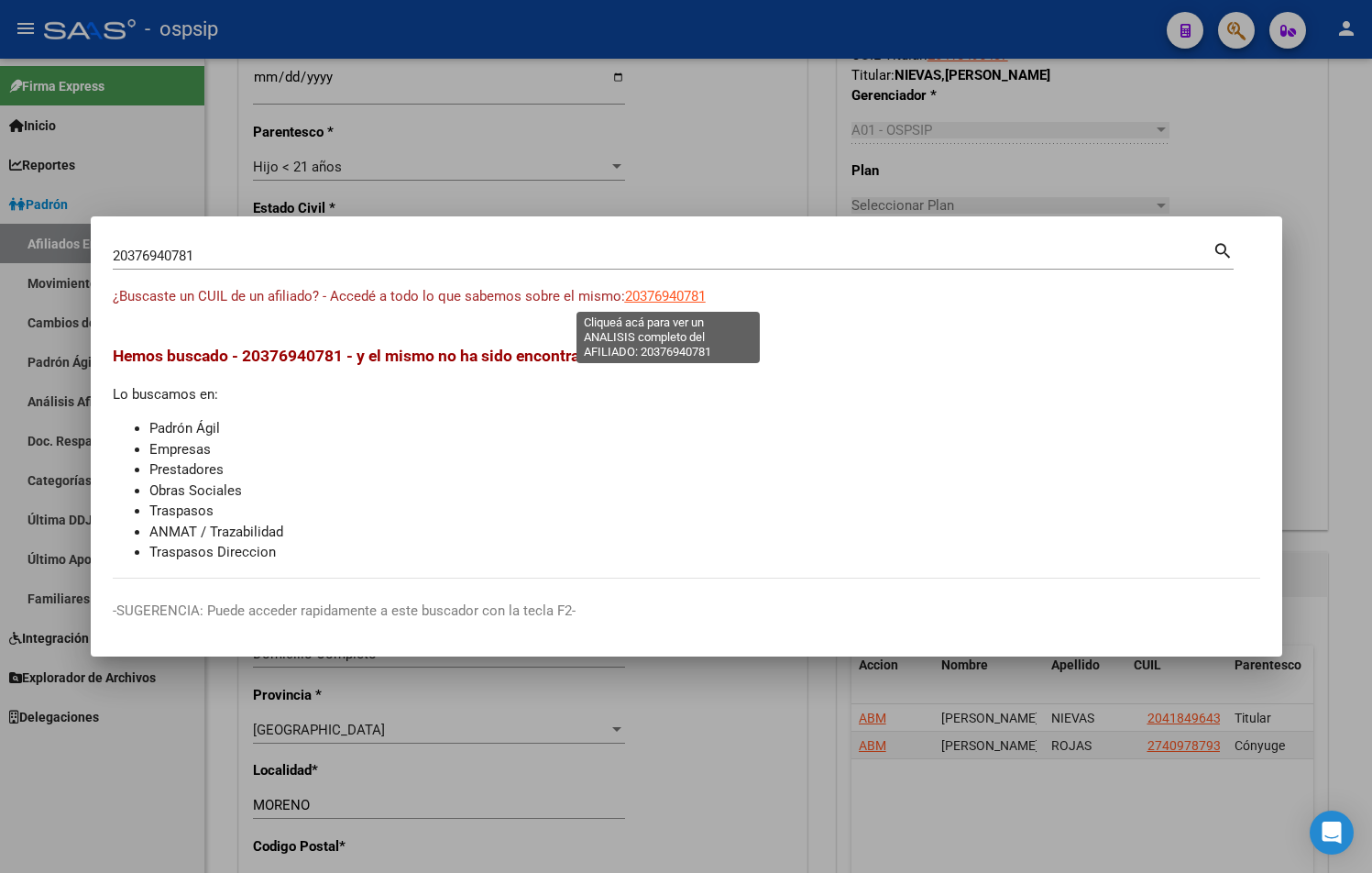
click at [651, 291] on span "20376940781" at bounding box center [665, 296] width 80 height 17
type textarea "20376940781"
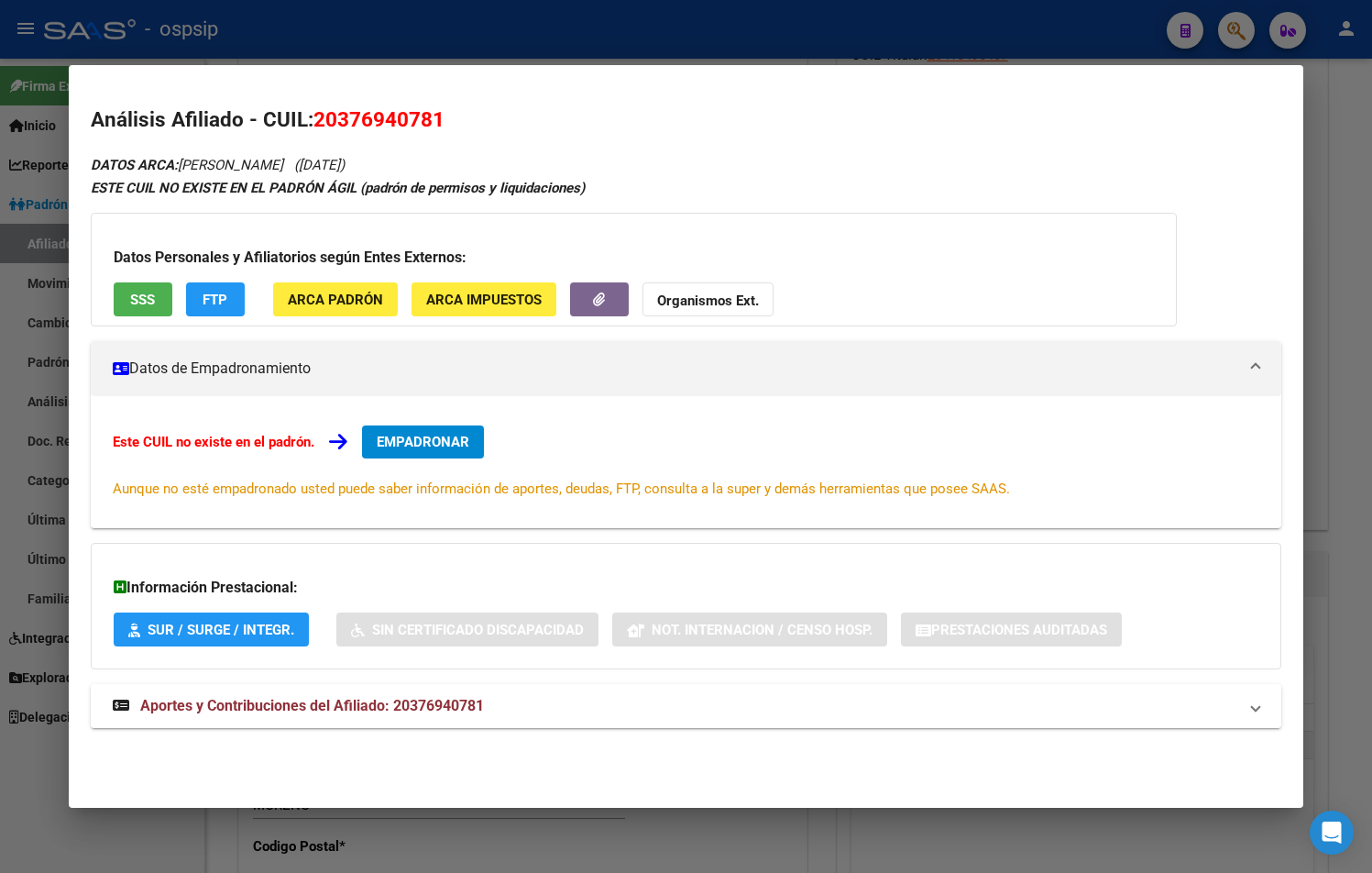
click at [346, 709] on span "Aportes y Contribuciones del Afiliado: 20376940781" at bounding box center [312, 705] width 344 height 18
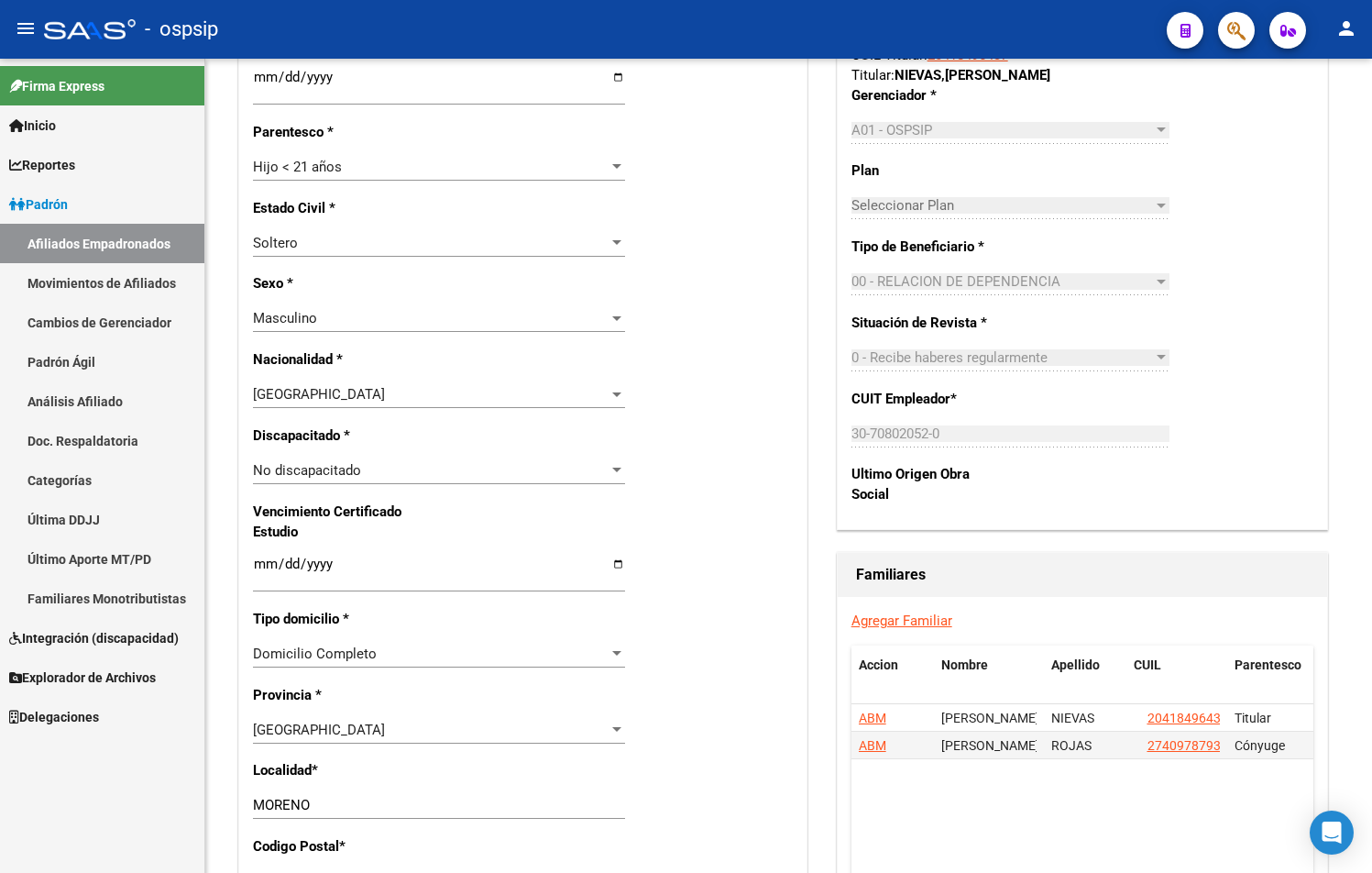
click at [1230, 18] on span "button" at bounding box center [1236, 31] width 18 height 38
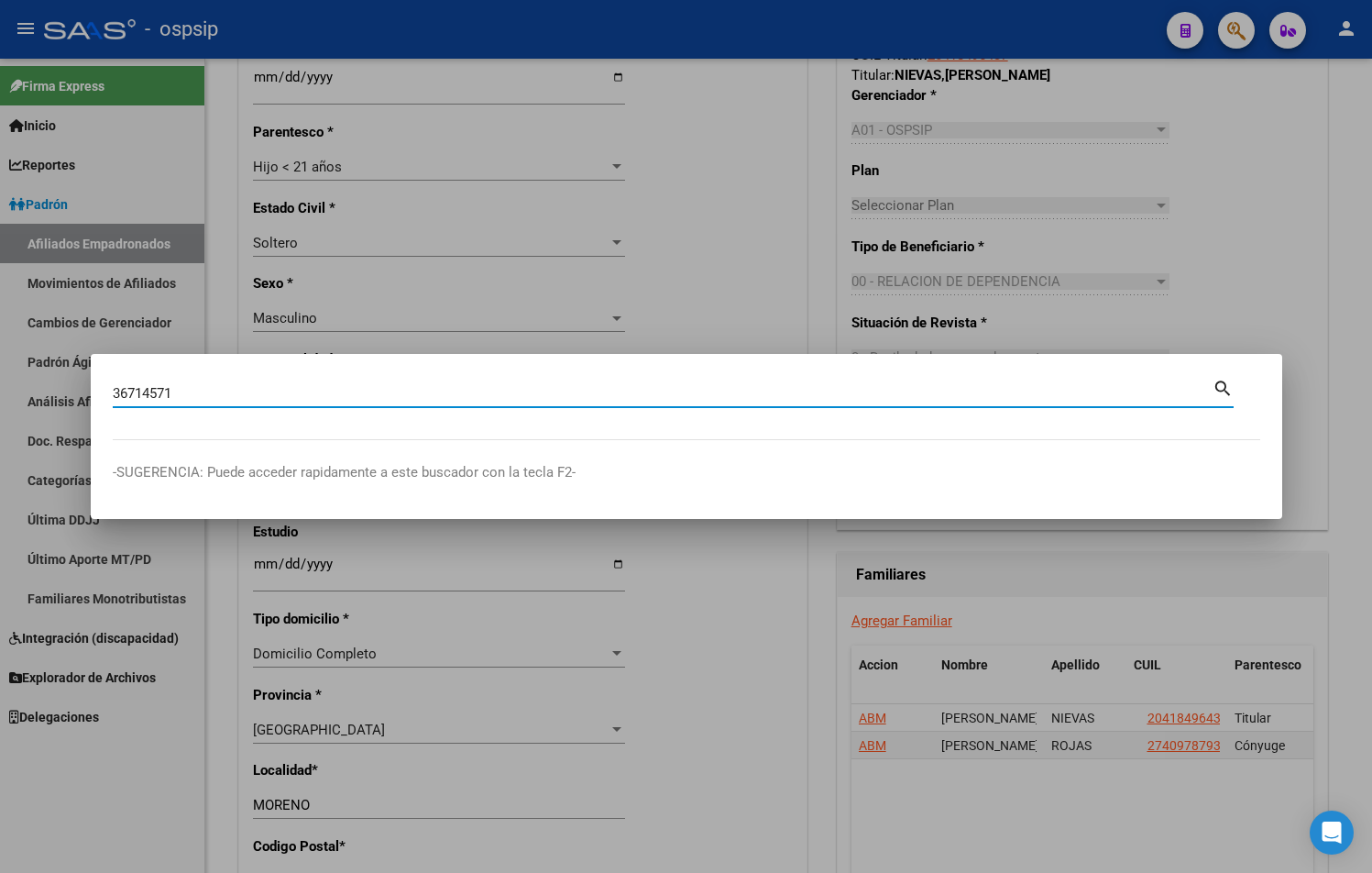
type input "36714571"
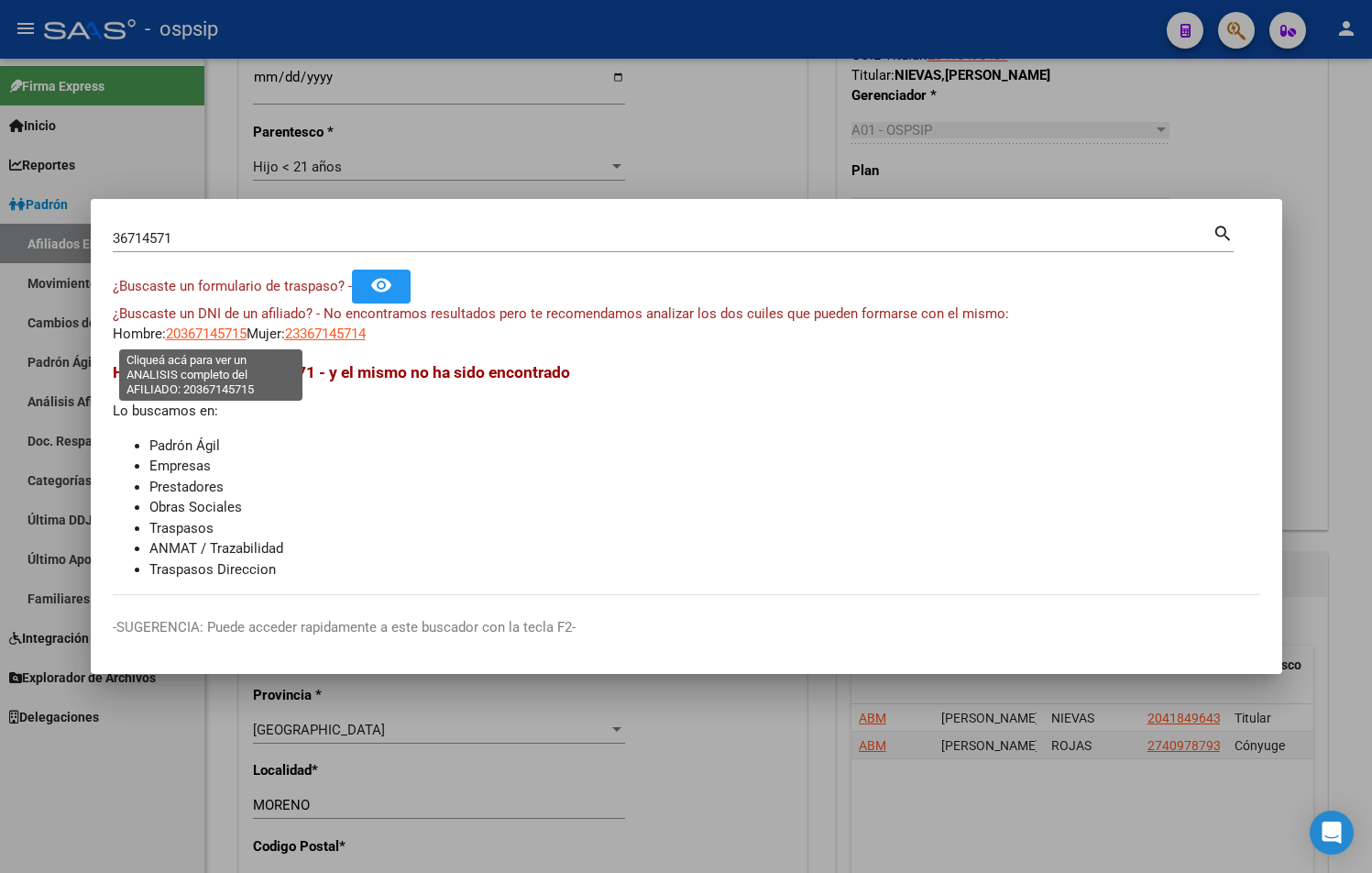
click at [198, 329] on span "20367145715" at bounding box center [205, 334] width 80 height 17
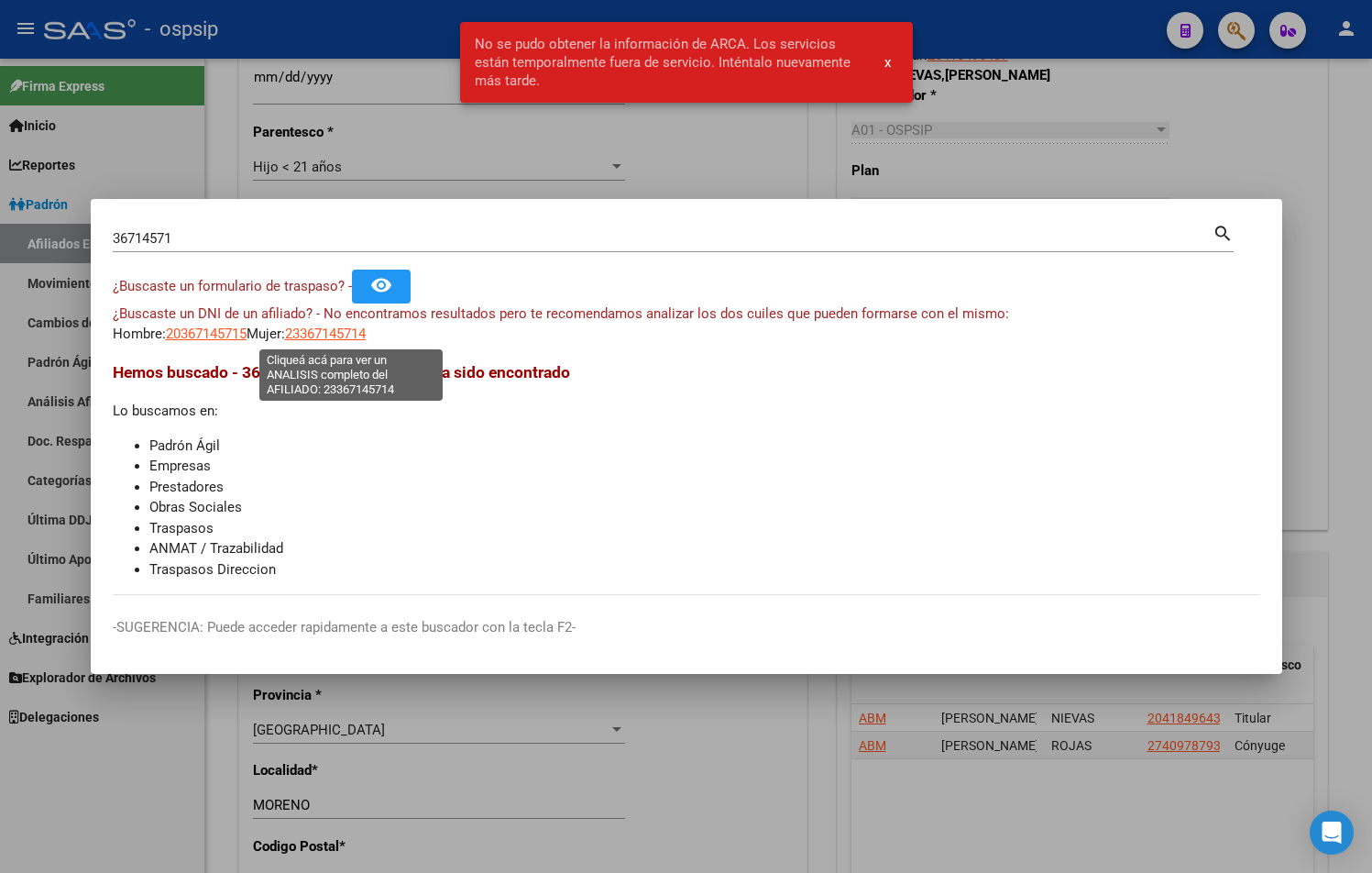
click at [343, 332] on span "23367145714" at bounding box center [325, 334] width 80 height 17
type textarea "23367145714"
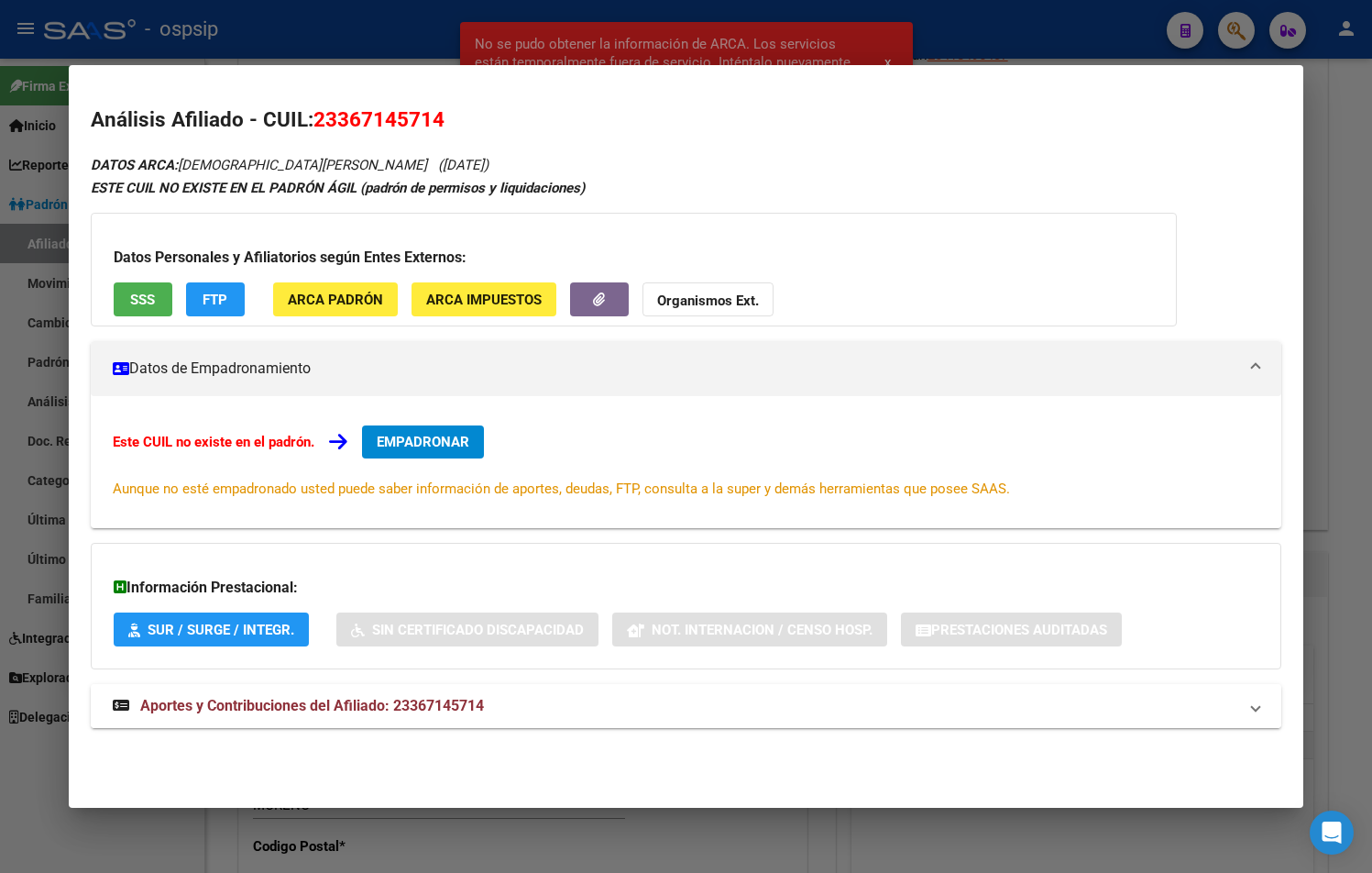
click at [398, 707] on span "Aportes y Contribuciones del Afiliado: 23367145714" at bounding box center [312, 705] width 344 height 18
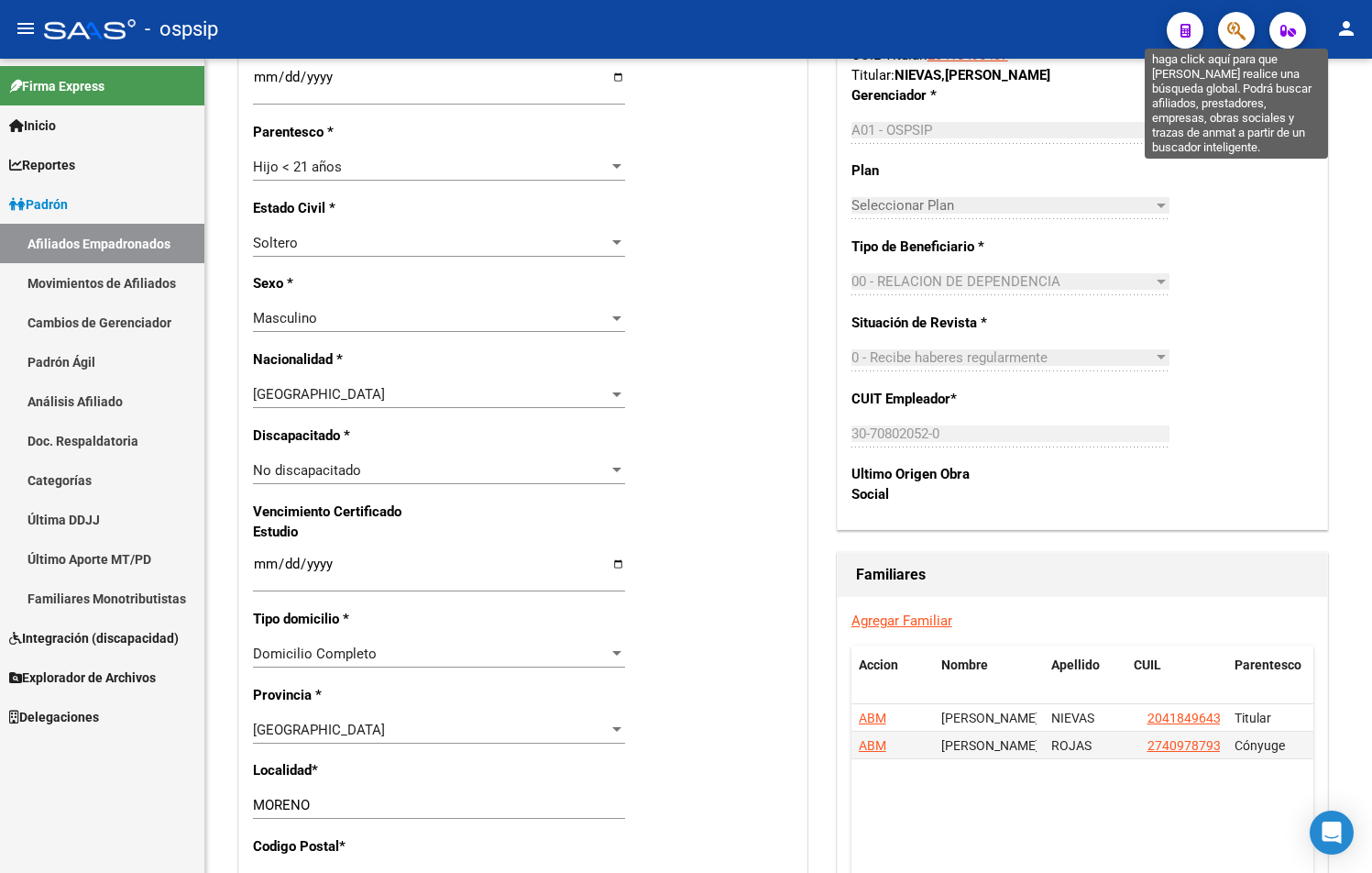
click at [1231, 19] on span "button" at bounding box center [1236, 31] width 18 height 38
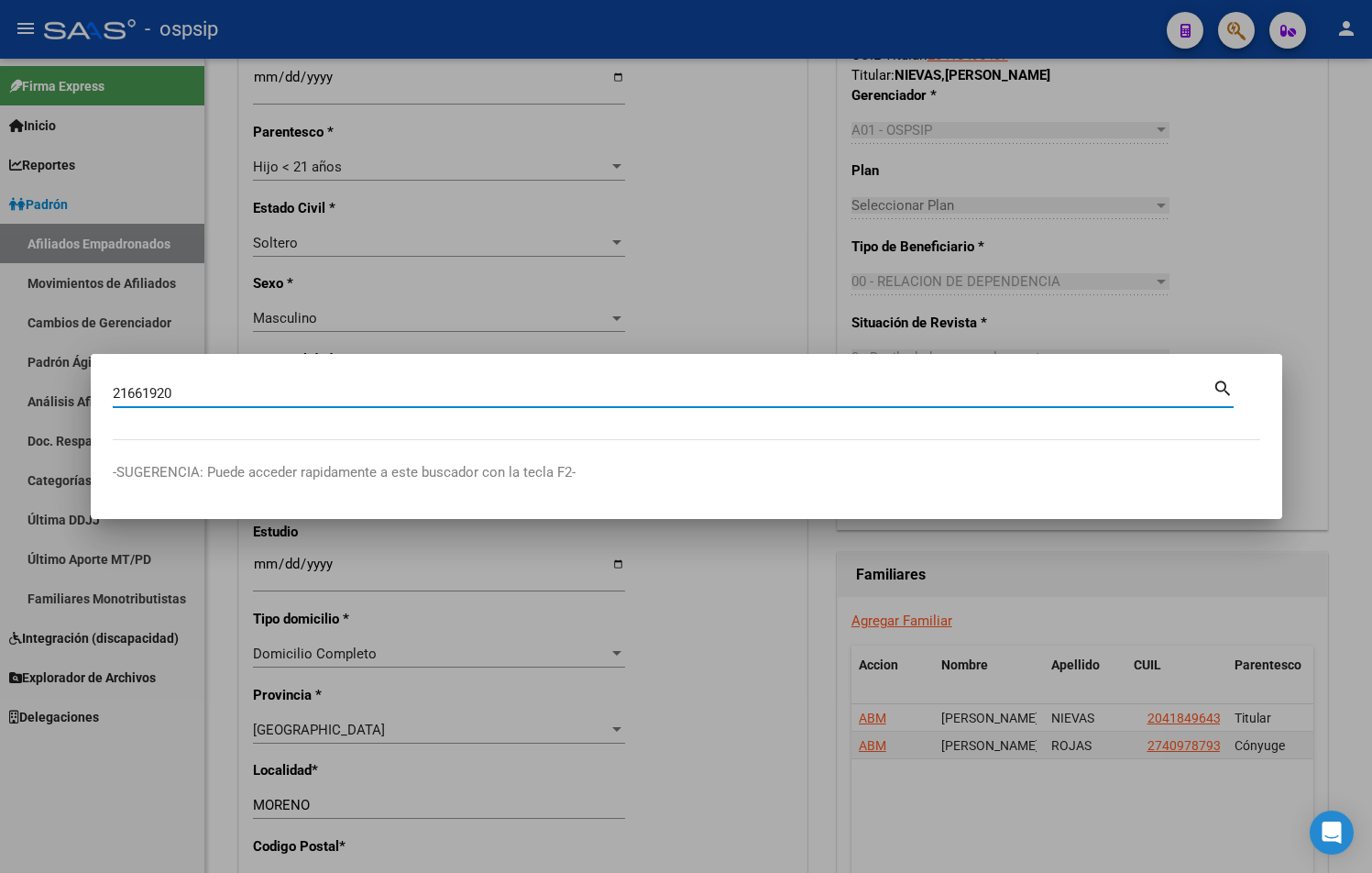
type input "21661920"
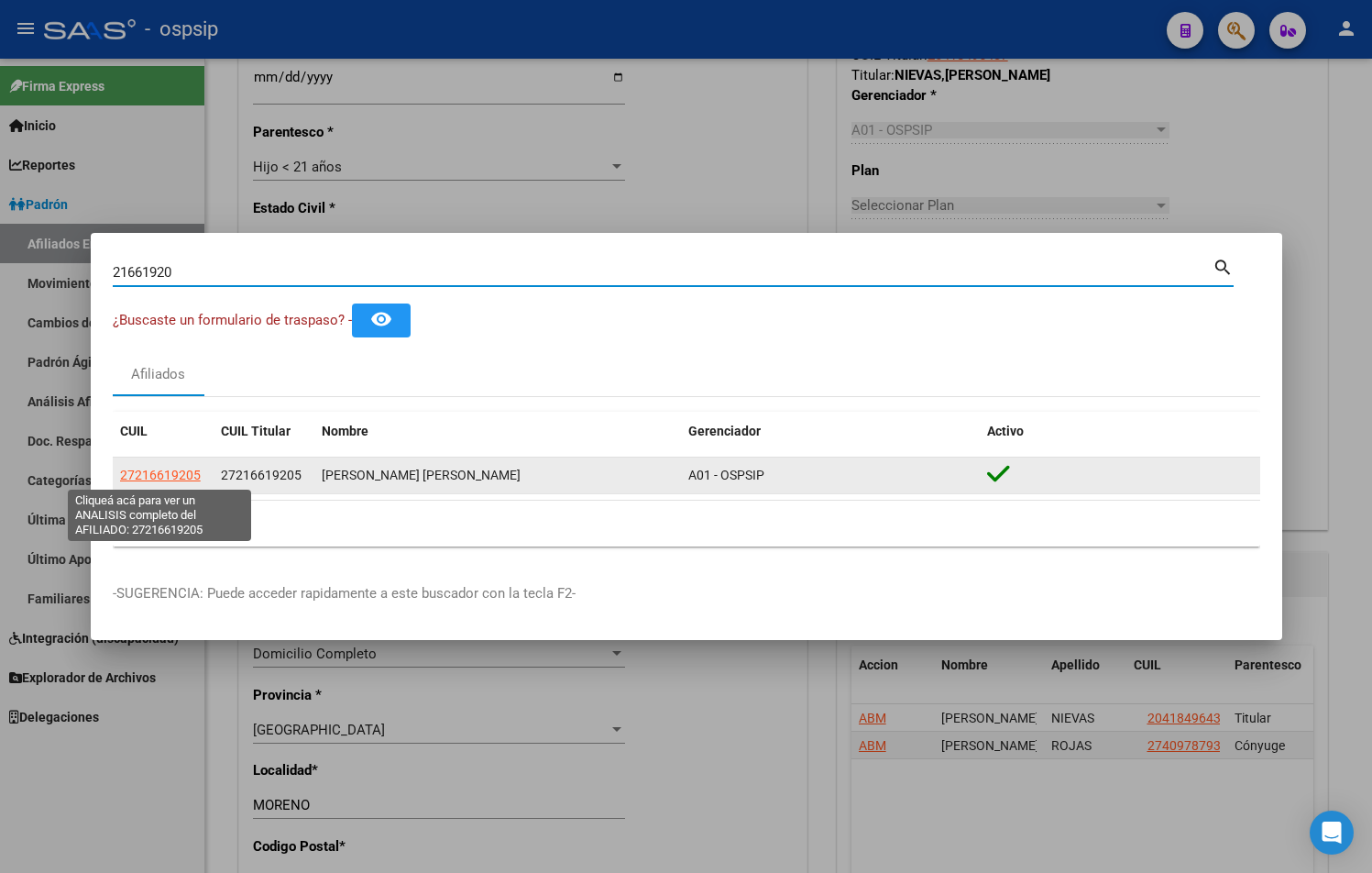
click at [171, 478] on span "27216619205" at bounding box center [160, 475] width 80 height 15
type textarea "27216619205"
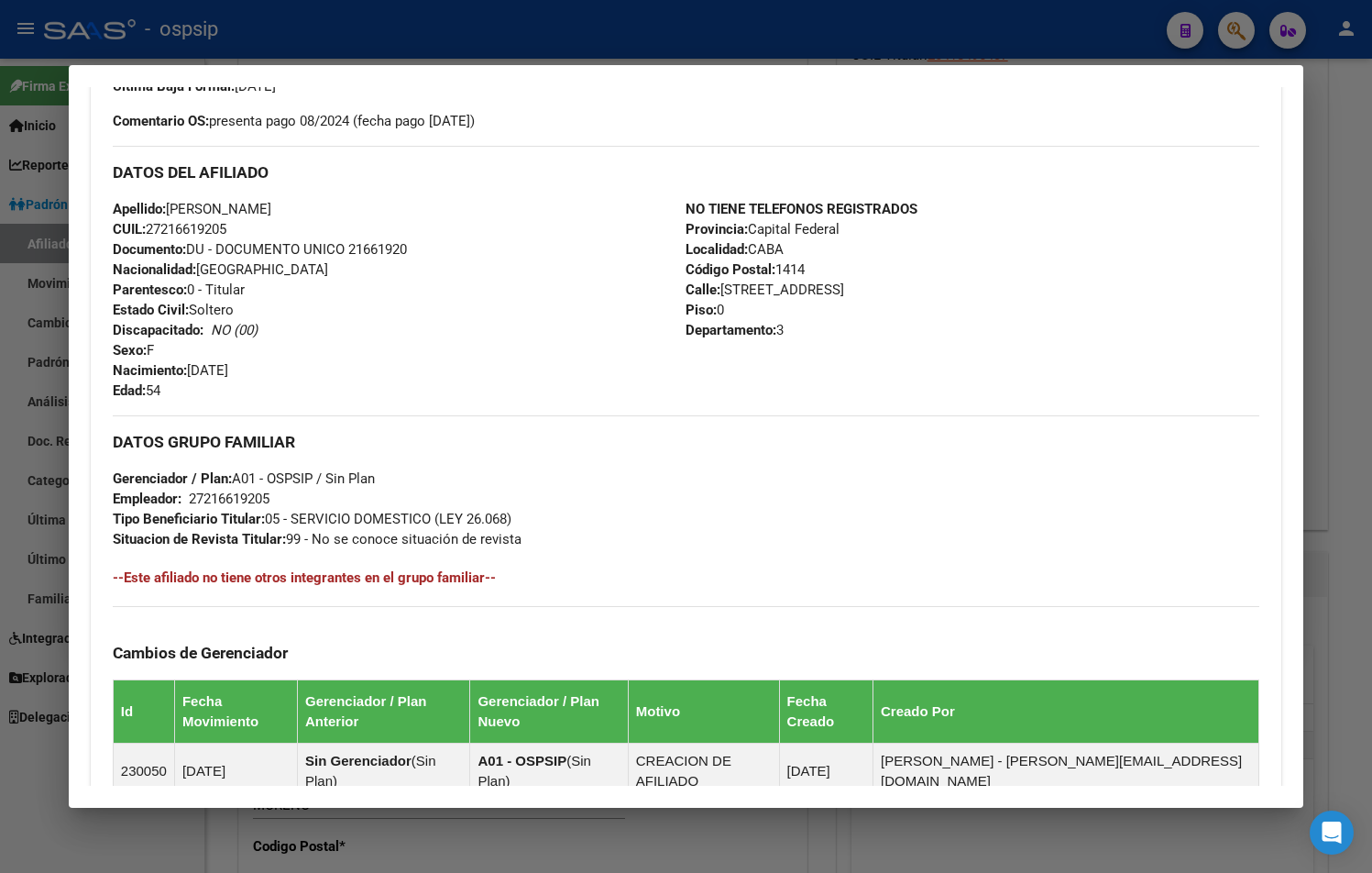
scroll to position [809, 0]
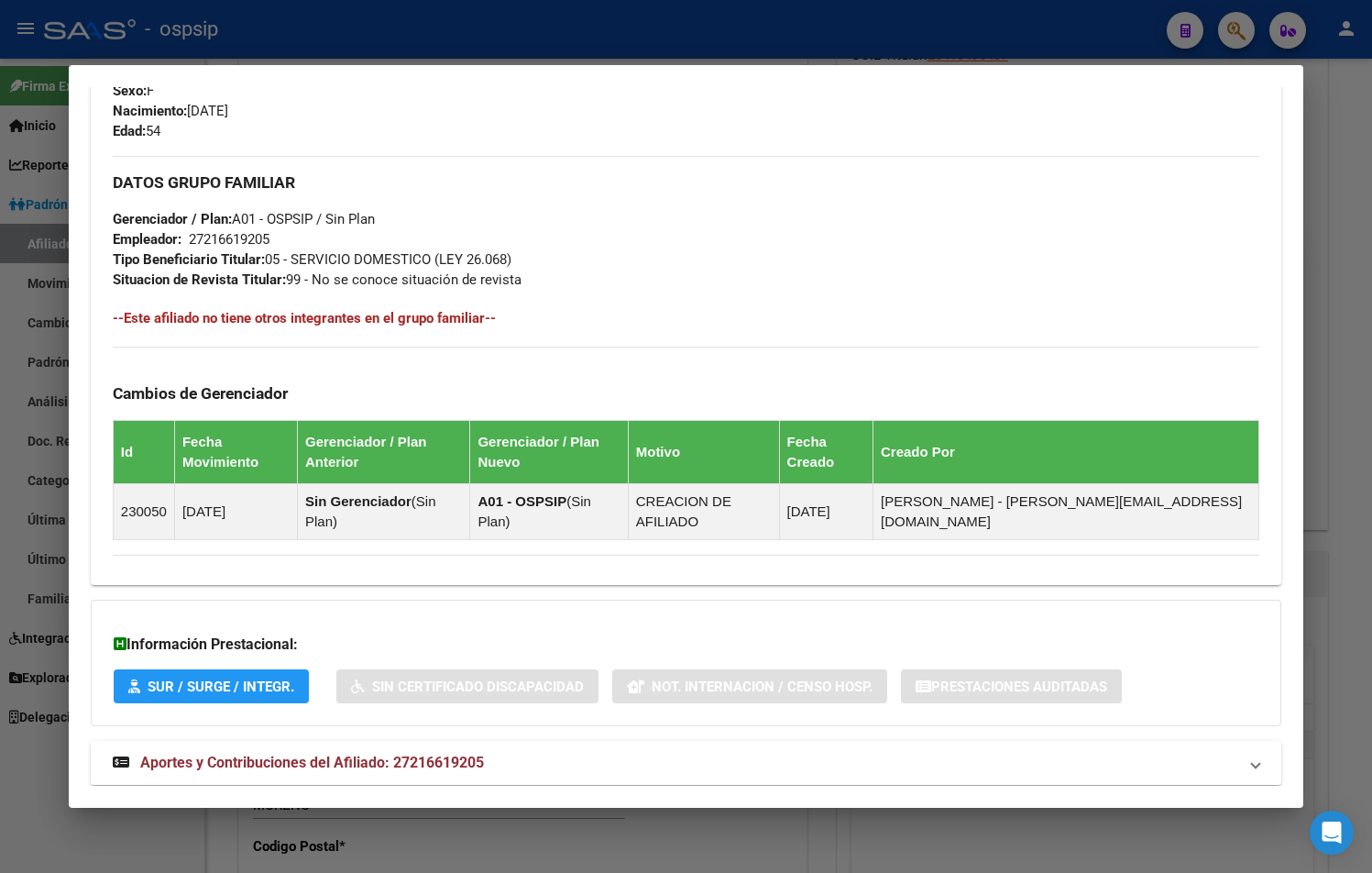
click at [410, 754] on span "Aportes y Contribuciones del Afiliado: 27216619205" at bounding box center [312, 762] width 344 height 18
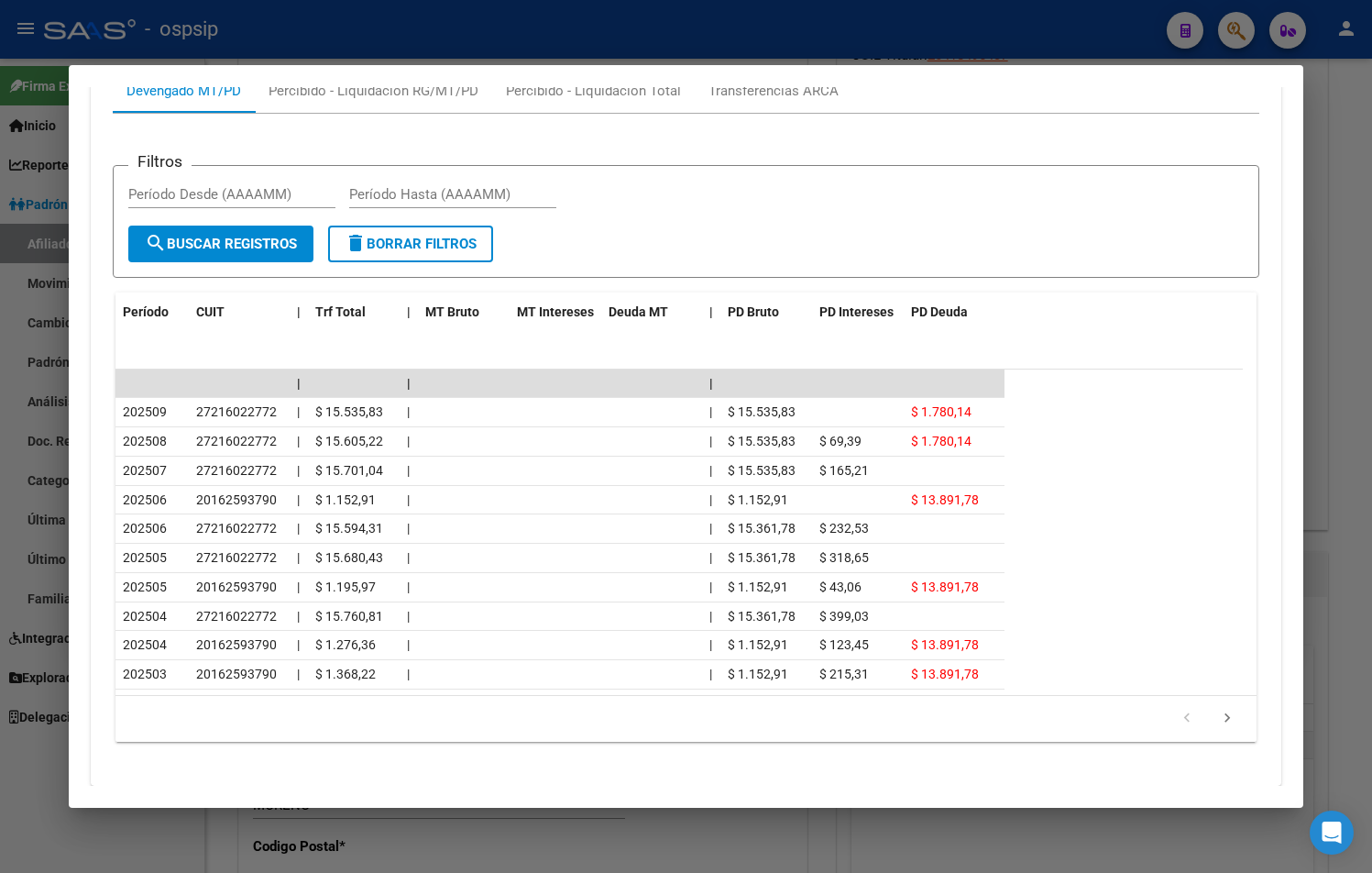
scroll to position [1633, 0]
click at [1216, 708] on icon "go to next page" at bounding box center [1228, 719] width 24 height 22
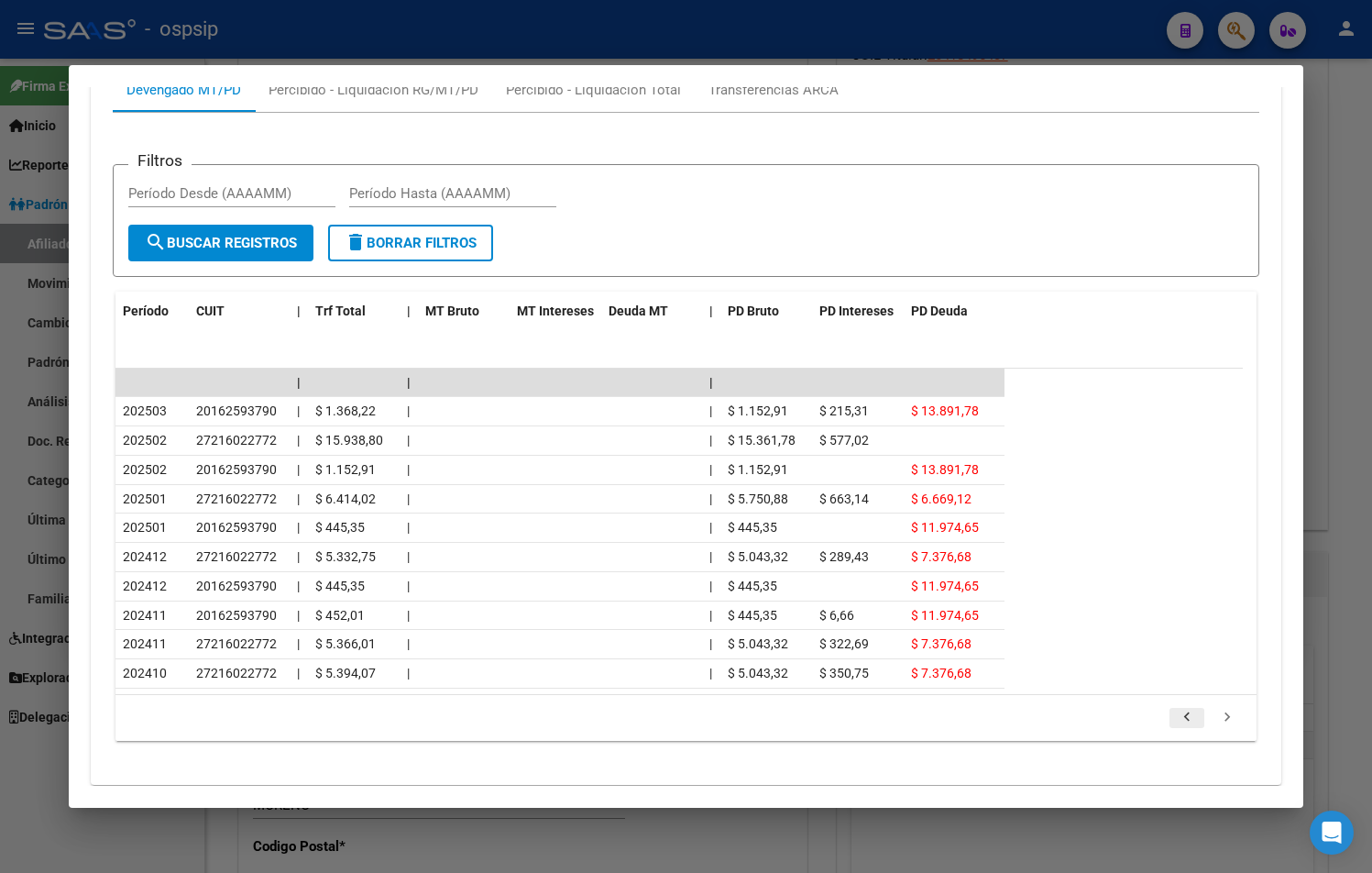
click at [1175, 708] on icon "go to previous page" at bounding box center [1187, 719] width 24 height 22
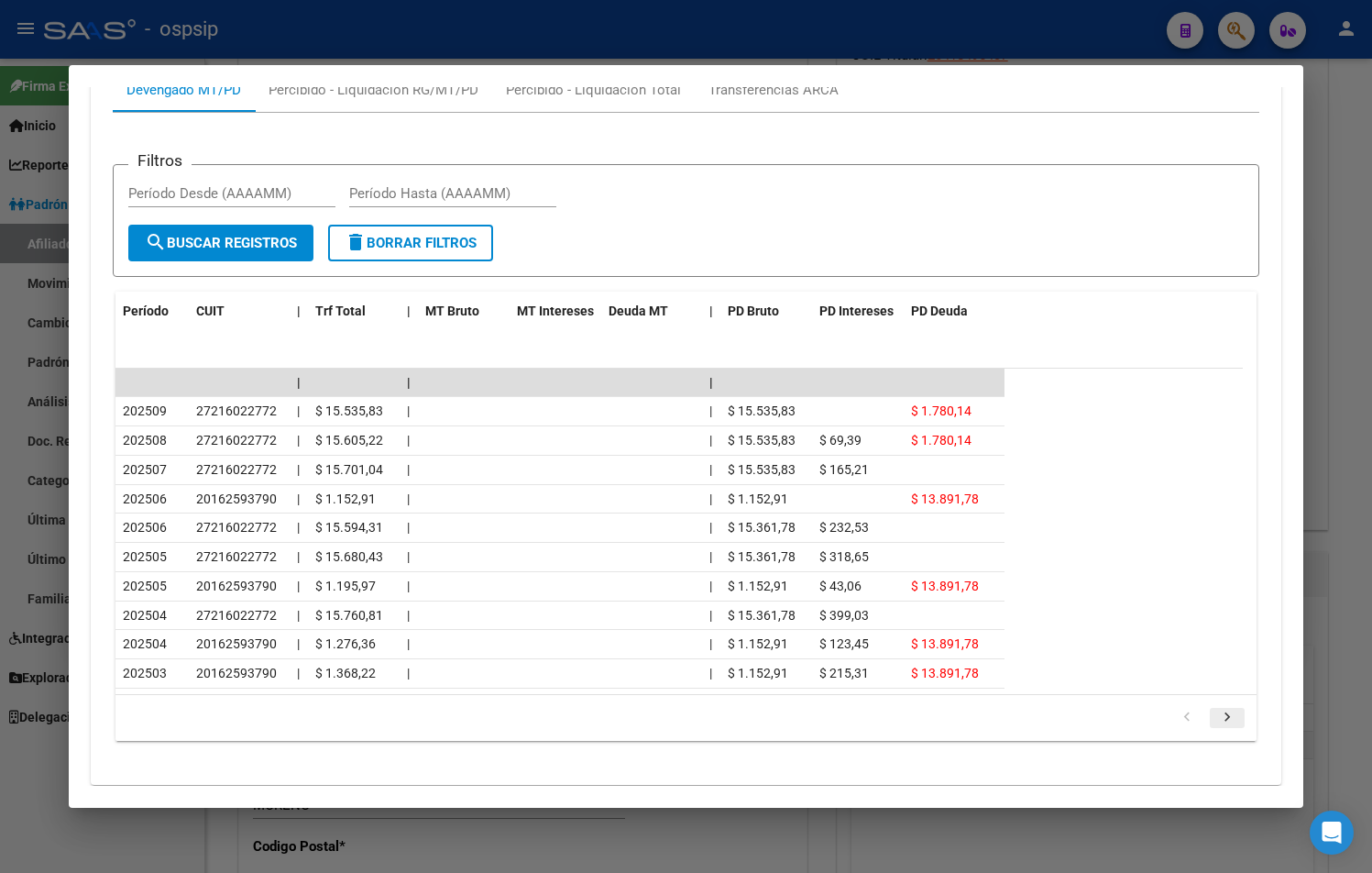
click at [1216, 708] on icon "go to next page" at bounding box center [1228, 719] width 24 height 22
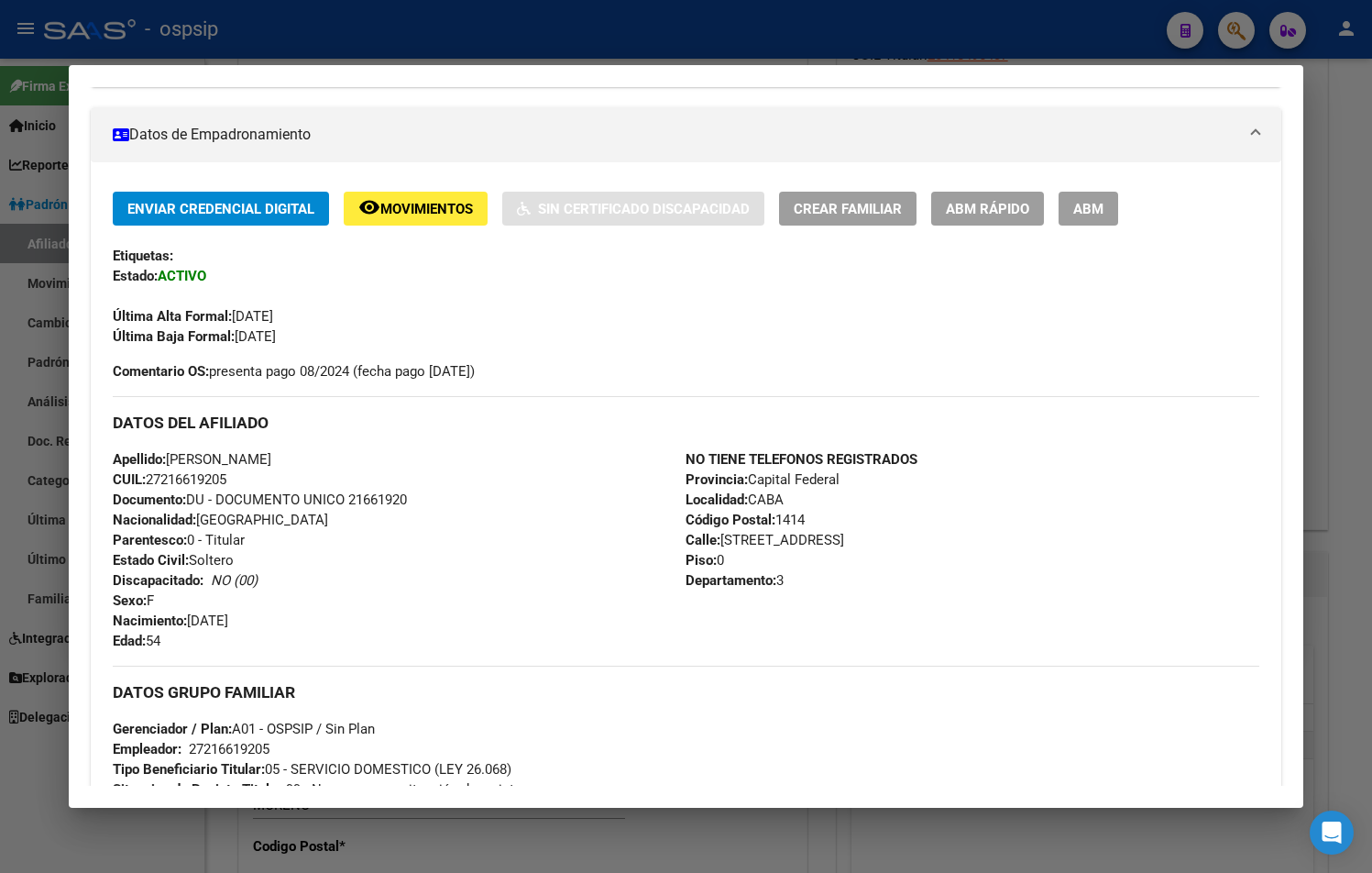
scroll to position [258, 0]
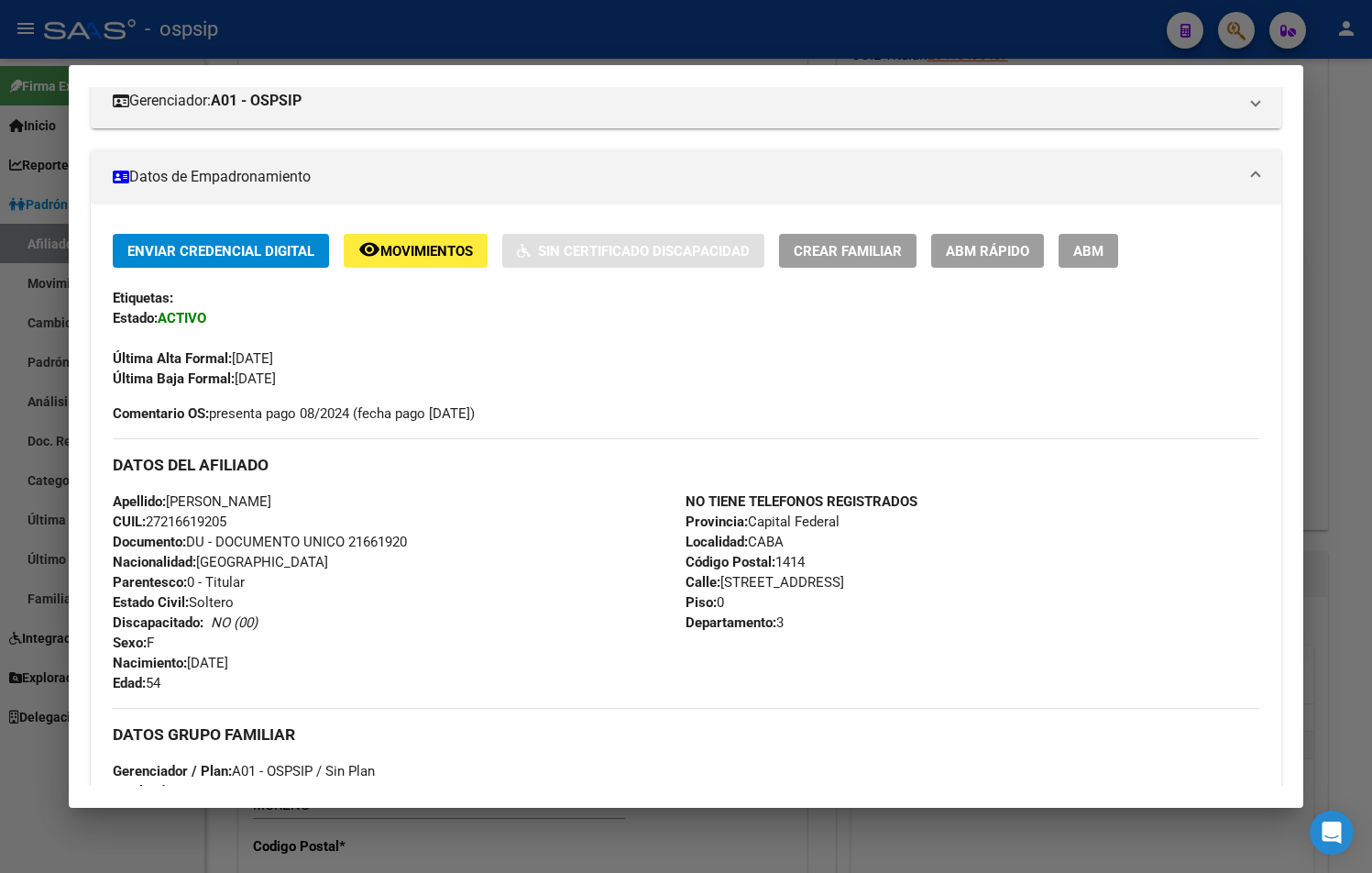
click at [503, 531] on div "Apellido: MARIA ANGELICA DOMINGUEZ CUIL: 27216619205 Documento: DU - DOCUMENTO …" at bounding box center [399, 592] width 574 height 202
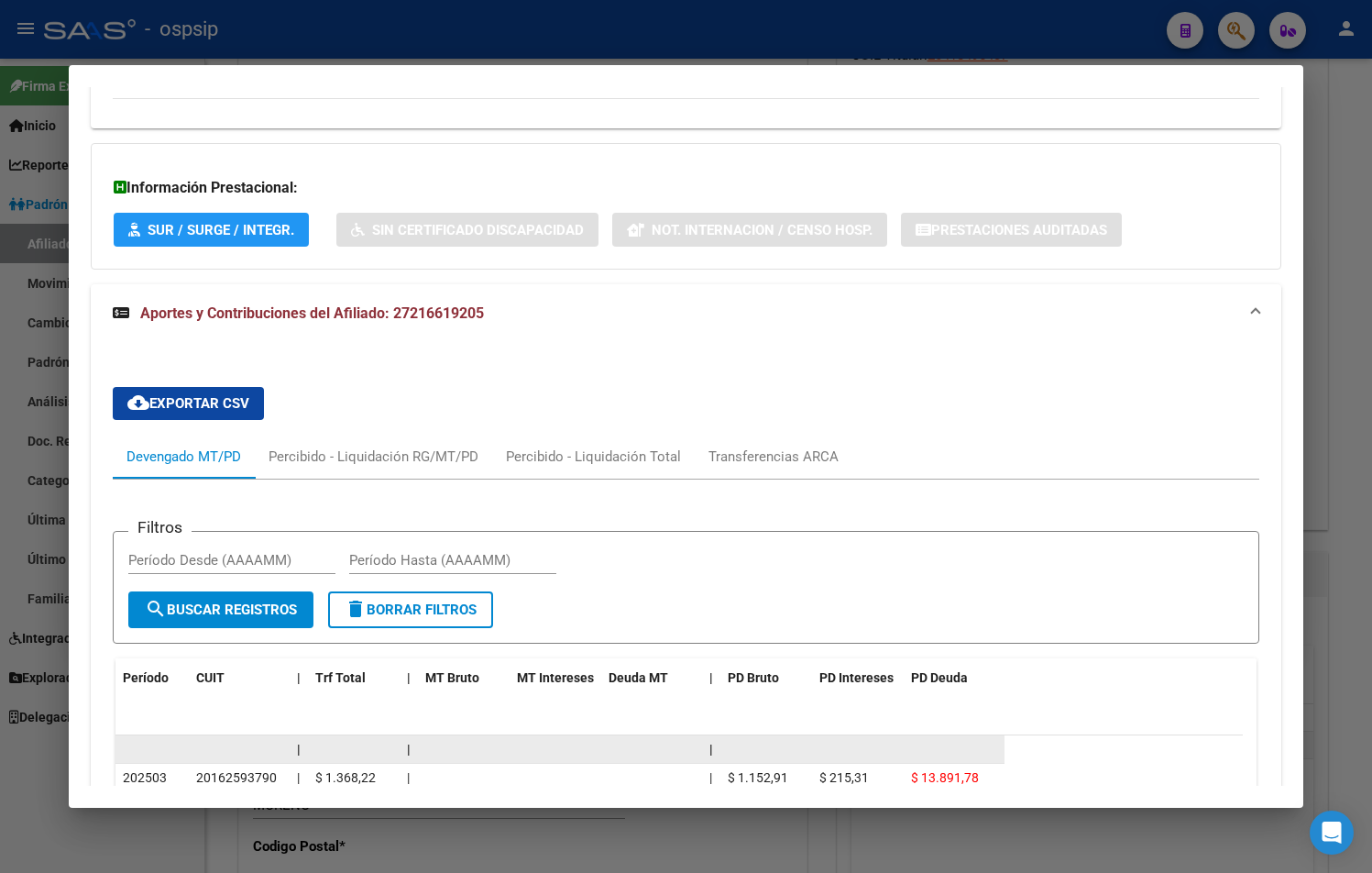
scroll to position [1633, 0]
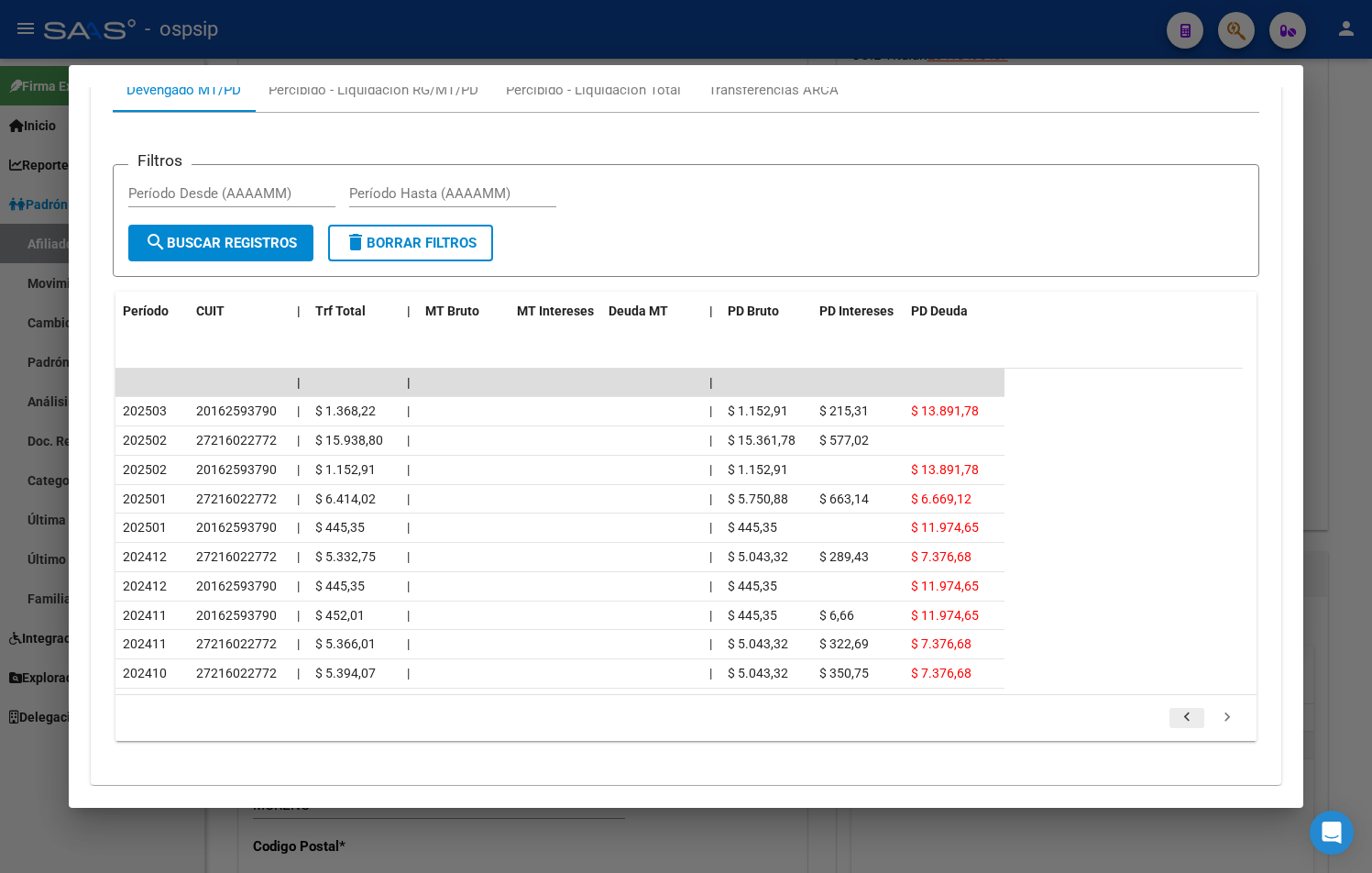
click at [1175, 708] on icon "go to previous page" at bounding box center [1187, 719] width 24 height 22
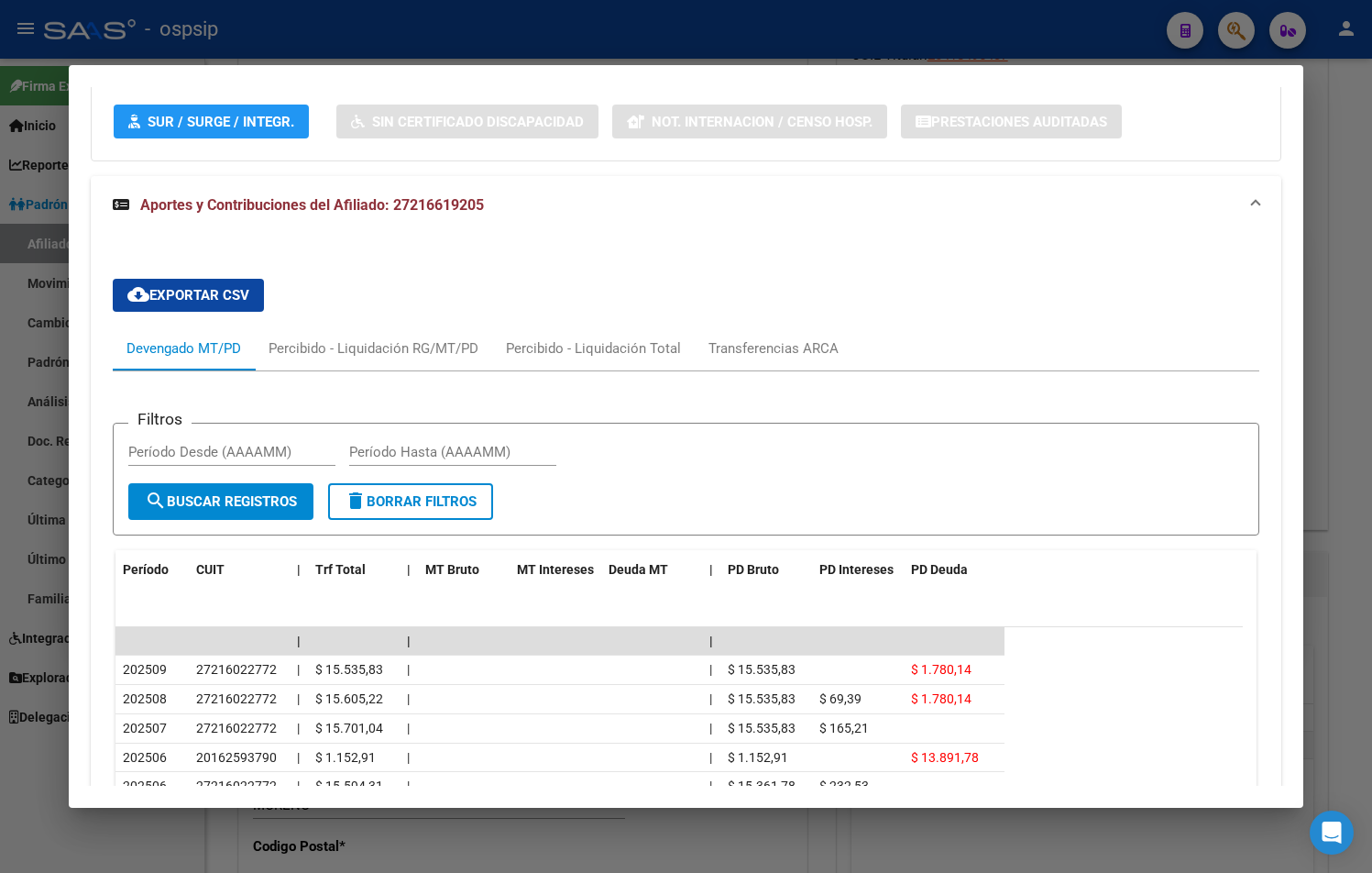
scroll to position [1541, 0]
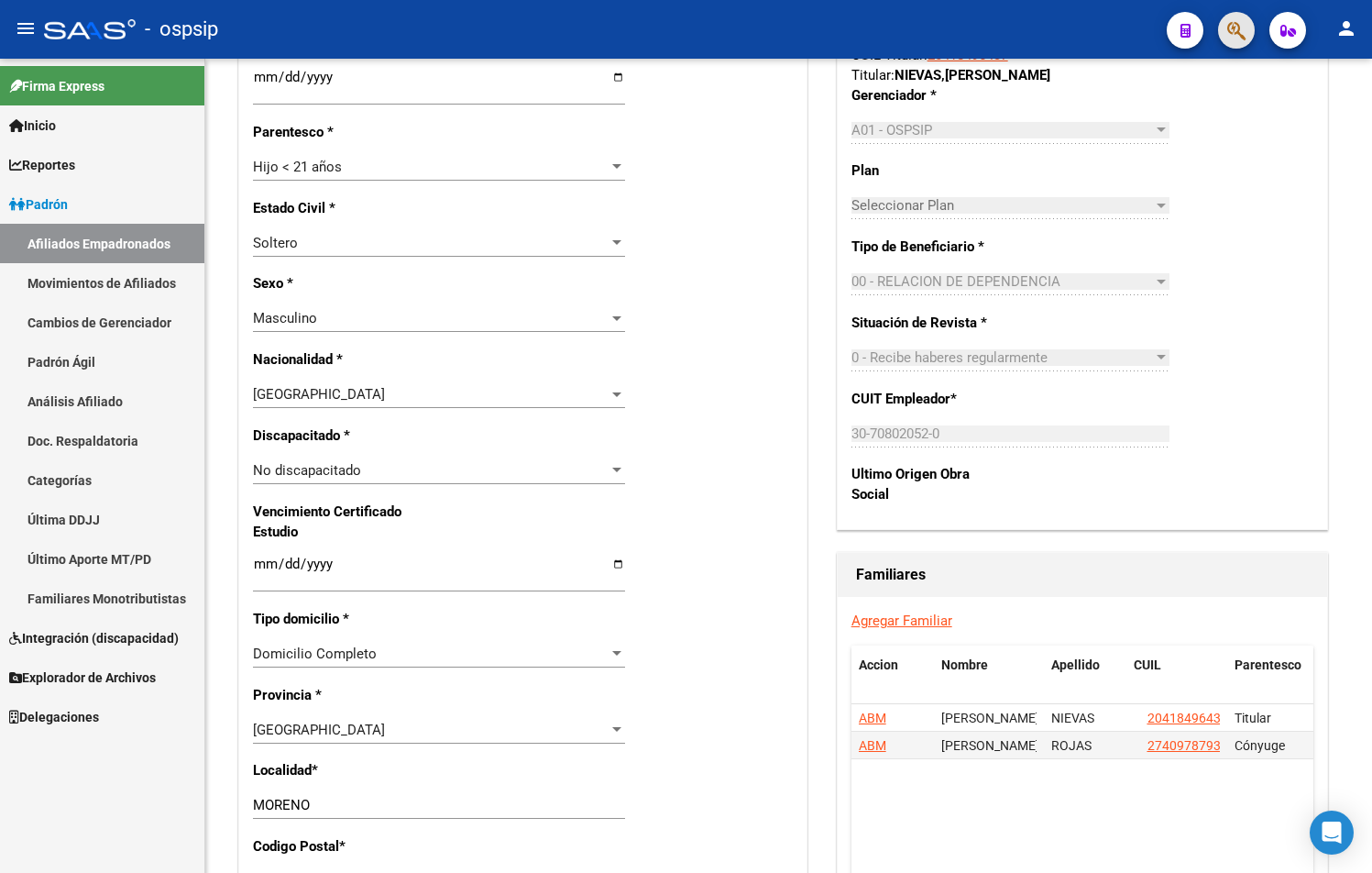
click at [1238, 18] on span "button" at bounding box center [1236, 31] width 18 height 38
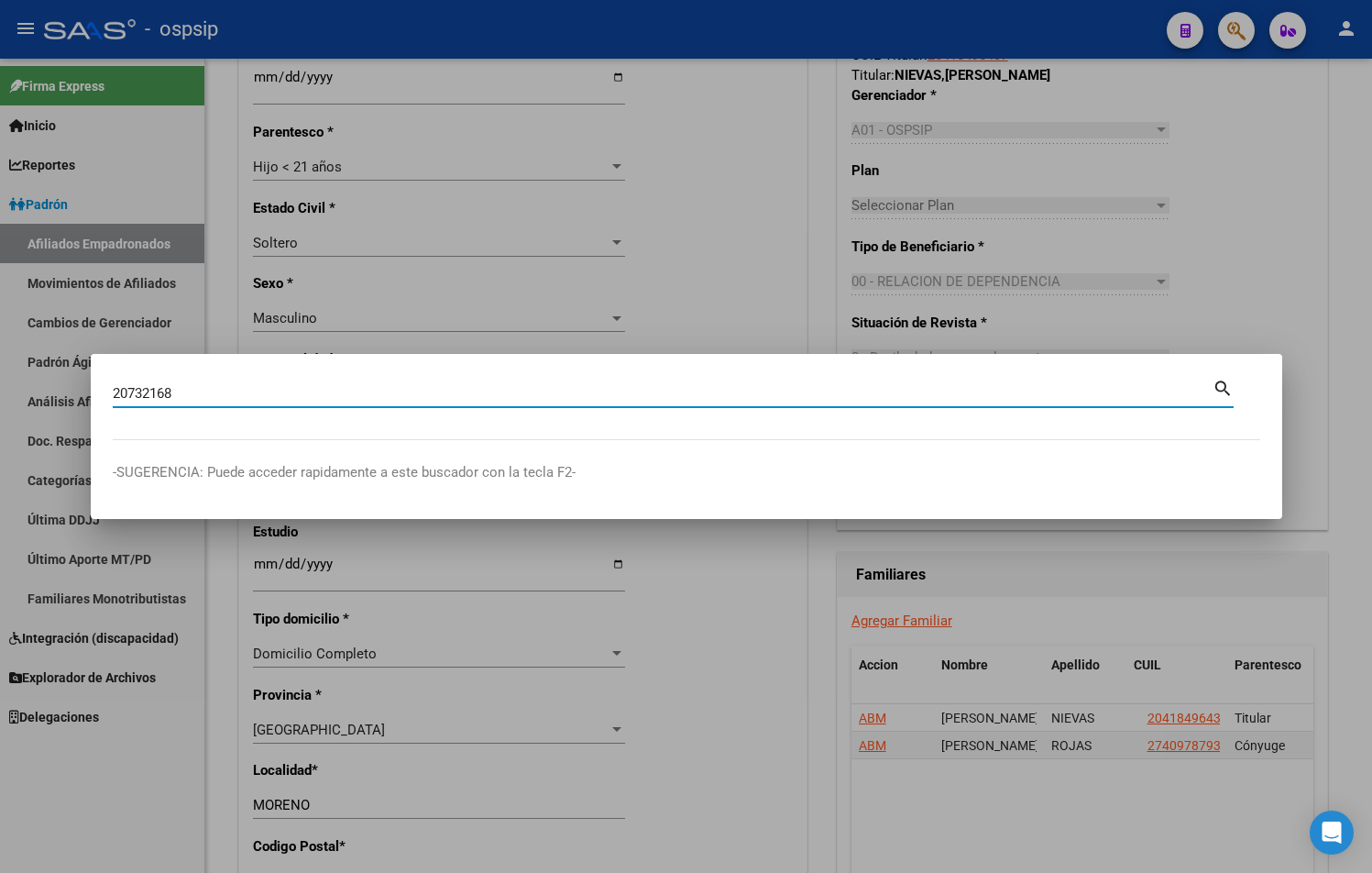
type input "20732168"
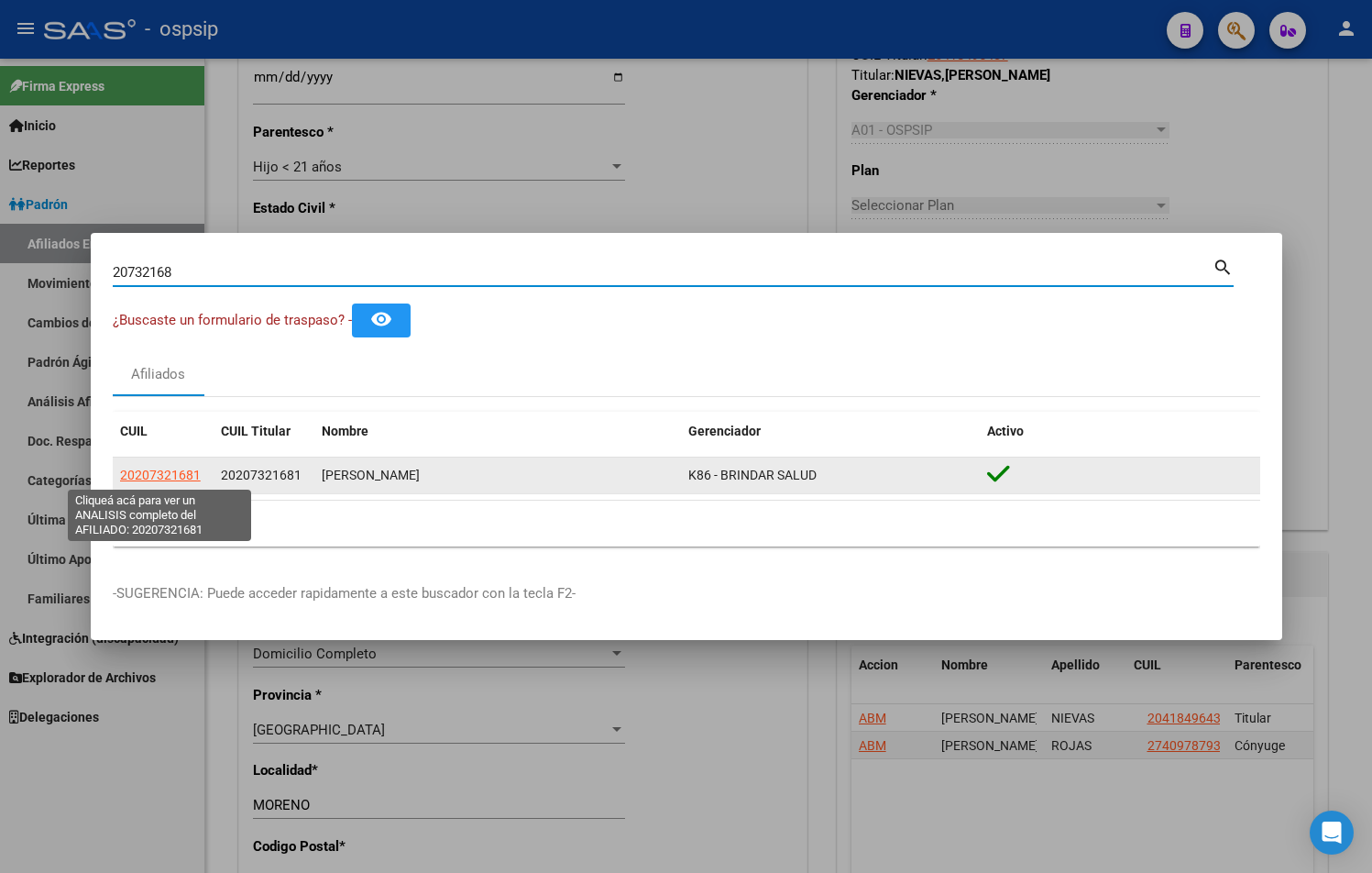
click at [159, 470] on span "20207321681" at bounding box center [160, 475] width 80 height 15
type textarea "20207321681"
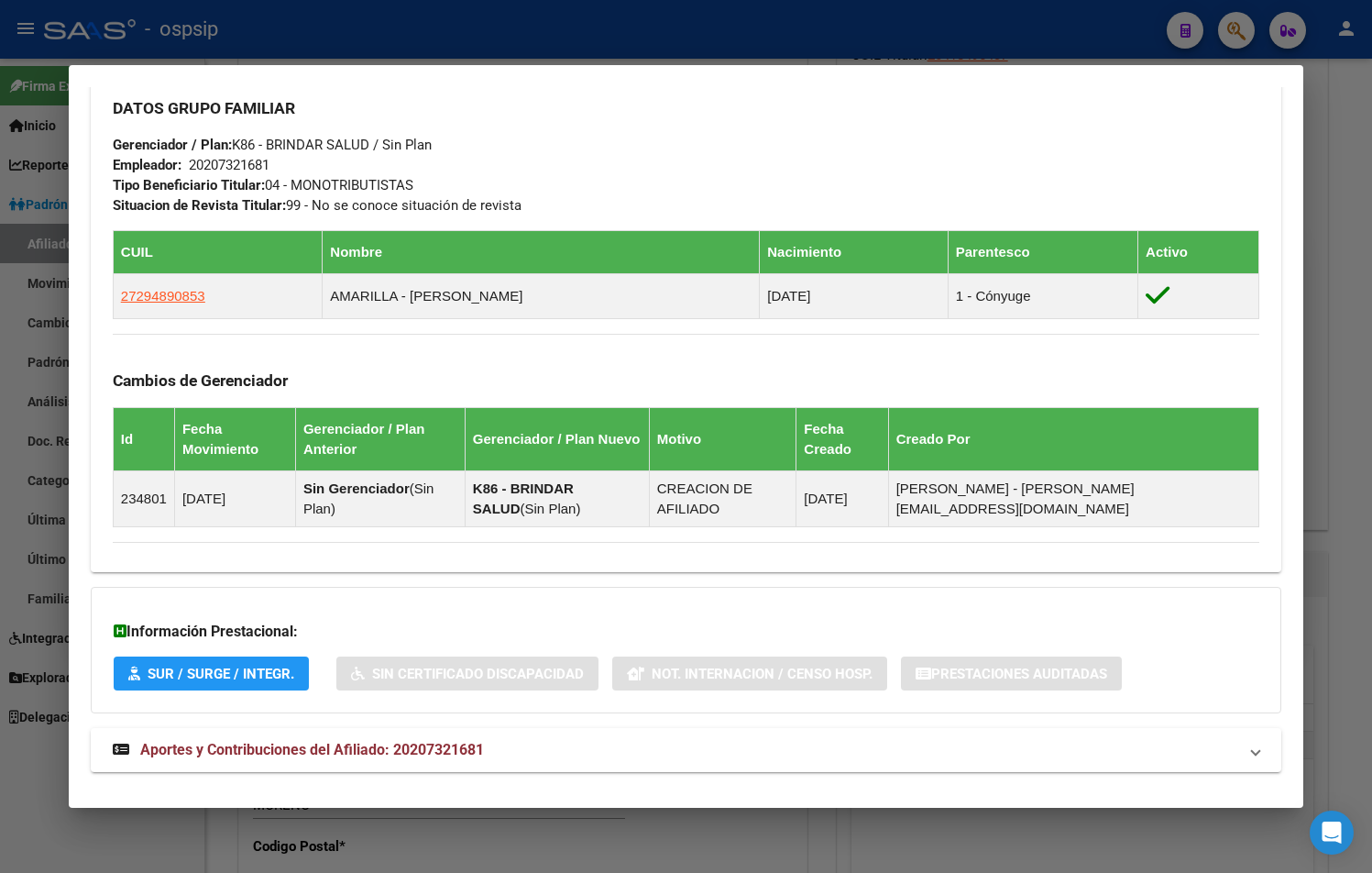
scroll to position [911, 0]
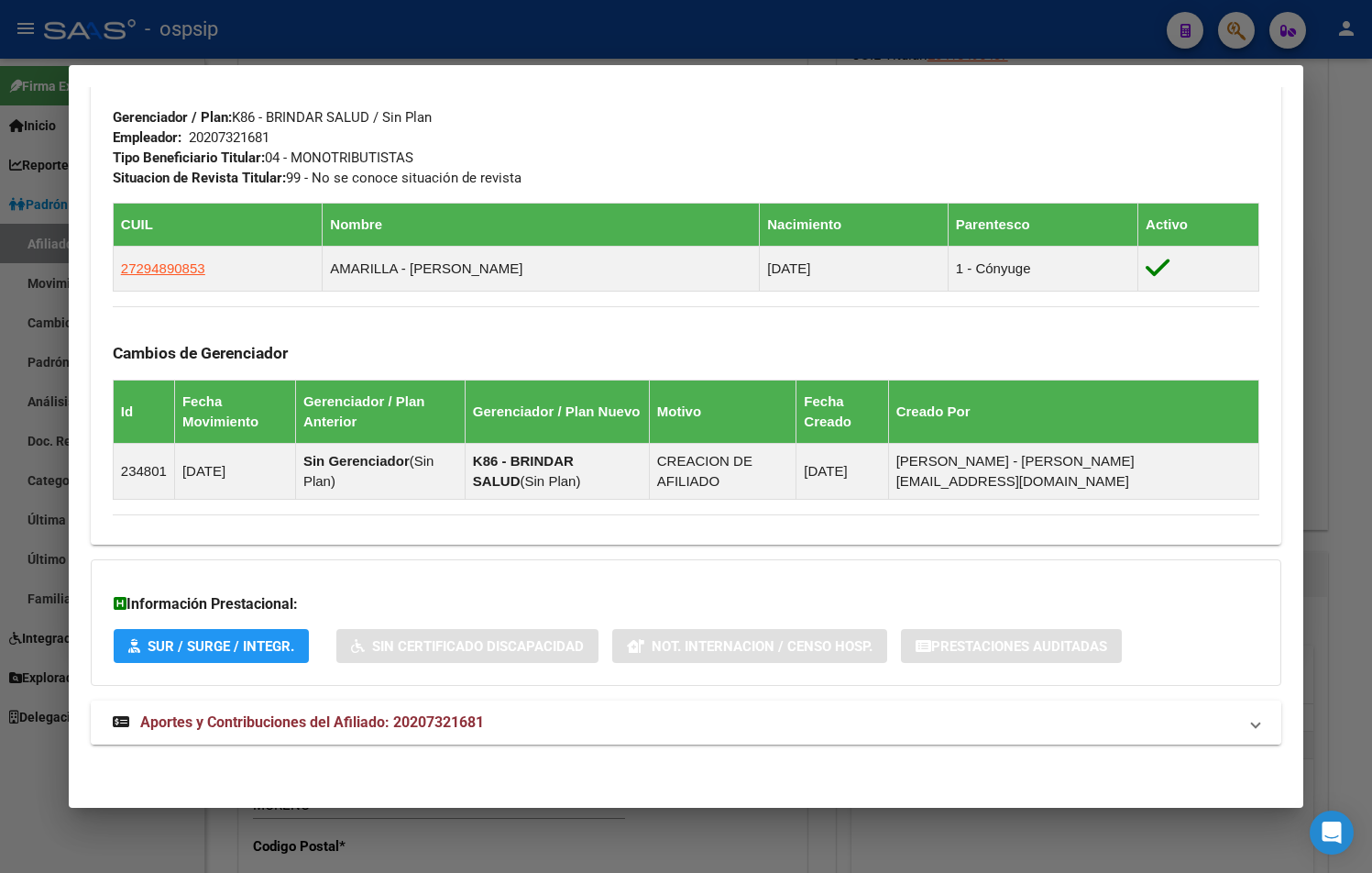
click at [405, 734] on mat-expansion-panel-header "Aportes y Contribuciones del Afiliado: 20207321681" at bounding box center [686, 722] width 1191 height 44
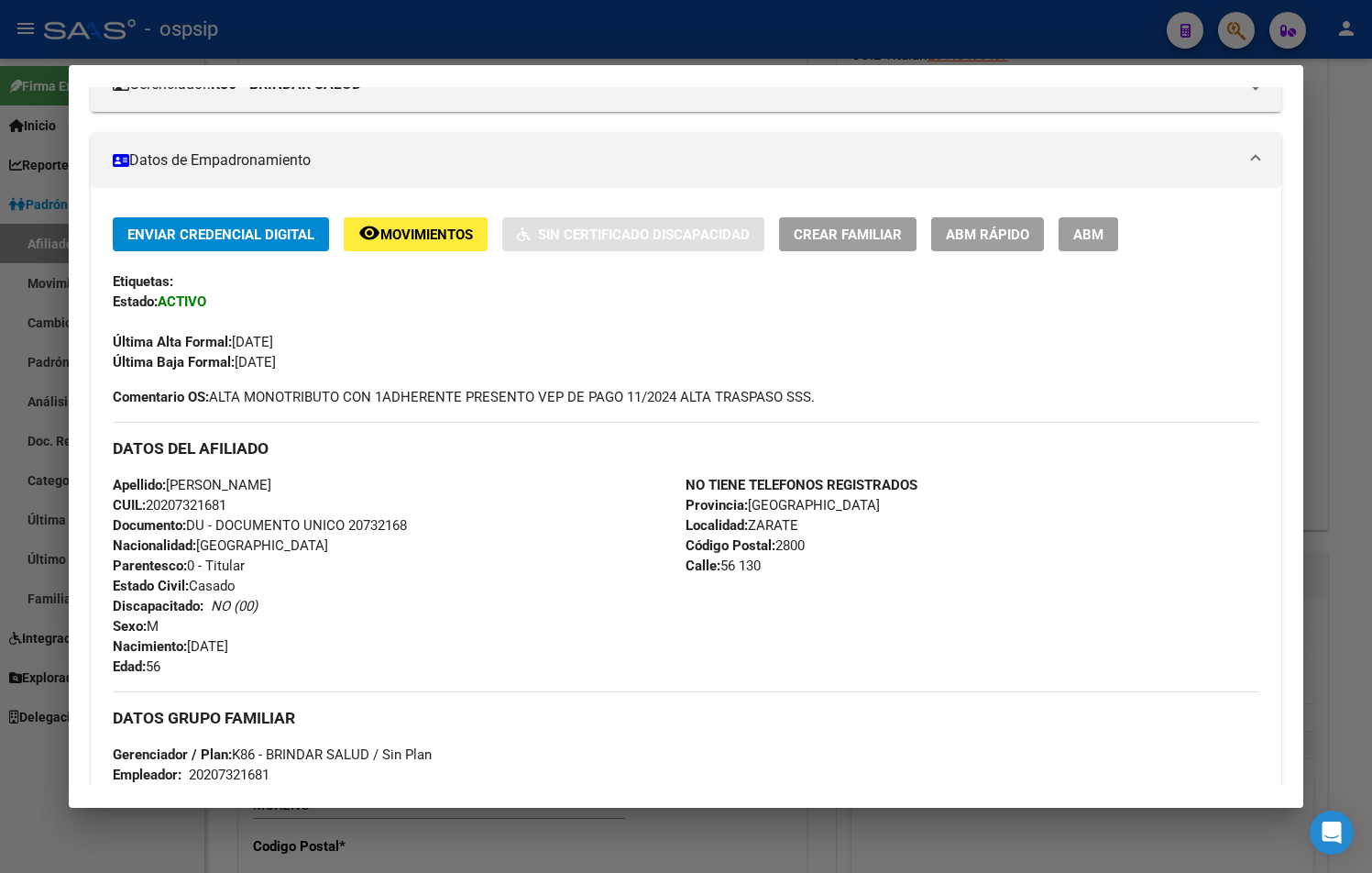
scroll to position [275, 0]
drag, startPoint x: 399, startPoint y: 349, endPoint x: 389, endPoint y: 320, distance: 30.7
click at [399, 346] on div "Última Alta Formal: 05/03/2025" at bounding box center [686, 331] width 1146 height 41
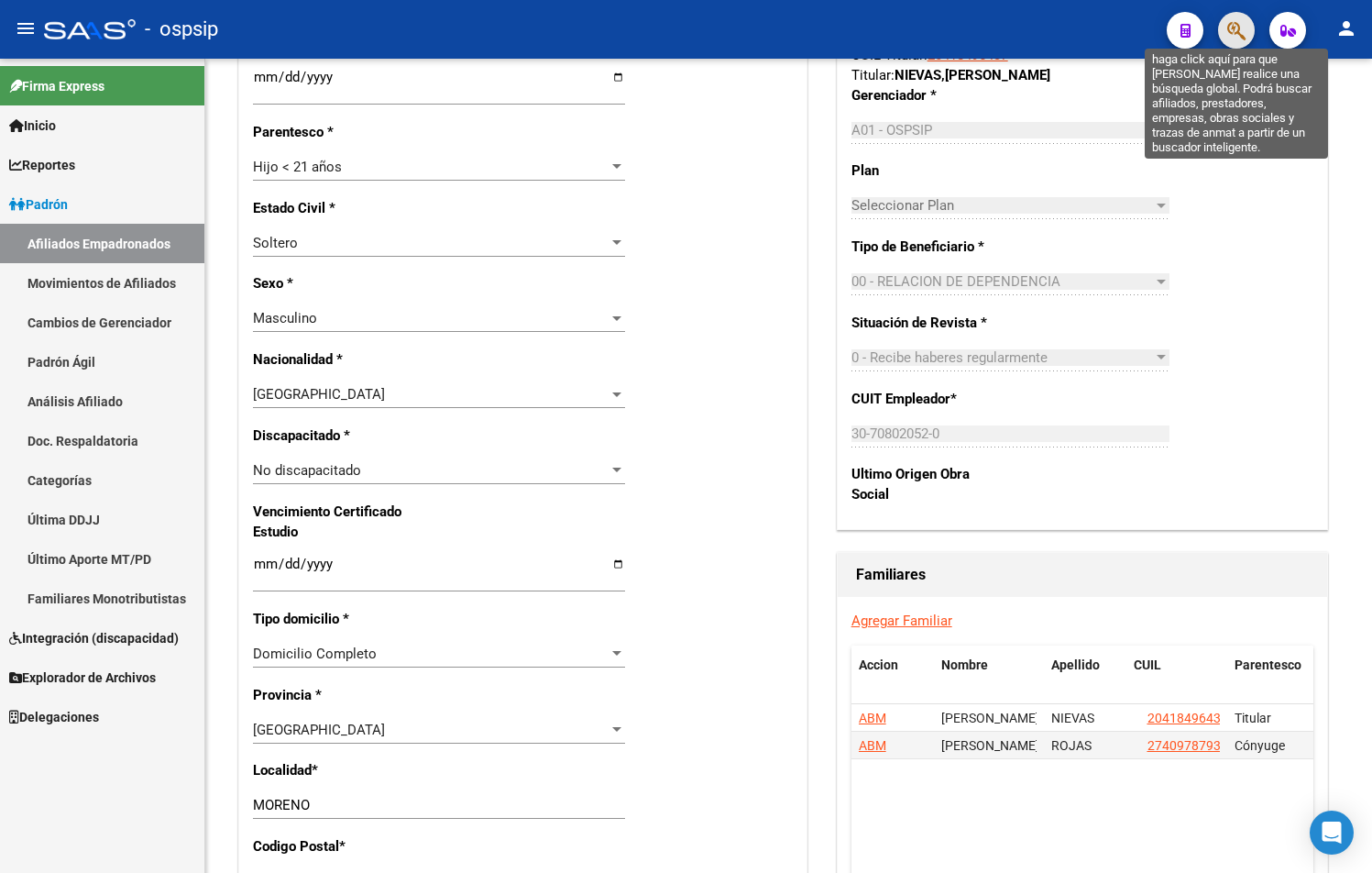
click at [1242, 20] on icon "button" at bounding box center [1236, 31] width 18 height 21
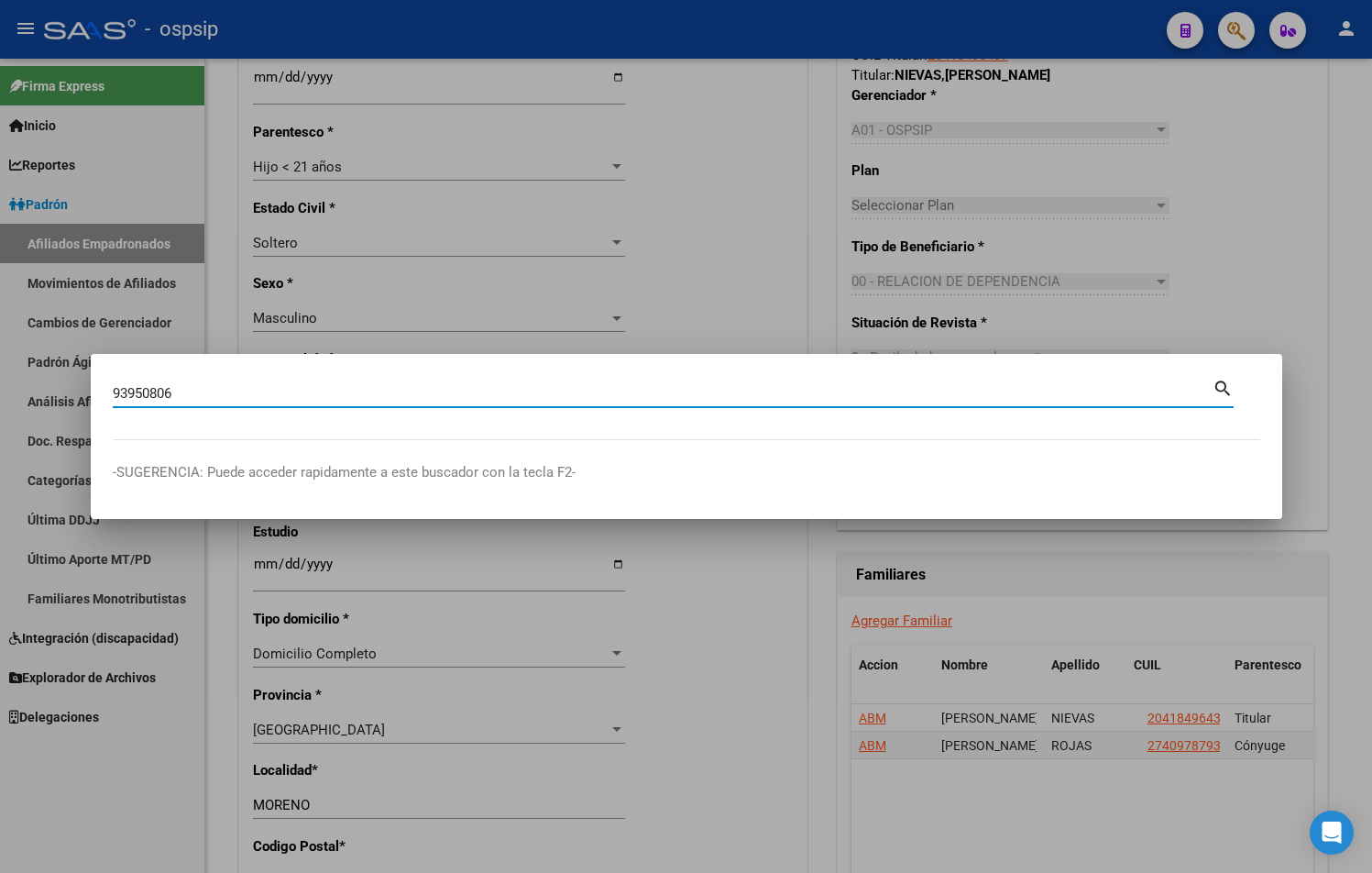
type input "93950806"
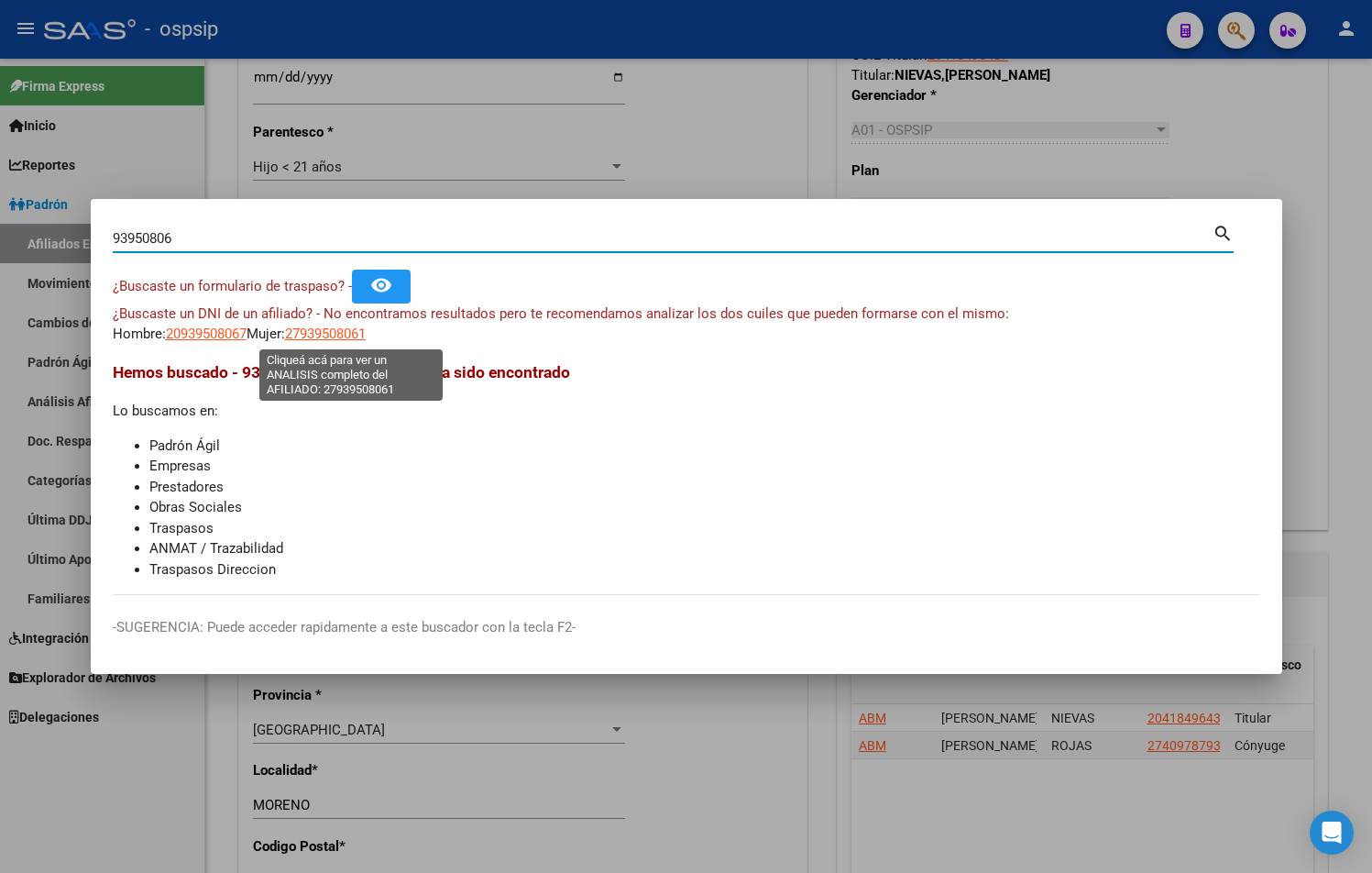
click at [347, 337] on span "27939508061" at bounding box center [325, 334] width 80 height 17
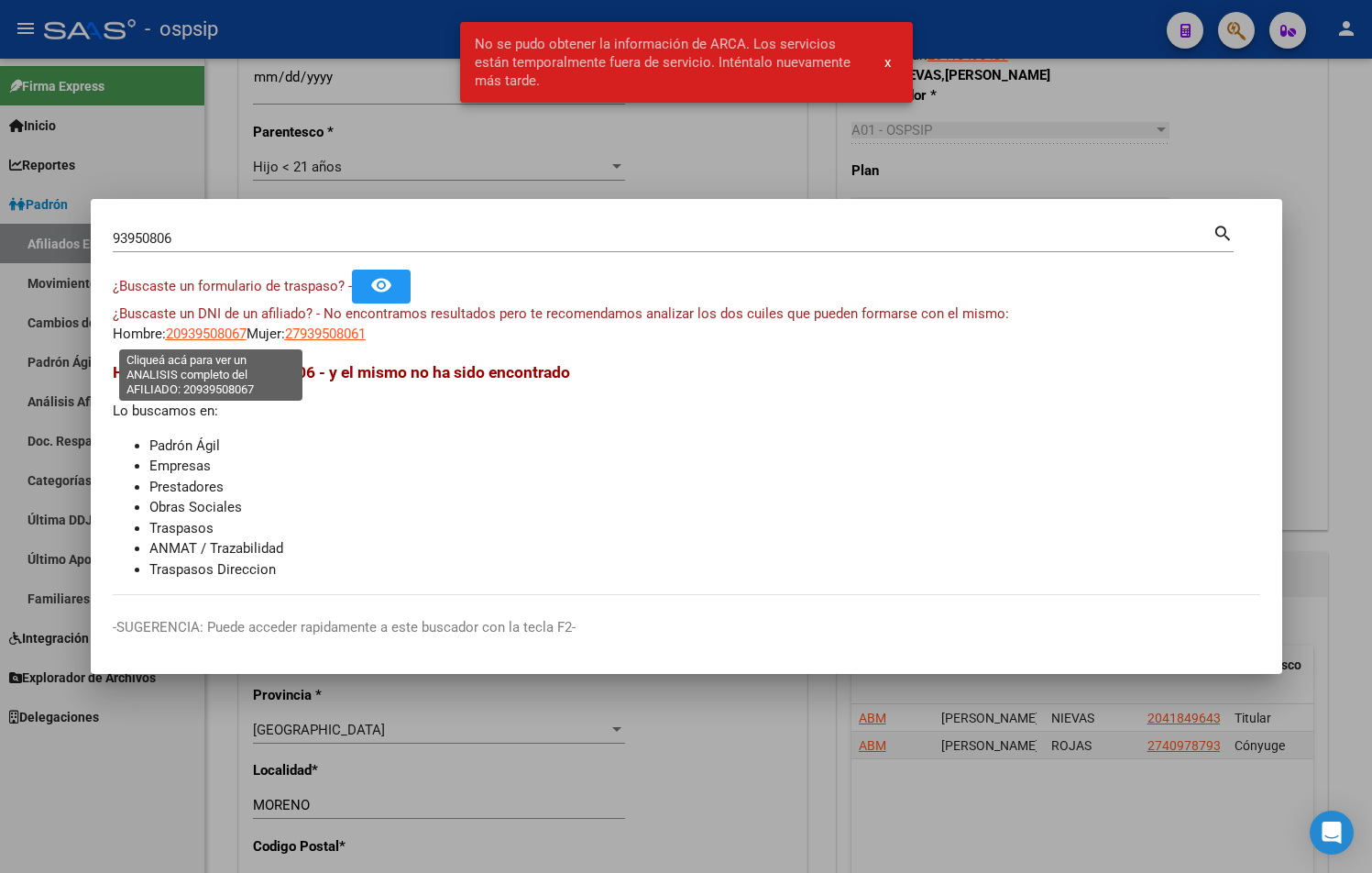
click at [180, 332] on span "20939508067" at bounding box center [205, 334] width 80 height 17
type textarea "20939508067"
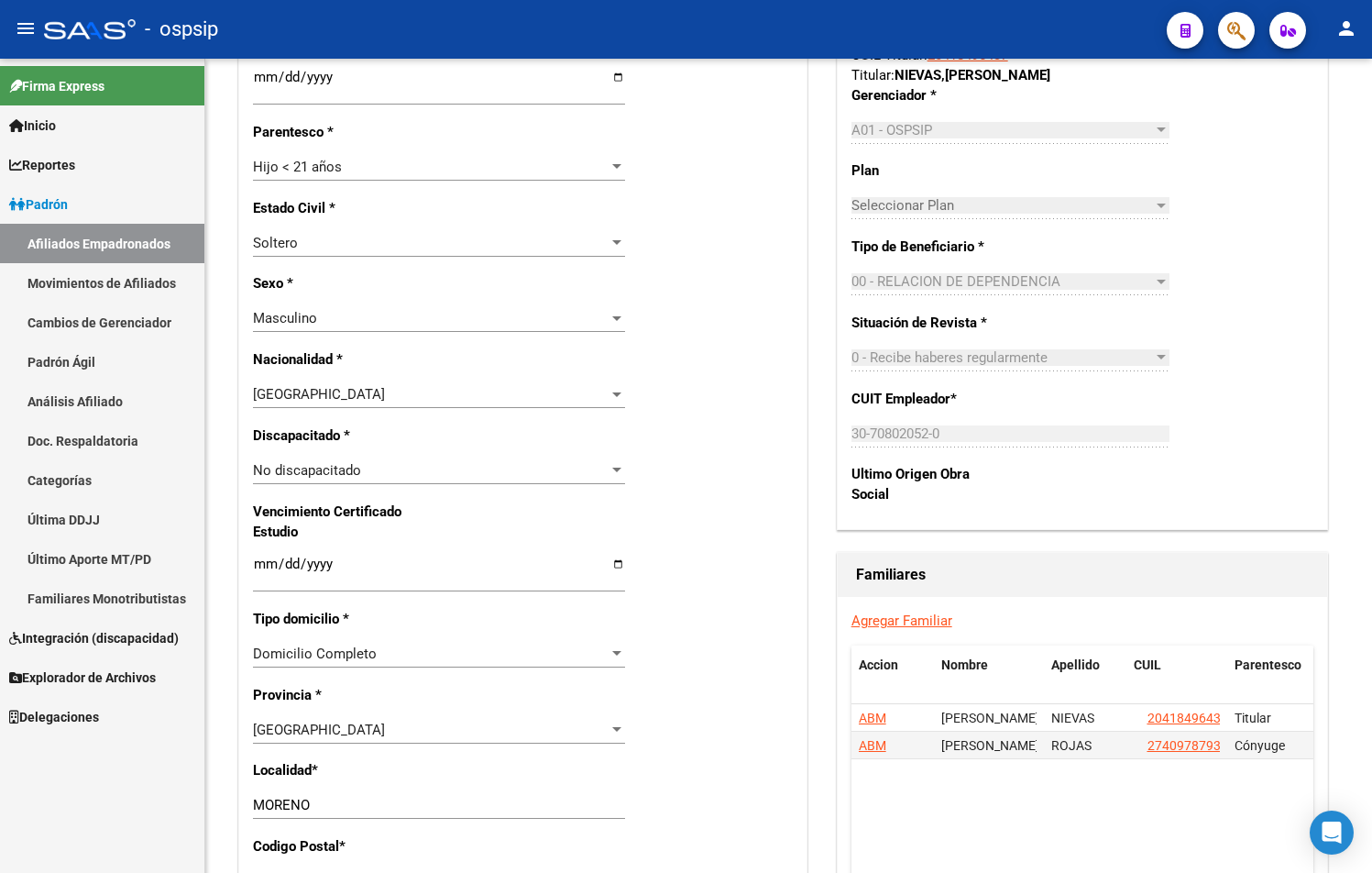
click at [1244, 16] on span "button" at bounding box center [1236, 31] width 18 height 38
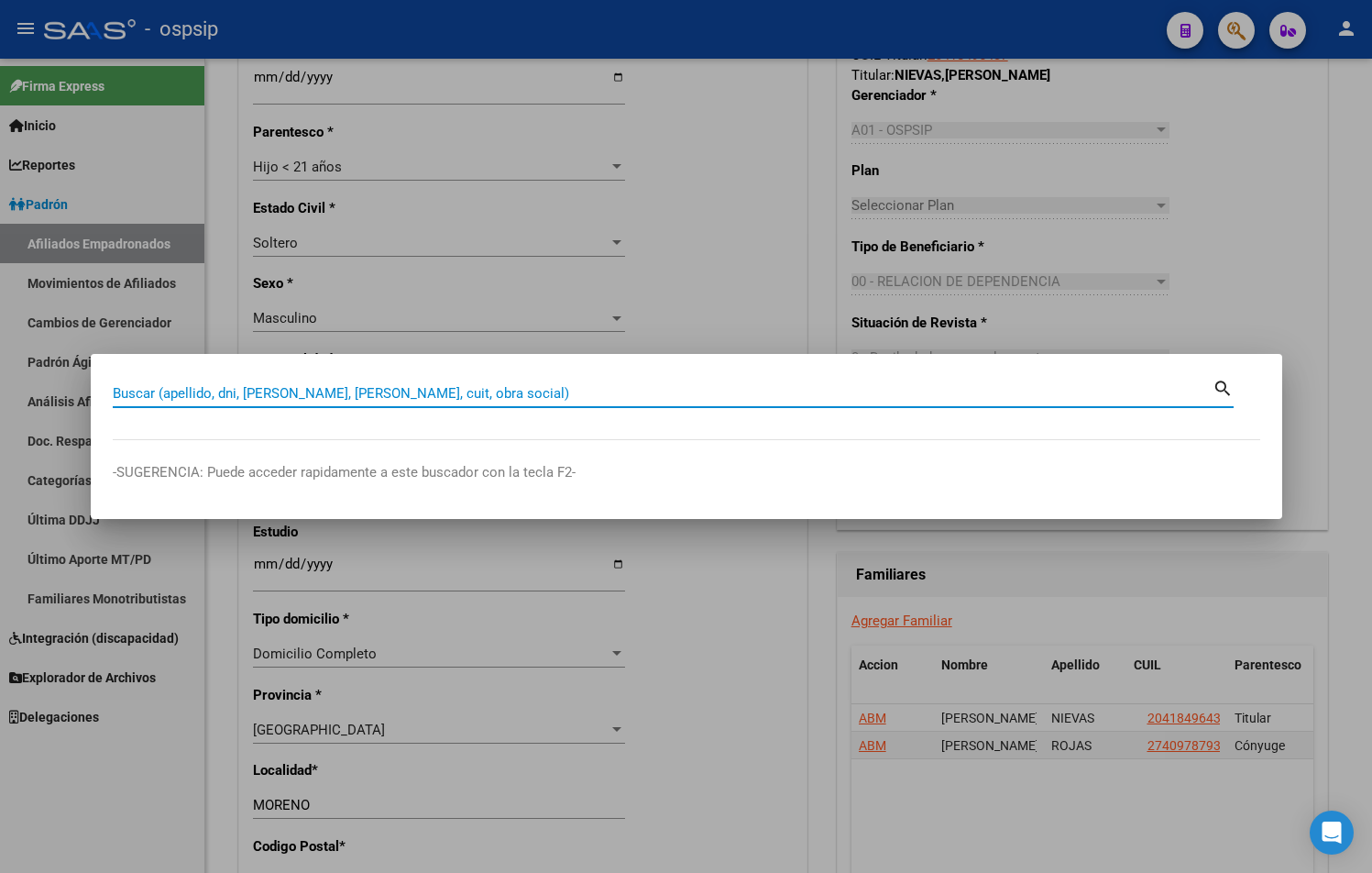
paste input "93950806"
type input "93950806"
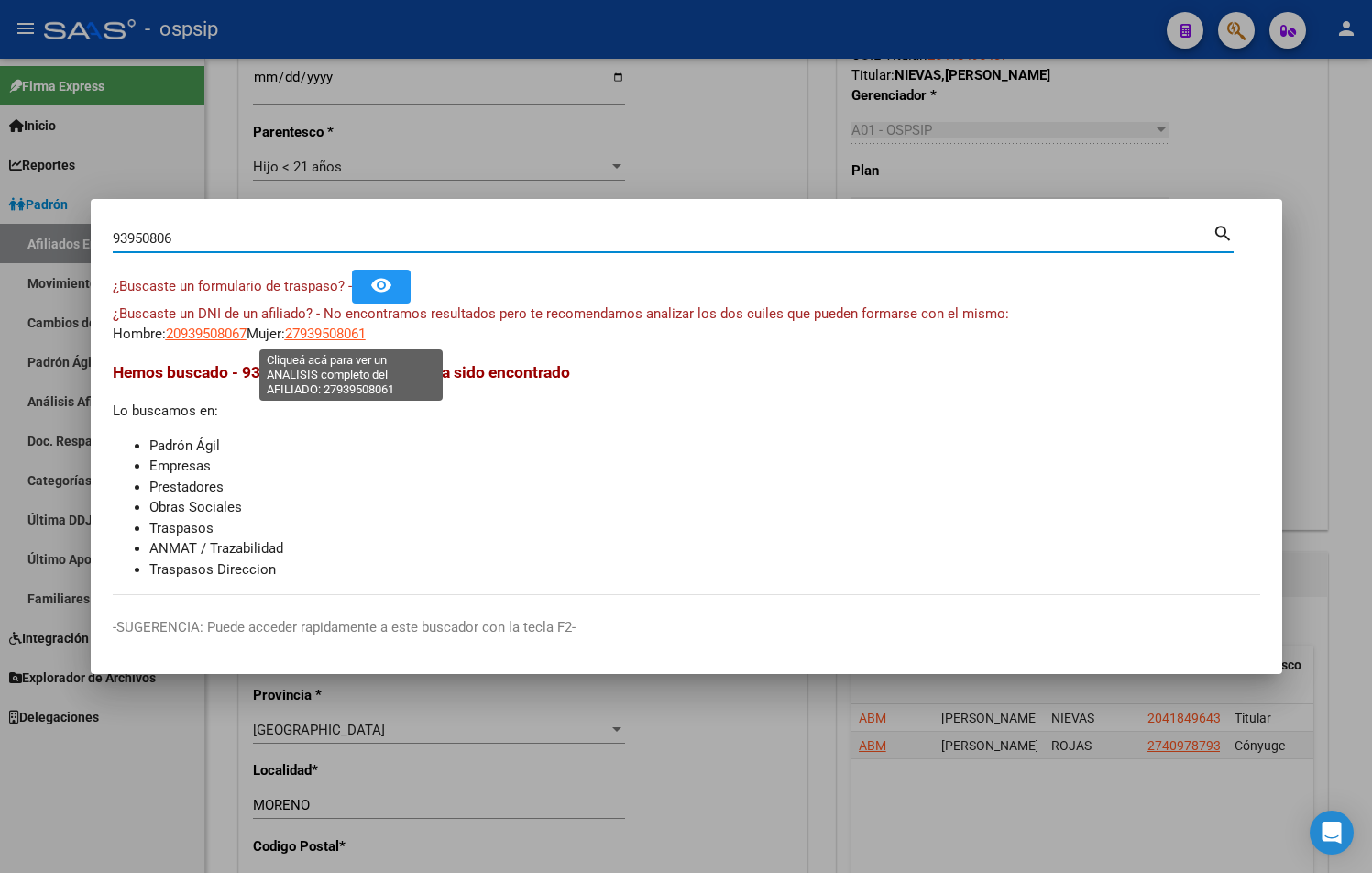
click at [335, 331] on span "27939508061" at bounding box center [325, 334] width 80 height 17
type textarea "27939508061"
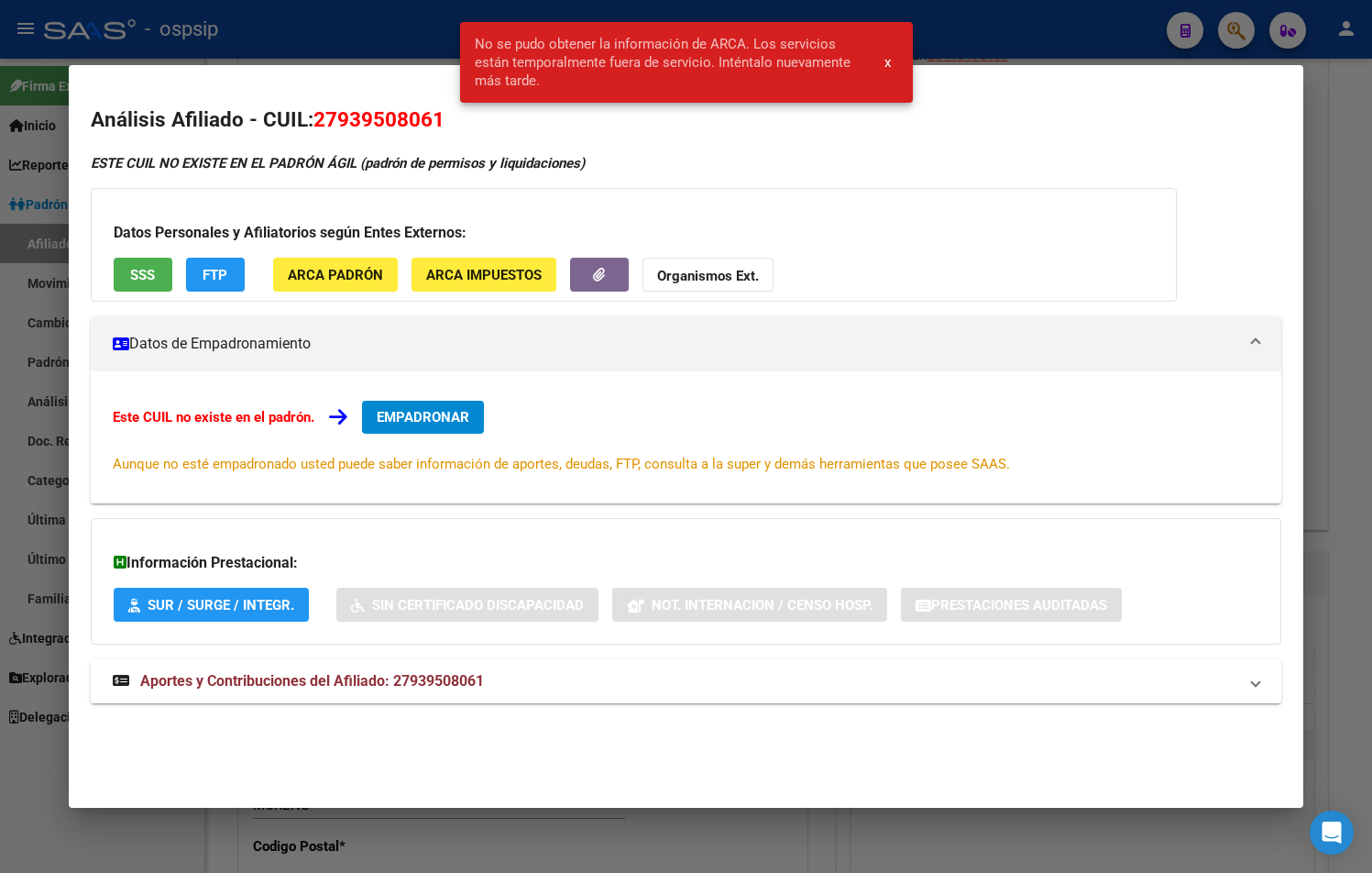
click at [447, 682] on span "Aportes y Contribuciones del Afiliado: 27939508061" at bounding box center [312, 681] width 344 height 18
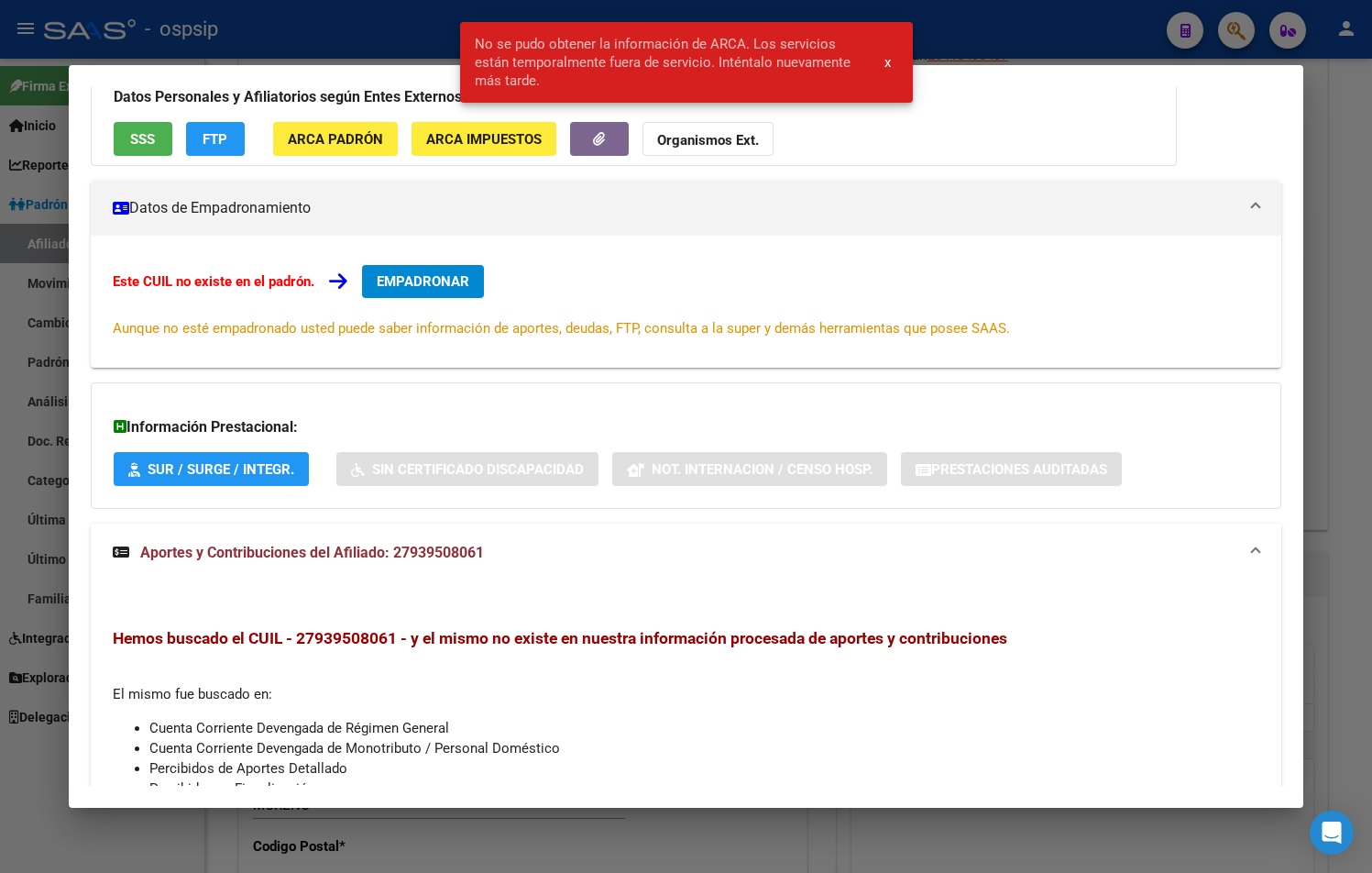
scroll to position [0, 0]
